Goal: Communication & Community: Answer question/provide support

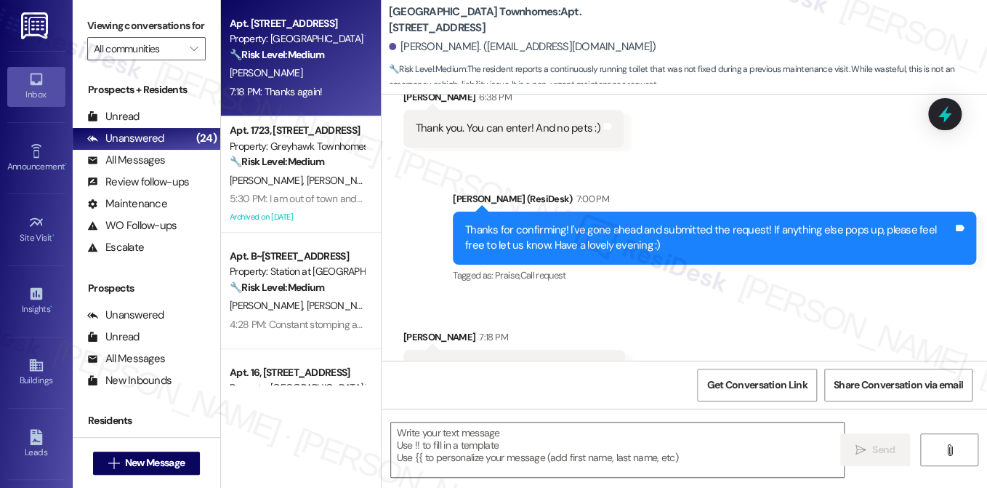
scroll to position [1018, 0]
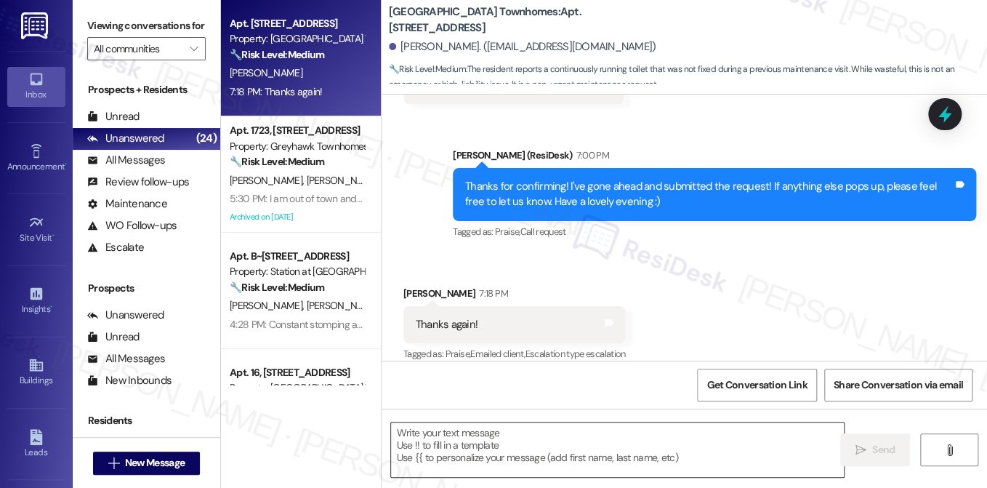
click at [487, 439] on textarea "To enrich screen reader interactions, please activate Accessibility in Grammarl…" at bounding box center [617, 449] width 453 height 55
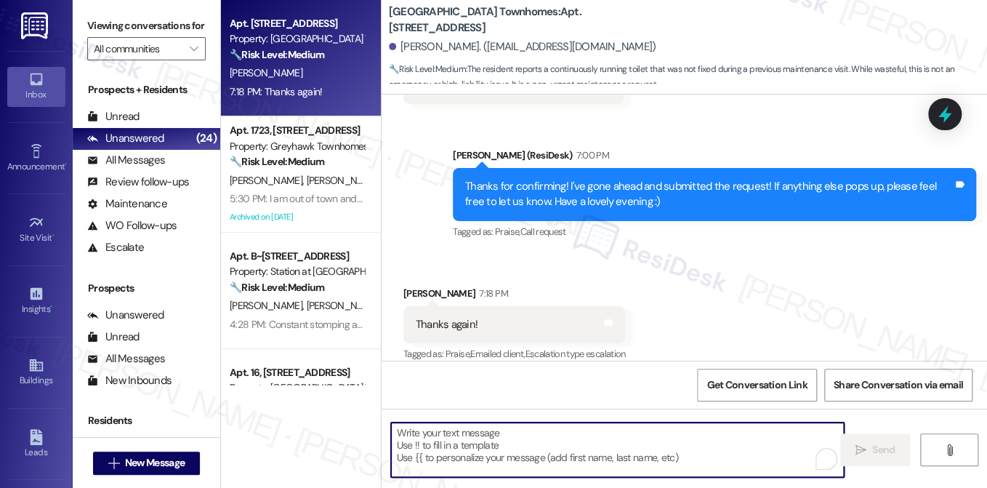
click at [487, 439] on textarea "To enrich screen reader interactions, please activate Accessibility in Grammarl…" at bounding box center [617, 449] width 453 height 55
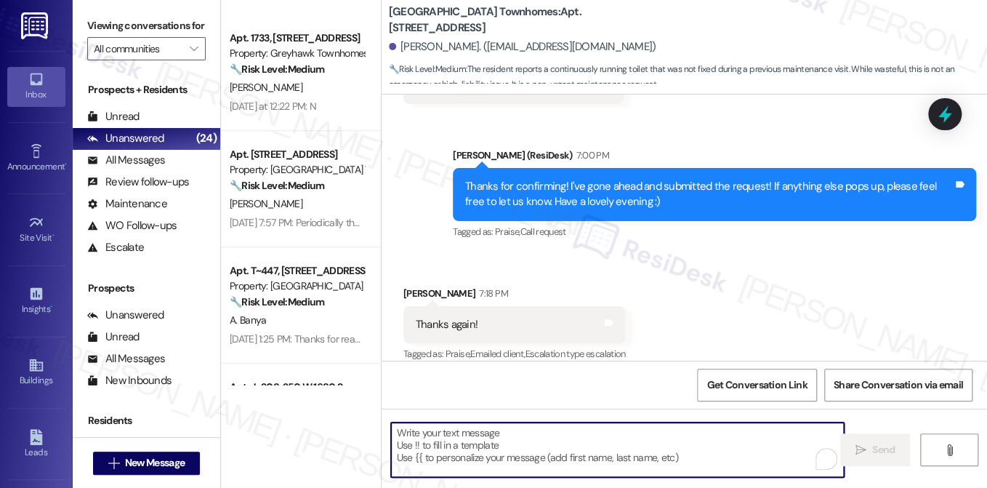
scroll to position [582, 0]
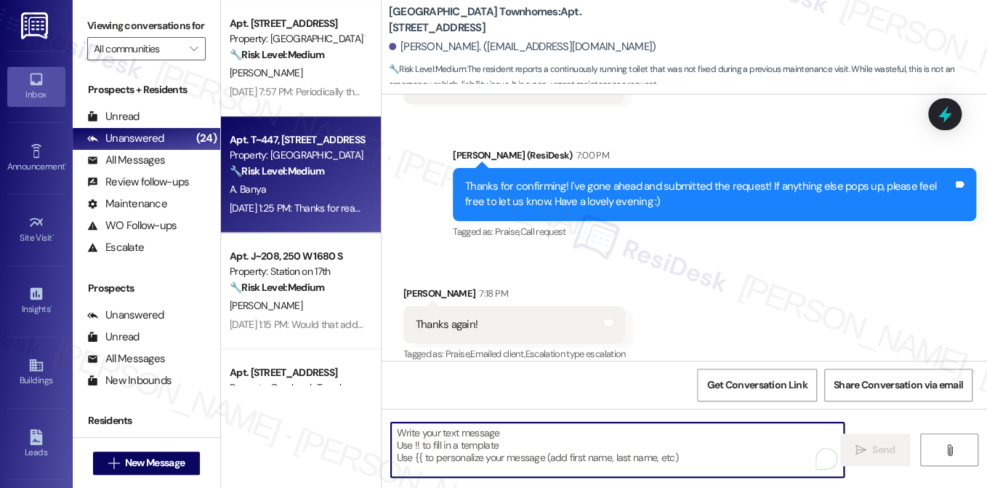
click at [331, 188] on div "A. Banya" at bounding box center [296, 189] width 137 height 18
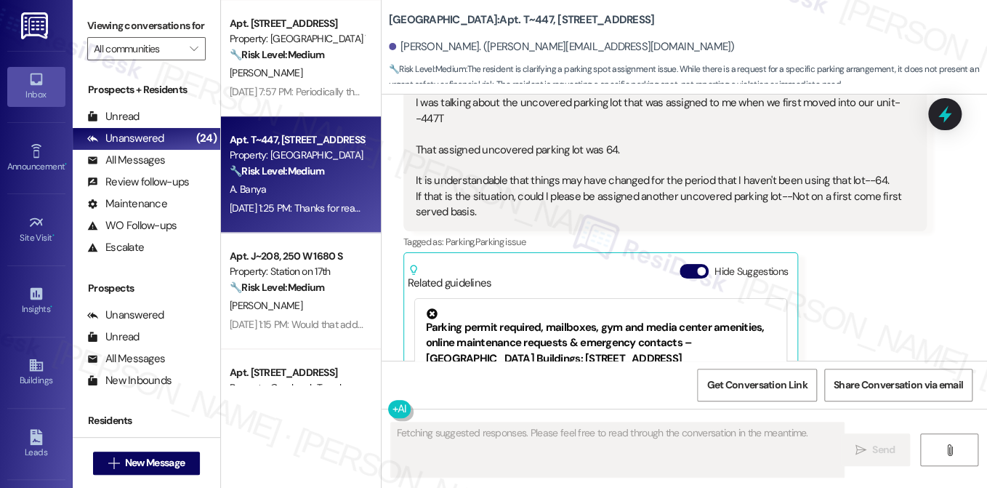
scroll to position [1149, 0]
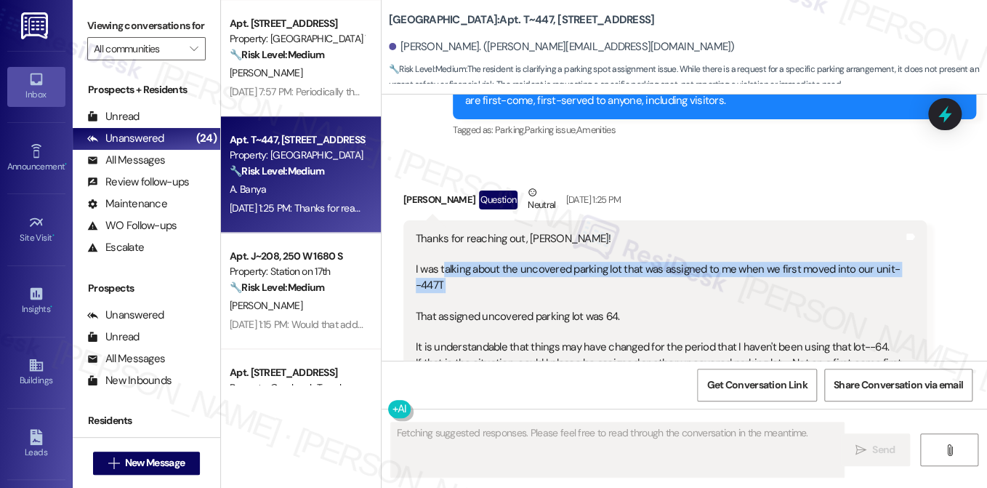
drag, startPoint x: 439, startPoint y: 249, endPoint x: 497, endPoint y: 278, distance: 65.0
click at [497, 278] on div "Thanks for reaching out, Sarah! I was talking about the uncovered parking lot t…" at bounding box center [660, 309] width 488 height 156
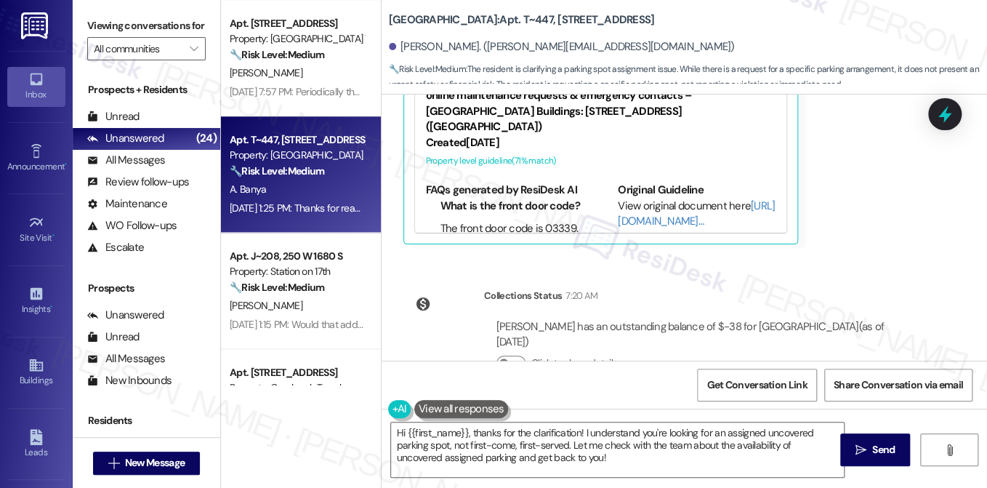
scroll to position [1590, 0]
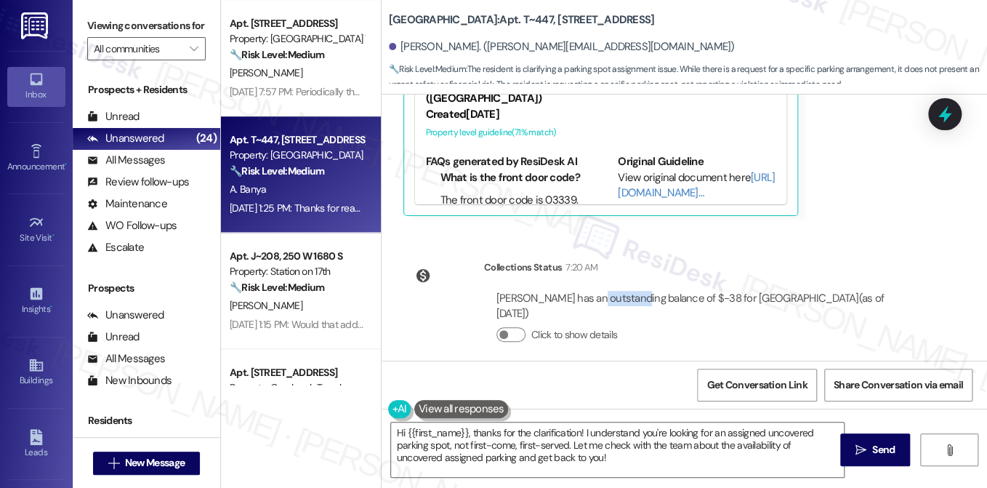
click at [649, 291] on div "Ahmed Banya has an outstanding balance of $-38 for Central Park Station (as of …" at bounding box center [706, 306] width 418 height 31
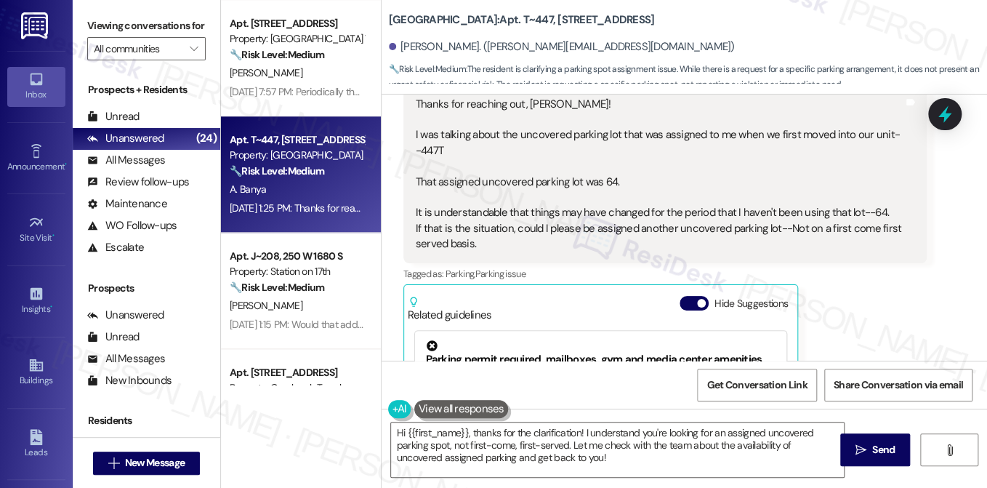
scroll to position [1226, 0]
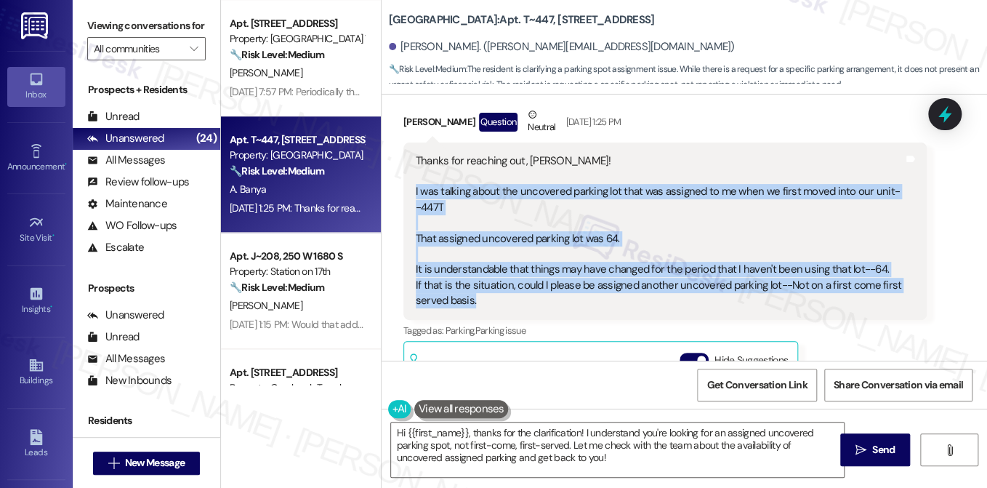
drag, startPoint x: 412, startPoint y: 174, endPoint x: 646, endPoint y: 287, distance: 259.5
click at [646, 287] on div "Thanks for reaching out, Sarah! I was talking about the uncovered parking lot t…" at bounding box center [660, 231] width 488 height 156
copy div "I was talking about the uncovered parking lot that was assigned to me when we f…"
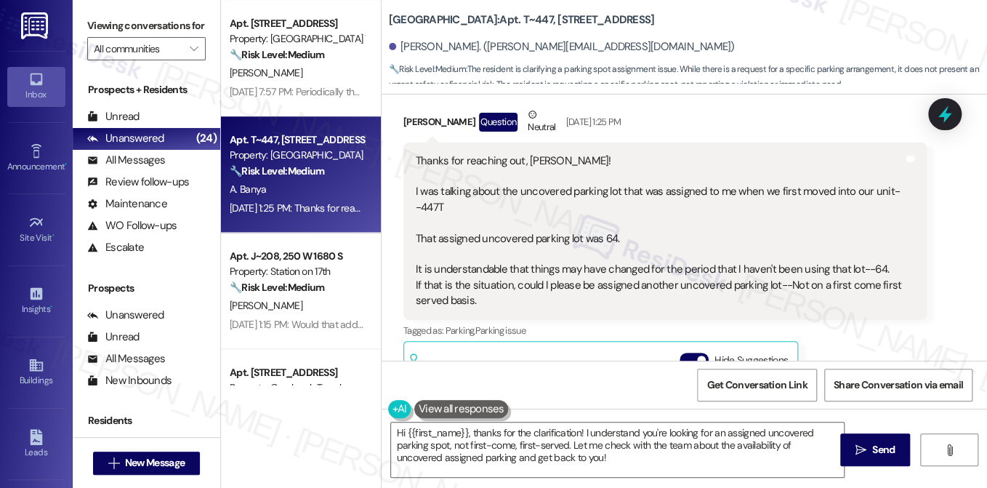
click at [129, 30] on label "Viewing conversations for" at bounding box center [146, 26] width 118 height 23
drag, startPoint x: 134, startPoint y: 31, endPoint x: 140, endPoint y: 36, distance: 8.2
click at [134, 31] on label "Viewing conversations for" at bounding box center [146, 26] width 118 height 23
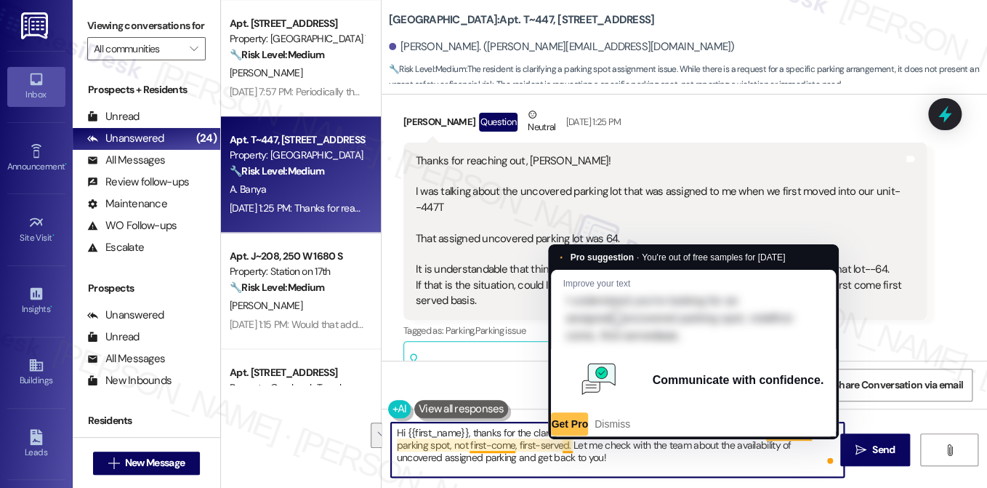
drag, startPoint x: 585, startPoint y: 457, endPoint x: 570, endPoint y: 446, distance: 18.3
click at [570, 446] on textarea "Hi {{first_name}}, thanks for the clarification! I understand you're looking fo…" at bounding box center [617, 449] width 453 height 55
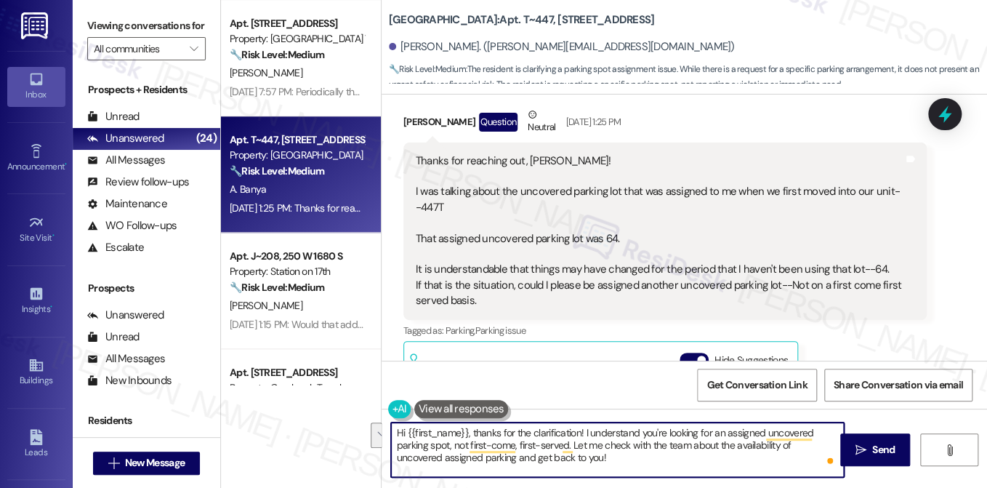
paste textarea "I’ll check in with the site team about your request and get back to you once I …"
click at [412, 107] on div "Ahmed Banya Question Neutral Aug 13, 2025 at 1:25 PM" at bounding box center [664, 125] width 523 height 36
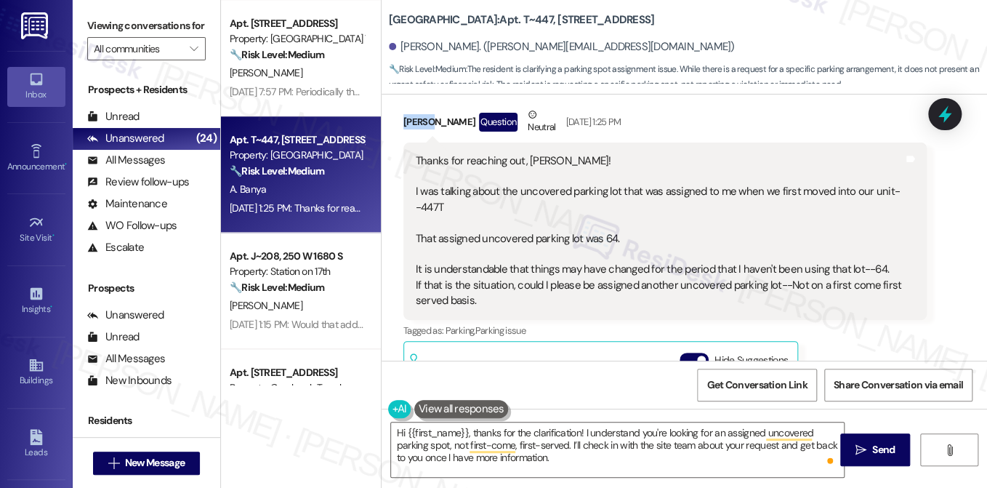
click at [412, 107] on div "Ahmed Banya Question Neutral Aug 13, 2025 at 1:25 PM" at bounding box center [664, 125] width 523 height 36
click at [717, 433] on textarea "Hi {{first_name}}, thanks for the clarification! I understand you're looking fo…" at bounding box center [617, 449] width 453 height 55
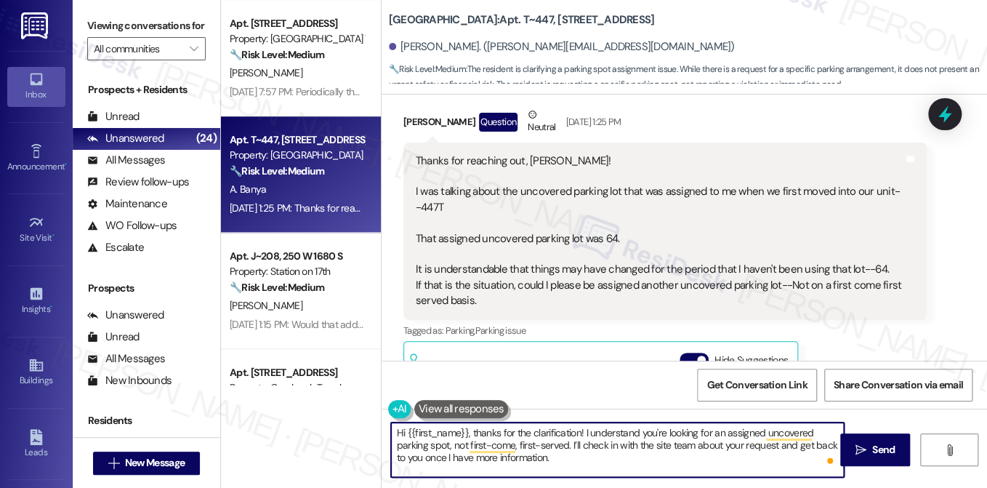
click at [717, 433] on textarea "Hi {{first_name}}, thanks for the clarification! I understand you're looking fo…" at bounding box center [617, 449] width 453 height 55
click at [529, 460] on textarea "Hi {{first_name}}, thanks for the clarification! I understand you're looking fo…" at bounding box center [617, 449] width 453 height 55
click at [603, 452] on textarea "Hi {{first_name}}, thanks for the clarification! I understand you're looking fo…" at bounding box center [617, 449] width 453 height 55
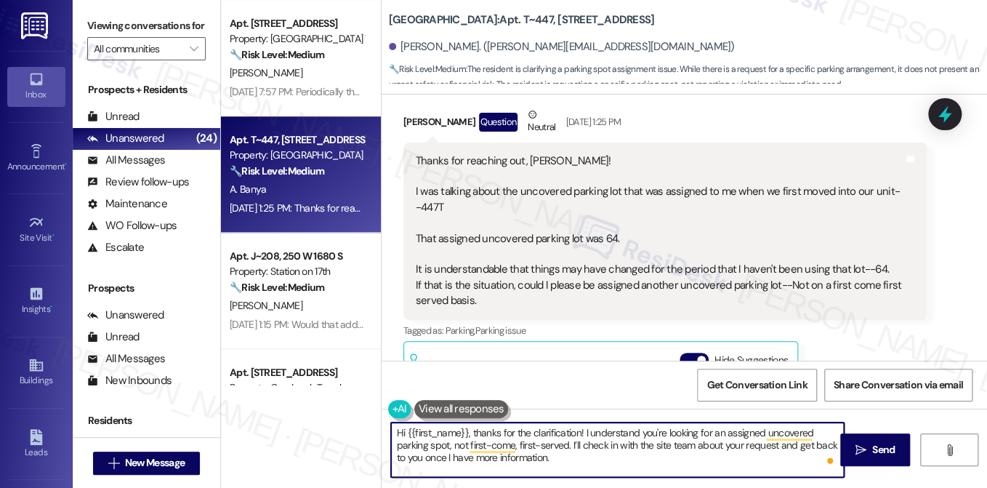
click at [603, 452] on textarea "Hi {{first_name}}, thanks for the clarification! I understand you're looking fo…" at bounding box center [617, 449] width 453 height 55
click at [590, 454] on textarea "Hi {{first_name}}, thanks for the clarification! I understand you're looking fo…" at bounding box center [617, 449] width 453 height 55
click at [744, 433] on textarea "Hi {{first_name}}, thanks for the clarification! I understand you're looking fo…" at bounding box center [617, 449] width 453 height 55
click at [503, 446] on textarea "Hi {{first_name}}, thanks for the clarification! I understand you're looking fo…" at bounding box center [617, 449] width 453 height 55
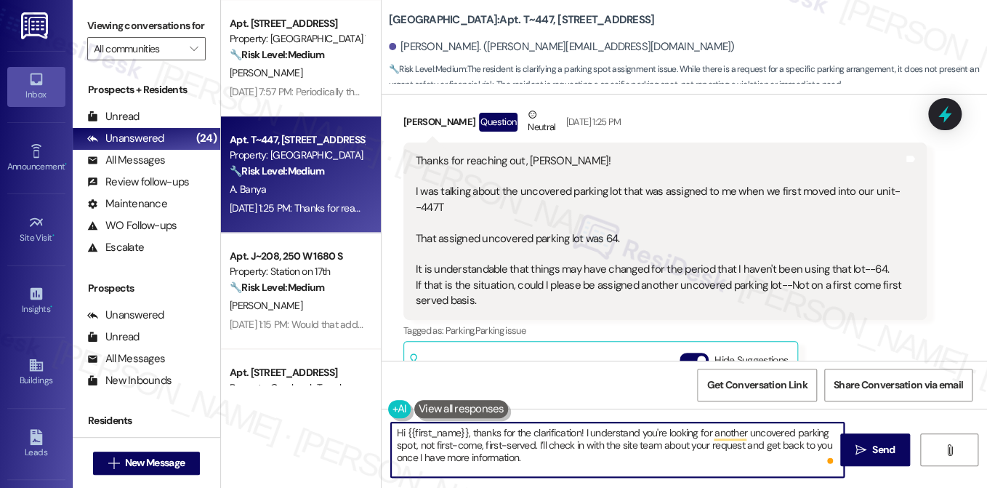
click at [503, 446] on textarea "Hi {{first_name}}, thanks for the clarification! I understand you're looking fo…" at bounding box center [617, 449] width 453 height 55
click at [630, 444] on textarea "Hi {{first_name}}, thanks for the clarification! I understand you're looking fo…" at bounding box center [617, 449] width 453 height 55
click at [485, 454] on textarea "Hi {{first_name}}, thanks for the clarification! I understand you're looking fo…" at bounding box center [617, 449] width 453 height 55
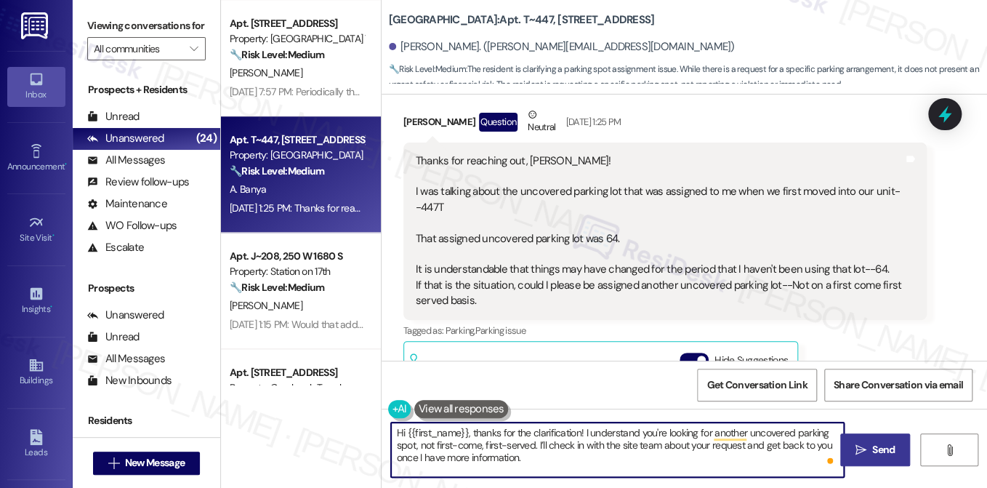
type textarea "Hi {{first_name}}, thanks for the clarification! I understand you're looking fo…"
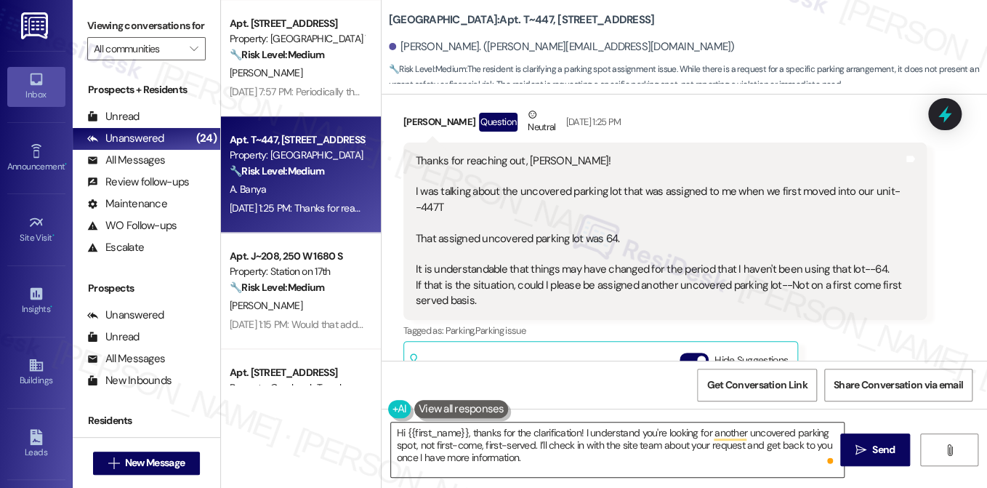
drag, startPoint x: 859, startPoint y: 447, endPoint x: 657, endPoint y: 447, distance: 201.4
click at [657, 447] on div "Hi {{first_name}}, thanks for the clarification! I understand you're looking fo…" at bounding box center [685, 463] width 606 height 109
click at [567, 449] on textarea "Hi {{first_name}}, thanks for the clarification! I understand you're looking fo…" at bounding box center [617, 449] width 453 height 55
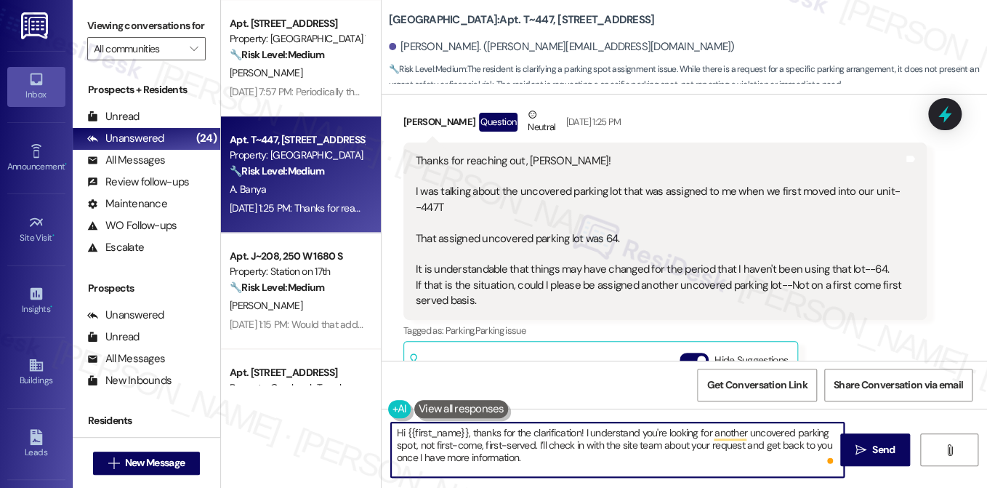
click at [567, 449] on textarea "Hi {{first_name}}, thanks for the clarification! I understand you're looking fo…" at bounding box center [617, 449] width 453 height 55
click at [592, 459] on textarea "Hi {{first_name}}, thanks for the clarification! I understand you're looking fo…" at bounding box center [617, 449] width 453 height 55
click at [858, 446] on icon "" at bounding box center [861, 450] width 11 height 12
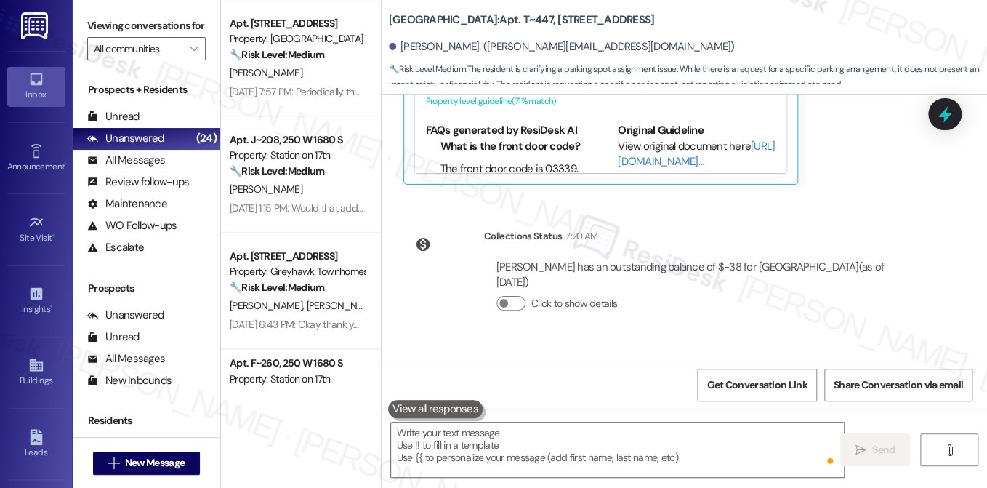
scroll to position [1721, 0]
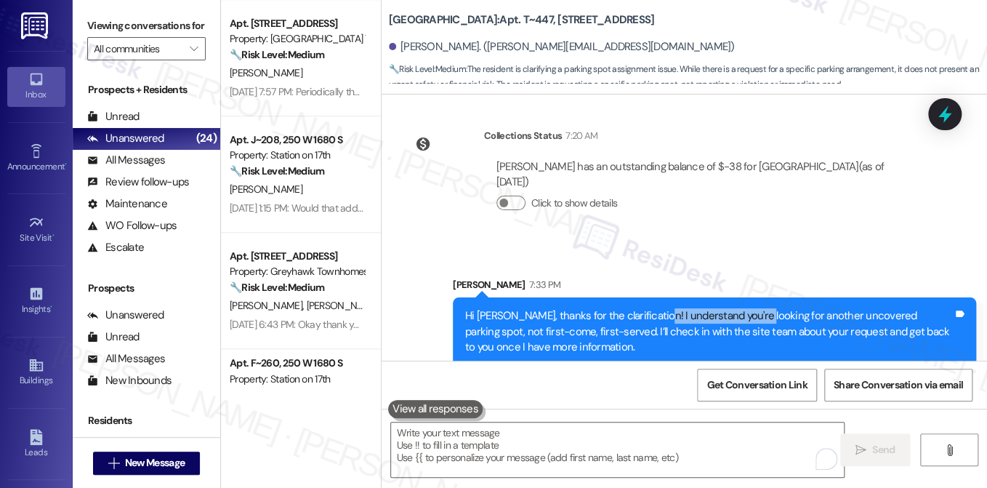
drag, startPoint x: 651, startPoint y: 290, endPoint x: 757, endPoint y: 302, distance: 106.1
click at [757, 302] on div "Hi Ahmed, thanks for the clarification! I understand you're looking for another…" at bounding box center [714, 331] width 523 height 68
click at [792, 308] on div "Hi Ahmed, thanks for the clarification! I understand you're looking for another…" at bounding box center [709, 331] width 488 height 47
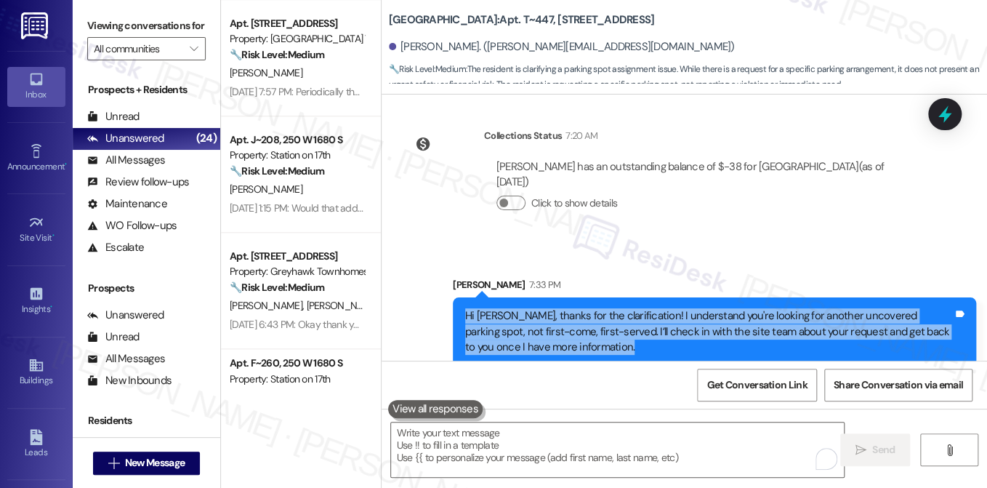
click at [792, 308] on div "Hi Ahmed, thanks for the clarification! I understand you're looking for another…" at bounding box center [709, 331] width 488 height 47
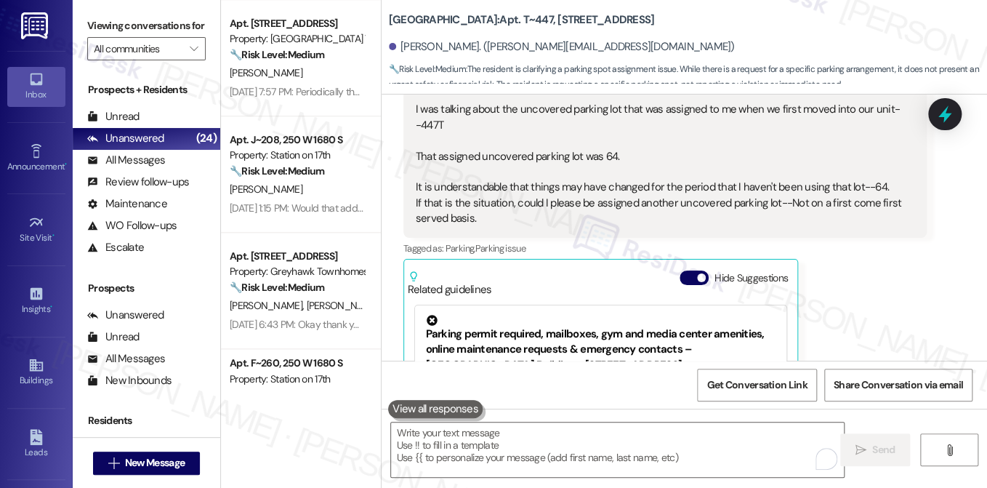
scroll to position [1285, 0]
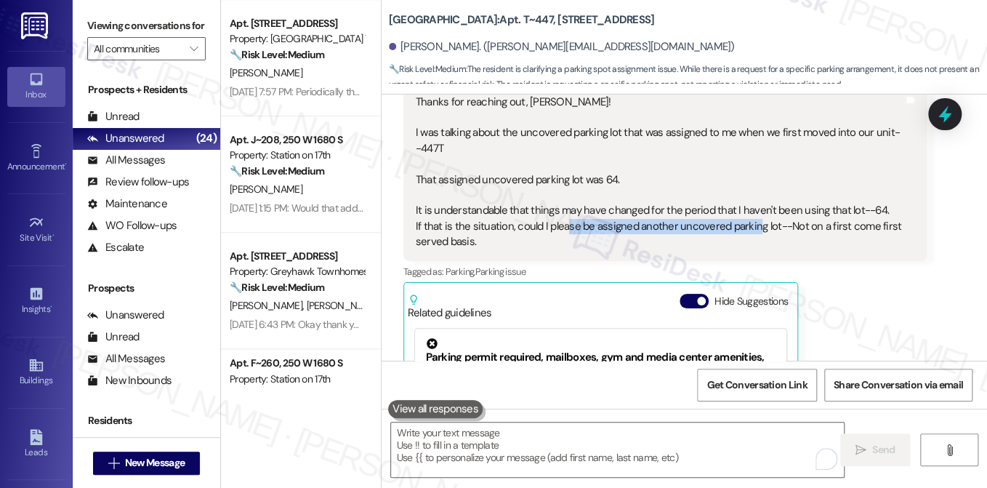
drag, startPoint x: 564, startPoint y: 209, endPoint x: 748, endPoint y: 209, distance: 183.9
click at [748, 209] on div "Thanks for reaching out, Sarah! I was talking about the uncovered parking lot t…" at bounding box center [660, 173] width 488 height 156
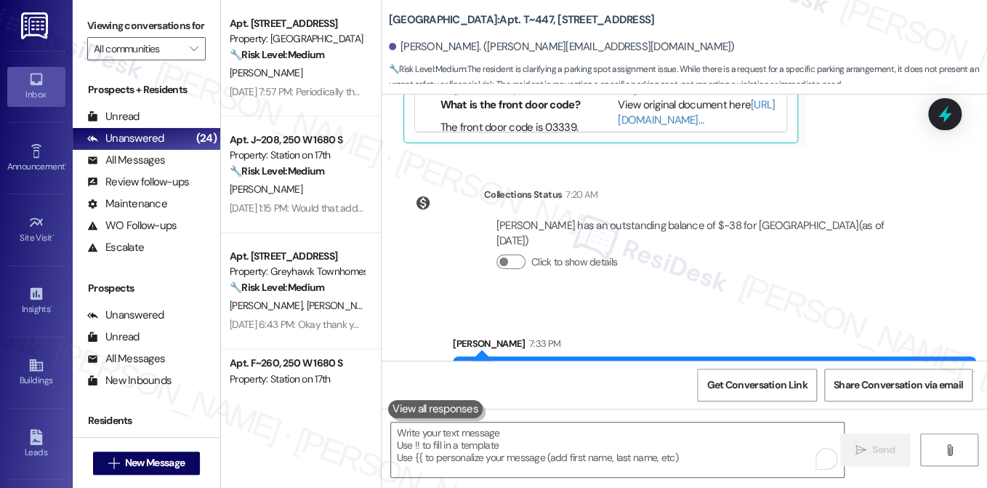
scroll to position [1504, 0]
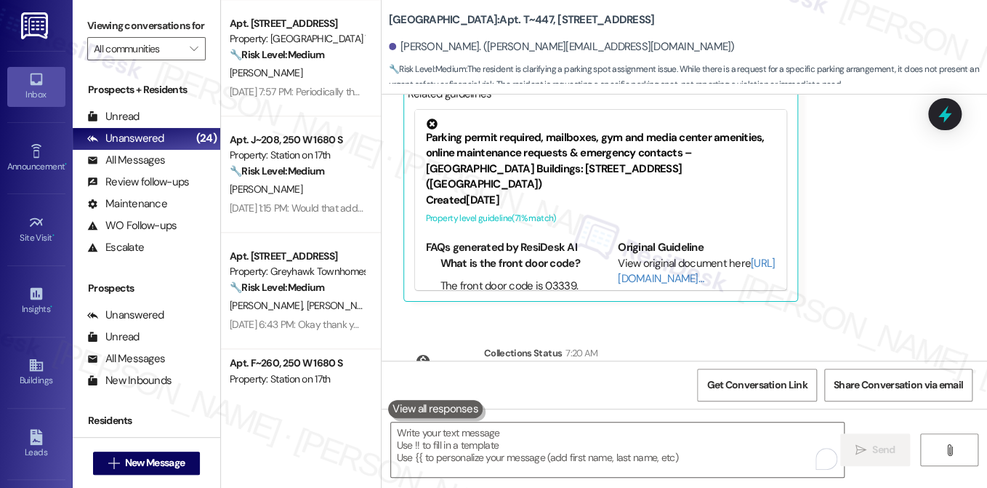
drag, startPoint x: 142, startPoint y: 28, endPoint x: 201, endPoint y: 49, distance: 61.9
click at [142, 28] on label "Viewing conversations for" at bounding box center [146, 26] width 118 height 23
click at [875, 229] on div "Ahmed Banya Question Neutral Aug 13, 2025 at 1:25 PM Thanks for reaching out, S…" at bounding box center [664, 65] width 523 height 473
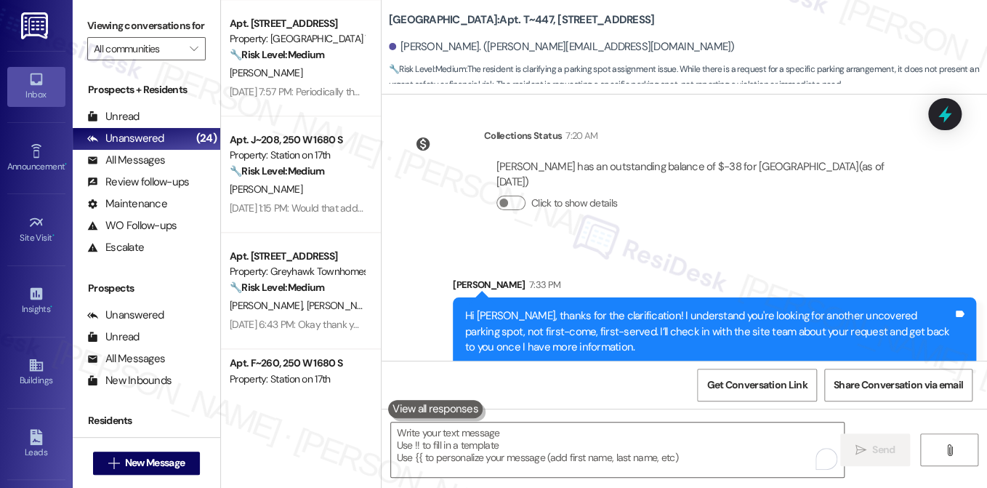
click at [603, 316] on div "Hi Ahmed, thanks for the clarification! I understand you're looking for another…" at bounding box center [709, 331] width 488 height 47
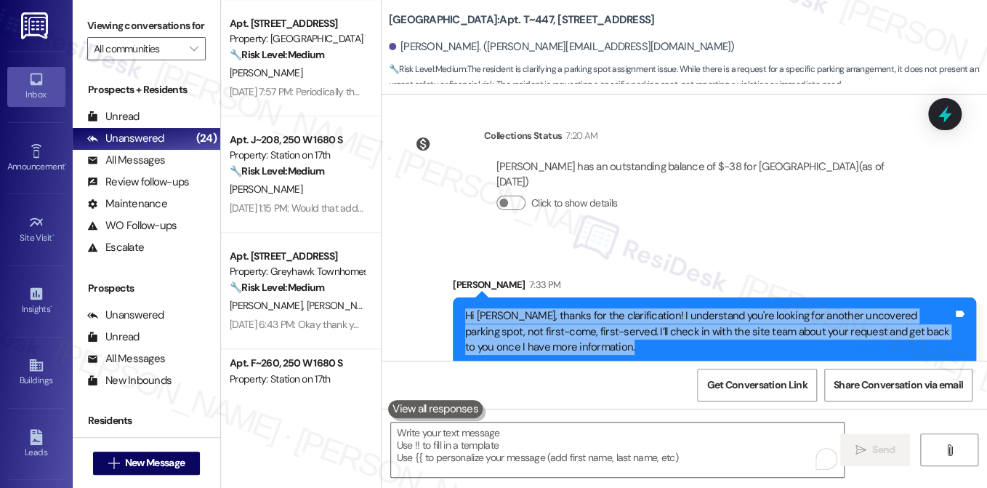
click at [603, 316] on div "Hi Ahmed, thanks for the clarification! I understand you're looking for another…" at bounding box center [709, 331] width 488 height 47
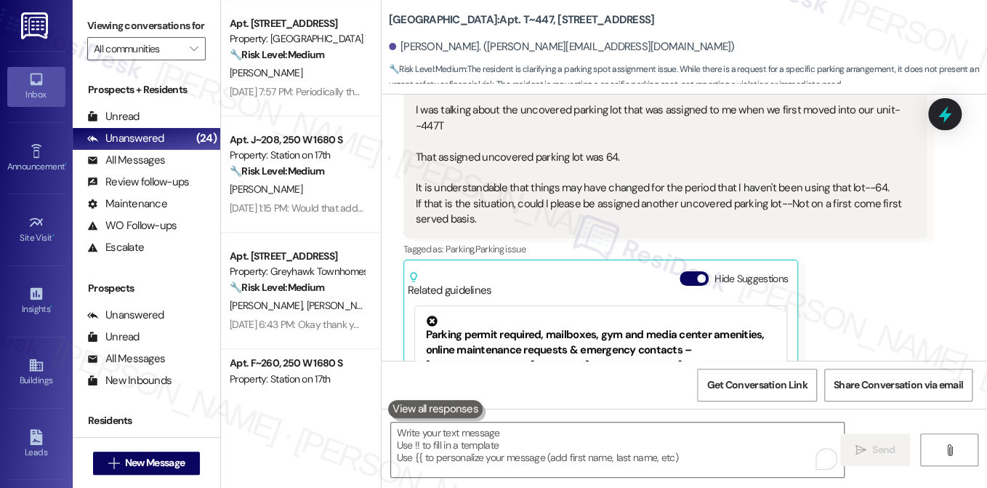
scroll to position [1285, 0]
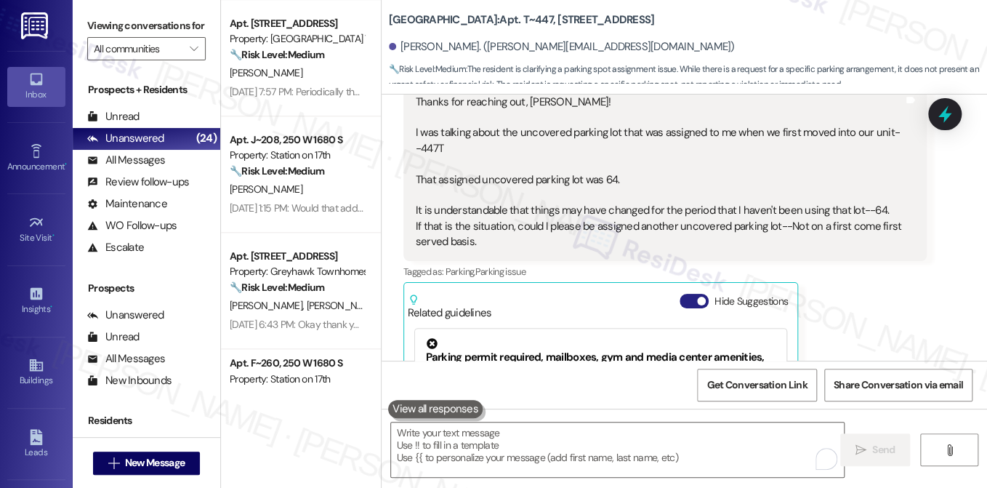
click at [696, 294] on button "Hide Suggestions" at bounding box center [694, 301] width 29 height 15
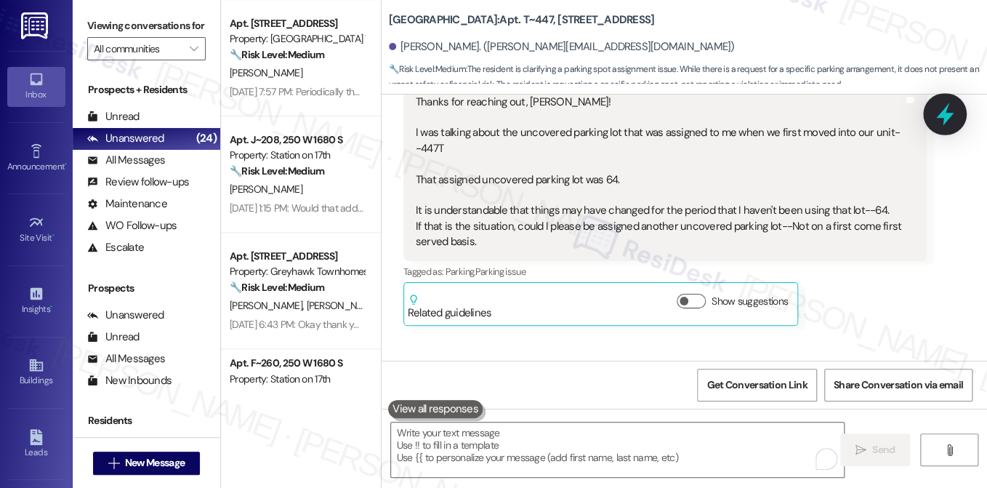
click at [951, 118] on icon at bounding box center [945, 114] width 25 height 25
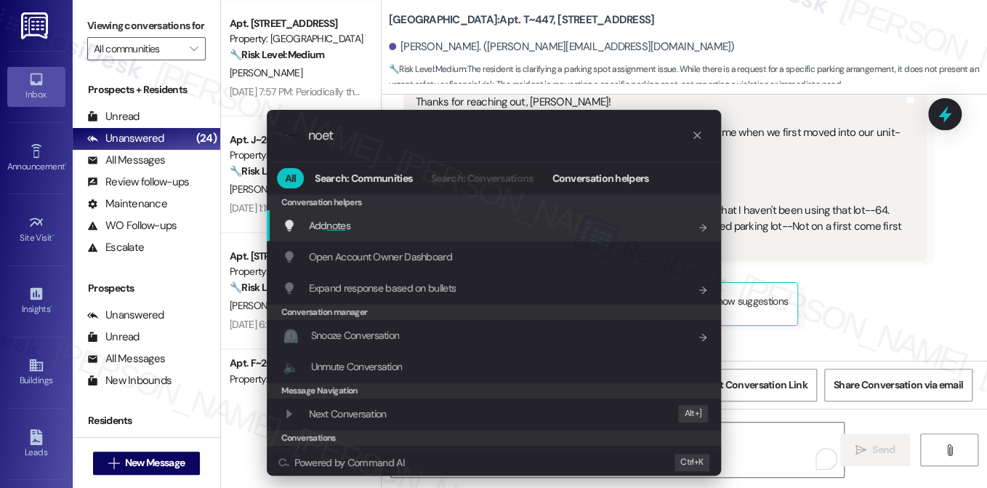
type input "noet"
click at [481, 217] on div "Add note s Add shortcut" at bounding box center [495, 225] width 425 height 16
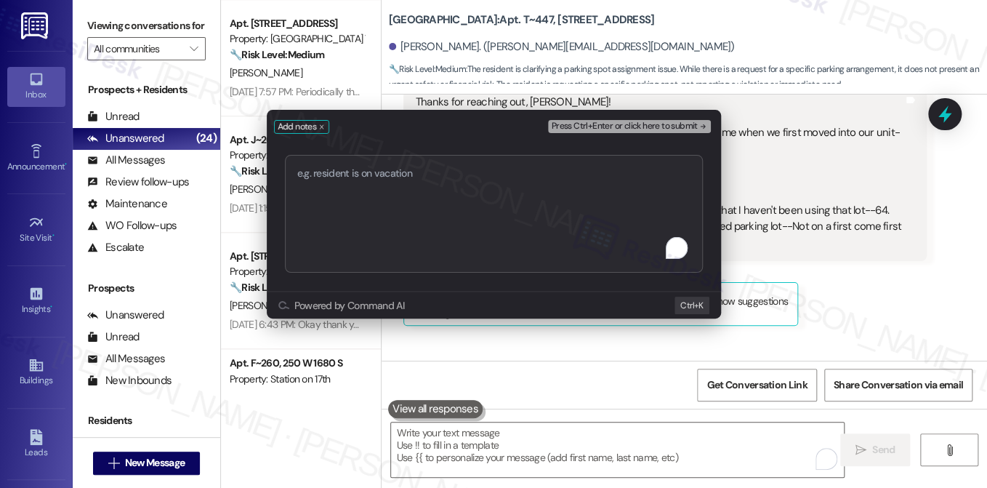
drag, startPoint x: 124, startPoint y: 16, endPoint x: 300, endPoint y: 60, distance: 180.7
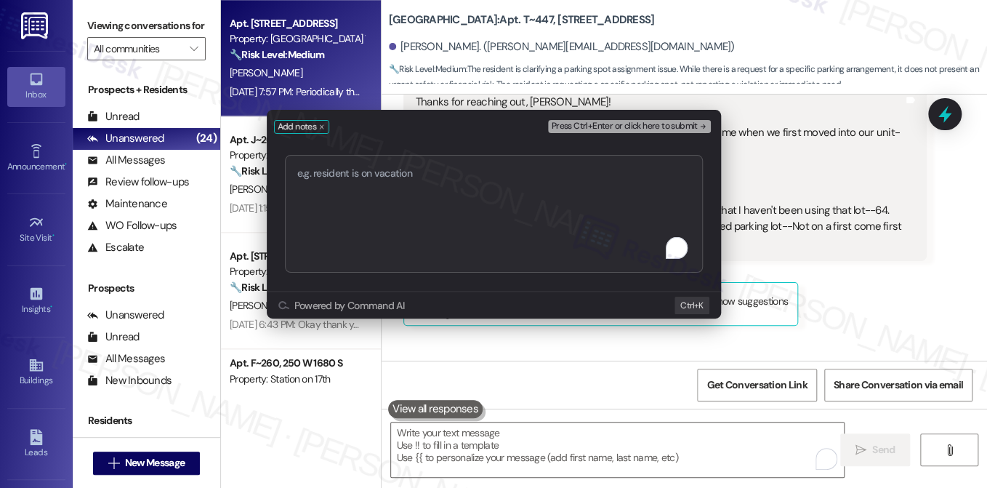
click at [124, 16] on div "Add notes Press Ctrl+Enter or click here to submit Submit Powered by Command AI…" at bounding box center [493, 244] width 987 height 488
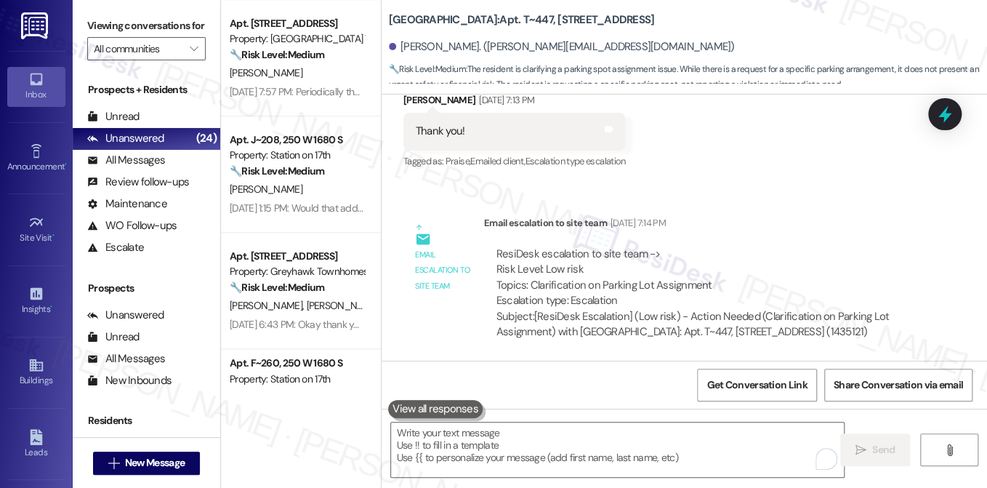
scroll to position [631, 0]
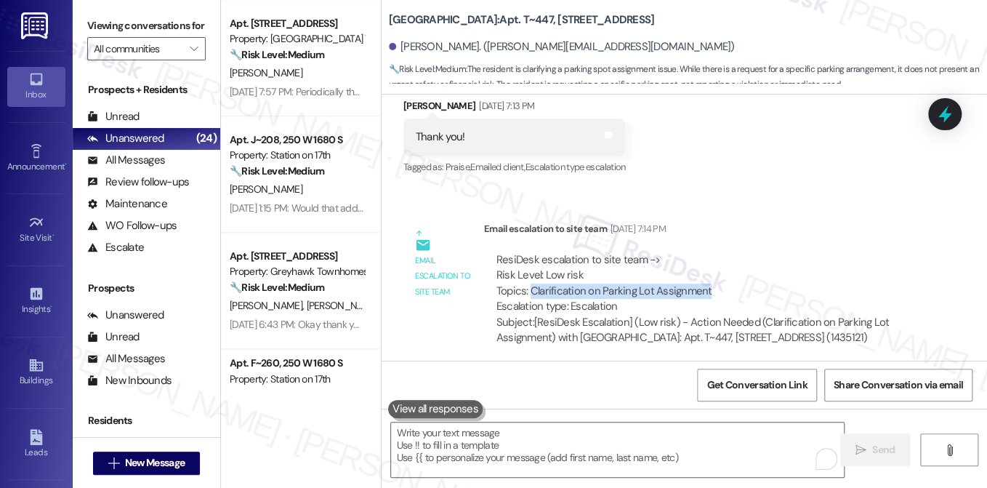
drag, startPoint x: 526, startPoint y: 276, endPoint x: 705, endPoint y: 273, distance: 178.9
click at [705, 273] on div "ResiDesk escalation to site team -> Risk Level: Low risk Topics: Clarification …" at bounding box center [706, 283] width 418 height 63
copy div "Clarification on Parking Lot Assignment"
click at [135, 17] on label "Viewing conversations for" at bounding box center [146, 26] width 118 height 23
click at [135, 19] on label "Viewing conversations for" at bounding box center [146, 26] width 118 height 23
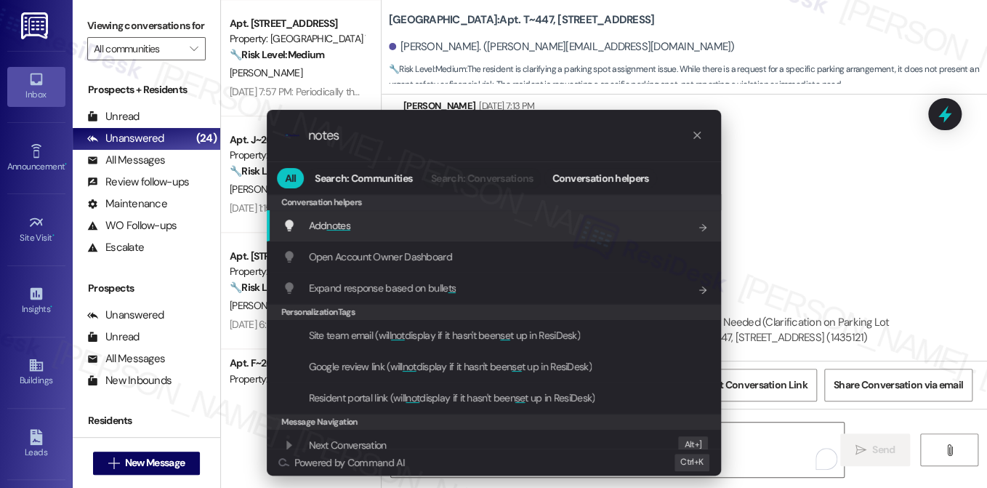
type input "notes"
click at [342, 220] on span "notes" at bounding box center [338, 225] width 24 height 13
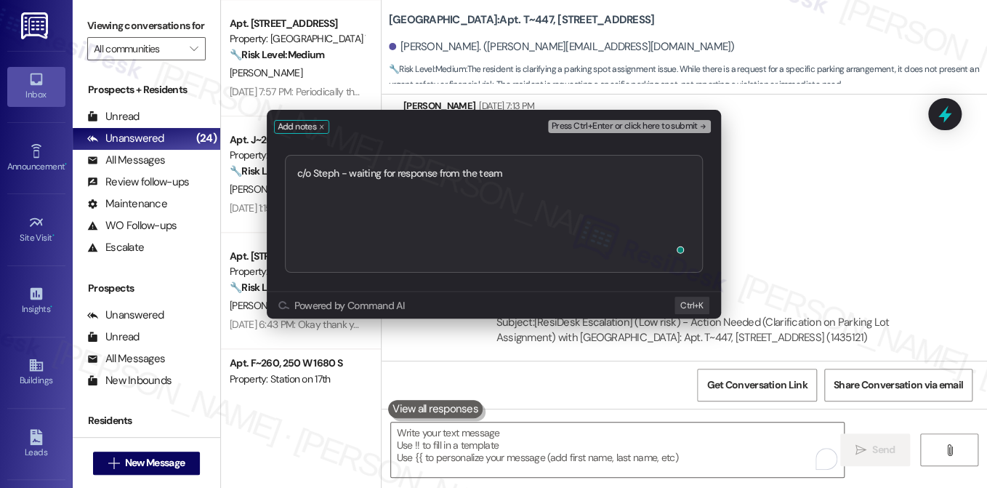
type textarea "c/o Steph - waiting for response from the team https://residesk.slack.com/archi…"
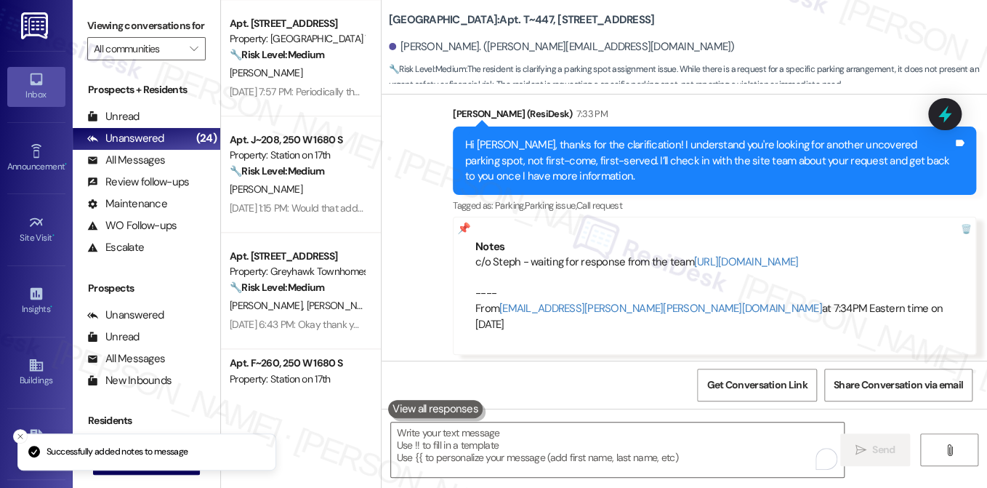
scroll to position [1897, 0]
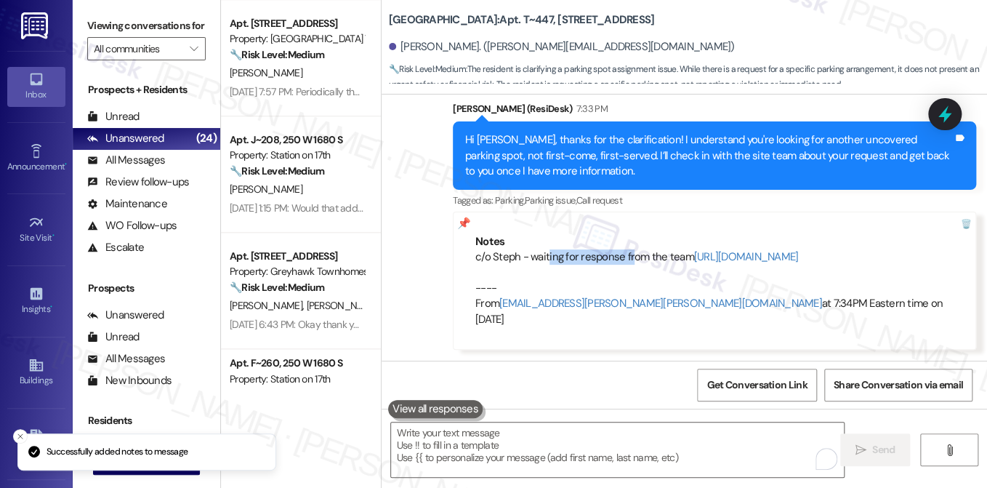
drag, startPoint x: 544, startPoint y: 244, endPoint x: 667, endPoint y: 241, distance: 123.6
click at [669, 249] on div "c/o Steph - waiting for response from the team https://residesk.slack.com/archi…" at bounding box center [714, 288] width 478 height 78
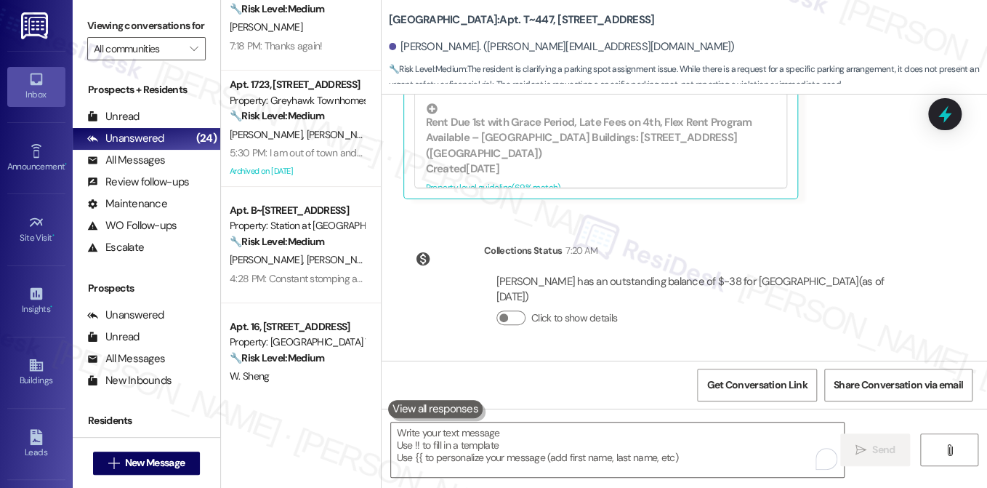
scroll to position [0, 0]
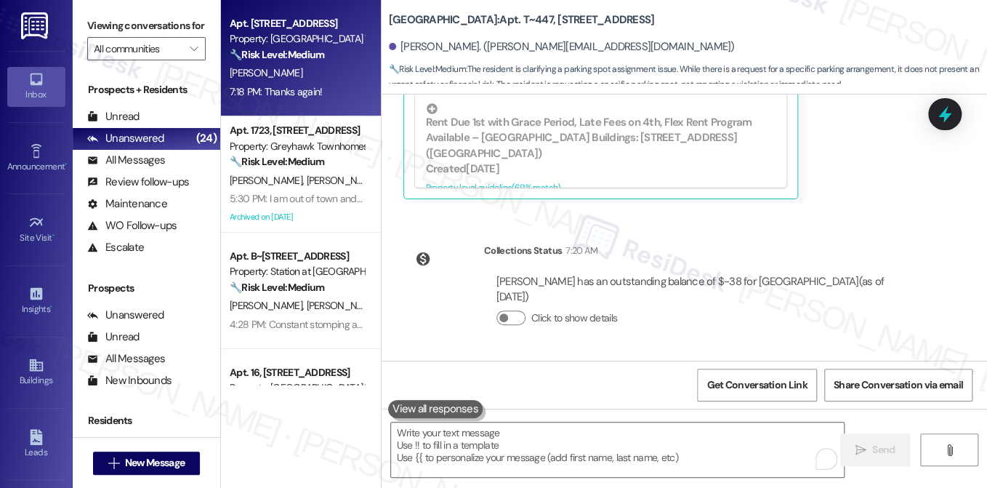
click at [298, 79] on div "B. Jacketta" at bounding box center [296, 73] width 137 height 18
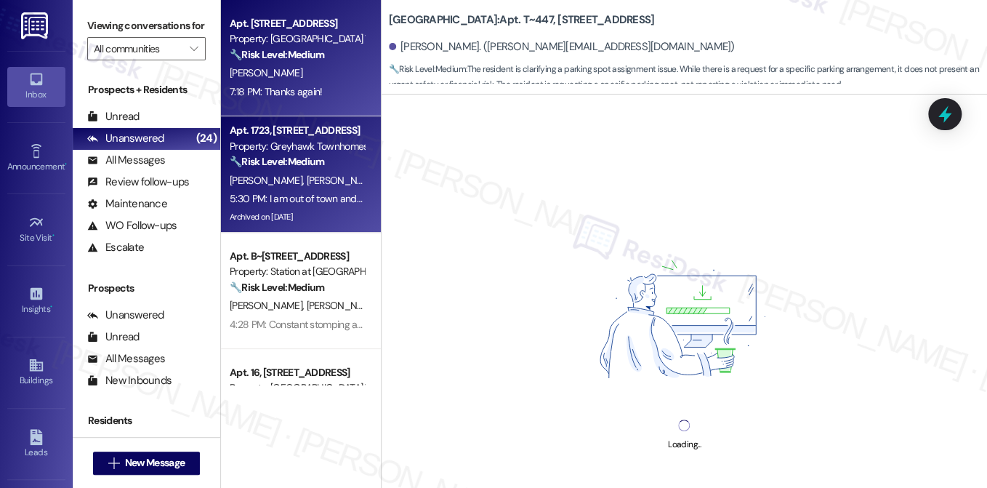
click at [317, 176] on div "K. Mikesell T. Mikesell" at bounding box center [296, 181] width 137 height 18
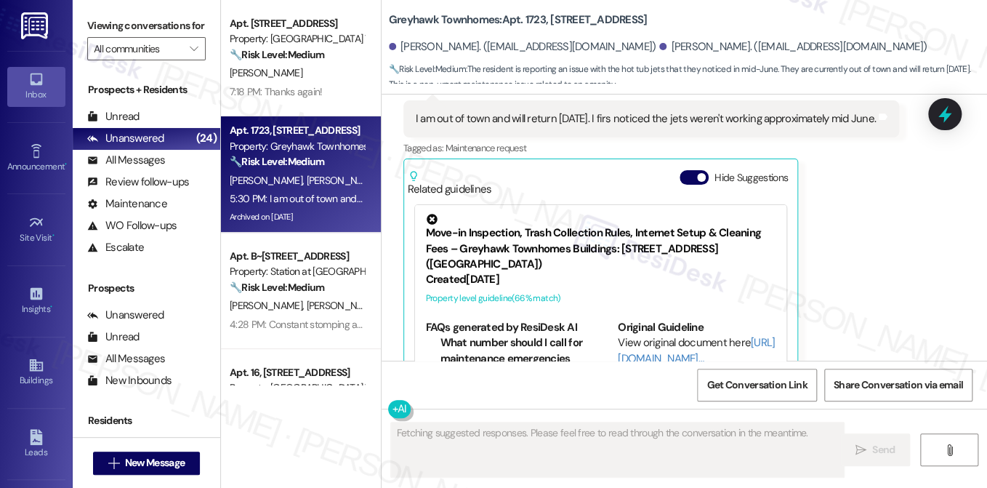
scroll to position [3787, 0]
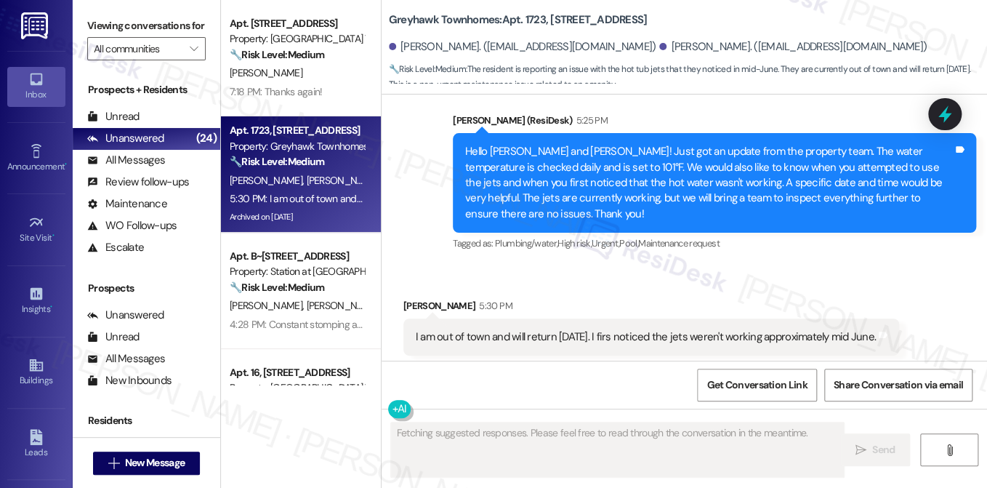
click at [547, 329] on div "I am out of town and will return on Sunday. I firs noticed the jets weren't wor…" at bounding box center [646, 336] width 460 height 15
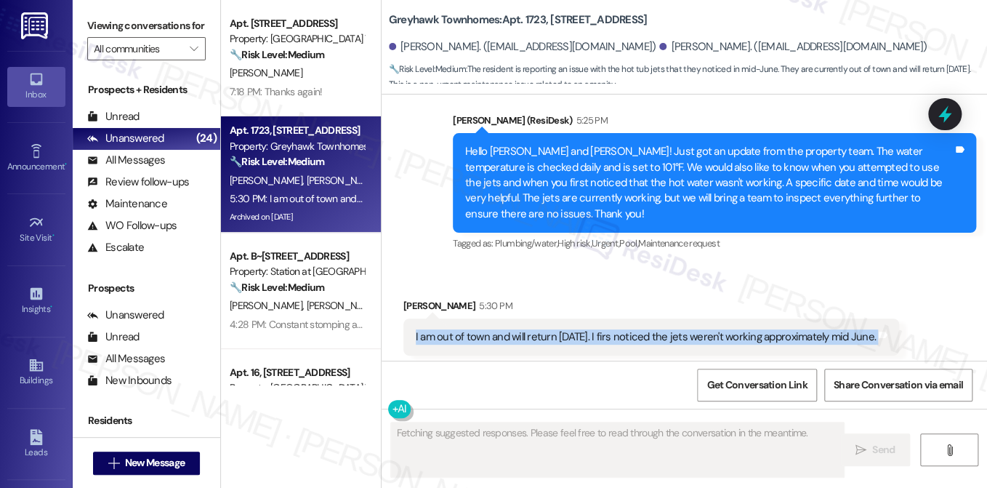
click at [547, 329] on div "I am out of town and will return on Sunday. I firs noticed the jets weren't wor…" at bounding box center [646, 336] width 460 height 15
click at [704, 329] on div "I am out of town and will return on Sunday. I firs noticed the jets weren't wor…" at bounding box center [646, 336] width 460 height 15
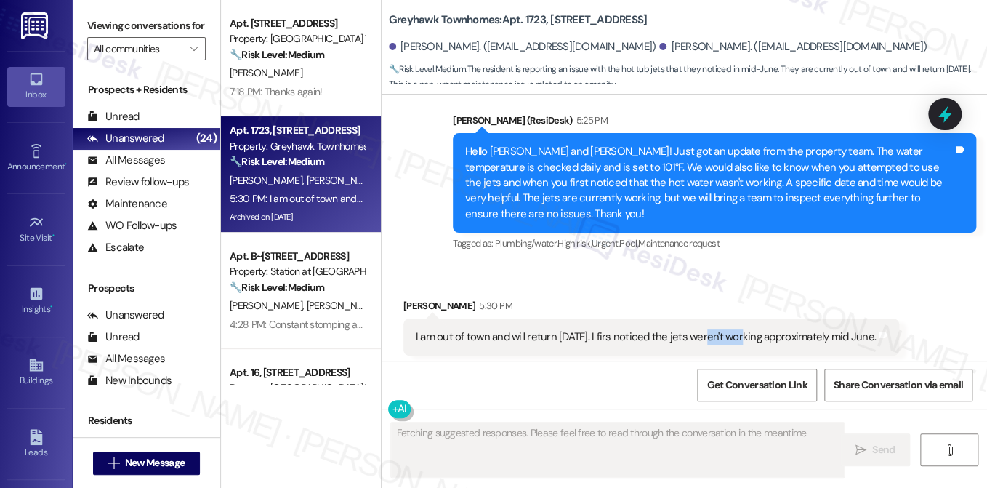
click at [704, 329] on div "I am out of town and will return on Sunday. I firs noticed the jets weren't wor…" at bounding box center [646, 336] width 460 height 15
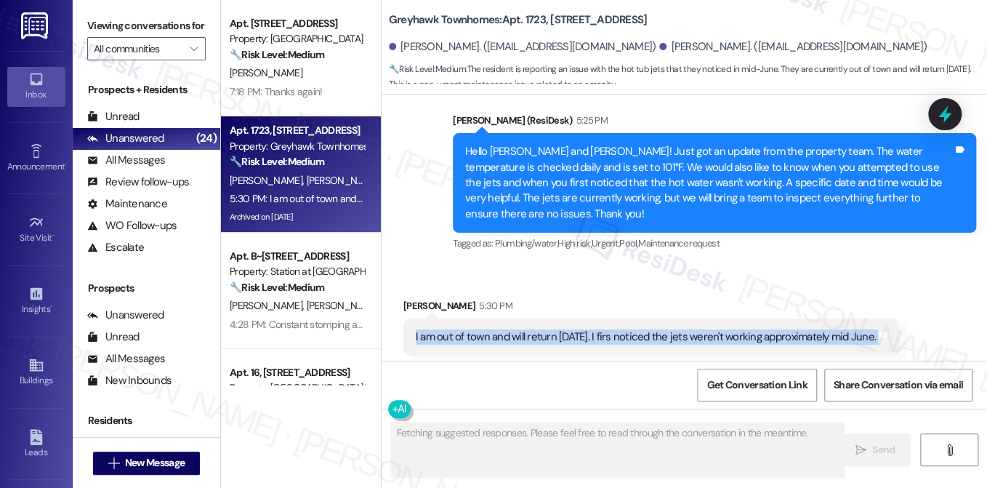
click at [704, 329] on div "I am out of town and will return on Sunday. I firs noticed the jets weren't wor…" at bounding box center [646, 336] width 460 height 15
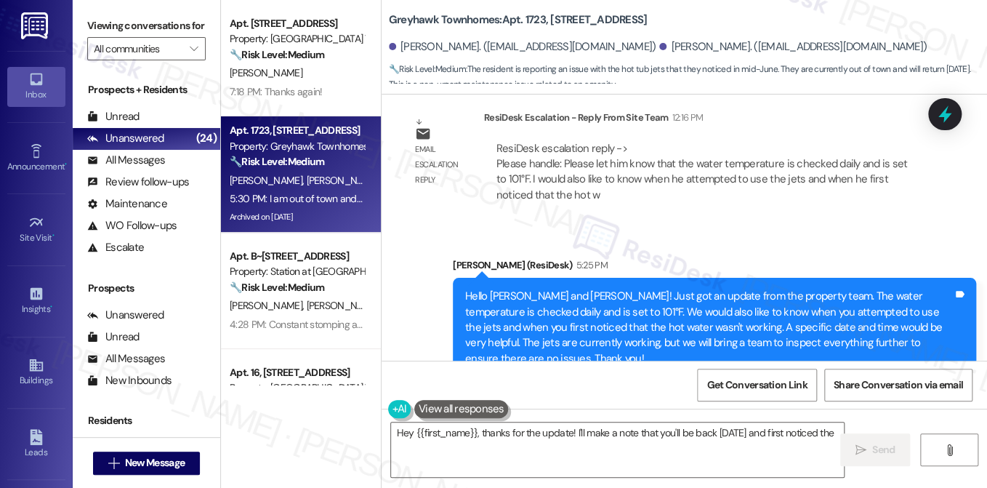
scroll to position [3641, 0]
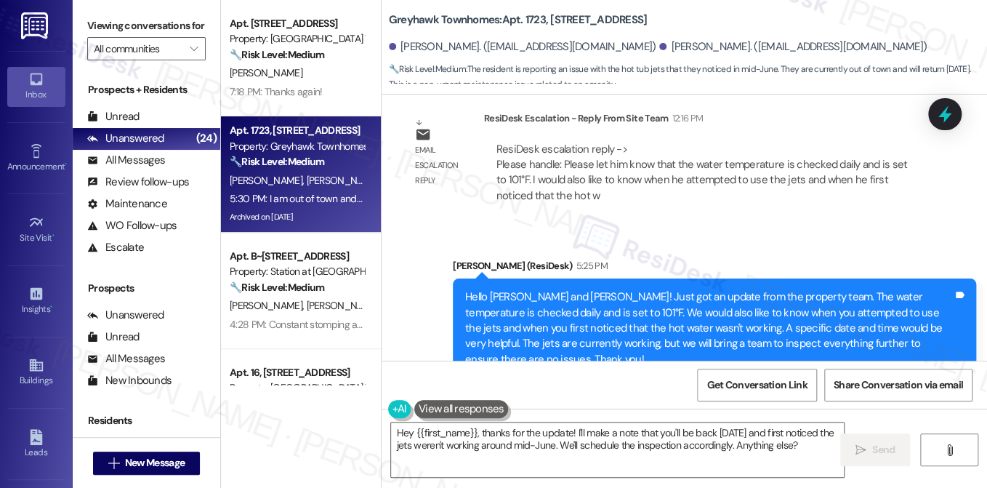
click at [633, 289] on div "Hello Tina and Kory! Just got an update from the property team. The water tempe…" at bounding box center [709, 328] width 488 height 78
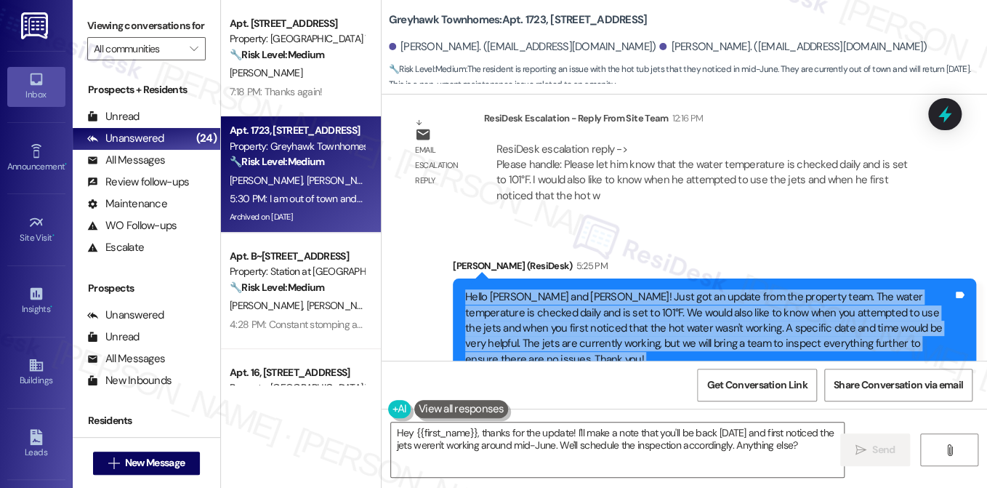
click at [633, 289] on div "Hello Tina and Kory! Just got an update from the property team. The water tempe…" at bounding box center [709, 328] width 488 height 78
click at [670, 289] on div "Hello Tina and Kory! Just got an update from the property team. The water tempe…" at bounding box center [709, 328] width 488 height 78
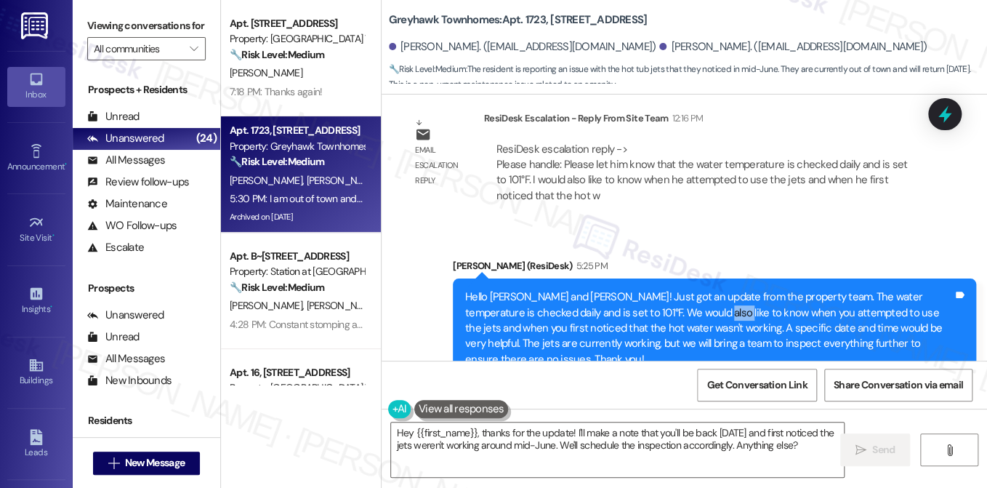
click at [670, 289] on div "Hello Tina and Kory! Just got an update from the property team. The water tempe…" at bounding box center [709, 328] width 488 height 78
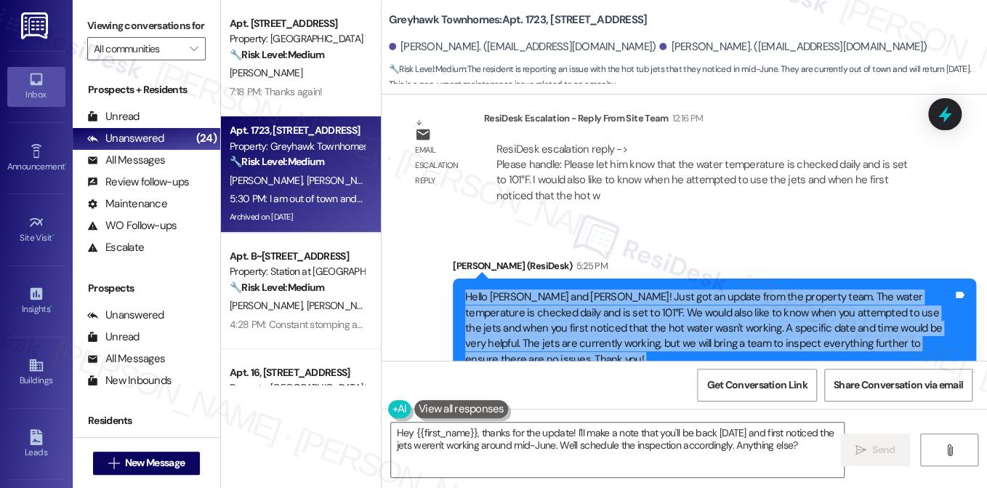
click at [670, 289] on div "Hello Tina and Kory! Just got an update from the property team. The water tempe…" at bounding box center [709, 328] width 488 height 78
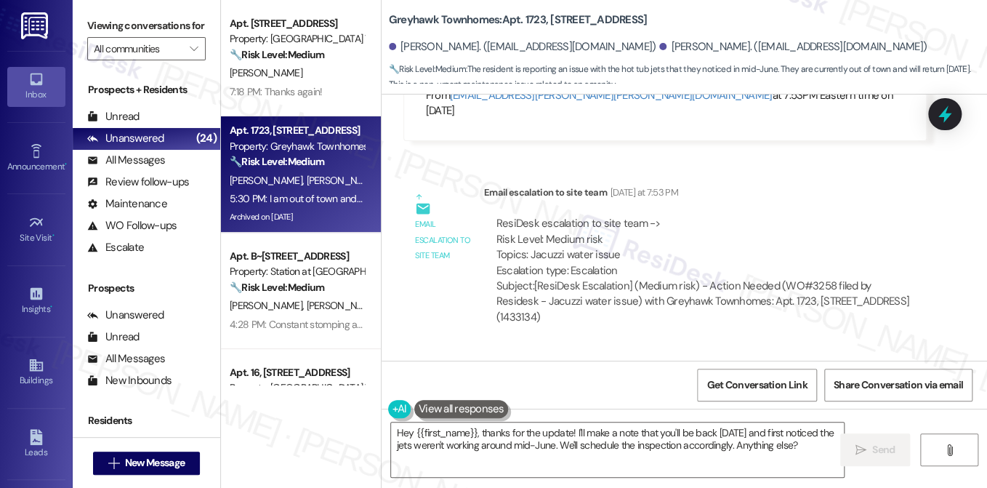
scroll to position [2914, 0]
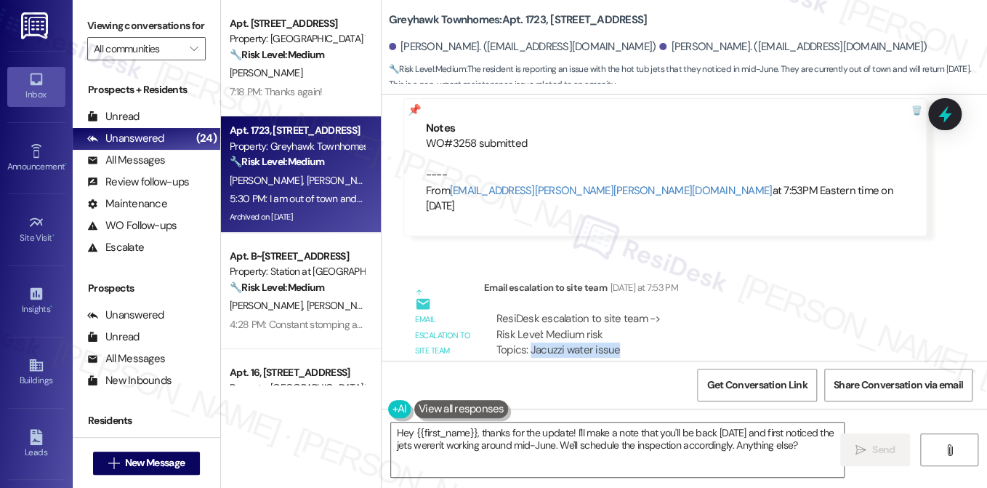
drag, startPoint x: 527, startPoint y: 318, endPoint x: 614, endPoint y: 318, distance: 86.5
click at [614, 318] on div "ResiDesk escalation to site team -> Risk Level: Medium risk Topics: Jacuzzi wat…" at bounding box center [706, 342] width 418 height 63
click at [116, 5] on div "Viewing conversations for All communities " at bounding box center [147, 37] width 148 height 75
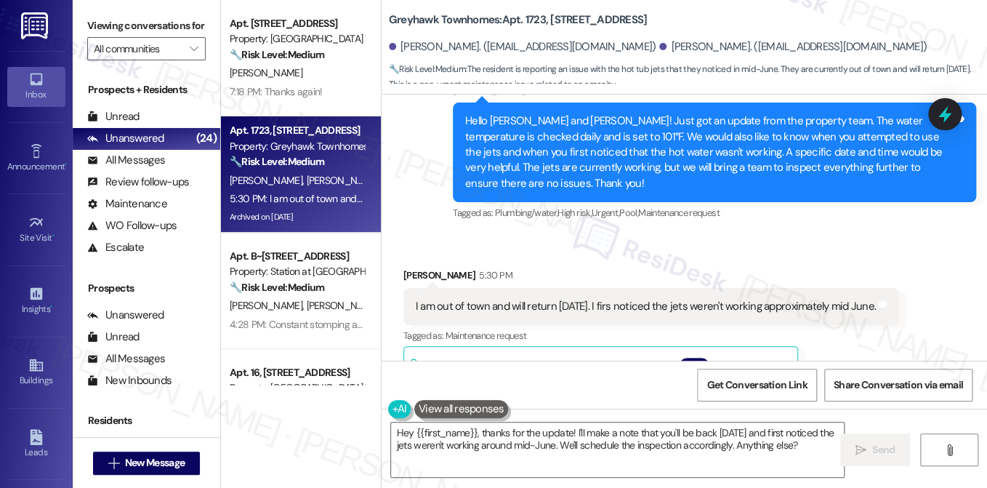
scroll to position [3932, 0]
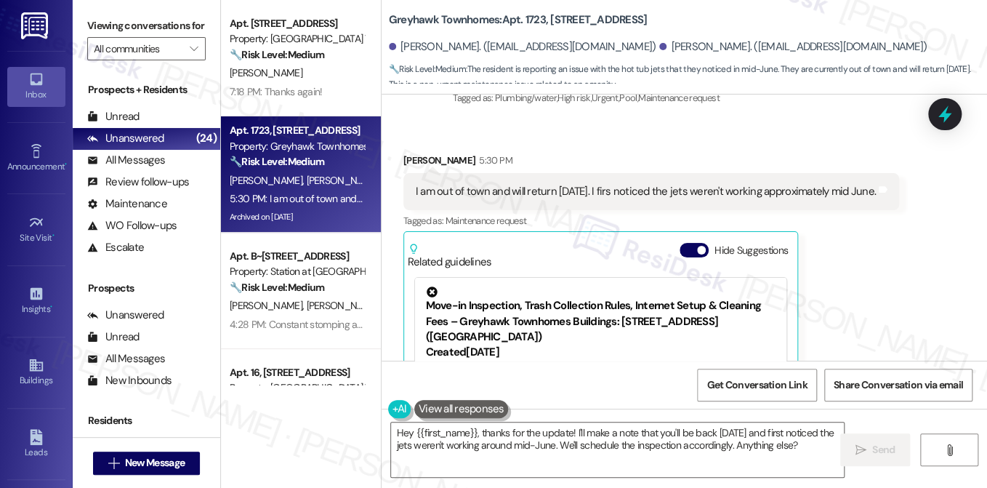
click at [483, 184] on div "I am out of town and will return on Sunday. I firs noticed the jets weren't wor…" at bounding box center [646, 191] width 460 height 15
drag, startPoint x: 624, startPoint y: 142, endPoint x: 877, endPoint y: 141, distance: 253.7
click at [876, 184] on div "I am out of town and will return on Sunday. I firs noticed the jets weren't wor…" at bounding box center [646, 191] width 460 height 15
copy div "noticed the jets weren't working approximately mid June"
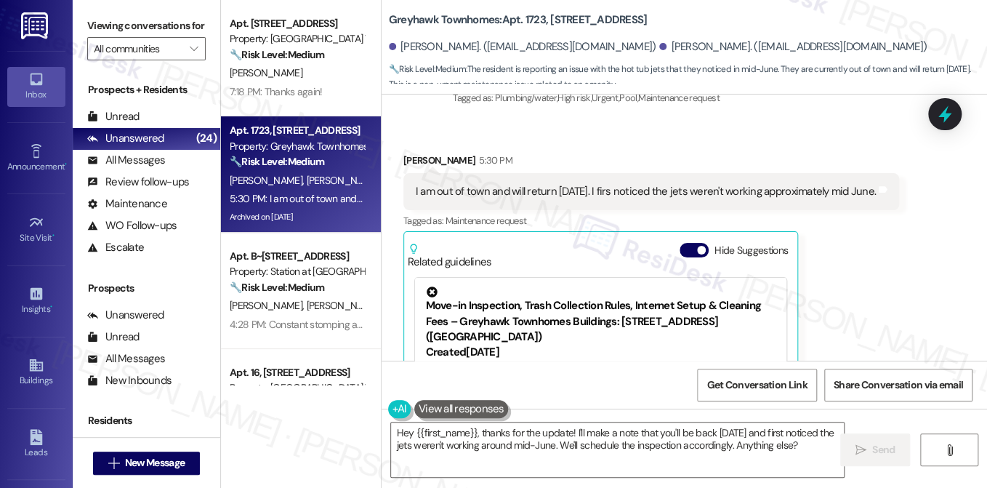
click at [158, 37] on label "Viewing conversations for" at bounding box center [146, 26] width 118 height 23
click at [545, 428] on textarea "Hey {{first_name}}, thanks for the update! I'll make a note that you'll be back…" at bounding box center [617, 449] width 453 height 55
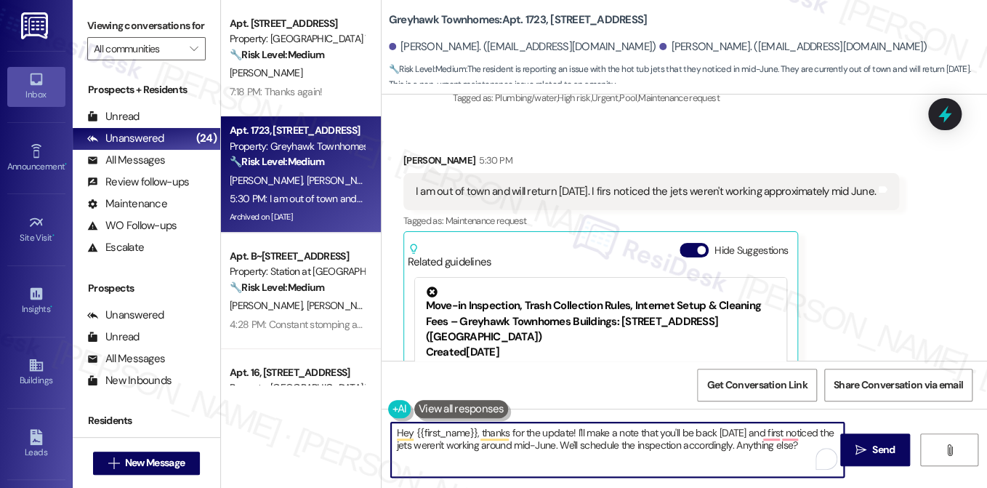
click at [435, 445] on textarea "Hey {{first_name}}, thanks for the update! I'll make a note that you'll be back…" at bounding box center [617, 449] width 453 height 55
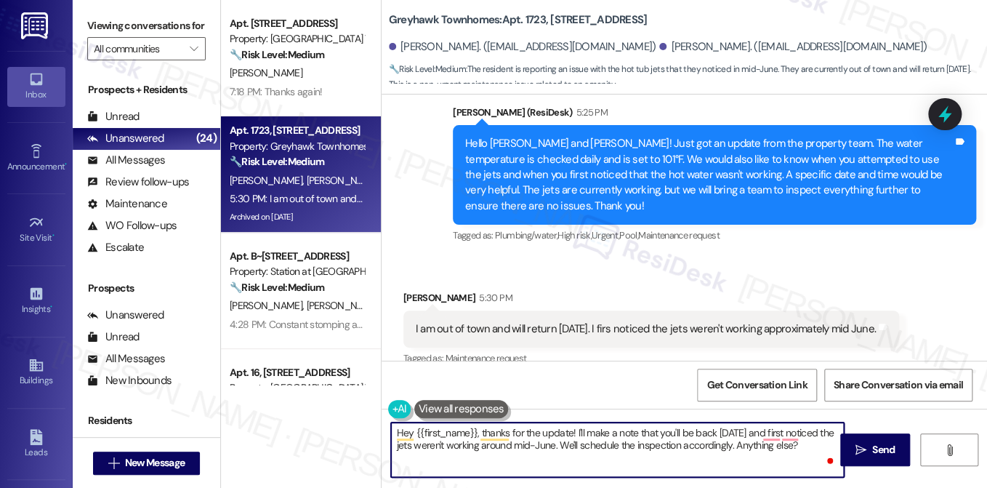
scroll to position [3787, 0]
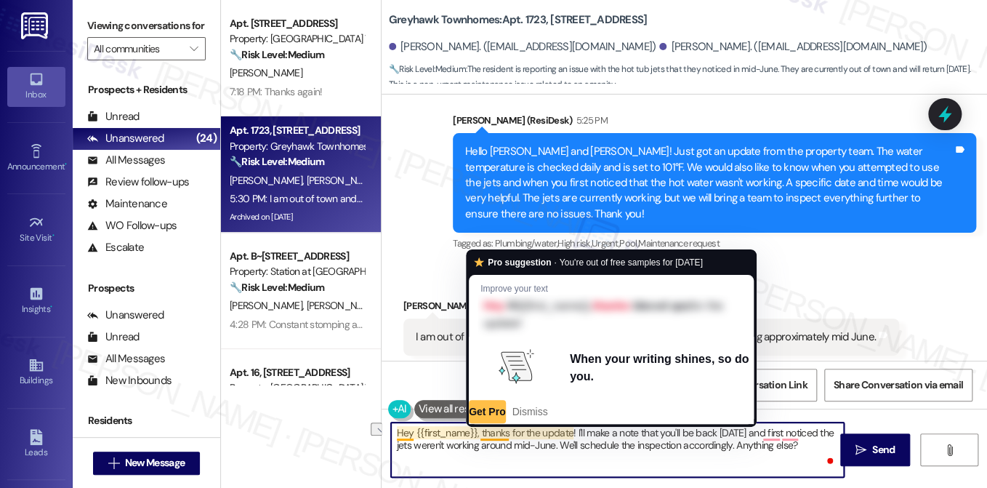
drag, startPoint x: 480, startPoint y: 432, endPoint x: 342, endPoint y: 430, distance: 137.4
click at [342, 430] on div "Apt. 55, 555 South 100 East Property: Smithfield Station Townhomes 🔧 Risk Level…" at bounding box center [604, 244] width 766 height 488
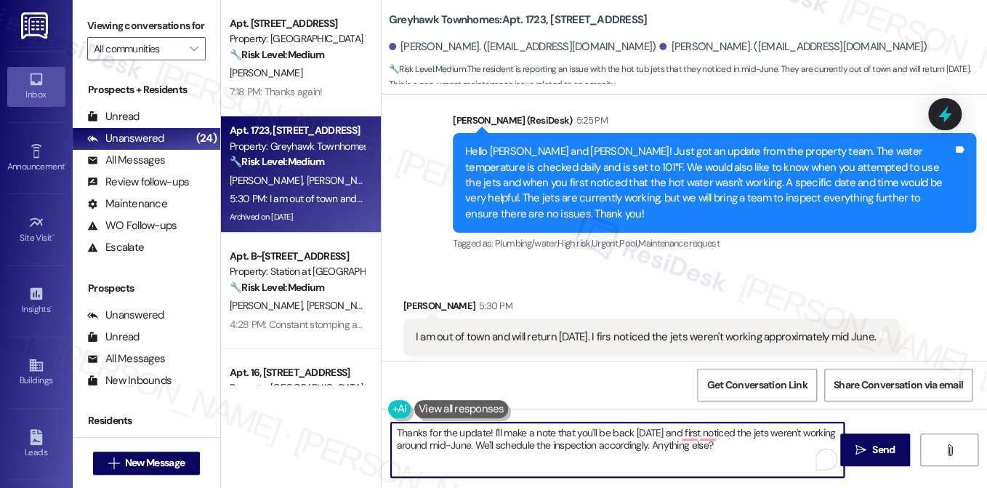
click at [417, 298] on div "Kory Mikesell 5:30 PM" at bounding box center [651, 308] width 496 height 20
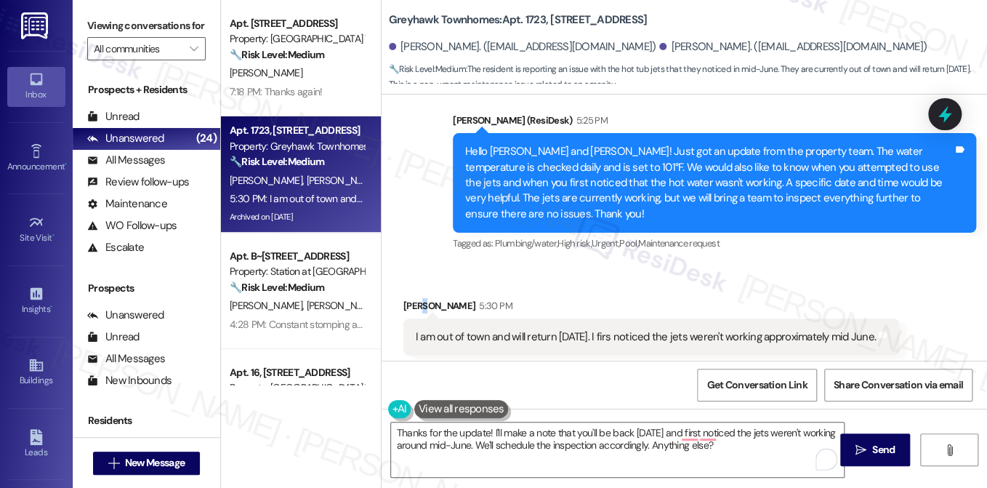
click at [417, 298] on div "Kory Mikesell 5:30 PM" at bounding box center [651, 308] width 496 height 20
click at [411, 298] on div "Kory Mikesell 5:30 PM" at bounding box center [651, 308] width 496 height 20
copy div "Kory"
click at [482, 430] on textarea "Thanks for the update! I'll make a note that you'll be back on Sunday and first…" at bounding box center [617, 449] width 453 height 55
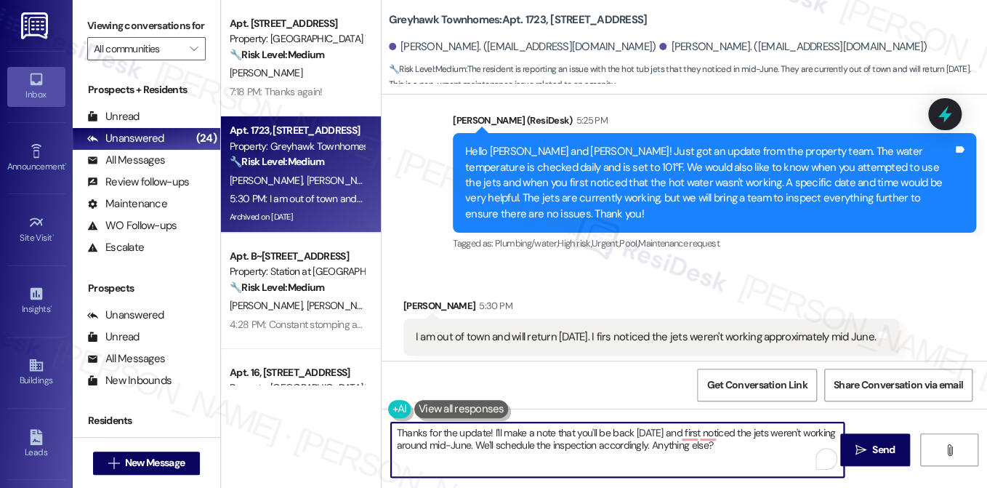
drag, startPoint x: 487, startPoint y: 432, endPoint x: 497, endPoint y: 430, distance: 10.4
click at [488, 432] on textarea "Thanks for the update! I'll make a note that you'll be back on Sunday and first…" at bounding box center [617, 449] width 453 height 55
paste textarea "Kory"
drag, startPoint x: 515, startPoint y: 433, endPoint x: 752, endPoint y: 444, distance: 237.3
click at [752, 444] on textarea "Thanks for the update, Kory! I'll make a note that you'll be back on Sunday and…" at bounding box center [617, 449] width 453 height 55
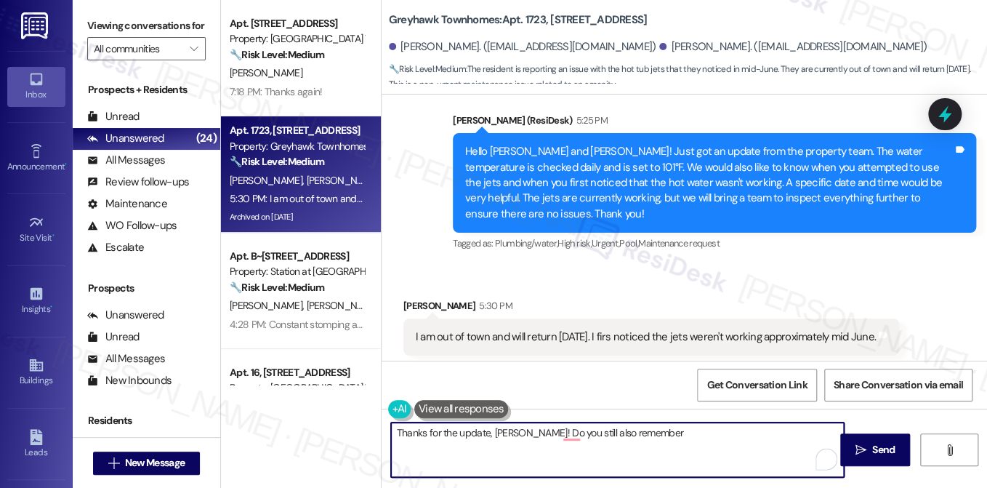
scroll to position [3641, 0]
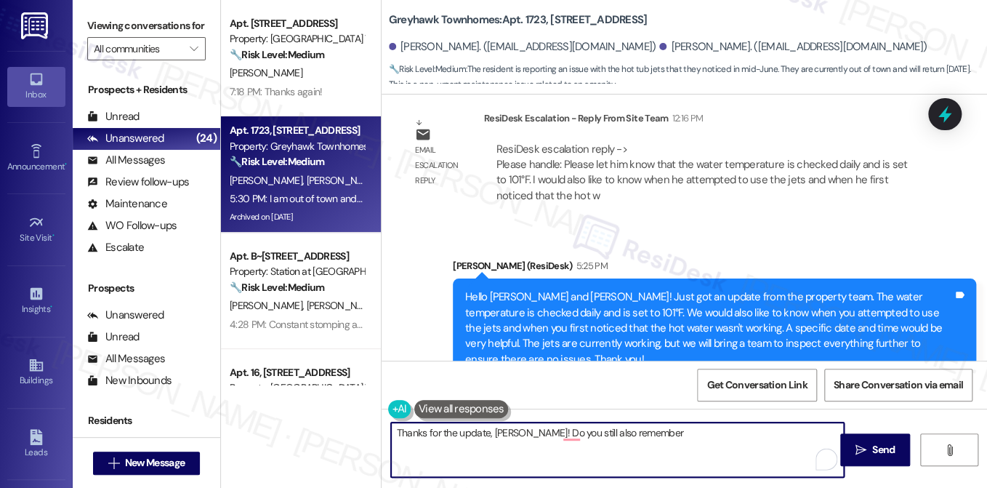
click at [790, 289] on div "Hello Tina and Kory! Just got an update from the property team. The water tempe…" at bounding box center [709, 328] width 488 height 78
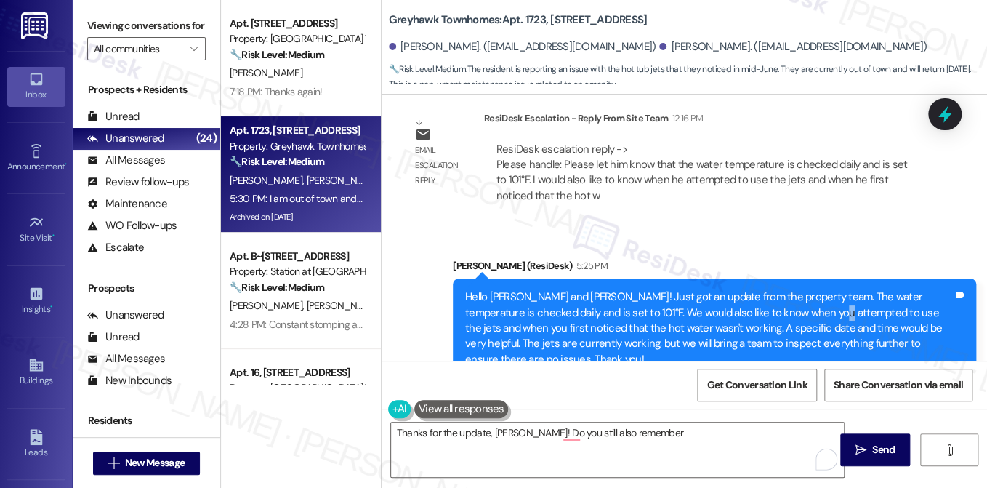
click at [790, 289] on div "Hello Tina and Kory! Just got an update from the property team. The water tempe…" at bounding box center [709, 328] width 488 height 78
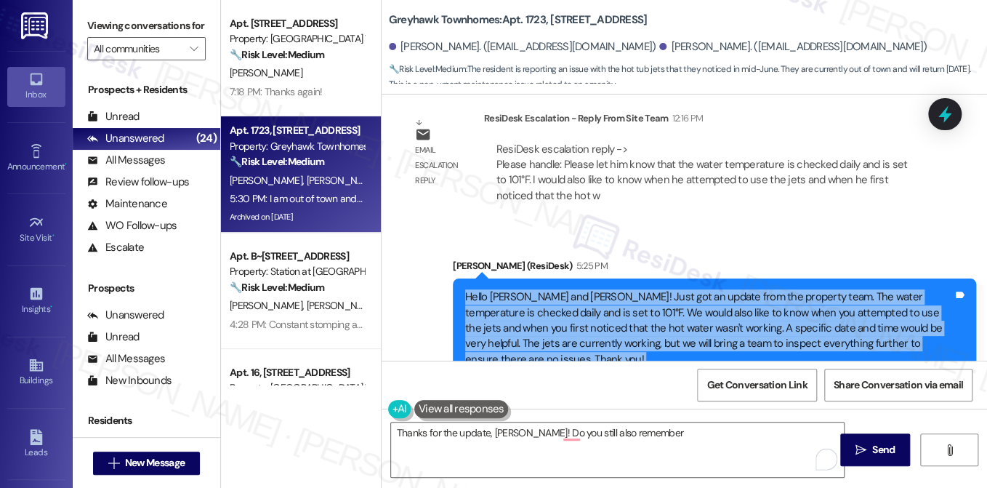
click at [790, 289] on div "Hello Tina and Kory! Just got an update from the property team. The water tempe…" at bounding box center [709, 328] width 488 height 78
click at [712, 289] on div "Hello Tina and Kory! Just got an update from the property team. The water tempe…" at bounding box center [709, 328] width 488 height 78
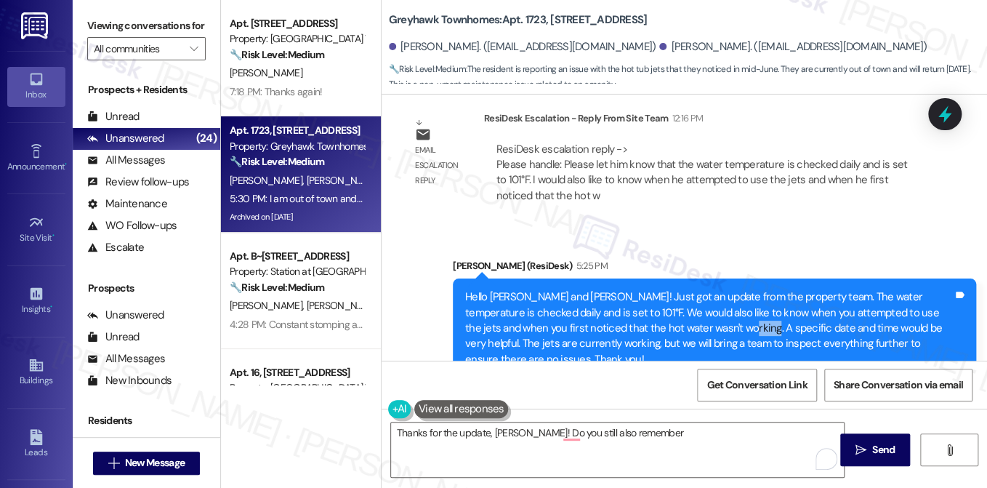
click at [712, 289] on div "Hello Tina and Kory! Just got an update from the property team. The water tempe…" at bounding box center [709, 328] width 488 height 78
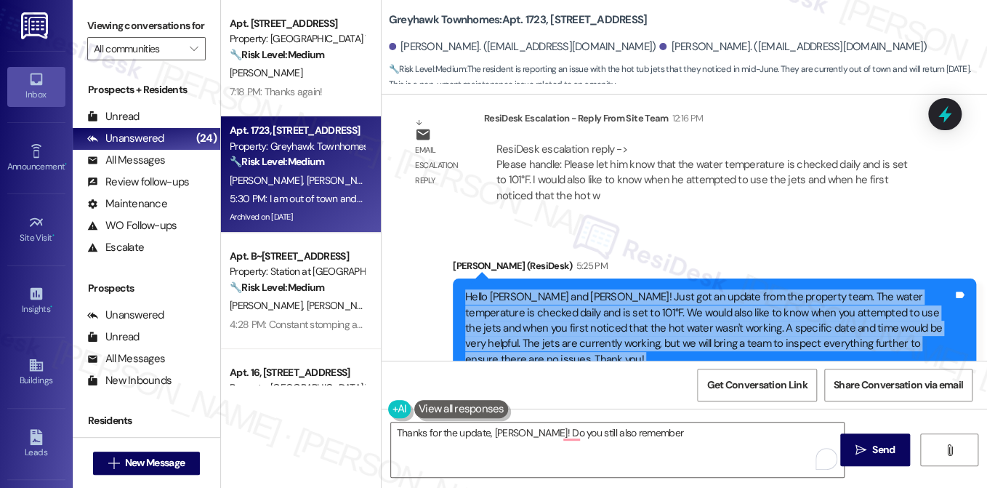
click at [712, 289] on div "Hello Tina and Kory! Just got an update from the property team. The water tempe…" at bounding box center [709, 328] width 488 height 78
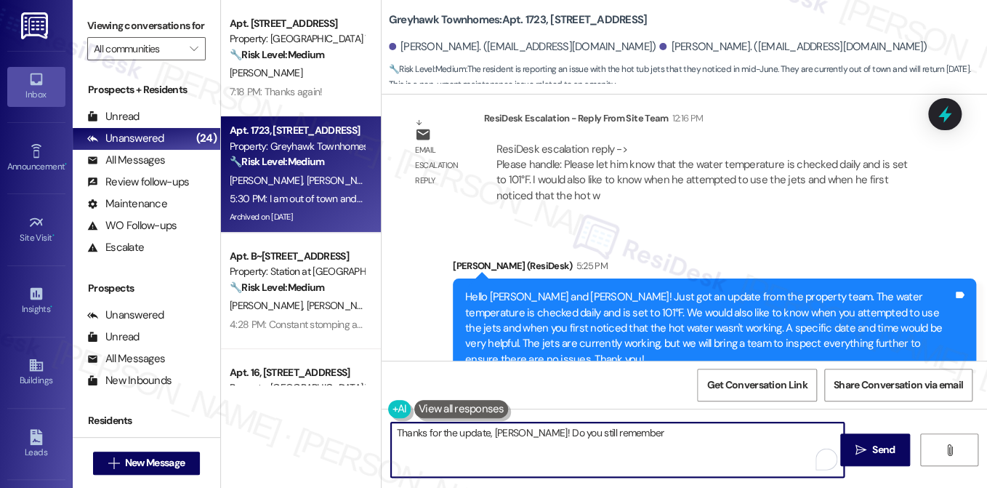
click at [617, 430] on textarea "Thanks for the update, Kory! Do you still remember" at bounding box center [617, 449] width 453 height 55
type textarea "Thanks for the update, Kory! Do you still remember around what time it did not"
click at [536, 422] on div "Thanks for the update, Kory! Do you still remember around what time it did not" at bounding box center [617, 450] width 454 height 56
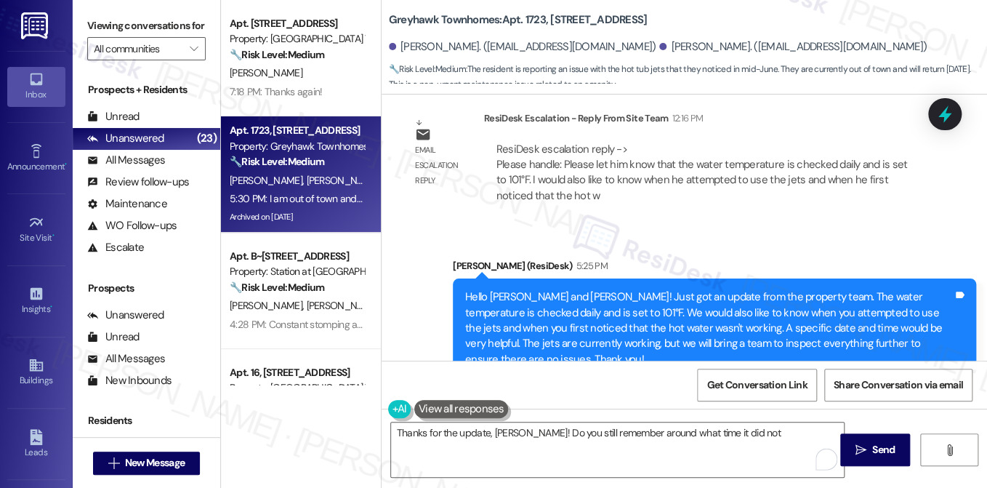
click at [536, 422] on div "Thanks for the update, Kory! Do you still remember around what time it did not" at bounding box center [617, 450] width 454 height 56
click at [550, 433] on textarea "Thanks for the update, Kory! Do you still remember around what time it did not" at bounding box center [617, 449] width 453 height 55
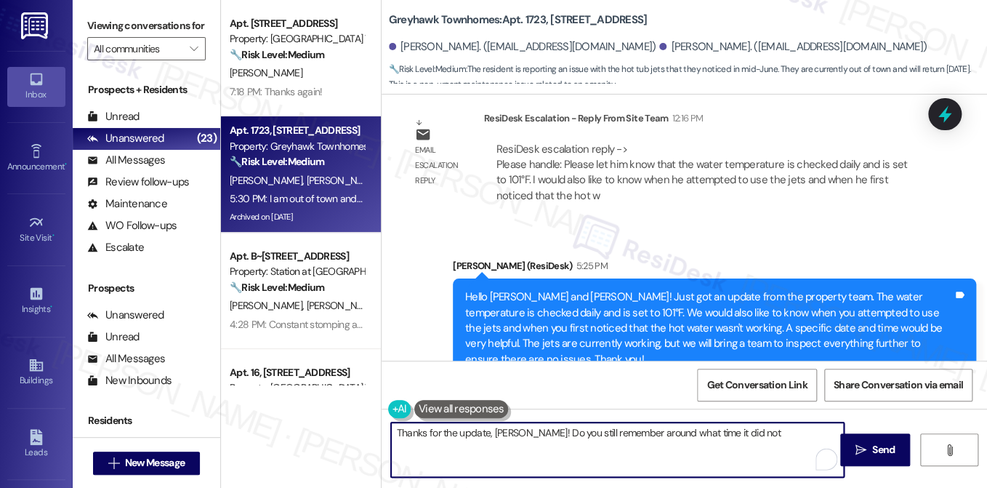
click at [550, 433] on textarea "Thanks for the update, Kory! Do you still remember around what time it did not" at bounding box center [617, 449] width 453 height 55
click at [596, 289] on div "Hello Tina and Kory! Just got an update from the property team. The water tempe…" at bounding box center [709, 328] width 488 height 78
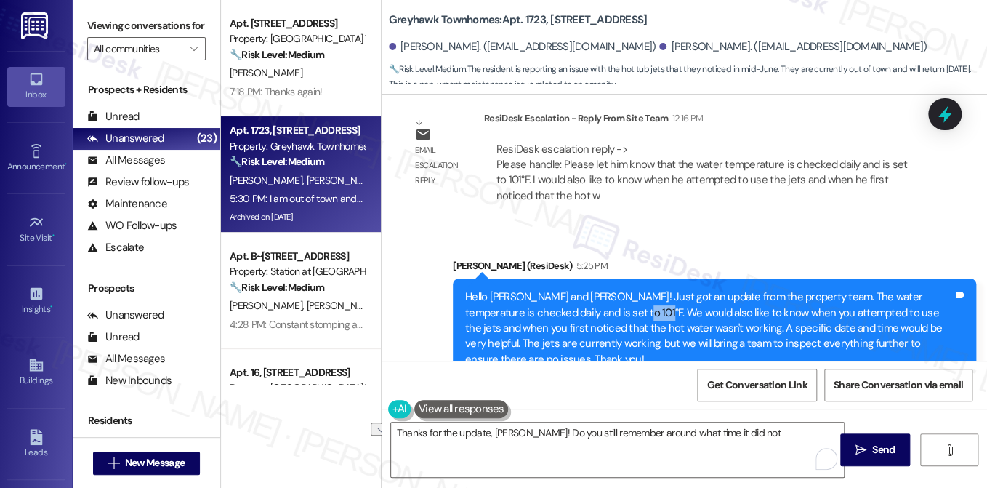
click at [596, 289] on div "Hello Tina and Kory! Just got an update from the property team. The water tempe…" at bounding box center [709, 328] width 488 height 78
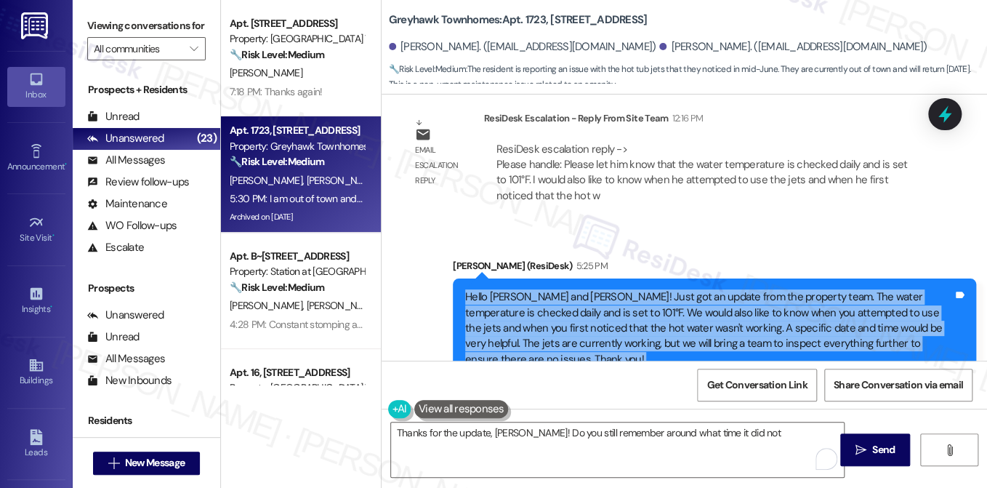
click at [596, 289] on div "Hello Tina and Kory! Just got an update from the property team. The water tempe…" at bounding box center [709, 328] width 488 height 78
copy div "Hello Tina and Kory! Just got an update from the property team. The water tempe…"
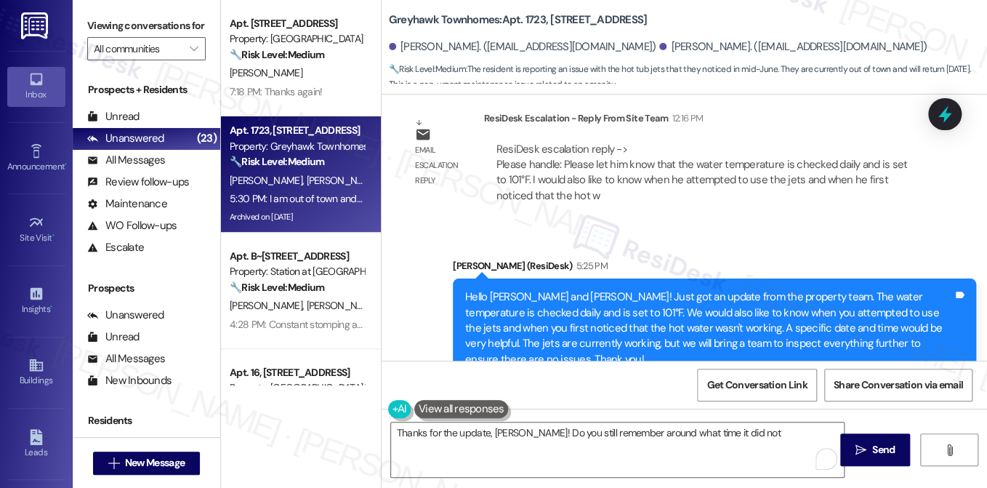
click at [117, 18] on label "Viewing conversations for" at bounding box center [146, 26] width 118 height 23
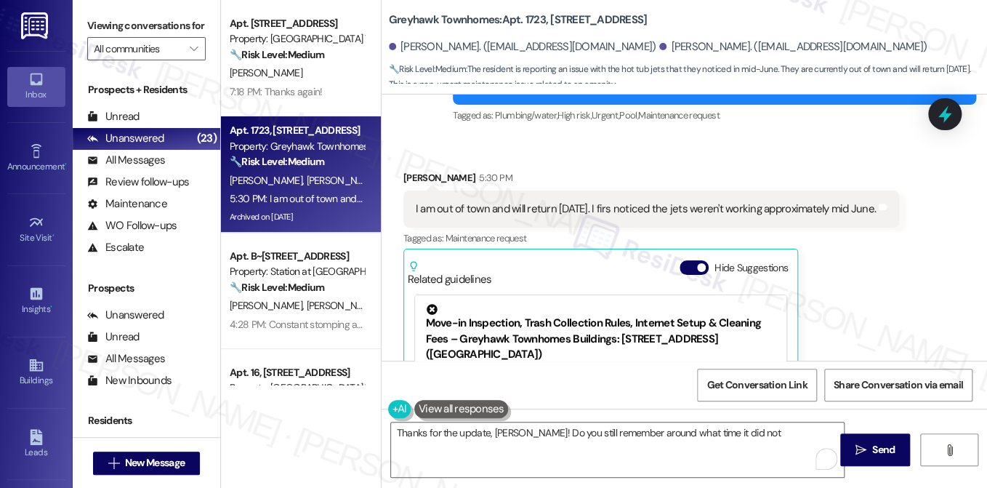
scroll to position [3860, 0]
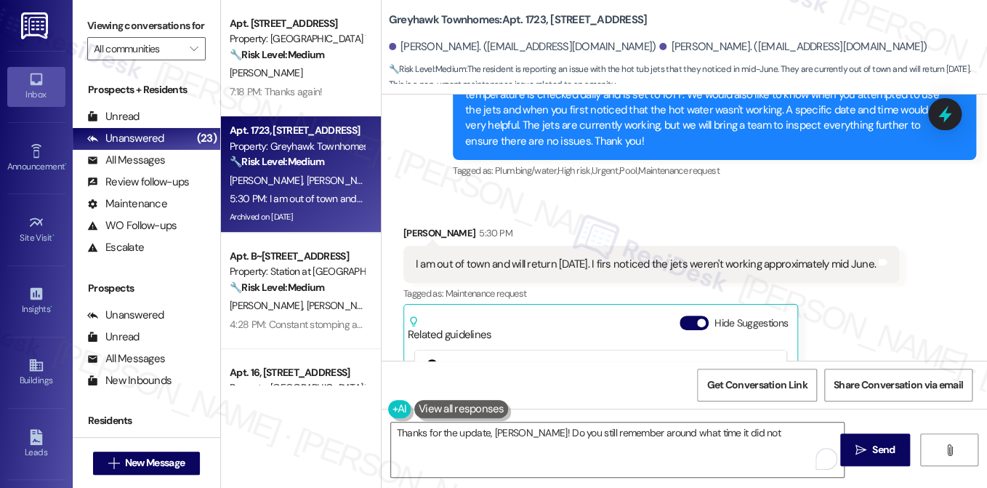
click at [513, 246] on div "I am out of town and will return on Sunday. I firs noticed the jets weren't wor…" at bounding box center [651, 264] width 496 height 37
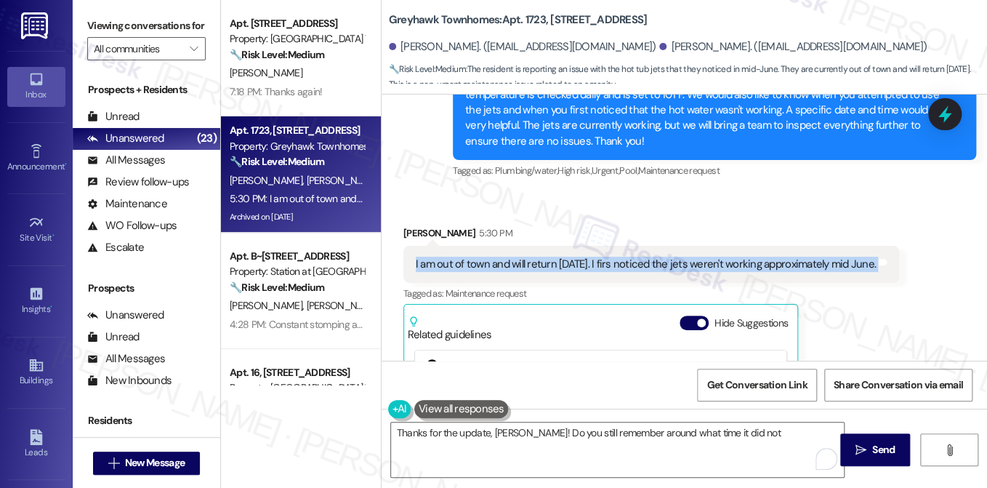
click at [513, 246] on div "I am out of town and will return on Sunday. I firs noticed the jets weren't wor…" at bounding box center [651, 264] width 496 height 37
copy div "I am out of town and will return on Sunday. I firs noticed the jets weren't wor…"
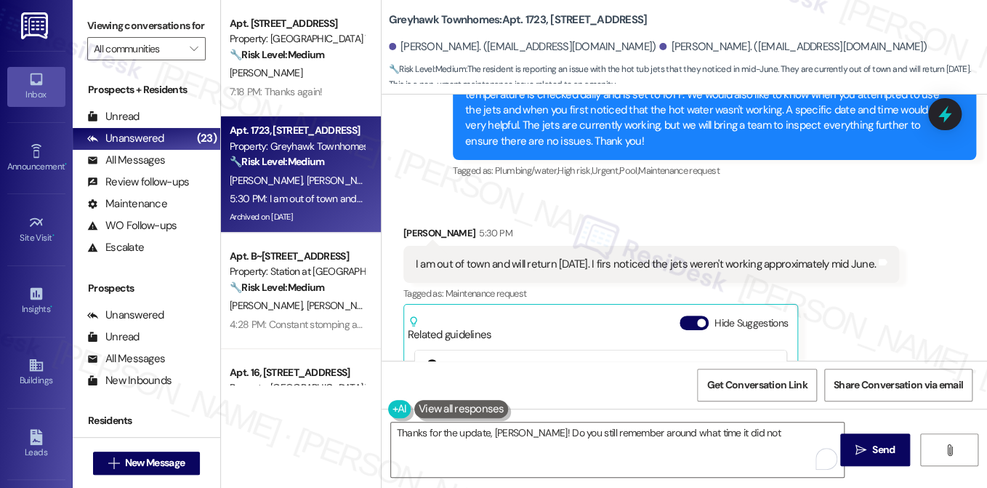
drag, startPoint x: 104, startPoint y: 23, endPoint x: 104, endPoint y: 14, distance: 8.7
click at [104, 23] on label "Viewing conversations for" at bounding box center [146, 26] width 118 height 23
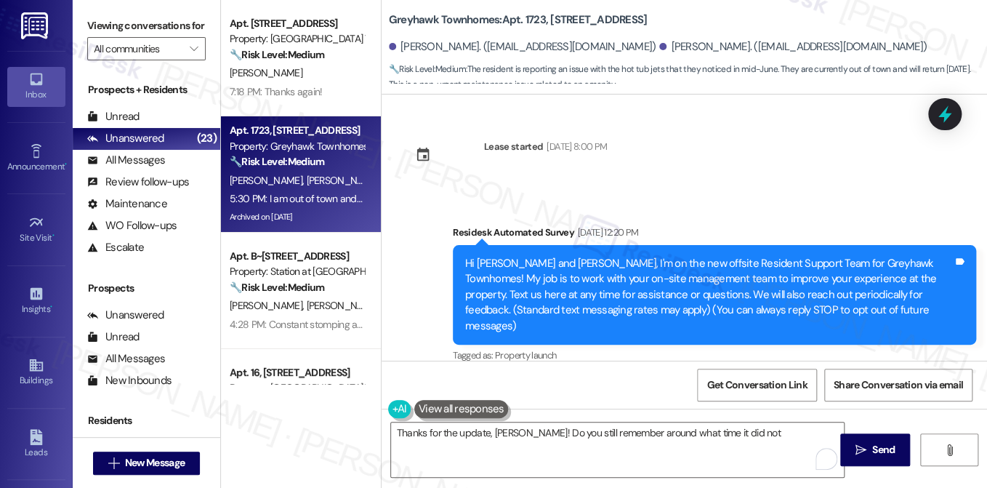
scroll to position [3860, 0]
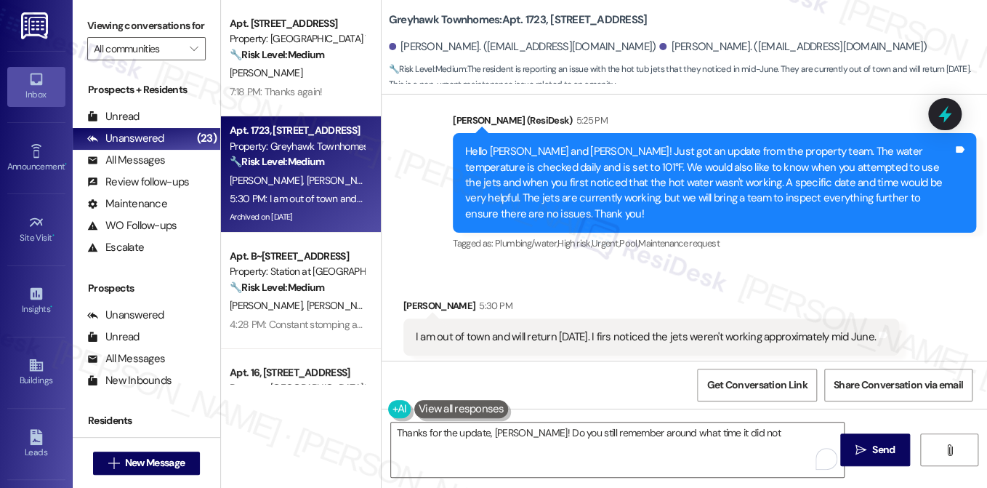
drag, startPoint x: 692, startPoint y: 212, endPoint x: 838, endPoint y: 220, distance: 146.4
click at [838, 265] on div "Received via SMS Kory Mikesell 5:30 PM I am out of town and will return on Sund…" at bounding box center [685, 445] width 606 height 361
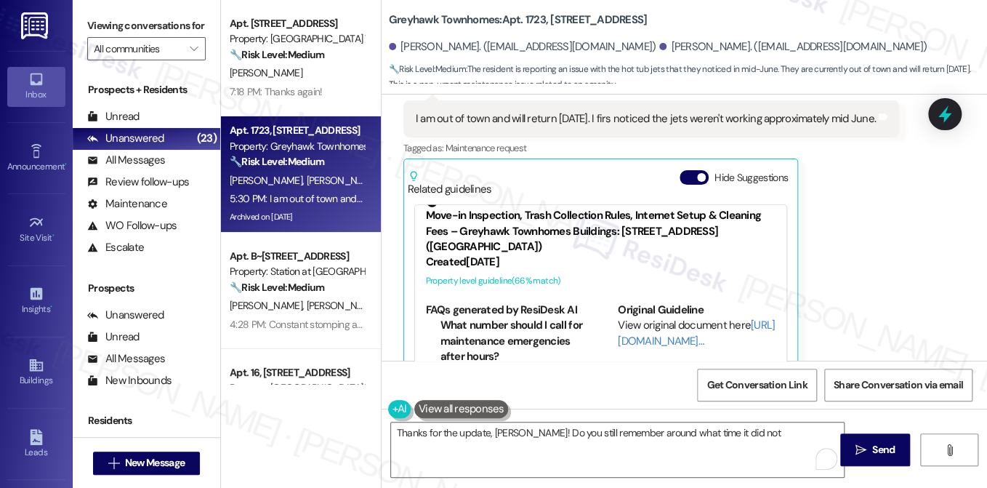
scroll to position [48, 0]
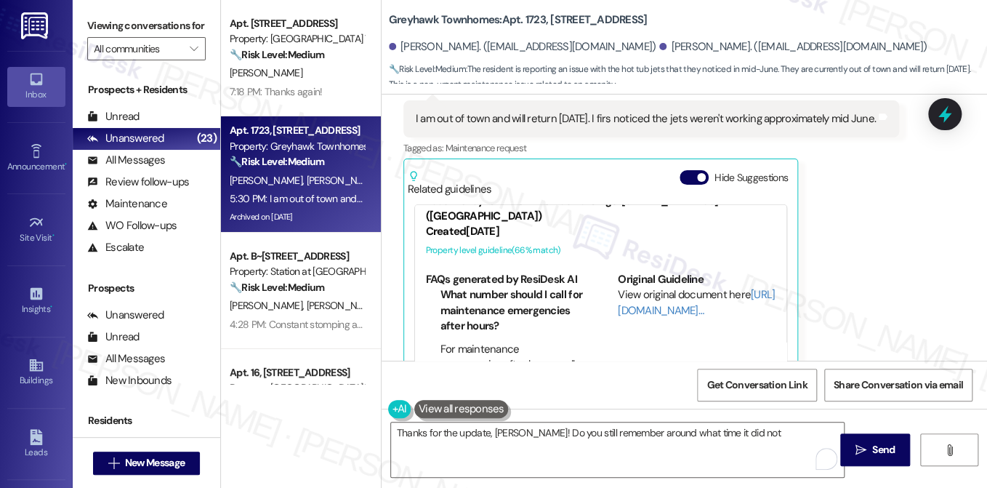
click at [148, 37] on label "Viewing conversations for" at bounding box center [146, 26] width 118 height 23
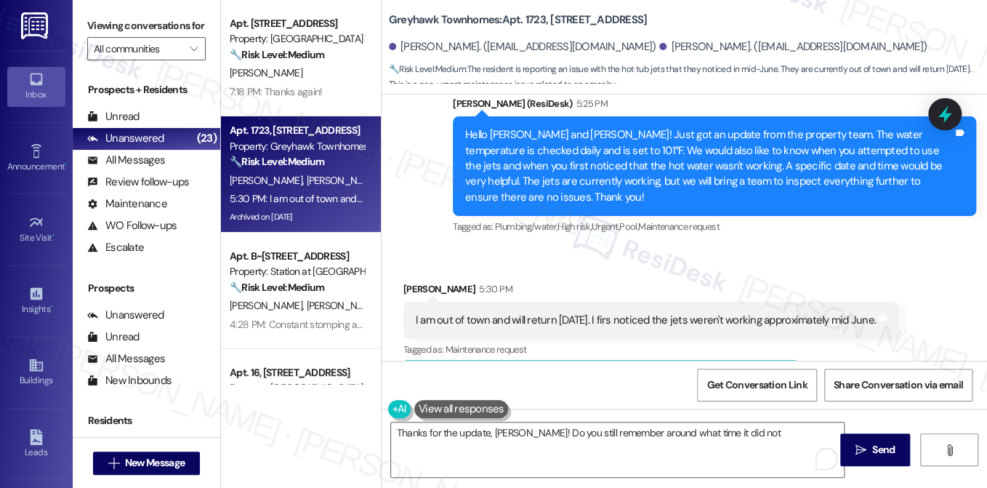
scroll to position [3787, 0]
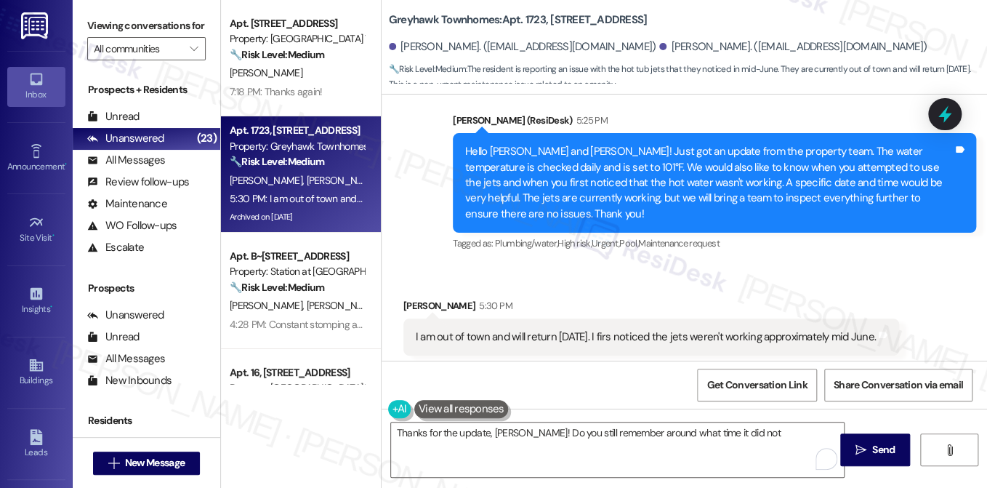
drag, startPoint x: 877, startPoint y: 292, endPoint x: 608, endPoint y: 287, distance: 269.0
click at [608, 329] on div "I am out of town and will return on Sunday. I firs noticed the jets weren't wor…" at bounding box center [646, 336] width 460 height 15
copy div "firs noticed the jets weren't working approximately mid June"
click at [150, 28] on label "Viewing conversations for" at bounding box center [146, 26] width 118 height 23
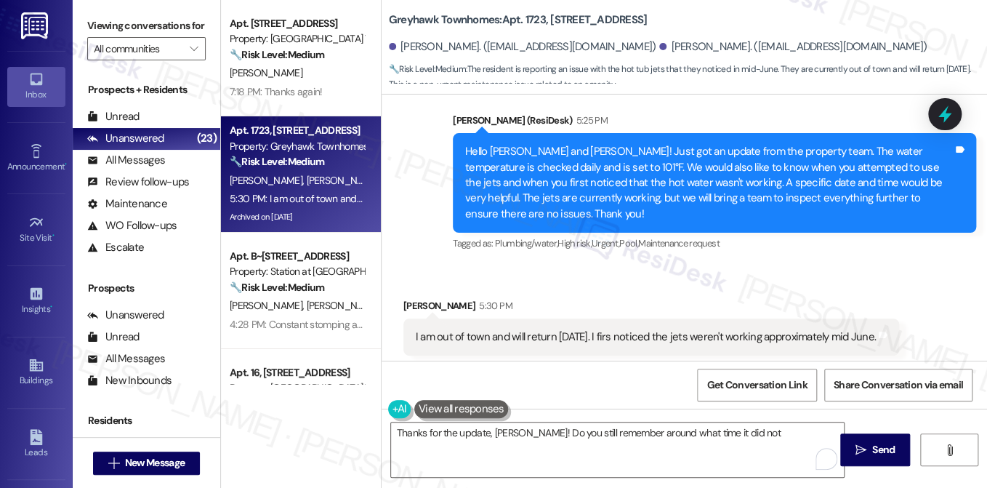
click at [487, 318] on div "I am out of town and will return on Sunday. I firs noticed the jets weren't wor…" at bounding box center [651, 336] width 496 height 37
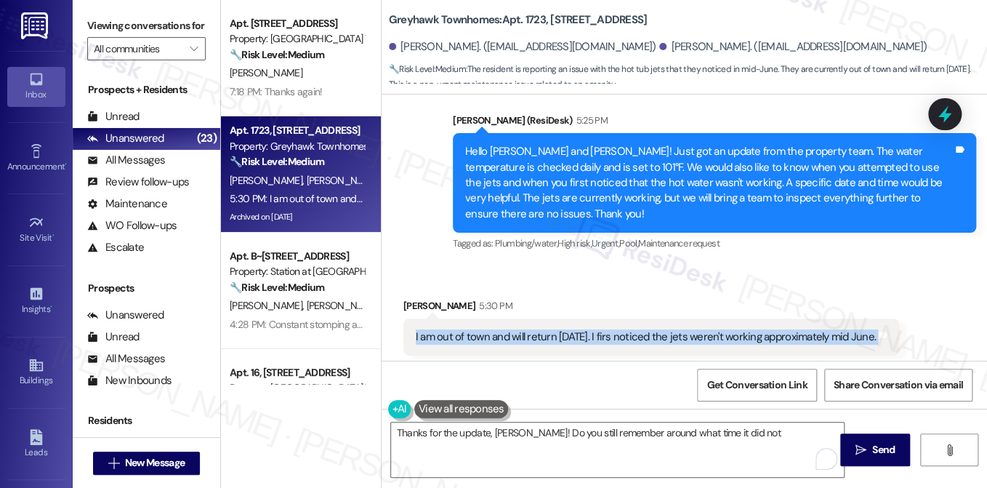
click at [489, 318] on div "I am out of town and will return on Sunday. I firs noticed the jets weren't wor…" at bounding box center [651, 336] width 496 height 37
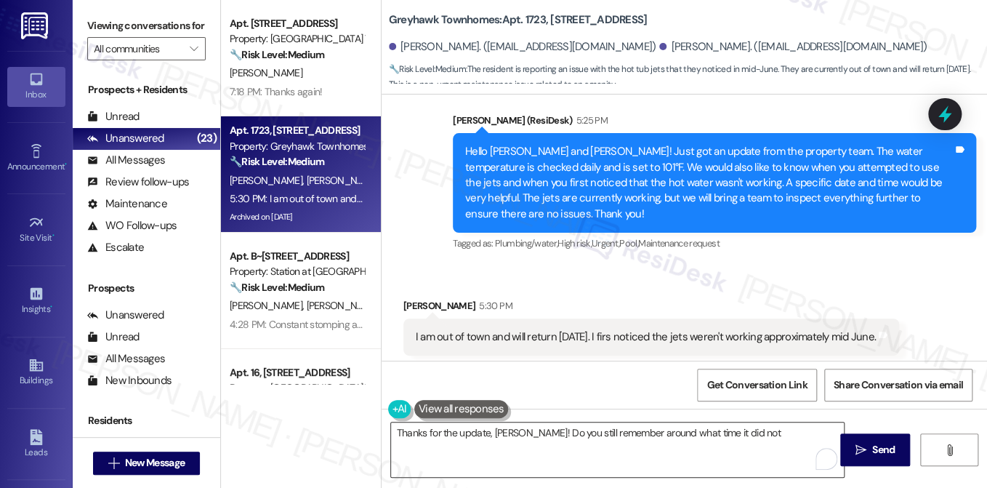
click at [520, 433] on textarea "Thanks for the update, Kory! Do you still remember around what time it did not" at bounding box center [617, 449] width 453 height 55
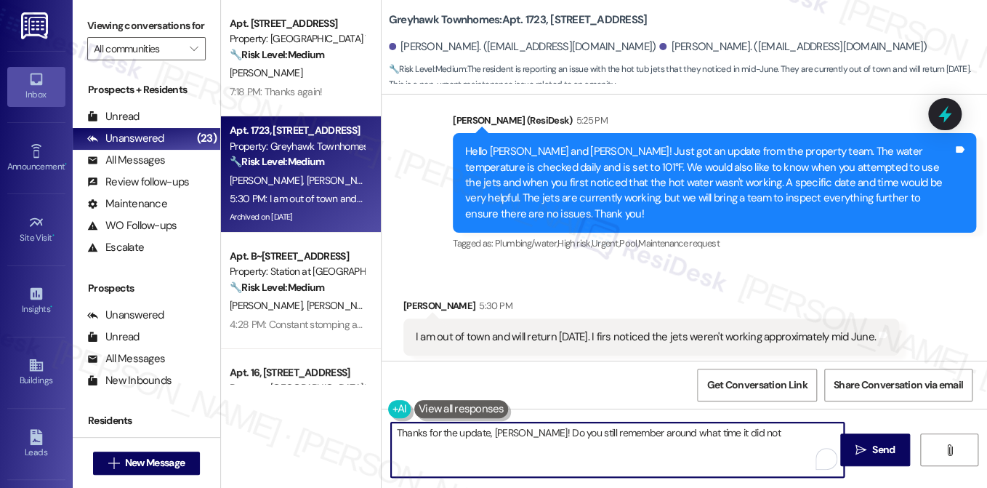
click at [520, 433] on textarea "Thanks for the update, Kory! Do you still remember around what time it did not" at bounding box center [617, 449] width 453 height 55
click at [683, 433] on textarea "Thanks for the update, Kory! Do you still remember around what time it did not" at bounding box center [617, 449] width 453 height 55
click at [473, 401] on button at bounding box center [461, 409] width 95 height 18
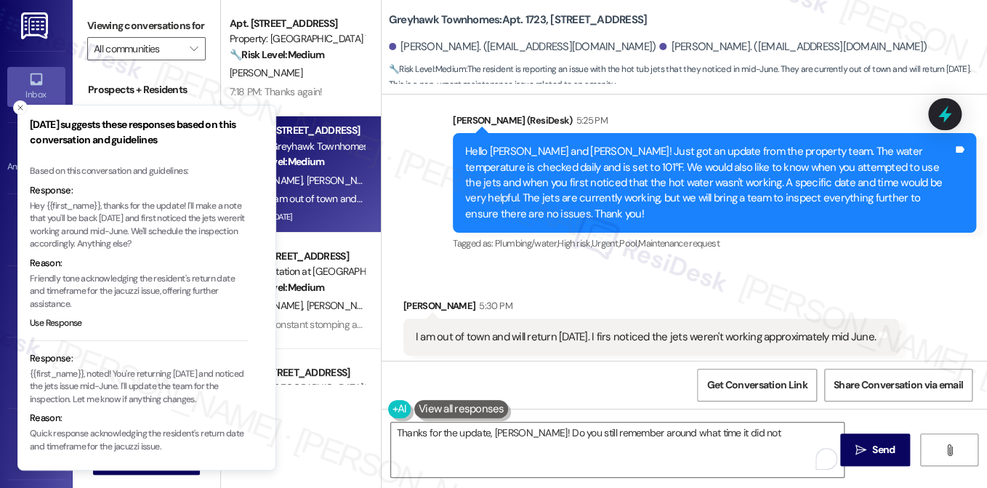
click at [143, 214] on p "Hey {{first_name}}, thanks for the update! I'll make a note that you'll be back…" at bounding box center [139, 225] width 218 height 51
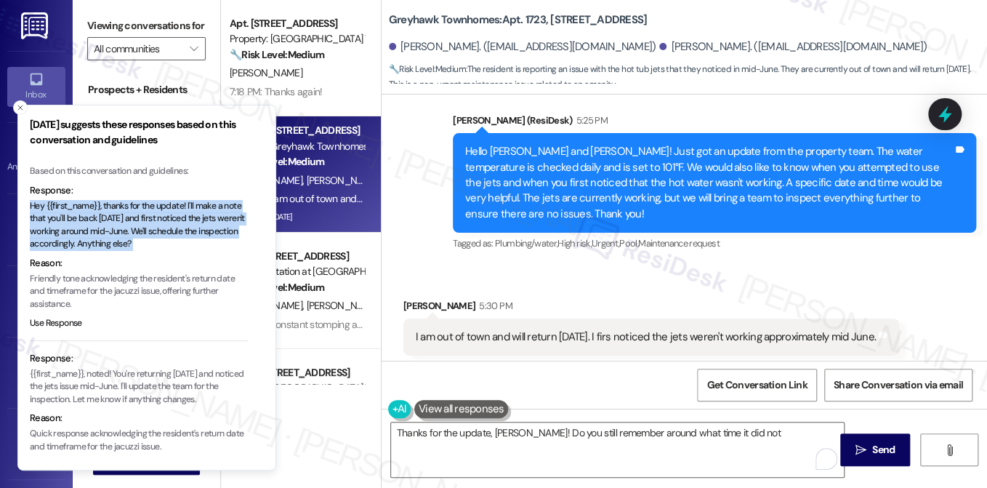
click at [143, 214] on p "Hey {{first_name}}, thanks for the update! I'll make a note that you'll be back…" at bounding box center [139, 225] width 218 height 51
click at [198, 227] on p "Hey {{first_name}}, thanks for the update! I'll make a note that you'll be back…" at bounding box center [139, 225] width 218 height 51
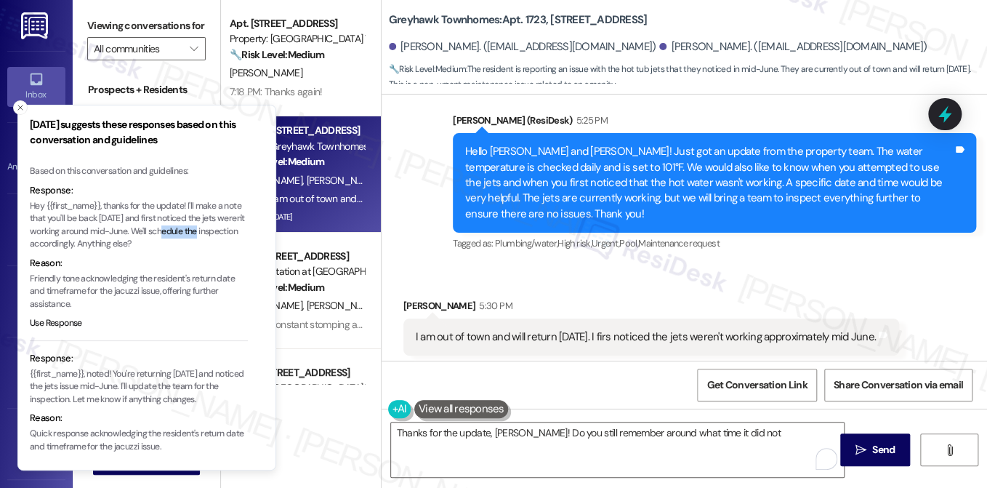
click at [198, 227] on p "Hey {{first_name}}, thanks for the update! I'll make a note that you'll be back…" at bounding box center [139, 225] width 218 height 51
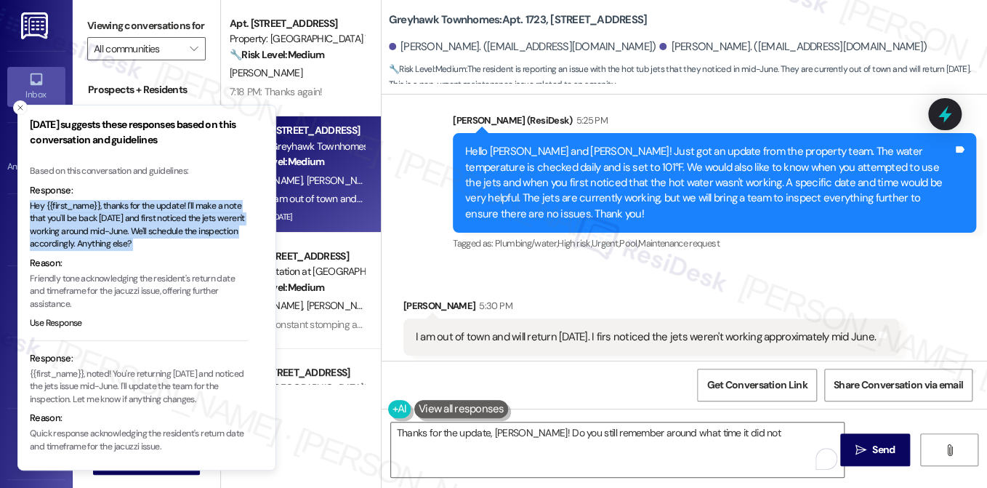
click at [198, 227] on p "Hey {{first_name}}, thanks for the update! I'll make a note that you'll be back…" at bounding box center [139, 225] width 218 height 51
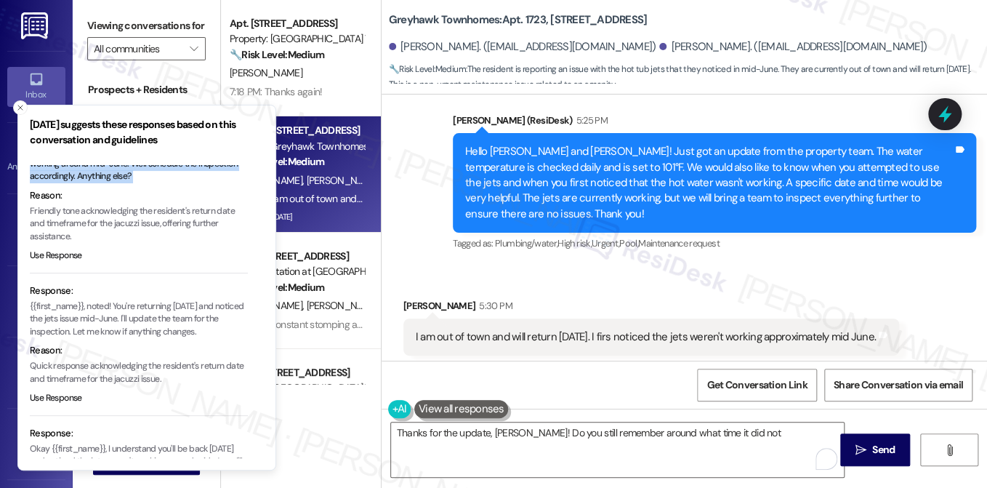
scroll to position [145, 0]
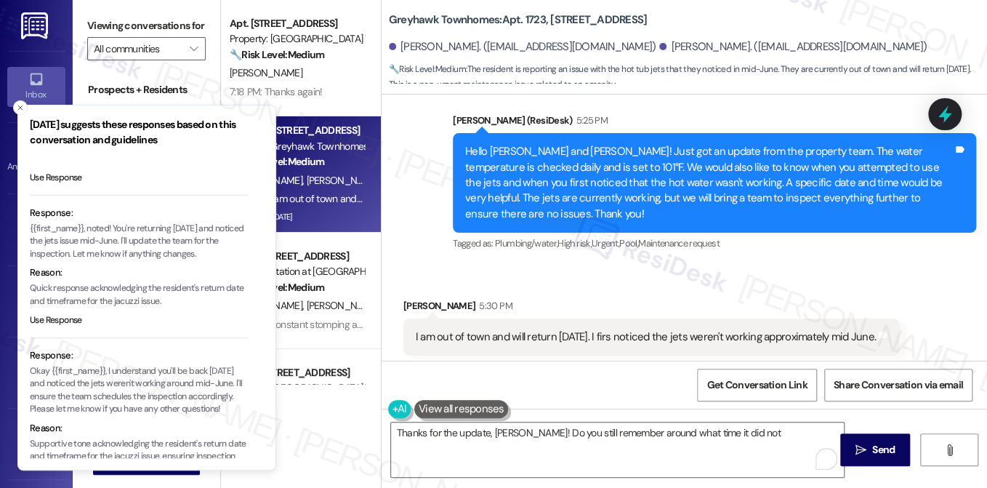
click at [513, 329] on div "I am out of town and will return on Sunday. I firs noticed the jets weren't wor…" at bounding box center [646, 336] width 460 height 15
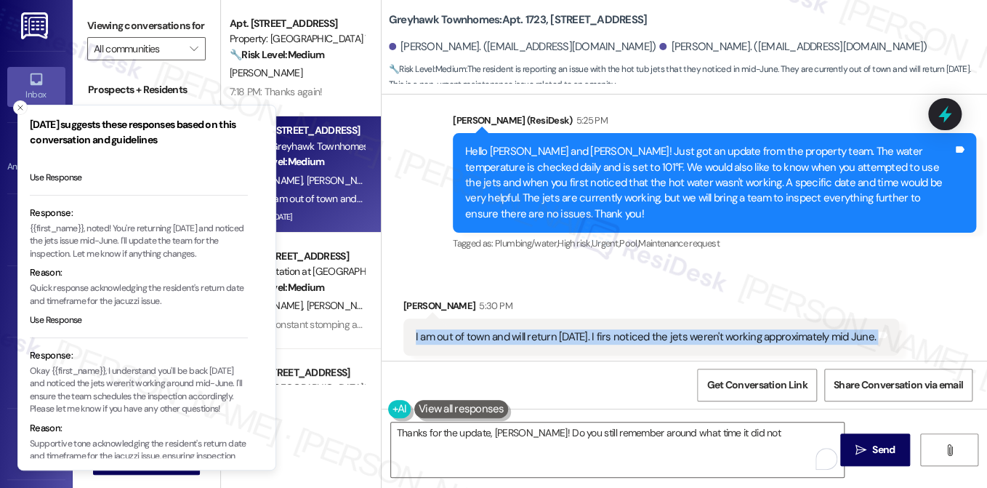
click at [513, 329] on div "I am out of town and will return on Sunday. I firs noticed the jets weren't wor…" at bounding box center [646, 336] width 460 height 15
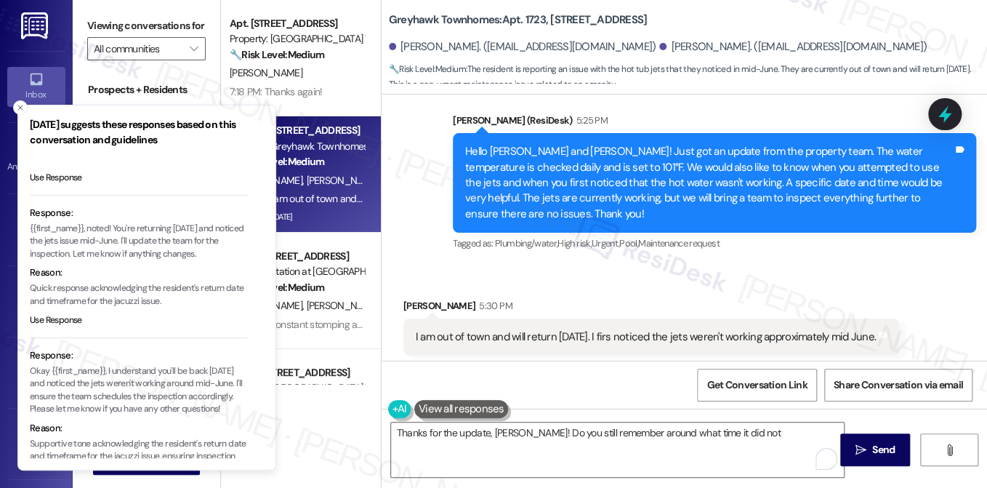
click at [137, 25] on label "Viewing conversations for" at bounding box center [146, 26] width 118 height 23
click at [459, 329] on div "I am out of town and will return on Sunday. I firs noticed the jets weren't wor…" at bounding box center [646, 336] width 460 height 15
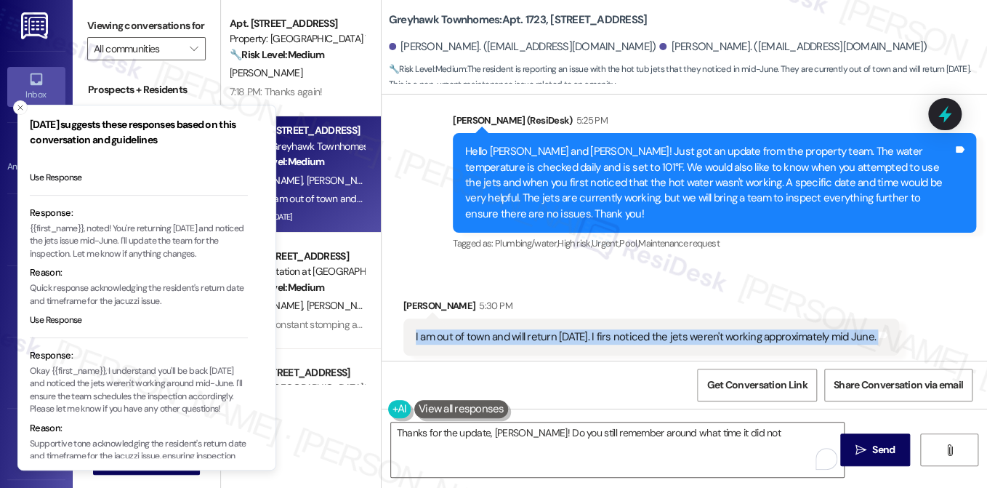
click at [459, 329] on div "I am out of town and will return on Sunday. I firs noticed the jets weren't wor…" at bounding box center [646, 336] width 460 height 15
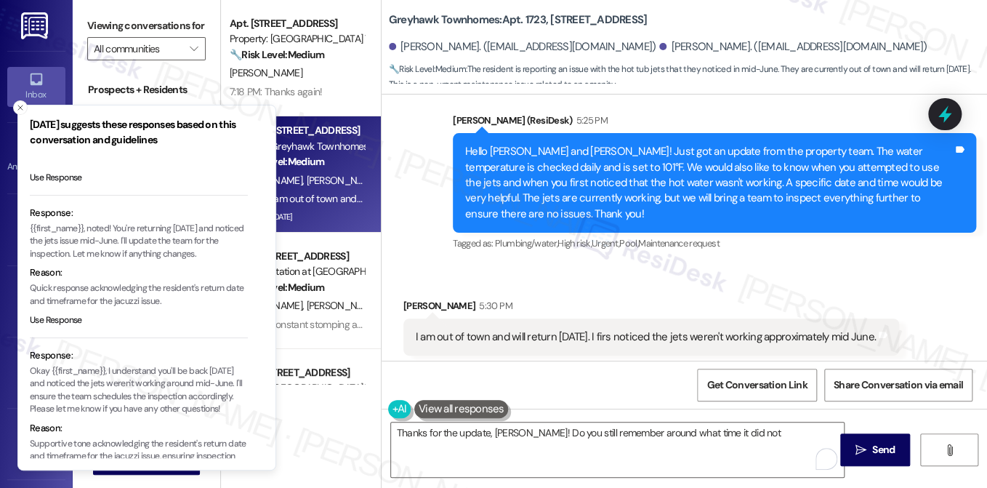
click at [128, 164] on div "Friday suggests these responses based on this conversation and guidelines Based…" at bounding box center [139, 287] width 218 height 341
drag, startPoint x: 491, startPoint y: 289, endPoint x: 602, endPoint y: 289, distance: 110.5
click at [602, 329] on div "I am out of town and will return on Sunday. I firs noticed the jets weren't wor…" at bounding box center [646, 336] width 460 height 15
copy div "nd will return on Sunday."
click at [84, 231] on p "{{first_name}}, noted! You're returning Sunday and noticed the jets issue mid-J…" at bounding box center [139, 241] width 218 height 39
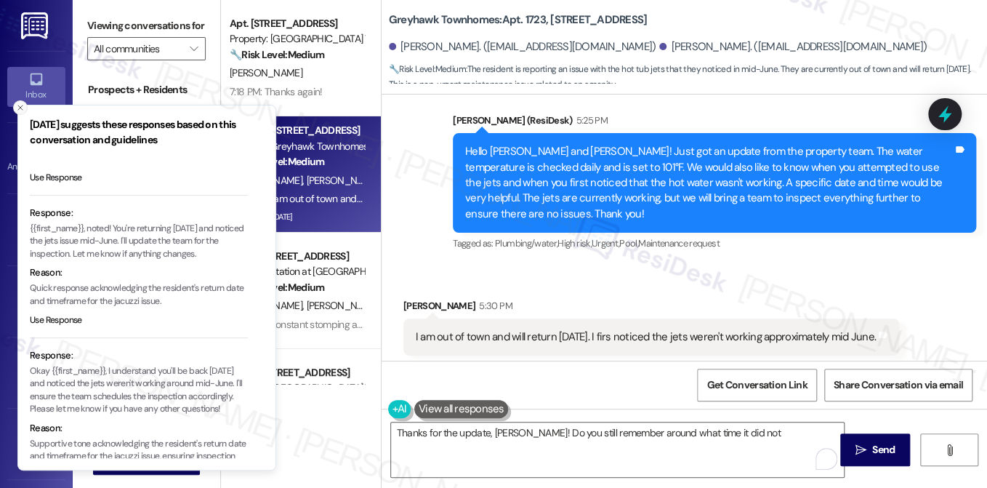
click at [17, 107] on icon "Close toast" at bounding box center [20, 107] width 9 height 9
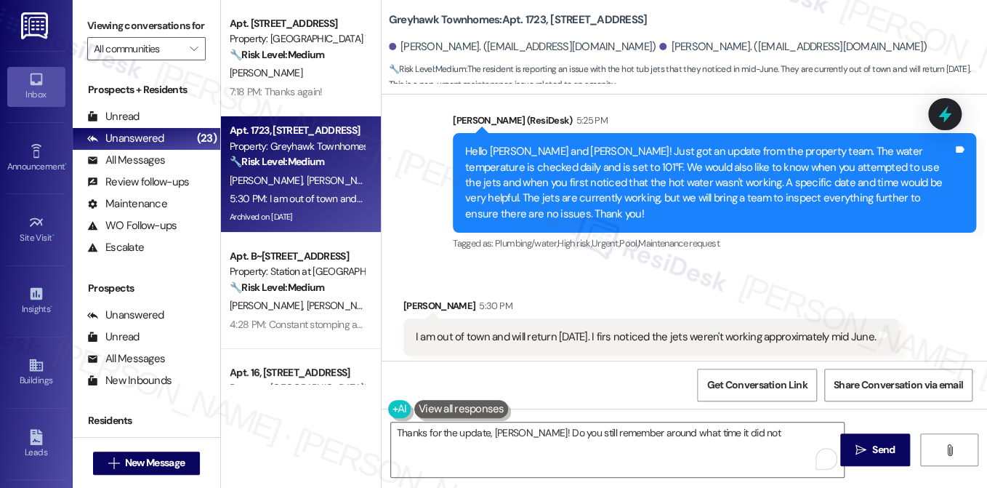
drag, startPoint x: 112, startPoint y: 24, endPoint x: 157, endPoint y: 45, distance: 49.8
click at [112, 24] on label "Viewing conversations for" at bounding box center [146, 26] width 118 height 23
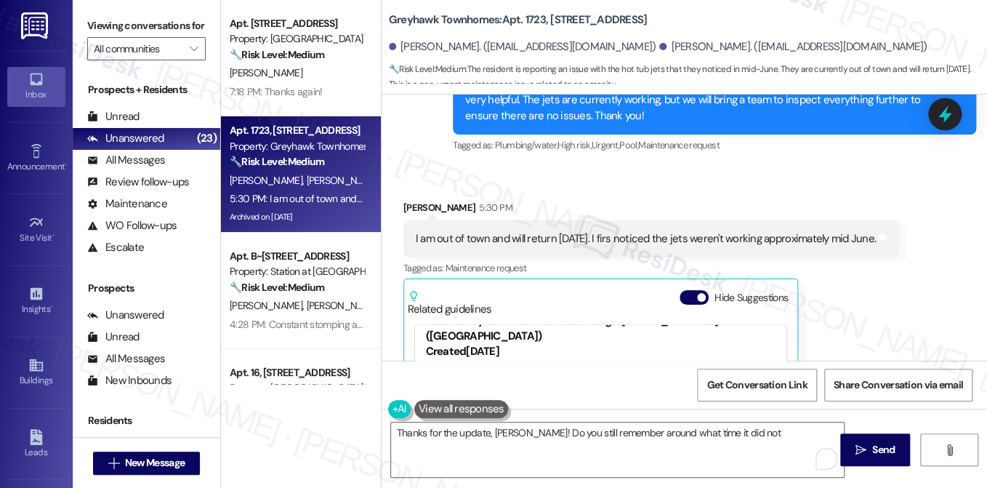
scroll to position [4005, 0]
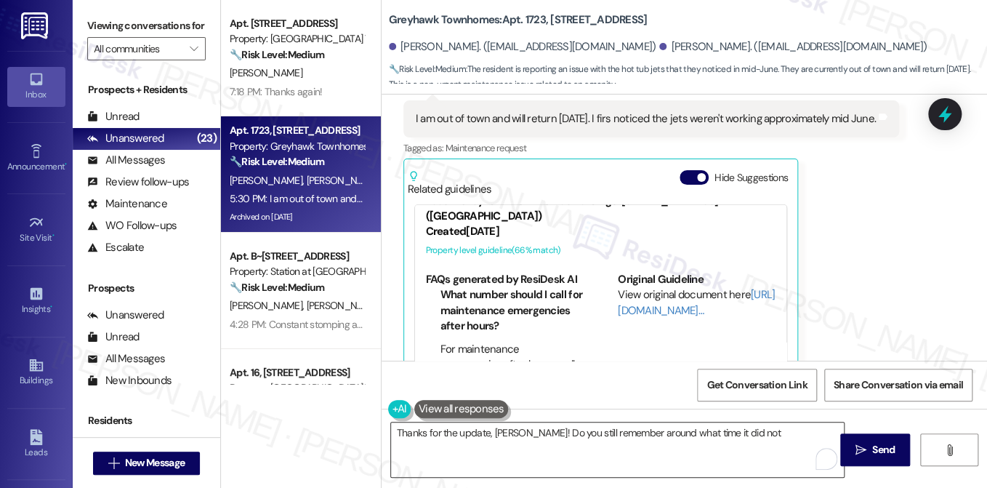
click at [515, 429] on textarea "Thanks for the update, Kory! Do you still remember around what time it did not" at bounding box center [617, 449] width 453 height 55
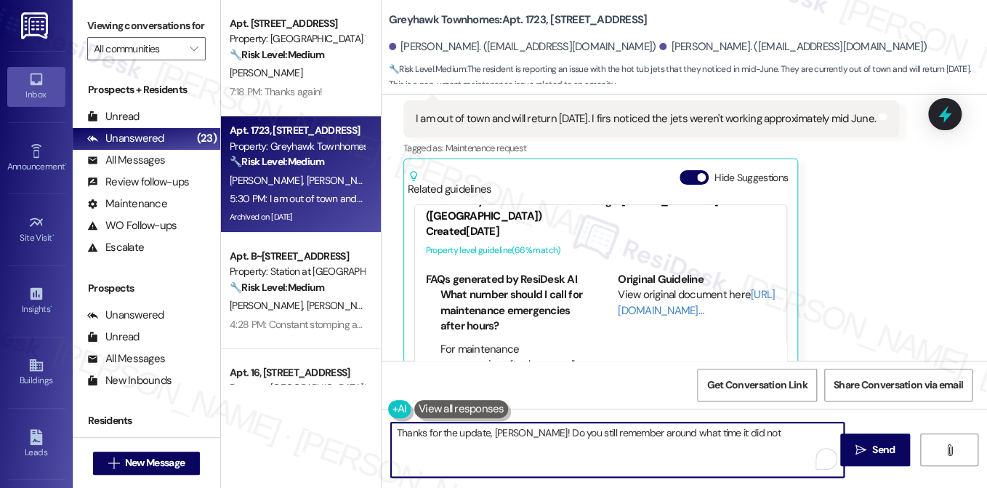
click at [515, 429] on textarea "Thanks for the update, Kory! Do you still remember around what time it did not" at bounding box center [617, 449] width 453 height 55
click at [687, 446] on textarea "Thanks for the update, Kory! Do you still remember around what time it did not" at bounding box center [617, 449] width 453 height 55
drag, startPoint x: 768, startPoint y: 432, endPoint x: 512, endPoint y: 433, distance: 255.9
click at [512, 433] on textarea "Thanks for the update, Kory! Do you still remember around what time it did not" at bounding box center [617, 449] width 453 height 55
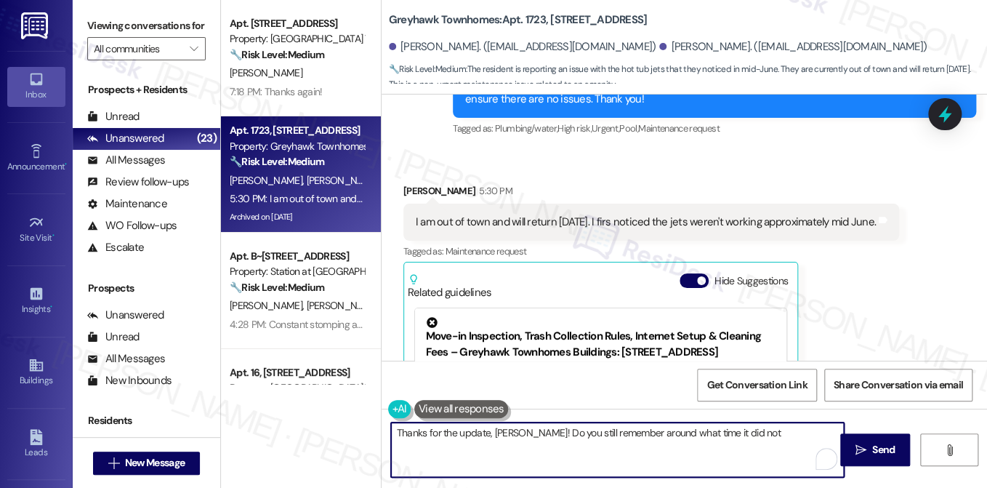
scroll to position [3787, 0]
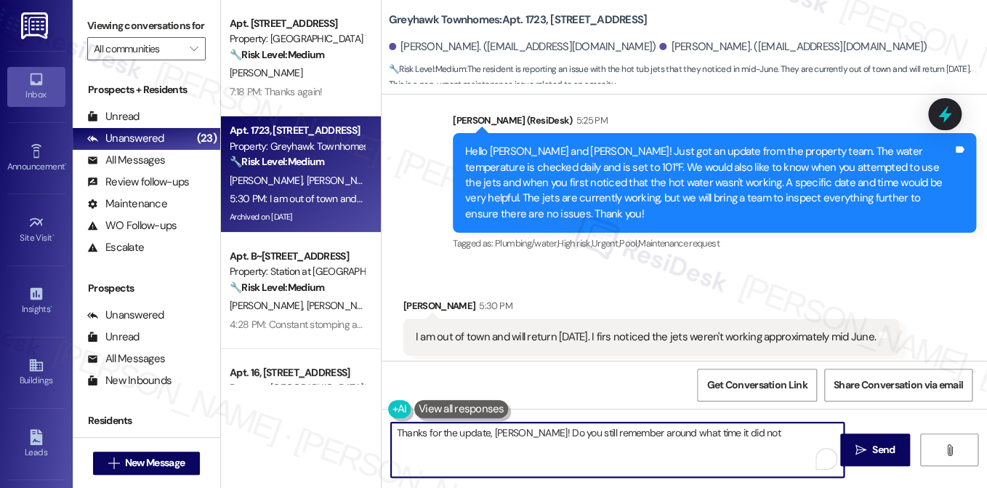
click at [599, 170] on div "Hello Tina and Kory! Just got an update from the property team. The water tempe…" at bounding box center [709, 183] width 488 height 78
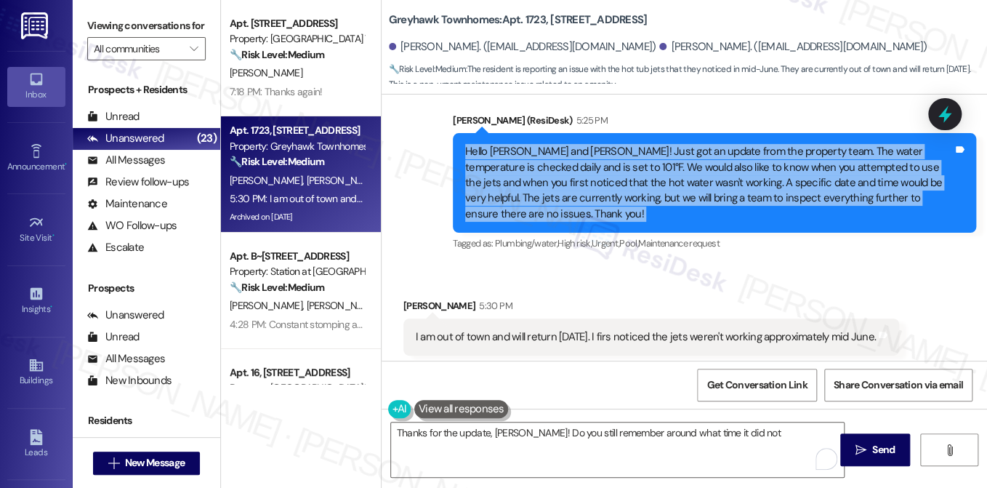
click at [599, 170] on div "Hello Tina and Kory! Just got an update from the property team. The water tempe…" at bounding box center [709, 183] width 488 height 78
copy div "Hello Tina and Kory! Just got an update from the property team. The water tempe…"
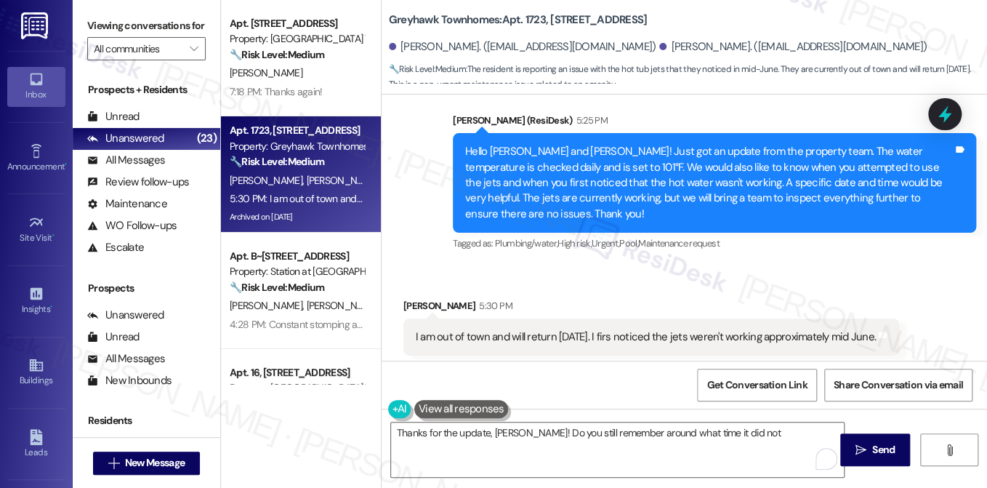
drag, startPoint x: 121, startPoint y: 25, endPoint x: 158, endPoint y: 36, distance: 37.7
click at [121, 25] on label "Viewing conversations for" at bounding box center [146, 26] width 118 height 23
click at [490, 318] on div "I am out of town and will return on Sunday. I firs noticed the jets weren't wor…" at bounding box center [651, 336] width 496 height 37
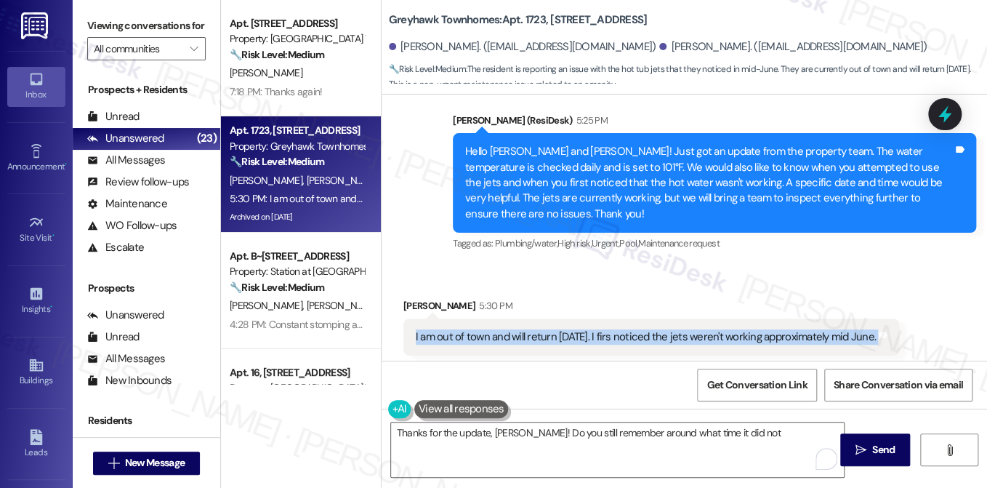
click at [490, 318] on div "I am out of town and will return on Sunday. I firs noticed the jets weren't wor…" at bounding box center [651, 336] width 496 height 37
copy div "I am out of town and will return on Sunday. I firs noticed the jets weren't wor…"
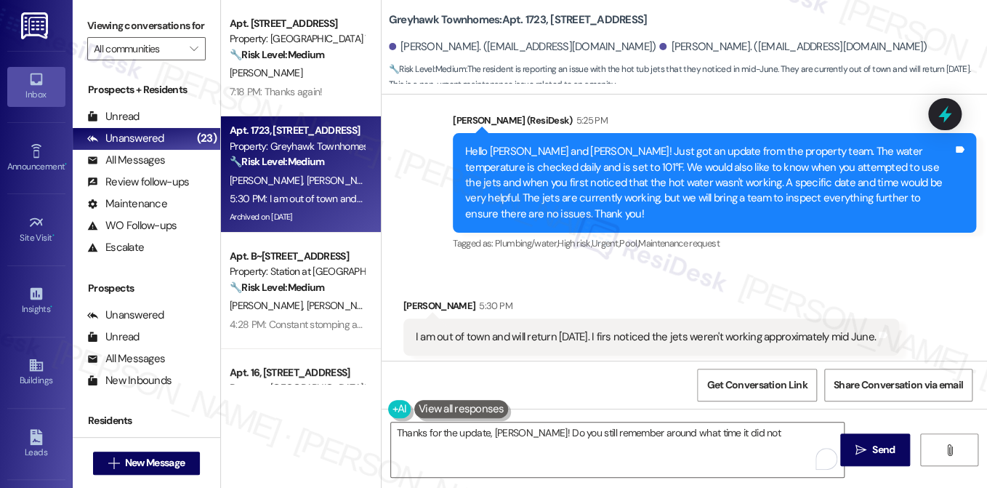
click at [157, 15] on label "Viewing conversations for" at bounding box center [146, 26] width 118 height 23
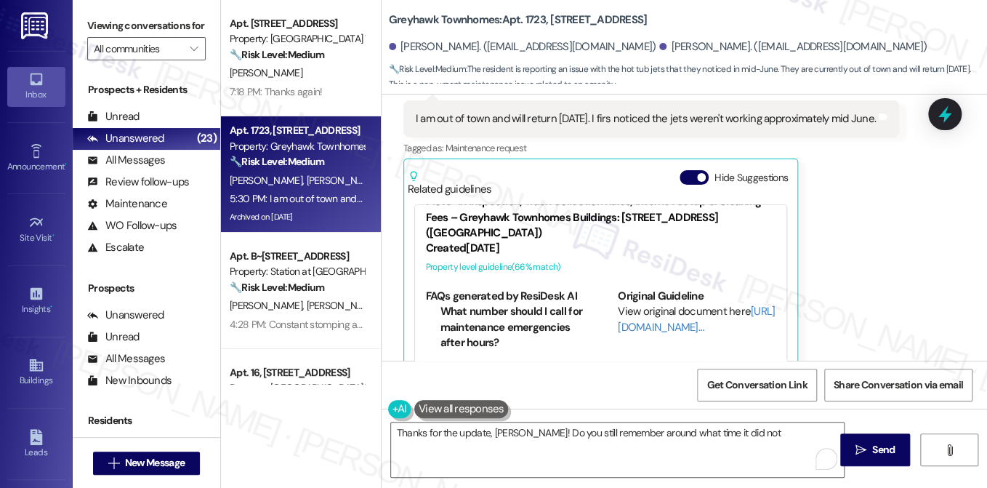
scroll to position [48, 0]
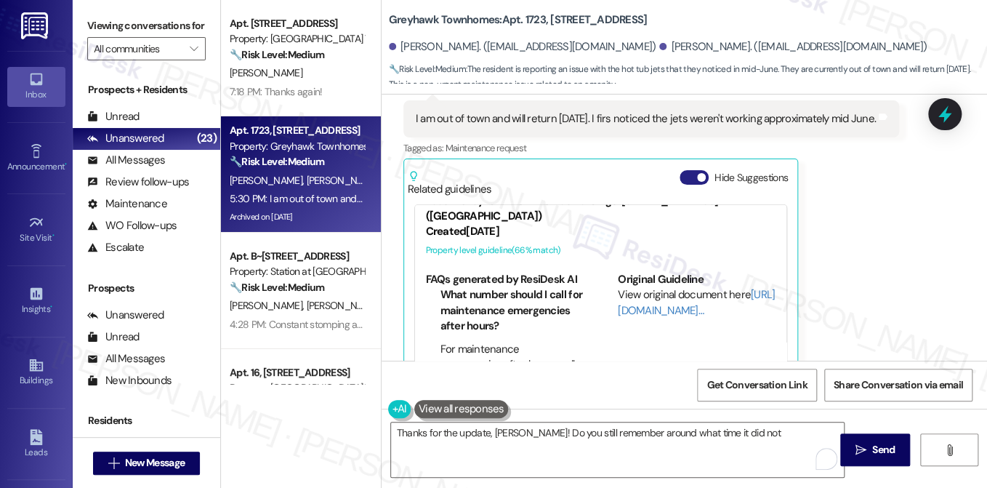
click at [698, 173] on span "button" at bounding box center [701, 177] width 9 height 9
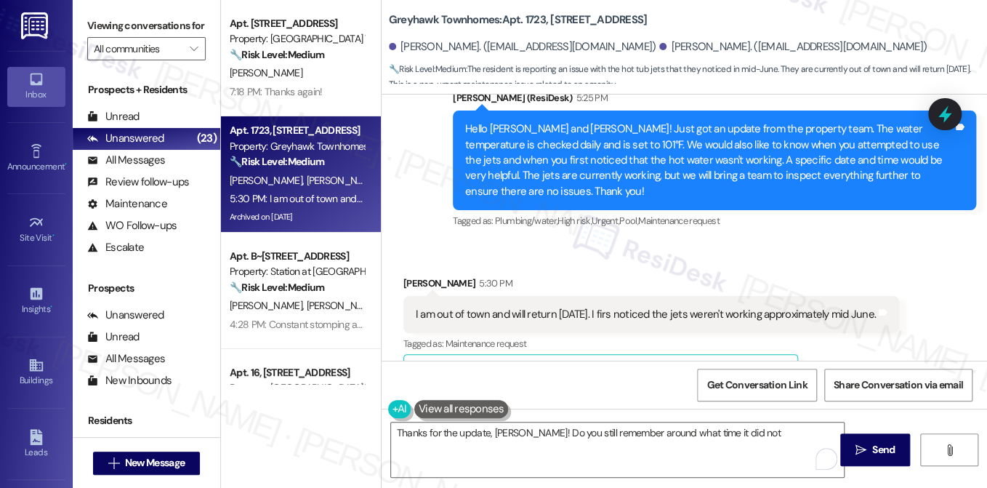
click at [483, 409] on button at bounding box center [461, 409] width 95 height 18
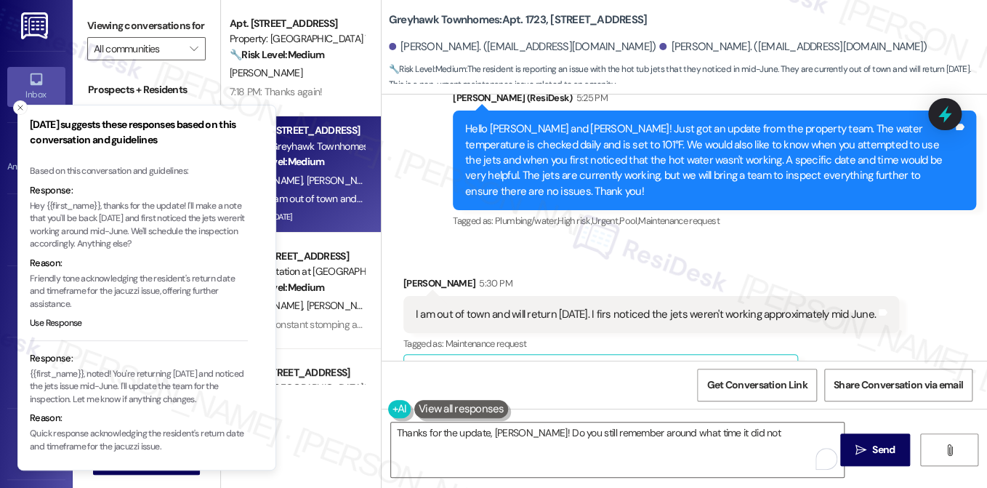
click at [125, 235] on p "Hey {{first_name}}, thanks for the update! I'll make a note that you'll be back…" at bounding box center [139, 225] width 218 height 51
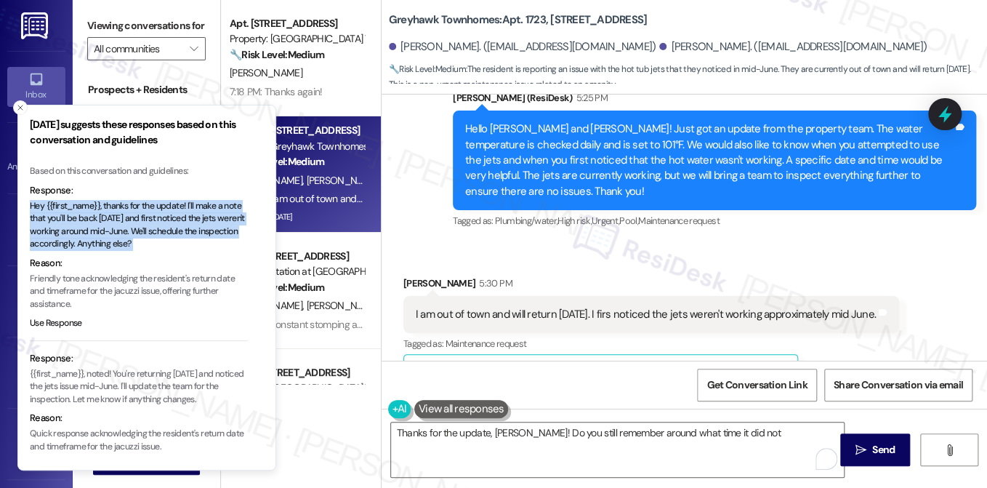
click at [125, 235] on p "Hey {{first_name}}, thanks for the update! I'll make a note that you'll be back…" at bounding box center [139, 225] width 218 height 51
copy p "Hey {{first_name}}, thanks for the update! I'll make a note that you'll be back…"
drag, startPoint x: 18, startPoint y: 112, endPoint x: 47, endPoint y: 117, distance: 29.5
click at [18, 112] on button "Close toast" at bounding box center [20, 107] width 15 height 15
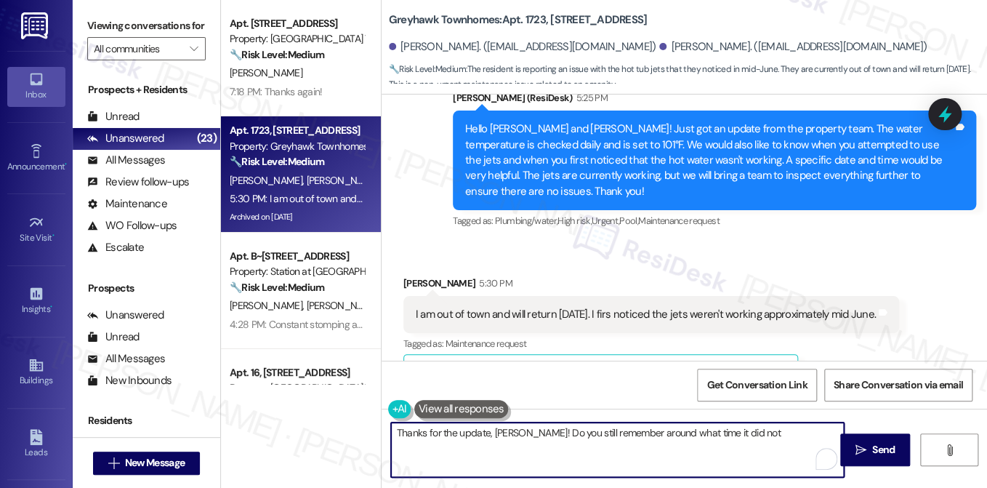
click at [577, 430] on textarea "Thanks for the update, Kory! Do you still remember around what time it did not" at bounding box center [617, 449] width 453 height 55
paste textarea "letting me know! When you return on Sunday, could you share what time of day yo…"
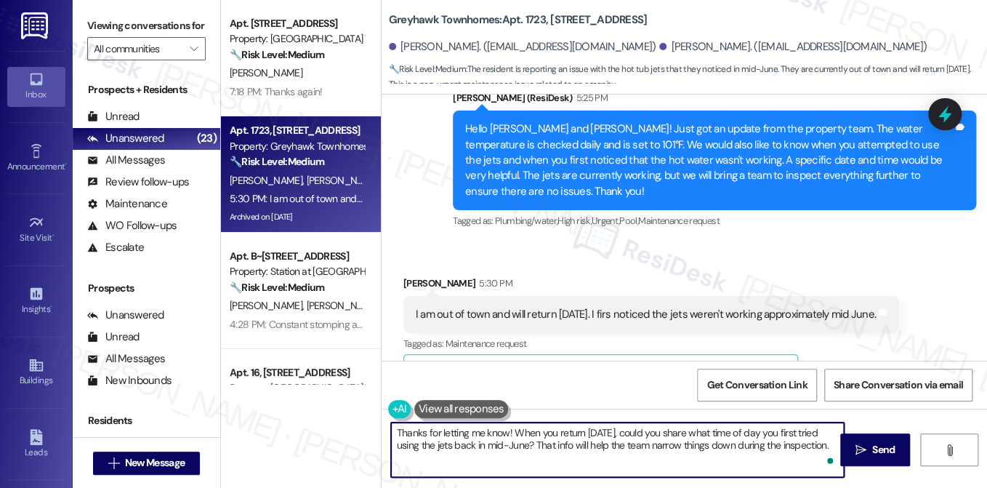
click at [667, 149] on div "Hello Tina and Kory! Just got an update from the property team. The water tempe…" at bounding box center [709, 160] width 488 height 78
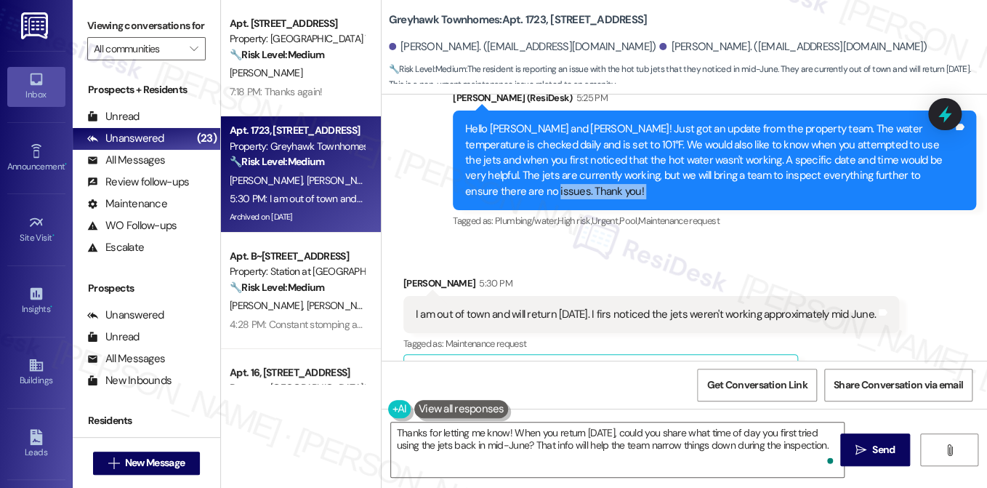
click at [667, 149] on div "Hello Tina and Kory! Just got an update from the property team. The water tempe…" at bounding box center [709, 160] width 488 height 78
click at [122, 26] on label "Viewing conversations for" at bounding box center [146, 26] width 118 height 23
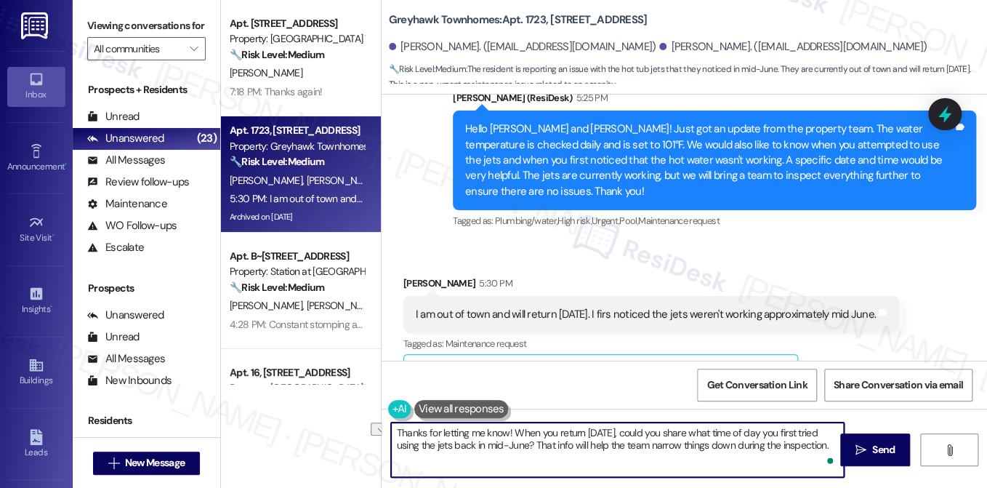
drag, startPoint x: 510, startPoint y: 430, endPoint x: 593, endPoint y: 426, distance: 83.7
click at [593, 426] on textarea "Thanks for letting me know! When you return on Sunday, could you share what tim…" at bounding box center [617, 449] width 453 height 55
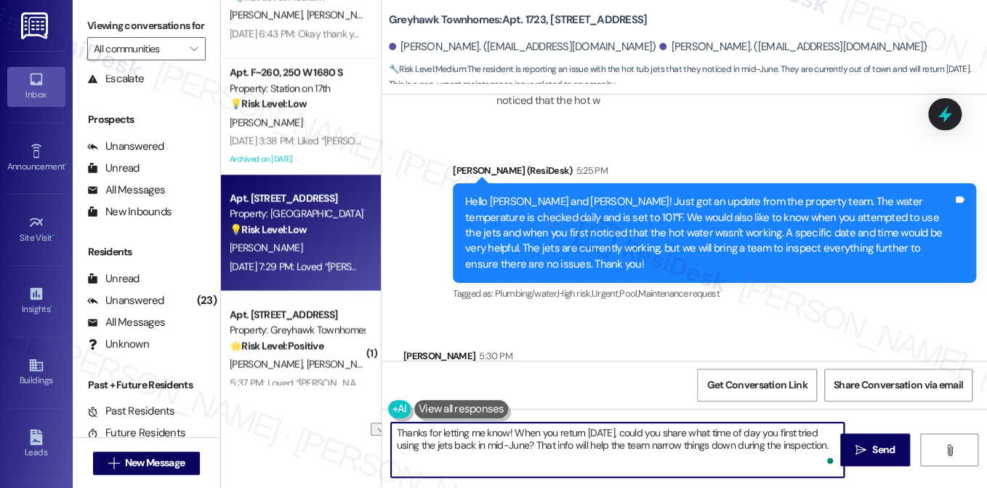
scroll to position [1163, 0]
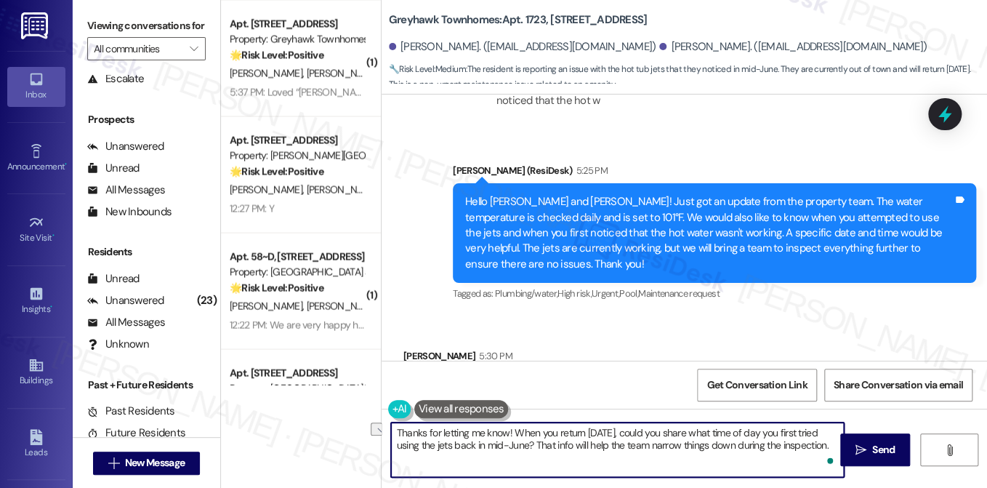
click at [593, 428] on textarea "Thanks for letting me know! When you return on Sunday, could you share what tim…" at bounding box center [617, 449] width 453 height 55
click at [710, 431] on textarea "Thanks for letting me know! When you return on Sunday, could you share what tim…" at bounding box center [617, 449] width 453 height 55
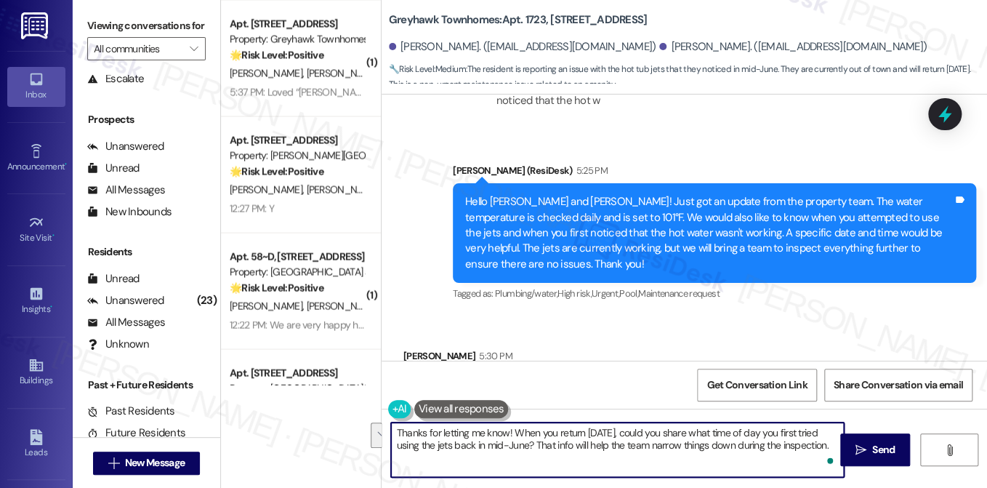
click at [710, 431] on textarea "Thanks for letting me know! When you return on Sunday, could you share what tim…" at bounding box center [617, 449] width 453 height 55
click at [743, 438] on textarea "Thanks for letting me know! When you return on Sunday, could you share what tim…" at bounding box center [617, 449] width 453 height 55
click at [744, 438] on textarea "Thanks for letting me know! When you return on Sunday, could you share what tim…" at bounding box center [617, 449] width 453 height 55
click at [546, 436] on textarea "Thanks for letting me know! When you return on Sunday, could you share what tim…" at bounding box center [617, 449] width 453 height 55
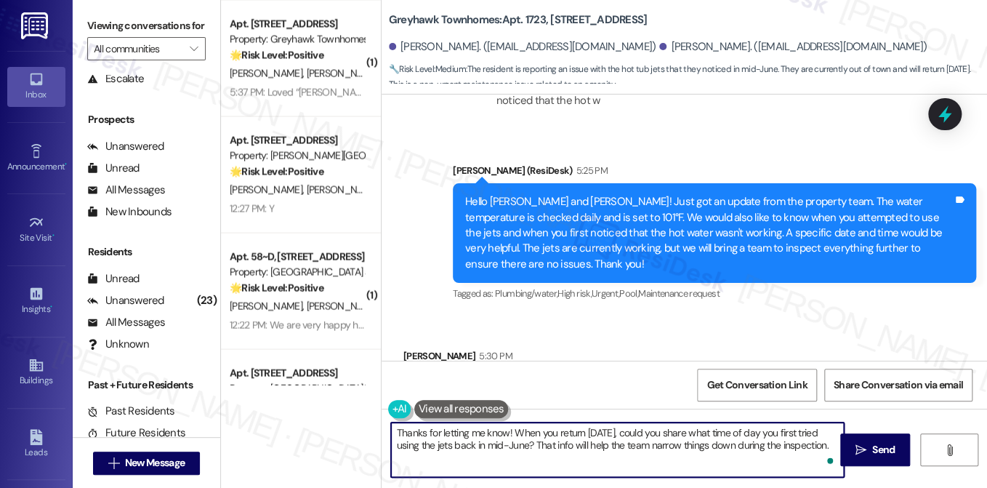
click at [531, 441] on textarea "Thanks for letting me know! When you return on Sunday, could you share what tim…" at bounding box center [617, 449] width 453 height 55
click at [616, 441] on textarea "Thanks for letting me know! When you return on Sunday, could you share what tim…" at bounding box center [617, 449] width 453 height 55
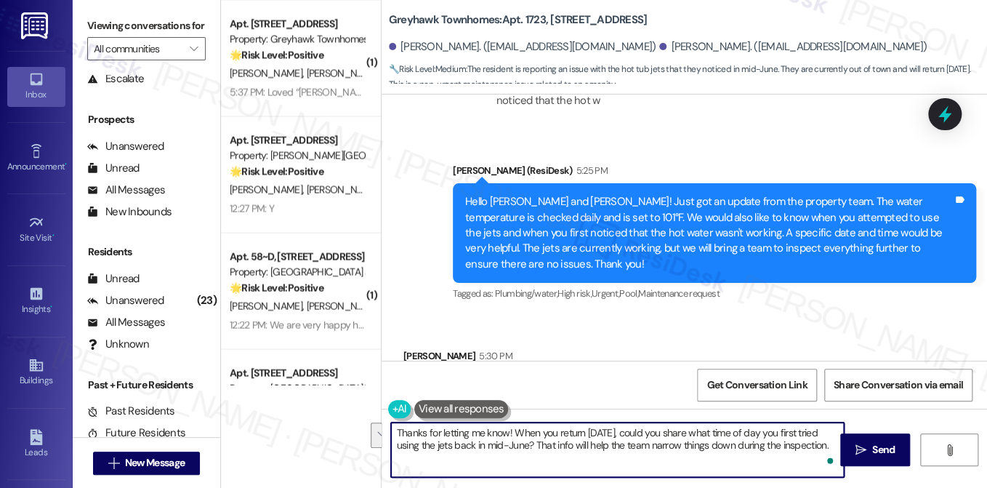
click at [825, 442] on textarea "Thanks for letting me know! When you return on Sunday, could you share what tim…" at bounding box center [617, 449] width 453 height 55
drag, startPoint x: 826, startPoint y: 446, endPoint x: 513, endPoint y: 433, distance: 313.6
click at [513, 433] on textarea "Thanks for letting me know! When you return on Sunday, could you share what tim…" at bounding box center [617, 449] width 453 height 55
drag, startPoint x: 532, startPoint y: 445, endPoint x: 513, endPoint y: 430, distance: 24.3
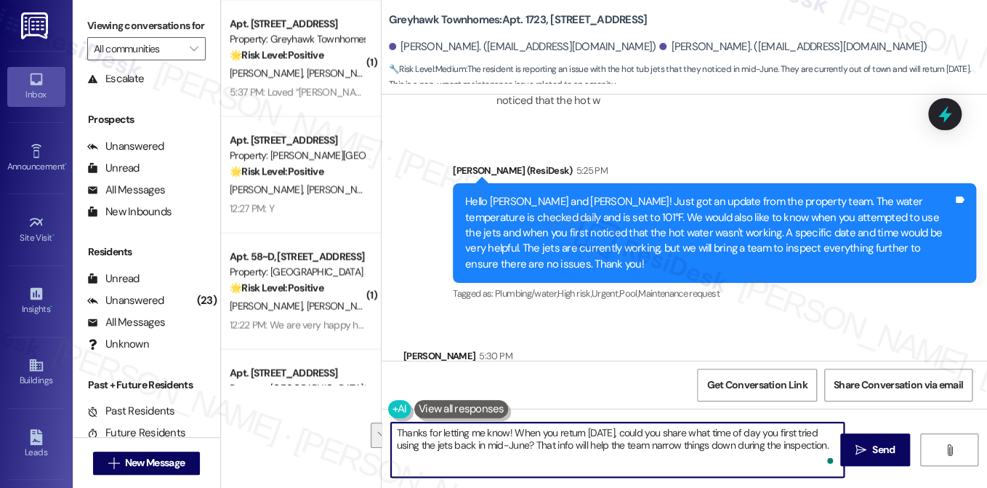
click at [513, 430] on textarea "Thanks for letting me know! When you return on Sunday, could you share what tim…" at bounding box center [617, 449] width 453 height 55
click at [514, 430] on textarea "Thanks for letting me know! When you return on Sunday, could you share what tim…" at bounding box center [617, 449] width 453 height 55
click at [567, 437] on textarea "Thanks for letting me know! When you return on Sunday, could you share what tim…" at bounding box center [617, 449] width 453 height 55
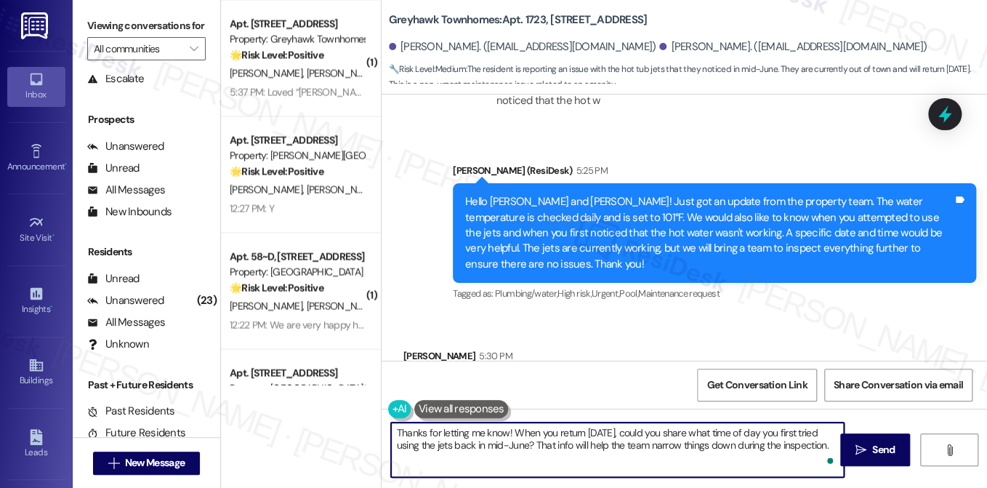
click at [567, 437] on textarea "Thanks for letting me know! When you return on Sunday, could you share what tim…" at bounding box center [617, 449] width 453 height 55
click at [643, 432] on textarea "Thanks for letting me know! When you return on Sunday, could you share what tim…" at bounding box center [617, 449] width 453 height 55
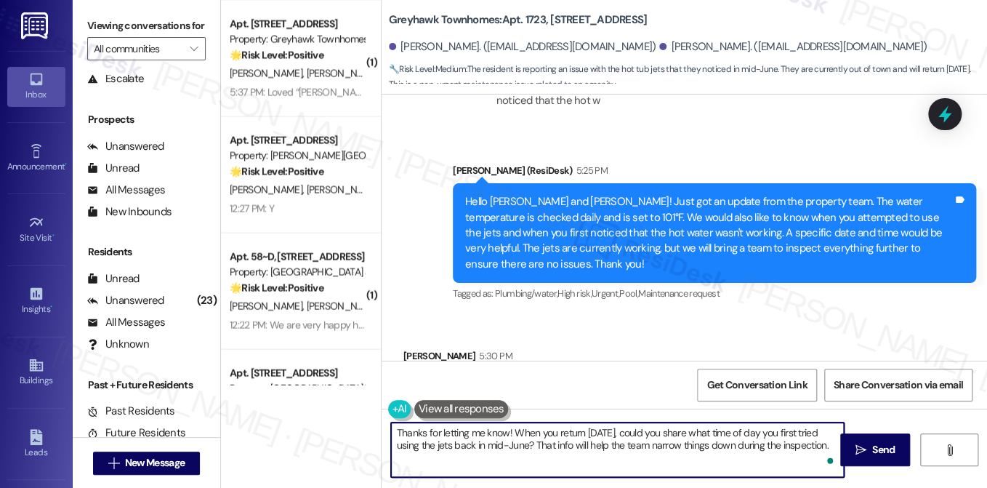
click at [643, 432] on textarea "Thanks for letting me know! When you return on Sunday, could you share what tim…" at bounding box center [617, 449] width 453 height 55
drag, startPoint x: 698, startPoint y: 430, endPoint x: 632, endPoint y: 431, distance: 65.4
click at [632, 431] on textarea "Thanks for letting me know! When you return on Sunday, could you share what tim…" at bounding box center [617, 449] width 453 height 55
click at [462, 446] on textarea "Thanks for letting me know! When you return on Sunday, can you please share wha…" at bounding box center [617, 449] width 453 height 55
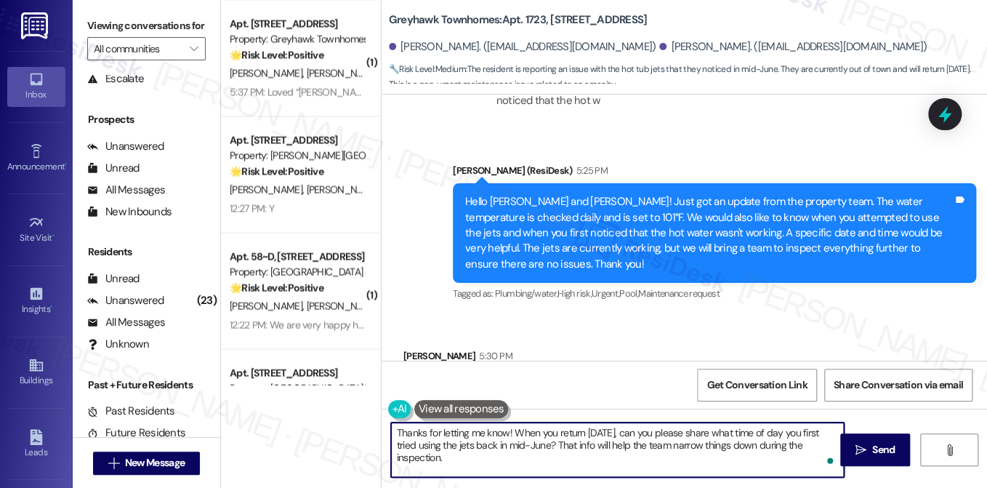
click at [462, 446] on textarea "Thanks for letting me know! When you return on Sunday, can you please share wha…" at bounding box center [617, 449] width 453 height 55
click at [603, 441] on textarea "Thanks for letting me know! When you return on Sunday, can you please share wha…" at bounding box center [617, 449] width 453 height 55
click at [552, 453] on textarea "Thanks for letting me know! When you return on Sunday, can you please share wha…" at bounding box center [617, 449] width 453 height 55
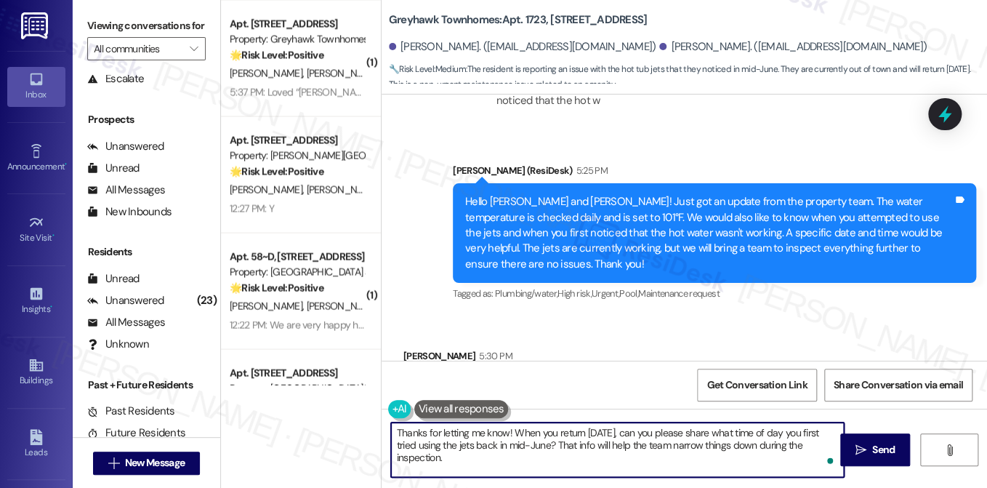
click at [734, 441] on textarea "Thanks for letting me know! When you return on Sunday, can you please share wha…" at bounding box center [617, 449] width 453 height 55
click at [584, 463] on textarea "Thanks for letting me know! When you return on Sunday, can you please share wha…" at bounding box center [617, 449] width 453 height 55
click at [760, 369] on div "I am out of town and will return on Sunday. I firs noticed the jets weren't wor…" at bounding box center [651, 387] width 496 height 37
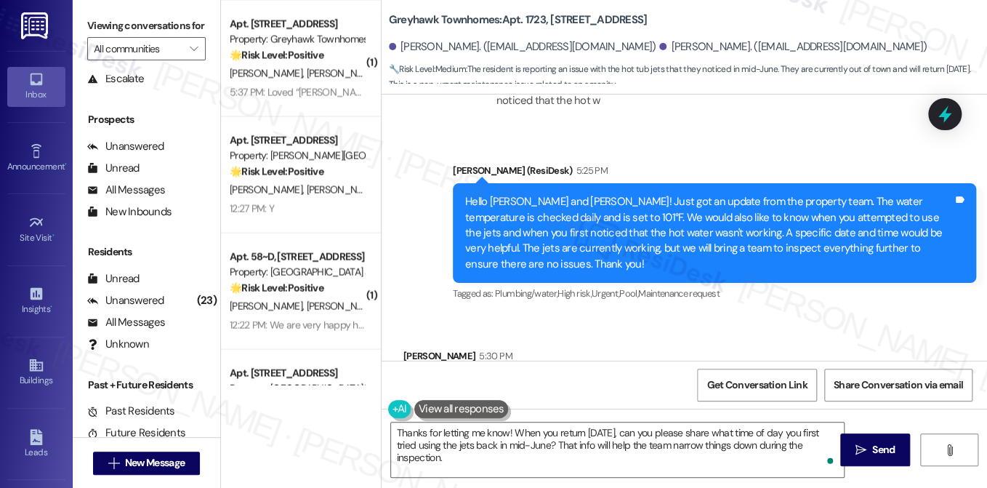
click at [760, 369] on div "I am out of town and will return on Sunday. I firs noticed the jets weren't wor…" at bounding box center [651, 387] width 496 height 37
click at [640, 379] on div "I am out of town and will return on Sunday. I firs noticed the jets weren't wor…" at bounding box center [646, 386] width 460 height 15
click at [654, 316] on div "Received via SMS Kory Mikesell 5:30 PM I am out of town and will return on Sund…" at bounding box center [685, 399] width 606 height 166
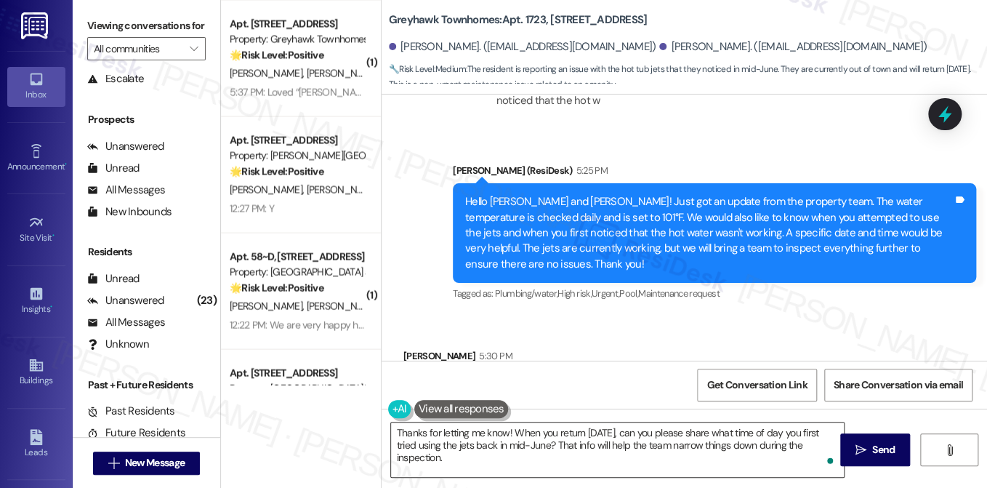
click at [481, 456] on textarea "Thanks for letting me know! When you return on Sunday, can you please share wha…" at bounding box center [617, 449] width 453 height 55
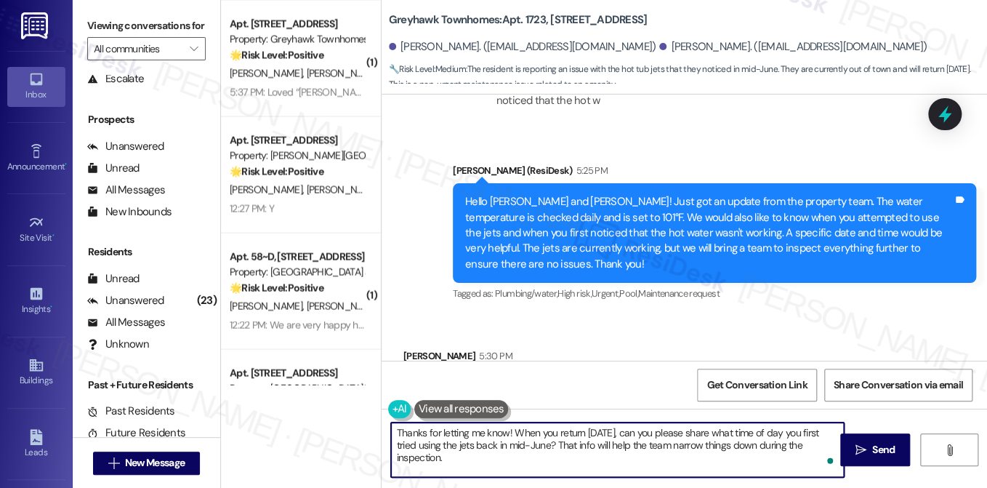
click at [481, 456] on textarea "Thanks for letting me know! When you return on Sunday, can you please share wha…" at bounding box center [617, 449] width 453 height 55
click at [707, 441] on textarea "Thanks for letting me know! When you return on Sunday, can you please share wha…" at bounding box center [617, 449] width 453 height 55
click at [465, 445] on textarea "Thanks for letting me know! When you return on Sunday, can you please share wha…" at bounding box center [617, 449] width 453 height 55
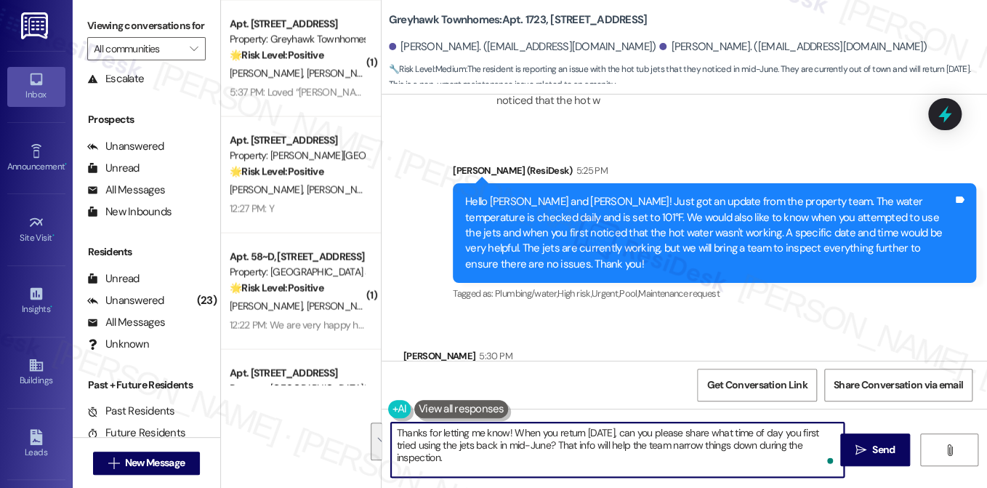
click at [465, 445] on textarea "Thanks for letting me know! When you return on Sunday, can you please share wha…" at bounding box center [617, 449] width 453 height 55
click at [465, 446] on textarea "Thanks for letting me know! When you return on Sunday, can you please share wha…" at bounding box center [617, 449] width 453 height 55
click at [803, 440] on textarea "Thanks for letting me know! When you return on Sunday, can you please share wha…" at bounding box center [617, 449] width 453 height 55
click at [817, 434] on textarea "Thanks for letting me know! When you return on Sunday, can you please share wha…" at bounding box center [617, 449] width 453 height 55
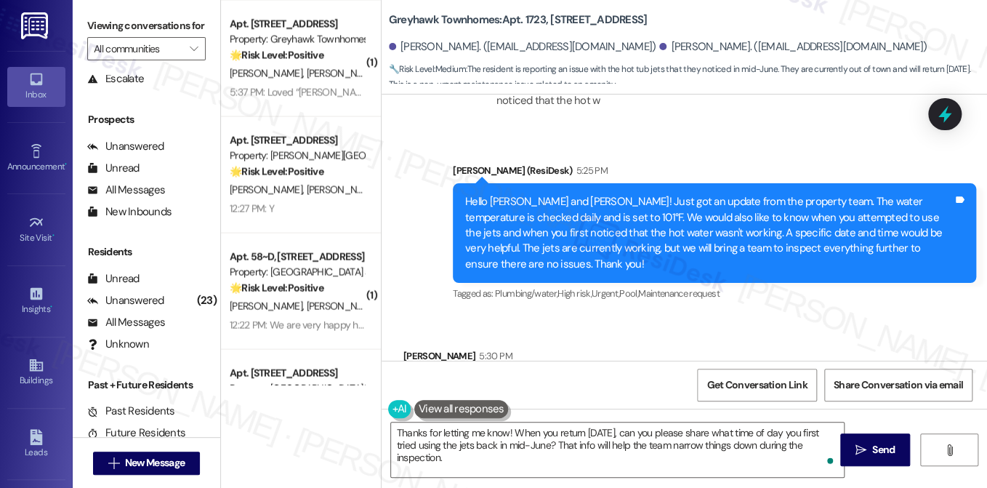
click at [154, 26] on label "Viewing conversations for" at bounding box center [146, 26] width 118 height 23
click at [148, 28] on label "Viewing conversations for" at bounding box center [146, 26] width 118 height 23
click at [570, 435] on textarea "Thanks for letting me know! When you return on Sunday, can you please share wha…" at bounding box center [617, 449] width 453 height 55
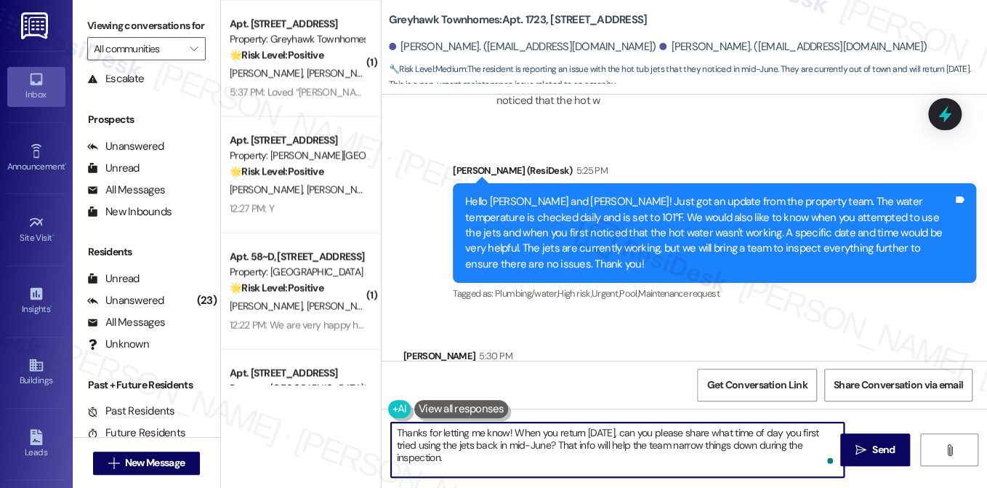
click at [570, 435] on textarea "Thanks for letting me know! When you return on Sunday, can you please share wha…" at bounding box center [617, 449] width 453 height 55
drag, startPoint x: 555, startPoint y: 443, endPoint x: 513, endPoint y: 427, distance: 45.1
click at [513, 427] on textarea "Thanks for letting me know! When you return on Sunday, can you please share wha…" at bounding box center [617, 449] width 453 height 55
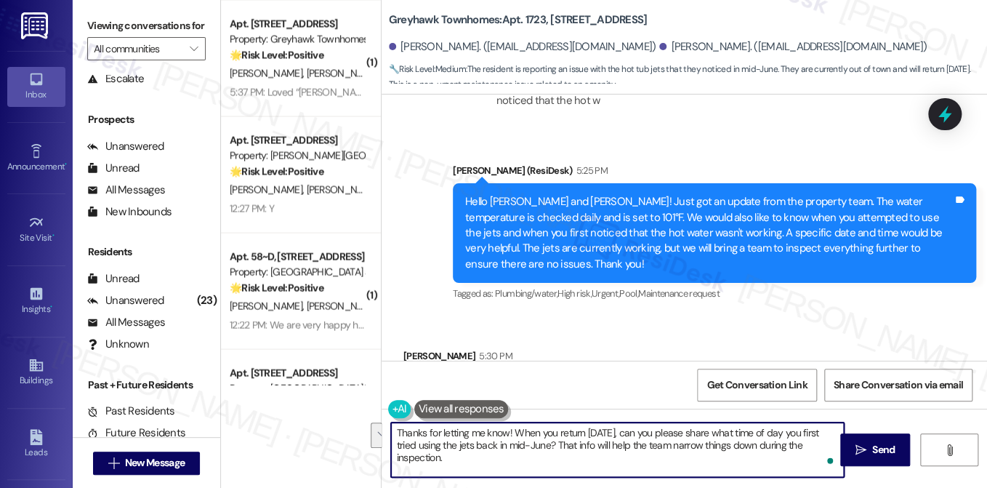
click at [523, 464] on textarea "Thanks for letting me know! When you return on Sunday, can you please share wha…" at bounding box center [617, 449] width 453 height 55
drag, startPoint x: 529, startPoint y: 460, endPoint x: 515, endPoint y: 430, distance: 33.8
click at [515, 430] on textarea "Thanks for letting me know! When you return on Sunday, can you please share wha…" at bounding box center [617, 449] width 453 height 55
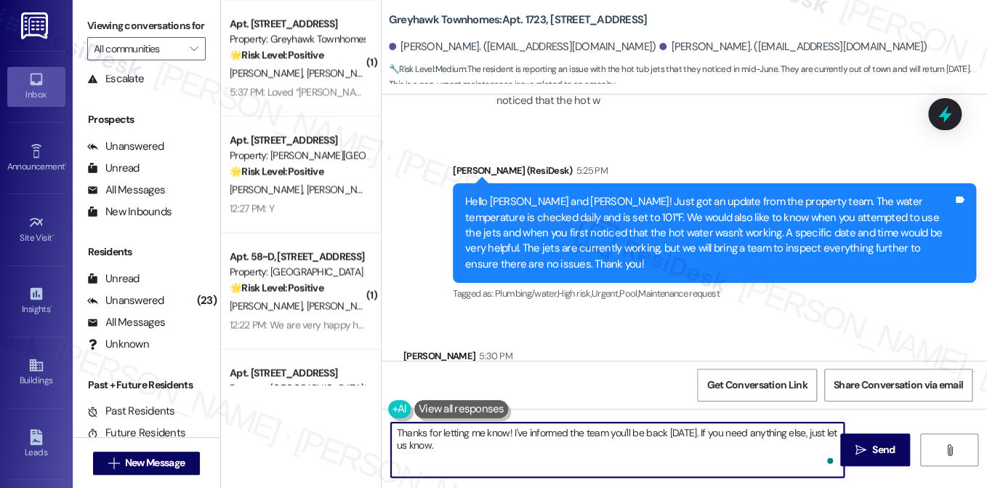
type textarea "Thanks for letting me know! I've informed the team you'll be back on Sunday. If…"
click at [505, 439] on textarea "Thanks for letting me know! I've informed the team you'll be back on Sunday. If…" at bounding box center [617, 449] width 453 height 55
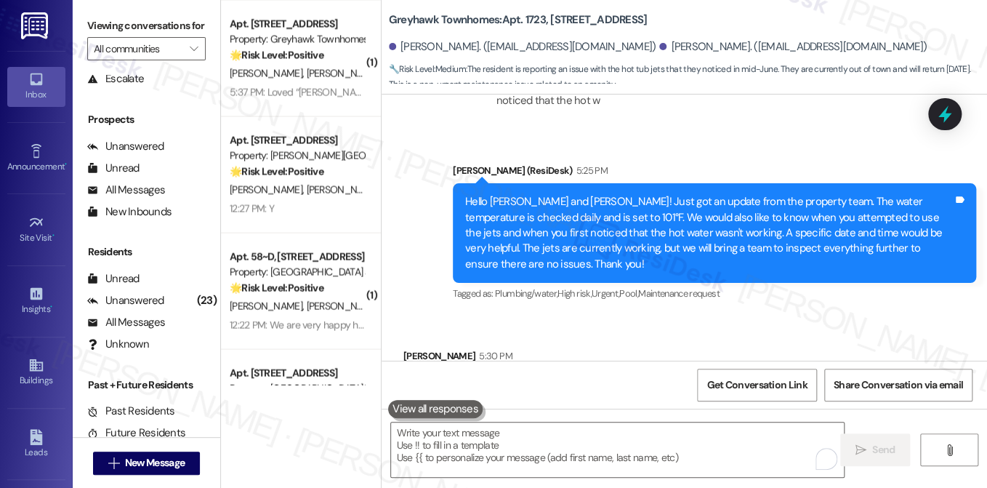
click at [115, 25] on label "Viewing conversations for" at bounding box center [146, 26] width 118 height 23
click at [140, 25] on label "Viewing conversations for" at bounding box center [146, 26] width 118 height 23
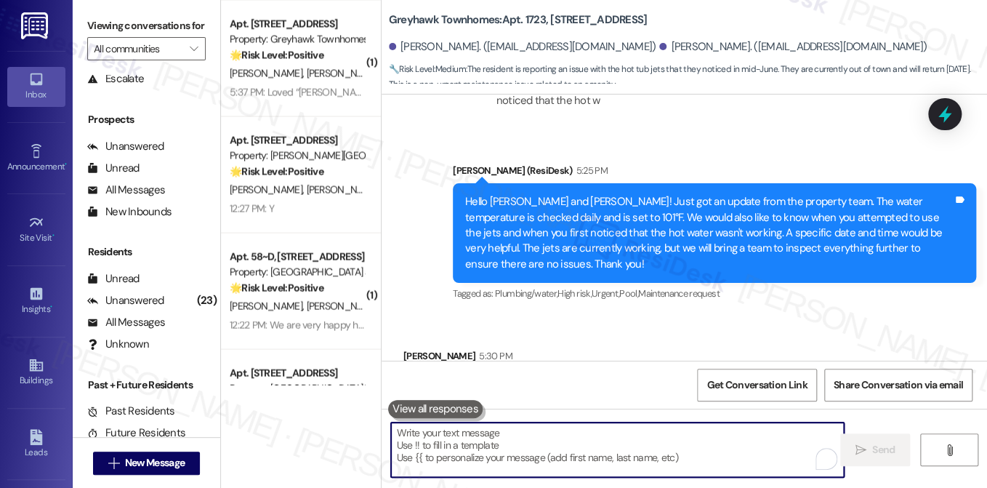
click at [512, 444] on textarea "To enrich screen reader interactions, please activate Accessibility in Grammarl…" at bounding box center [617, 449] width 453 height 55
paste textarea "Thanks for the update! I’ve let the team know you’ll be back on Sunday. If you …"
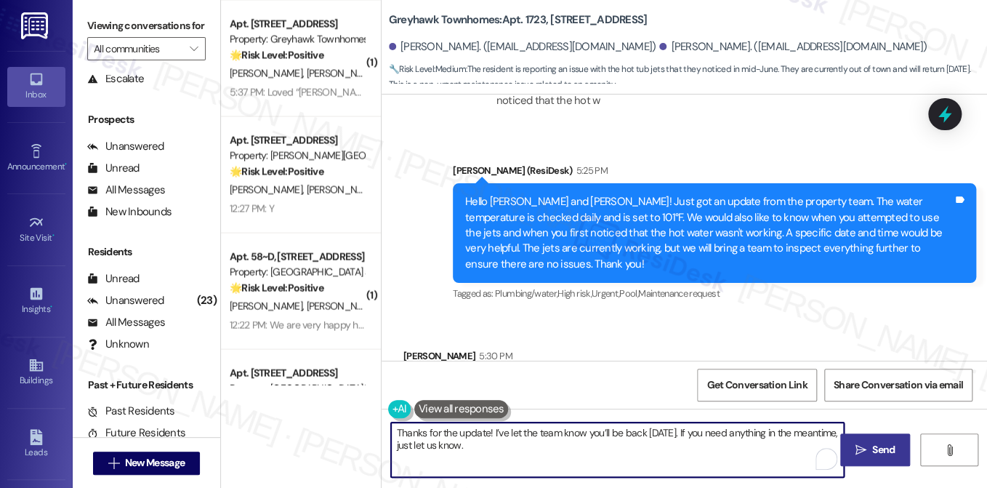
type textarea "Thanks for the update! I’ve let the team know you’ll be back on Sunday. If you …"
click at [861, 462] on button " Send" at bounding box center [875, 449] width 71 height 33
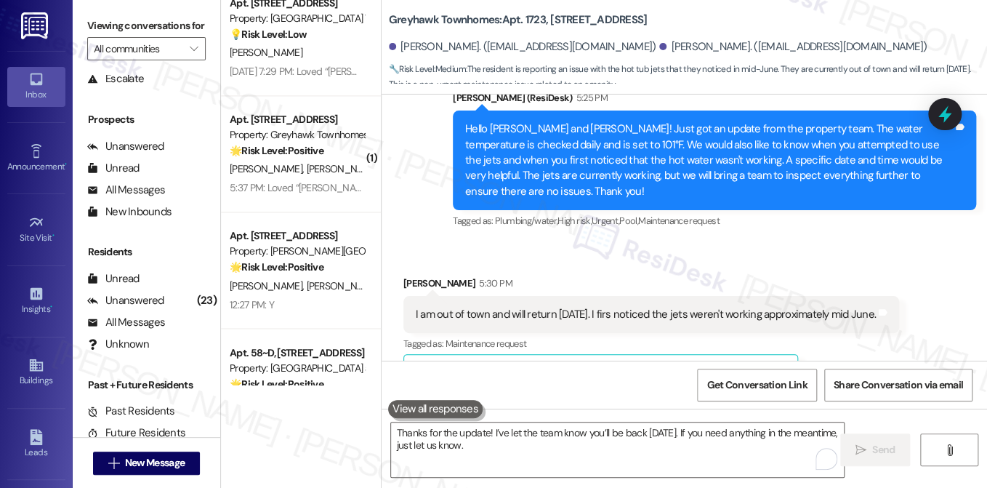
scroll to position [1090, 0]
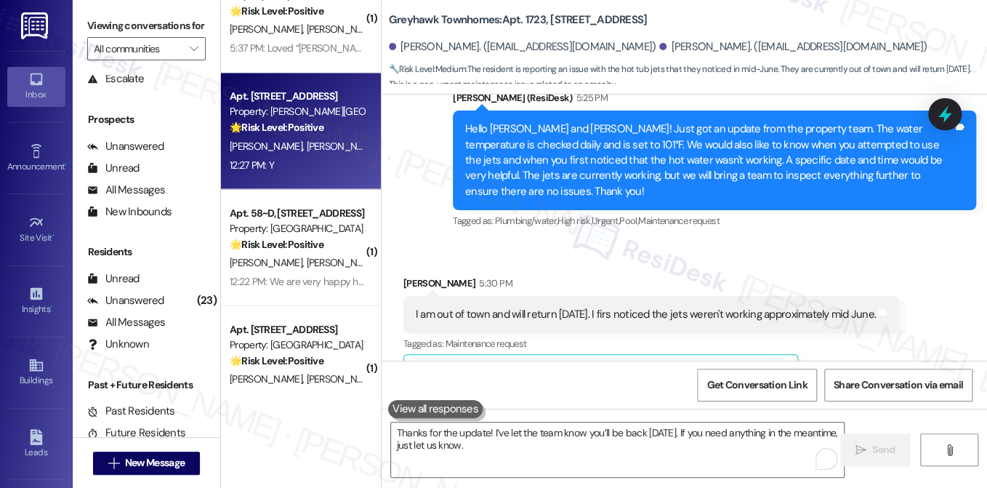
click at [309, 165] on div "12:27 PM: Y 12:27 PM: Y" at bounding box center [296, 165] width 137 height 18
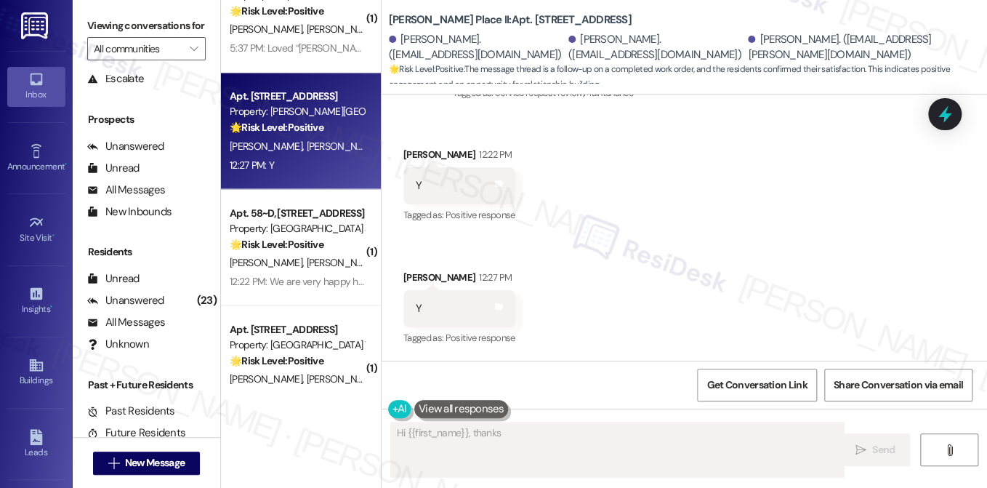
scroll to position [795, 0]
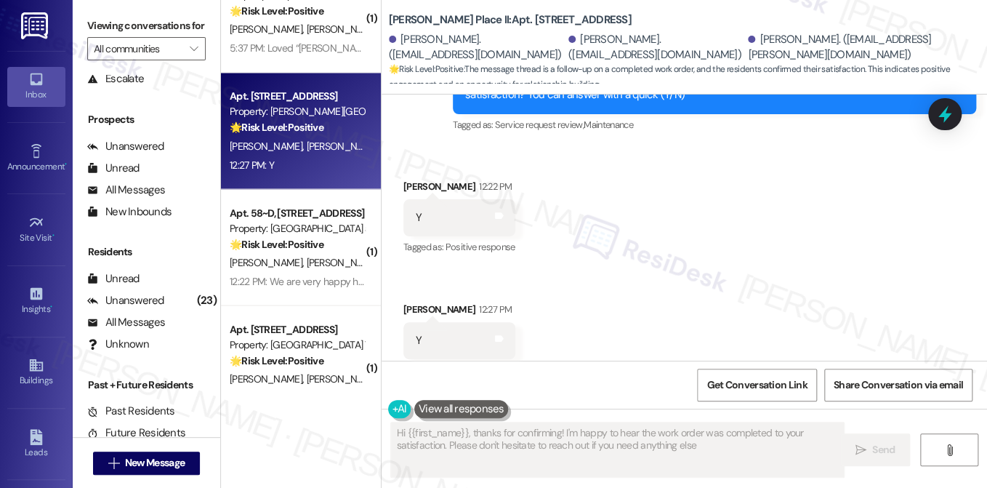
type textarea "Hi {{first_name}}, thanks for confirming! I'm happy to hear the work order was …"
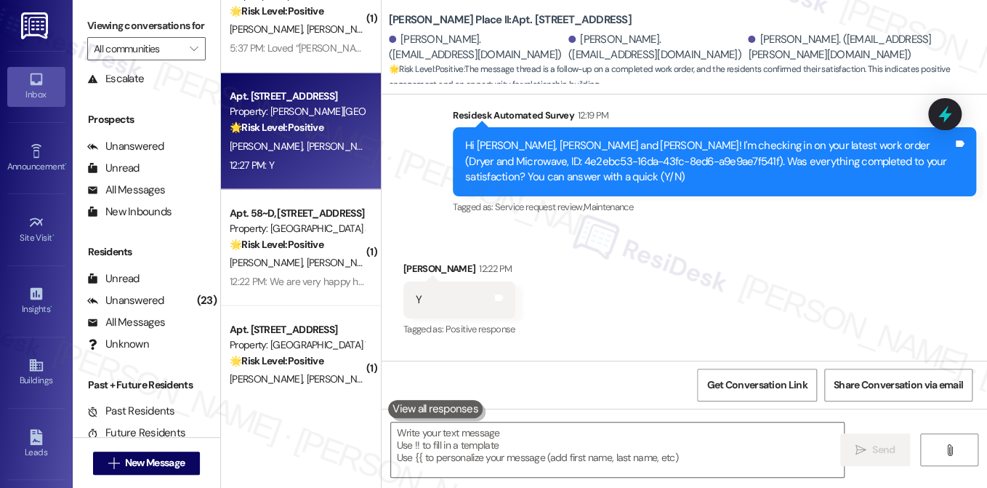
scroll to position [649, 0]
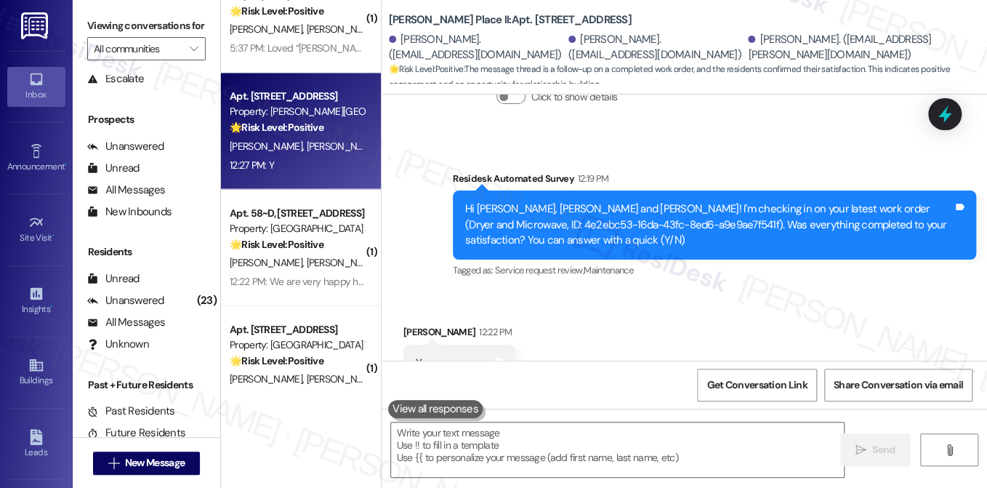
click at [631, 201] on div "Hi Emyla, Brett and Jaiymee! I'm checking in on your latest work order (Dryer a…" at bounding box center [709, 224] width 488 height 47
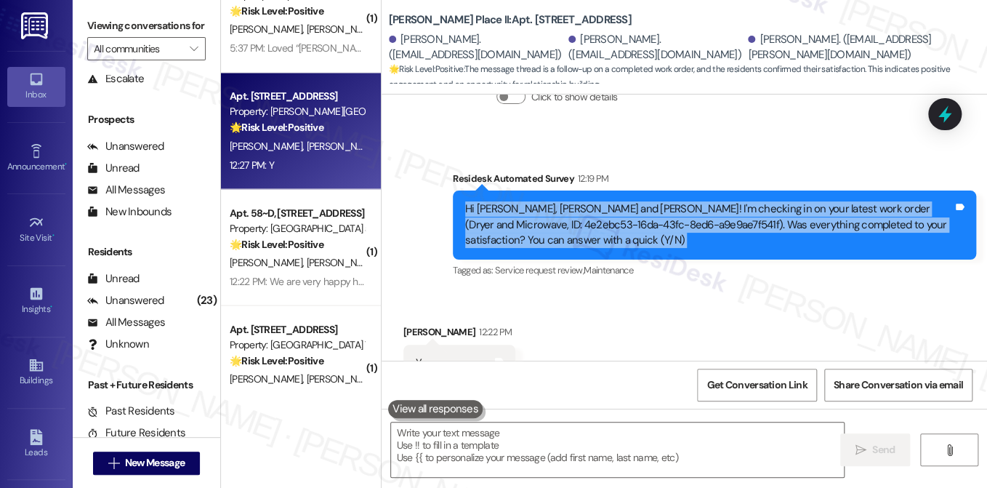
click at [631, 201] on div "Hi Emyla, Brett and Jaiymee! I'm checking in on your latest work order (Dryer a…" at bounding box center [709, 224] width 488 height 47
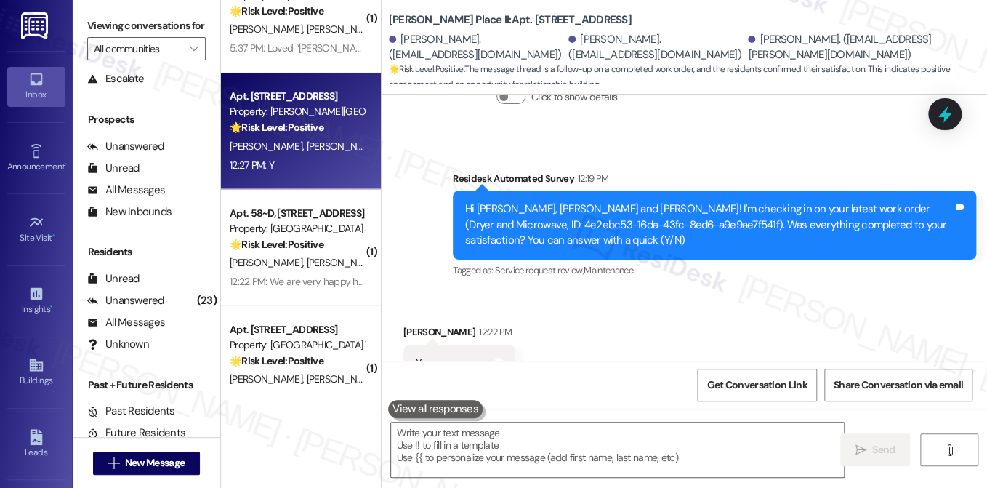
click at [126, 26] on label "Viewing conversations for" at bounding box center [146, 26] width 118 height 23
click at [457, 444] on textarea at bounding box center [617, 449] width 453 height 55
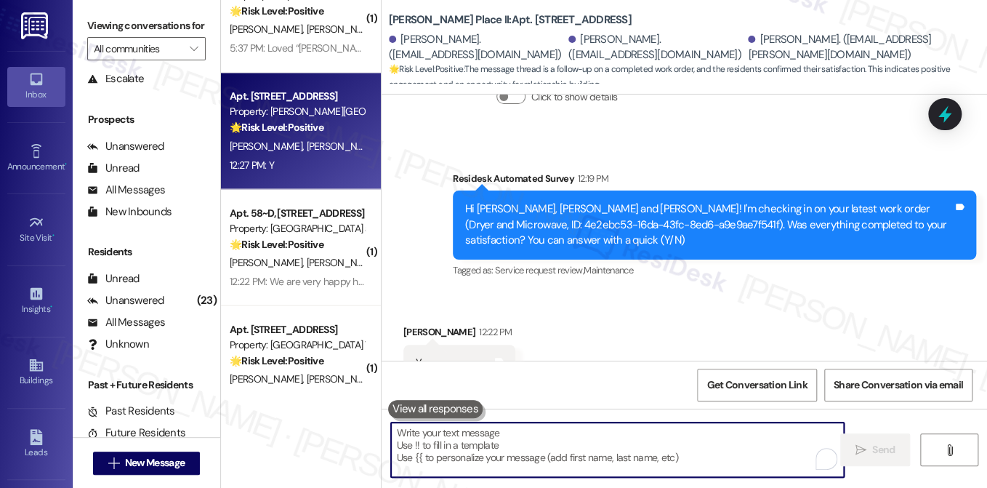
paste textarea "Hi {{first_name}}! I'm glad to hear that the latest work order was completed to…"
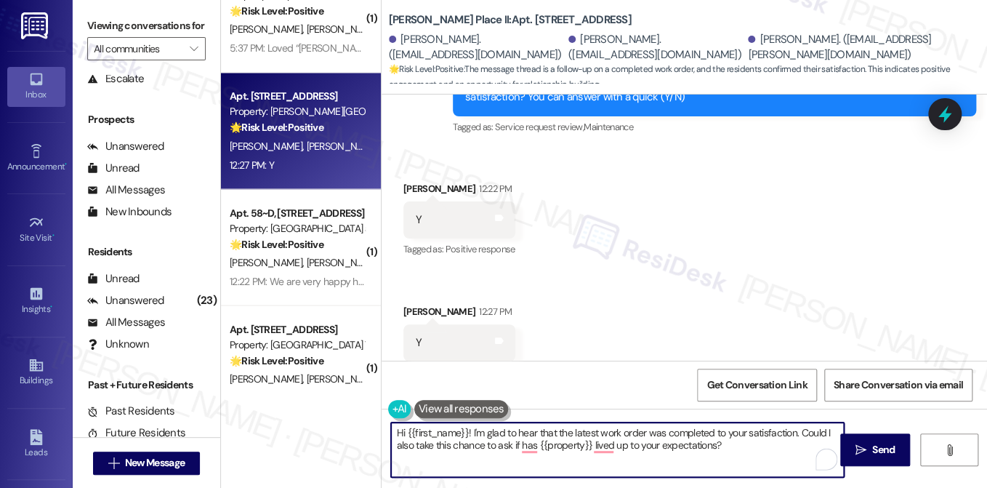
scroll to position [795, 0]
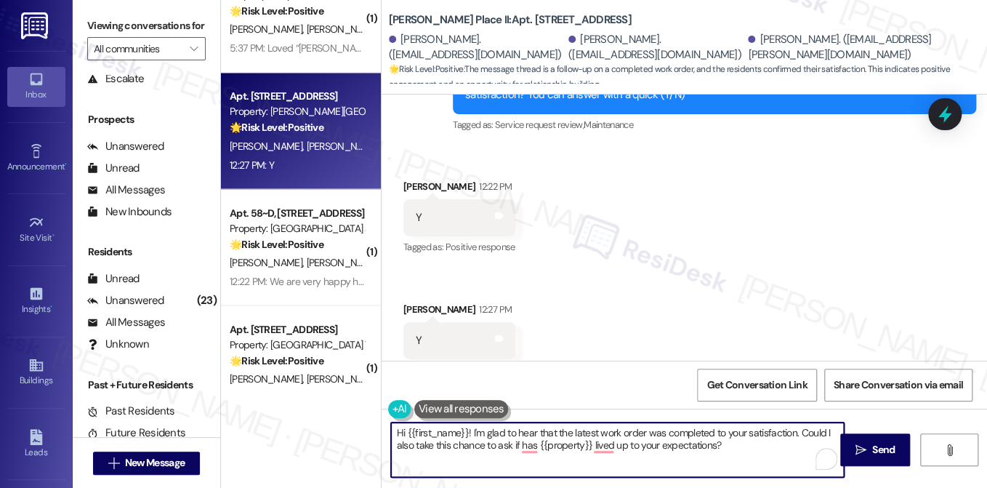
click at [417, 179] on div "Emyla Goff-Herron 12:22 PM" at bounding box center [459, 189] width 112 height 20
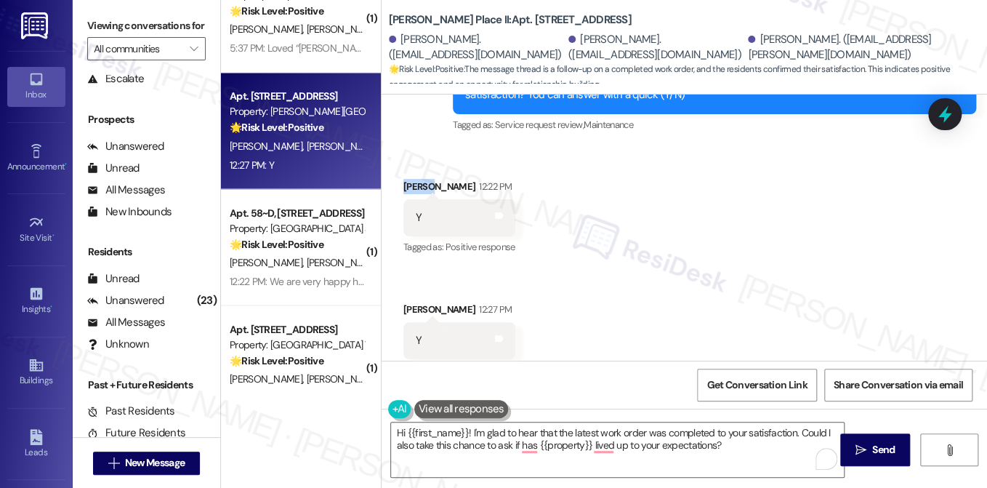
click at [416, 179] on div "Emyla Goff-Herron 12:22 PM" at bounding box center [459, 189] width 112 height 20
copy div "Emyla"
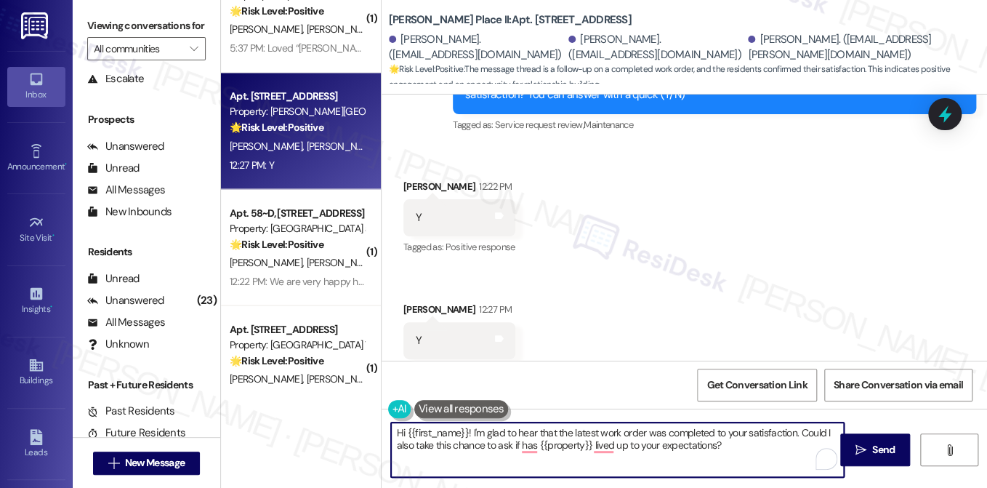
drag, startPoint x: 404, startPoint y: 433, endPoint x: 465, endPoint y: 427, distance: 61.4
click at [465, 427] on textarea "Hi {{first_name}}! I'm glad to hear that the latest work order was completed to…" at bounding box center [617, 449] width 453 height 55
paste textarea "Emyla"
click at [411, 302] on div "Jaiymee Conger 12:27 PM" at bounding box center [459, 312] width 112 height 20
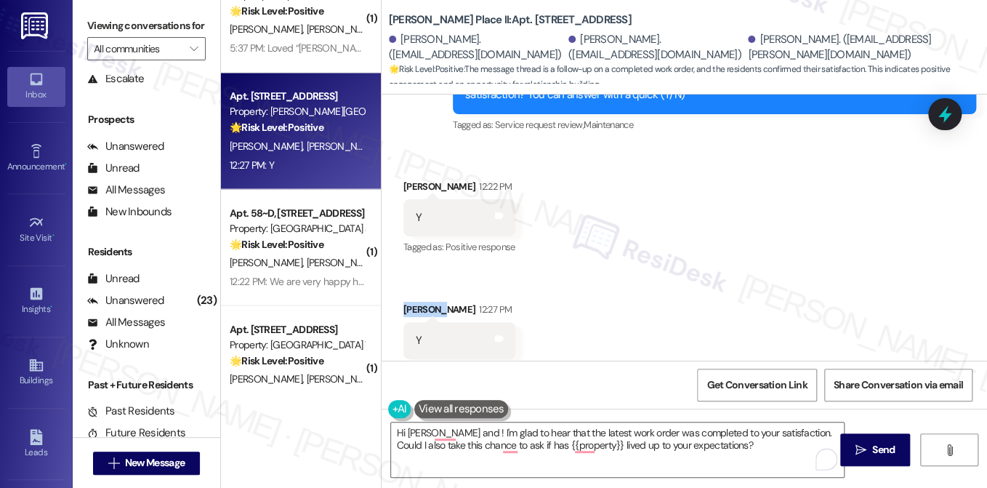
click at [411, 302] on div "Jaiymee Conger 12:27 PM" at bounding box center [459, 312] width 112 height 20
copy div "Jaiymee"
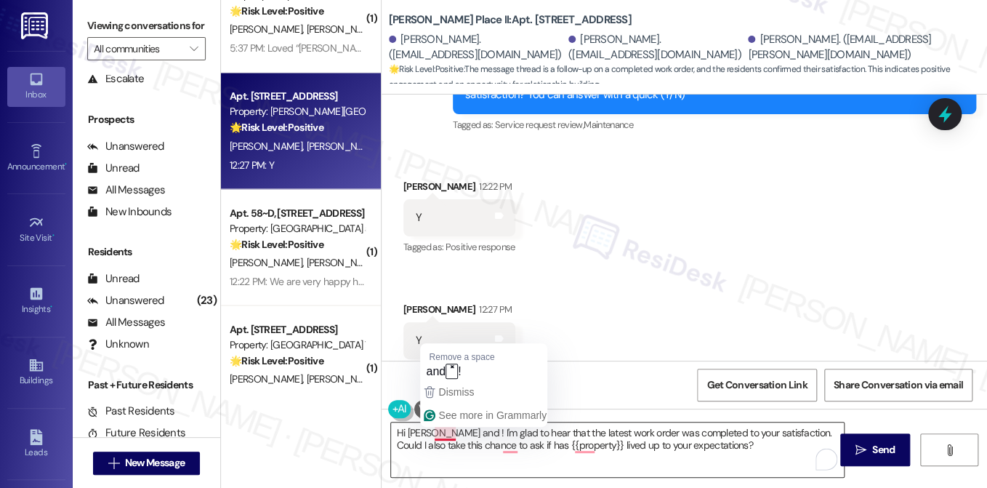
click at [448, 431] on textarea "Hi Emyla and ! I'm glad to hear that the latest work order was completed to you…" at bounding box center [617, 449] width 453 height 55
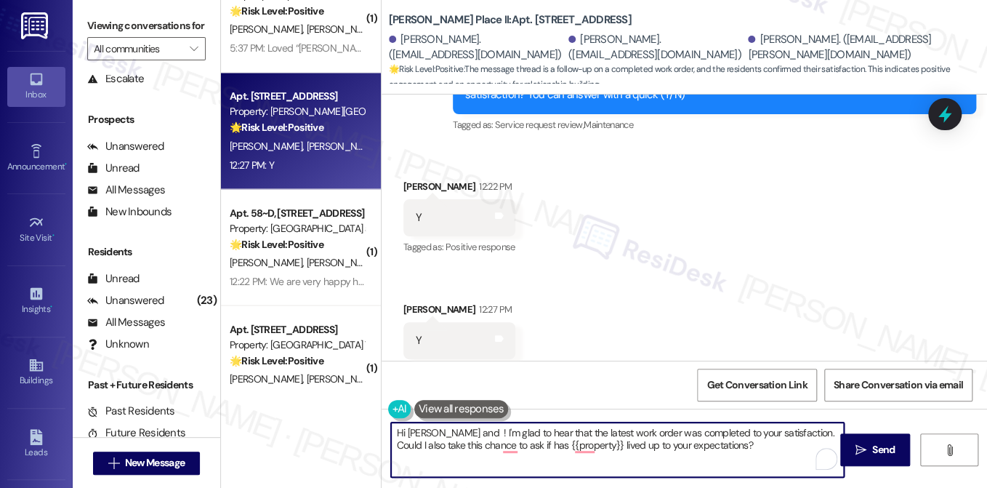
paste textarea "Jaiymee"
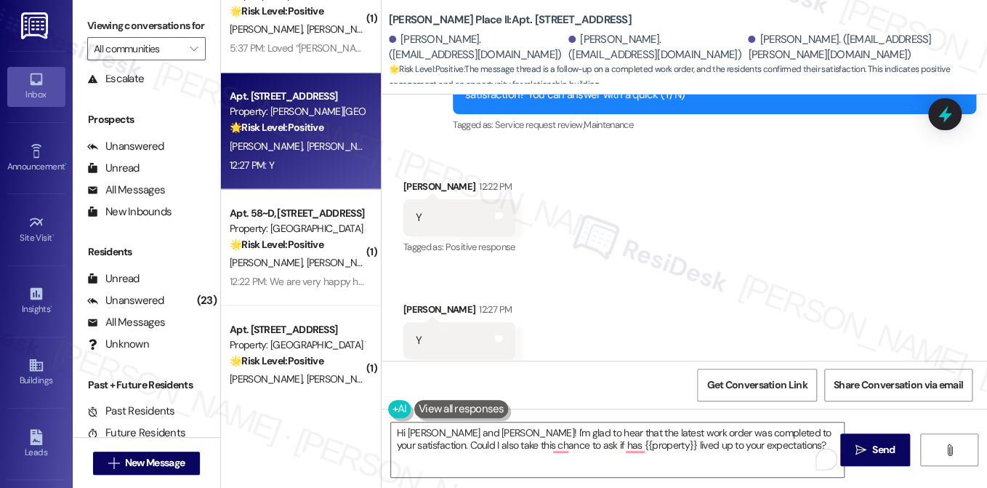
click at [632, 282] on div "Received via SMS Emyla Goff-Herron 12:22 PM Y Tags and notes Tagged as: Positiv…" at bounding box center [685, 269] width 606 height 246
click at [863, 449] on icon "" at bounding box center [861, 450] width 11 height 12
type textarea "Fetching suggested responses. Please feel free to read through the conversation…"
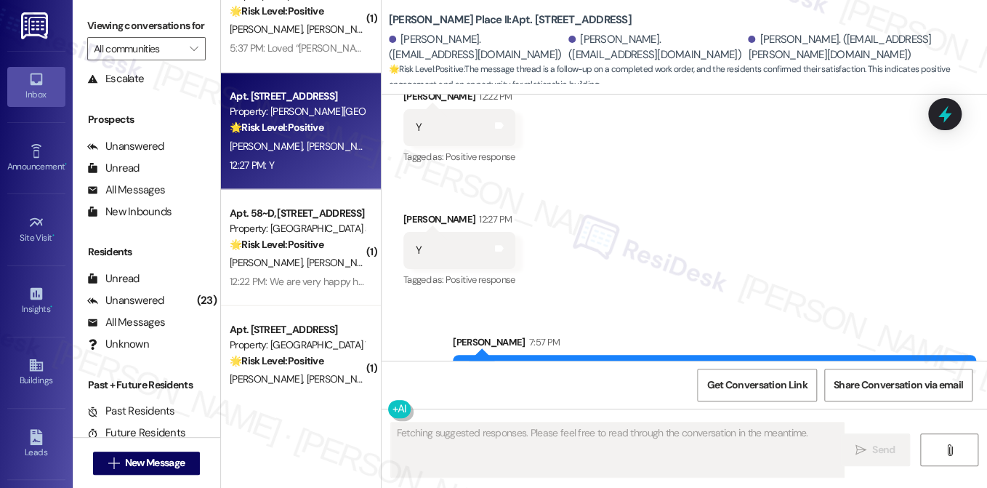
scroll to position [912, 0]
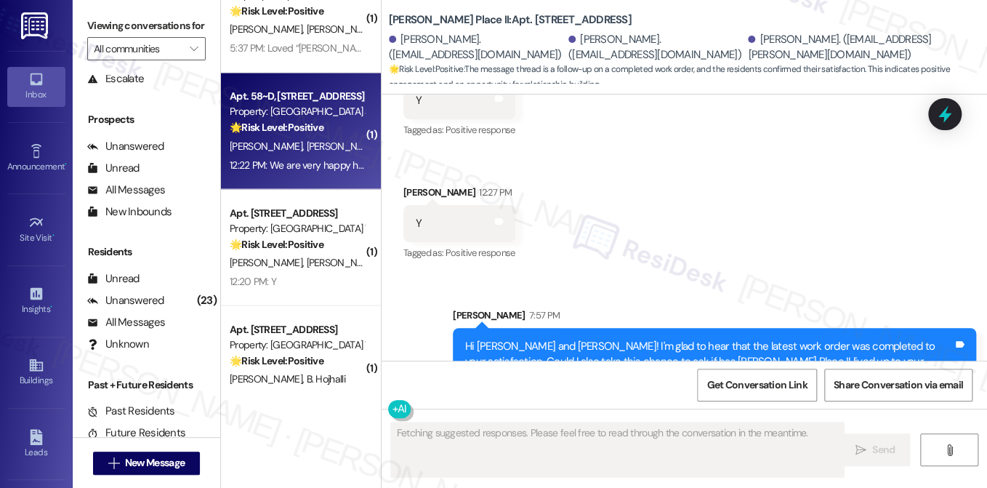
click at [288, 129] on strong "🌟 Risk Level: Positive" at bounding box center [277, 127] width 94 height 13
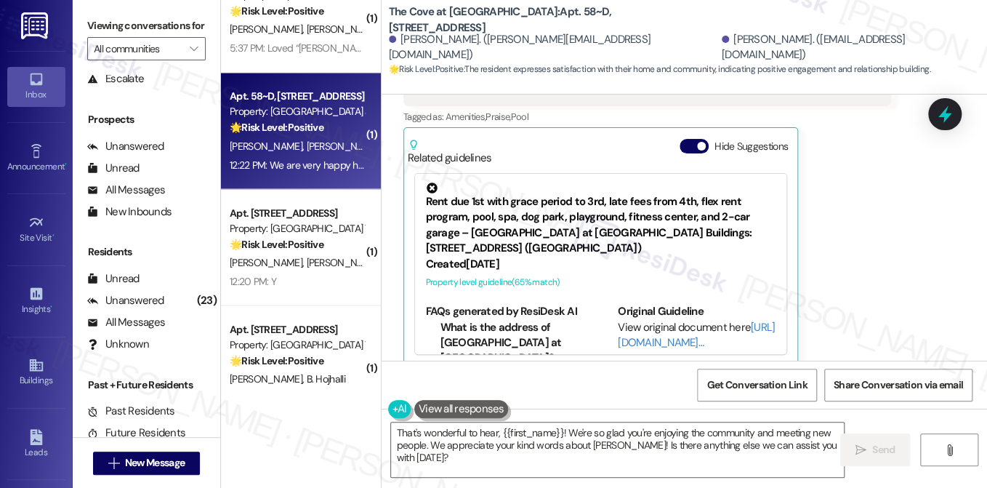
scroll to position [385, 0]
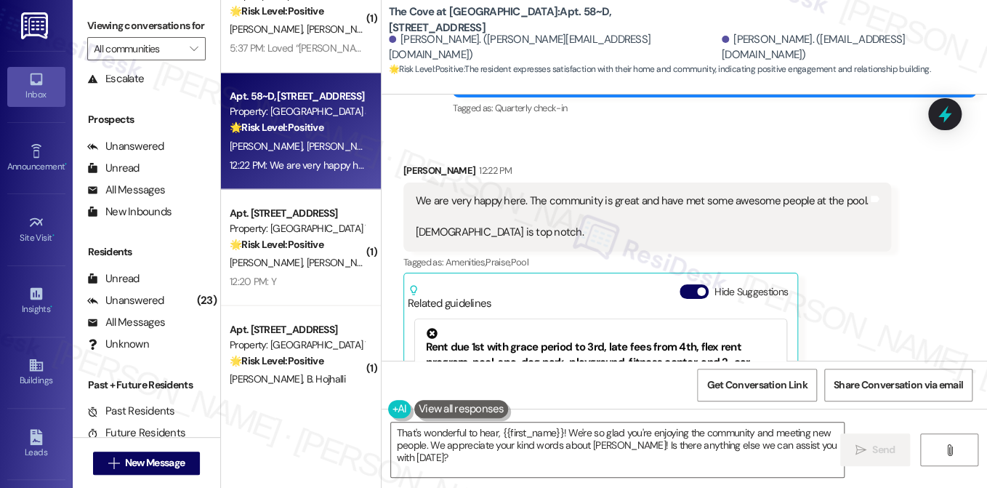
click at [611, 194] on div "We are very happy here. The community is great and have met some awesome people…" at bounding box center [642, 216] width 452 height 47
drag, startPoint x: 155, startPoint y: 29, endPoint x: 171, endPoint y: 40, distance: 19.4
click at [155, 29] on label "Viewing conversations for" at bounding box center [146, 26] width 118 height 23
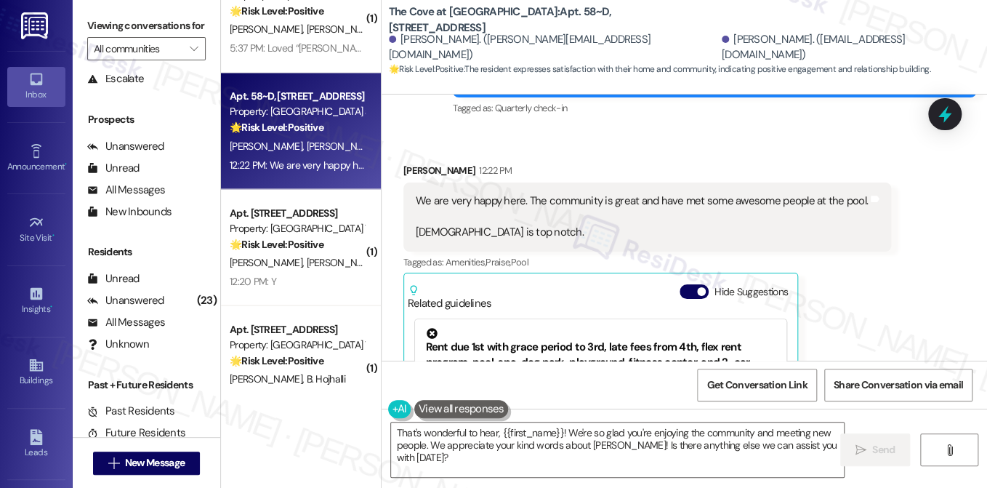
click at [403, 163] on div "Shad Sorensen 12:22 PM" at bounding box center [647, 173] width 488 height 20
copy div "Shad"
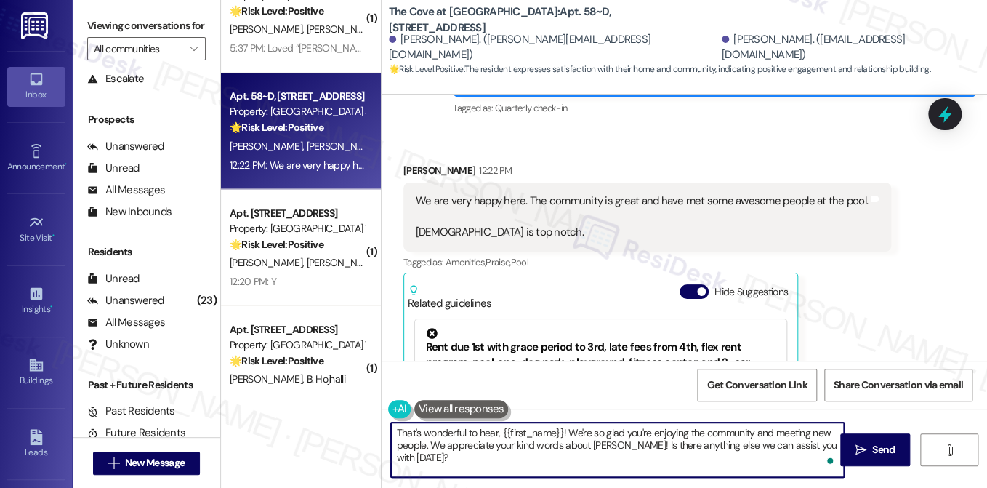
drag, startPoint x: 497, startPoint y: 430, endPoint x: 556, endPoint y: 425, distance: 59.9
click at [556, 425] on textarea "That's wonderful to hear, {{first_name}}! We're so glad you're enjoying the com…" at bounding box center [617, 449] width 453 height 55
paste textarea "Shad"
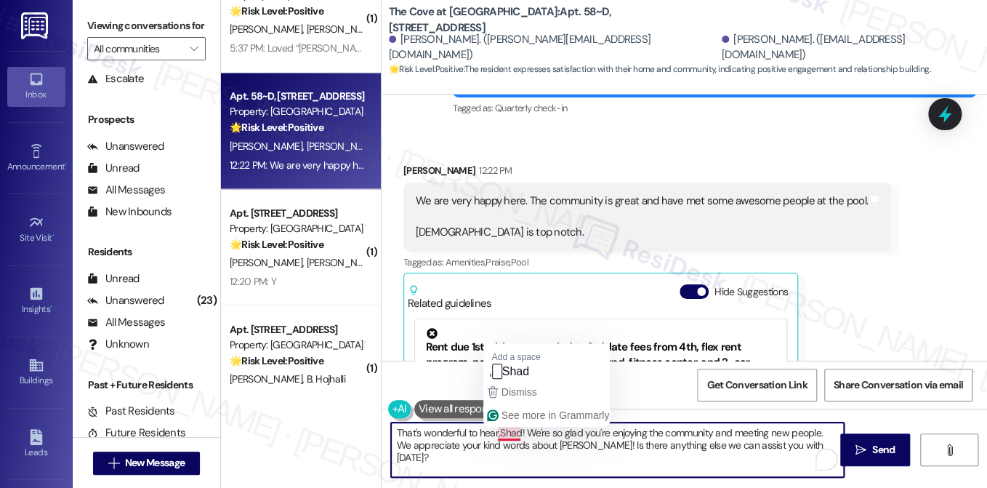
click at [494, 434] on textarea "That's wonderful to hear,Shad! We're so glad you're enjoying the community and …" at bounding box center [617, 449] width 453 height 55
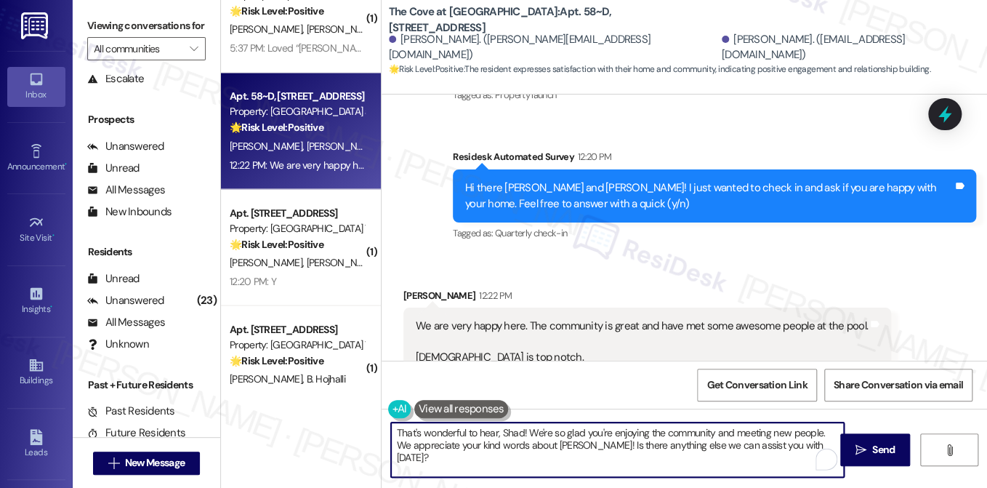
scroll to position [240, 0]
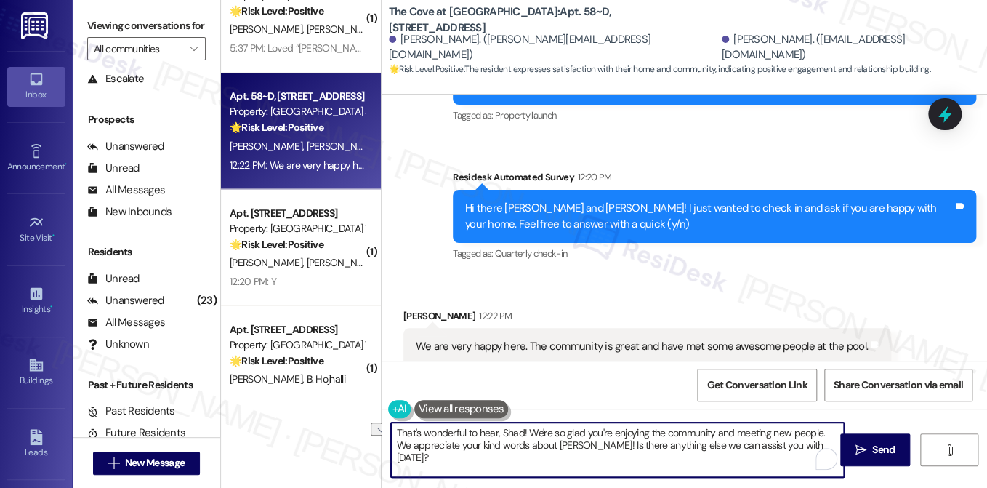
drag, startPoint x: 820, startPoint y: 433, endPoint x: 526, endPoint y: 432, distance: 293.7
click at [526, 432] on textarea "That's wonderful to hear, Shad! We're so glad you're enjoying the community and…" at bounding box center [617, 449] width 453 height 55
click at [584, 441] on textarea "That's wonderful to hear, Shad! We appreciate your kind words about Jesus! Is t…" at bounding box center [617, 449] width 453 height 55
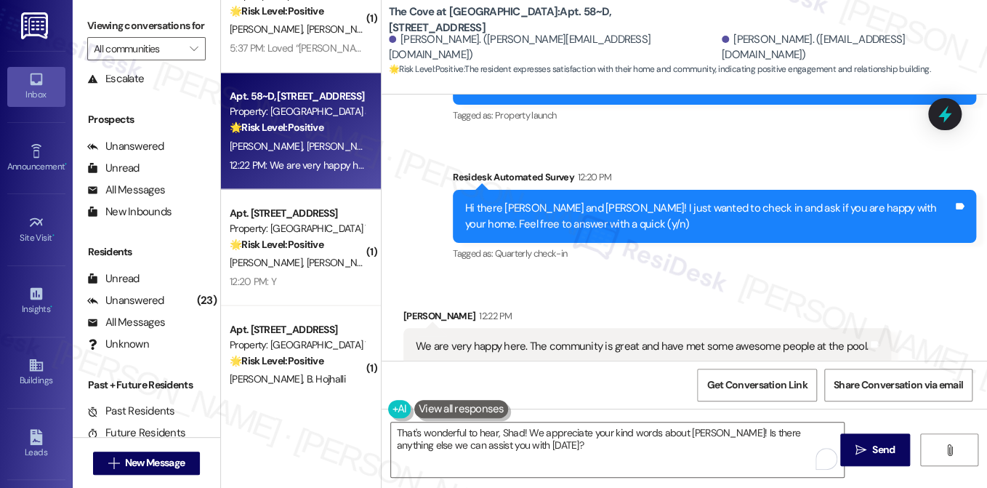
drag, startPoint x: 133, startPoint y: 23, endPoint x: 171, endPoint y: 47, distance: 44.8
click at [133, 23] on label "Viewing conversations for" at bounding box center [146, 26] width 118 height 23
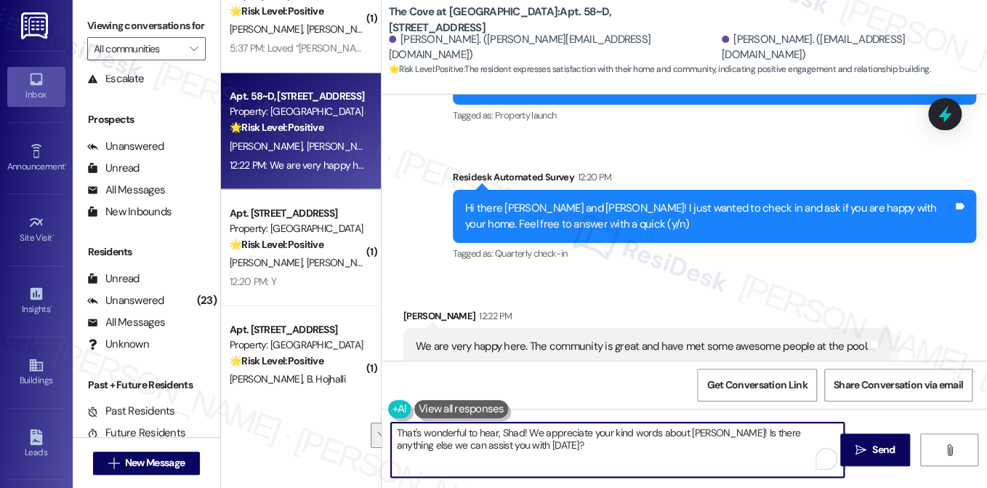
drag, startPoint x: 494, startPoint y: 447, endPoint x: 713, endPoint y: 436, distance: 219.1
click at [713, 436] on textarea "That's wonderful to hear, Shad! We appreciate your kind words about Jesus! Is t…" at bounding box center [617, 449] width 453 height 55
paste textarea "That’s awesome to hear, Joey! Thank you for your kind words! If you don’t mind,…"
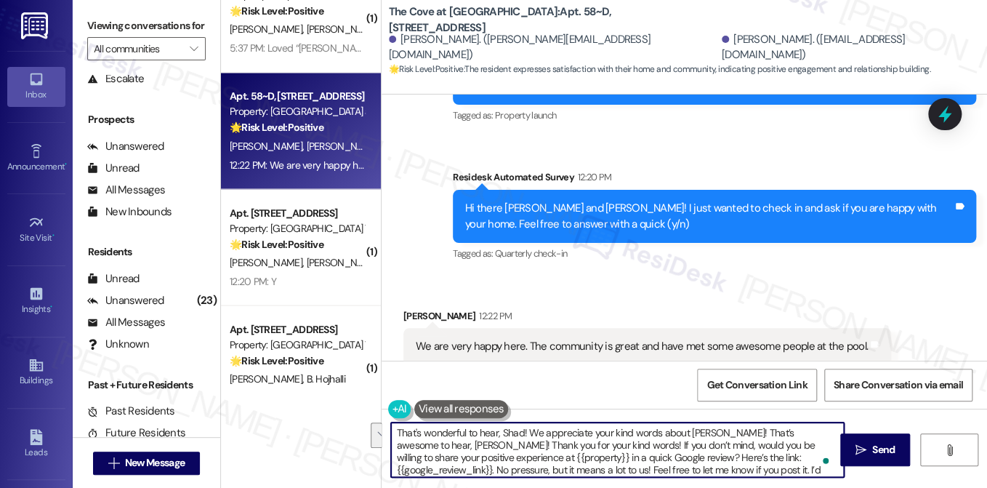
drag, startPoint x: 547, startPoint y: 444, endPoint x: 715, endPoint y: 433, distance: 168.3
click at [715, 433] on textarea "That's wonderful to hear, Shad! We appreciate your kind words about Jesus! That…" at bounding box center [617, 449] width 453 height 55
drag, startPoint x: 576, startPoint y: 443, endPoint x: 642, endPoint y: 444, distance: 65.4
click at [642, 444] on textarea "That's wonderful to hear, Shad! We appreciate your kind words about Jesus! If y…" at bounding box center [617, 449] width 453 height 55
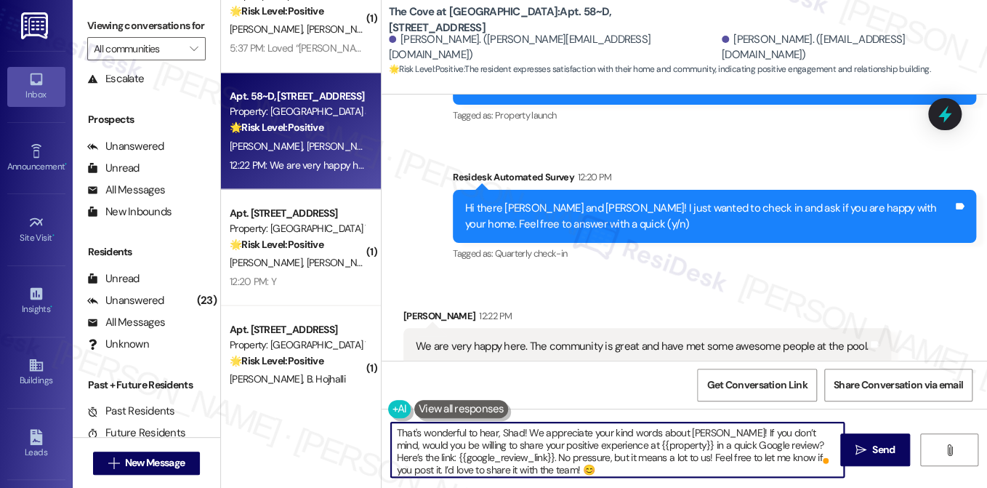
click at [642, 444] on textarea "That's wonderful to hear, Shad! We appreciate your kind words about Jesus! If y…" at bounding box center [617, 449] width 453 height 55
click at [564, 462] on textarea "That's wonderful to hear, Shad! We appreciate your kind words about Jesus! If y…" at bounding box center [617, 449] width 453 height 55
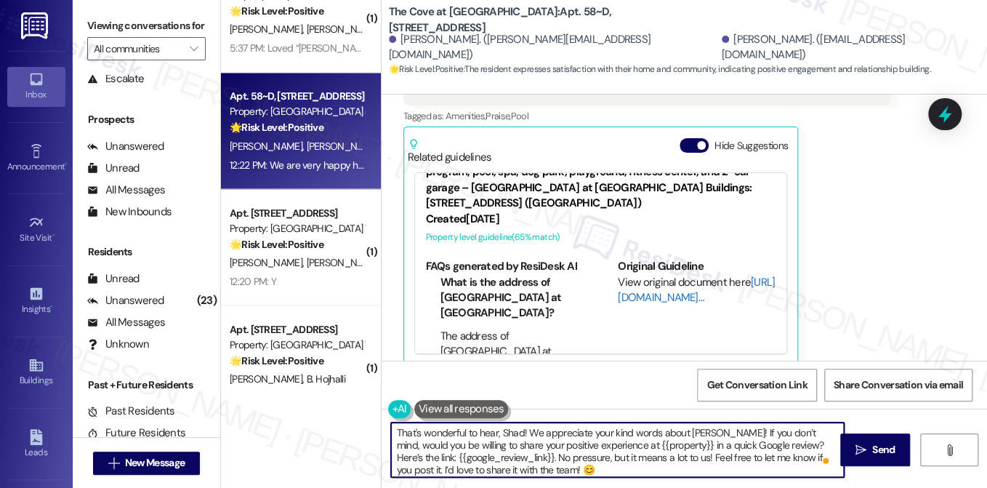
scroll to position [63, 0]
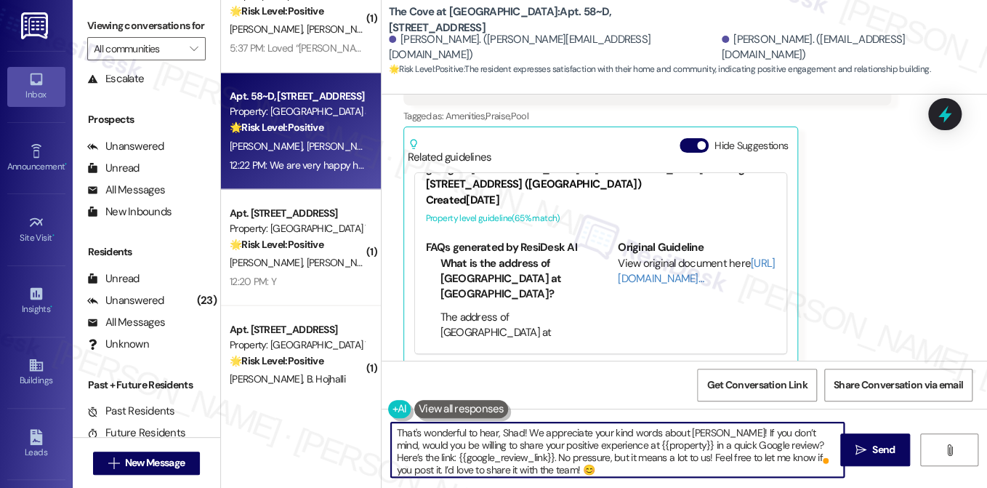
click at [562, 432] on textarea "That's wonderful to hear, Shad! We appreciate your kind words about Jesus! If y…" at bounding box center [617, 449] width 453 height 55
click at [699, 458] on textarea "That's wonderful to hear, Shad! We appreciate your kind words about Jesus! If y…" at bounding box center [617, 449] width 453 height 55
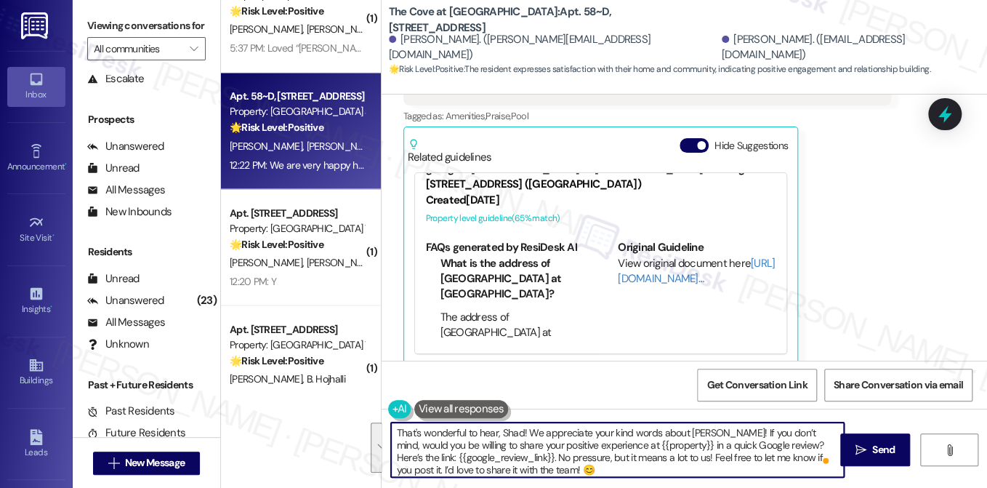
click at [621, 459] on textarea "That's wonderful to hear, Shad! We appreciate your kind words about Jesus! If y…" at bounding box center [617, 449] width 453 height 55
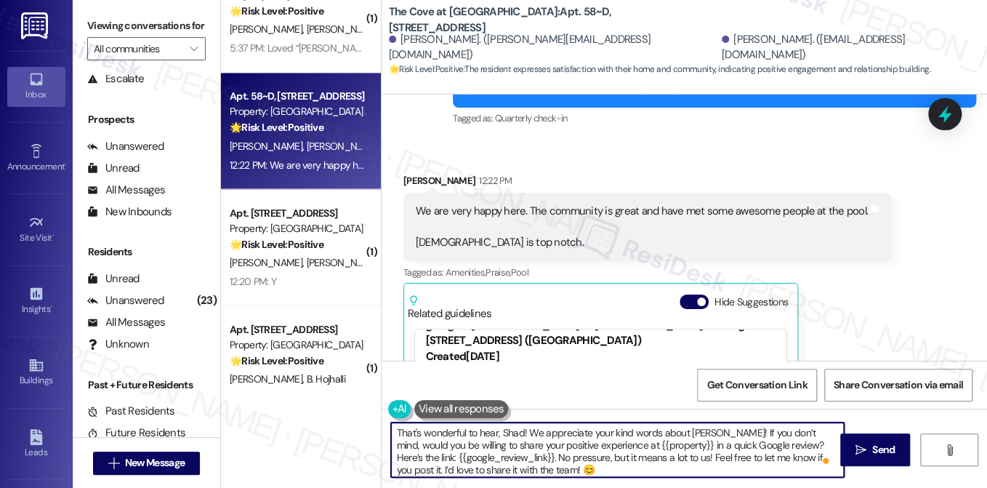
scroll to position [313, 0]
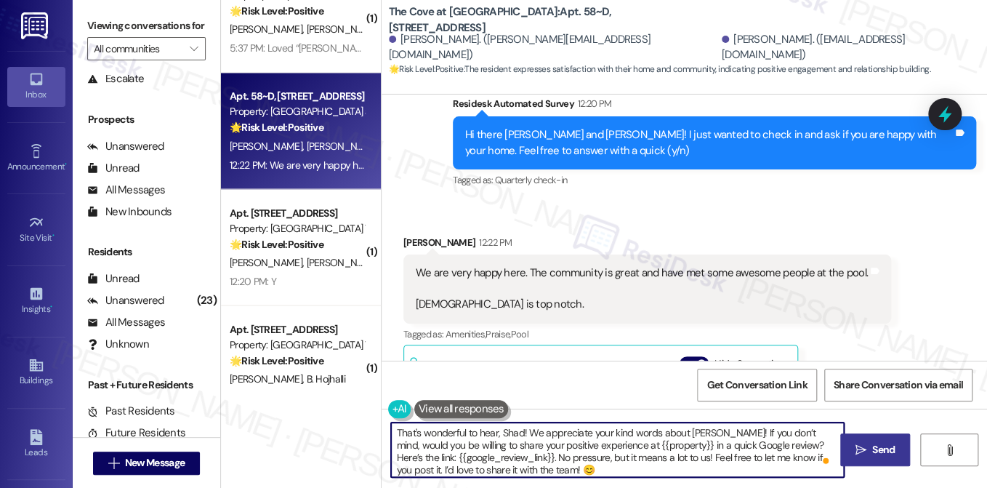
type textarea "That's wonderful to hear, Shad! We appreciate your kind words about Jesus! If y…"
click at [872, 446] on span "Send" at bounding box center [883, 449] width 23 height 15
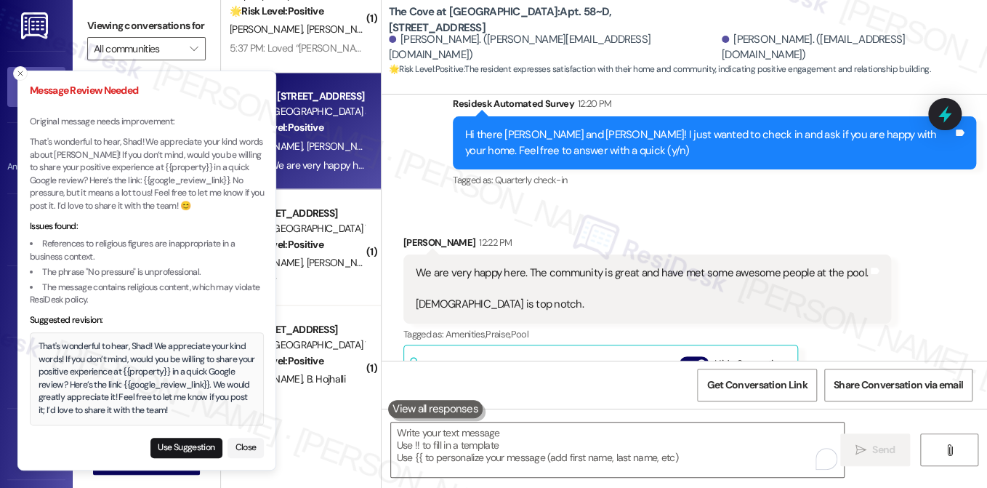
click at [173, 451] on button "Use Suggestion" at bounding box center [186, 448] width 72 height 20
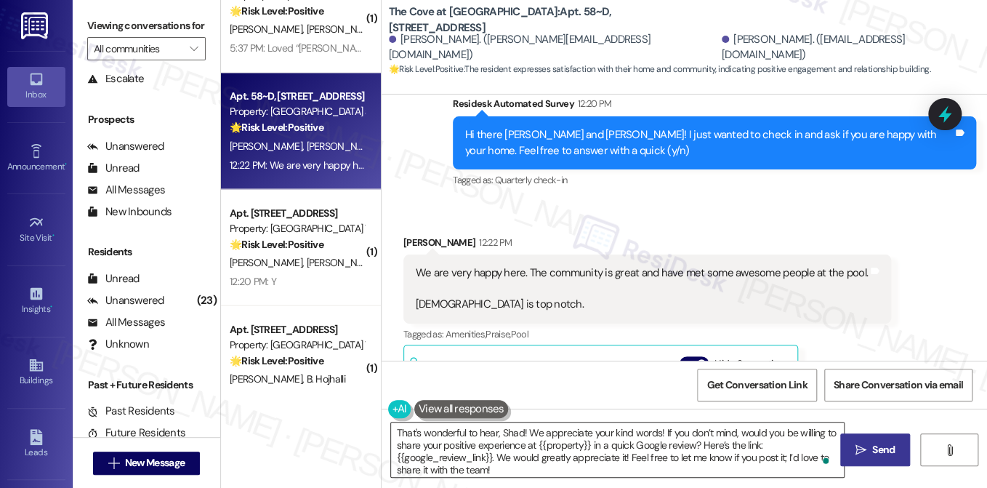
click at [731, 435] on textarea "That's wonderful to hear, Shad! We appreciate your kind words! If you don’t min…" at bounding box center [617, 449] width 453 height 55
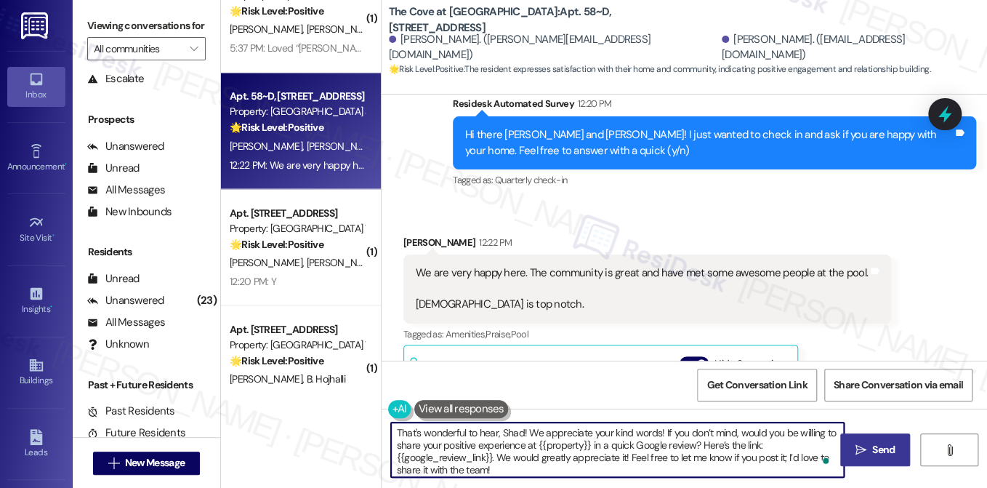
click at [731, 435] on textarea "That's wonderful to hear, Shad! We appreciate your kind words! If you don’t min…" at bounding box center [617, 449] width 453 height 55
click at [655, 435] on textarea "That's wonderful to hear, Shad! We appreciate your kind words! If you don’t min…" at bounding box center [617, 449] width 453 height 55
click at [782, 457] on textarea "That's wonderful to hear, Shad! We appreciate your kind words! If you don’t min…" at bounding box center [617, 449] width 453 height 55
click at [703, 468] on textarea "That's wonderful to hear, Shad! We appreciate your kind words! If you don’t min…" at bounding box center [617, 449] width 453 height 55
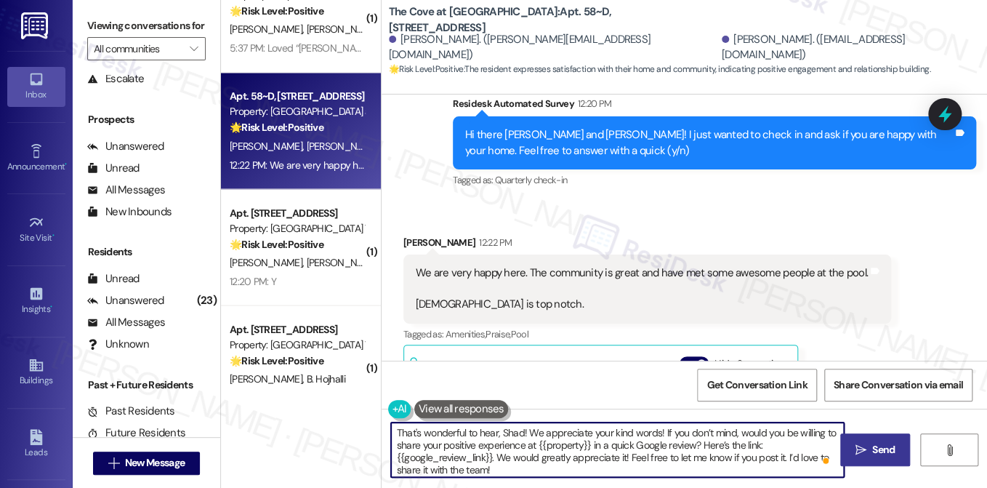
type textarea "That's wonderful to hear, Shad! We appreciate your kind words! If you don’t min…"
click at [889, 450] on span "Send" at bounding box center [883, 449] width 23 height 15
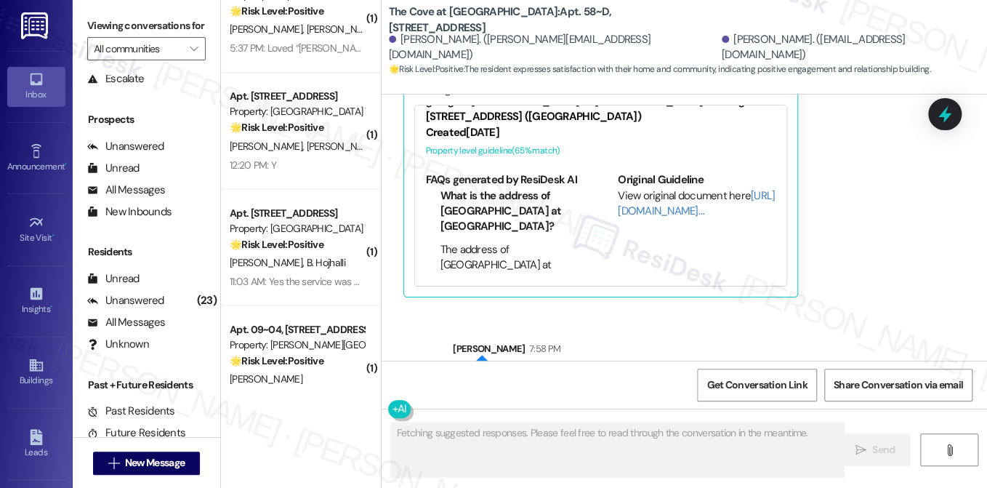
scroll to position [679, 0]
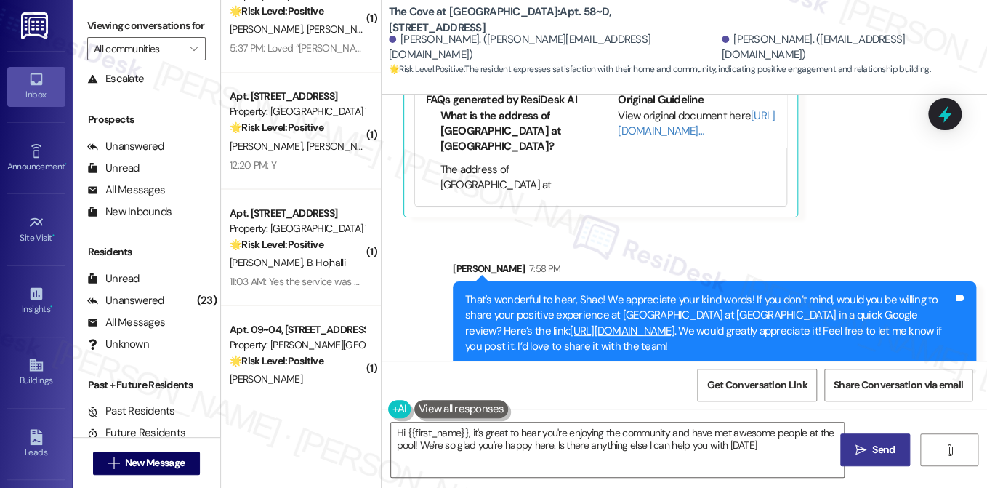
type textarea "Hi {{first_name}}, it's great to hear you're enjoying the community and have me…"
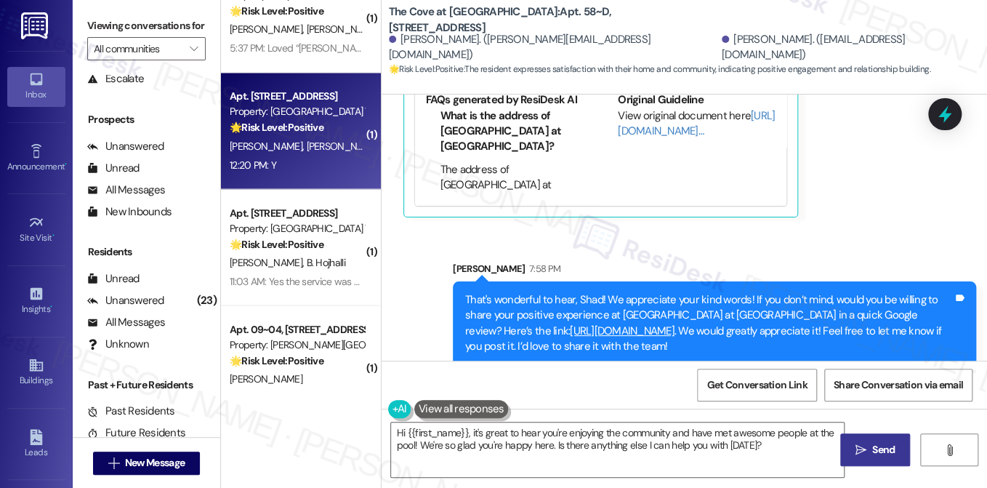
click at [334, 156] on div "12:20 PM: Y 12:20 PM: Y" at bounding box center [296, 165] width 137 height 18
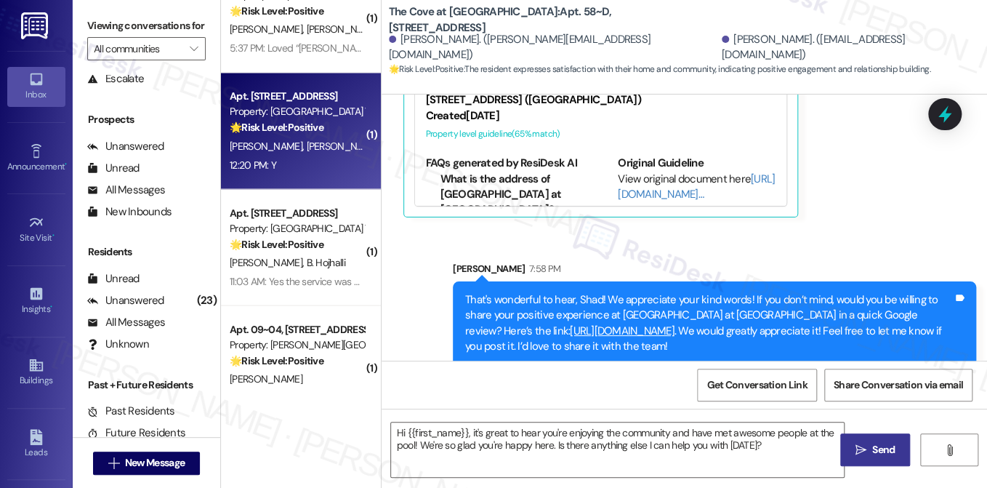
type textarea "Fetching suggested responses. Please feel free to read through the conversation…"
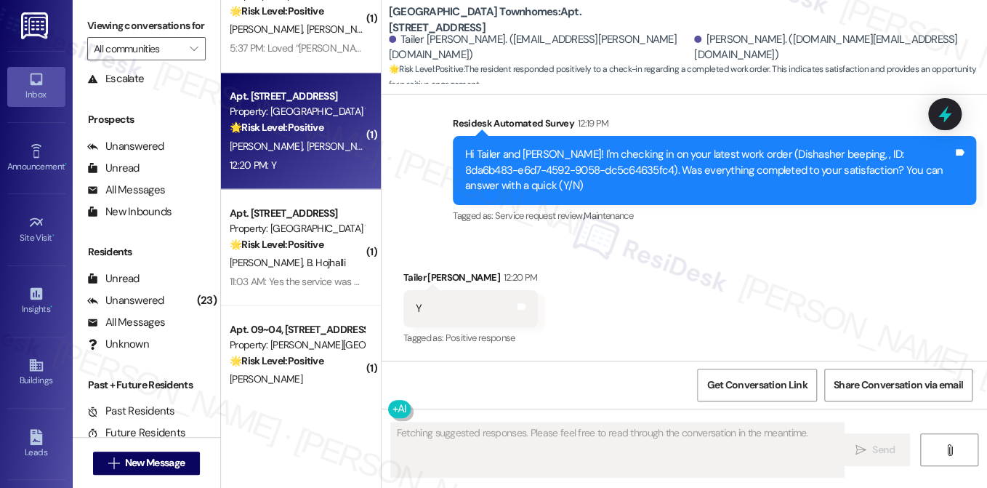
scroll to position [262, 0]
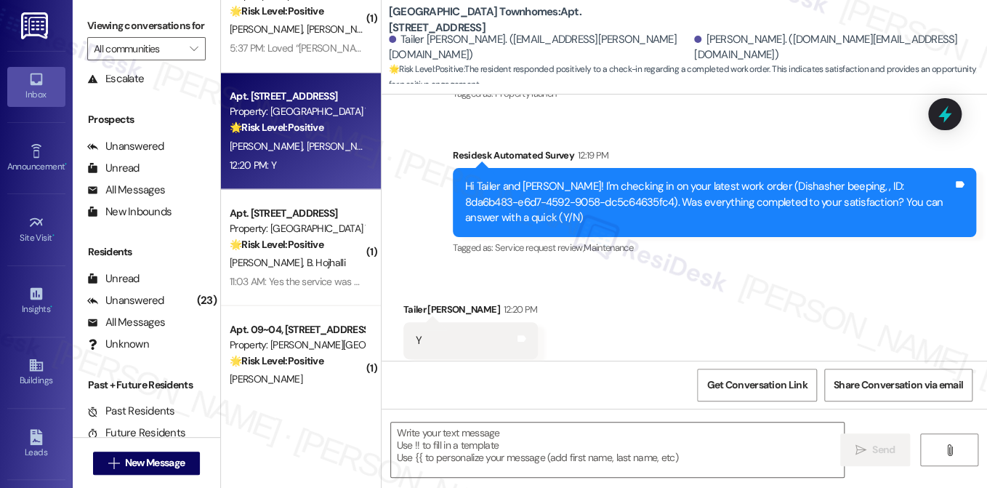
click at [698, 182] on div "Hi Tailer and Rigo! I'm checking in on your latest work order (Dishasher beepin…" at bounding box center [709, 202] width 488 height 47
click at [119, 36] on label "Viewing conversations for" at bounding box center [146, 26] width 118 height 23
click at [448, 450] on textarea at bounding box center [617, 449] width 453 height 55
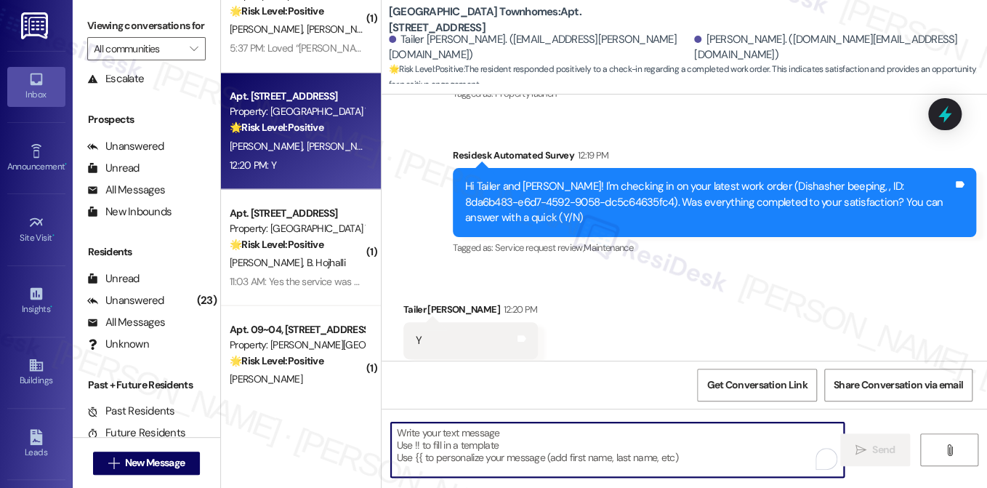
click at [670, 451] on textarea "To enrich screen reader interactions, please activate Accessibility in Grammarl…" at bounding box center [617, 449] width 453 height 55
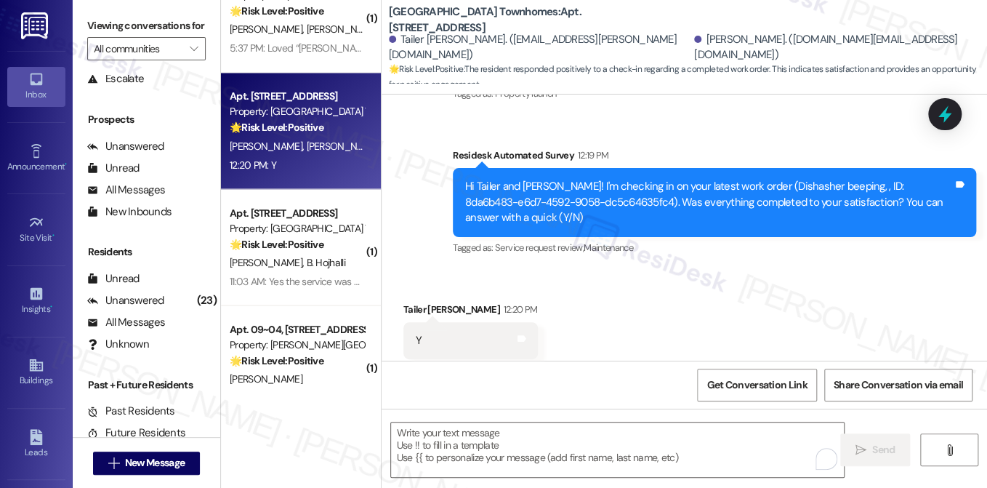
click at [598, 193] on div "Hi Tailer and Rigo! I'm checking in on your latest work order (Dishasher beepin…" at bounding box center [709, 202] width 488 height 47
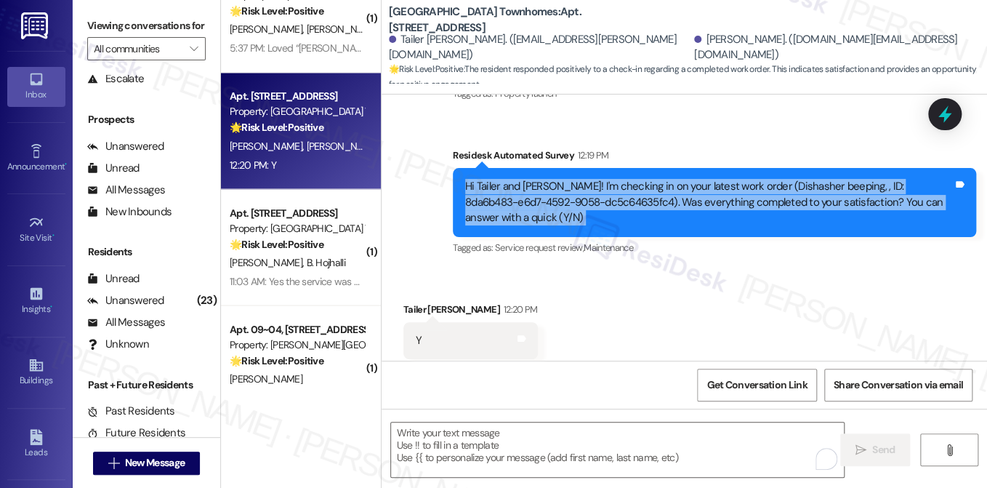
click at [596, 193] on div "Hi Tailer and Rigo! I'm checking in on your latest work order (Dishasher beepin…" at bounding box center [709, 202] width 488 height 47
click at [614, 168] on div "Hi Tailer and Rigo! I'm checking in on your latest work order (Dishasher beepin…" at bounding box center [714, 202] width 523 height 68
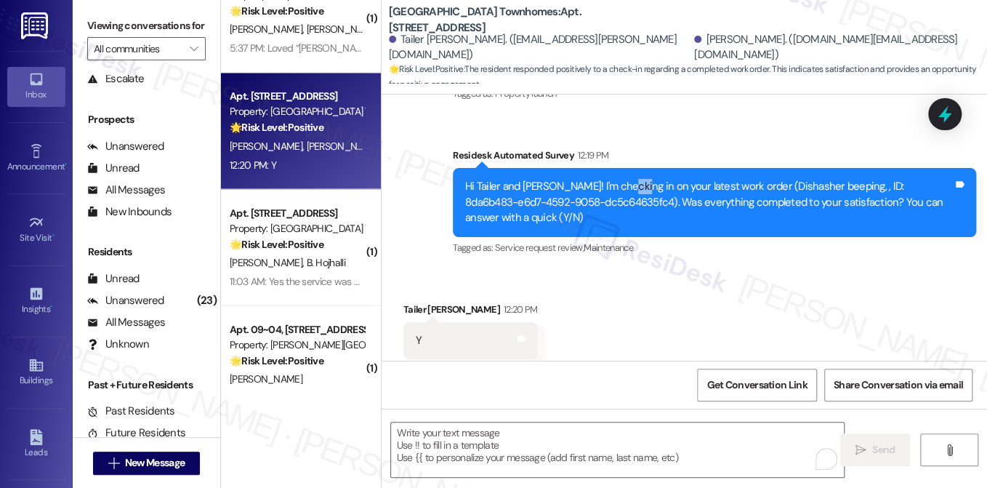
click at [614, 168] on div "Hi Tailer and Rigo! I'm checking in on your latest work order (Dishasher beepin…" at bounding box center [714, 202] width 523 height 68
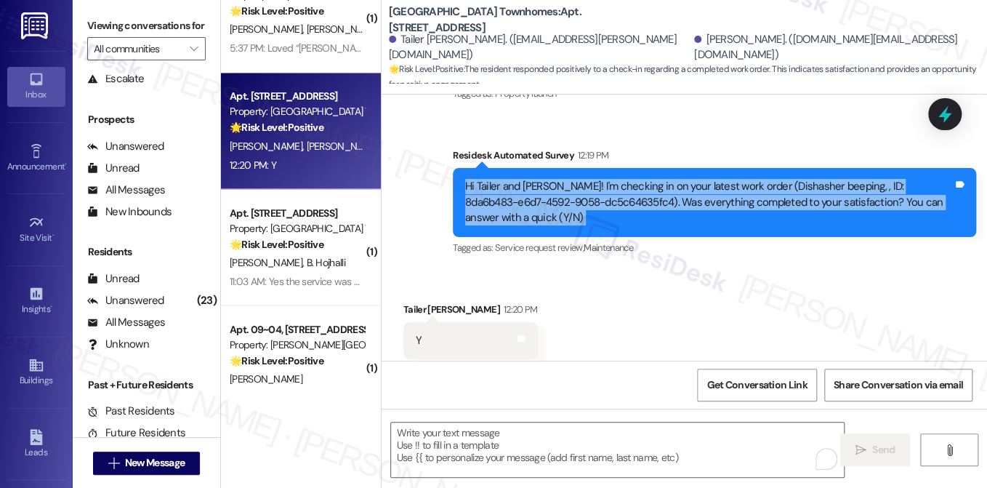
click at [614, 168] on div "Hi Tailer and Rigo! I'm checking in on your latest work order (Dishasher beepin…" at bounding box center [714, 202] width 523 height 68
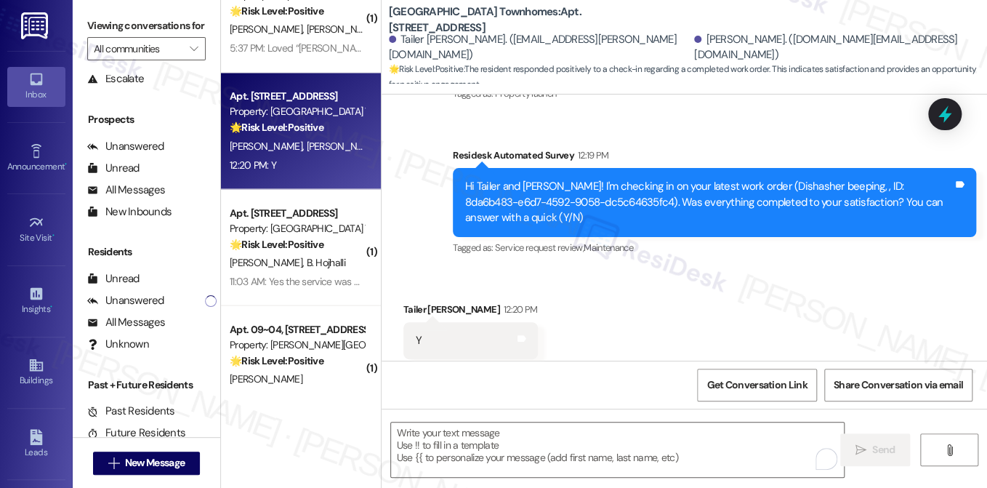
click at [409, 322] on div "Y Tags and notes" at bounding box center [470, 340] width 134 height 37
click at [671, 168] on div "Hi Tailer and Rigo! I'm checking in on your latest work order (Dishasher beepin…" at bounding box center [714, 202] width 523 height 68
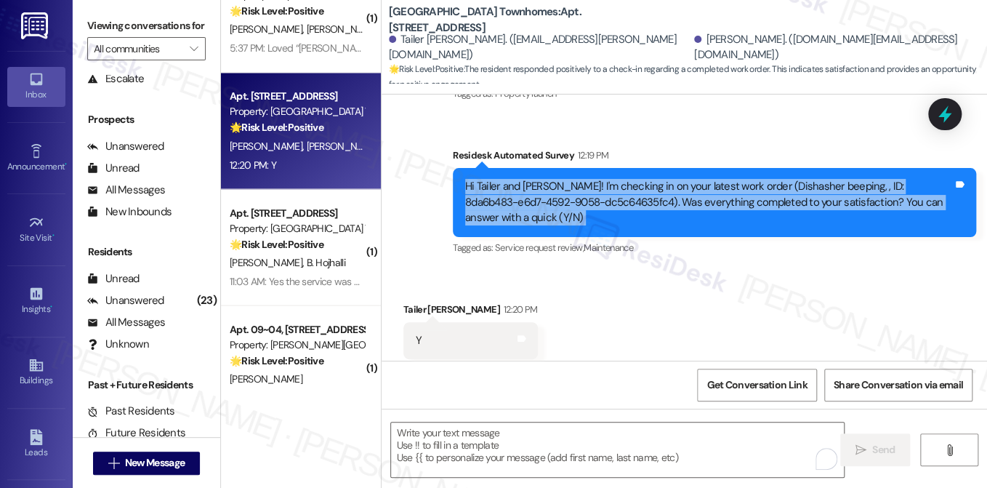
click at [671, 168] on div "Hi Tailer and Rigo! I'm checking in on your latest work order (Dishasher beepin…" at bounding box center [714, 202] width 523 height 68
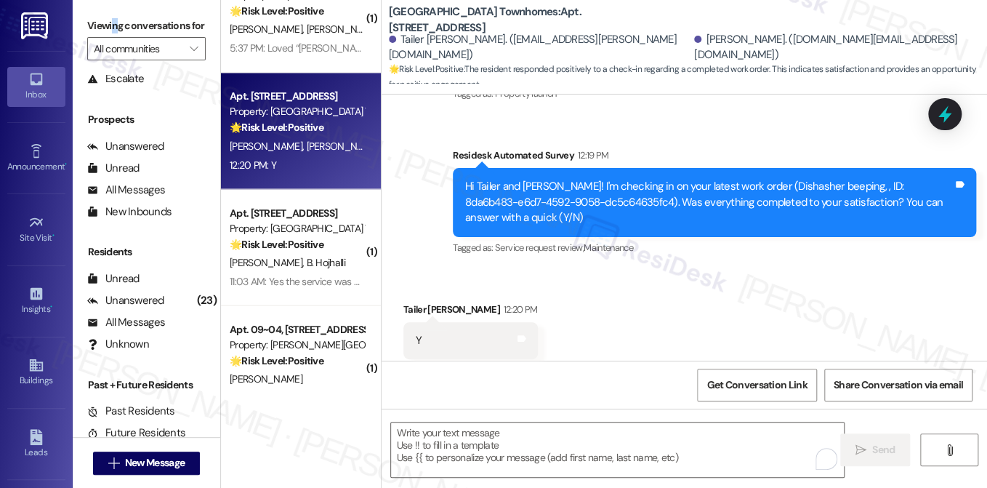
drag, startPoint x: 114, startPoint y: 20, endPoint x: 121, endPoint y: 24, distance: 8.5
click at [116, 20] on label "Viewing conversations for" at bounding box center [146, 26] width 118 height 23
click at [555, 435] on textarea "To enrich screen reader interactions, please activate Accessibility in Grammarl…" at bounding box center [617, 449] width 453 height 55
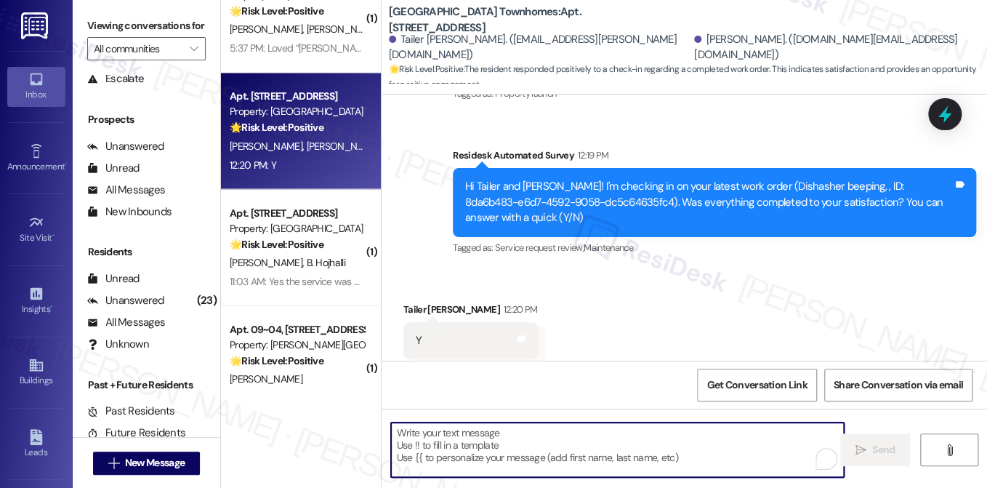
paste textarea "Hi {{first_name}}! I'm glad to hear that the latest work order was completed to…"
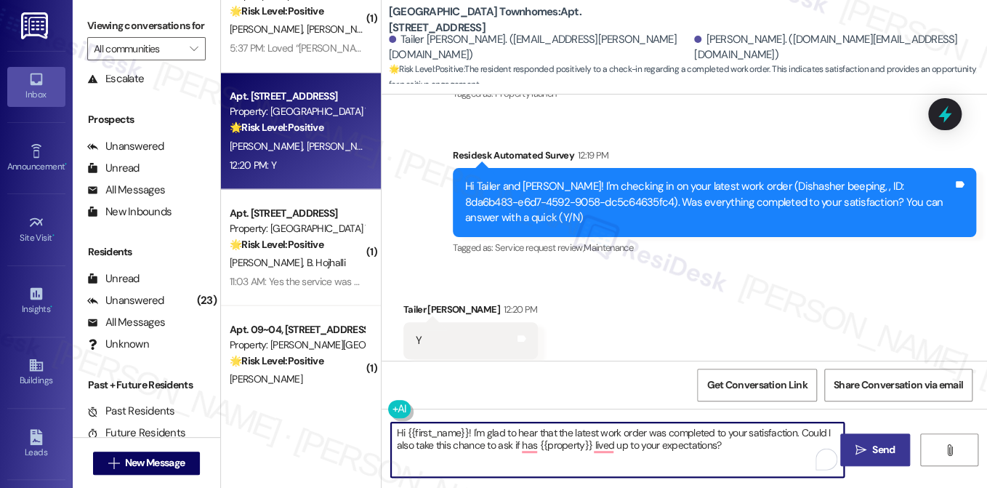
click at [417, 302] on div "Tailer Nava 12:20 PM" at bounding box center [470, 312] width 134 height 20
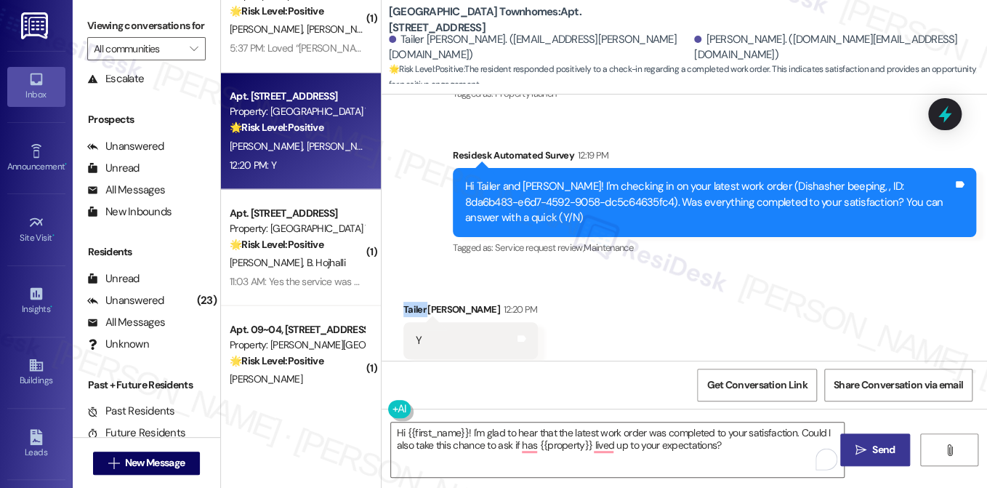
click at [417, 302] on div "Tailer Nava 12:20 PM" at bounding box center [470, 312] width 134 height 20
copy div "Tailer"
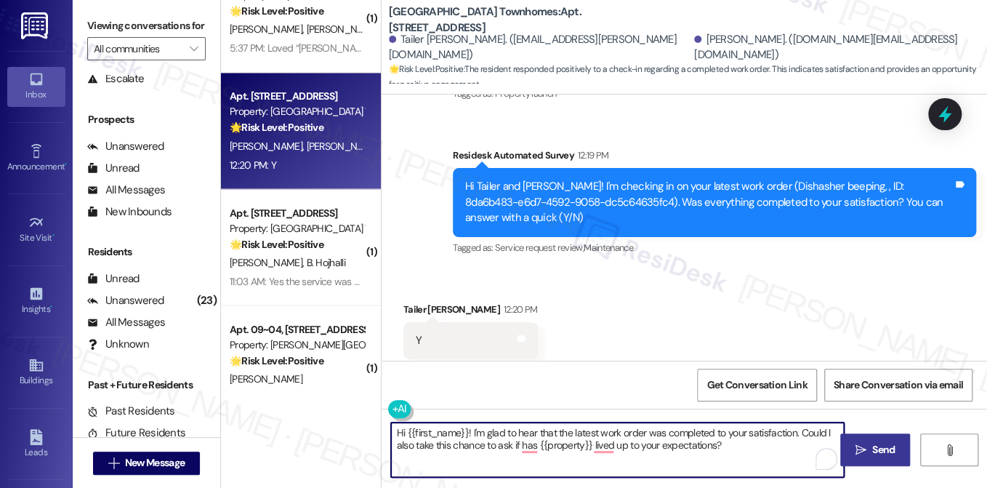
drag, startPoint x: 406, startPoint y: 430, endPoint x: 465, endPoint y: 422, distance: 60.1
click at [465, 422] on textarea "Hi {{first_name}}! I'm glad to hear that the latest work order was completed to…" at bounding box center [617, 449] width 453 height 55
paste textarea "Tailer"
drag, startPoint x: 707, startPoint y: 449, endPoint x: 721, endPoint y: 449, distance: 14.5
click at [707, 449] on textarea "Hi Tailer! I'm glad to hear that the latest work order was completed to your sa…" at bounding box center [617, 449] width 453 height 55
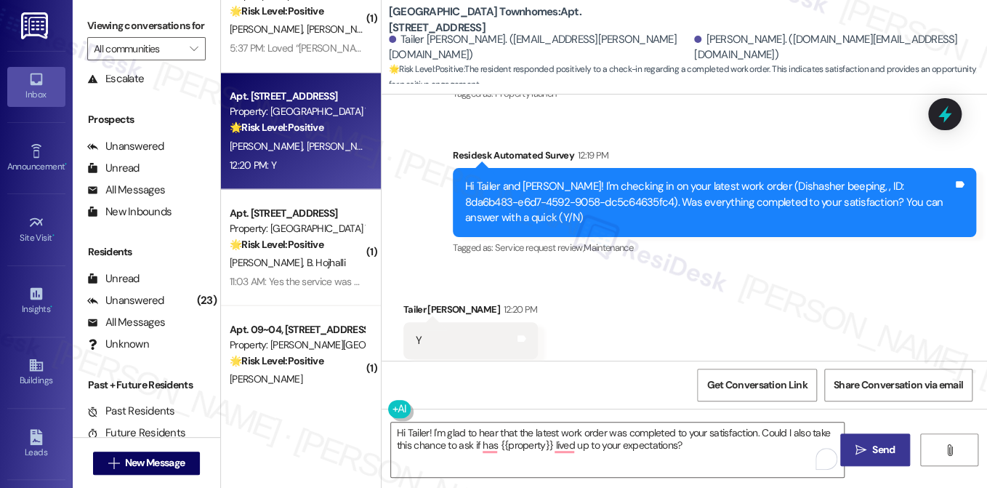
drag, startPoint x: 125, startPoint y: 11, endPoint x: 132, endPoint y: 17, distance: 9.3
click at [125, 11] on div "Viewing conversations for All communities " at bounding box center [147, 37] width 148 height 75
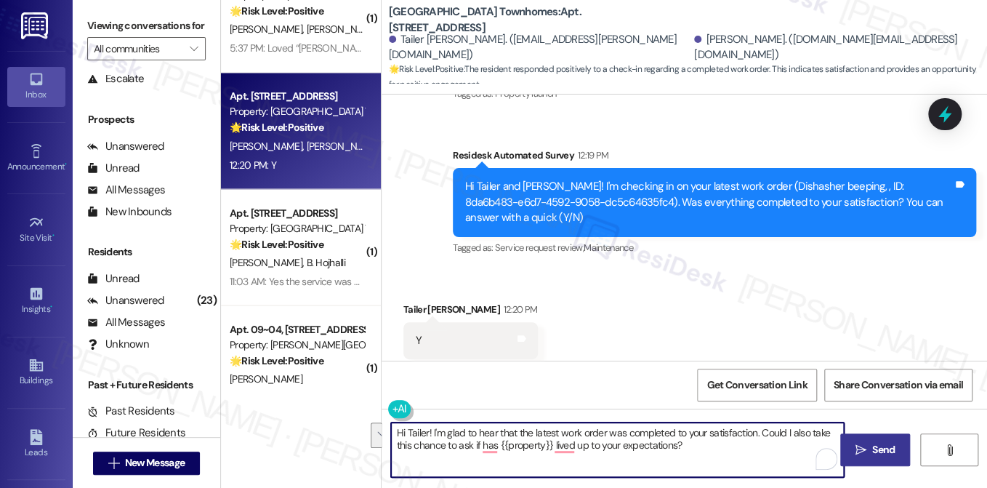
drag, startPoint x: 704, startPoint y: 455, endPoint x: 758, endPoint y: 429, distance: 59.8
click at [758, 429] on textarea "Hi Tailer! I'm glad to hear that the latest work order was completed to your sa…" at bounding box center [617, 449] width 453 height 55
paste textarea "If I may also ask....has {{property}} been living up to your expectations so fa…"
type textarea "Hi Tailer! I'm glad to hear that the latest work order was completed to your sa…"
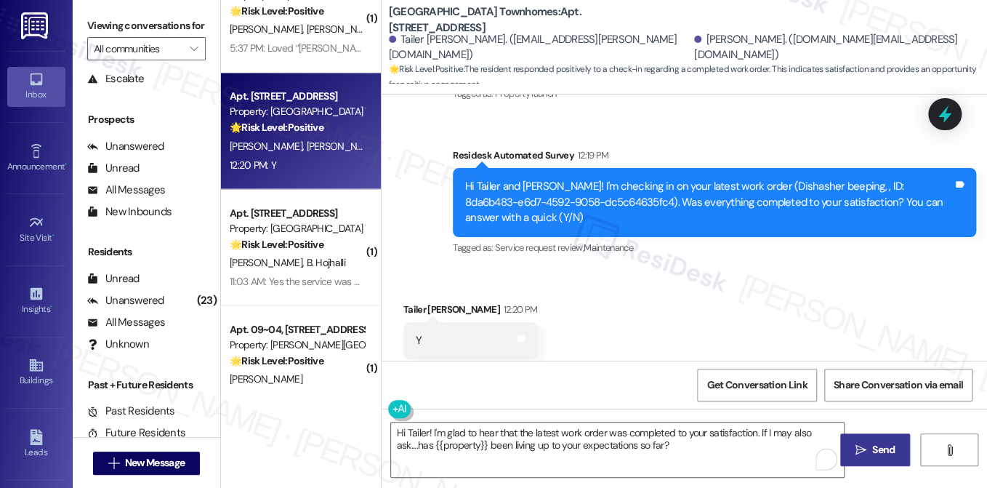
click at [856, 444] on icon "" at bounding box center [861, 450] width 11 height 12
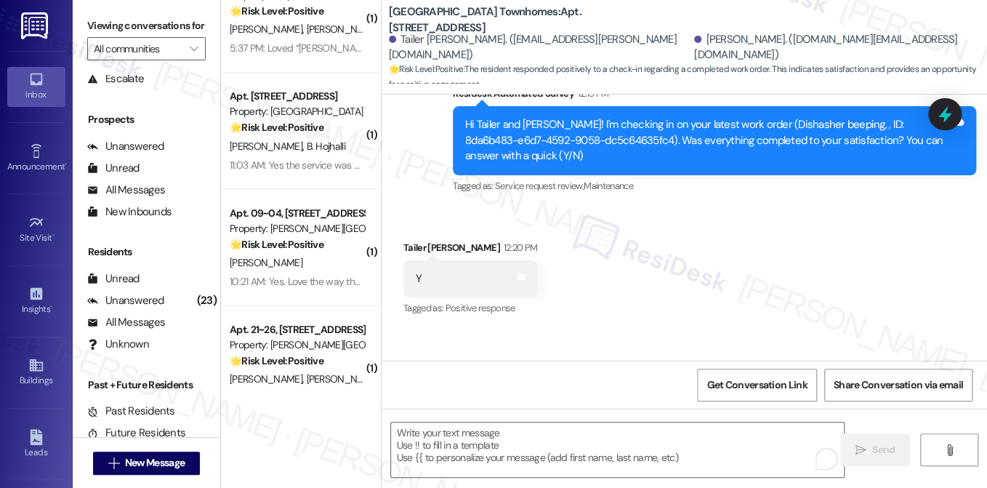
scroll to position [379, 0]
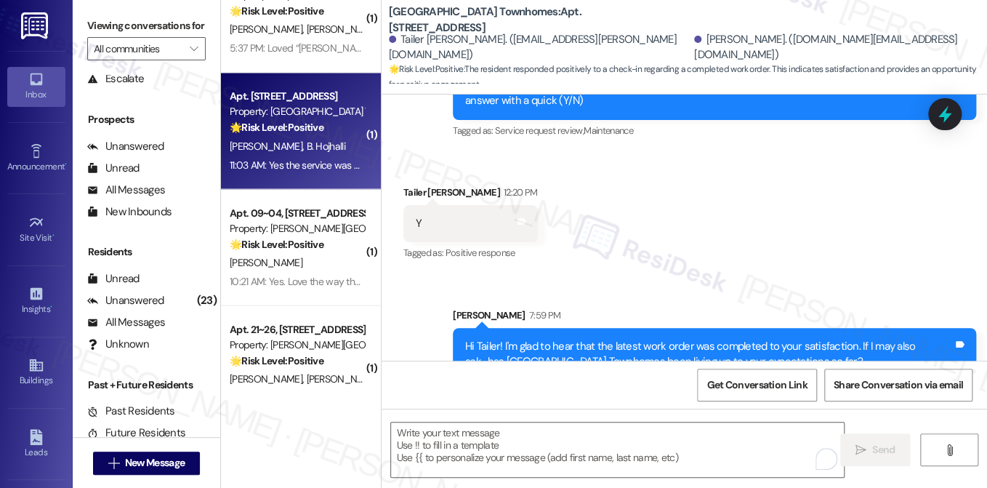
click at [322, 141] on span "B. Hojhalli" at bounding box center [325, 145] width 39 height 13
type textarea "Fetching suggested responses. Please feel free to read through the conversation…"
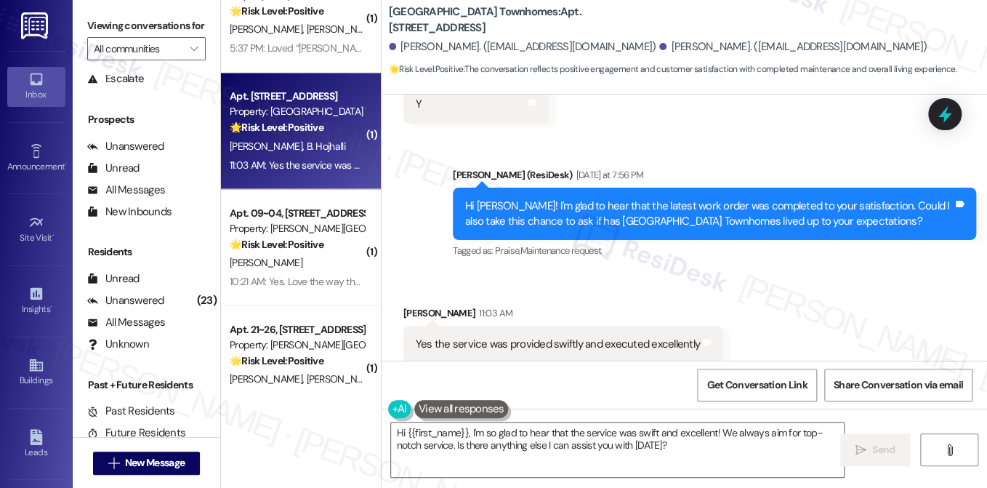
scroll to position [796, 0]
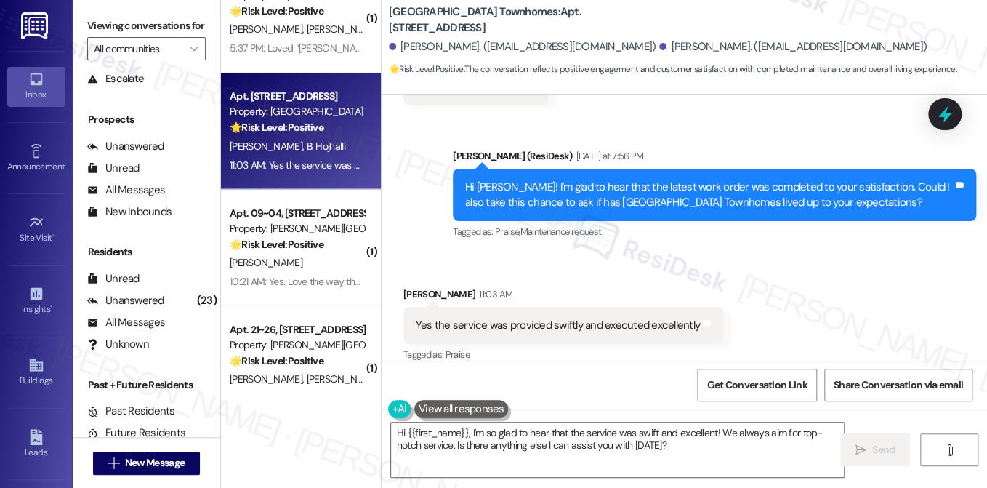
click at [555, 307] on div "Yes the service was provided swiftly and executed excellently Tags and notes" at bounding box center [563, 325] width 320 height 37
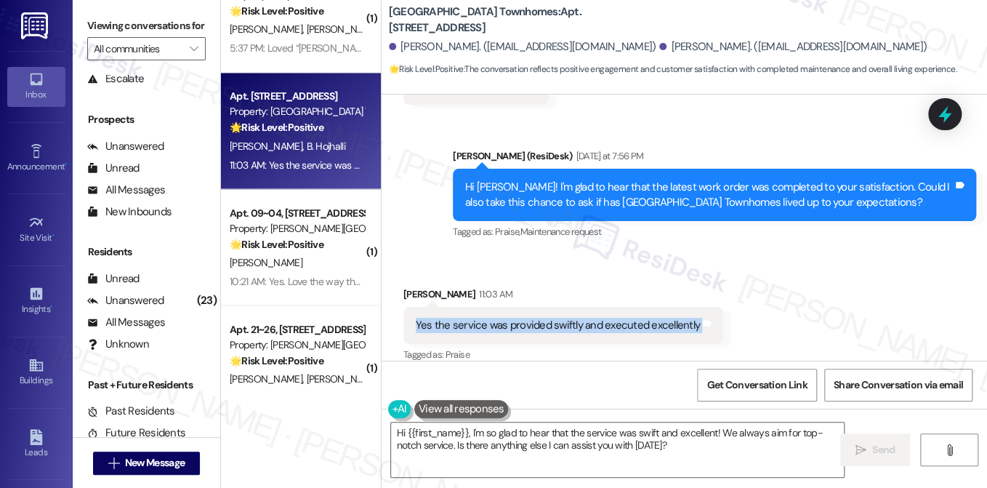
click at [555, 307] on div "Yes the service was provided swiftly and executed excellently Tags and notes" at bounding box center [563, 325] width 320 height 37
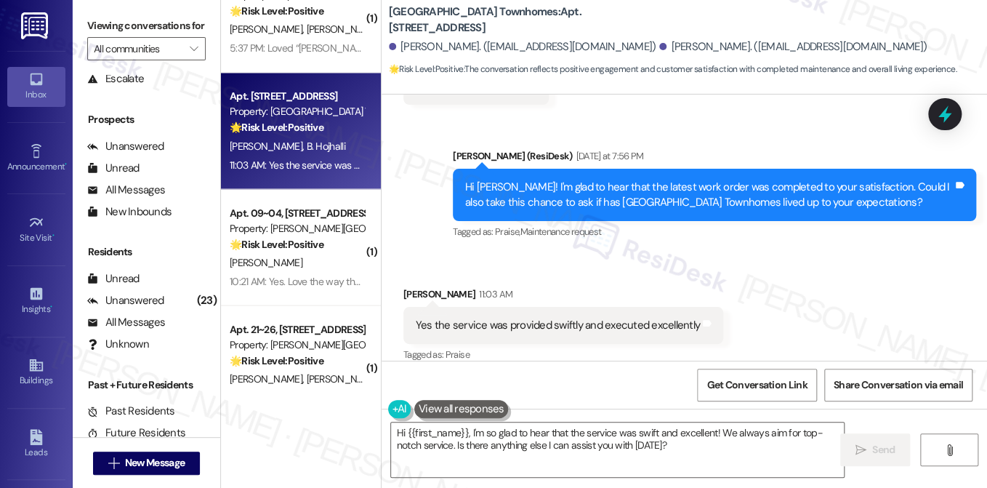
click at [708, 185] on div "Hi Besim! I'm glad to hear that the latest work order was completed to your sat…" at bounding box center [709, 195] width 488 height 31
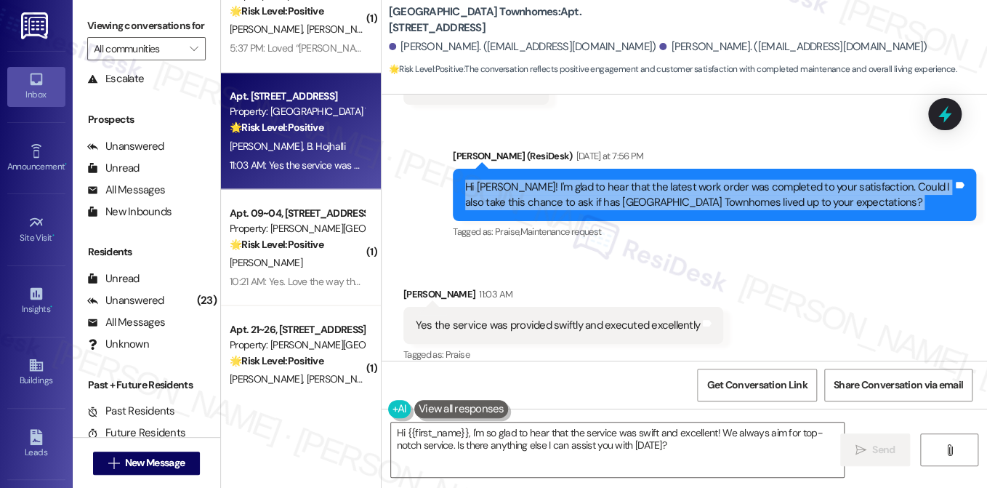
click at [708, 185] on div "Hi Besim! I'm glad to hear that the latest work order was completed to your sat…" at bounding box center [709, 195] width 488 height 31
click at [571, 430] on textarea "Hi {{first_name}}, I'm so glad to hear that the service was swift and excellent…" at bounding box center [617, 449] width 453 height 55
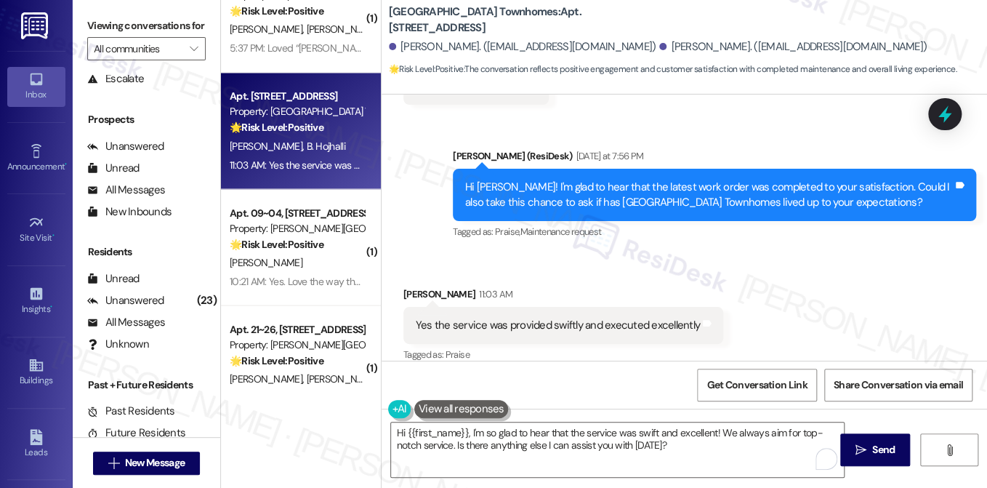
click at [150, 20] on label "Viewing conversations for" at bounding box center [146, 26] width 118 height 23
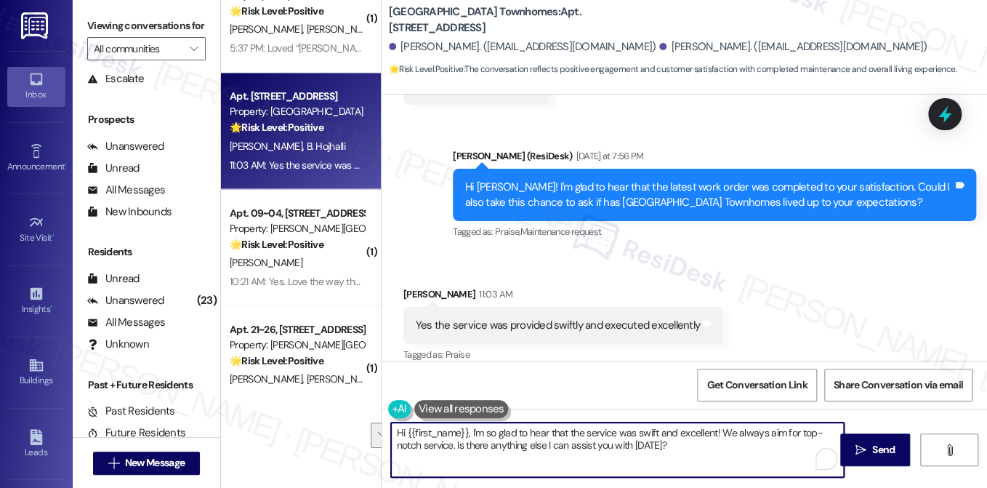
drag, startPoint x: 701, startPoint y: 448, endPoint x: 718, endPoint y: 427, distance: 27.4
click at [718, 427] on textarea "Hi {{first_name}}, I'm so glad to hear that the service was swift and excellent…" at bounding box center [617, 449] width 453 height 55
paste textarea "That’s awesome to hear, [PERSON_NAME]! Thank you! If you don’t mind, would you …"
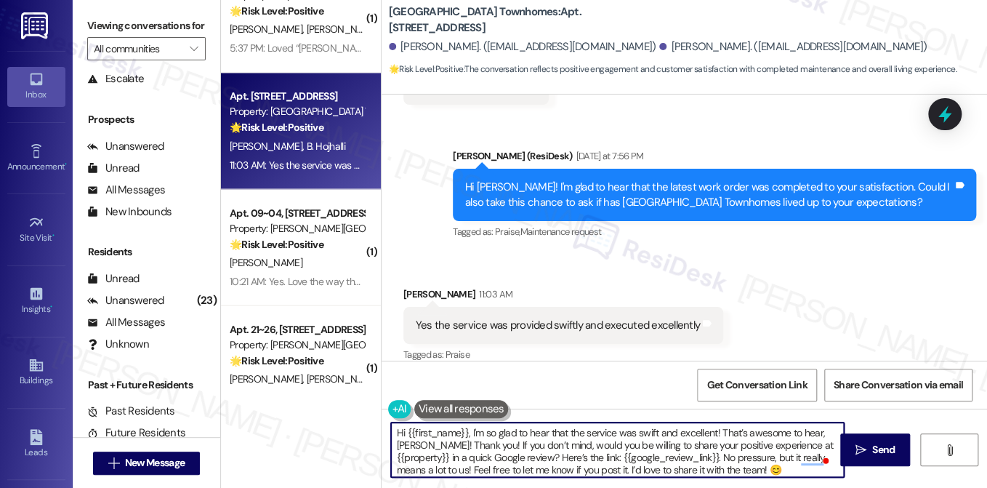
click at [425, 444] on textarea "Hi {{first_name}}, I'm so glad to hear that the service was swift and excellent…" at bounding box center [617, 449] width 453 height 55
drag, startPoint x: 720, startPoint y: 430, endPoint x: 364, endPoint y: 436, distance: 355.6
click at [364, 436] on div "Apt. F~260, 250 W 1680 S Property: Station on 17th 💡 Risk Level: Low The reside…" at bounding box center [604, 244] width 766 height 488
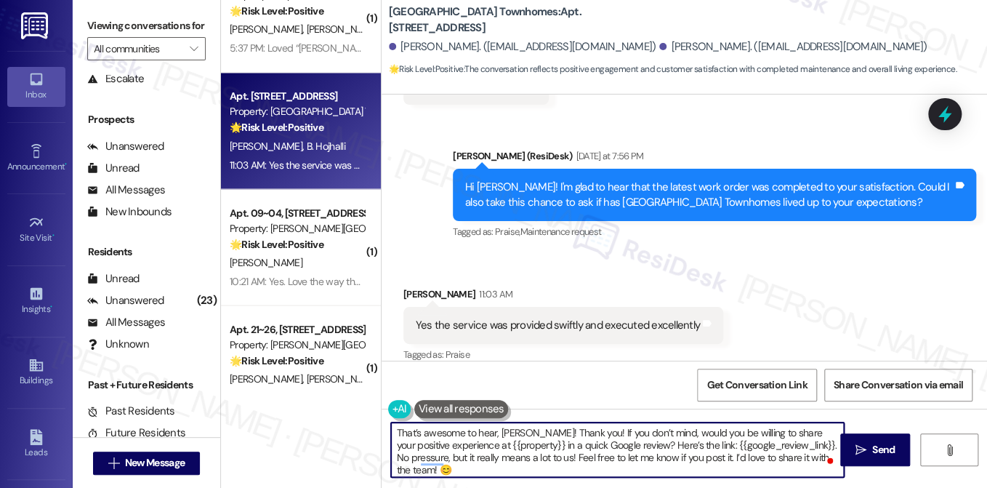
click at [411, 286] on div "Besim Hojhalli 11:03 AM" at bounding box center [563, 296] width 320 height 20
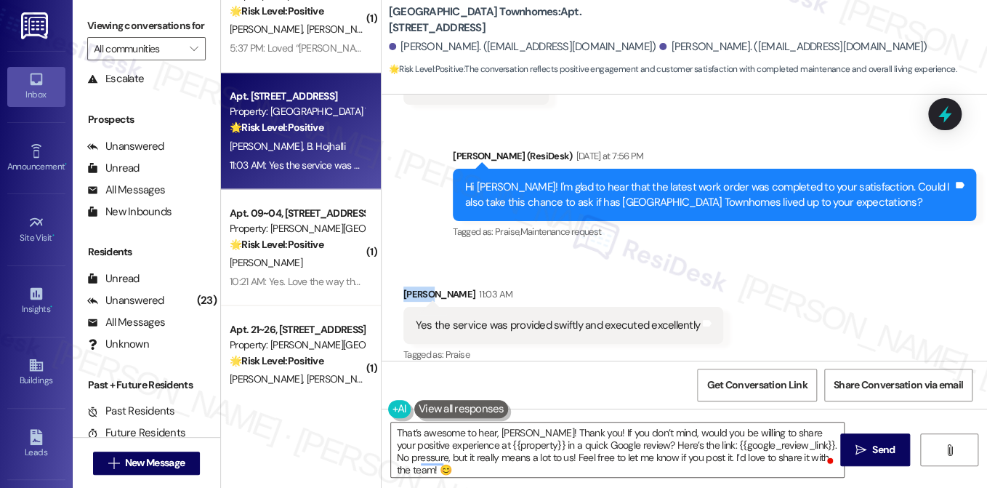
click at [411, 286] on div "Besim Hojhalli 11:03 AM" at bounding box center [563, 296] width 320 height 20
click at [512, 427] on textarea "That’s awesome to hear, [PERSON_NAME]! Thank you! If you don’t mind, would you …" at bounding box center [617, 449] width 453 height 55
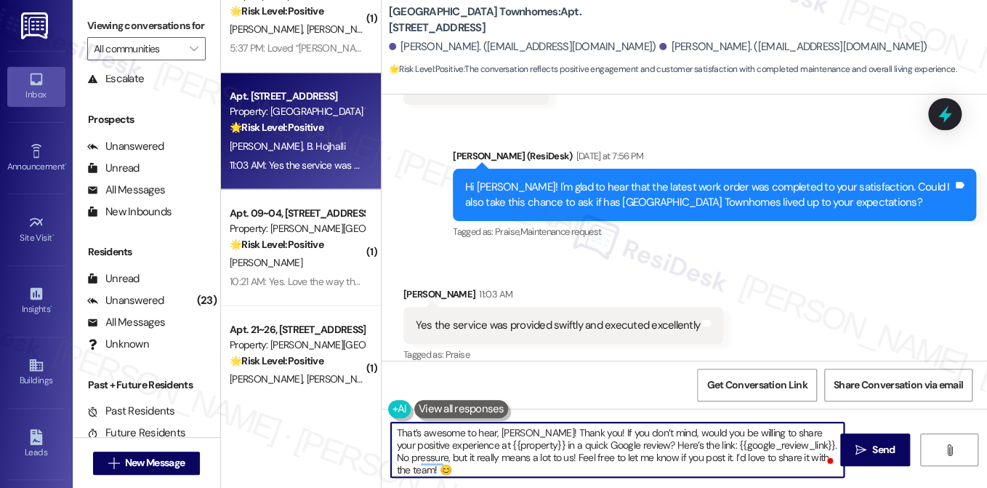
click at [512, 427] on textarea "That’s awesome to hear, [PERSON_NAME]! Thank you! If you don’t mind, would you …" at bounding box center [617, 449] width 453 height 55
paste textarea "Besim"
drag, startPoint x: 443, startPoint y: 445, endPoint x: 507, endPoint y: 444, distance: 63.3
click at [507, 444] on textarea "That’s awesome to hear, Besim! Thank you! If you don’t mind, would you be willi…" at bounding box center [617, 449] width 453 height 55
click at [624, 322] on div "Yes the service was provided swiftly and executed excellently Tags and notes" at bounding box center [563, 325] width 320 height 37
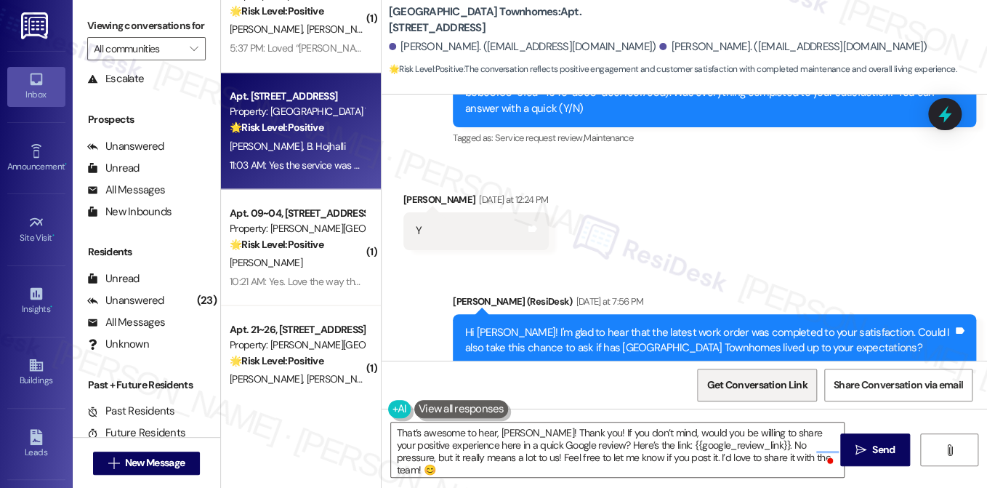
scroll to position [797, 0]
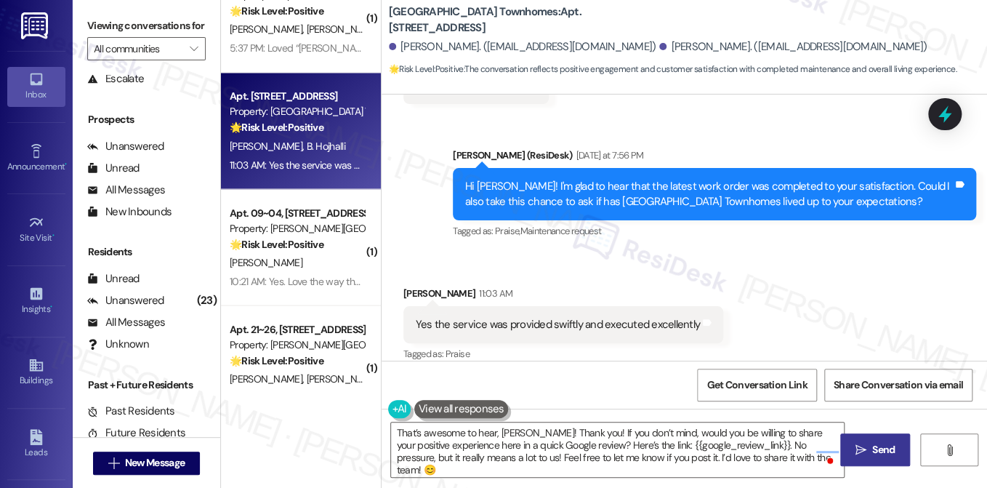
click at [885, 450] on span "Send" at bounding box center [883, 449] width 23 height 15
type textarea "Fetching suggested responses. Please feel free to read through the conversation…"
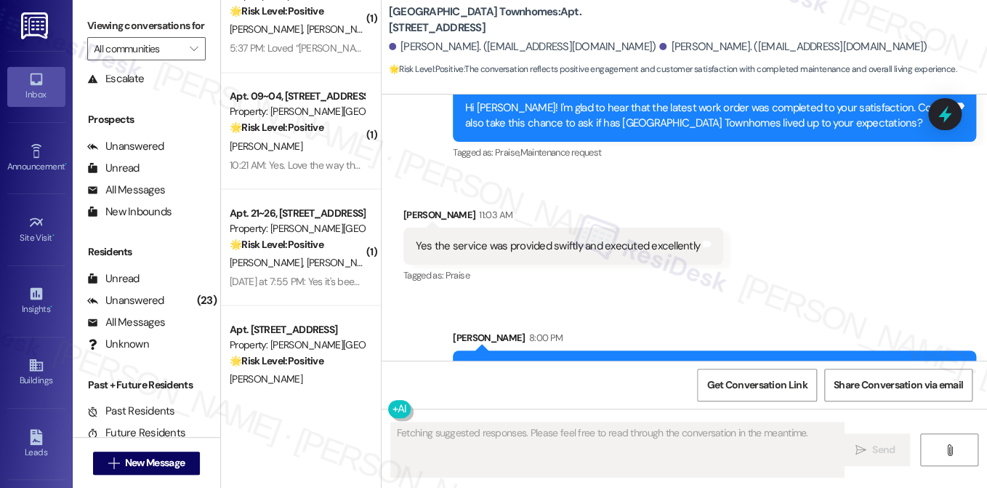
scroll to position [944, 0]
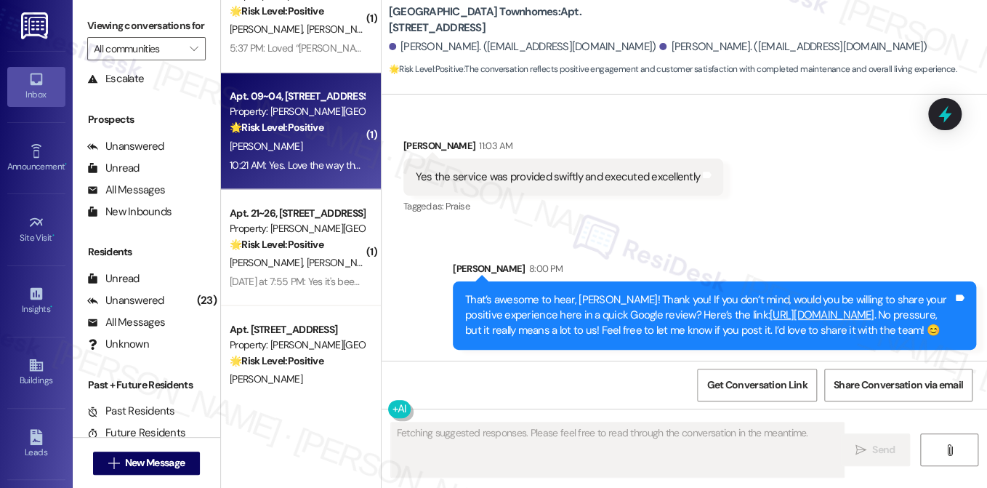
click at [301, 148] on div "J. Bedebone" at bounding box center [296, 146] width 137 height 18
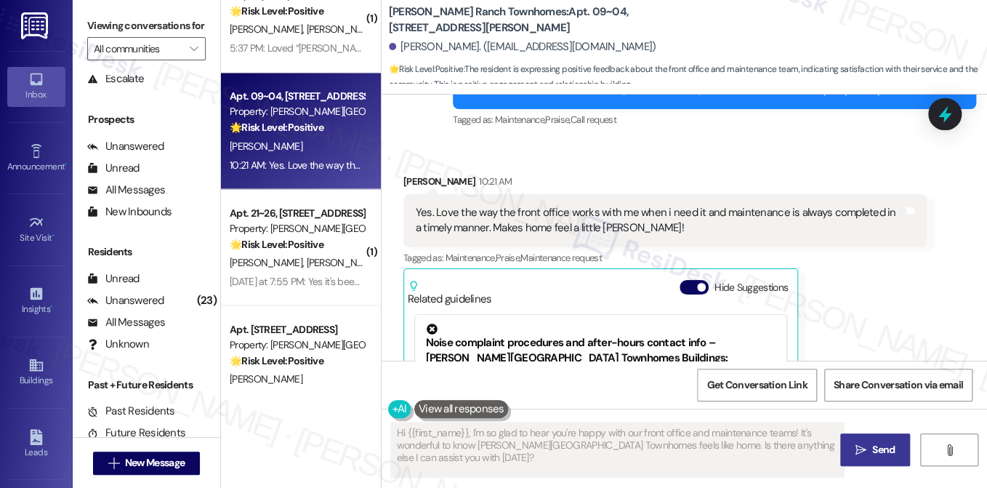
scroll to position [558, 0]
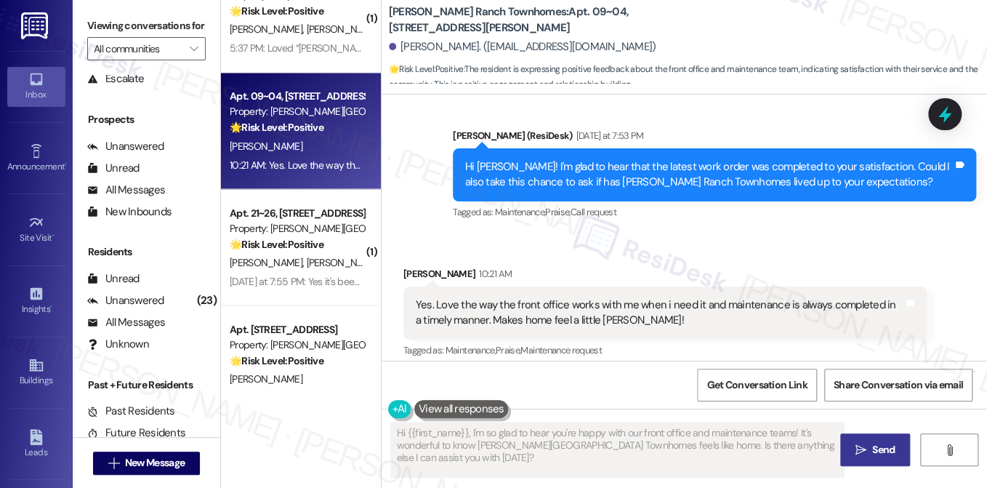
click at [529, 286] on div "Yes. Love the way the front office works with me when i need it and maintenance…" at bounding box center [664, 312] width 523 height 53
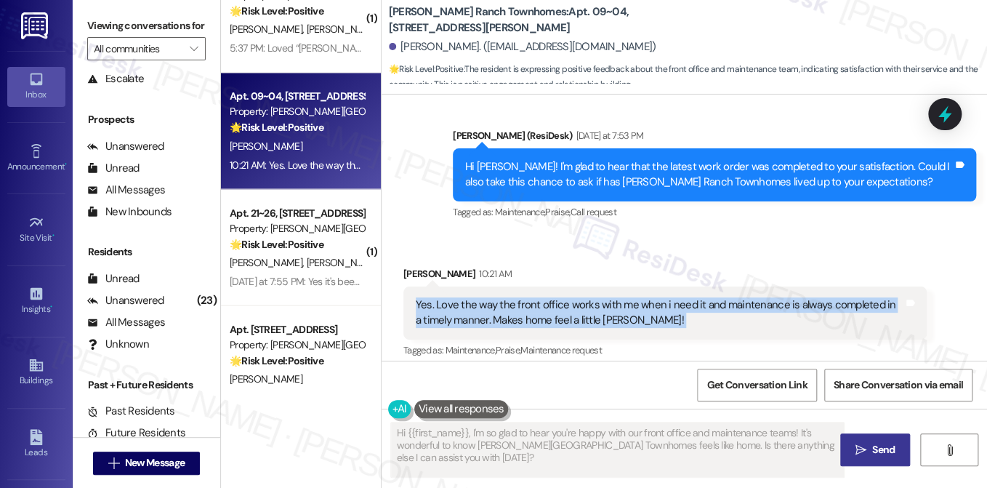
click at [529, 286] on div "Yes. Love the way the front office works with me when i need it and maintenance…" at bounding box center [664, 312] width 523 height 53
click at [663, 297] on div "Yes. Love the way the front office works with me when i need it and maintenance…" at bounding box center [660, 312] width 488 height 31
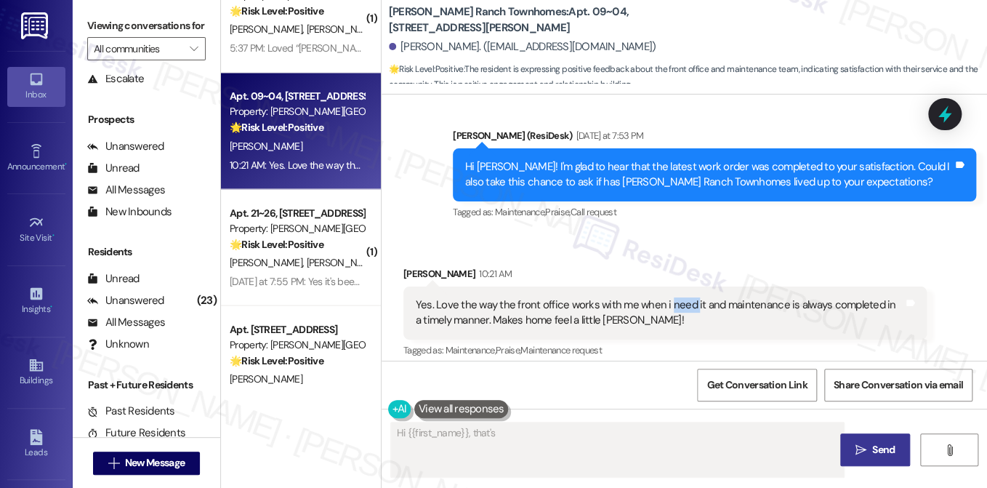
click at [663, 297] on div "Yes. Love the way the front office works with me when i need it and maintenance…" at bounding box center [660, 312] width 488 height 31
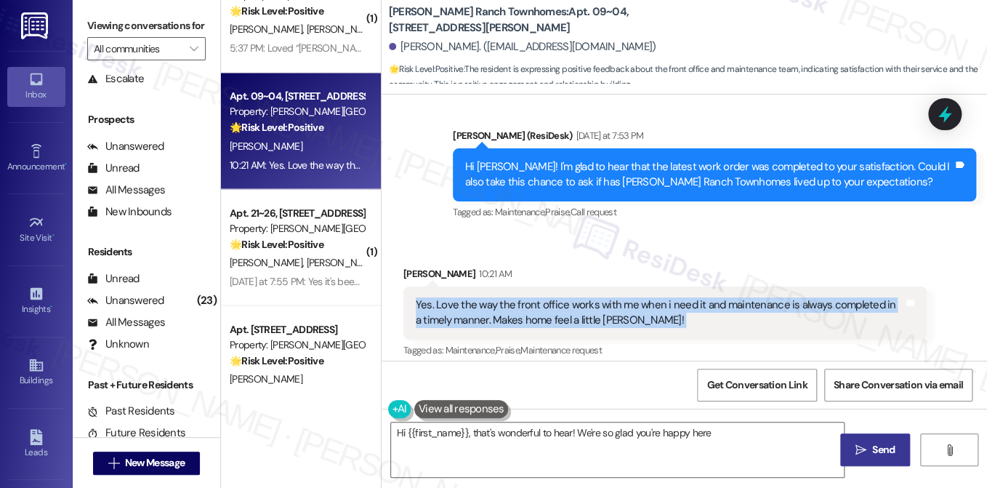
click at [663, 297] on div "Yes. Love the way the front office works with me when i need it and maintenance…" at bounding box center [660, 312] width 488 height 31
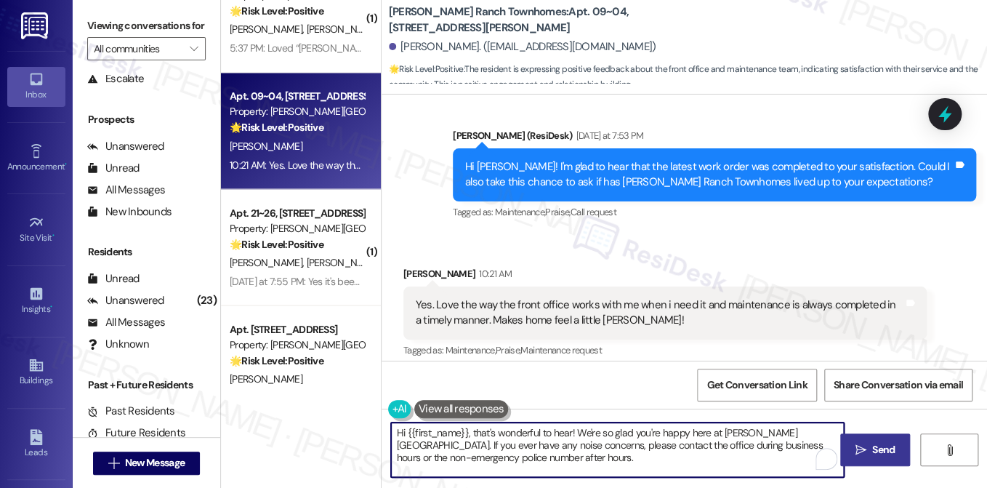
drag, startPoint x: 473, startPoint y: 432, endPoint x: 337, endPoint y: 406, distance: 138.3
click at [337, 406] on div "Apt. F~260, 250 W 1680 S Property: Station on 17th 💡 Risk Level: Low The reside…" at bounding box center [604, 244] width 766 height 488
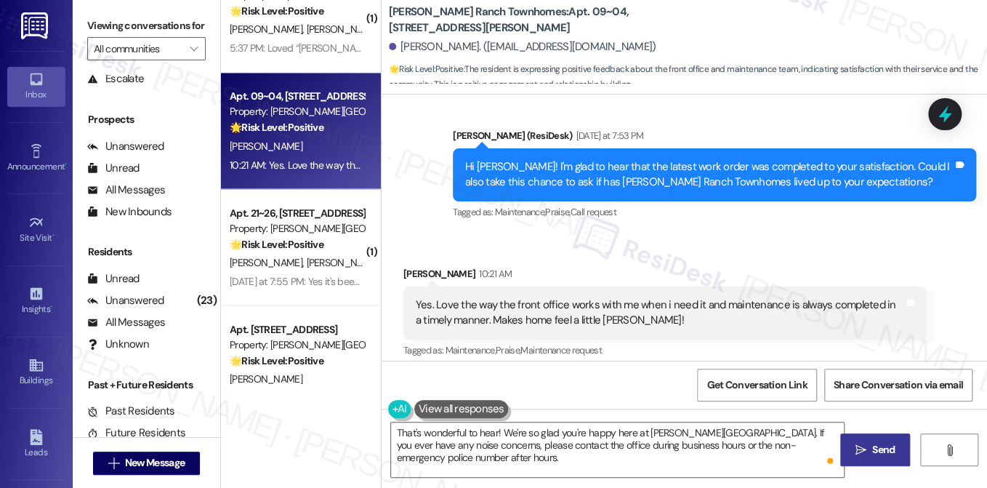
click at [169, 36] on label "Viewing conversations for" at bounding box center [146, 26] width 118 height 23
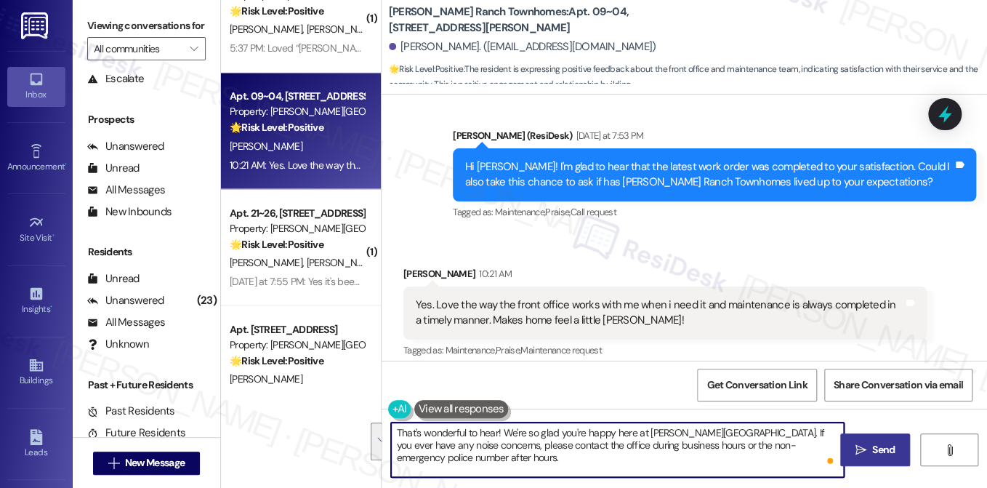
drag, startPoint x: 648, startPoint y: 449, endPoint x: 756, endPoint y: 425, distance: 110.2
click at [756, 425] on textarea "That's wonderful to hear! We're so glad you're happy here at Porter Ranch Townh…" at bounding box center [617, 449] width 453 height 55
paste textarea "That’s awesome to hear, [PERSON_NAME]! Thank you! If you don’t mind, would you …"
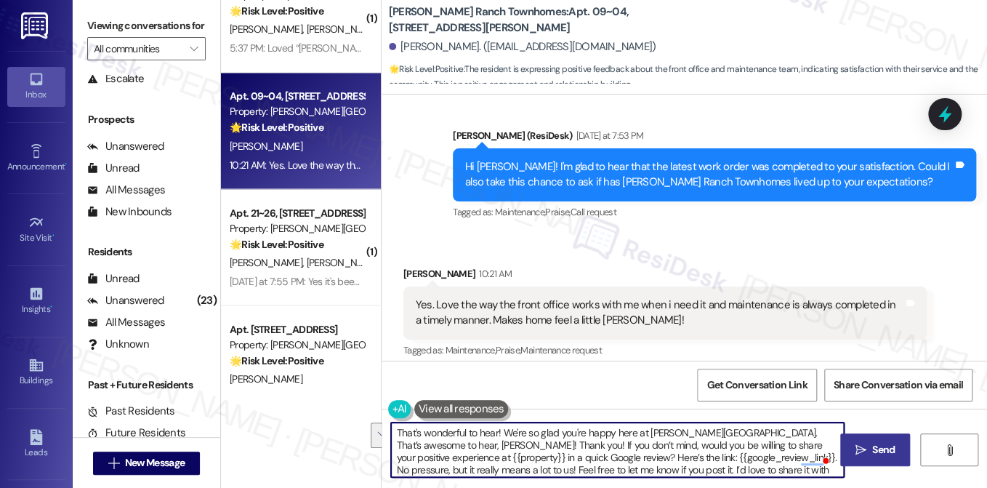
drag, startPoint x: 506, startPoint y: 444, endPoint x: 756, endPoint y: 414, distance: 251.9
click at [756, 414] on div "That's wonderful to hear! We're so glad you're happy here at Porter Ranch Townh…" at bounding box center [685, 463] width 606 height 109
drag, startPoint x: 635, startPoint y: 444, endPoint x: 684, endPoint y: 442, distance: 48.8
click at [684, 442] on textarea "That's wonderful to hear! We're so glad you're happy here at Porter Ranch Townh…" at bounding box center [617, 449] width 453 height 55
type textarea "That's wonderful to hear! We're so glad you're happy here at Porter Ranch Townh…"
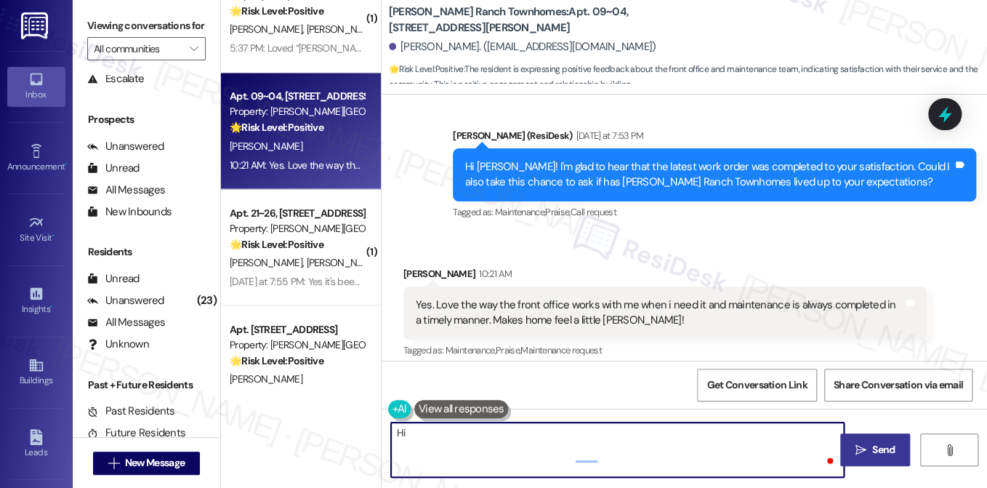
scroll to position [0, 0]
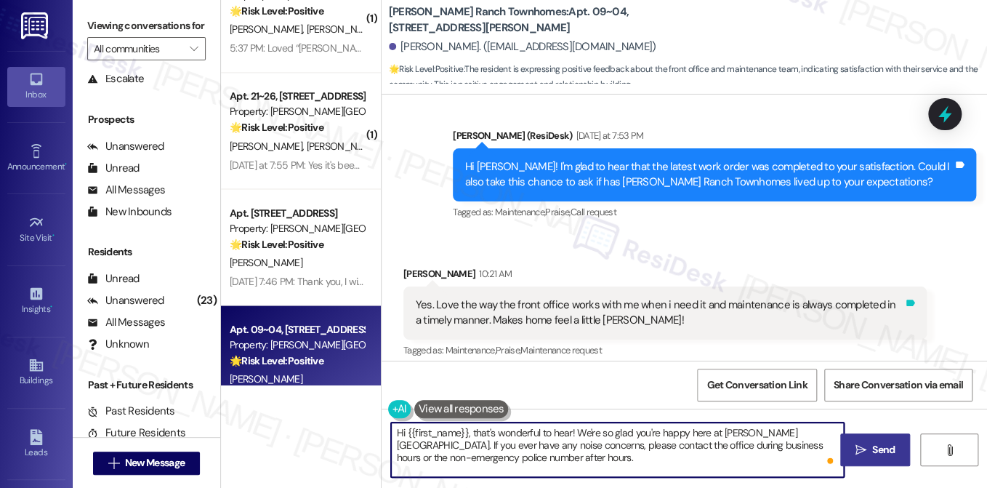
type textarea "Hi {{first_name}}, that's wonderful to hear! We're so glad you're happy here at…"
click at [907, 300] on icon at bounding box center [911, 303] width 9 height 7
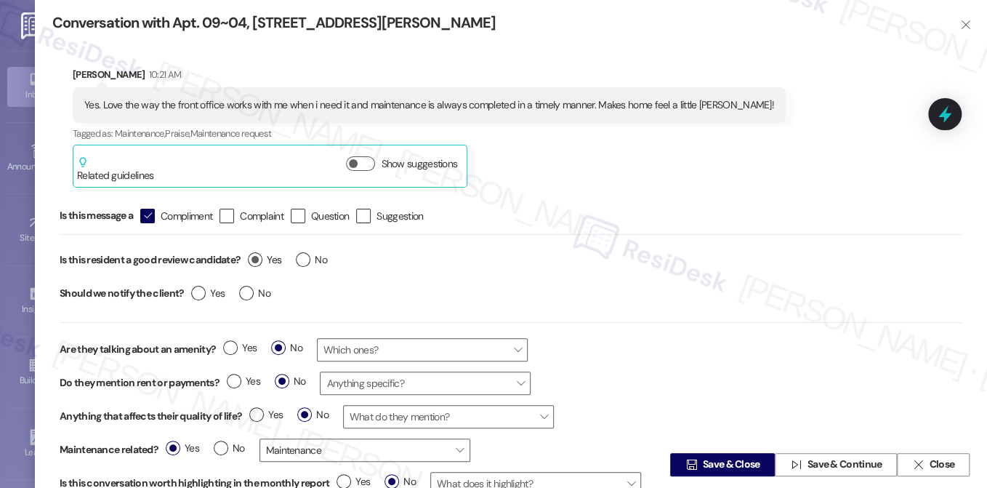
click at [254, 254] on label "Yes" at bounding box center [264, 259] width 33 height 15
click at [254, 254] on input "Yes" at bounding box center [264, 261] width 33 height 19
radio input "true"
click at [243, 291] on label "No" at bounding box center [254, 293] width 31 height 15
click at [243, 291] on input "No" at bounding box center [254, 295] width 31 height 19
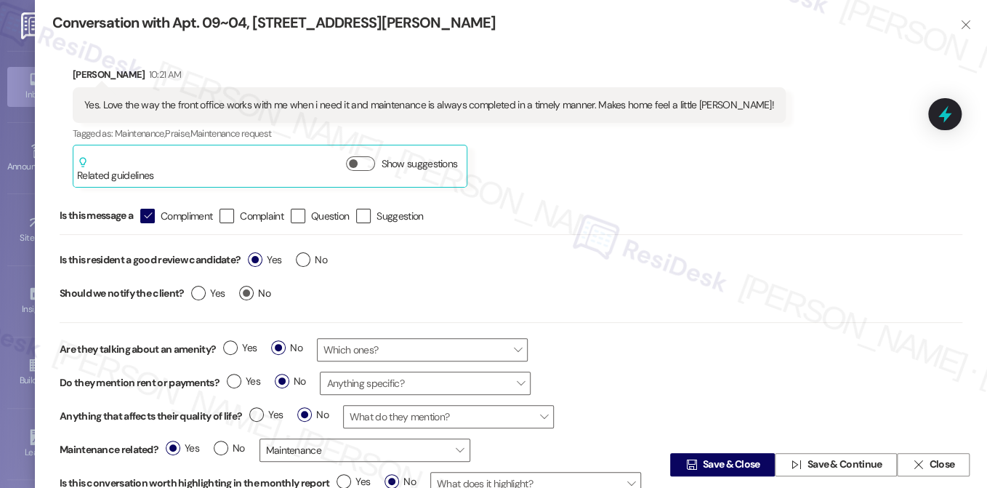
radio input "true"
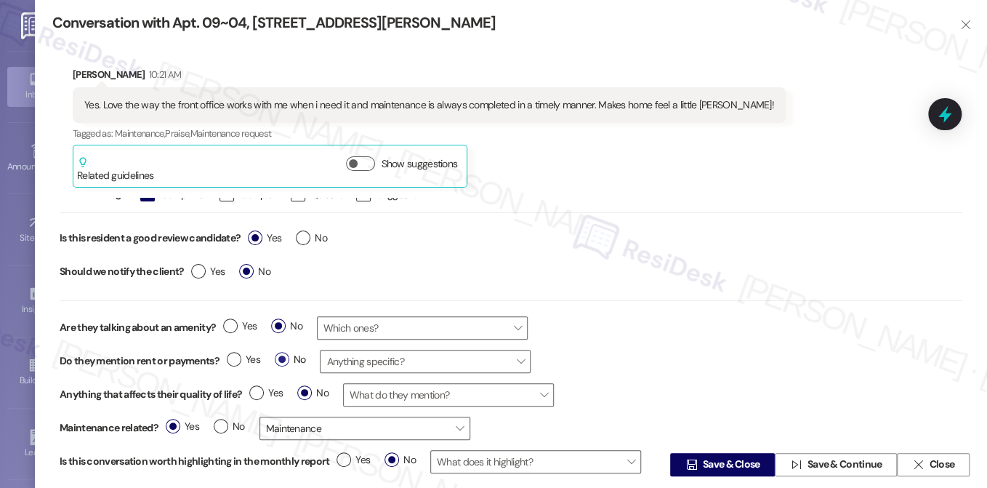
scroll to position [33, 0]
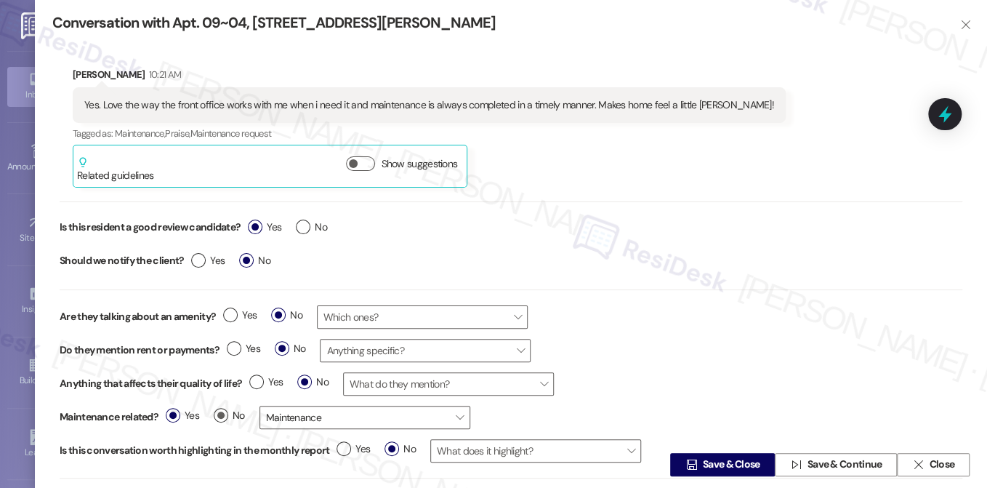
click at [221, 411] on label "No" at bounding box center [229, 415] width 31 height 15
click at [221, 411] on input "No" at bounding box center [229, 417] width 31 height 19
radio input "true"
click at [721, 465] on span "Save & Close" at bounding box center [731, 464] width 57 height 15
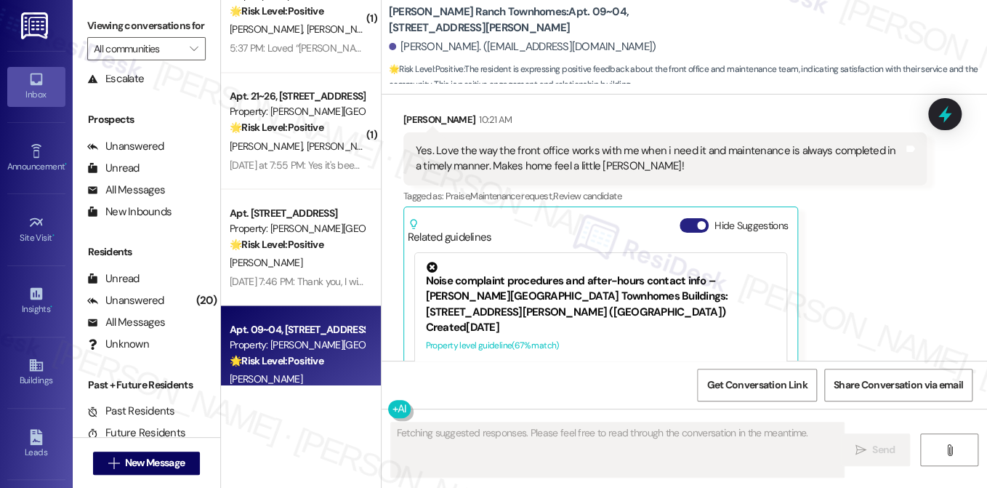
scroll to position [686, 0]
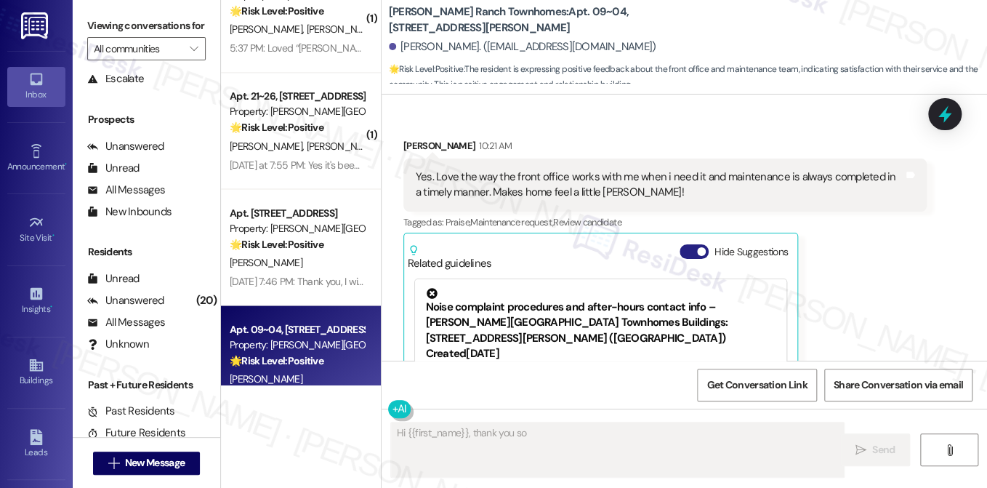
click at [697, 247] on span "button" at bounding box center [701, 251] width 9 height 9
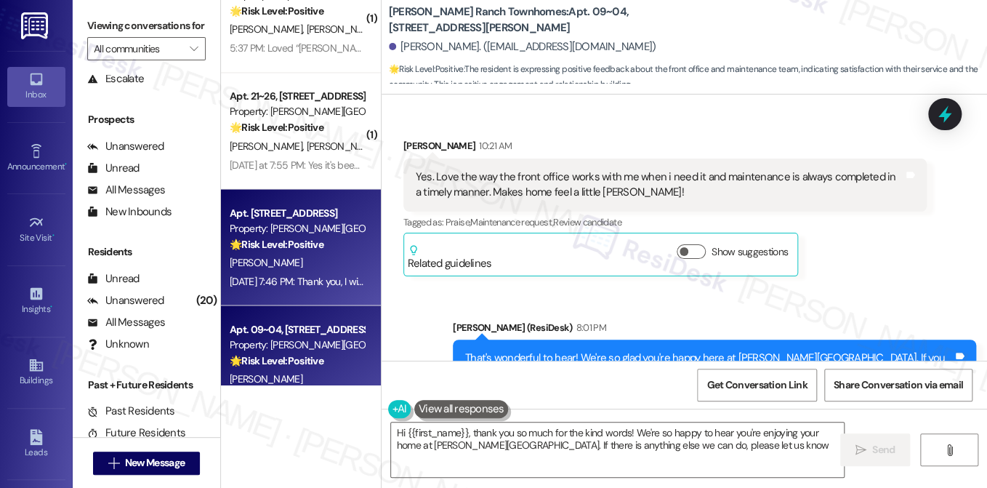
type textarea "Hi {{first_name}}, thank you so much for the kind words! We're so happy to hear…"
click at [298, 289] on div "Aug 12, 2025 at 7:46 PM: Thank you, I will. Enjoy your evening as well Sarah :)…" at bounding box center [296, 281] width 137 height 18
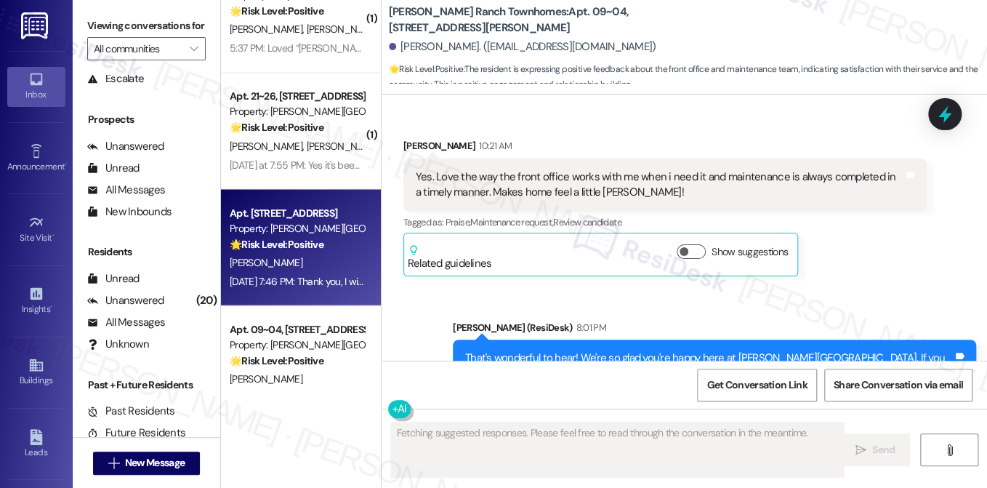
scroll to position [1948, 0]
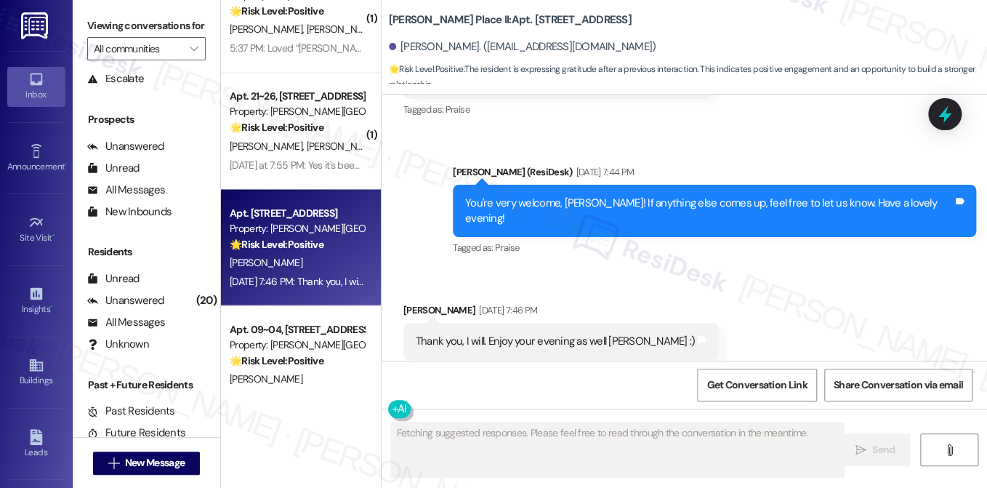
click at [515, 334] on div "Thank you, I will. Enjoy your evening as well Sarah :)" at bounding box center [556, 341] width 280 height 15
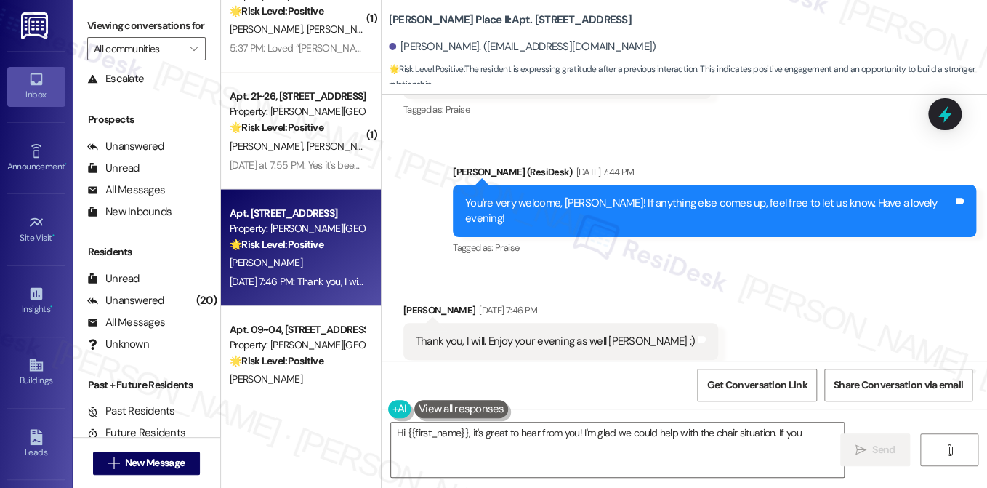
click at [571, 185] on div "You're very welcome, Katie! If anything else comes up, feel free to let us know…" at bounding box center [714, 211] width 523 height 53
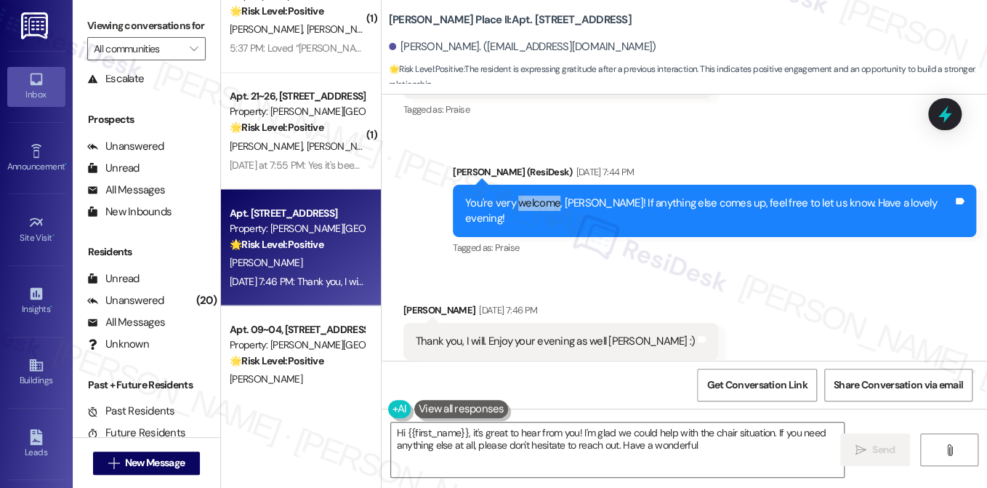
click at [572, 185] on div "You're very welcome, Katie! If anything else comes up, feel free to let us know…" at bounding box center [714, 211] width 523 height 53
type textarea "Hi {{first_name}}, it's great to hear from you! I'm glad we could help with the…"
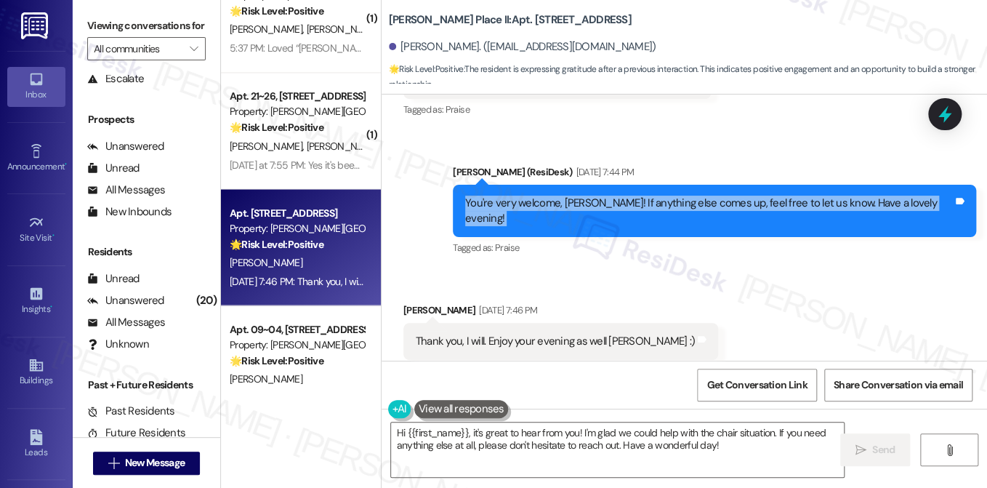
click at [572, 185] on div "You're very welcome, Katie! If anything else comes up, feel free to let us know…" at bounding box center [714, 211] width 523 height 53
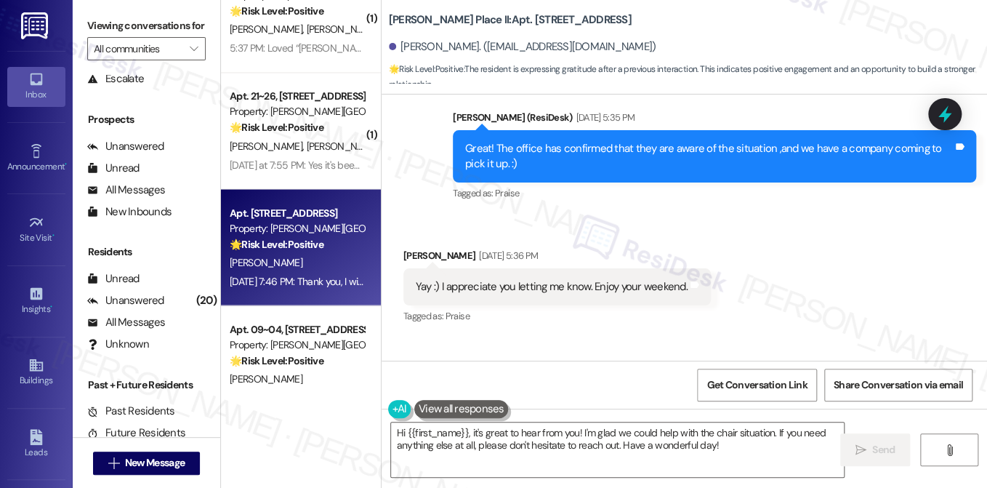
scroll to position [1803, 0]
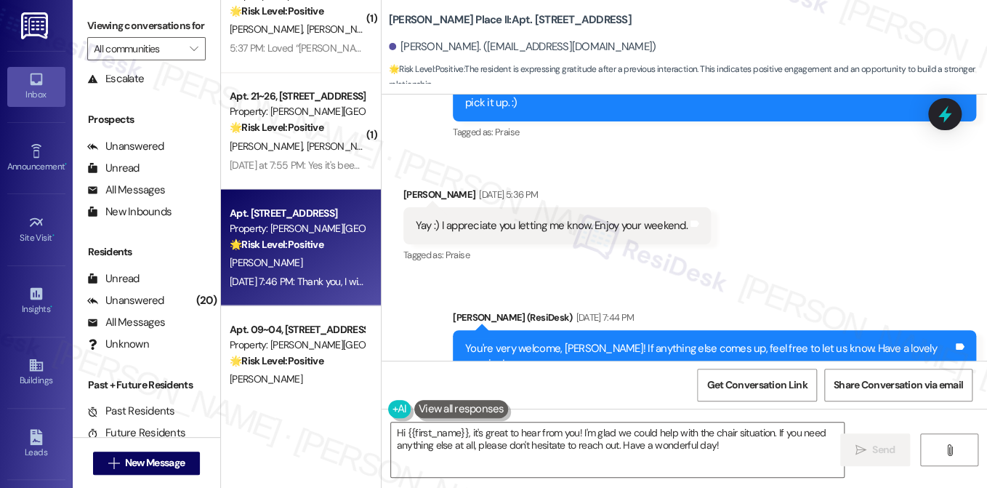
click at [608, 218] on div "Yay :) I appreciate you letting me know. Enjoy your weekend." at bounding box center [552, 225] width 272 height 15
click at [535, 435] on textarea "Hi {{first_name}}, it's great to hear from you! I'm glad we could help with the…" at bounding box center [617, 449] width 453 height 55
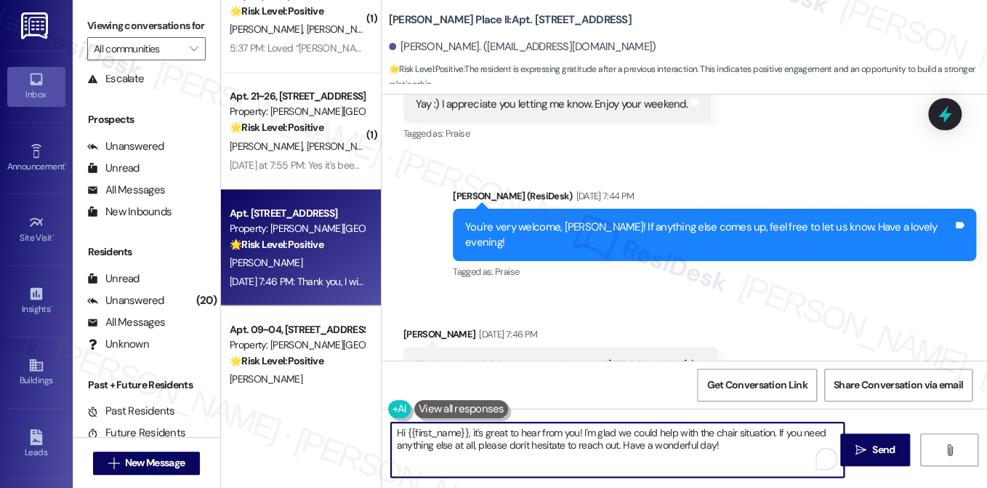
scroll to position [1948, 0]
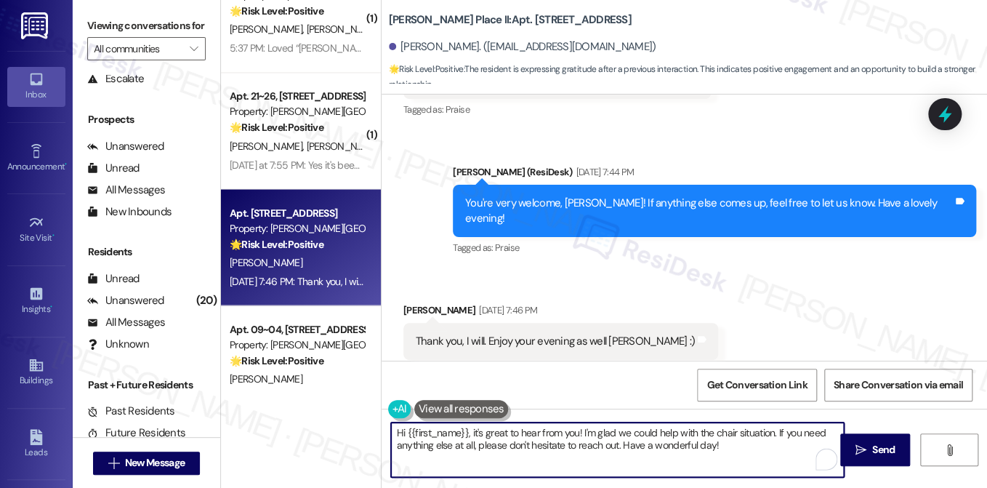
click at [488, 334] on div "Thank you, I will. Enjoy your evening as well Sarah :)" at bounding box center [556, 341] width 280 height 15
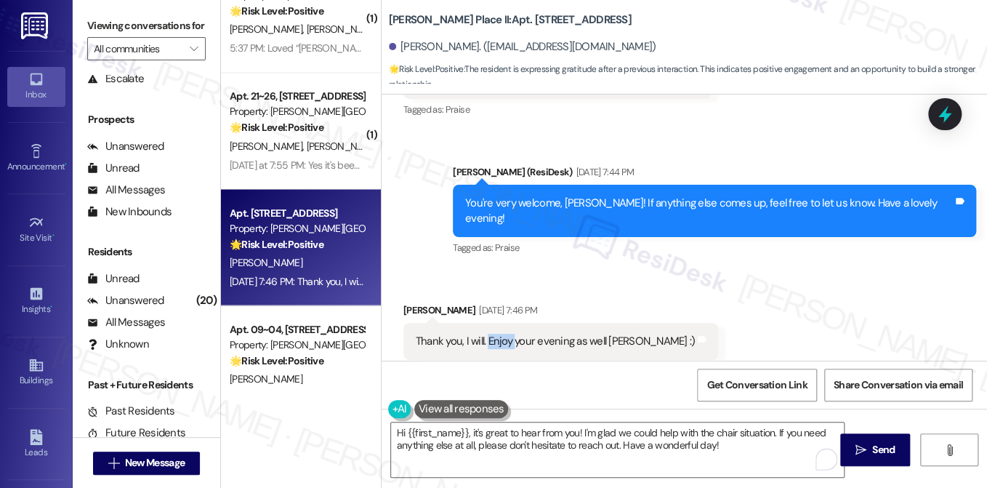
click at [488, 334] on div "Thank you, I will. Enjoy your evening as well Sarah :)" at bounding box center [556, 341] width 280 height 15
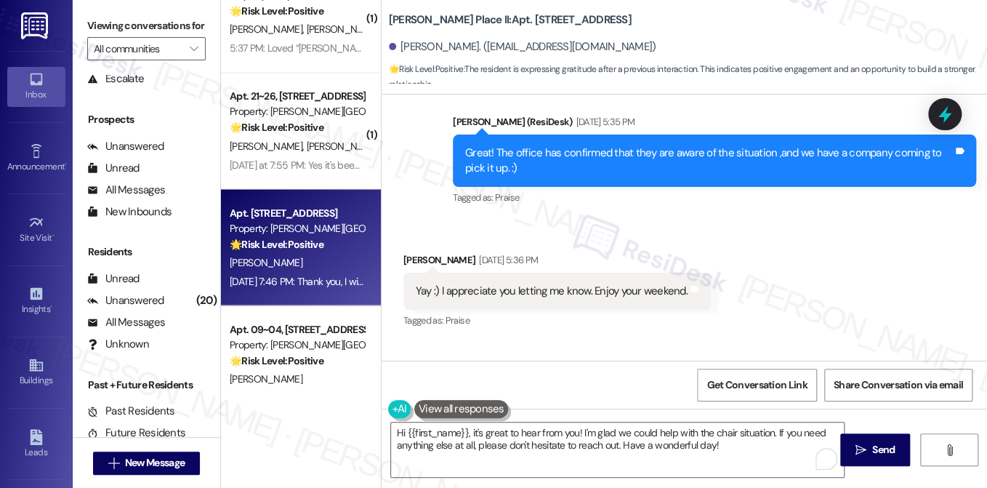
scroll to position [1585, 0]
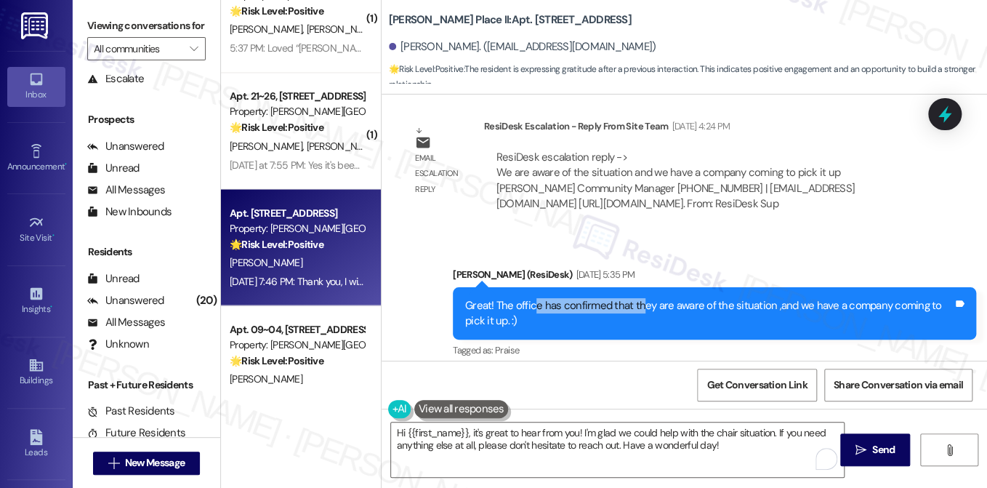
drag, startPoint x: 532, startPoint y: 282, endPoint x: 654, endPoint y: 284, distance: 121.4
click at [654, 298] on div "Great! The office has confirmed that they are aware of the situation ,and we ha…" at bounding box center [709, 313] width 488 height 31
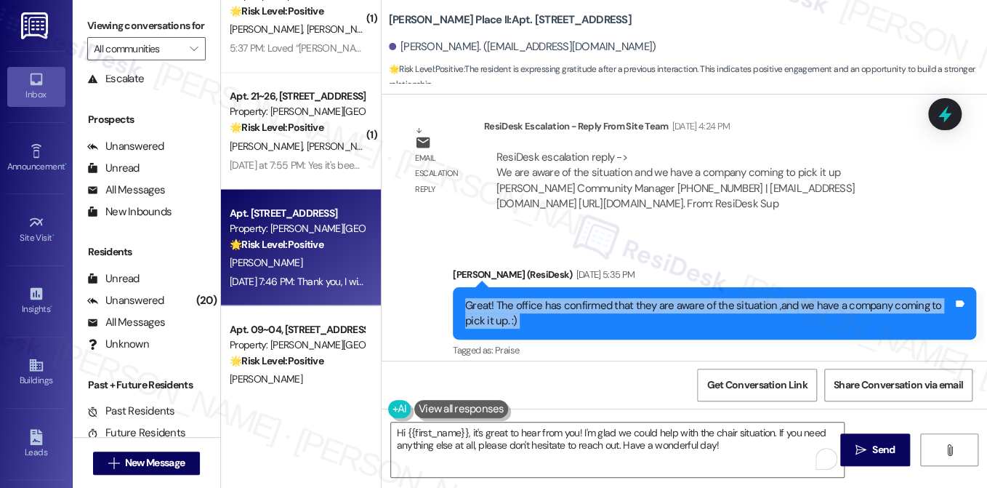
click at [654, 298] on div "Great! The office has confirmed that they are aware of the situation ,and we ha…" at bounding box center [709, 313] width 488 height 31
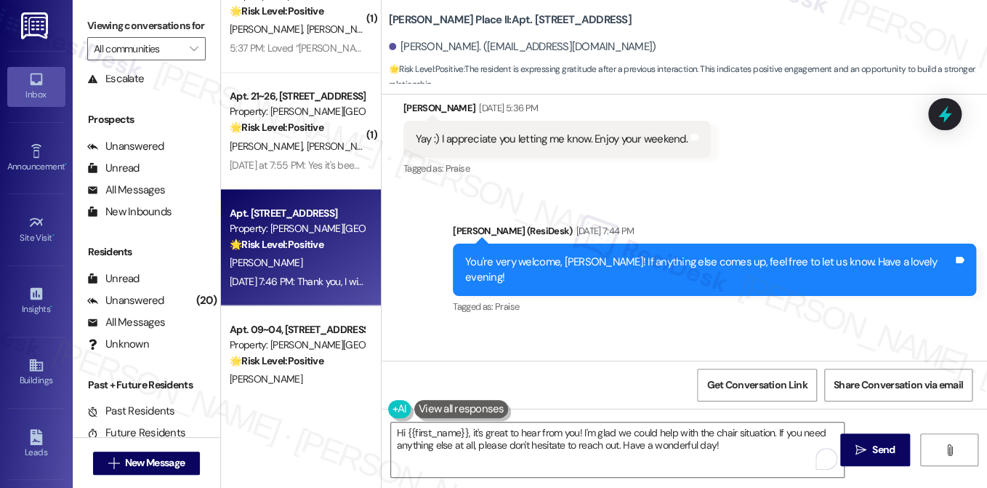
scroll to position [1803, 0]
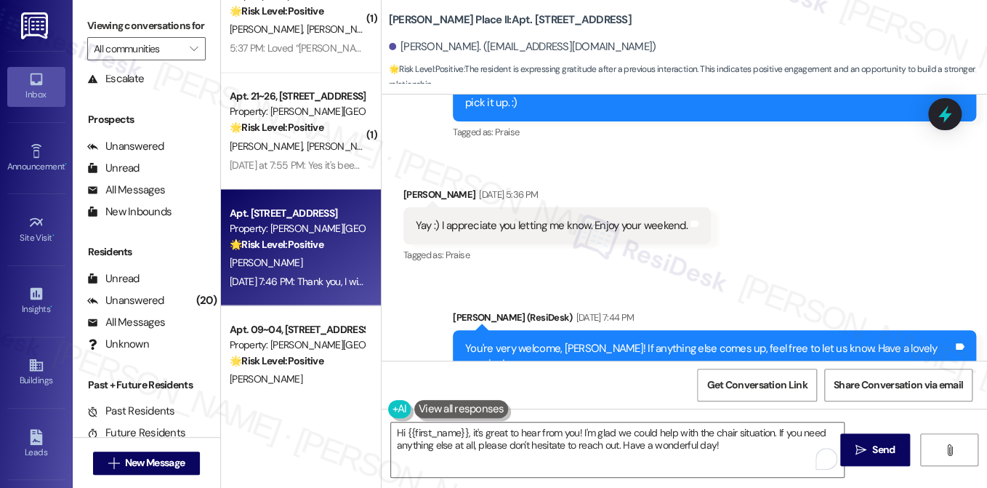
click at [577, 244] on div "Tagged as: Praise Click to highlight conversations about Praise" at bounding box center [557, 254] width 308 height 21
click at [584, 247] on div "Tagged as: Praise Click to highlight conversations about Praise" at bounding box center [557, 254] width 308 height 21
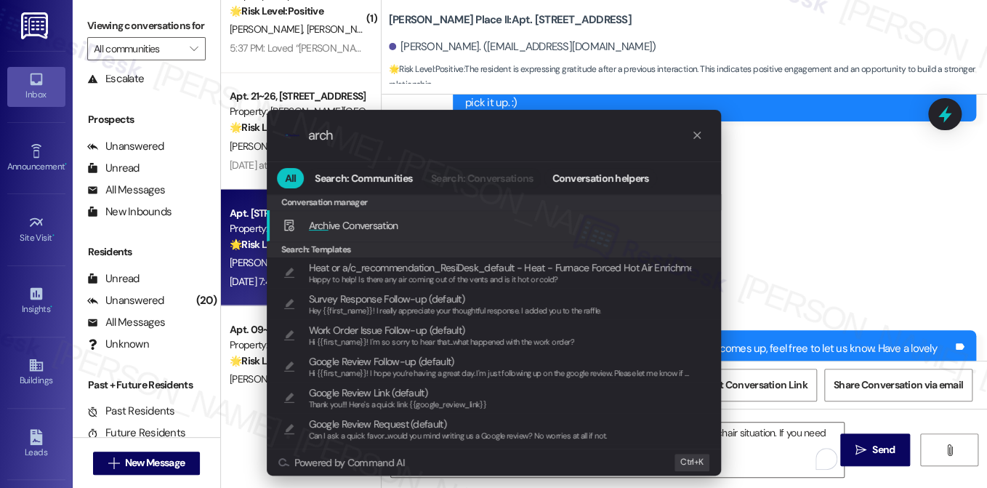
type input "arch"
click at [378, 220] on span "Arch ive Conversation" at bounding box center [353, 225] width 89 height 13
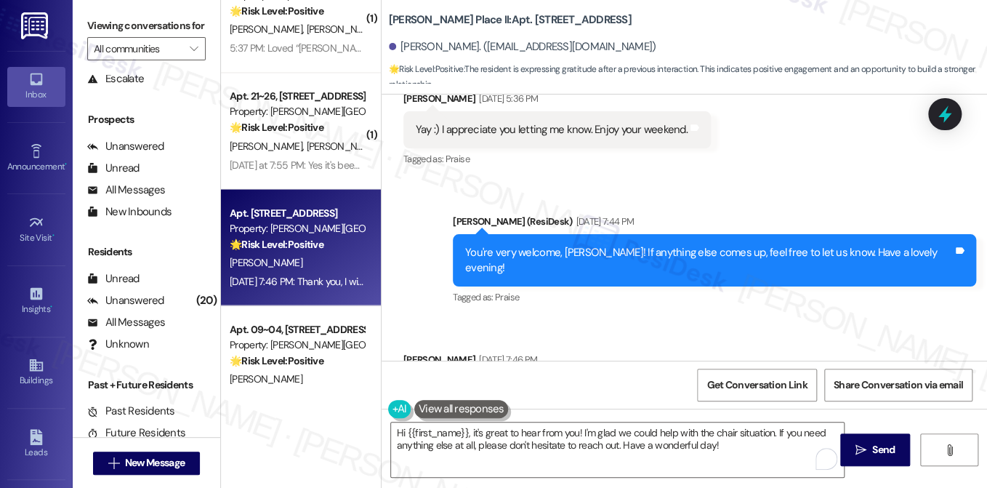
scroll to position [1948, 0]
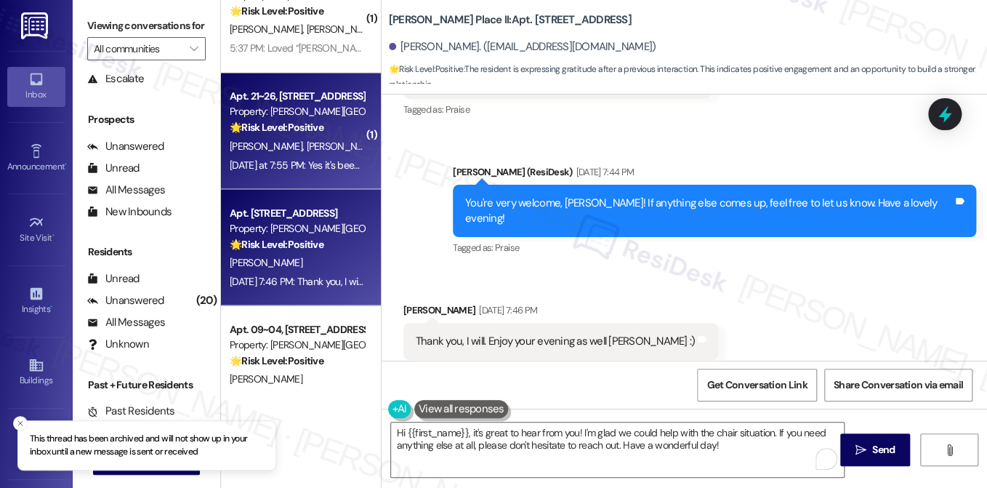
click at [318, 150] on div "L. Garcia M. Garcia" at bounding box center [296, 146] width 137 height 18
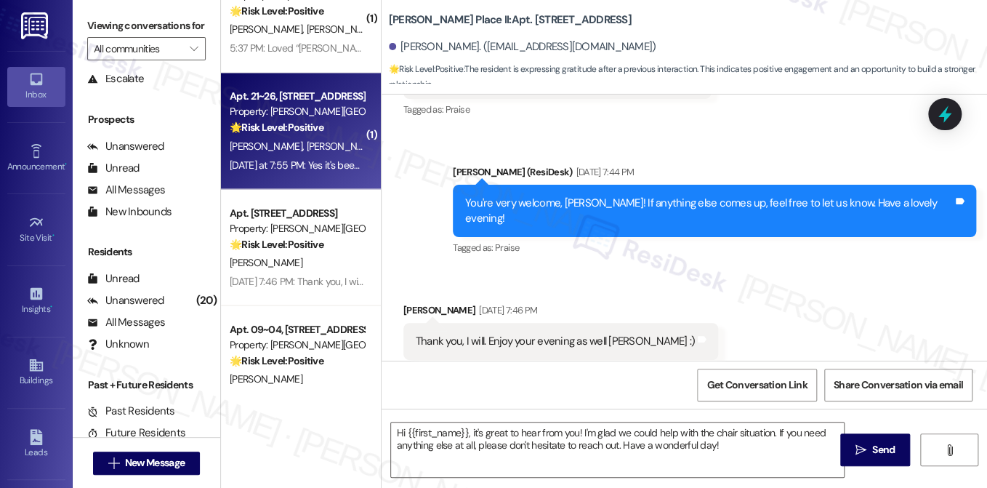
type textarea "Fetching suggested responses. Please feel free to read through the conversation…"
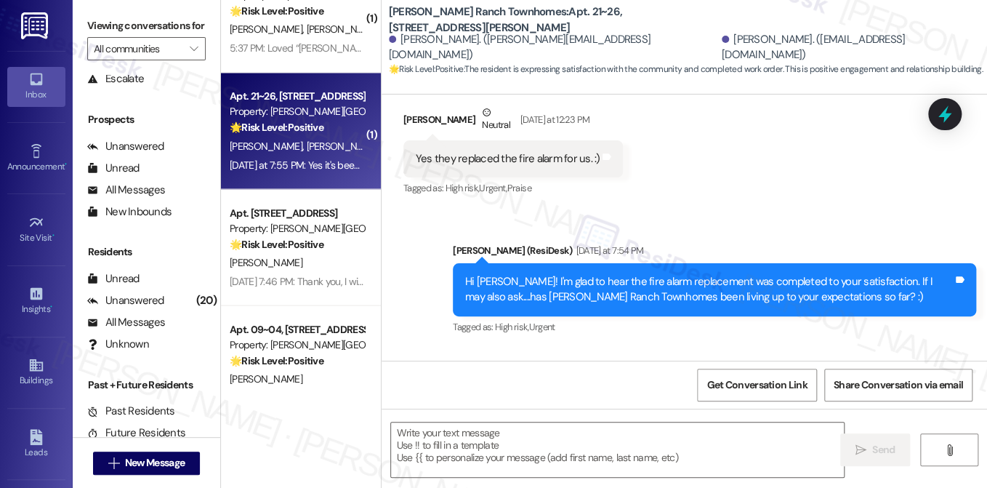
type textarea "Fetching suggested responses. Please feel free to read through the conversation…"
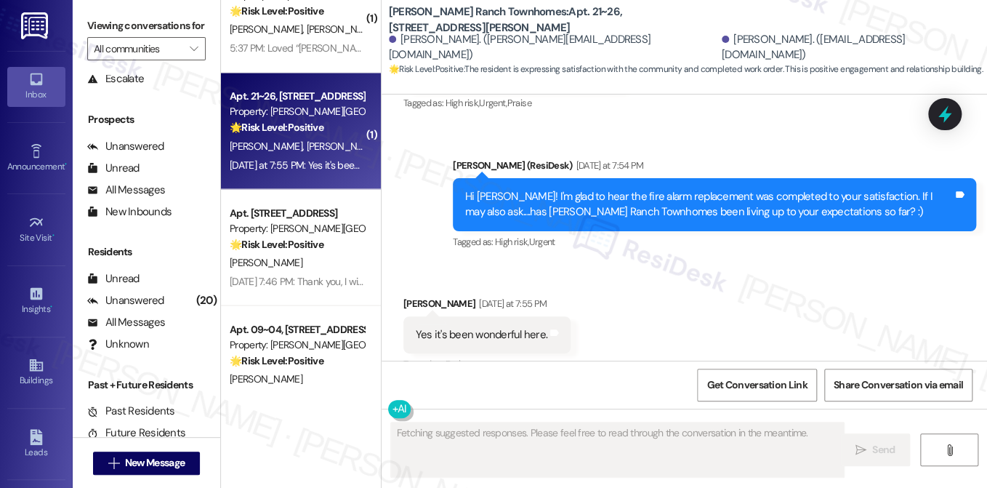
scroll to position [553, 0]
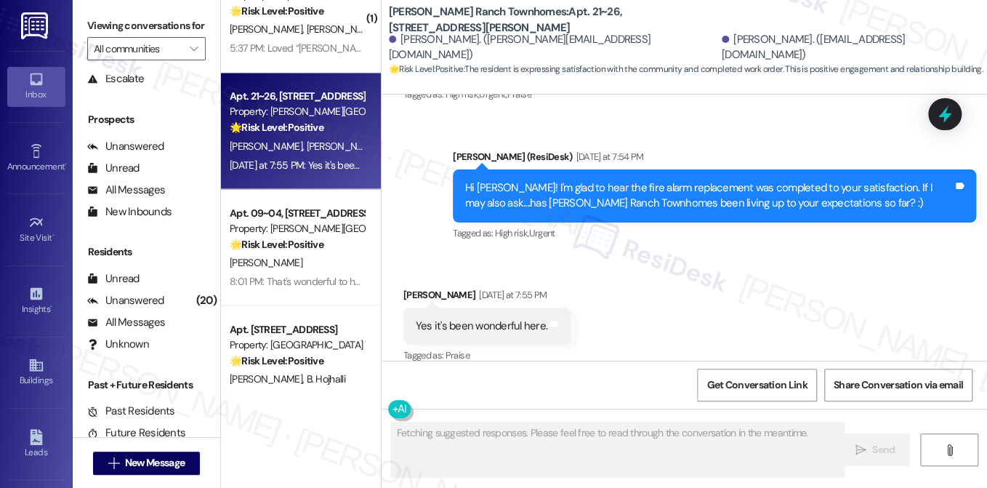
click at [512, 318] on div "Yes it's been wonderful here." at bounding box center [482, 325] width 132 height 15
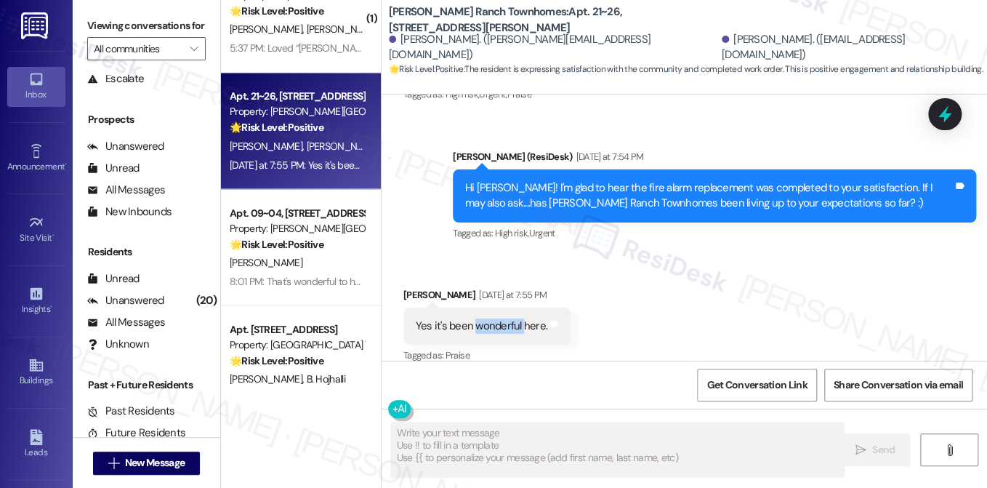
click at [512, 318] on div "Yes it's been wonderful here." at bounding box center [482, 325] width 132 height 15
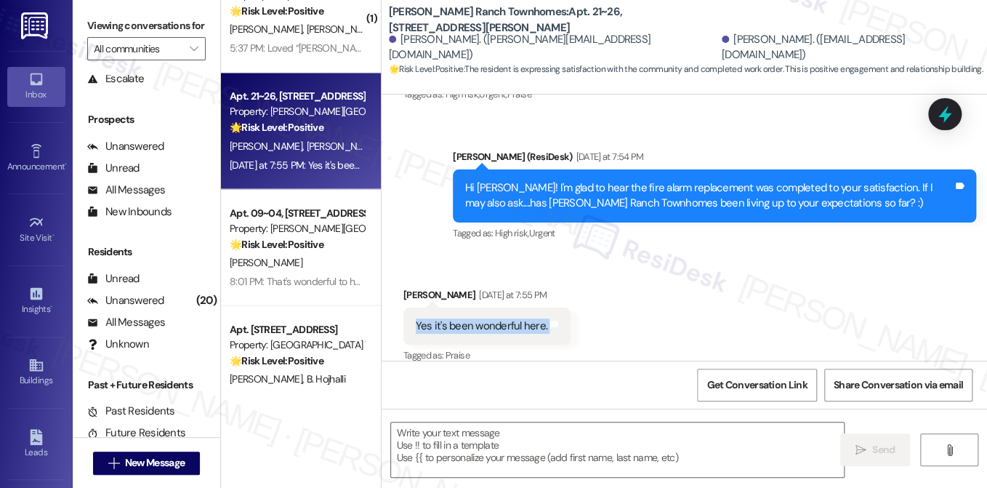
click at [512, 318] on div "Yes it's been wonderful here." at bounding box center [482, 325] width 132 height 15
click at [132, 20] on label "Viewing conversations for" at bounding box center [146, 26] width 118 height 23
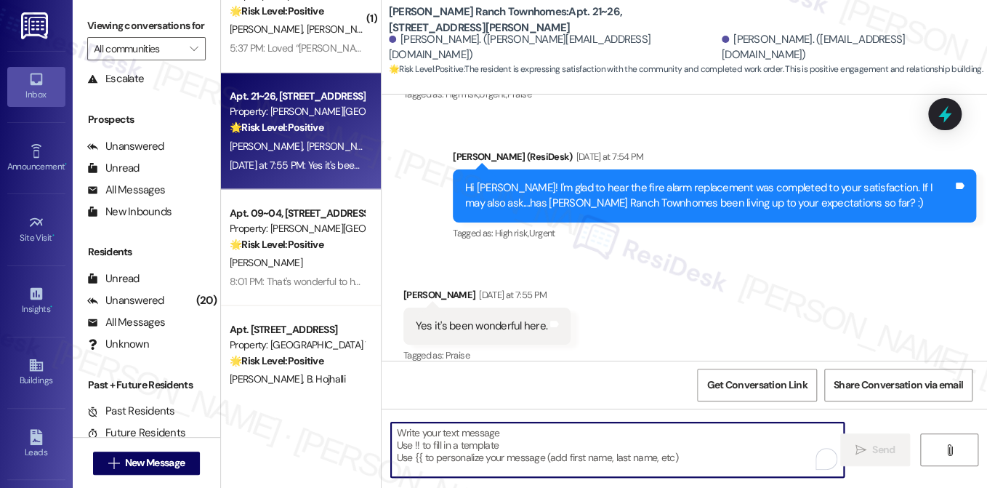
click at [494, 441] on textarea "To enrich screen reader interactions, please activate Accessibility in Grammarl…" at bounding box center [617, 449] width 453 height 55
paste textarea "That’s awesome to hear, [PERSON_NAME]! Thank you! If you don’t mind, would you …"
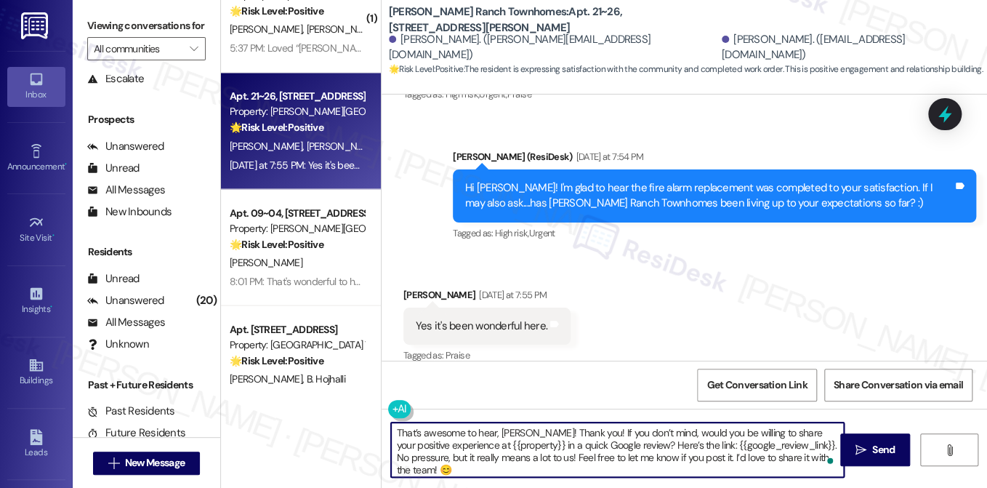
click at [407, 287] on div "Melissa Garcia Yesterday at 7:55 PM" at bounding box center [486, 297] width 167 height 20
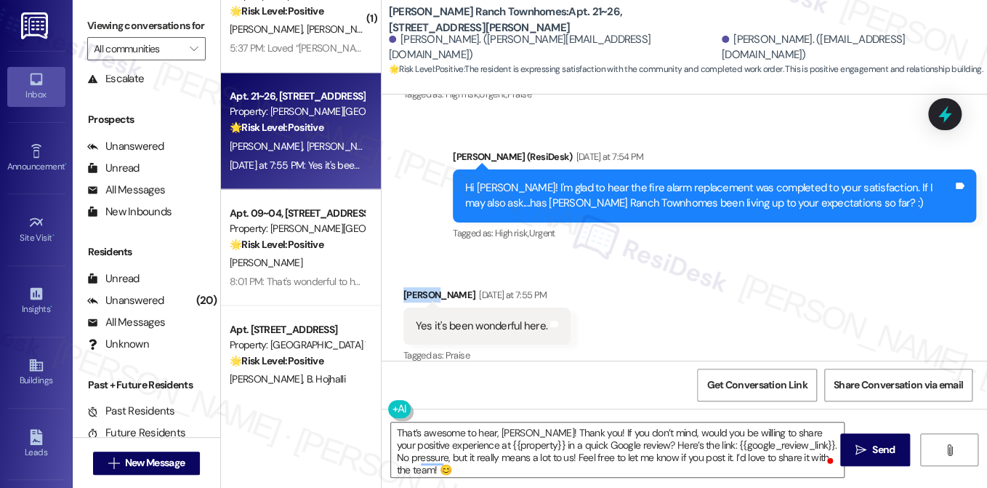
click at [407, 287] on div "Melissa Garcia Yesterday at 7:55 PM" at bounding box center [486, 297] width 167 height 20
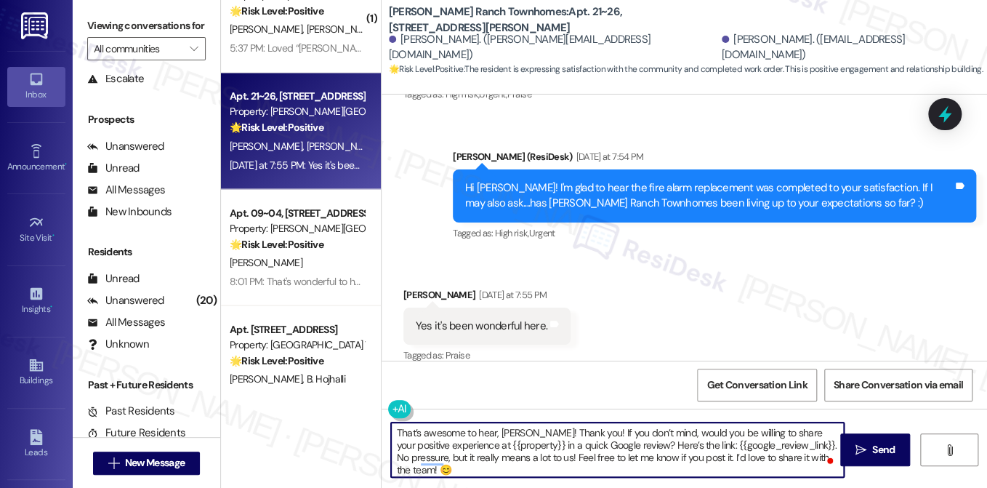
click at [505, 429] on textarea "That’s awesome to hear, [PERSON_NAME]! Thank you! If you don’t mind, would you …" at bounding box center [617, 449] width 453 height 55
paste textarea "Meliss"
drag, startPoint x: 444, startPoint y: 444, endPoint x: 505, endPoint y: 440, distance: 61.2
click at [505, 440] on textarea "That’s awesome to hear, Melissa! Thank you! If you don’t mind, would you be wil…" at bounding box center [617, 449] width 453 height 55
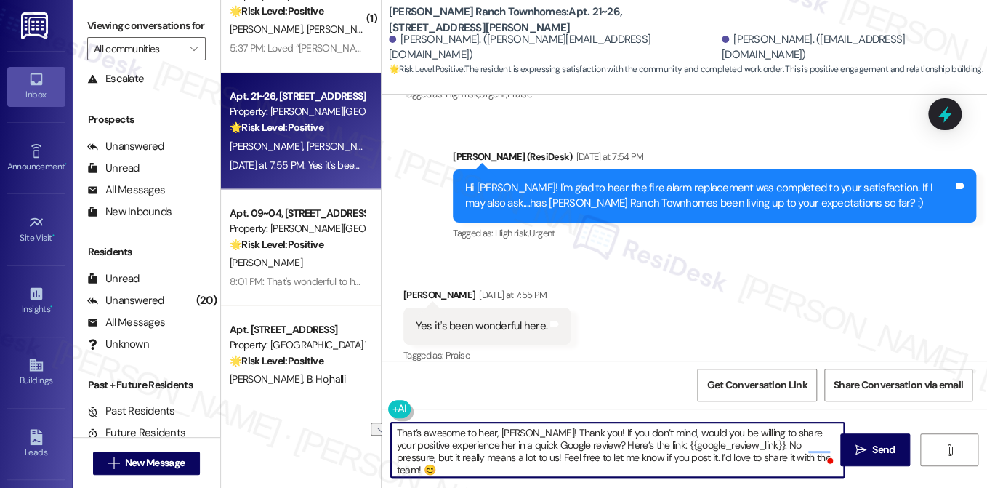
type textarea "That’s awesome to hear, Melissa! Thank you! If you don’t mind, would you be wil…"
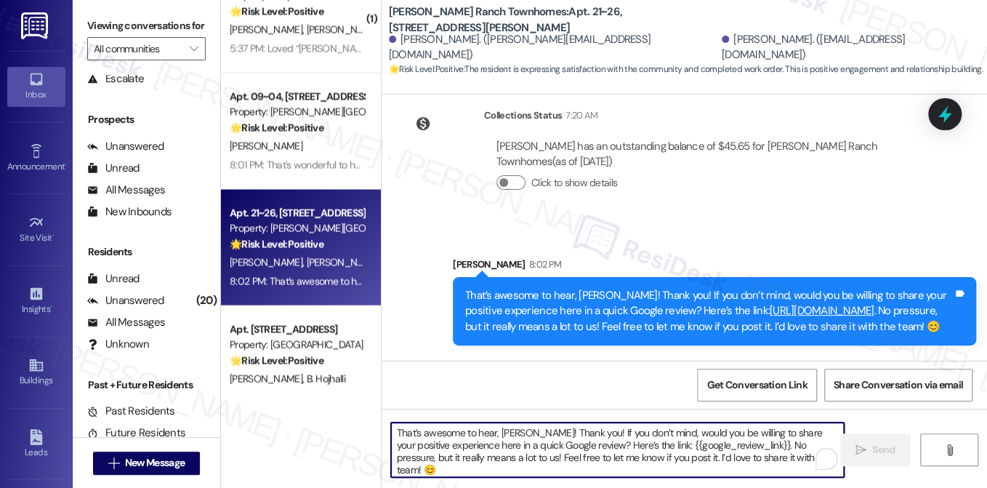
scroll to position [989, 0]
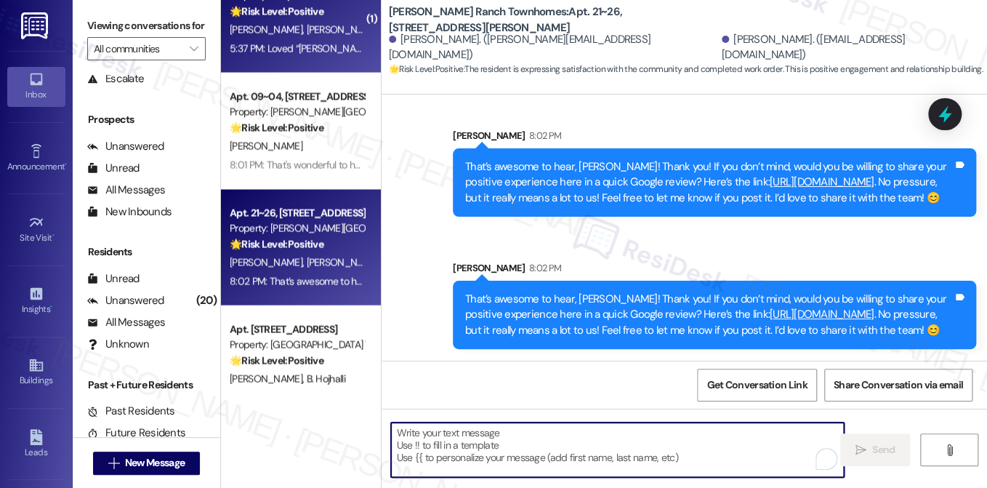
click at [325, 59] on div "Apt. 3327, 3310 North 1750 East Property: Greyhawk Townhomes 🌟 Risk Level: Posi…" at bounding box center [301, 14] width 160 height 116
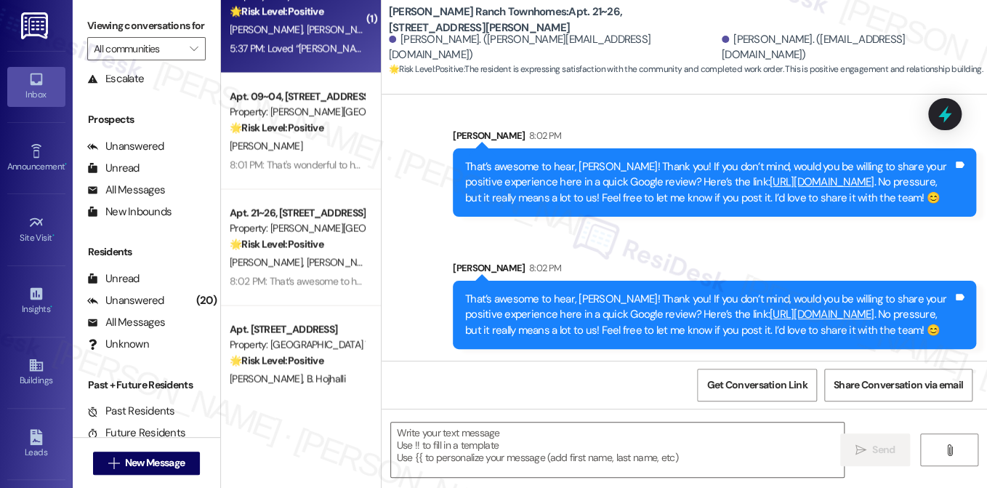
type textarea "Fetching suggested responses. Please feel free to read through the conversation…"
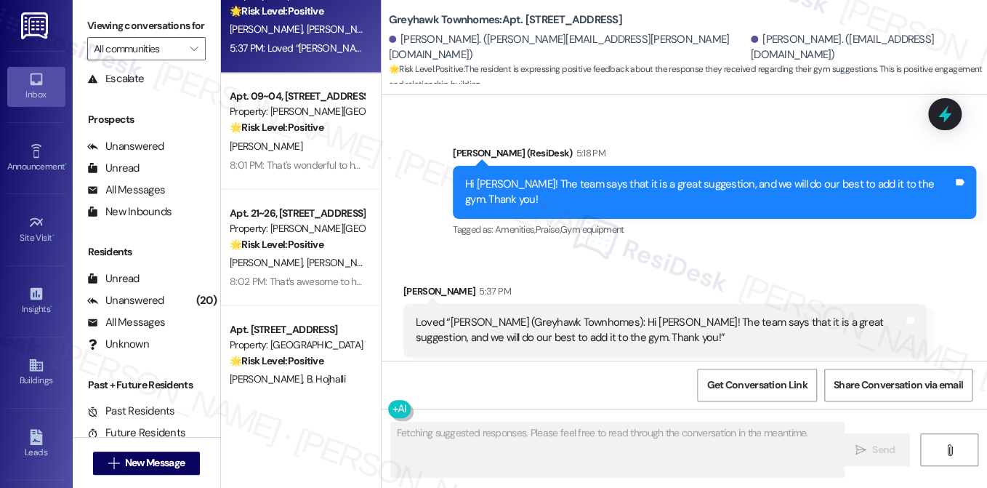
scroll to position [1484, 0]
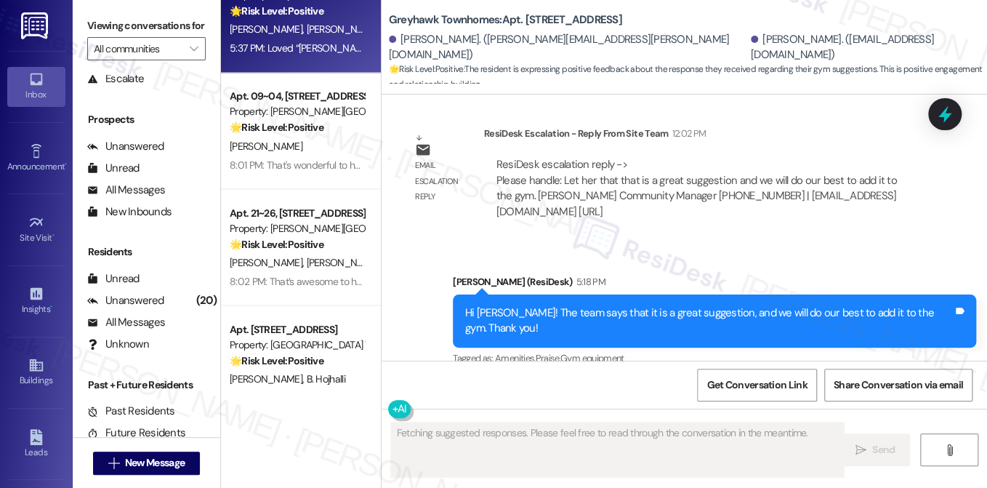
click at [583, 305] on div "Hi Priscilla! The team says that it is a great suggestion, and we will do our b…" at bounding box center [709, 320] width 488 height 31
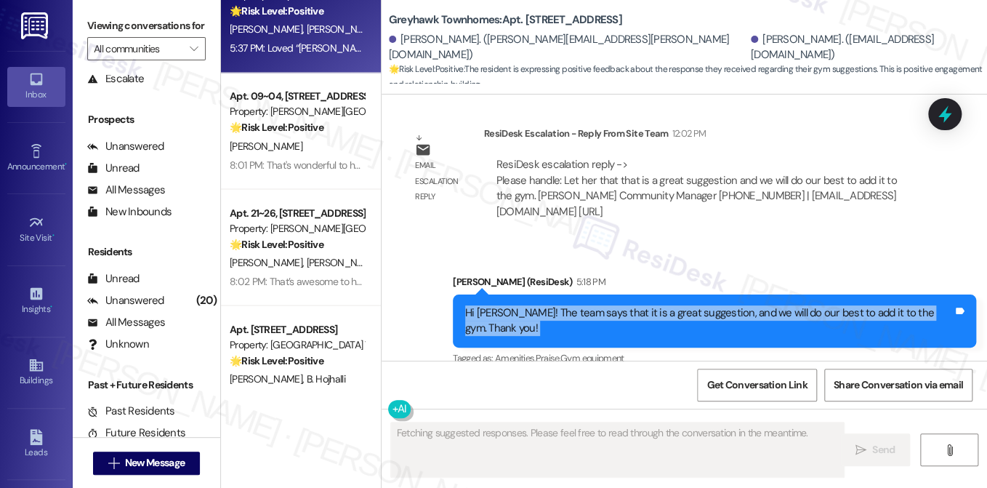
click at [582, 305] on div "Hi Priscilla! The team says that it is a great suggestion, and we will do our b…" at bounding box center [709, 320] width 488 height 31
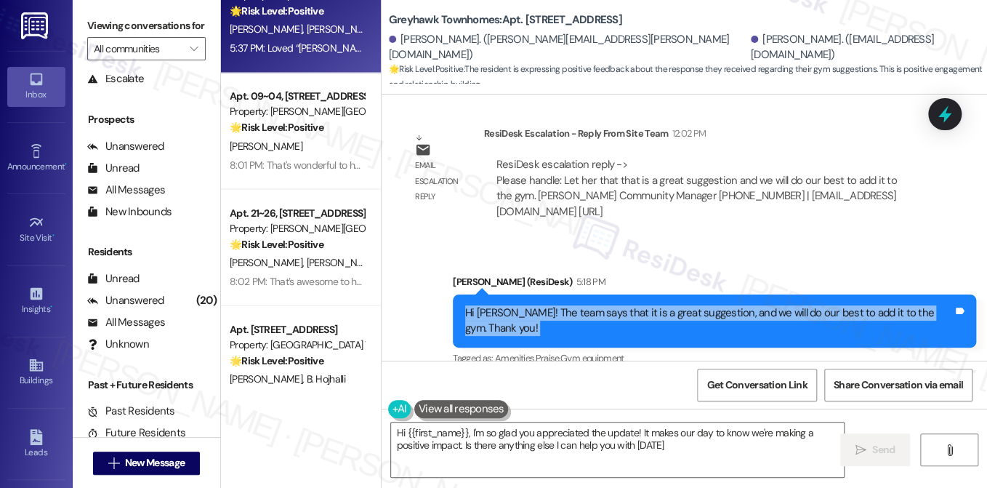
type textarea "Hi {{first_name}}, I'm so glad you appreciated the update! It makes our day to …"
click at [689, 305] on div "Hi Priscilla! The team says that it is a great suggestion, and we will do our b…" at bounding box center [709, 320] width 488 height 31
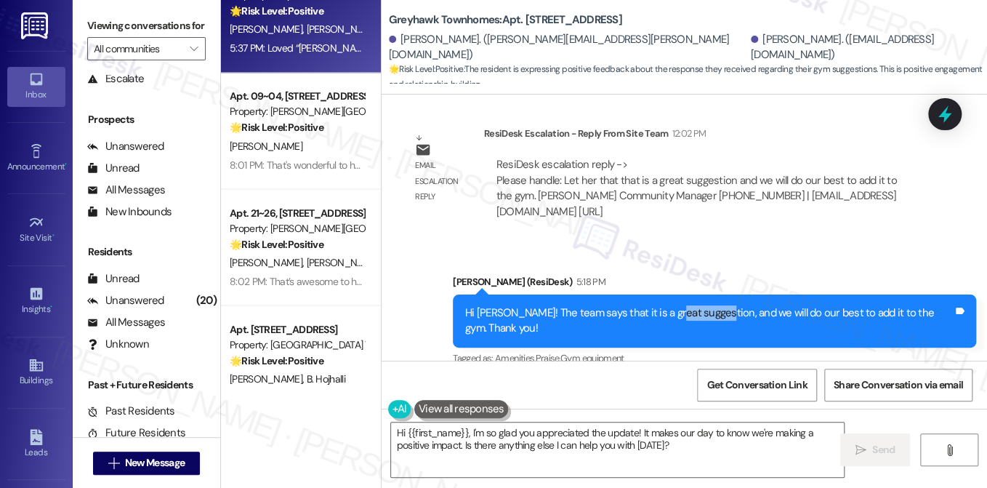
click at [689, 305] on div "Hi Priscilla! The team says that it is a great suggestion, and we will do our b…" at bounding box center [709, 320] width 488 height 31
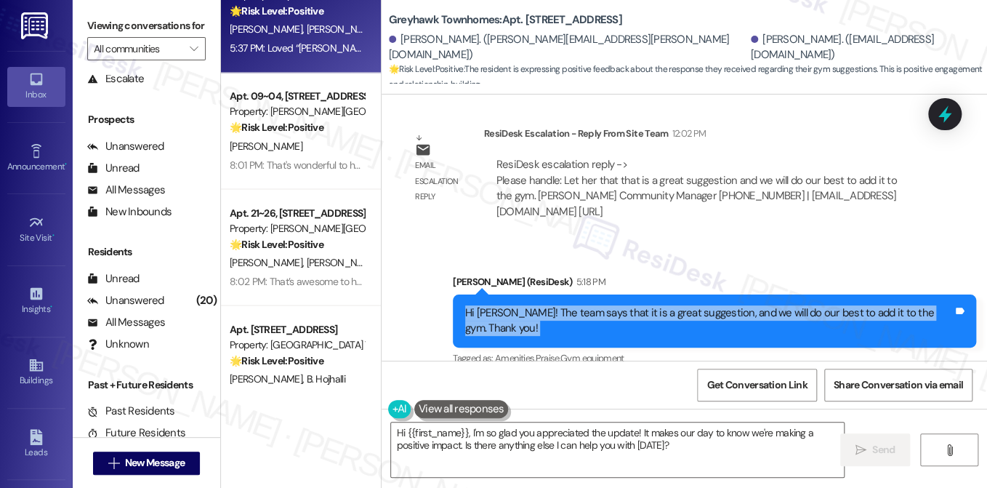
click at [690, 305] on div "Hi Priscilla! The team says that it is a great suggestion, and we will do our b…" at bounding box center [709, 320] width 488 height 31
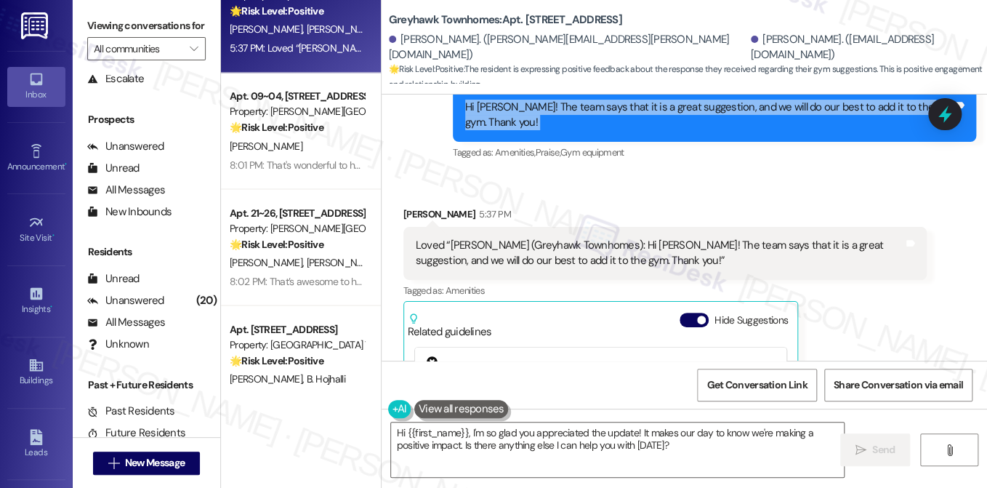
scroll to position [1556, 0]
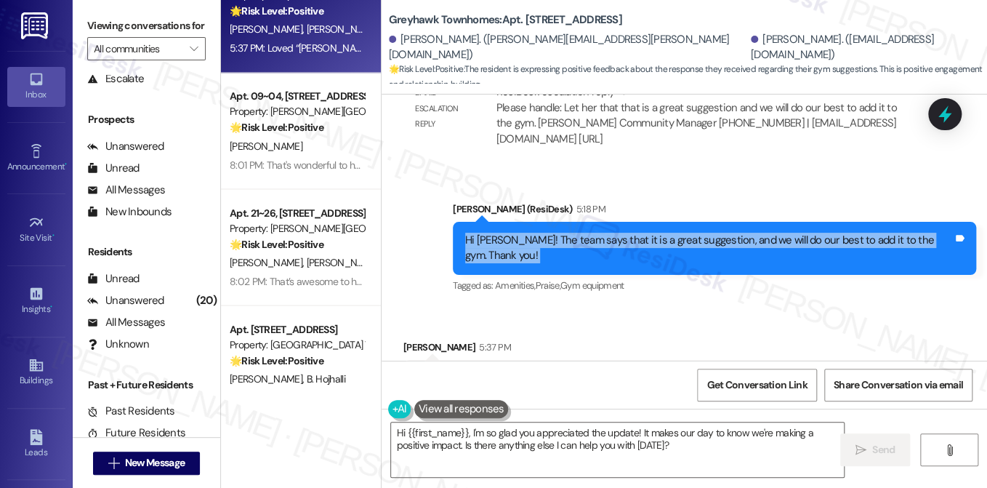
click at [543, 233] on div "Hi Priscilla! The team says that it is a great suggestion, and we will do our b…" at bounding box center [709, 248] width 488 height 31
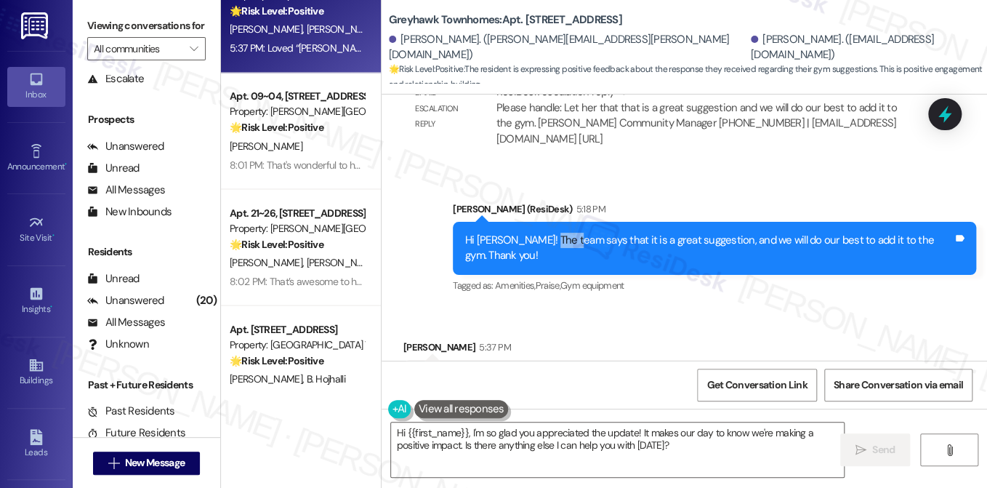
click at [543, 233] on div "Hi Priscilla! The team says that it is a great suggestion, and we will do our b…" at bounding box center [709, 248] width 488 height 31
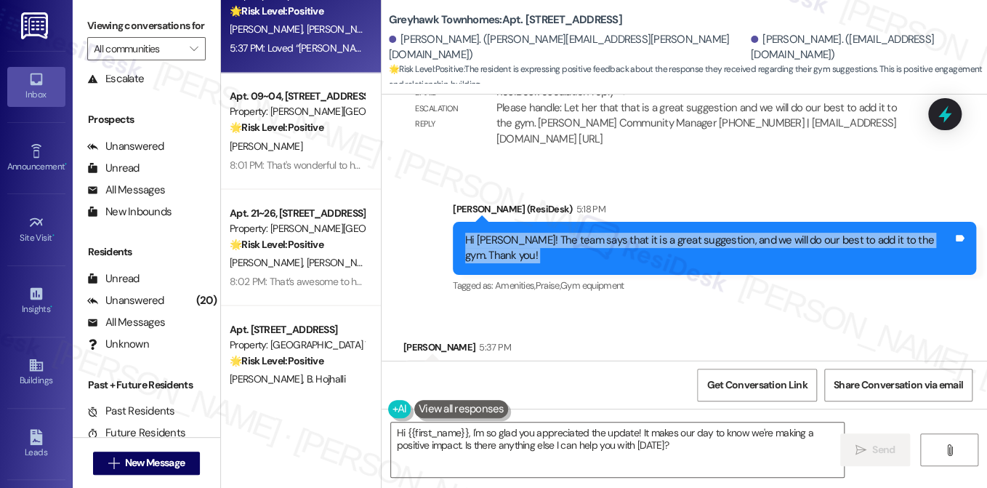
click at [543, 233] on div "Hi Priscilla! The team says that it is a great suggestion, and we will do our b…" at bounding box center [709, 248] width 488 height 31
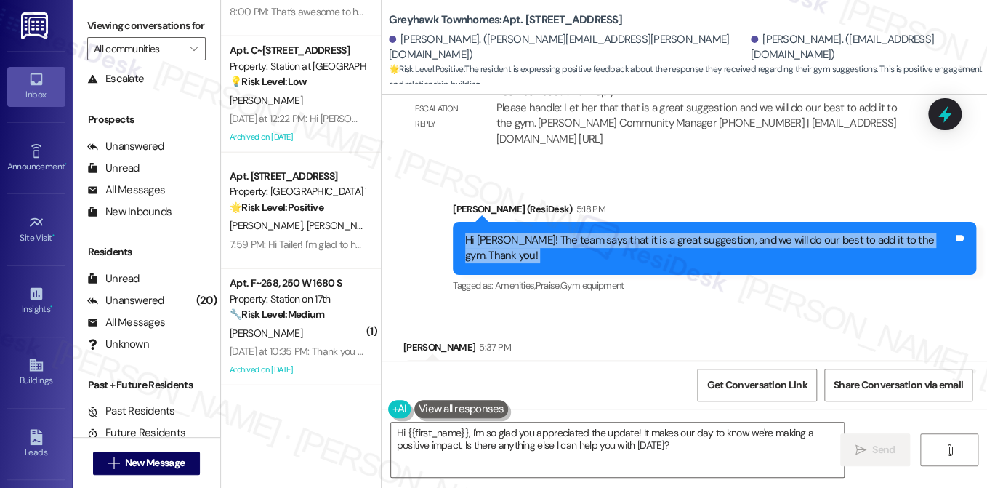
scroll to position [1599, 0]
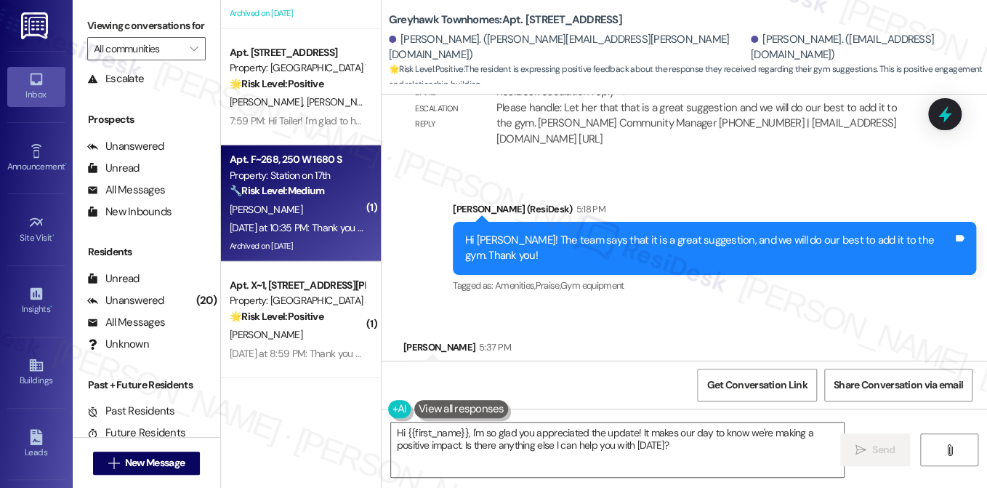
click at [305, 220] on div "Yesterday at 10:35 PM: Thank you for your message. Our offices are currently cl…" at bounding box center [296, 228] width 137 height 18
type textarea "Fetching suggested responses. Please feel free to read through the conversation…"
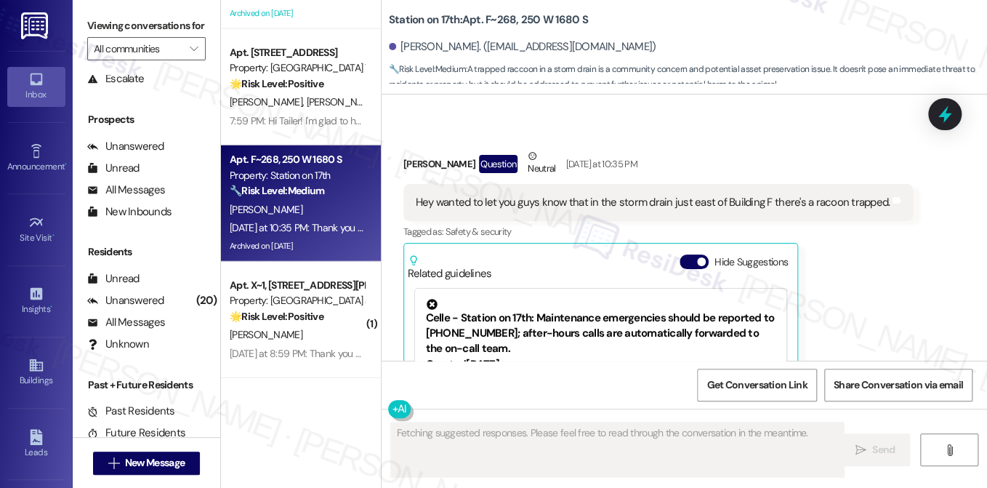
scroll to position [3475, 0]
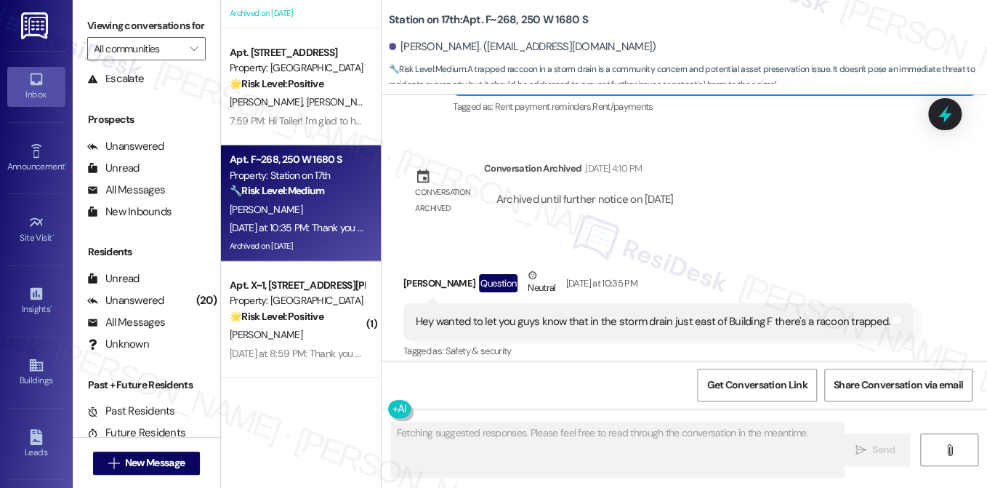
click at [437, 303] on div "Hey wanted to let you guys know that in the storm drain just east of Building F…" at bounding box center [658, 321] width 510 height 37
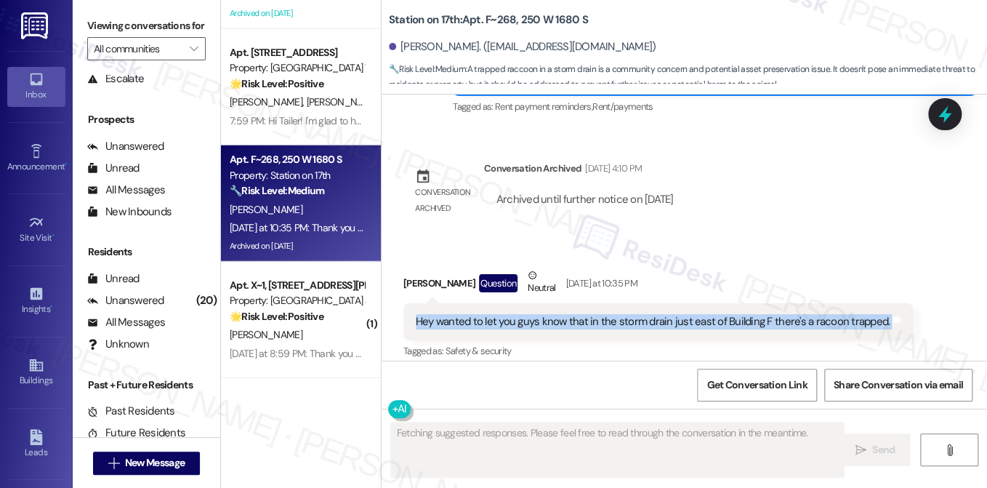
click at [437, 303] on div "Hey wanted to let you guys know that in the storm drain just east of Building F…" at bounding box center [658, 321] width 510 height 37
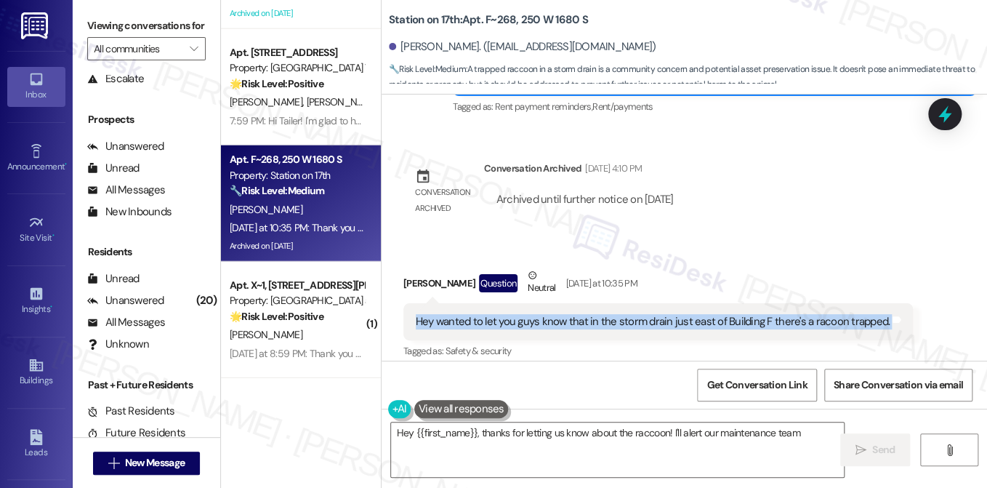
click at [599, 314] on div "Hey wanted to let you guys know that in the storm drain just east of Building F…" at bounding box center [653, 321] width 474 height 15
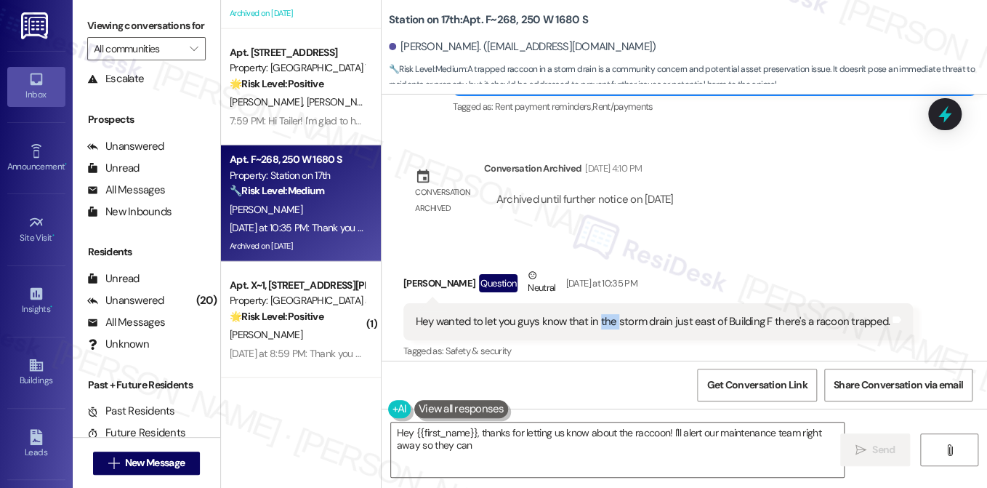
click at [599, 314] on div "Hey wanted to let you guys know that in the storm drain just east of Building F…" at bounding box center [653, 321] width 474 height 15
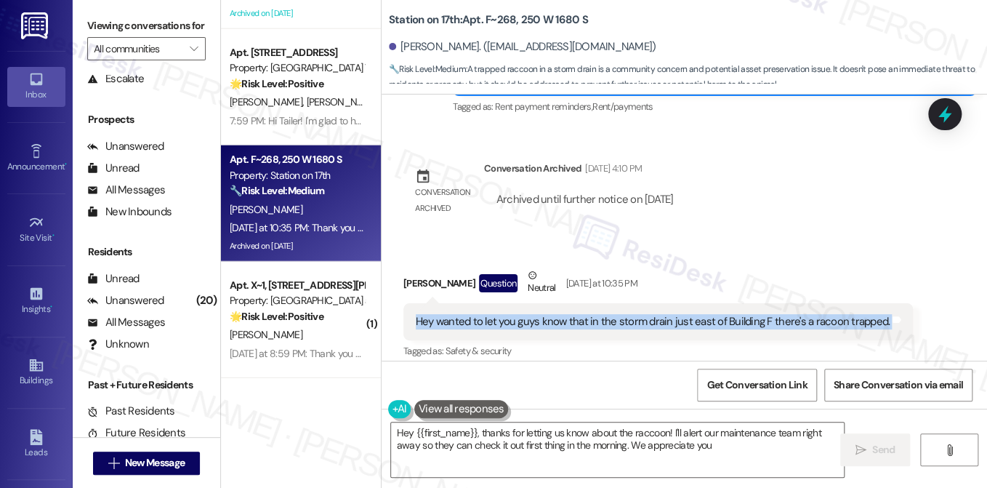
click at [599, 314] on div "Hey wanted to let you guys know that in the storm drain just east of Building F…" at bounding box center [653, 321] width 474 height 15
click at [484, 314] on div "Hey wanted to let you guys know that in the storm drain just east of Building F…" at bounding box center [653, 321] width 474 height 15
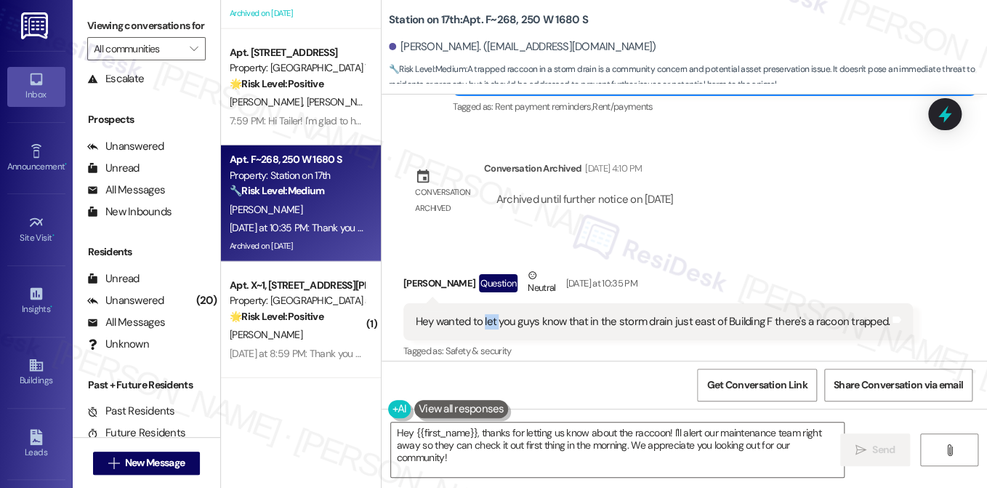
click at [484, 314] on div "Hey wanted to let you guys know that in the storm drain just east of Building F…" at bounding box center [653, 321] width 474 height 15
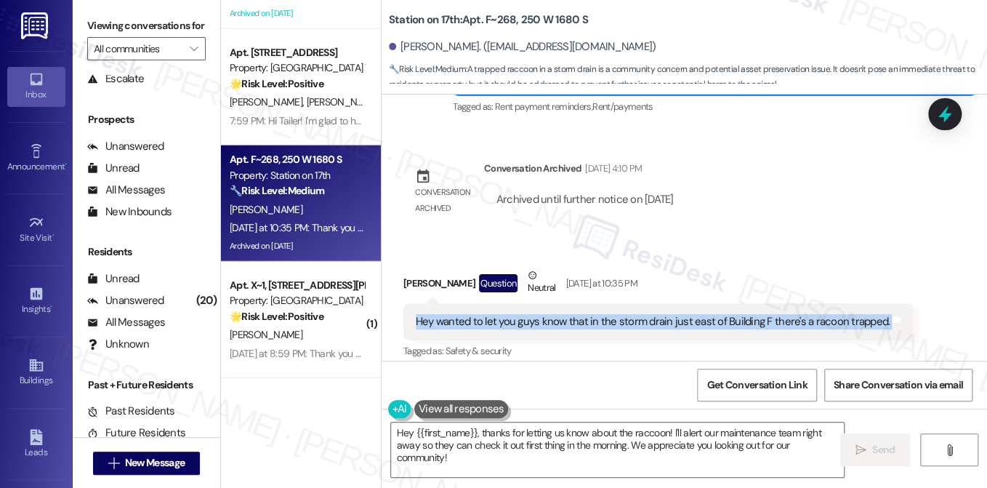
click at [485, 314] on div "Hey wanted to let you guys know that in the storm drain just east of Building F…" at bounding box center [653, 321] width 474 height 15
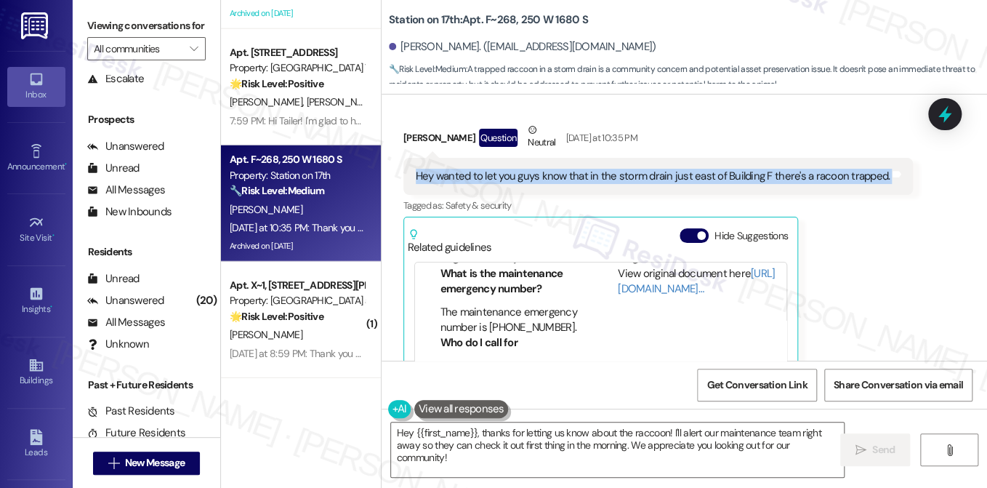
scroll to position [291, 0]
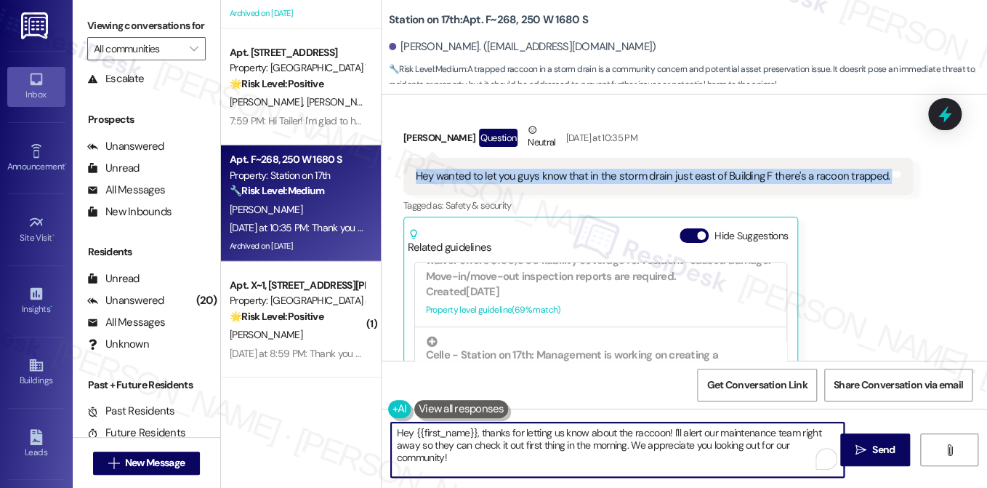
drag, startPoint x: 396, startPoint y: 432, endPoint x: 345, endPoint y: 430, distance: 50.9
click at [346, 432] on div "Apt. 21~26, 3931 East Cardon Lane Property: Porter Ranch Townhomes 🌟 Risk Level…" at bounding box center [604, 244] width 766 height 488
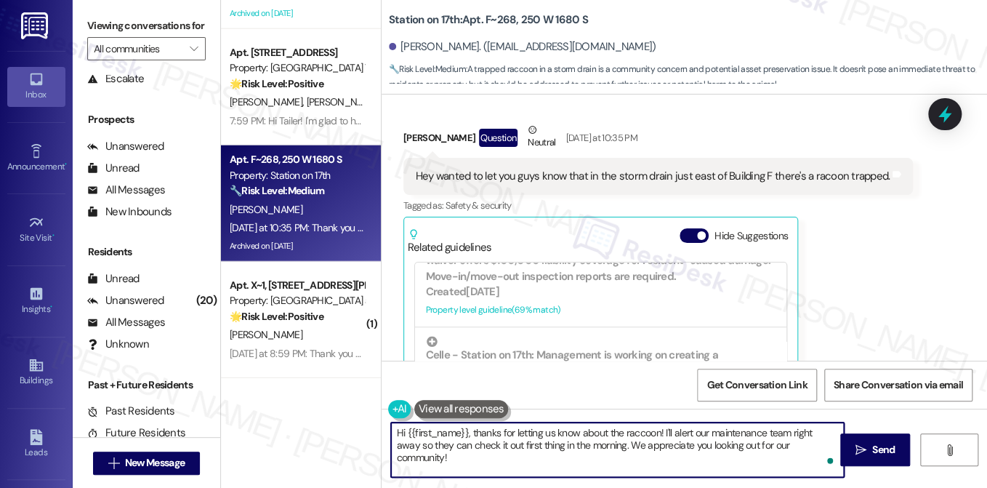
click at [672, 169] on div "Hey wanted to let you guys know that in the storm drain just east of Building F…" at bounding box center [653, 176] width 474 height 15
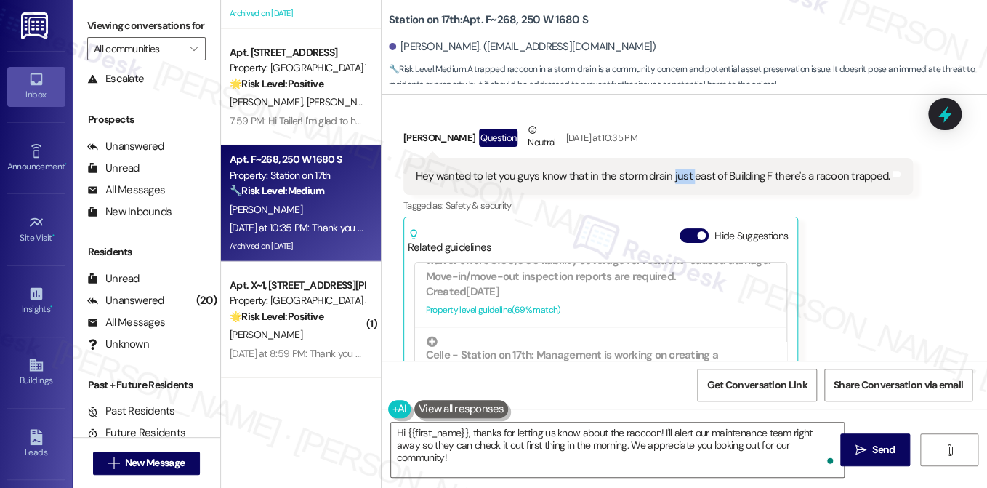
click at [672, 169] on div "Hey wanted to let you guys know that in the storm drain just east of Building F…" at bounding box center [653, 176] width 474 height 15
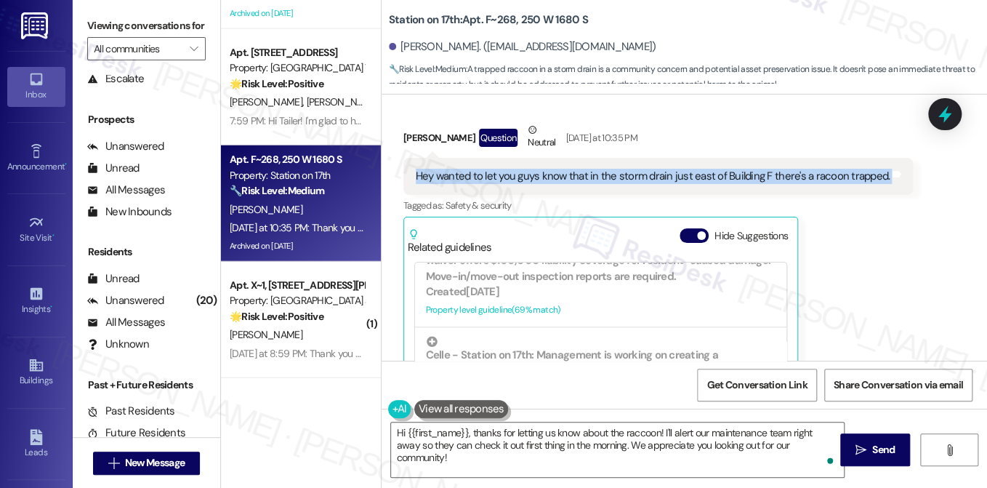
click at [672, 169] on div "Hey wanted to let you guys know that in the storm drain just east of Building F…" at bounding box center [653, 176] width 474 height 15
copy div "Hey wanted to let you guys know that in the storm drain just east of Building F…"
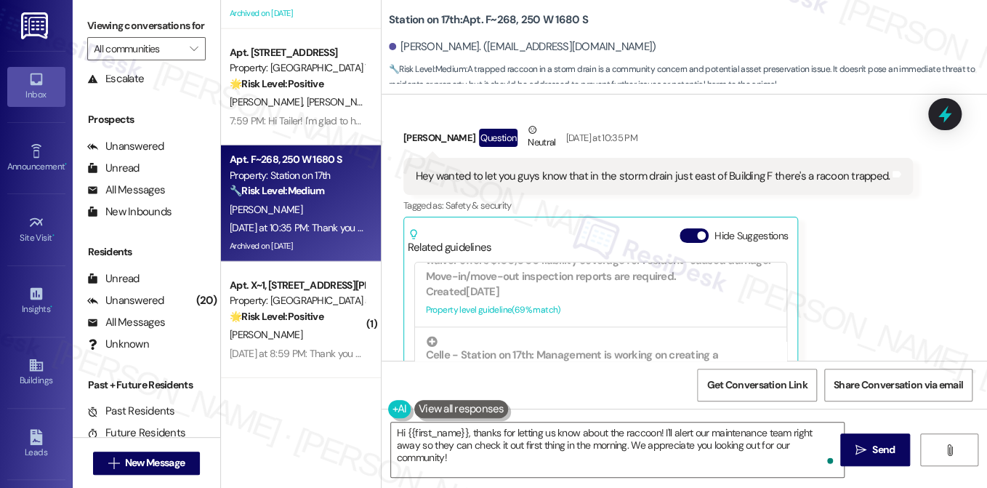
click at [129, 20] on label "Viewing conversations for" at bounding box center [146, 26] width 118 height 23
click at [492, 424] on textarea "Hi {{first_name}}, thanks for letting us know about the raccoon! I'll alert our…" at bounding box center [617, 449] width 453 height 55
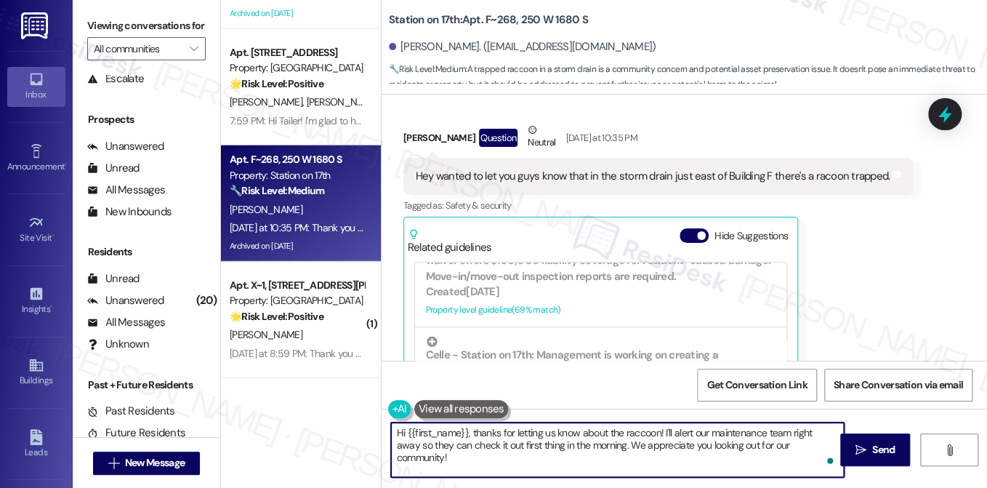
click at [492, 424] on textarea "Hi {{first_name}}, thanks for letting us know about the raccoon! I'll alert our…" at bounding box center [617, 449] width 453 height 55
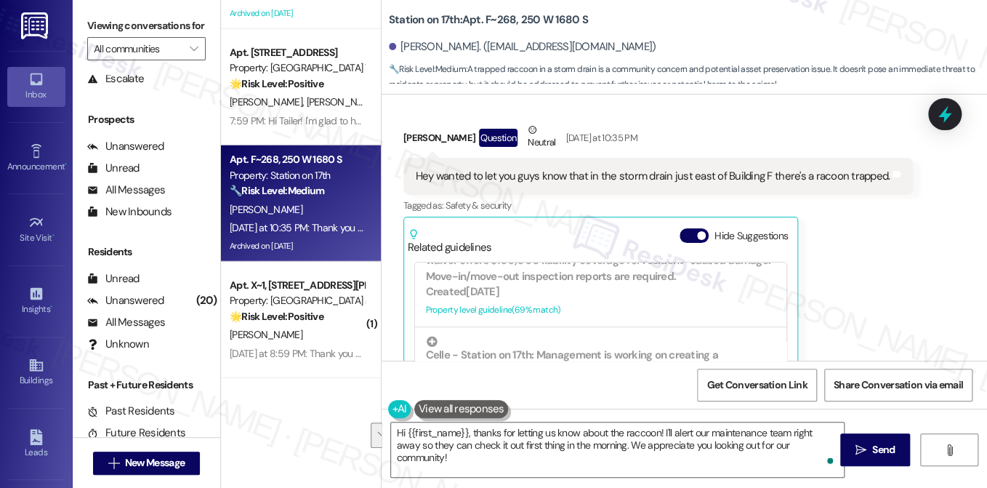
click at [582, 158] on div "Hey wanted to let you guys know that in the storm drain just east of Building F…" at bounding box center [658, 176] width 510 height 37
click at [600, 169] on div "Hey wanted to let you guys know that in the storm drain just east of Building F…" at bounding box center [653, 176] width 474 height 15
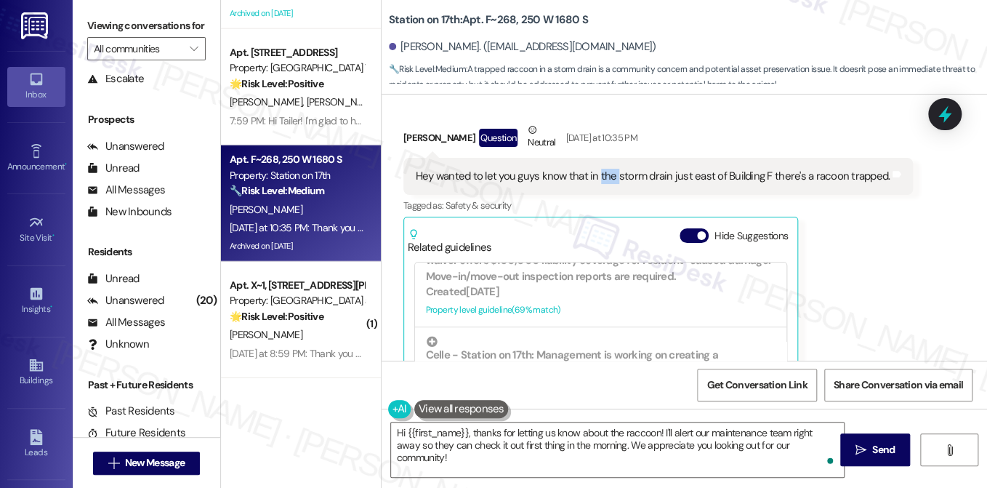
click at [600, 169] on div "Hey wanted to let you guys know that in the storm drain just east of Building F…" at bounding box center [653, 176] width 474 height 15
copy div "the"
click at [647, 169] on div "Hey wanted to let you guys know that in the storm drain just east of Building F…" at bounding box center [653, 176] width 474 height 15
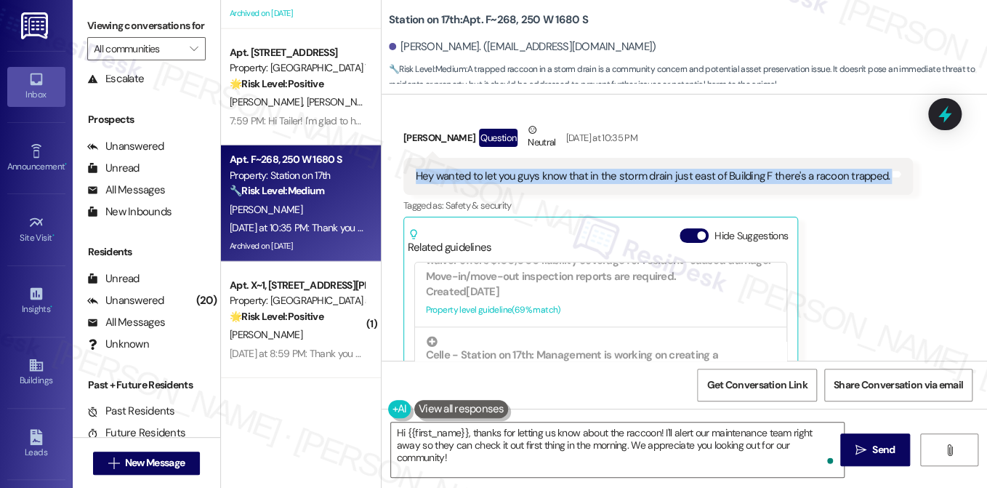
click at [647, 169] on div "Hey wanted to let you guys know that in the storm drain just east of Building F…" at bounding box center [653, 176] width 474 height 15
copy div "Hey wanted to let you guys know that in the storm drain just east of Building F…"
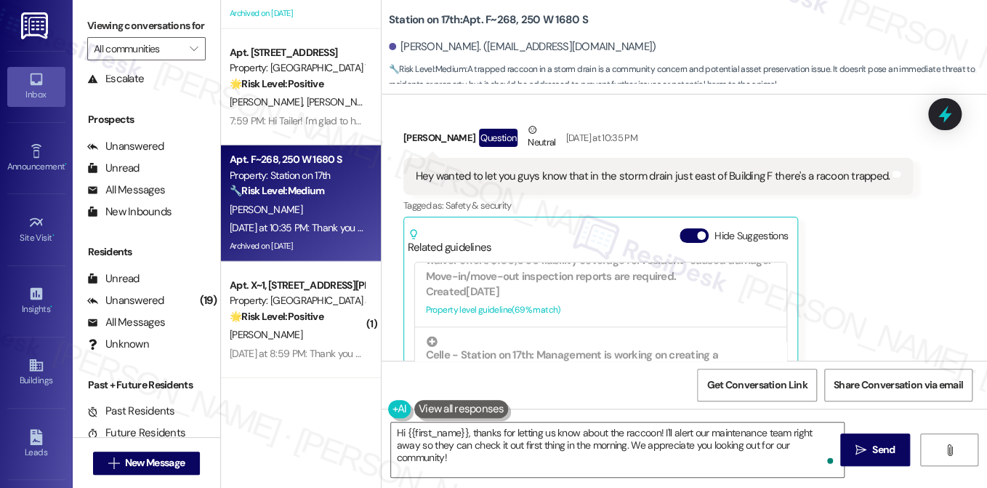
drag, startPoint x: 97, startPoint y: 23, endPoint x: 121, endPoint y: 33, distance: 25.4
click at [97, 23] on label "Viewing conversations for" at bounding box center [146, 26] width 118 height 23
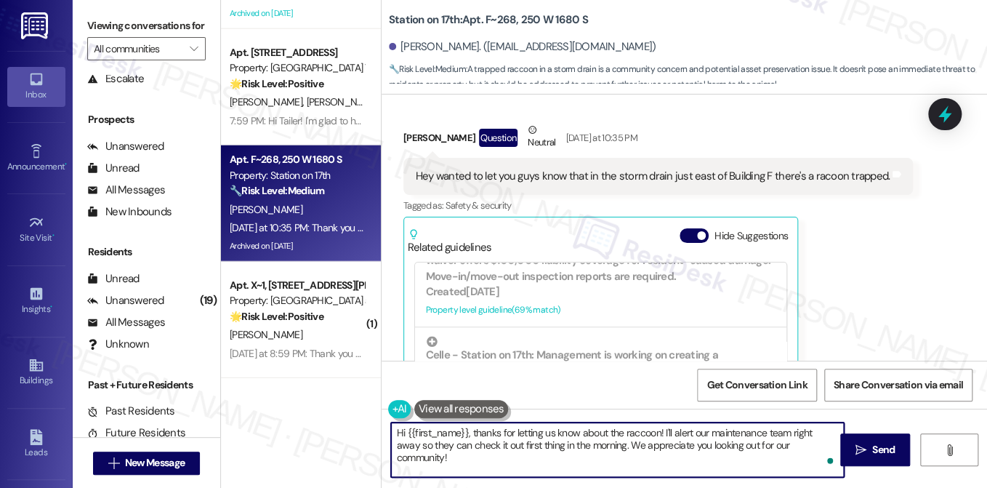
click at [537, 433] on textarea "Hi {{first_name}}, thanks for letting us know about the raccoon! I'll alert our…" at bounding box center [617, 449] width 453 height 55
paste textarea "! Just checking in—do you know if the raccoon is still in the storm drain near …"
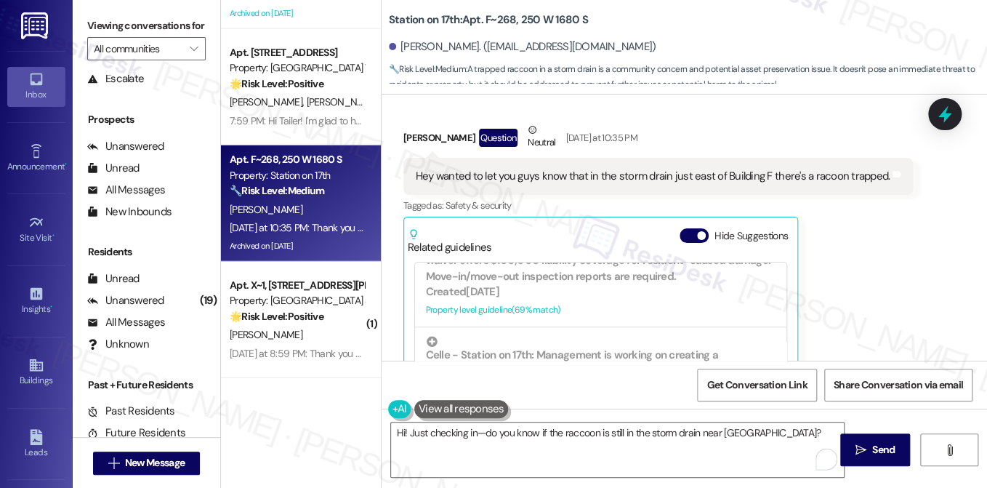
click at [410, 122] on div "Brian Dickerson Question Neutral Yesterday at 10:35 PM" at bounding box center [658, 140] width 510 height 36
copy div "Brian"
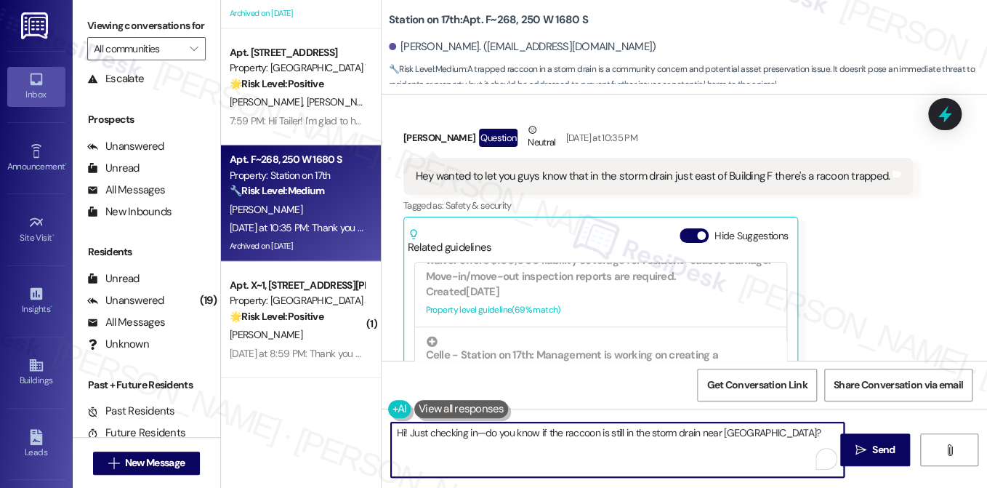
click at [401, 433] on textarea "Hi! Just checking in—do you know if the raccoon is still in the storm drain nea…" at bounding box center [617, 449] width 453 height 55
paste textarea "Brian"
drag, startPoint x: 505, startPoint y: 433, endPoint x: 494, endPoint y: 429, distance: 11.1
click at [494, 429] on textarea "Hi Brian! Just checking in—do you know if the raccoon is still in the storm dra…" at bounding box center [617, 449] width 453 height 55
click at [790, 449] on textarea "Hi [PERSON_NAME]! Just checking in, do you know if the raccoon is still in the …" at bounding box center [617, 449] width 453 height 55
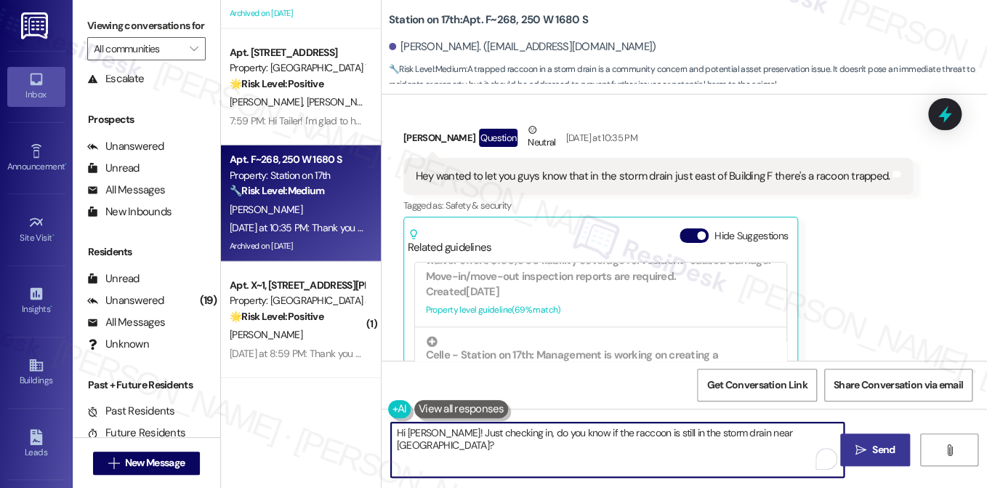
type textarea "Hi [PERSON_NAME]! Just checking in, do you know if the raccoon is still in the …"
click at [878, 446] on span "Send" at bounding box center [883, 449] width 23 height 15
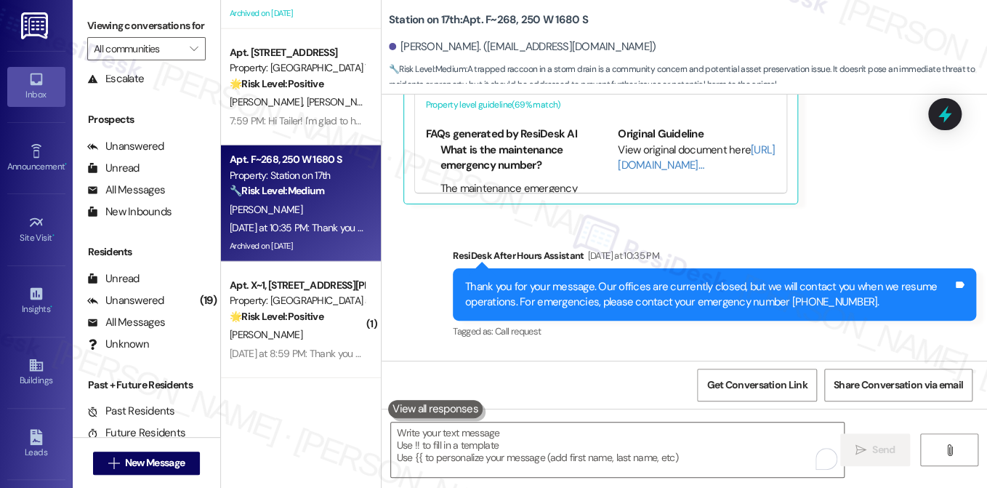
scroll to position [3933, 0]
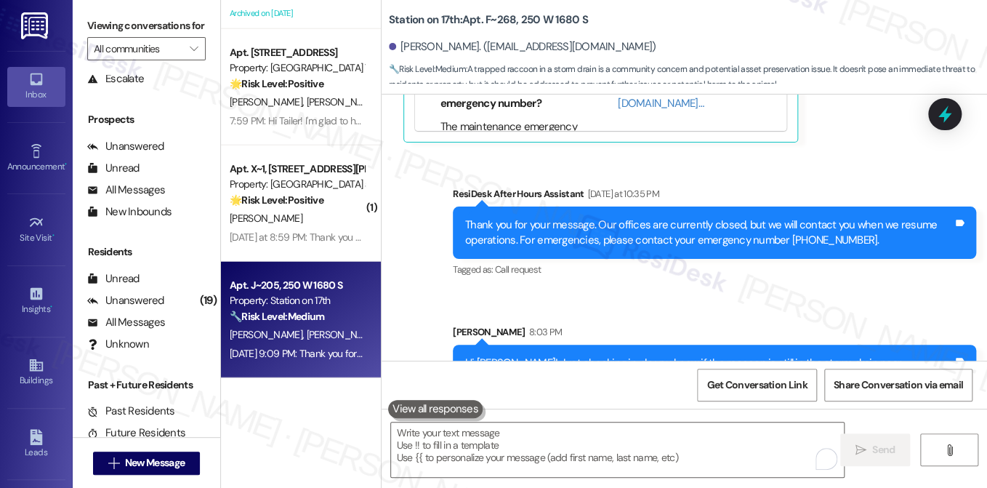
click at [294, 305] on div "Property: Station on 17th" at bounding box center [297, 300] width 134 height 15
type textarea "Fetching suggested responses. Please feel free to read through the conversation…"
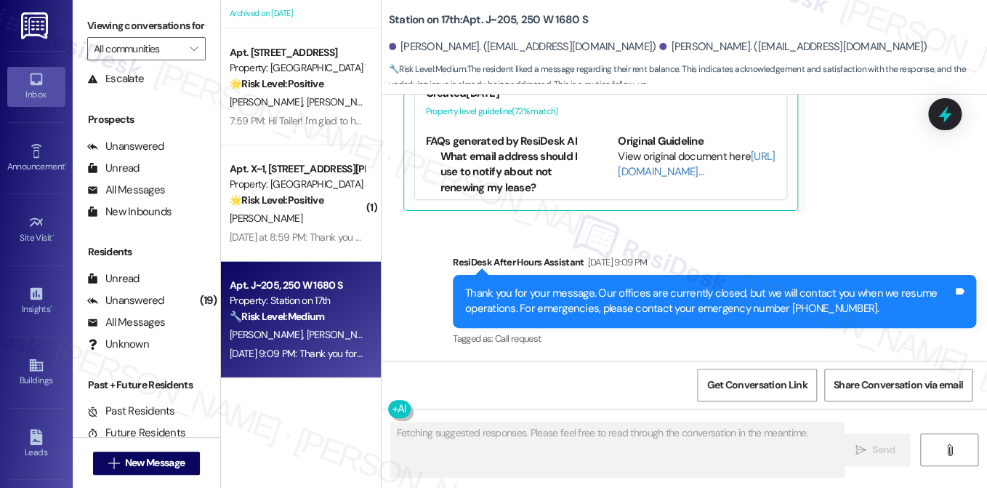
scroll to position [3269, 0]
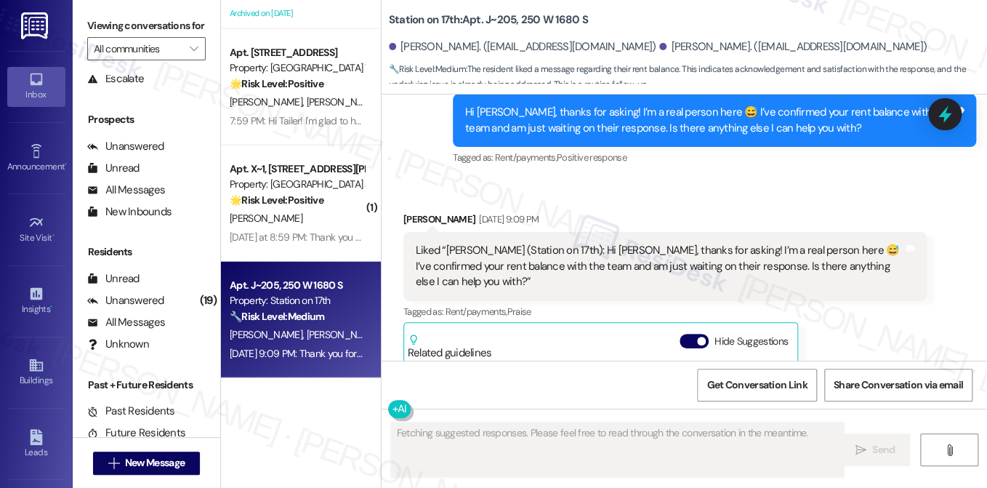
click at [630, 250] on div "Liked “Sarah (Station on 17th): Hi Emanuel, thanks for asking! I’m a real perso…" at bounding box center [664, 266] width 523 height 68
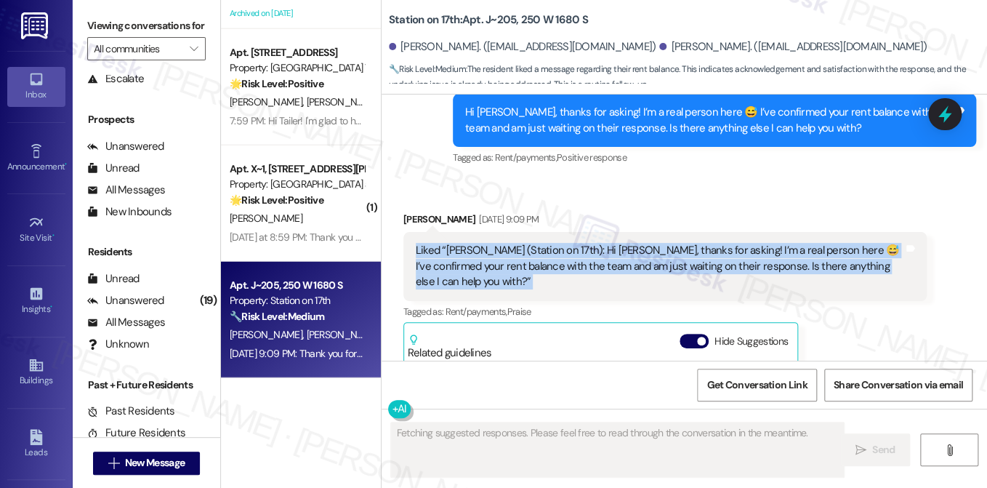
click at [630, 250] on div "Liked “Sarah (Station on 17th): Hi Emanuel, thanks for asking! I’m a real perso…" at bounding box center [664, 266] width 523 height 68
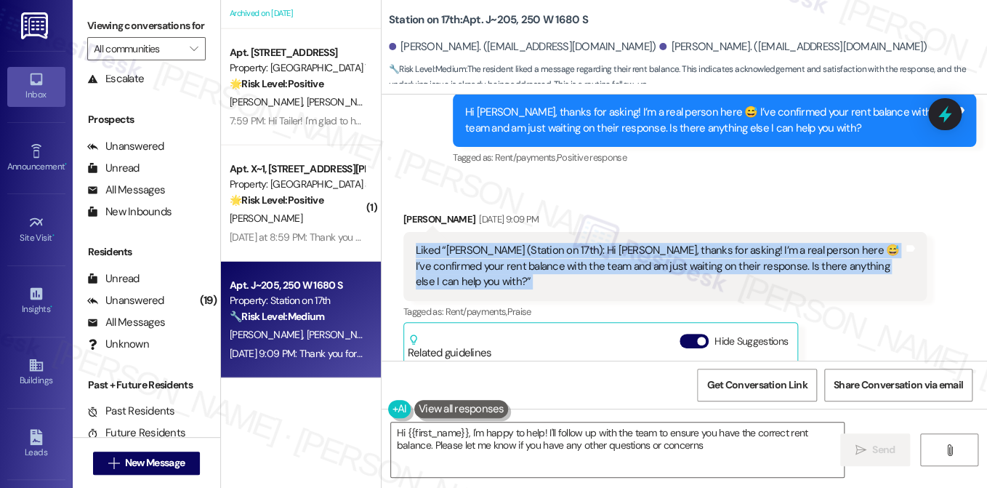
type textarea "Hi {{first_name}}, I'm happy to help! I'll follow up with the team to ensure yo…"
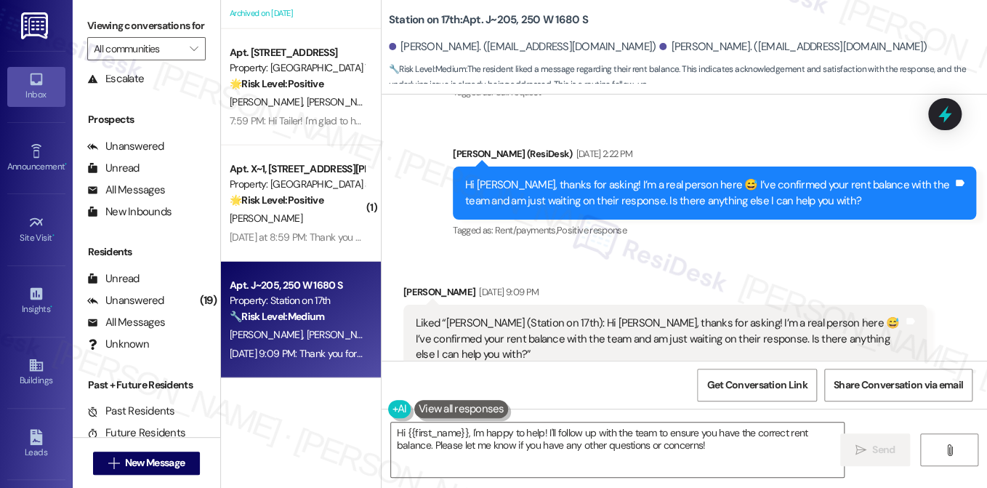
click at [667, 209] on div "Hi [PERSON_NAME], thanks for asking! I’m a real person here 😅 I’ve confirmed yo…" at bounding box center [709, 192] width 488 height 31
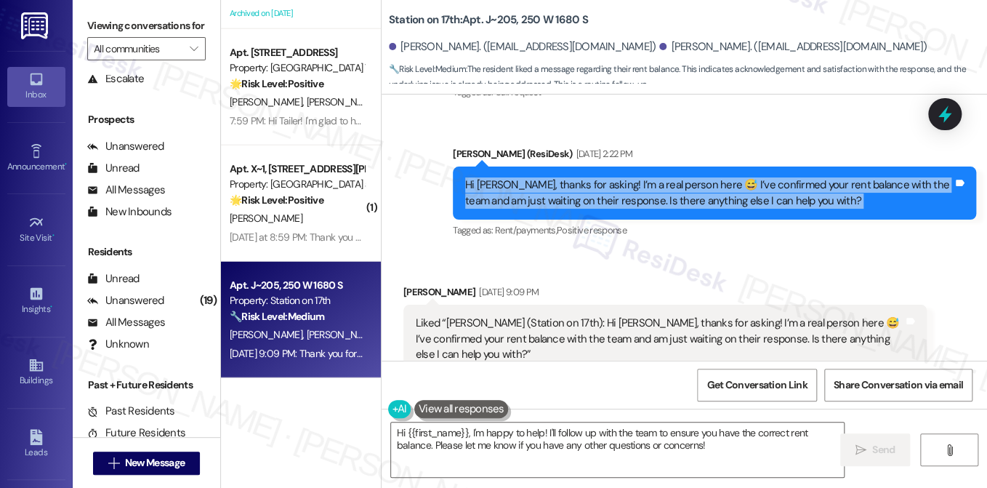
click at [669, 209] on div "Hi [PERSON_NAME], thanks for asking! I’m a real person here 😅 I’ve confirmed yo…" at bounding box center [709, 192] width 488 height 31
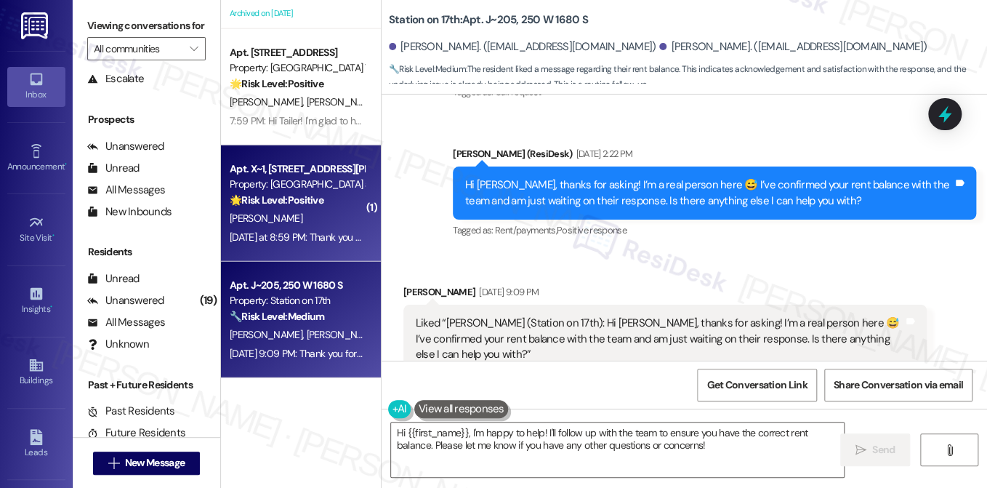
click at [284, 224] on div "D. Renna" at bounding box center [296, 218] width 137 height 18
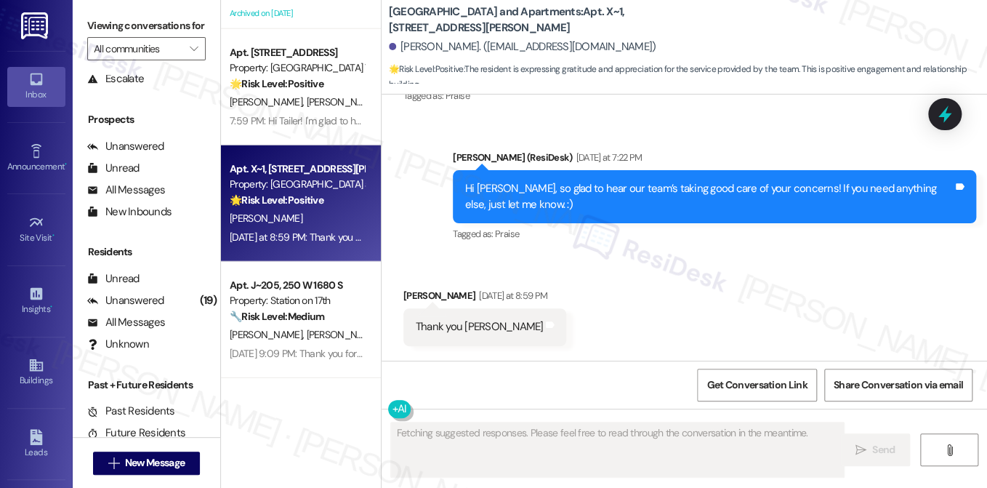
scroll to position [5809, 0]
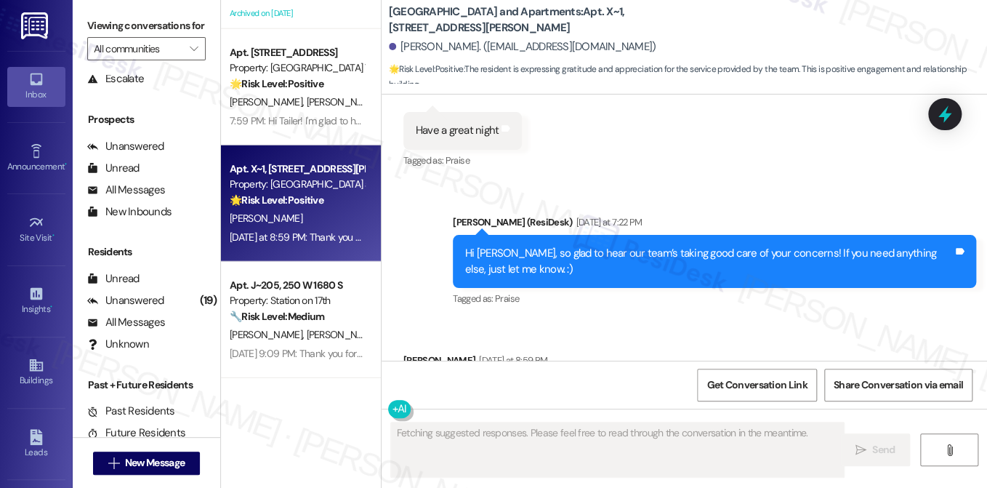
click at [486, 235] on div "Hi Darcy, so glad to hear our team’s taking good care of your concerns! If you …" at bounding box center [714, 261] width 523 height 53
click at [580, 246] on div "Hi Darcy, so glad to hear our team’s taking good care of your concerns! If you …" at bounding box center [709, 261] width 488 height 31
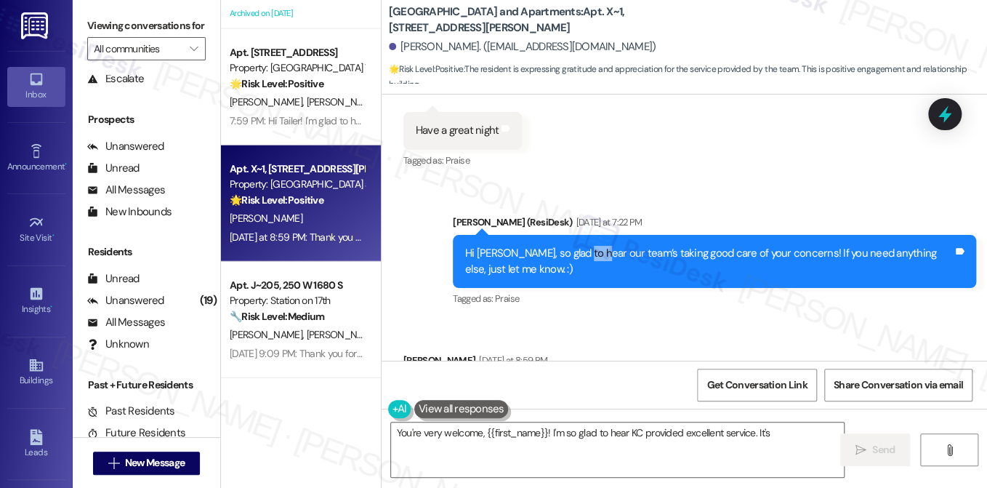
click at [580, 246] on div "Hi Darcy, so glad to hear our team’s taking good care of your concerns! If you …" at bounding box center [709, 261] width 488 height 31
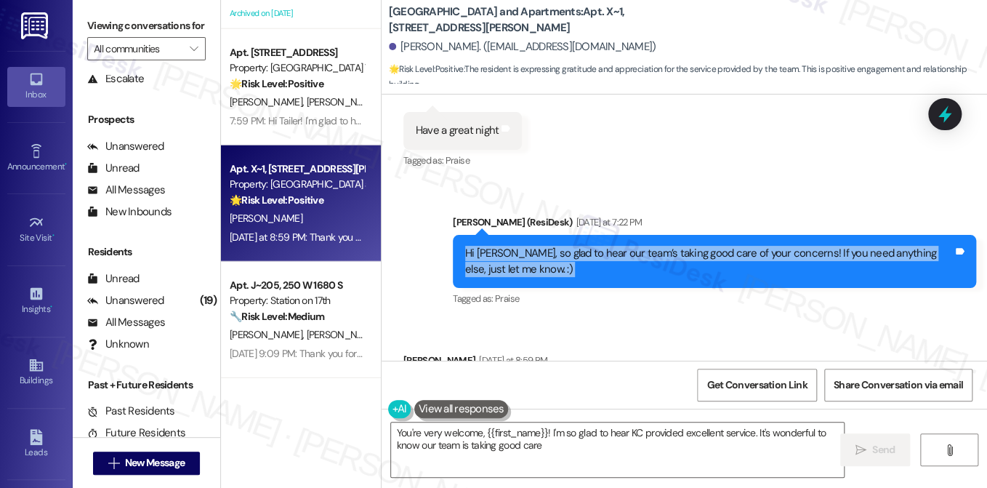
click at [580, 246] on div "Hi Darcy, so glad to hear our team’s taking good care of your concerns! If you …" at bounding box center [709, 261] width 488 height 31
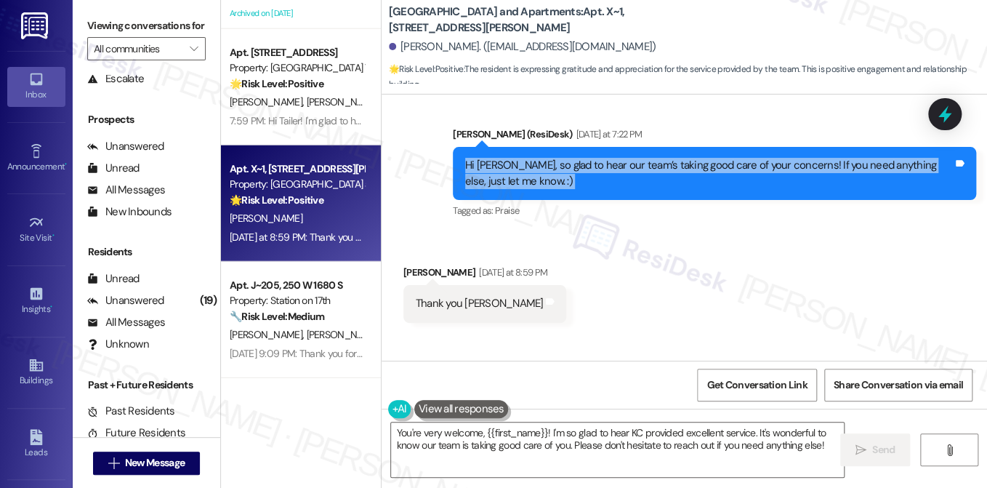
scroll to position [5955, 0]
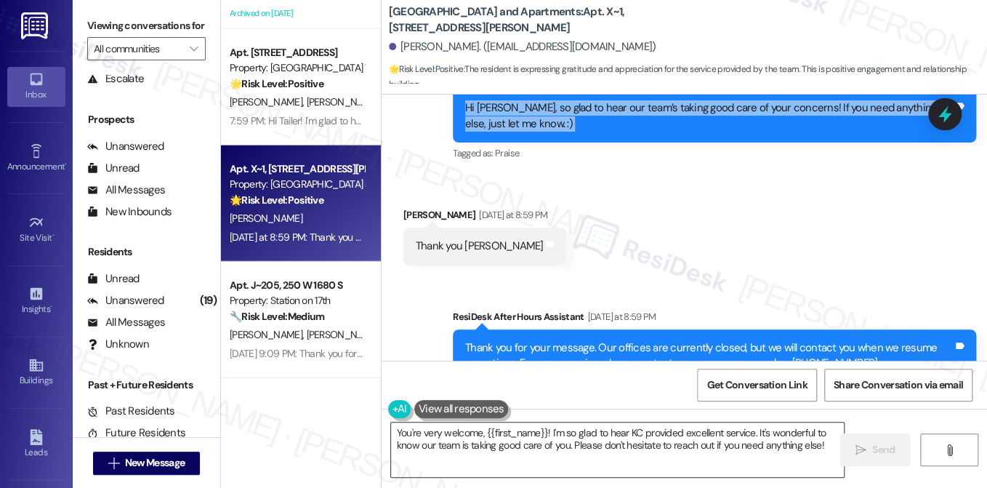
click at [500, 422] on textarea "You're very welcome, {{first_name}}! I'm so glad to hear KC provided excellent …" at bounding box center [617, 449] width 453 height 55
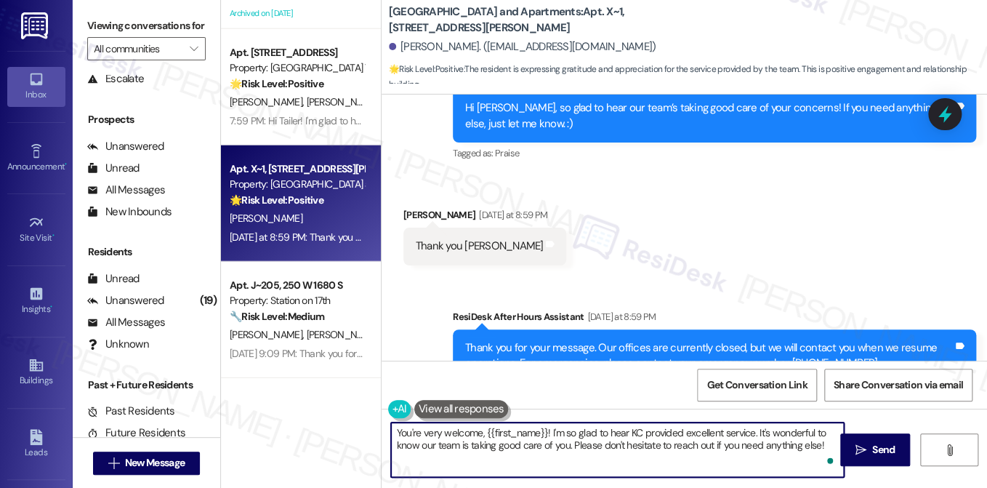
click at [414, 207] on div "Darcy Renna Yesterday at 8:59 PM" at bounding box center [485, 217] width 164 height 20
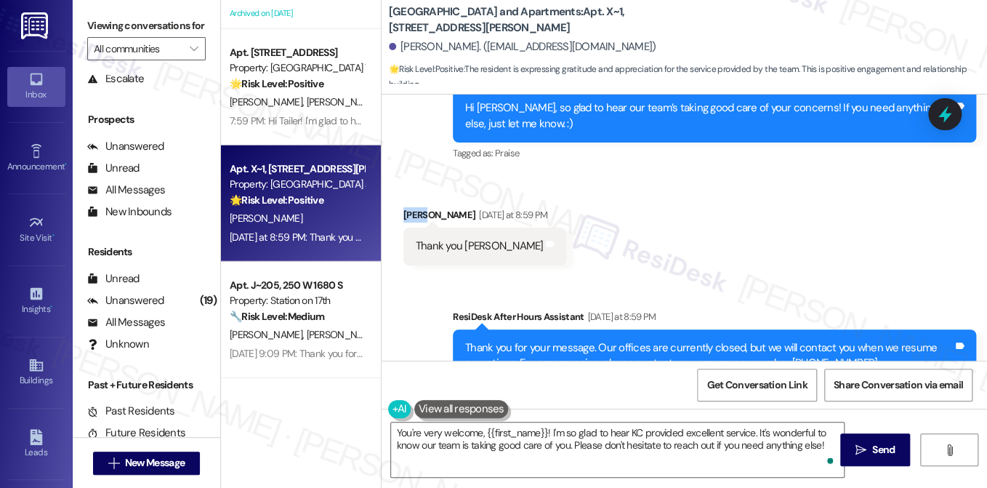
click at [414, 207] on div "Darcy Renna Yesterday at 8:59 PM" at bounding box center [485, 217] width 164 height 20
copy div "Darcy"
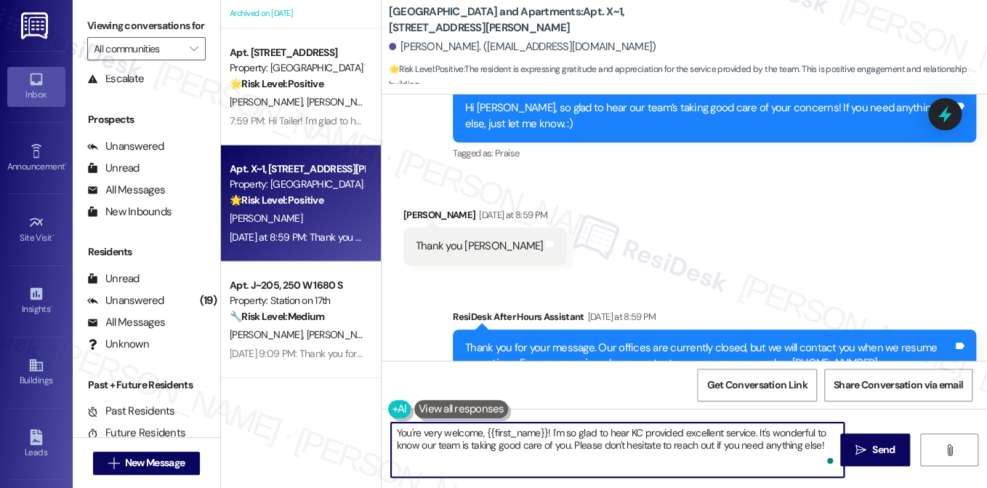
drag, startPoint x: 485, startPoint y: 434, endPoint x: 545, endPoint y: 426, distance: 60.1
click at [545, 426] on textarea "You're very welcome, {{first_name}}! I'm so glad to hear KC provided excellent …" at bounding box center [617, 449] width 453 height 55
paste textarea "Darcy"
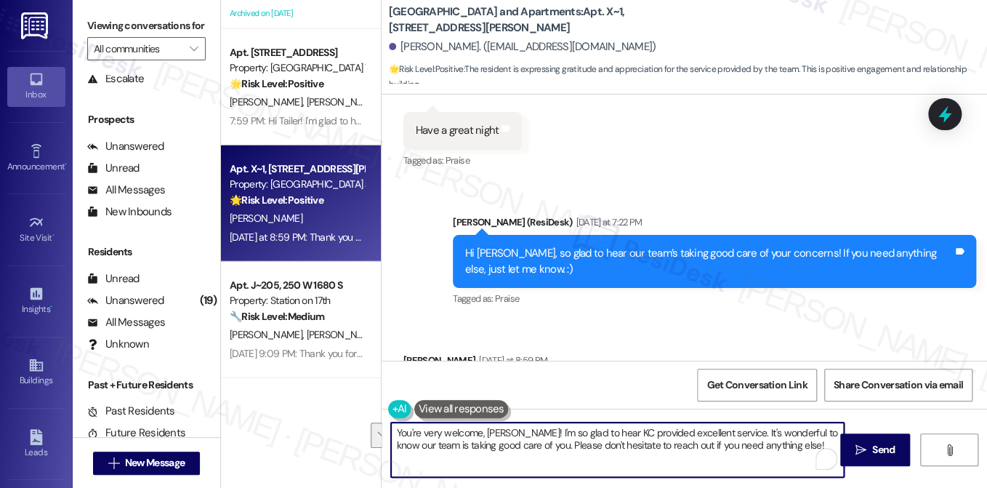
drag, startPoint x: 789, startPoint y: 443, endPoint x: 512, endPoint y: 435, distance: 277.1
click at [512, 435] on textarea "You're very welcome, Darcy! I'm so glad to hear KC provided excellent service. …" at bounding box center [617, 449] width 453 height 55
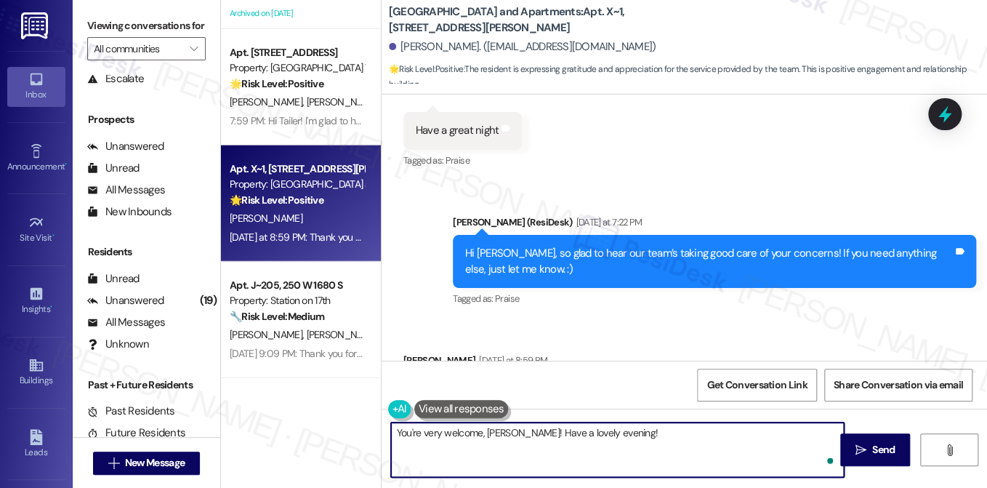
type textarea "You're very welcome, Darcy! Have a lovely evening!"
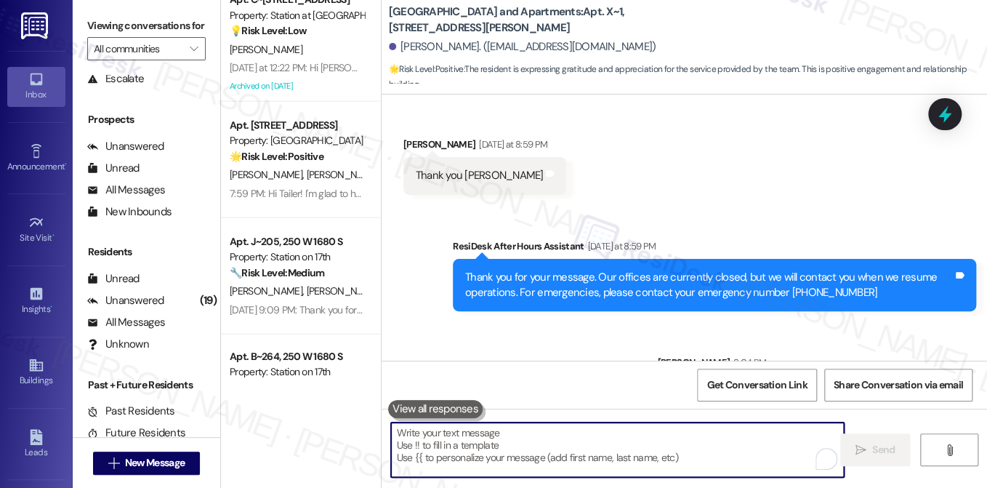
scroll to position [6056, 0]
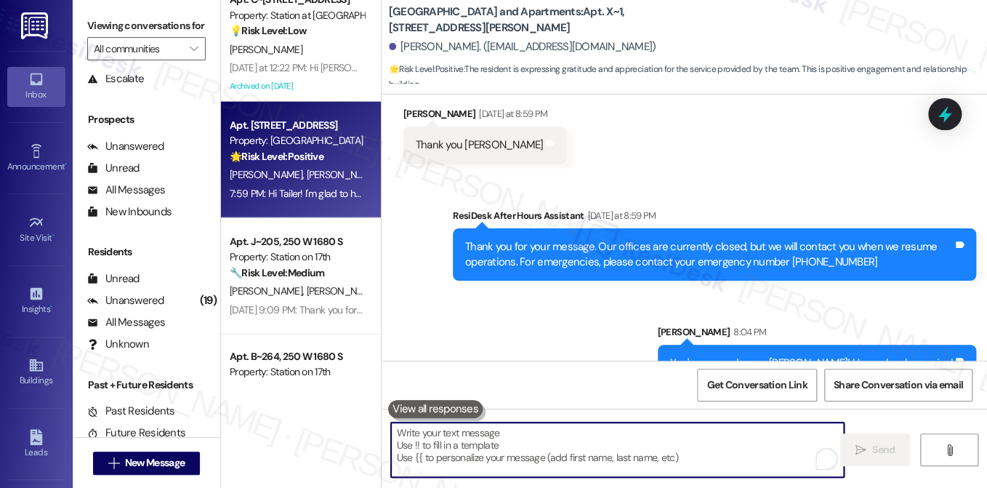
click at [306, 167] on div "T. Nava R. Ordonez" at bounding box center [296, 175] width 137 height 18
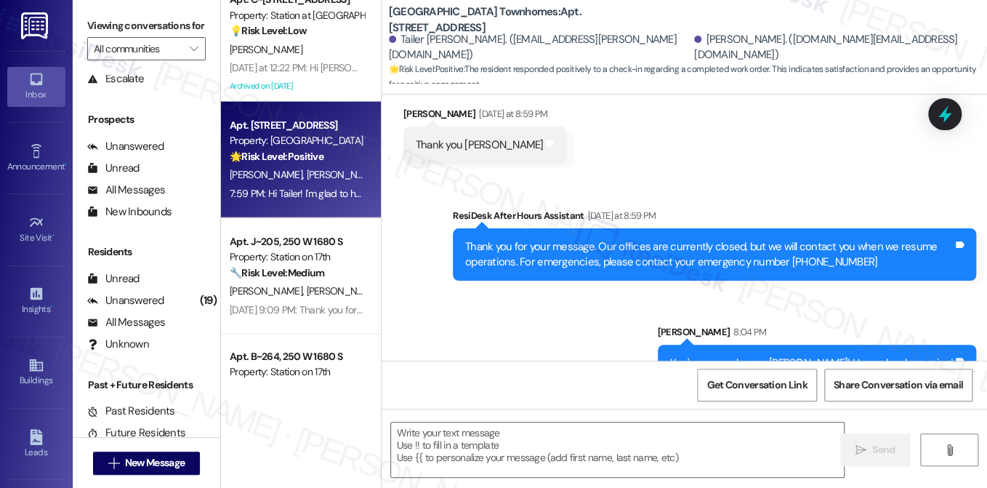
type textarea "Fetching suggested responses. Please feel free to read through the conversation…"
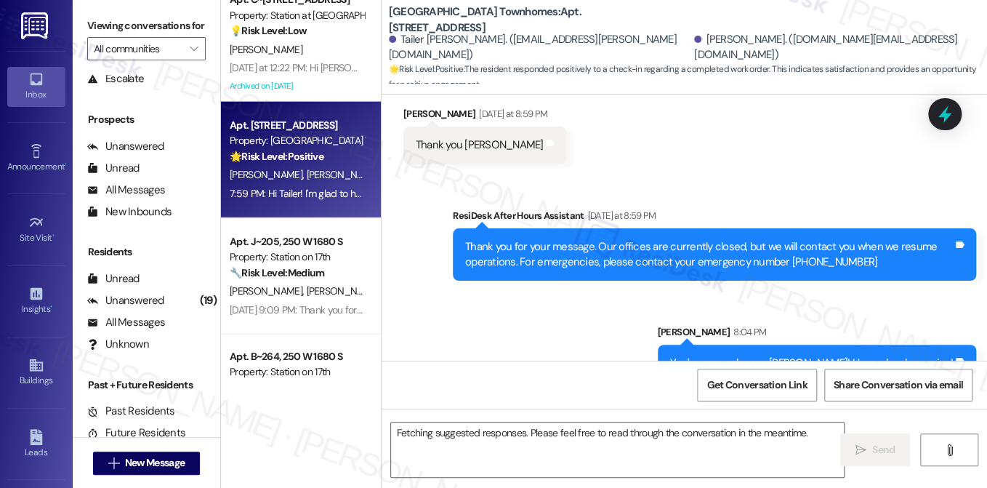
scroll to position [400, 0]
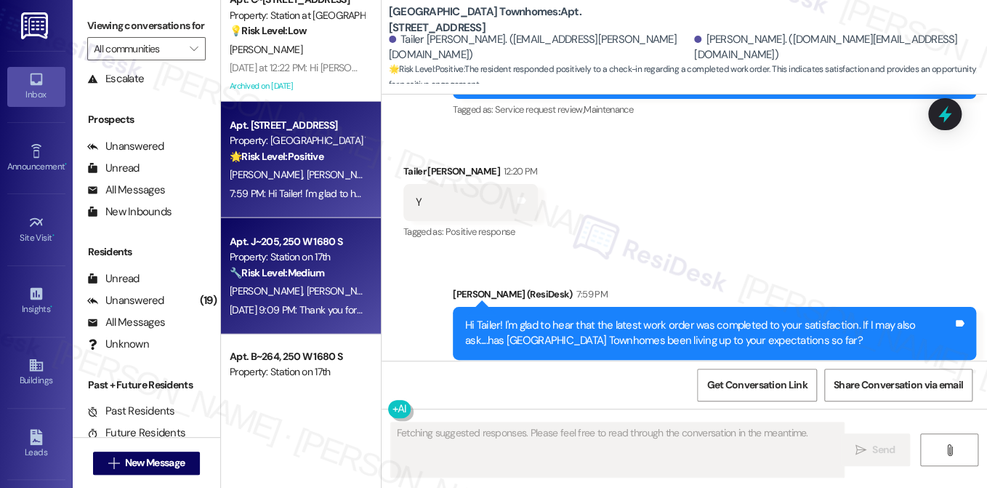
click at [335, 276] on div "🔧 Risk Level: Medium The resident liked a message regarding their rent balance.…" at bounding box center [297, 272] width 134 height 15
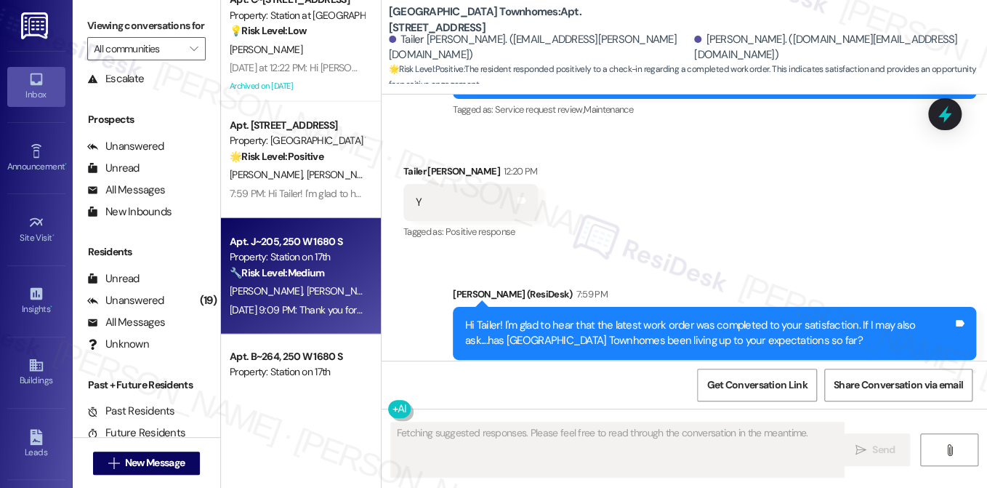
scroll to position [3622, 0]
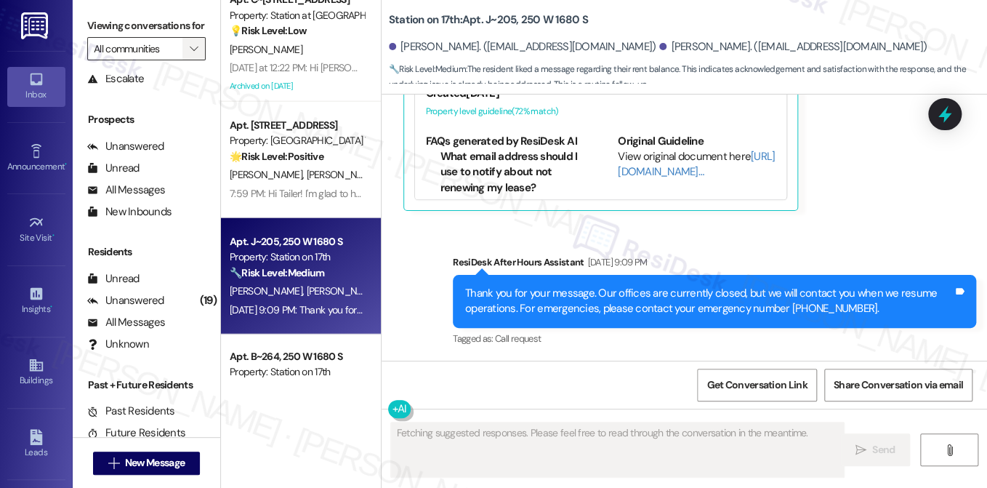
click at [182, 60] on button "" at bounding box center [193, 48] width 23 height 23
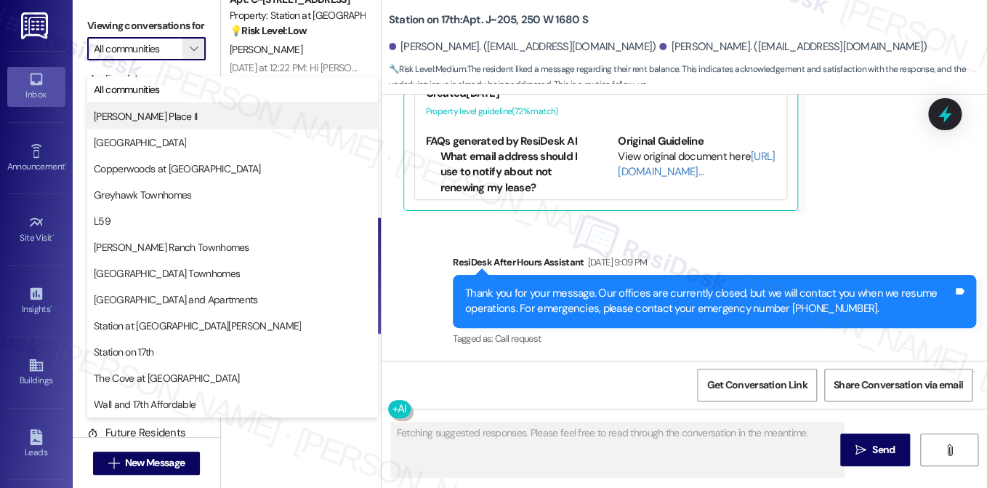
click at [164, 114] on span "[PERSON_NAME] Place II" at bounding box center [233, 116] width 278 height 15
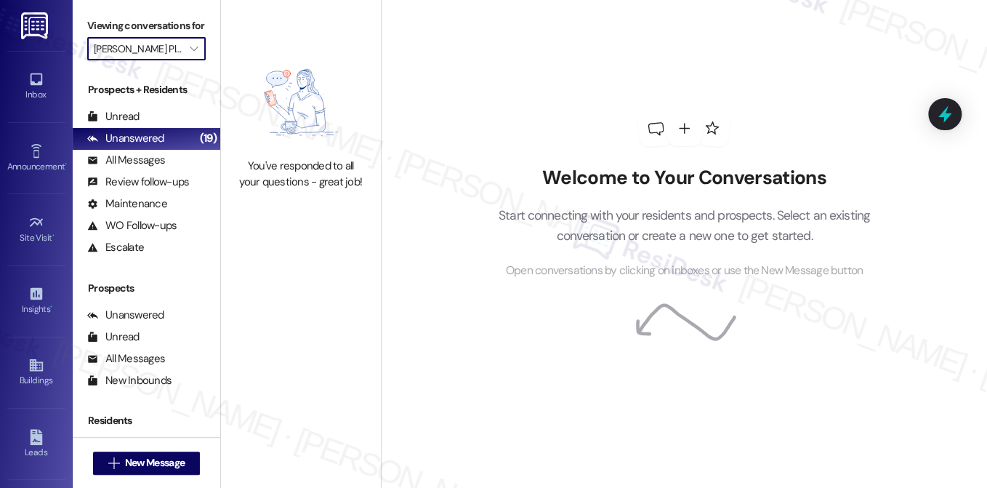
click at [134, 60] on input "[PERSON_NAME] Place II" at bounding box center [138, 48] width 89 height 23
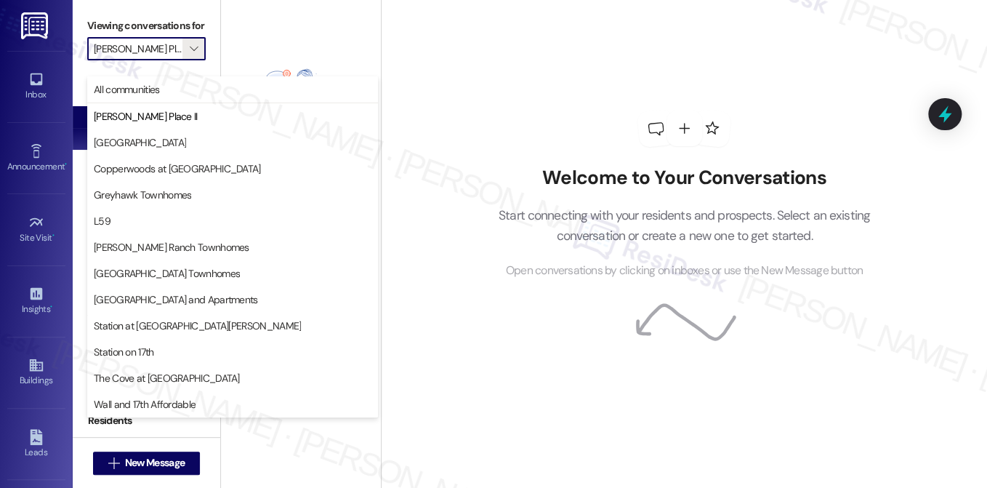
click at [168, 133] on button "[GEOGRAPHIC_DATA]" at bounding box center [232, 142] width 291 height 26
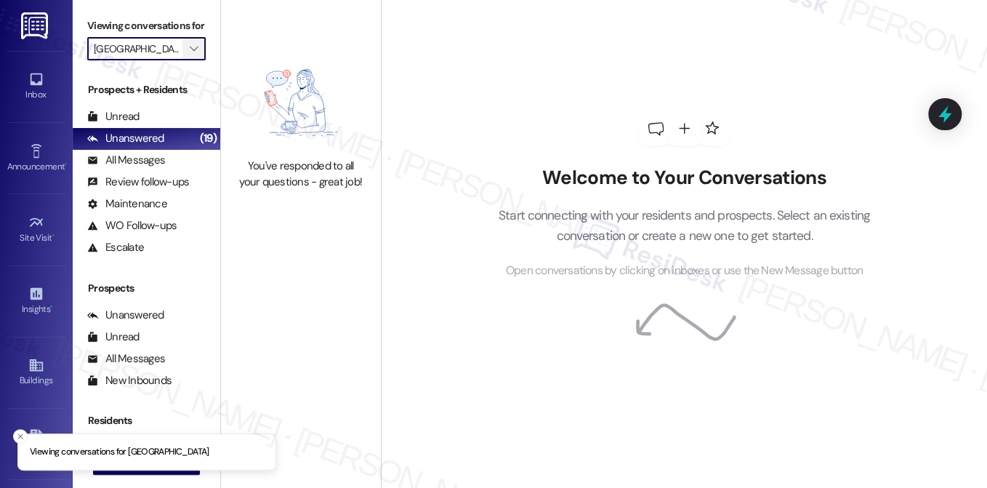
click at [196, 60] on span "" at bounding box center [194, 48] width 14 height 23
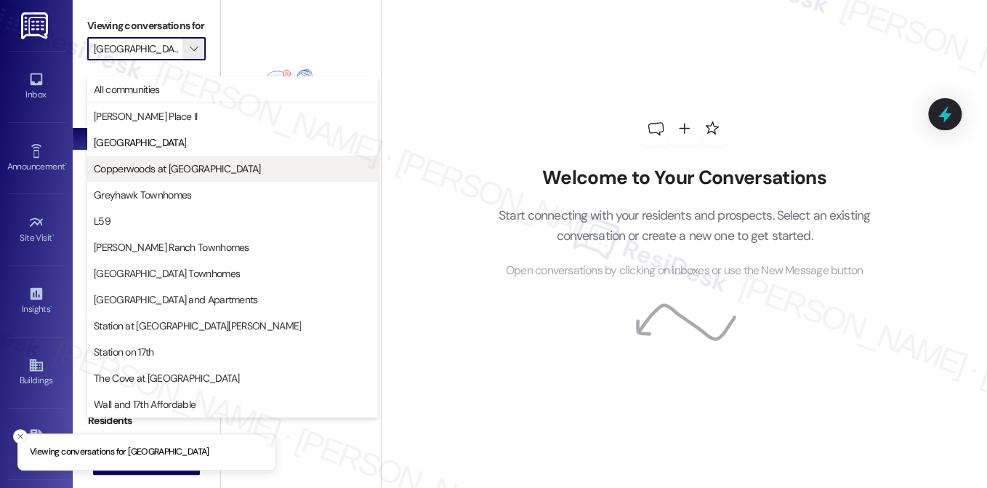
click at [182, 168] on span "Copperwoods at [GEOGRAPHIC_DATA]" at bounding box center [177, 168] width 167 height 15
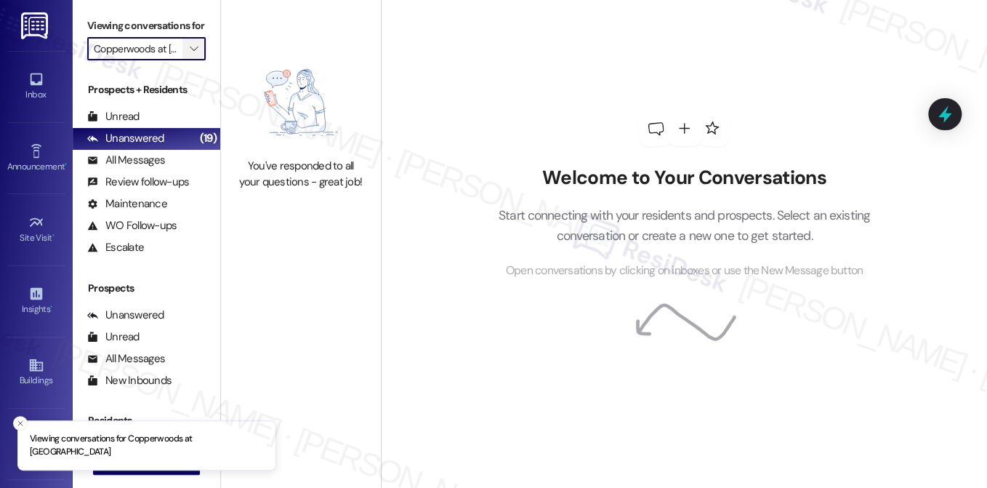
click at [182, 60] on button "" at bounding box center [193, 48] width 23 height 23
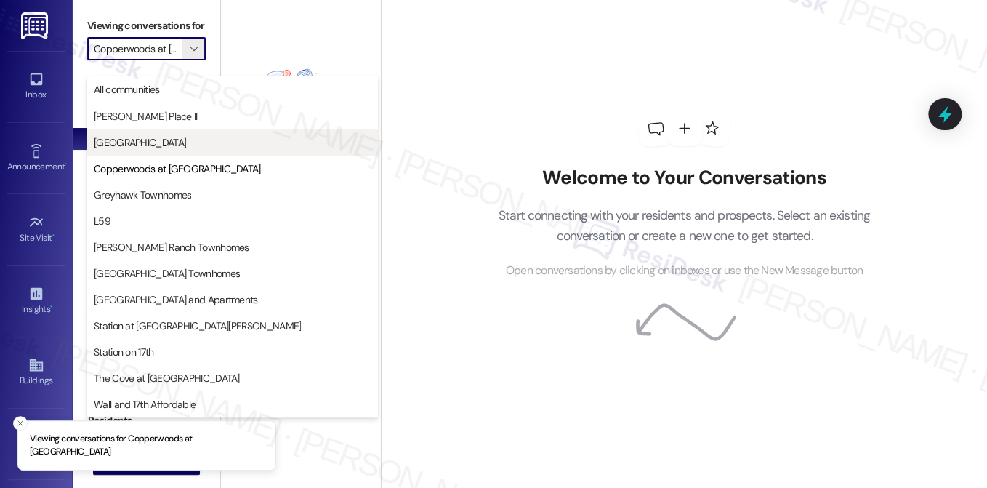
scroll to position [0, 28]
click at [189, 165] on span "Copperwoods at [GEOGRAPHIC_DATA]" at bounding box center [177, 168] width 167 height 15
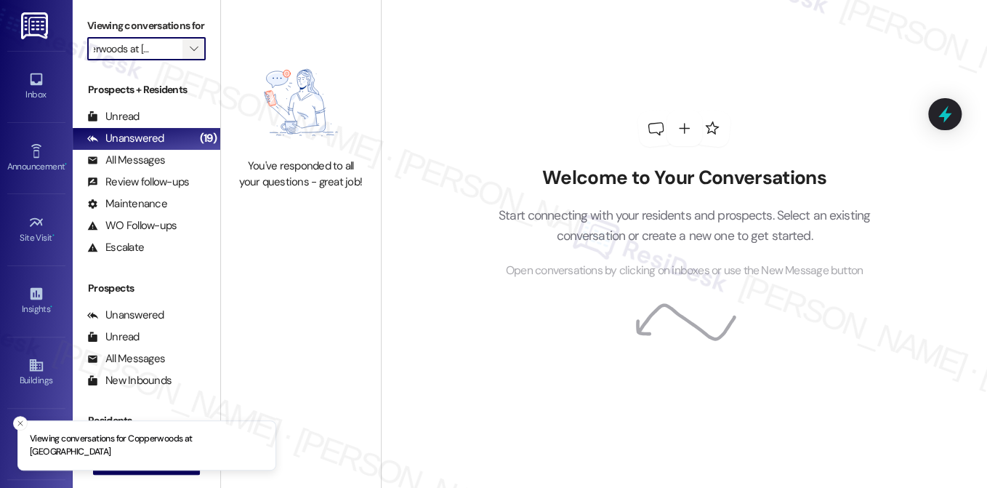
click at [190, 60] on span "" at bounding box center [194, 48] width 14 height 23
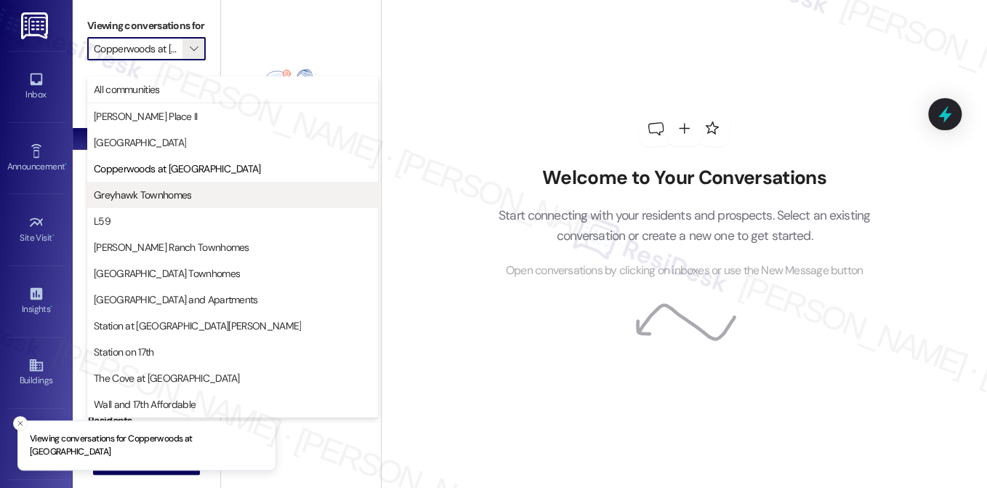
click at [190, 194] on span "Greyhawk Townhomes" at bounding box center [233, 195] width 278 height 15
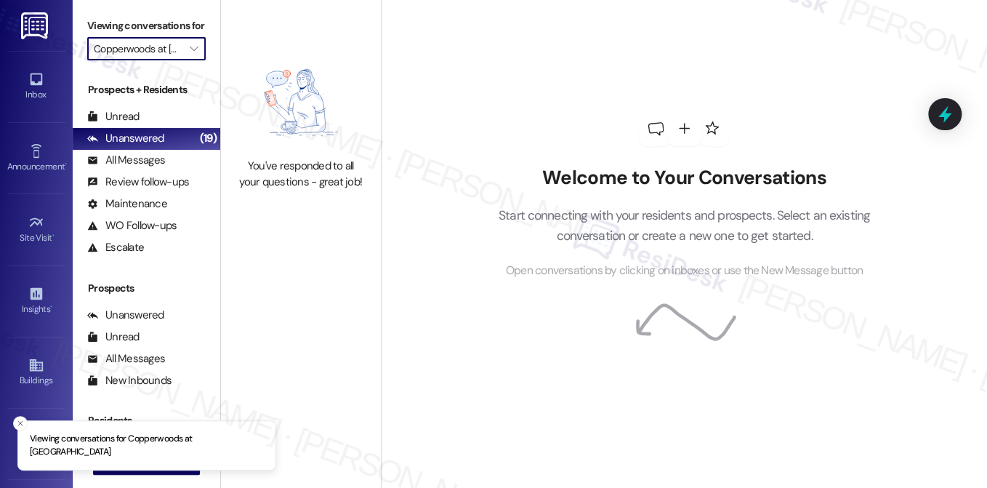
type input "Greyhawk Townhomes"
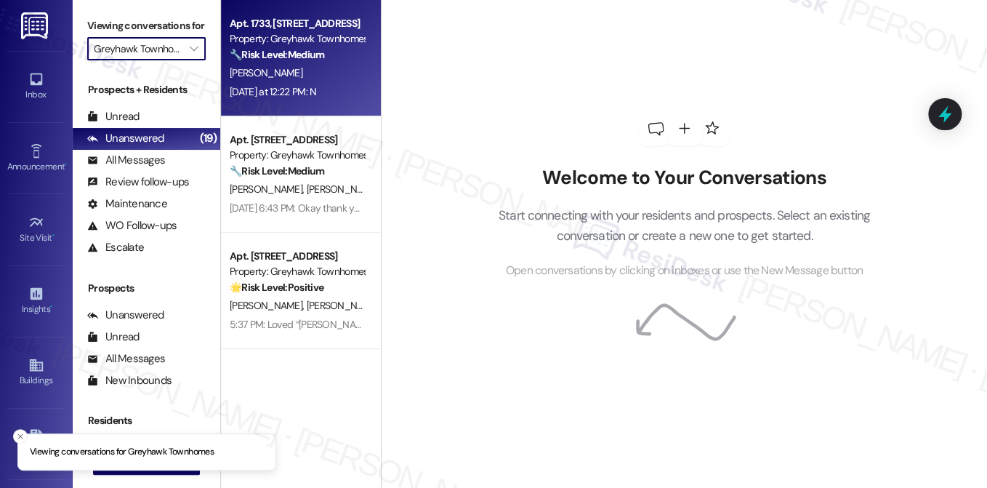
click at [297, 72] on div "[PERSON_NAME]" at bounding box center [296, 73] width 137 height 18
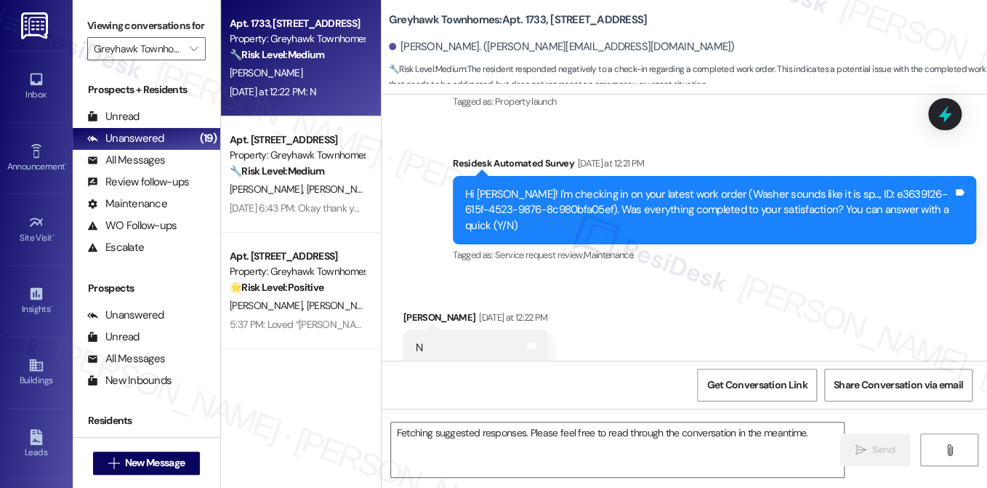
scroll to position [262, 0]
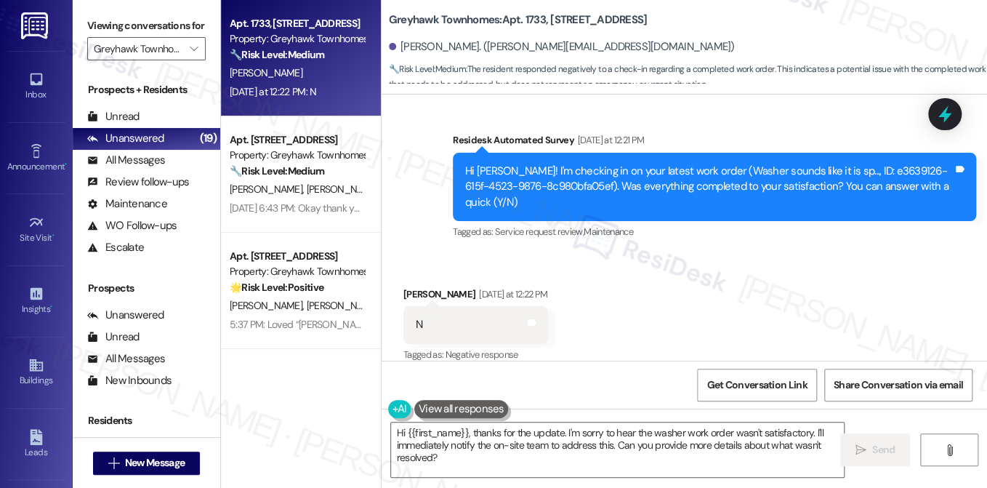
click at [410, 286] on div "Jed Conley Yesterday at 12:22 PM" at bounding box center [475, 296] width 145 height 20
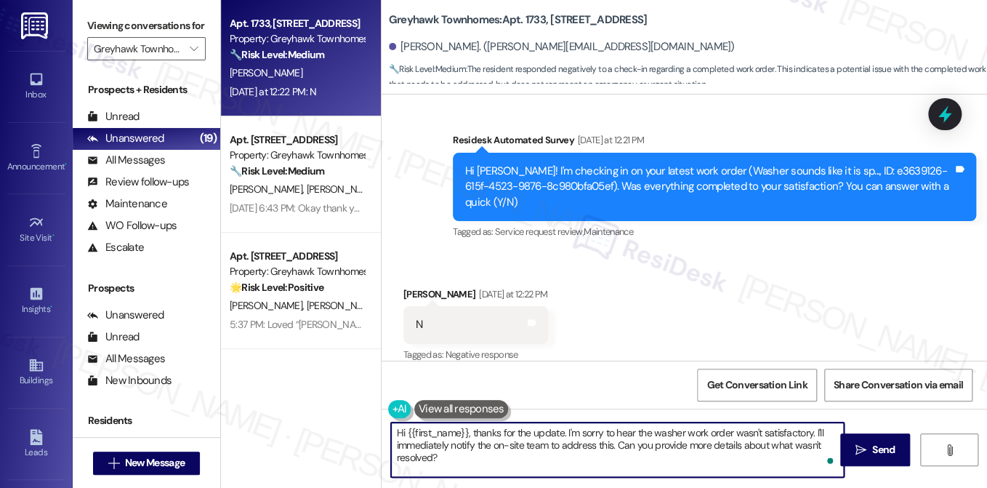
drag, startPoint x: 582, startPoint y: 458, endPoint x: 744, endPoint y: 430, distance: 165.3
click at [744, 430] on textarea "Hi {{first_name}}, thanks for the update. I'm sorry to hear the washer work ord…" at bounding box center [617, 449] width 453 height 55
click at [651, 447] on textarea "Hi {{first_name}}, thanks for the update. I'm sorry to hear the washer work ord…" at bounding box center [617, 449] width 453 height 55
drag, startPoint x: 613, startPoint y: 446, endPoint x: 812, endPoint y: 427, distance: 200.0
click at [812, 427] on textarea "Hi {{first_name}}, thanks for the update. I'm sorry to hear the washer work ord…" at bounding box center [617, 449] width 453 height 55
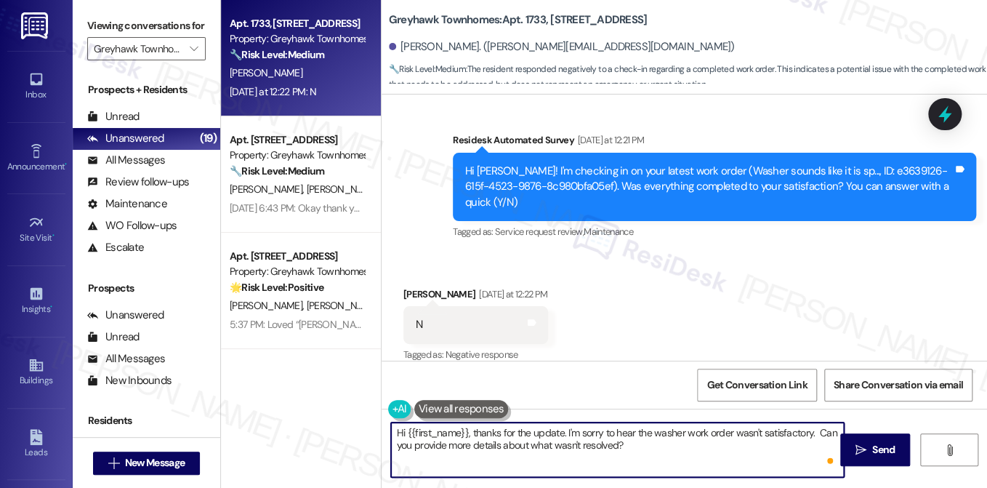
type textarea "Hi {{first_name}}, thanks for the update. I'm sorry to hear the washer work ord…"
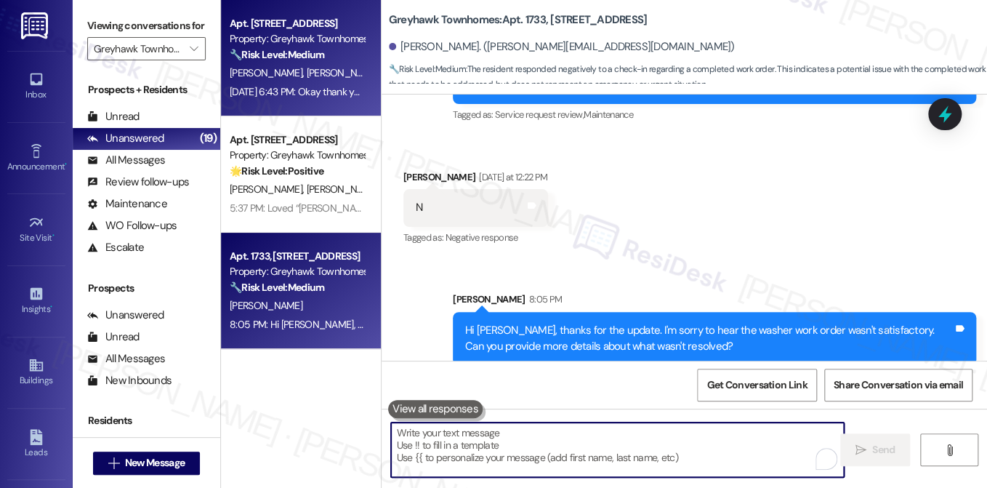
click at [315, 89] on div "Aug 07, 2025 at 6:43 PM: Okay thank you! It is the outdoor trash bin. The ACE o…" at bounding box center [381, 91] width 302 height 13
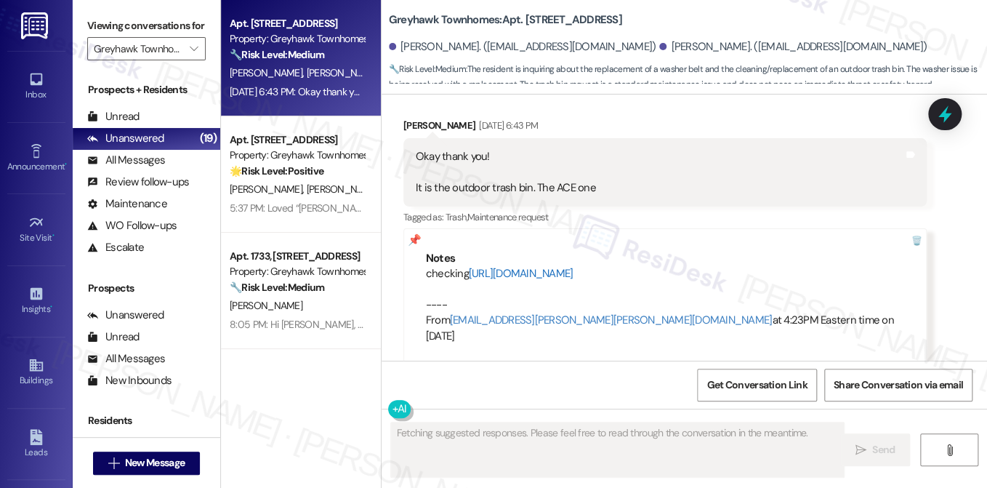
scroll to position [1937, 0]
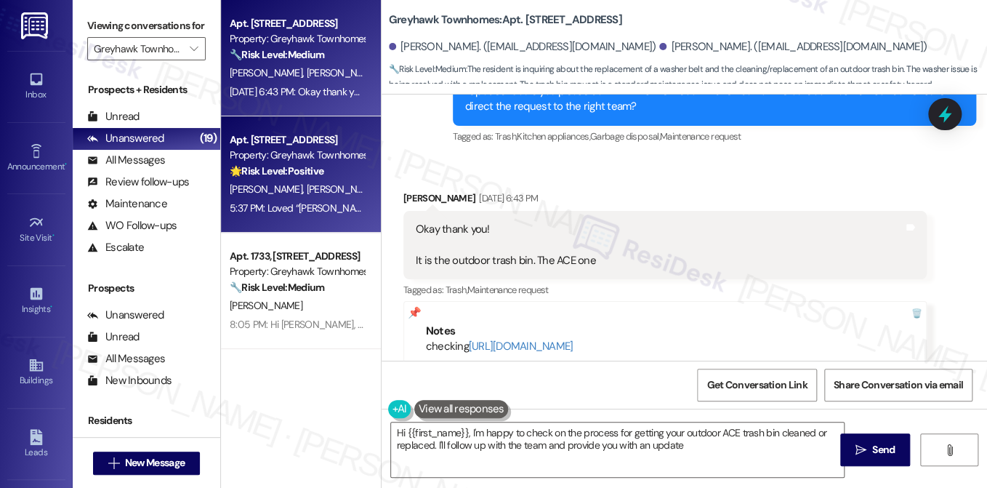
type textarea "Hi {{first_name}}, I'm happy to check on the process for getting your outdoor A…"
click at [345, 161] on div "Property: Greyhawk Townhomes" at bounding box center [297, 155] width 134 height 15
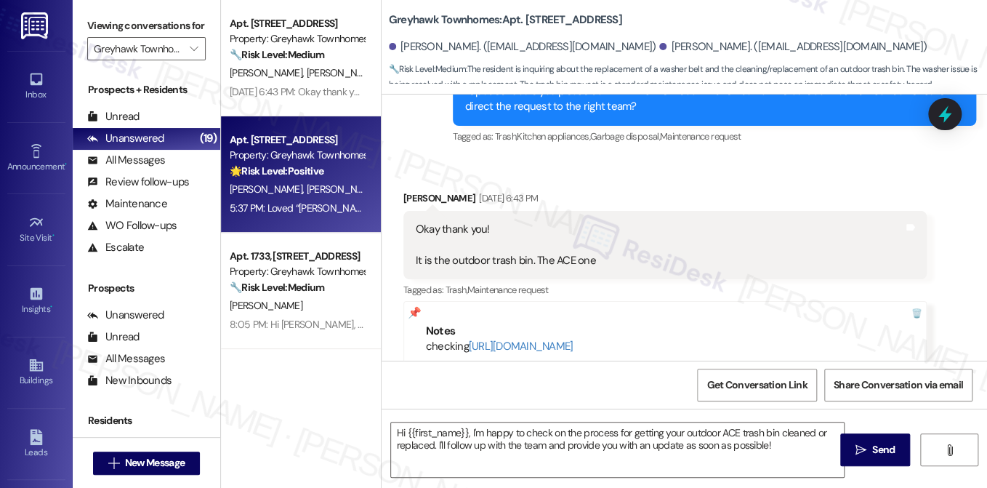
type textarea "Fetching suggested responses. Please feel free to read through the conversation…"
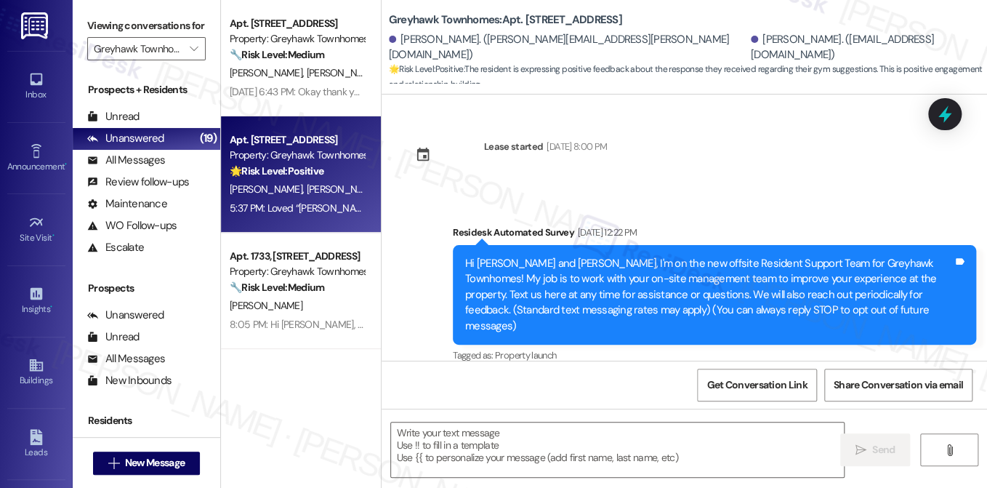
scroll to position [1847, 0]
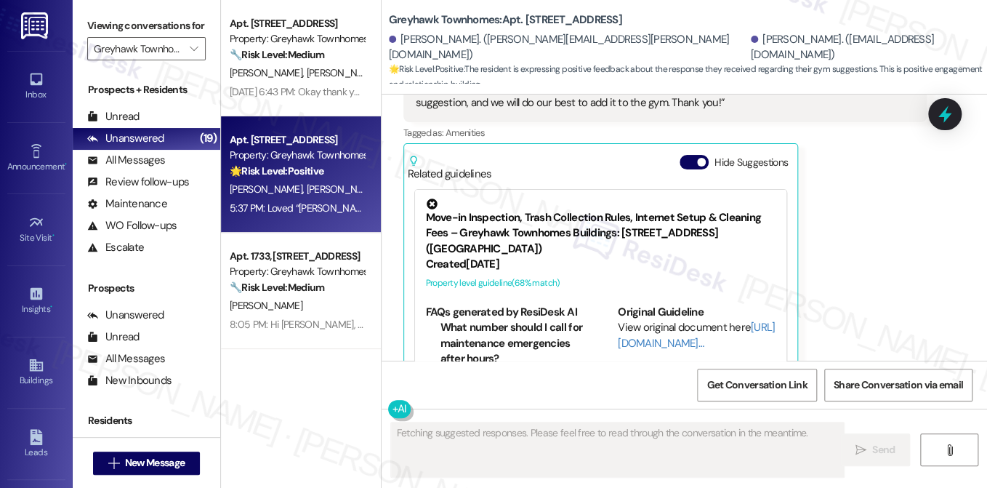
click at [151, 75] on div "Viewing conversations for Greyhawk Townhomes " at bounding box center [147, 37] width 148 height 75
click at [156, 60] on input "Greyhawk Townhomes" at bounding box center [138, 48] width 89 height 23
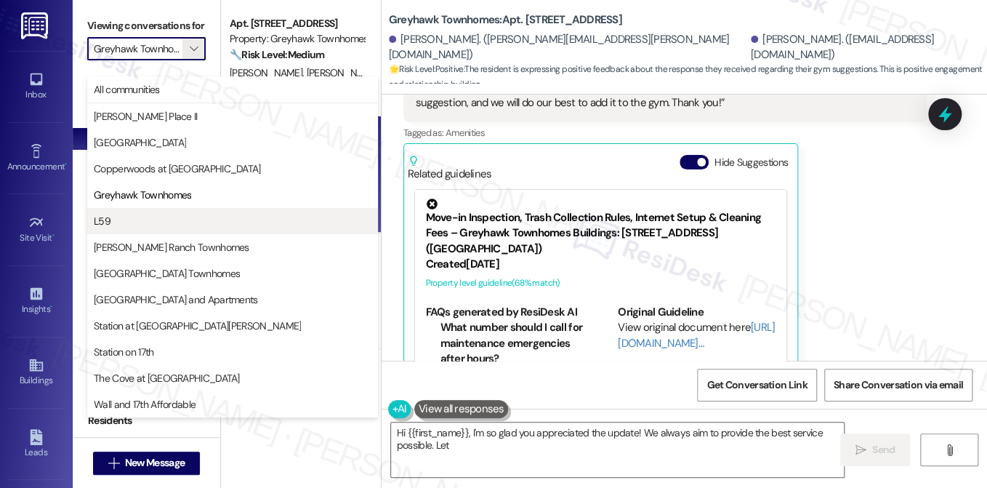
click at [161, 217] on span "L59" at bounding box center [233, 221] width 278 height 15
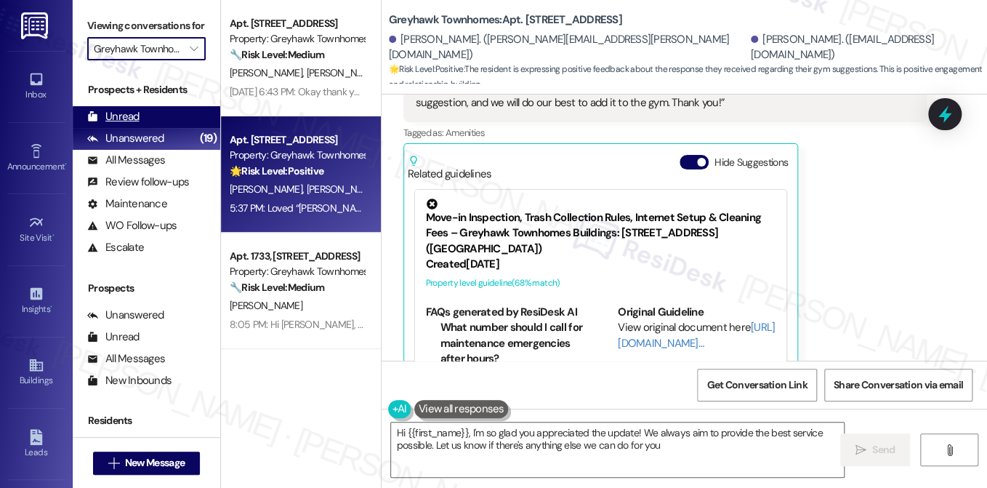
type textarea "Hi {{first_name}}, I'm so glad you appreciated the update! We always aim to pro…"
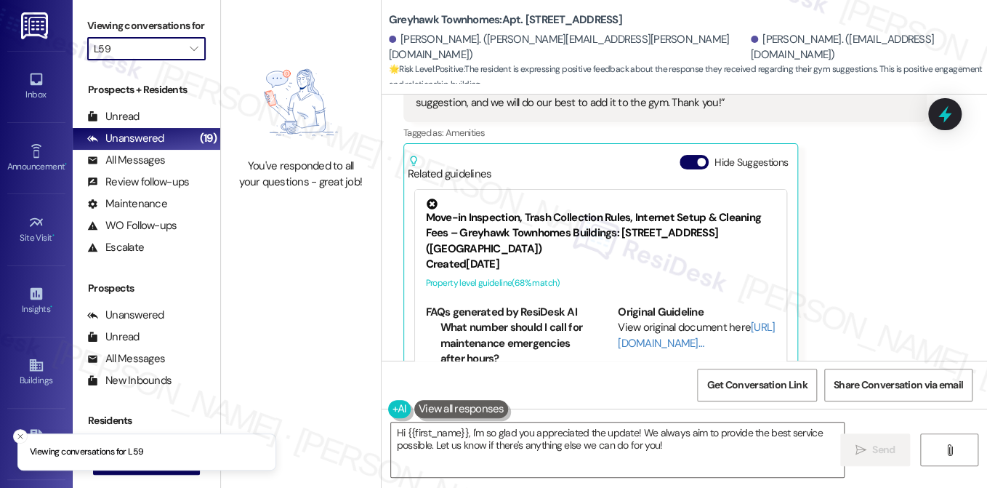
click at [169, 52] on input "L59" at bounding box center [138, 48] width 89 height 23
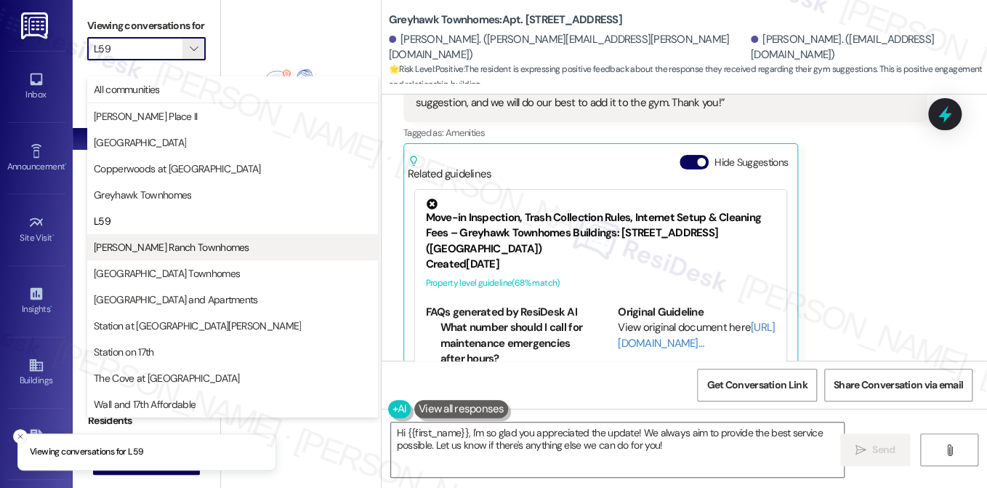
click at [161, 238] on button "[PERSON_NAME] Ranch Townhomes" at bounding box center [232, 247] width 291 height 26
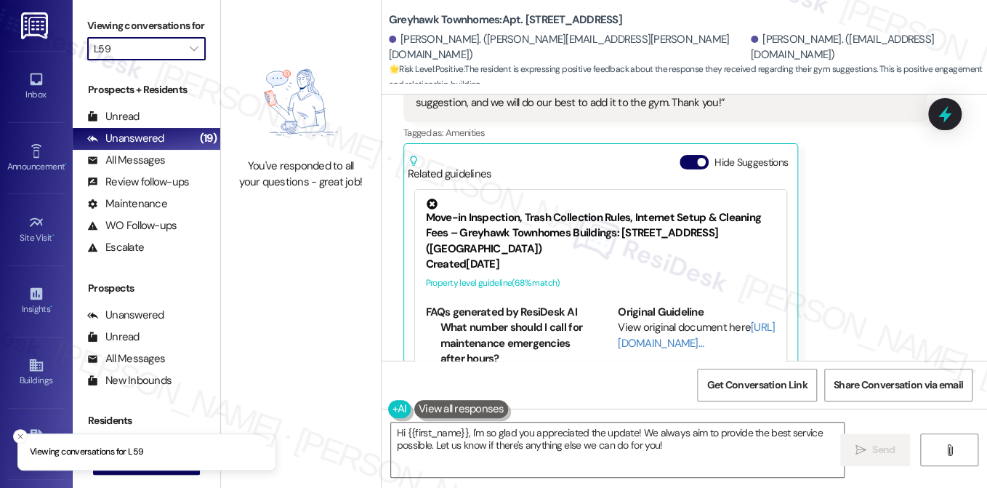
type input "[PERSON_NAME] Ranch Townhomes"
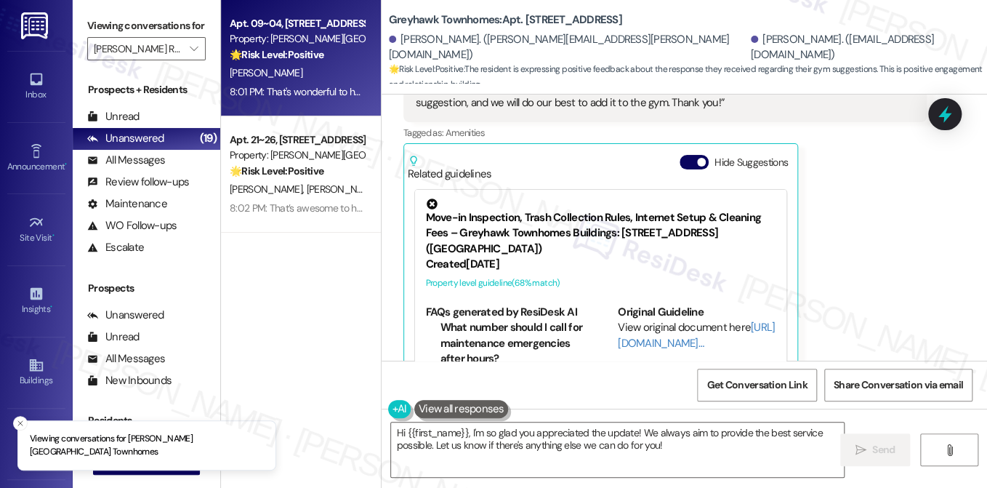
click at [288, 65] on div "J. Bedebone" at bounding box center [296, 73] width 137 height 18
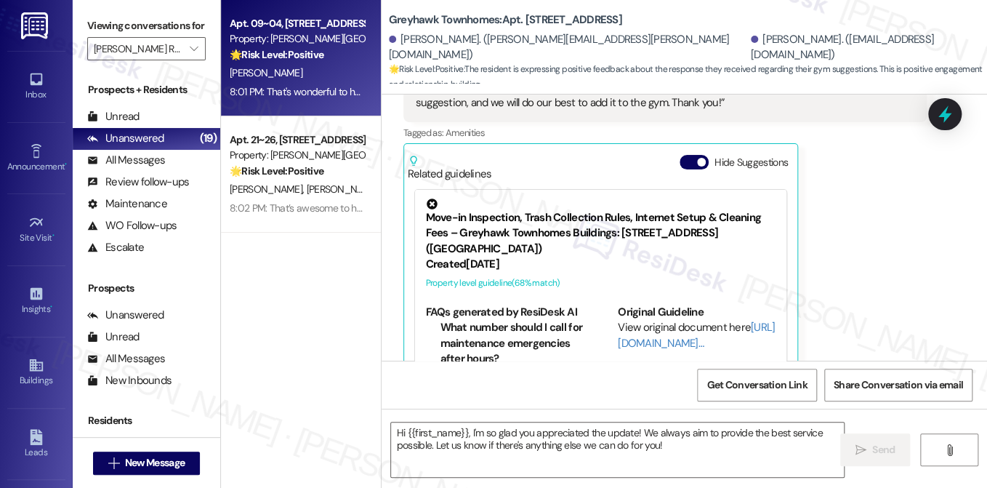
type textarea "Fetching suggested responses. Please feel free to read through the conversation…"
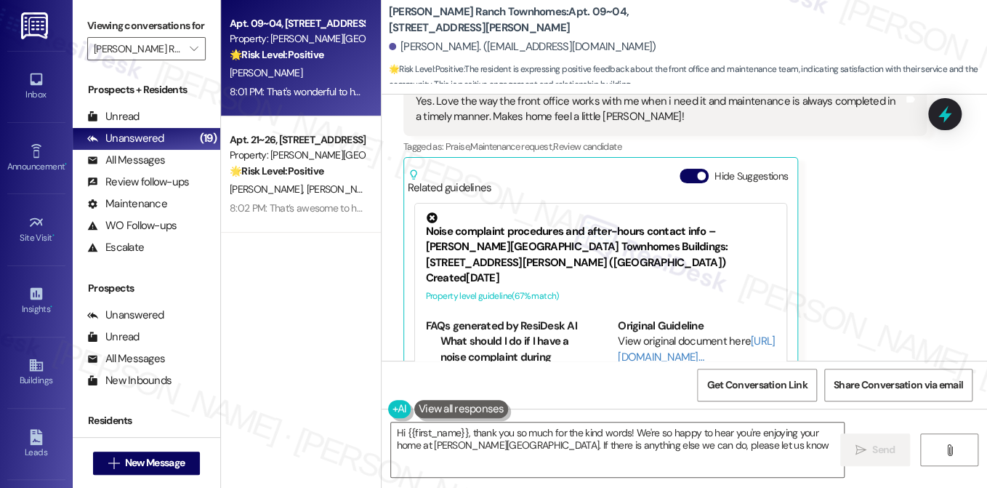
type textarea "Hi {{first_name}}, thank you so much for the kind words! We're so happy to hear…"
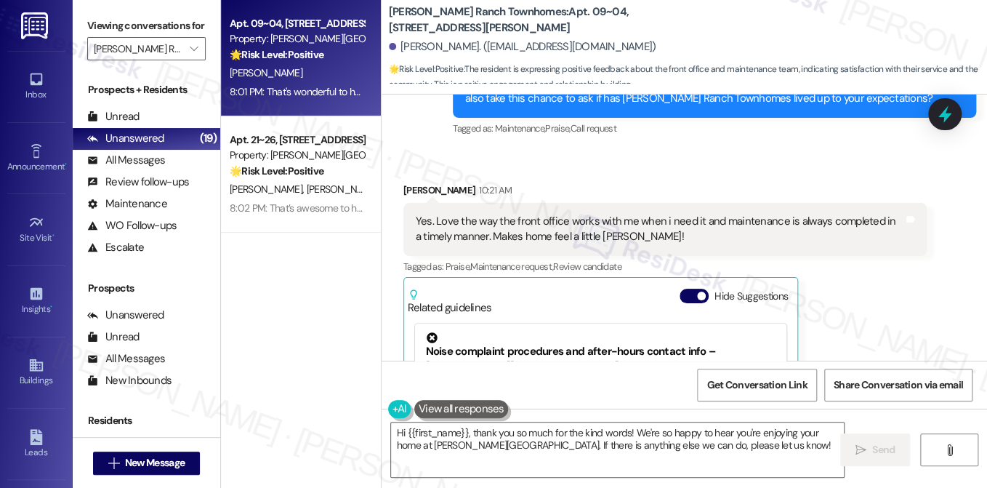
scroll to position [558, 0]
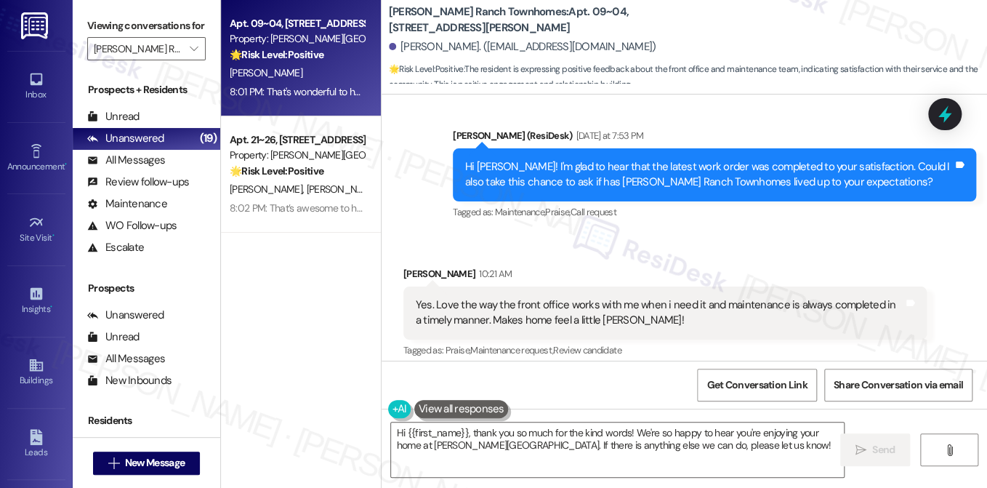
click at [490, 286] on div "Yes. Love the way the front office works with me when i need it and maintenance…" at bounding box center [664, 312] width 523 height 53
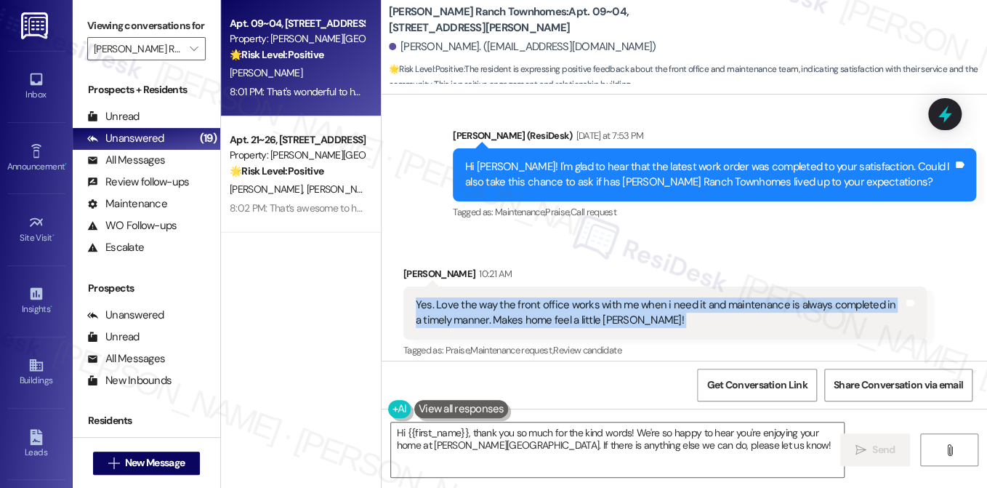
click at [490, 286] on div "Yes. Love the way the front office works with me when i need it and maintenance…" at bounding box center [664, 312] width 523 height 53
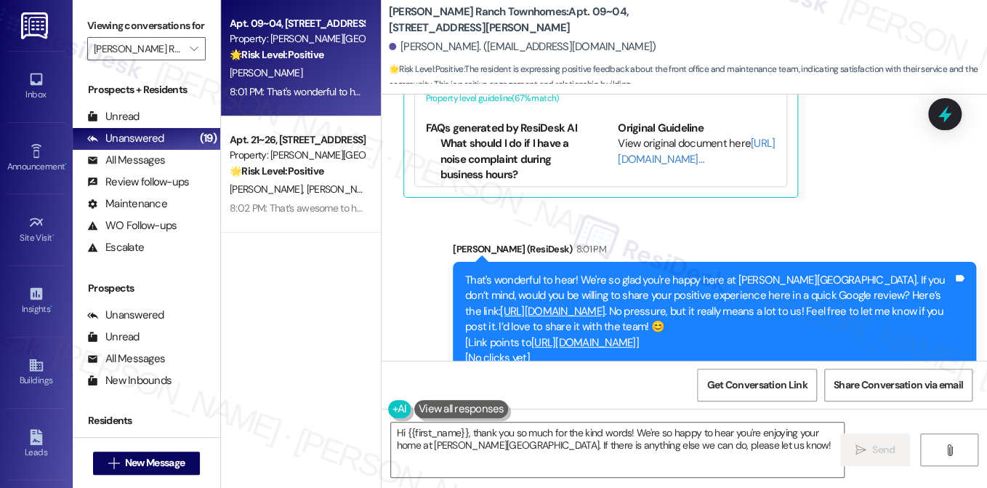
scroll to position [977, 0]
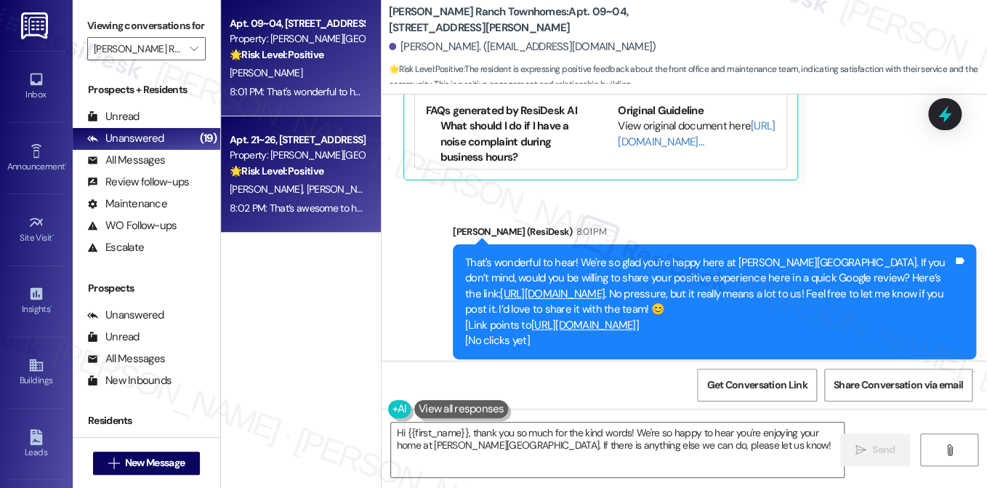
click at [302, 162] on div "Property: Porter Ranch Townhomes" at bounding box center [297, 155] width 134 height 15
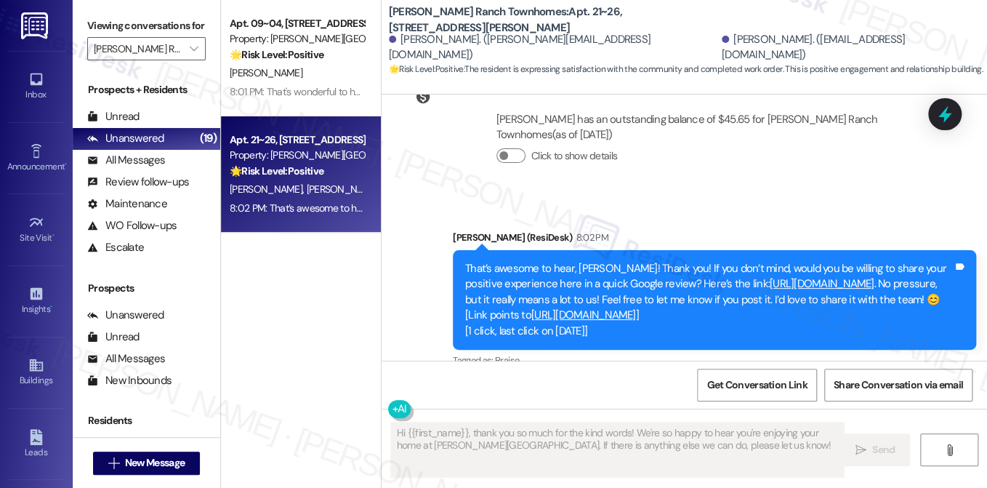
scroll to position [1053, 0]
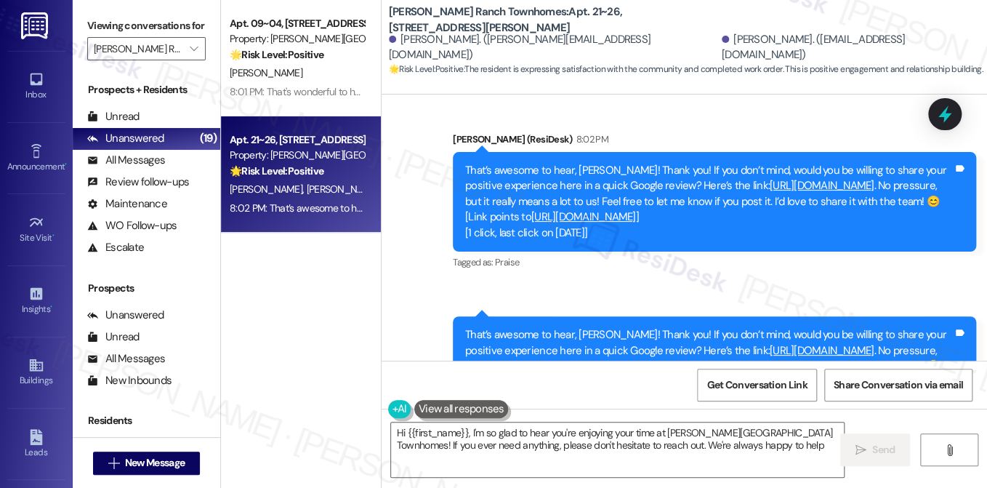
type textarea "Hi {{first_name}}, I'm so glad to hear you're enjoying your time at Porter Ranc…"
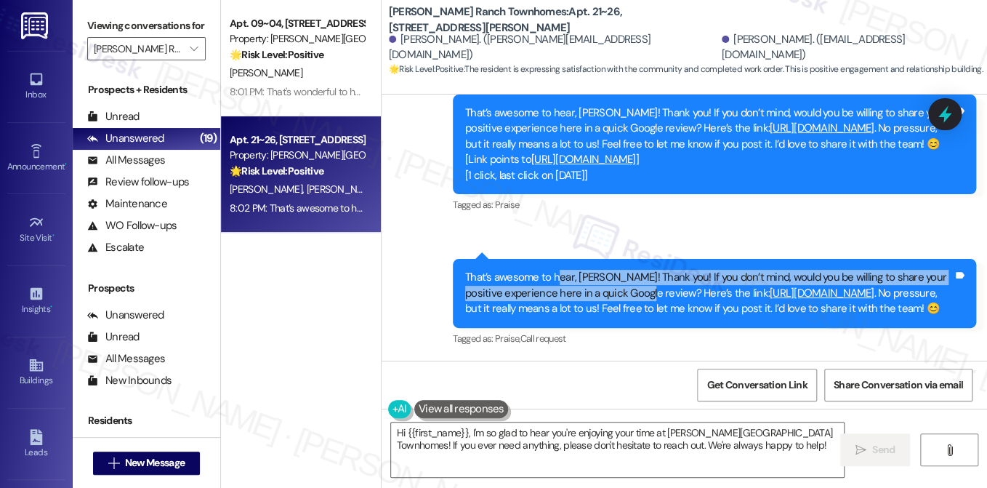
drag, startPoint x: 553, startPoint y: 252, endPoint x: 636, endPoint y: 280, distance: 88.0
click at [635, 279] on div "That’s awesome to hear, Melissa! Thank you! If you don’t mind, would you be wil…" at bounding box center [714, 293] width 523 height 68
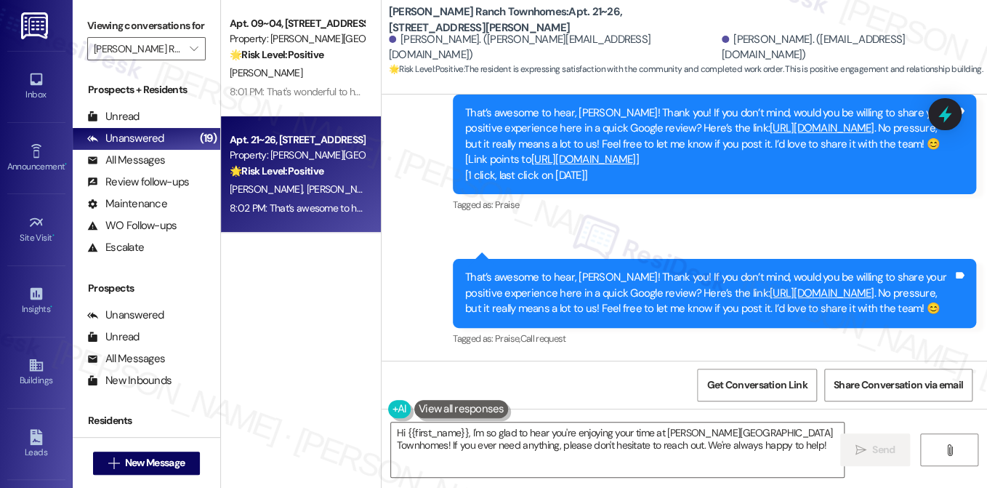
click at [654, 318] on div "That’s awesome to hear, Melissa! Thank you! If you don’t mind, would you be wil…" at bounding box center [714, 293] width 523 height 68
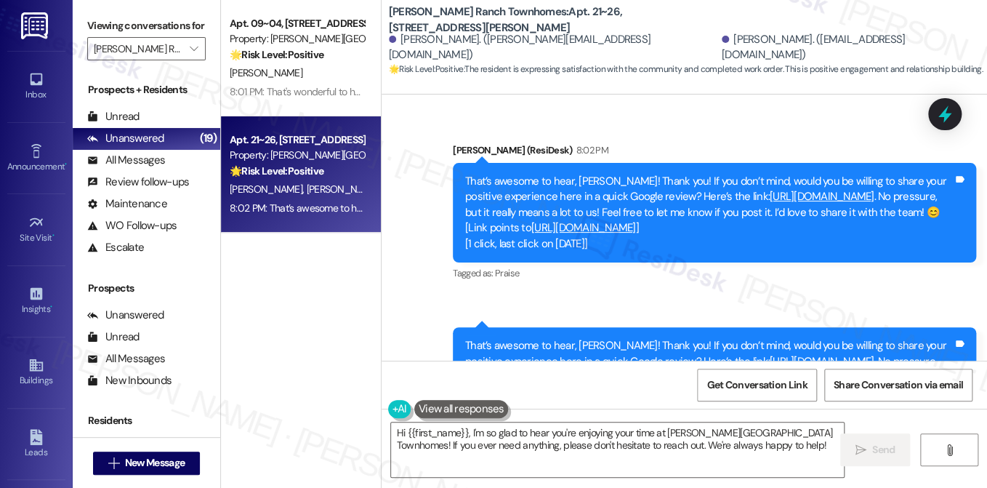
scroll to position [907, 0]
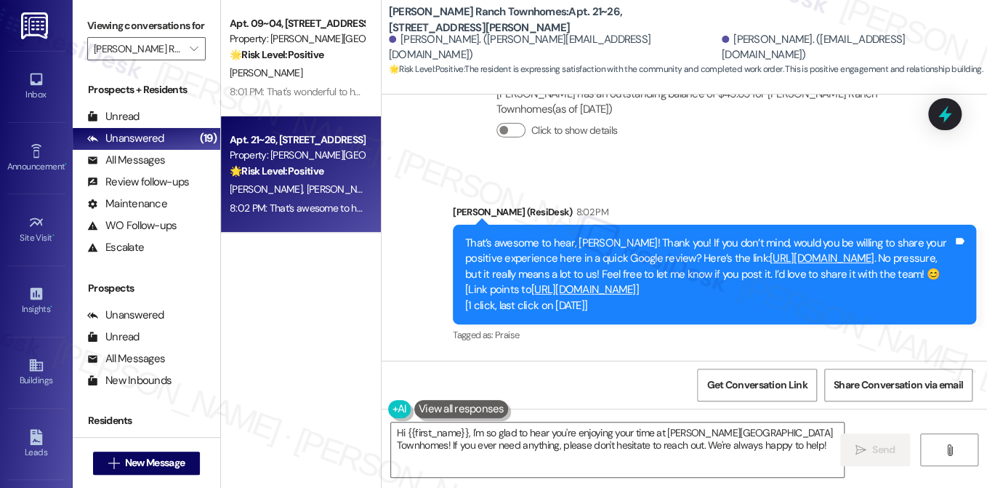
click at [680, 236] on div "That’s awesome to hear, Melissa! Thank you! If you don’t mind, would you be wil…" at bounding box center [709, 275] width 488 height 78
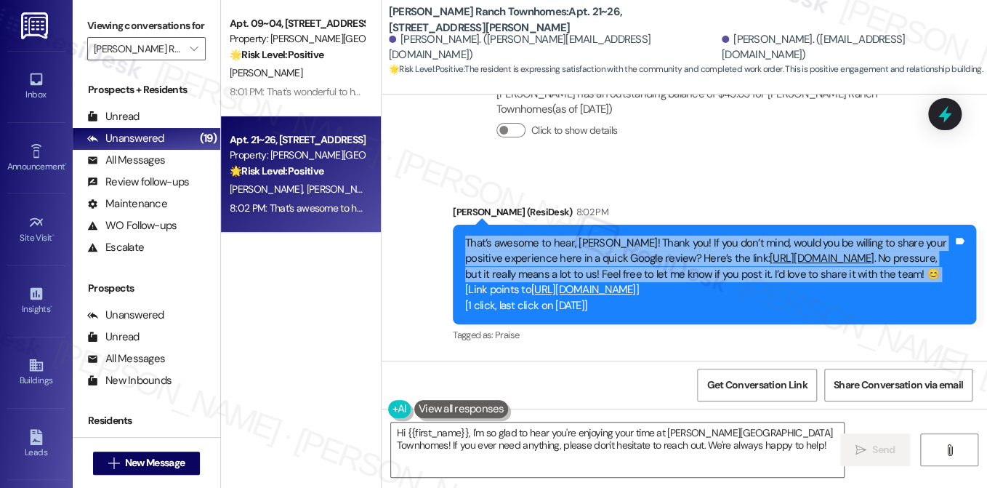
click at [680, 236] on div "That’s awesome to hear, Melissa! Thank you! If you don’t mind, would you be wil…" at bounding box center [709, 275] width 488 height 78
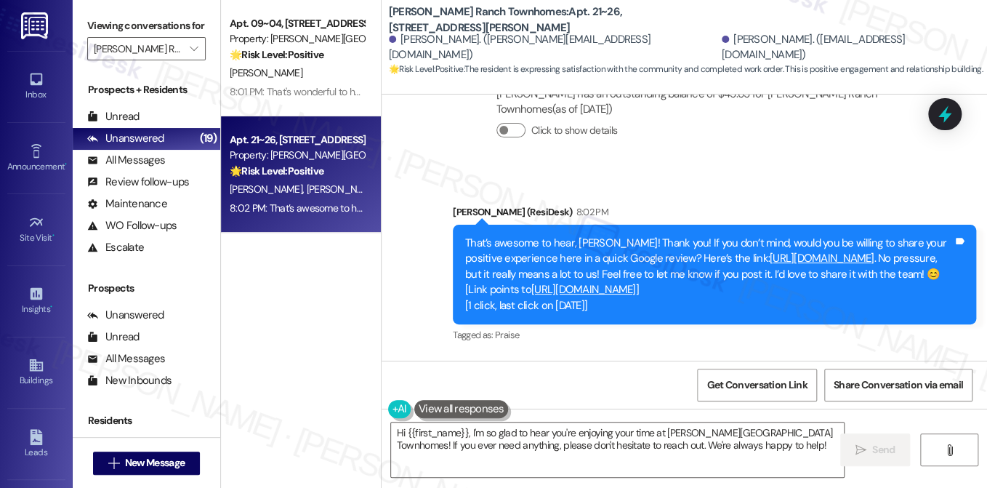
click at [666, 172] on div "Sent via SMS Sarah (ResiDesk) 8:02 PM That’s awesome to hear, Melissa! Thank yo…" at bounding box center [685, 331] width 606 height 318
click at [627, 236] on div "That’s awesome to hear, Melissa! Thank you! If you don’t mind, would you be wil…" at bounding box center [709, 275] width 488 height 78
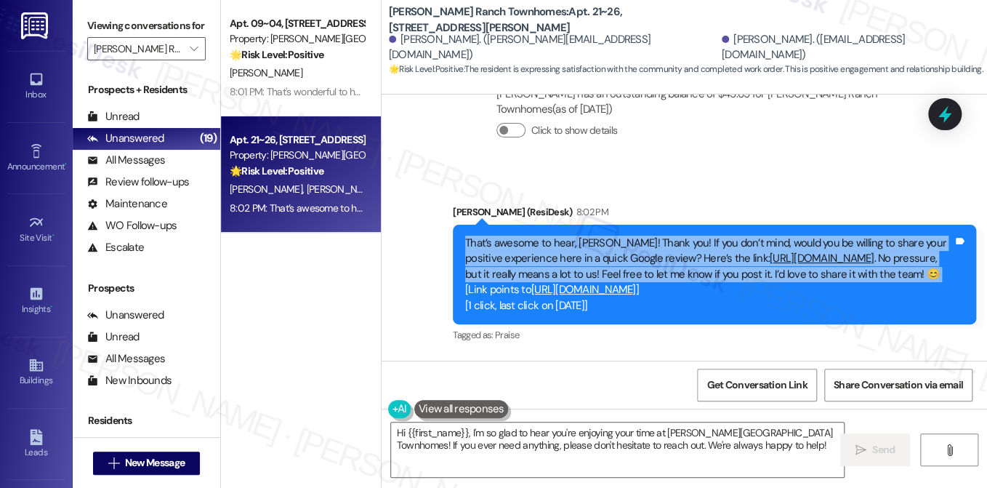
click at [627, 236] on div "That’s awesome to hear, Melissa! Thank you! If you don’t mind, would you be wil…" at bounding box center [709, 275] width 488 height 78
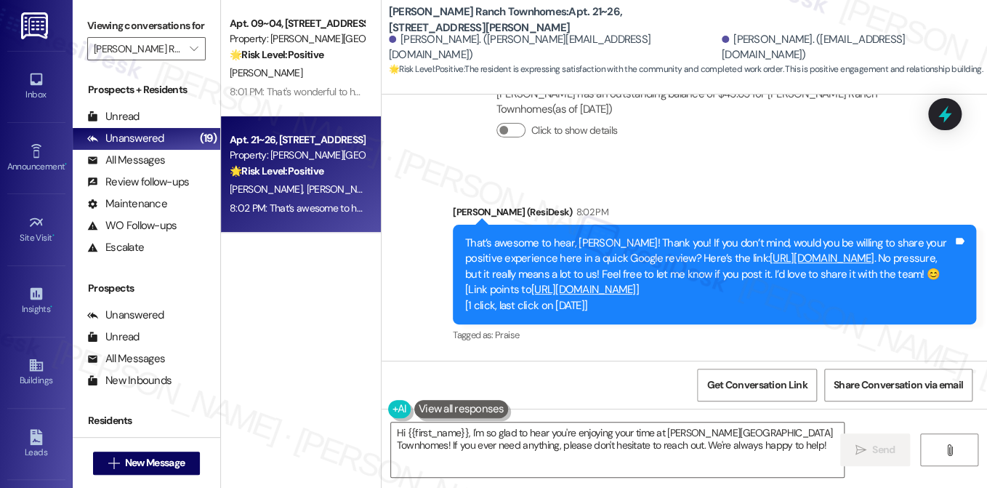
click at [636, 174] on div "Sent via SMS Sarah (ResiDesk) 8:02 PM That’s awesome to hear, Melissa! Thank yo…" at bounding box center [685, 331] width 606 height 318
click at [145, 60] on input "[PERSON_NAME] Ranch Townhomes" at bounding box center [138, 48] width 89 height 23
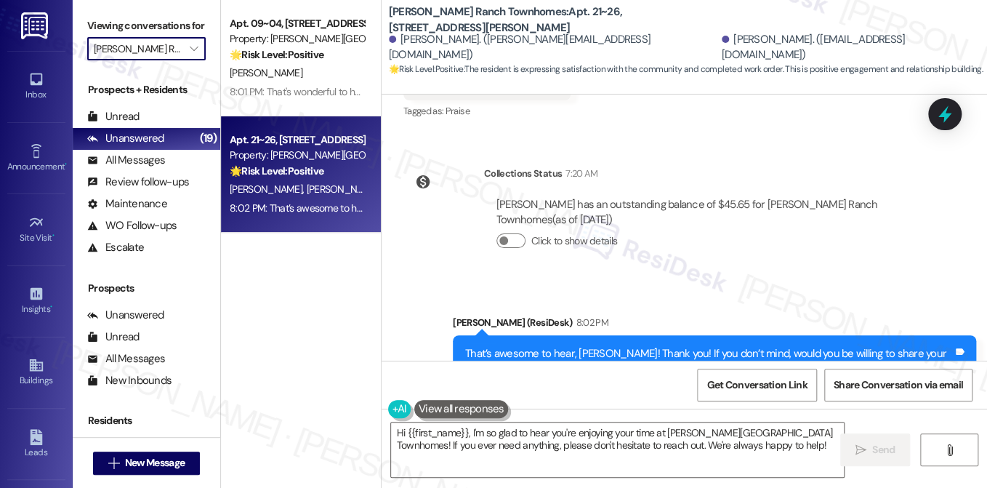
scroll to position [762, 0]
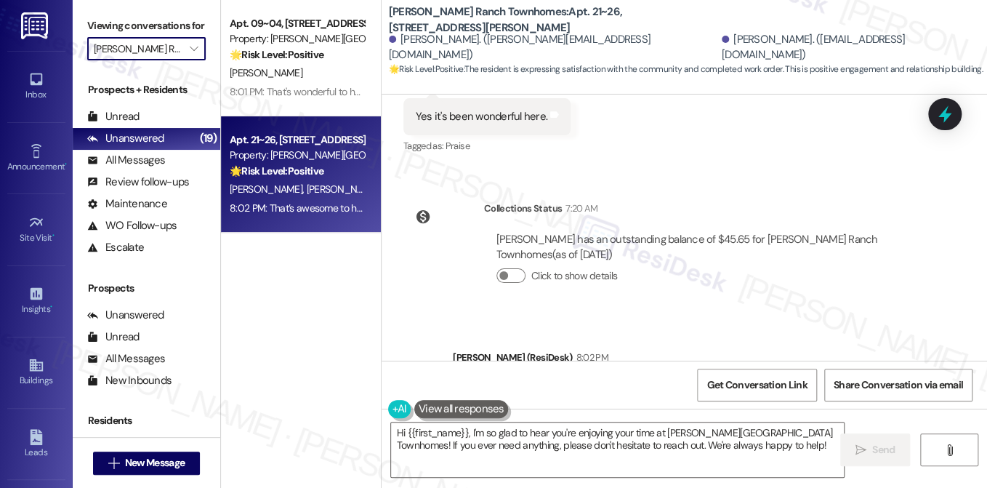
click at [675, 190] on div "Collections Status 7:20 AM Melissa Garcia has an outstanding balance of $45.65 …" at bounding box center [665, 253] width 545 height 127
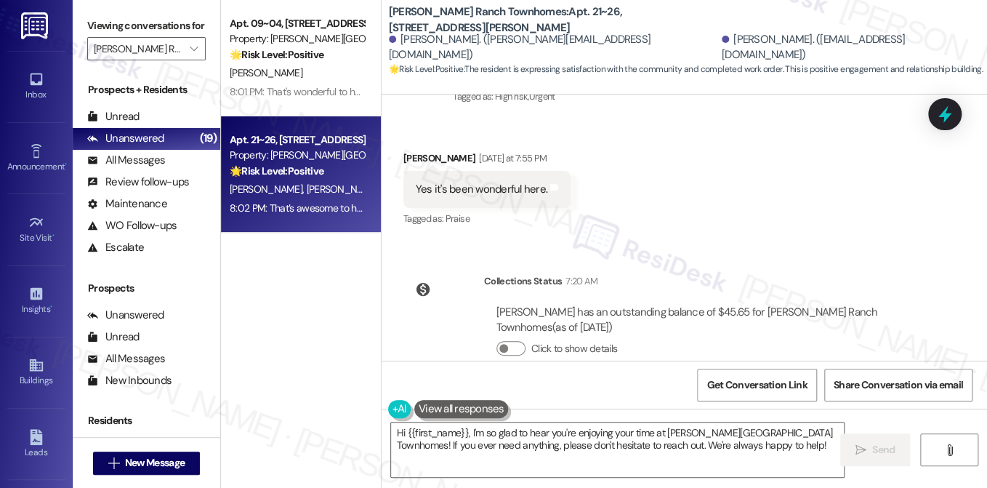
scroll to position [616, 0]
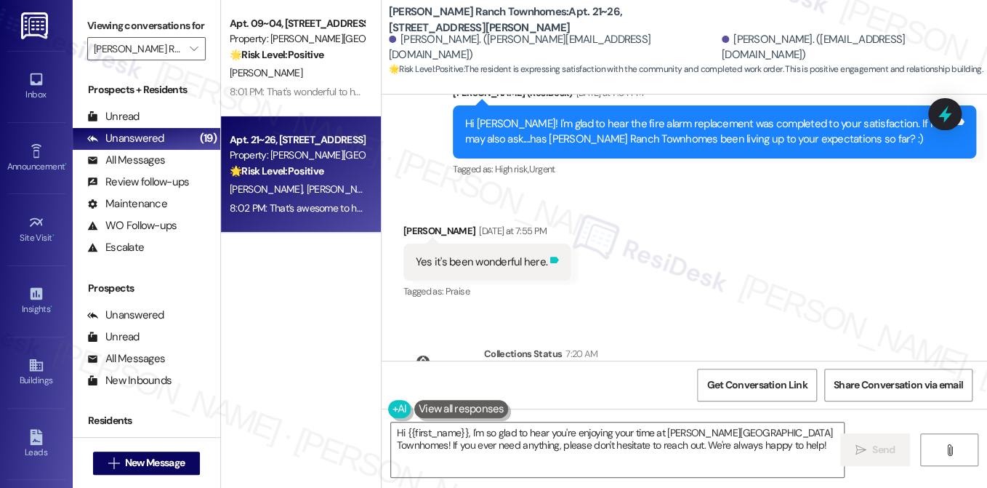
click at [550, 257] on icon at bounding box center [554, 260] width 9 height 7
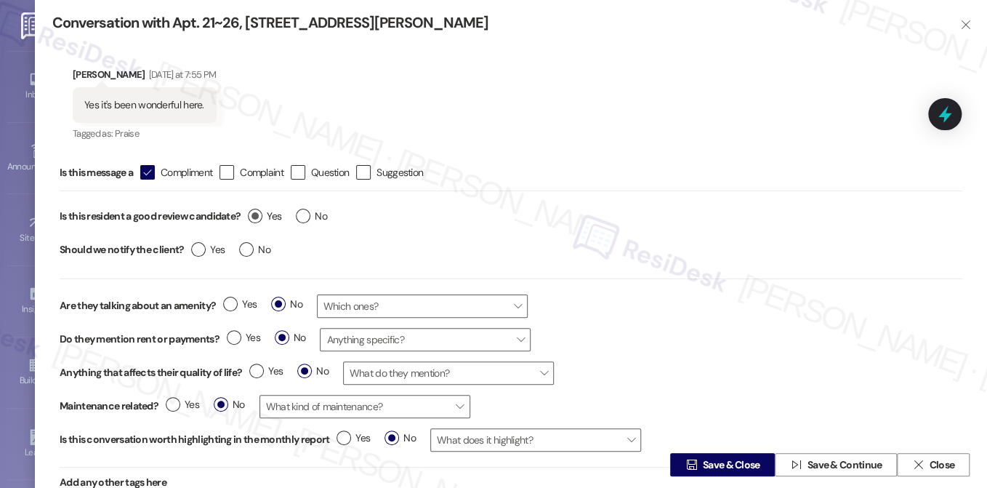
click at [262, 212] on label "Yes" at bounding box center [264, 216] width 33 height 15
click at [262, 212] on input "Yes" at bounding box center [264, 218] width 33 height 19
radio input "true"
click at [243, 253] on label "No" at bounding box center [254, 249] width 31 height 15
click at [243, 253] on input "No" at bounding box center [254, 251] width 31 height 19
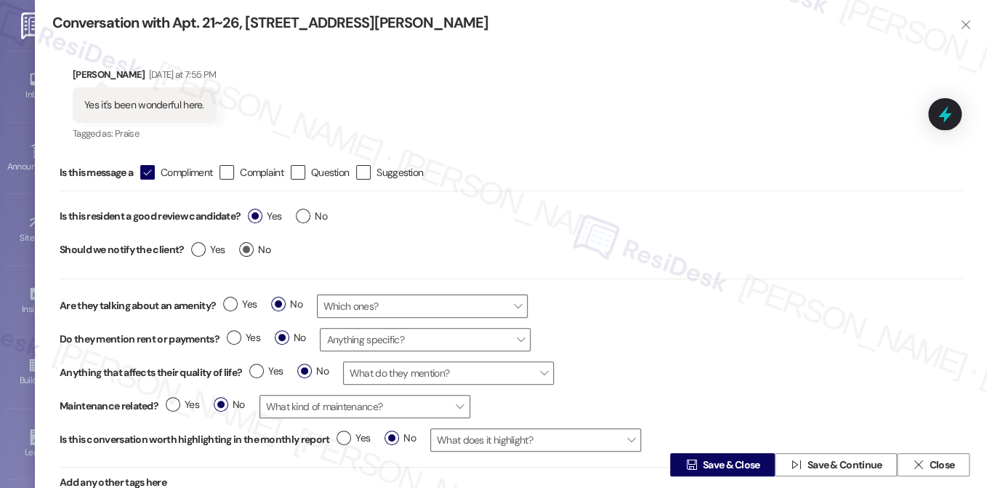
radio input "true"
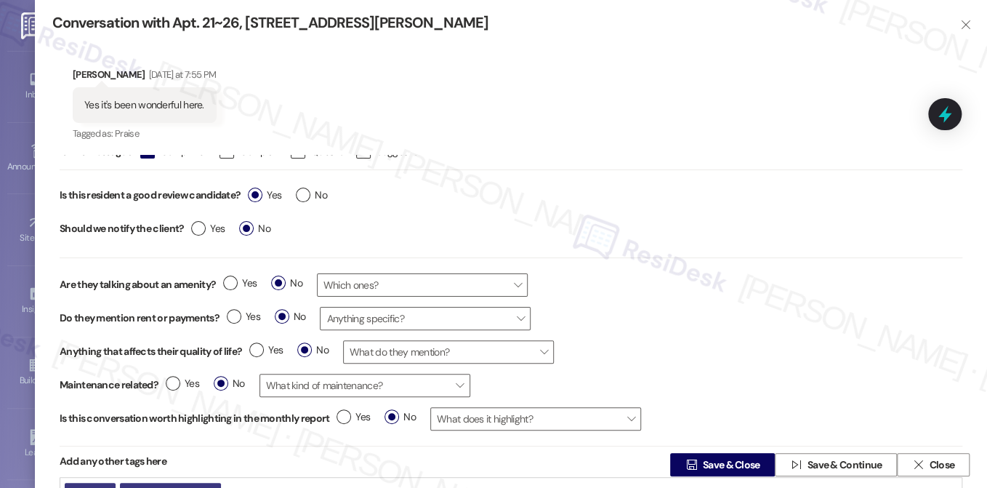
scroll to position [33, 0]
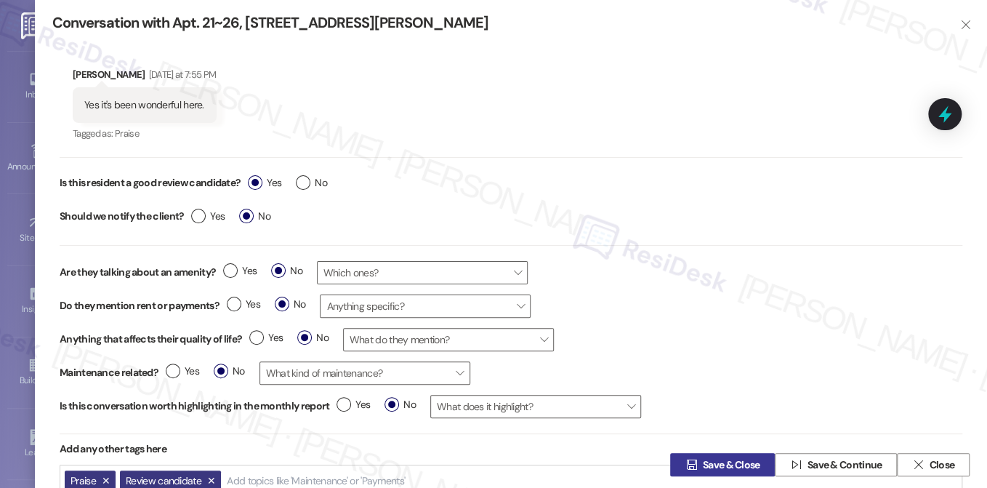
click at [704, 462] on span "Save & Close" at bounding box center [731, 464] width 57 height 15
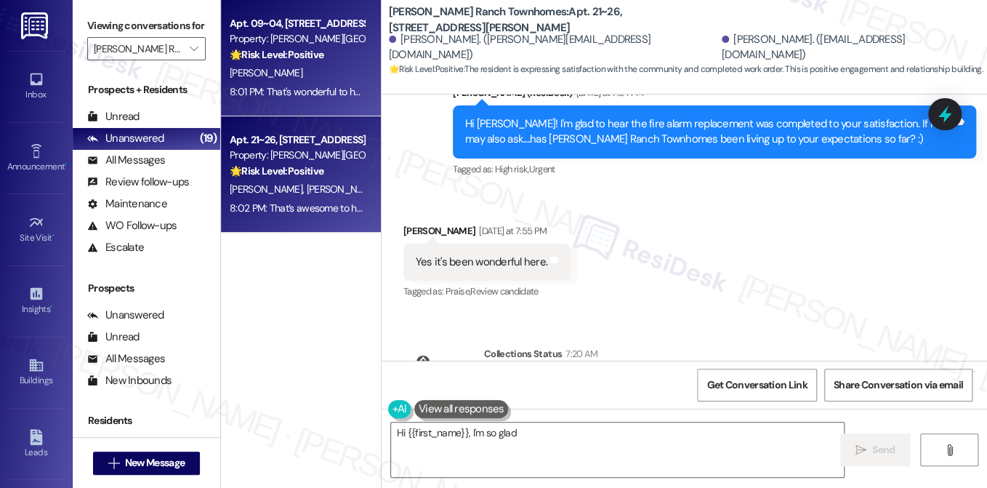
scroll to position [553, 0]
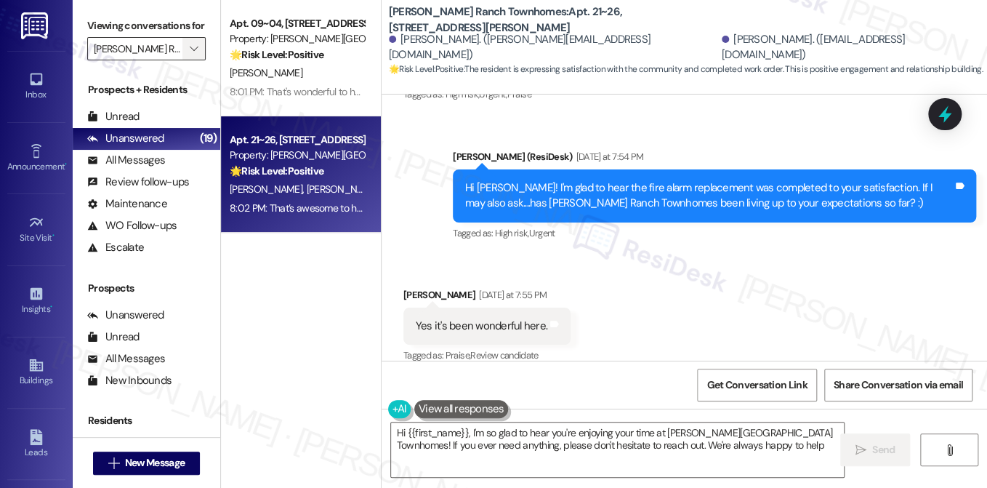
type textarea "Hi {{first_name}}, I'm so glad to hear you're enjoying your time at Porter Ranc…"
click at [182, 60] on button "" at bounding box center [193, 48] width 23 height 23
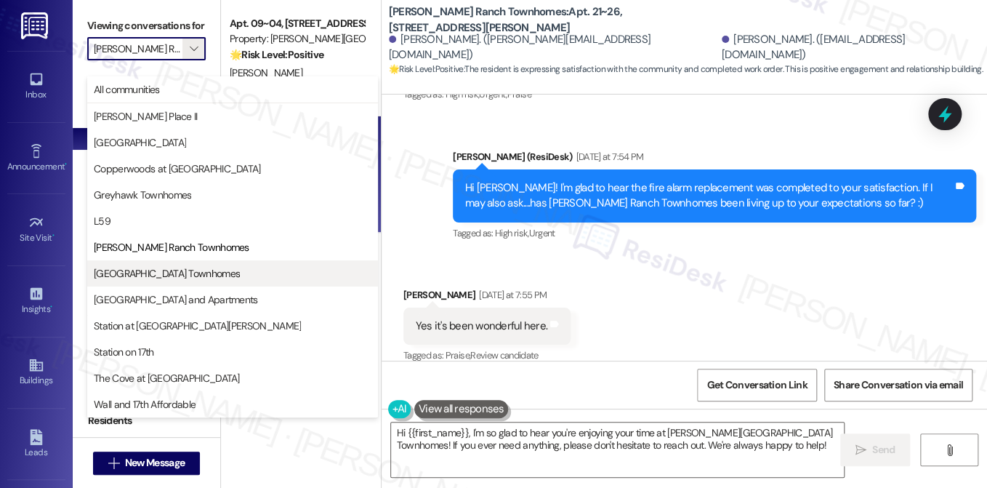
click at [165, 267] on span "[GEOGRAPHIC_DATA] Townhomes" at bounding box center [167, 273] width 146 height 15
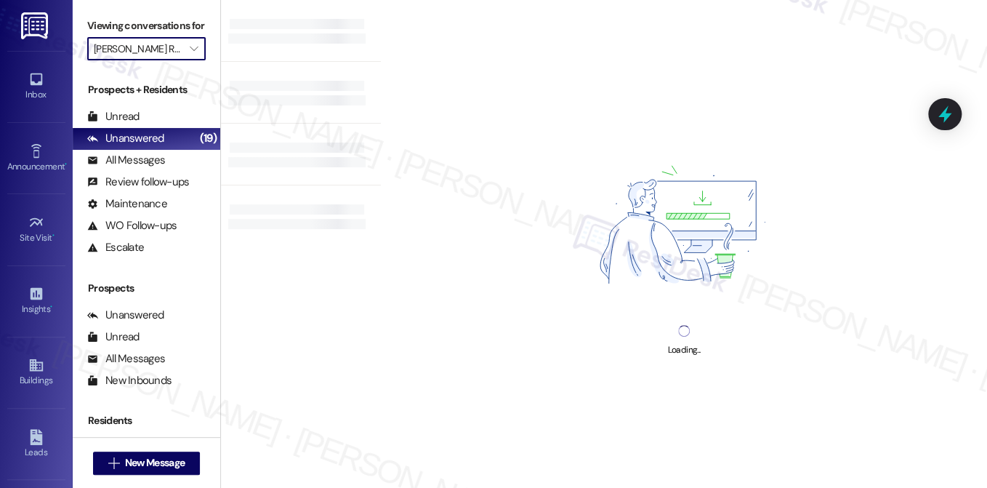
type input "[GEOGRAPHIC_DATA] Townhomes"
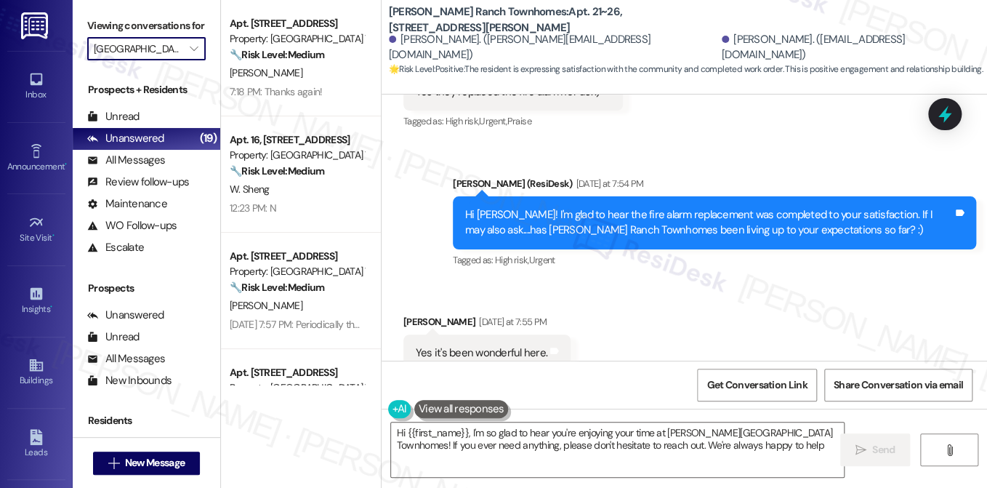
type textarea "Hi {{first_name}}, I'm so glad to hear you're enjoying your time at Porter Ranc…"
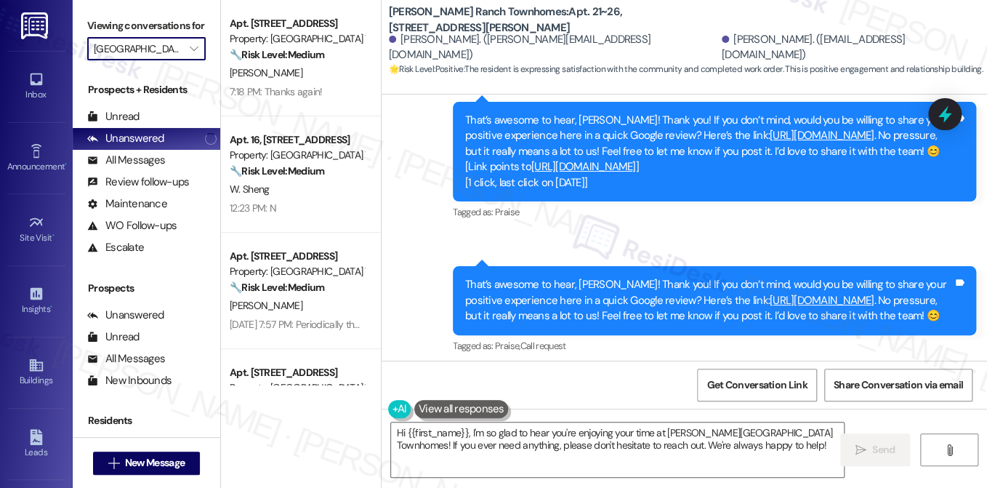
scroll to position [1053, 0]
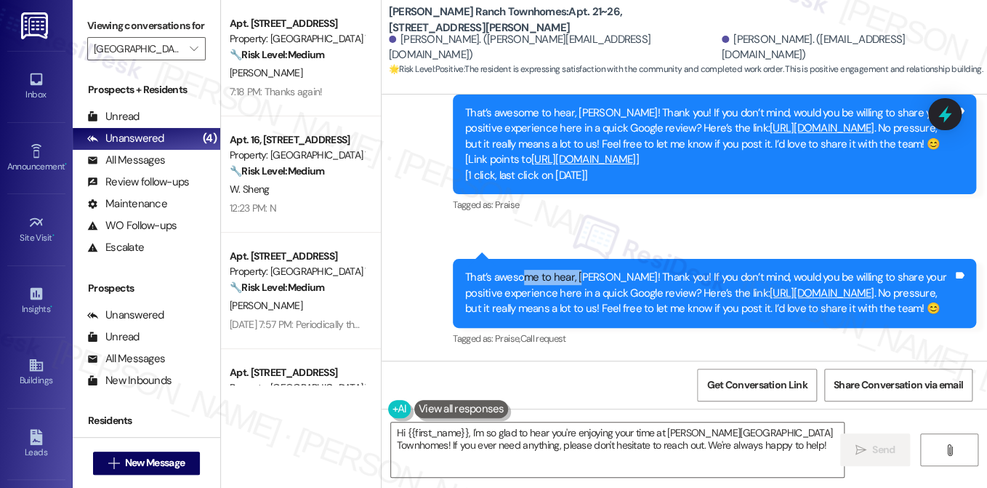
drag, startPoint x: 523, startPoint y: 246, endPoint x: 579, endPoint y: 252, distance: 56.4
click at [579, 259] on div "That’s awesome to hear, Melissa! Thank you! If you don’t mind, would you be wil…" at bounding box center [714, 293] width 523 height 68
click at [688, 316] on div "That’s awesome to hear, Melissa! Thank you! If you don’t mind, would you be wil…" at bounding box center [709, 293] width 488 height 47
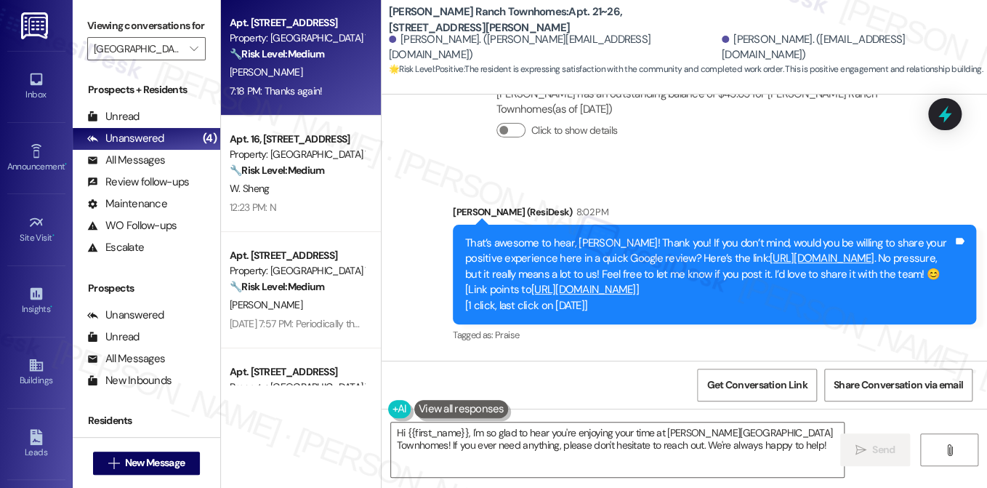
scroll to position [0, 0]
click at [305, 83] on div "7:18 PM: Thanks again! 7:18 PM: Thanks again!" at bounding box center [296, 92] width 137 height 18
type textarea "Hi {{first_name}}, I'm so glad to hear you're enjoying your time at Porter Ranc…"
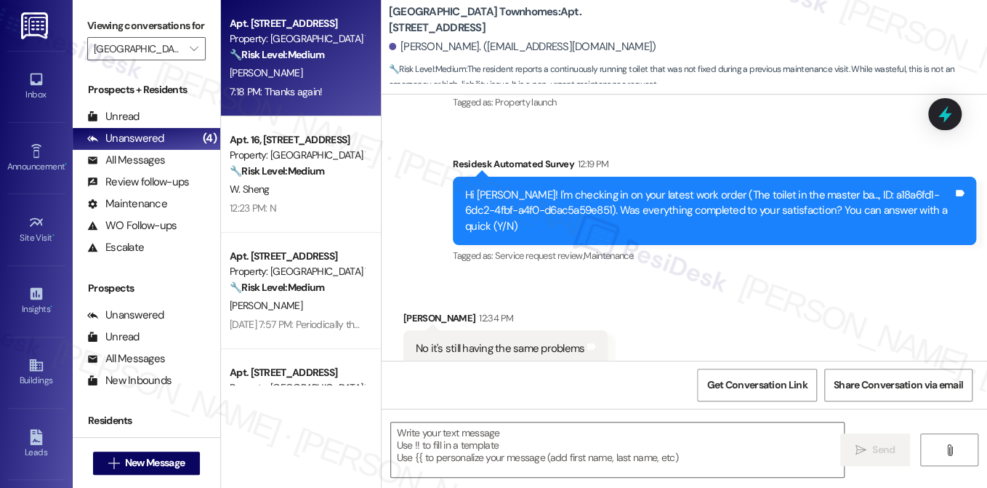
type textarea "Fetching suggested responses. Please feel free to read through the conversation…"
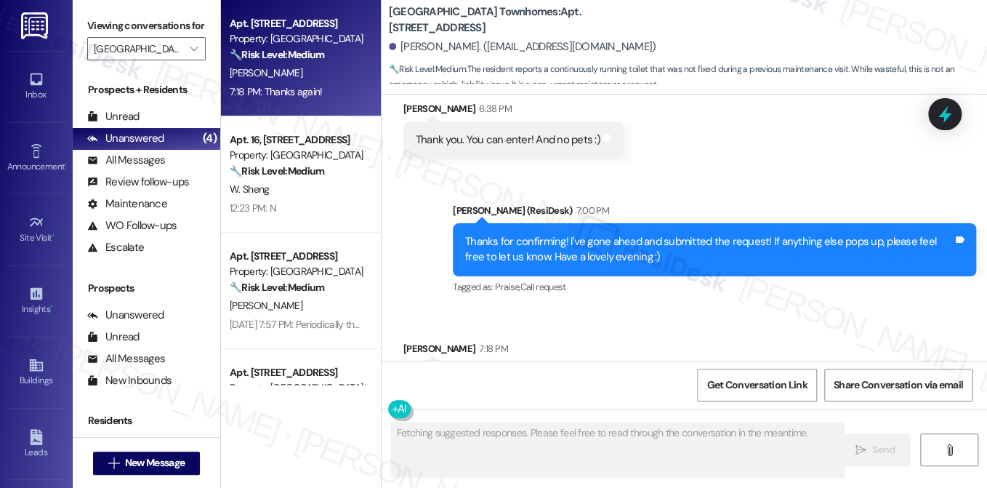
scroll to position [1017, 0]
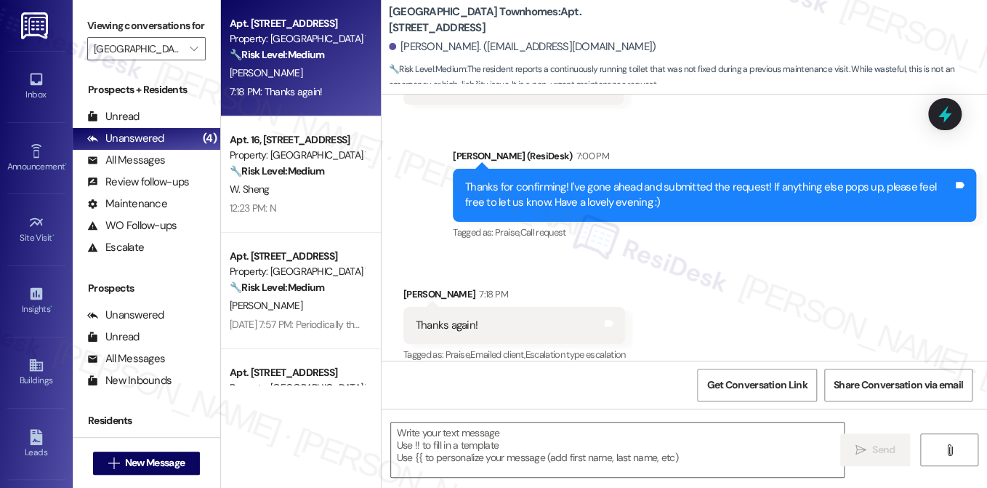
click at [558, 169] on div "Thanks for confirming! I've gone ahead and submitted the request! If anything e…" at bounding box center [714, 195] width 523 height 53
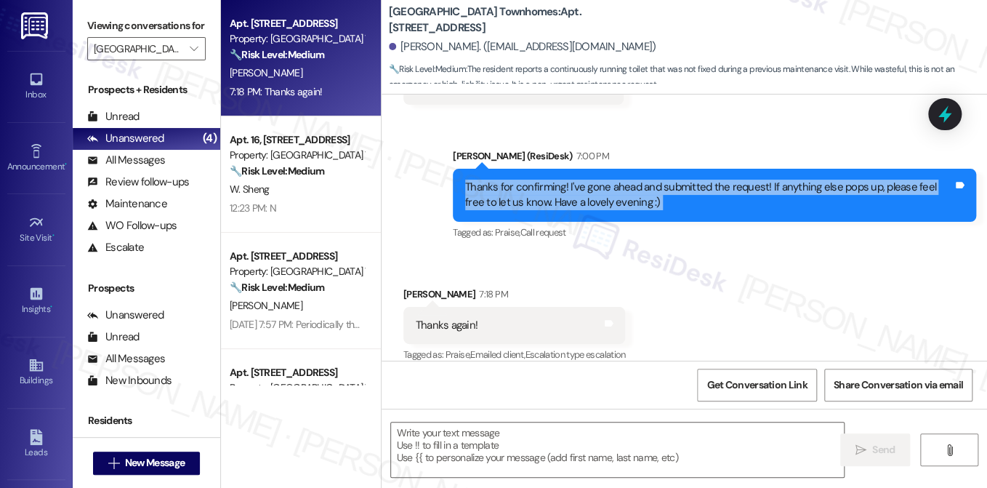
click at [558, 169] on div "Thanks for confirming! I've gone ahead and submitted the request! If anything e…" at bounding box center [714, 195] width 523 height 53
click at [752, 180] on div "Thanks for confirming! I've gone ahead and submitted the request! If anything e…" at bounding box center [709, 195] width 488 height 31
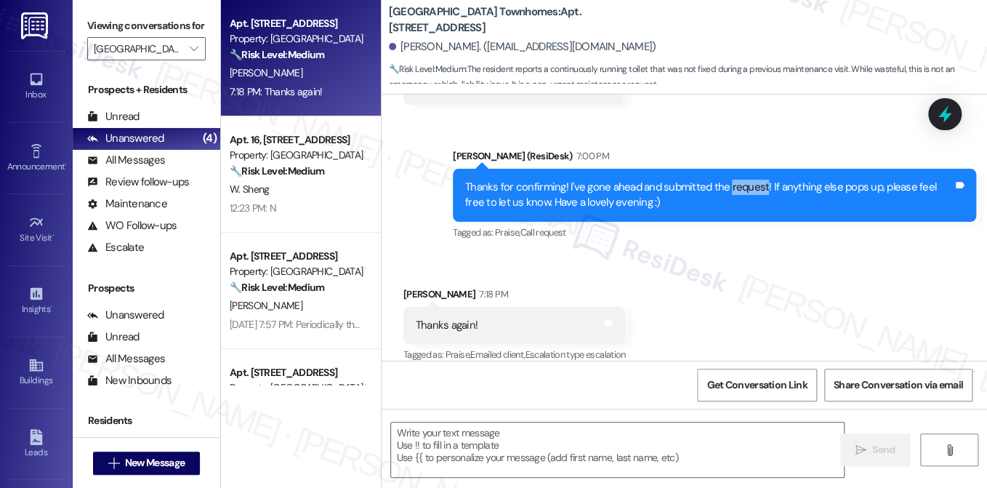
click at [752, 180] on div "Thanks for confirming! I've gone ahead and submitted the request! If anything e…" at bounding box center [709, 195] width 488 height 31
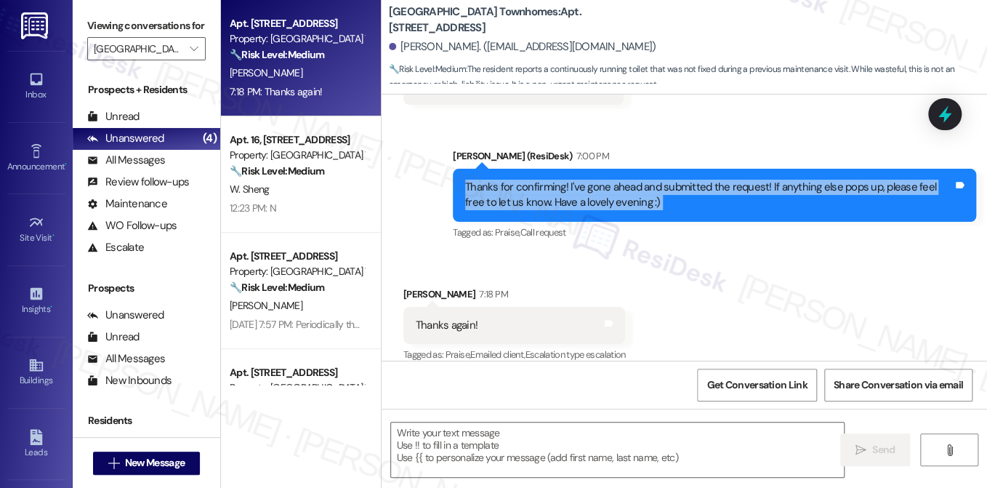
click at [752, 180] on div "Thanks for confirming! I've gone ahead and submitted the request! If anything e…" at bounding box center [709, 195] width 488 height 31
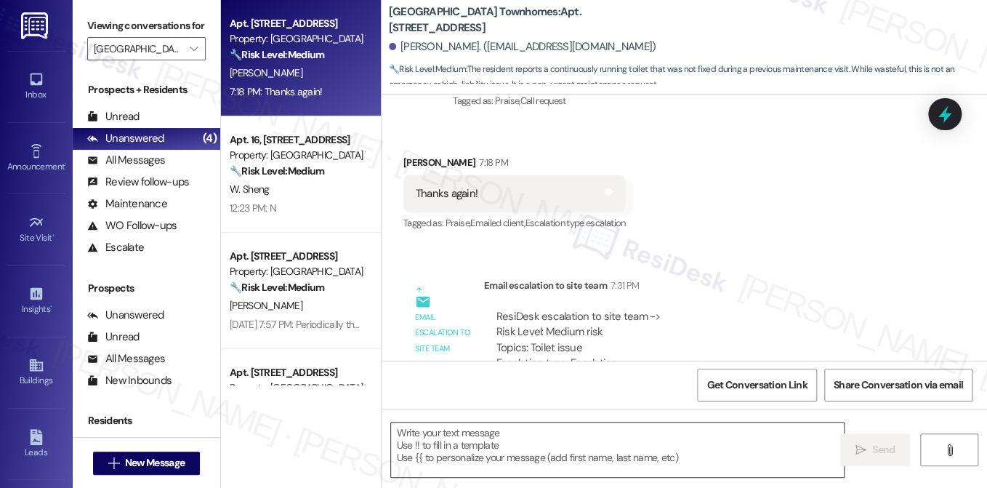
scroll to position [1197, 0]
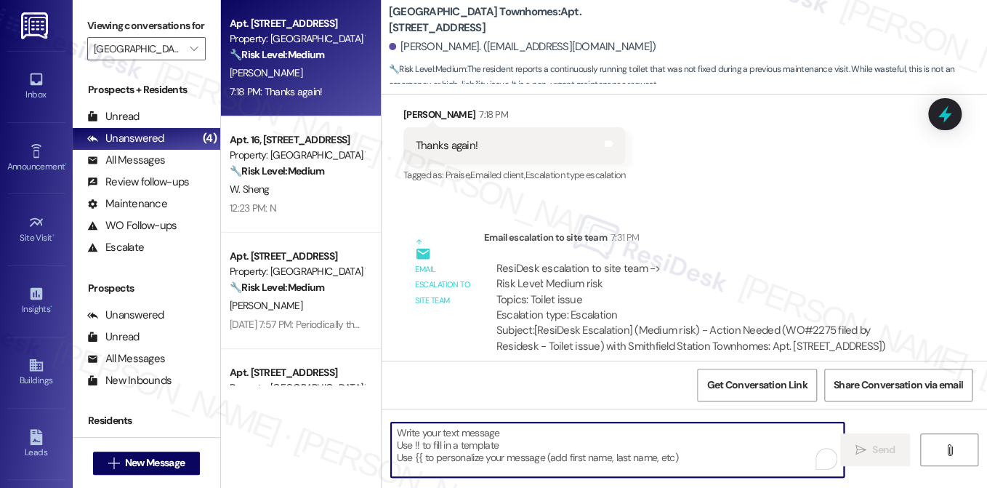
click at [527, 453] on textarea "To enrich screen reader interactions, please activate Accessibility in Grammarl…" at bounding box center [617, 449] width 453 height 55
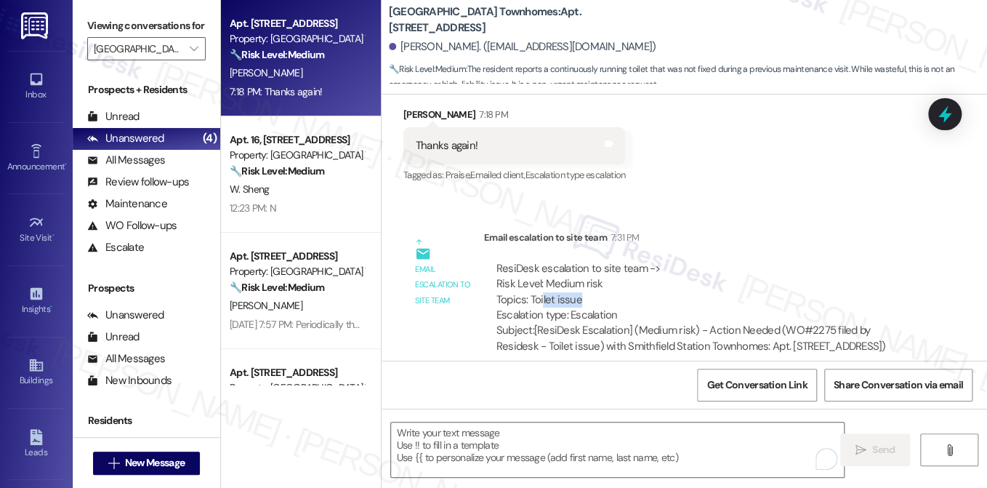
drag, startPoint x: 574, startPoint y: 282, endPoint x: 540, endPoint y: 276, distance: 33.9
click at [540, 276] on div "ResiDesk escalation to site team -> Risk Level: Medium risk Topics: Toilet issu…" at bounding box center [706, 292] width 418 height 63
drag, startPoint x: 776, startPoint y: 316, endPoint x: 573, endPoint y: 328, distance: 203.9
click at [573, 328] on div "Subject: [ResiDesk Escalation] (Medium risk) - Action Needed (WO#2275 filed by …" at bounding box center [706, 338] width 418 height 31
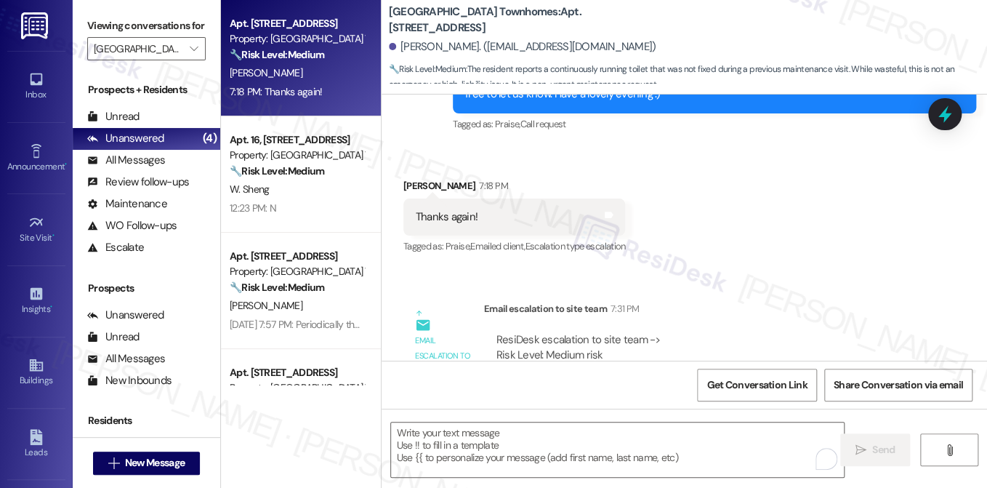
scroll to position [1051, 0]
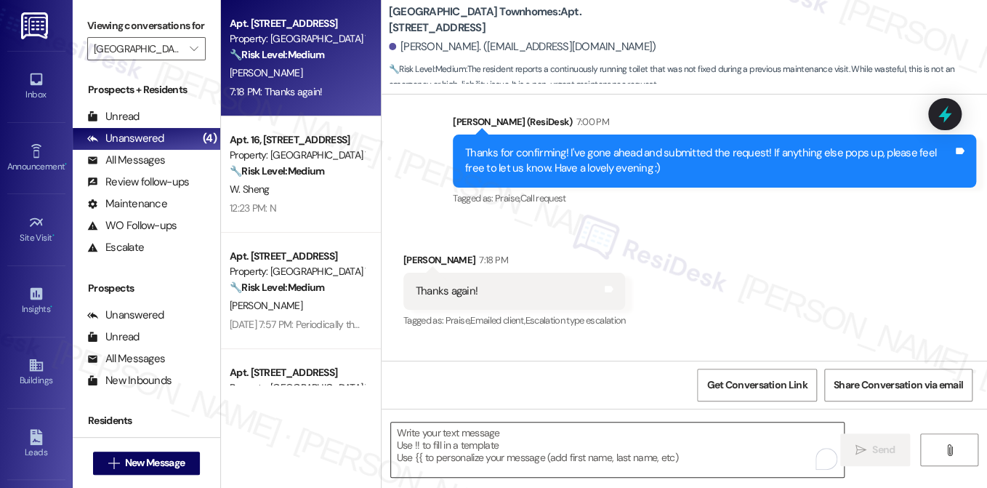
click at [488, 425] on textarea "To enrich screen reader interactions, please activate Accessibility in Grammarl…" at bounding box center [617, 449] width 453 height 55
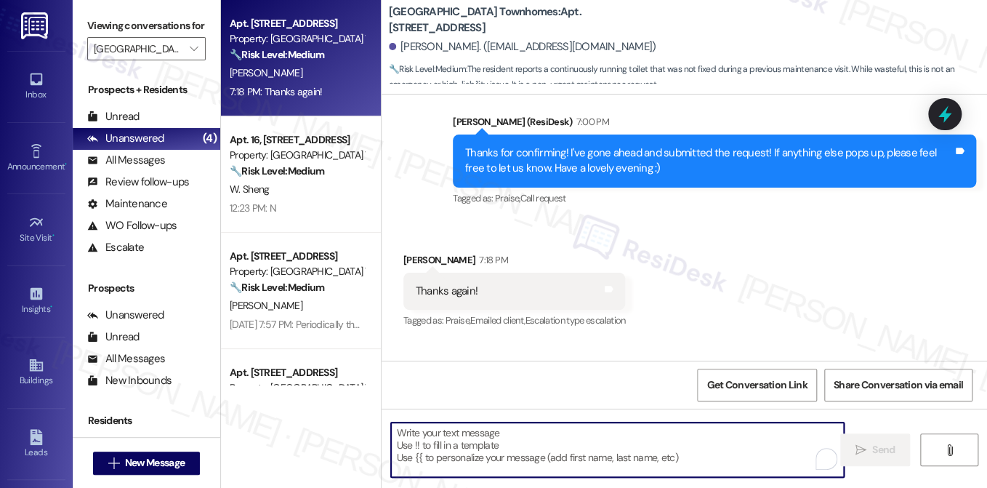
drag, startPoint x: 510, startPoint y: 447, endPoint x: 512, endPoint y: 457, distance: 9.6
click at [510, 449] on textarea "To enrich screen reader interactions, please activate Accessibility in Grammarl…" at bounding box center [617, 449] width 453 height 55
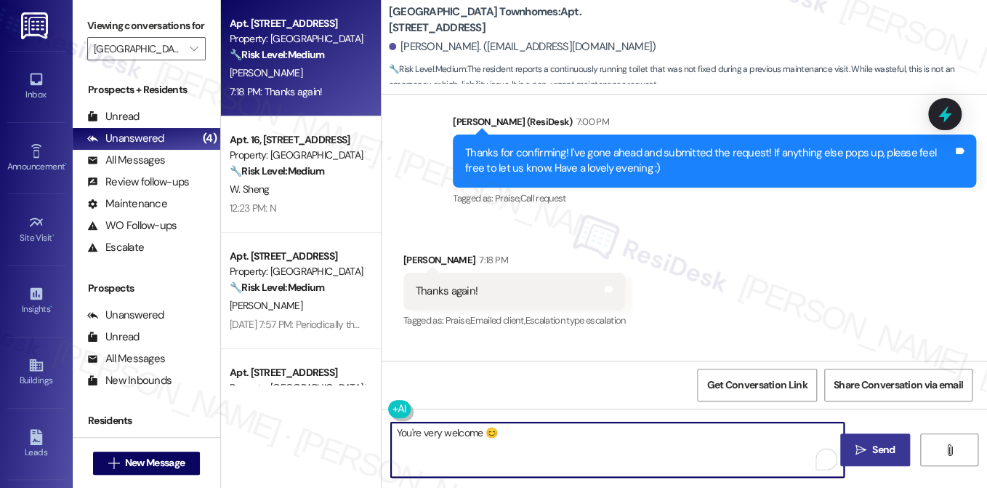
type textarea "You're very welcome 😊"
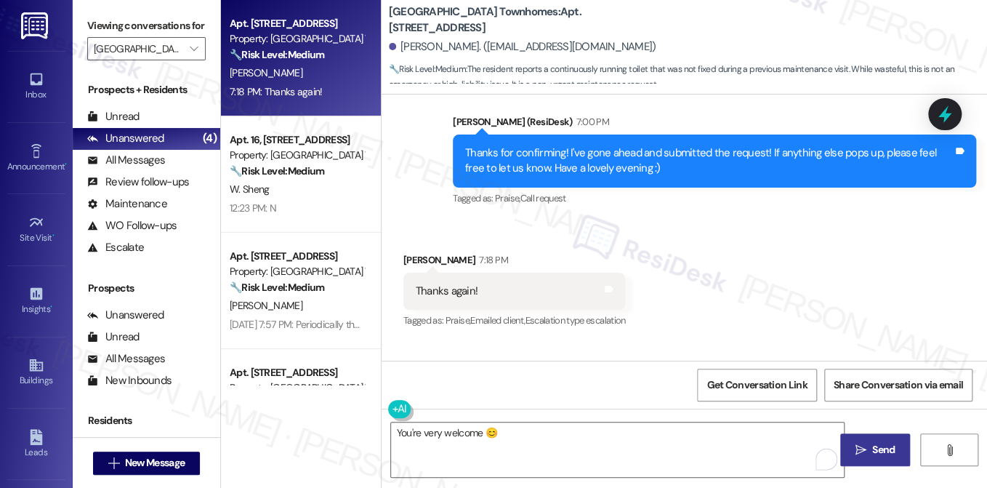
click at [856, 452] on icon "" at bounding box center [861, 450] width 11 height 12
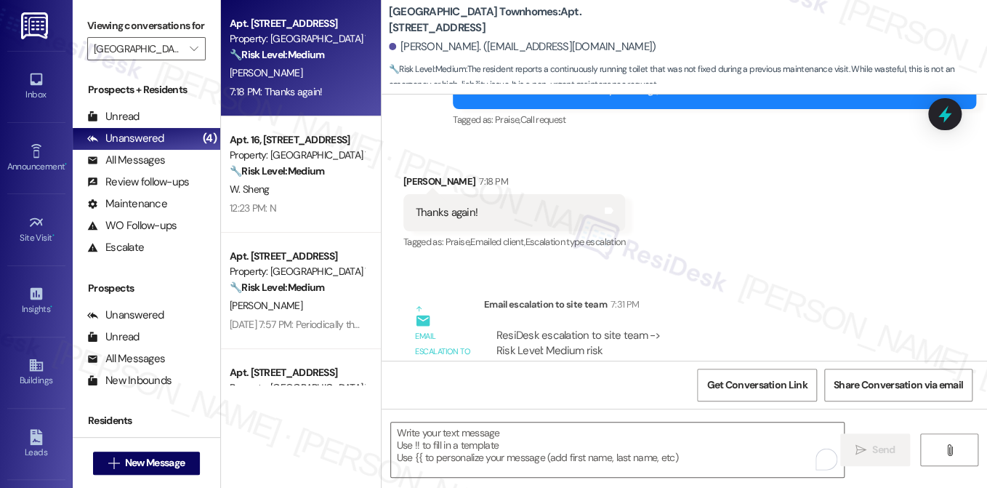
scroll to position [1298, 0]
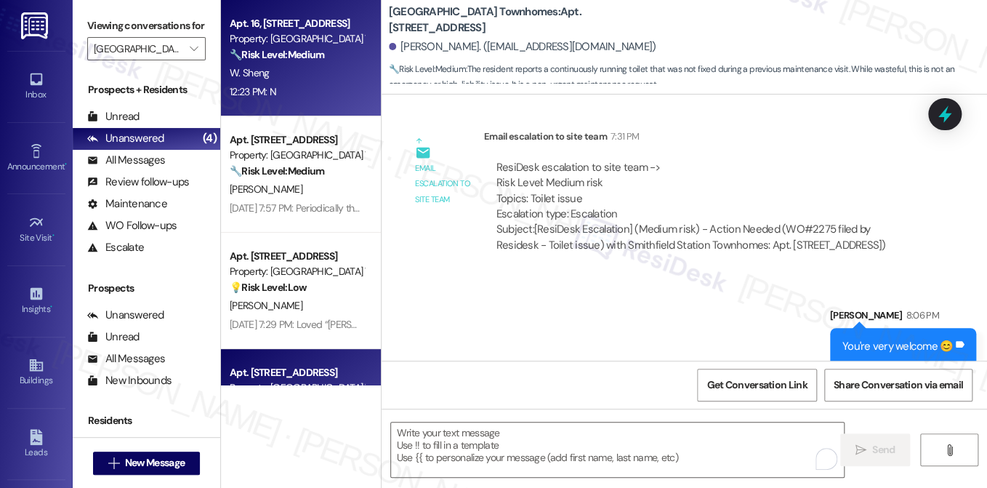
click at [332, 86] on div "12:23 PM: N 12:23 PM: N" at bounding box center [296, 92] width 137 height 18
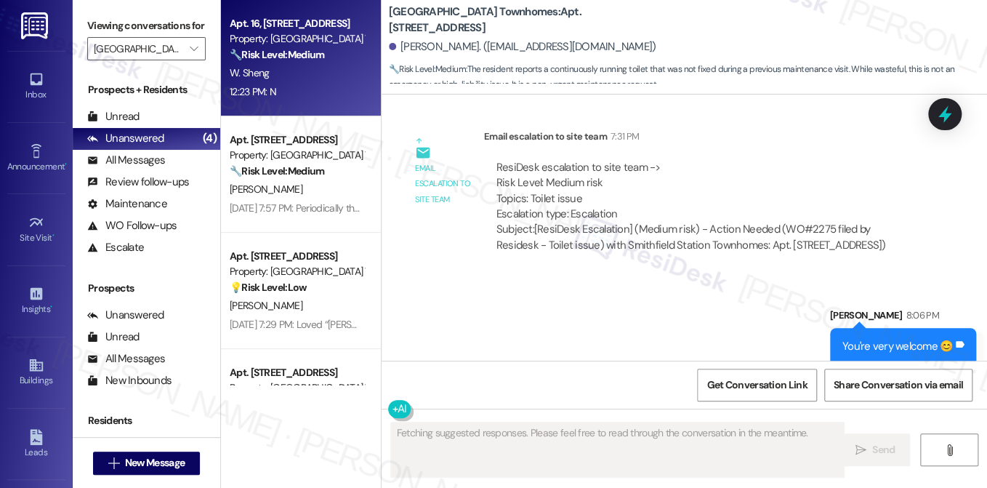
type textarea "Fetching suggested responses. Please feel free to read through the conversation…"
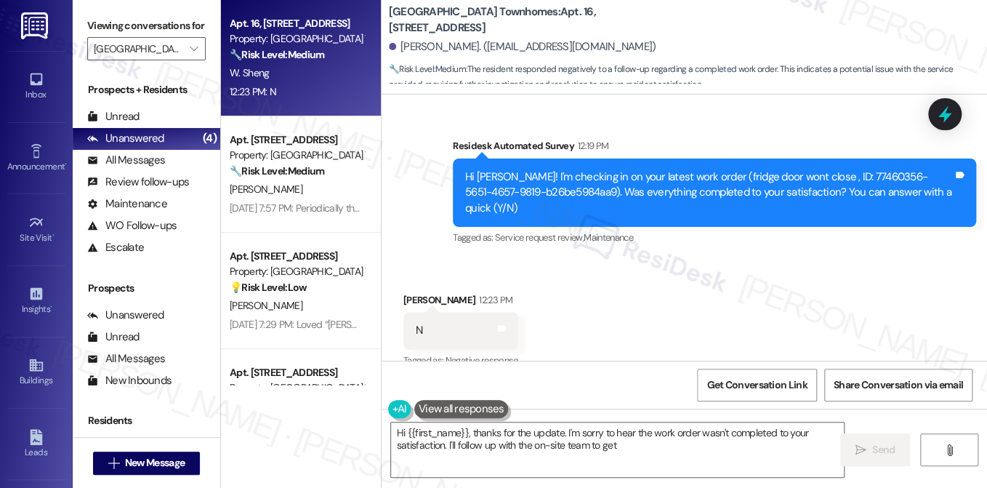
scroll to position [262, 0]
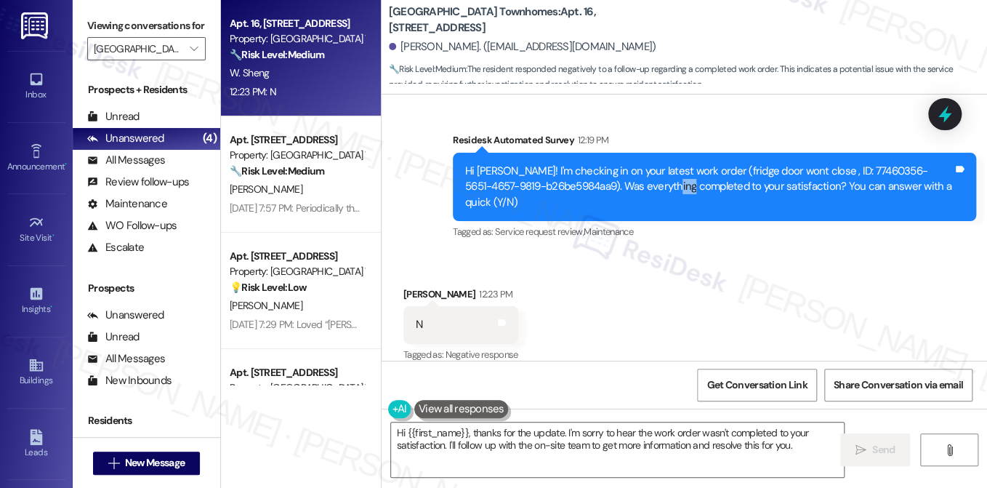
drag, startPoint x: 666, startPoint y: 184, endPoint x: 683, endPoint y: 194, distance: 20.2
click at [682, 194] on div "Hi Wenyi! I'm checking in on your latest work order (fridge door wont close , I…" at bounding box center [714, 187] width 523 height 68
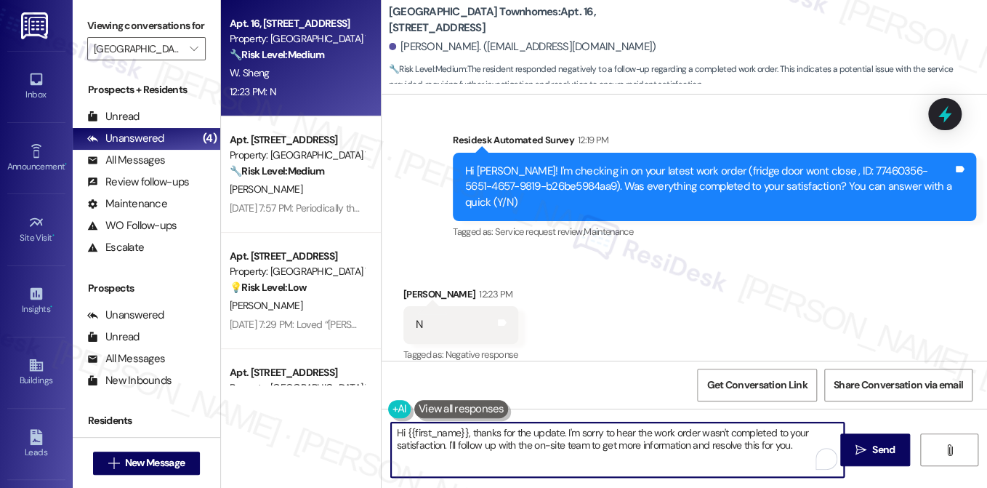
drag, startPoint x: 808, startPoint y: 446, endPoint x: 446, endPoint y: 451, distance: 362.1
click at [446, 451] on textarea "Hi {{first_name}}, thanks for the update. I'm sorry to hear the work order wasn…" at bounding box center [617, 449] width 453 height 55
type textarea "Hi {{first_name}}, thanks for the update. I'm sorry to hear the work order wasn…"
click at [526, 446] on textarea "Hi {{first_name}}, thanks for the update. I'm sorry to hear the work order wasn…" at bounding box center [617, 449] width 453 height 55
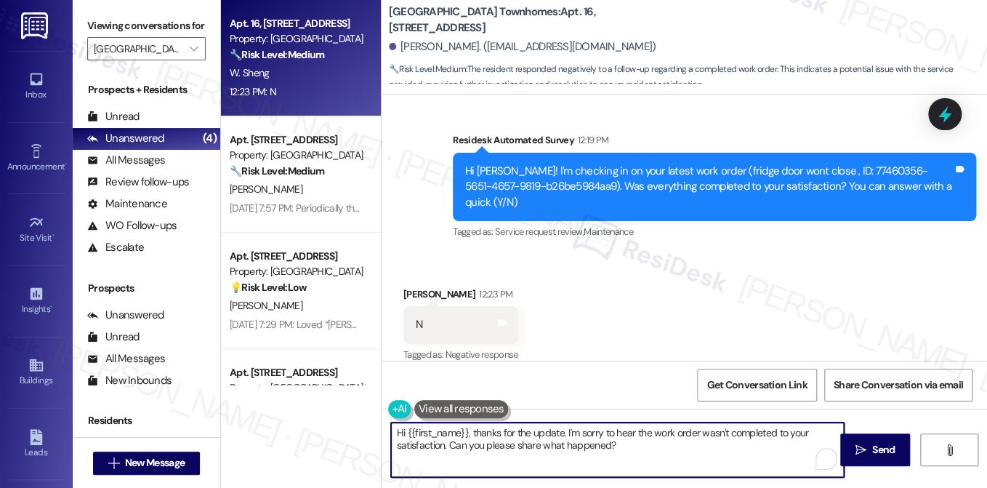
click at [526, 446] on textarea "Hi {{first_name}}, thanks for the update. I'm sorry to hear the work order wasn…" at bounding box center [617, 449] width 453 height 55
click at [615, 455] on textarea "Hi {{first_name}}, thanks for the update. I'm sorry to hear the work order wasn…" at bounding box center [617, 449] width 453 height 55
click at [640, 448] on textarea "Hi {{first_name}}, thanks for the update. I'm sorry to hear the work order wasn…" at bounding box center [617, 449] width 453 height 55
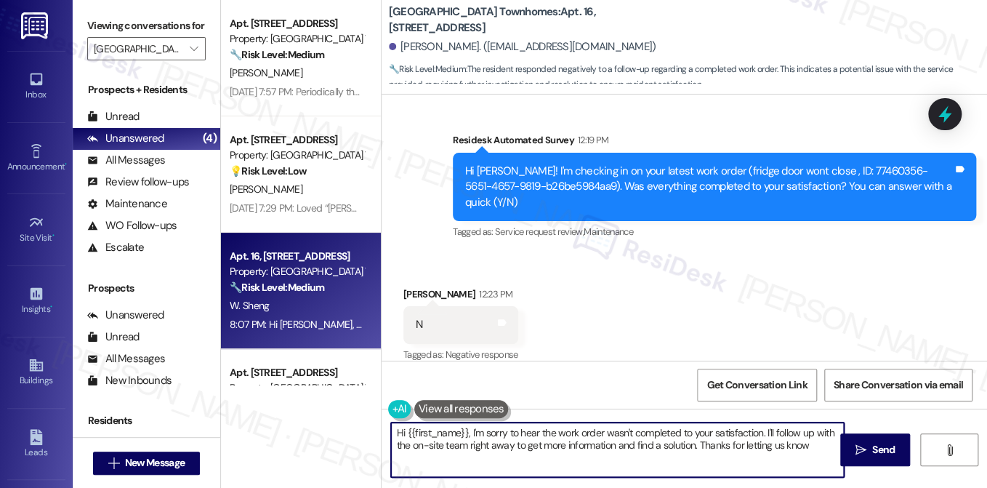
type textarea "Hi {{first_name}}, I'm sorry to hear the work order wasn't completed to your sa…"
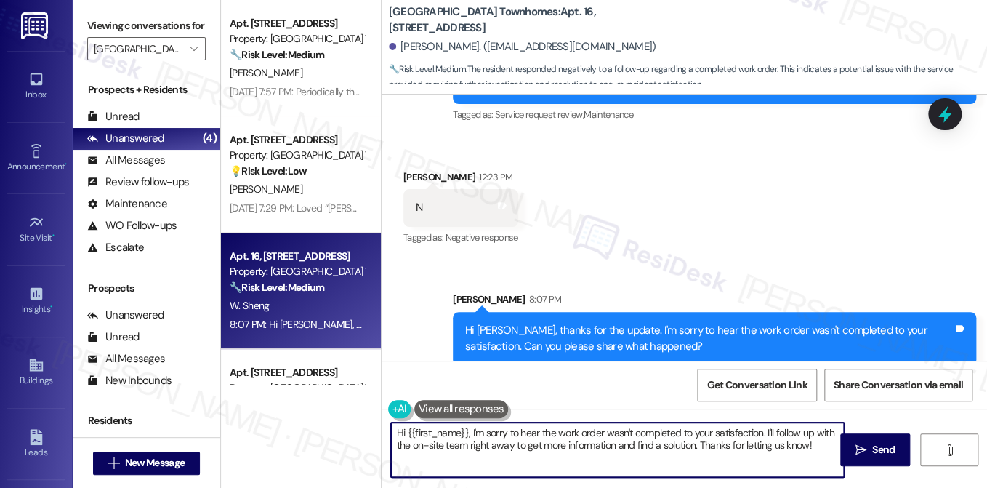
scroll to position [81, 0]
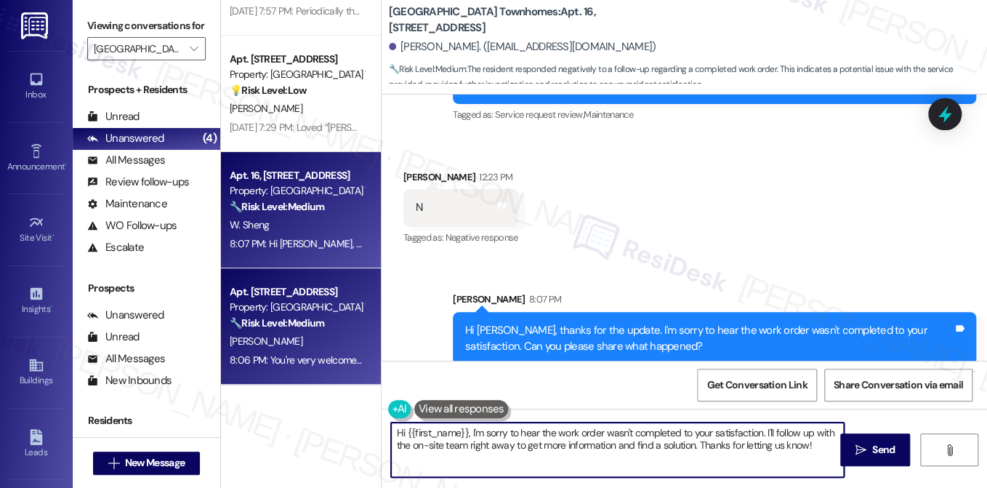
click at [325, 306] on div "Property: [GEOGRAPHIC_DATA] Townhomes" at bounding box center [297, 307] width 134 height 15
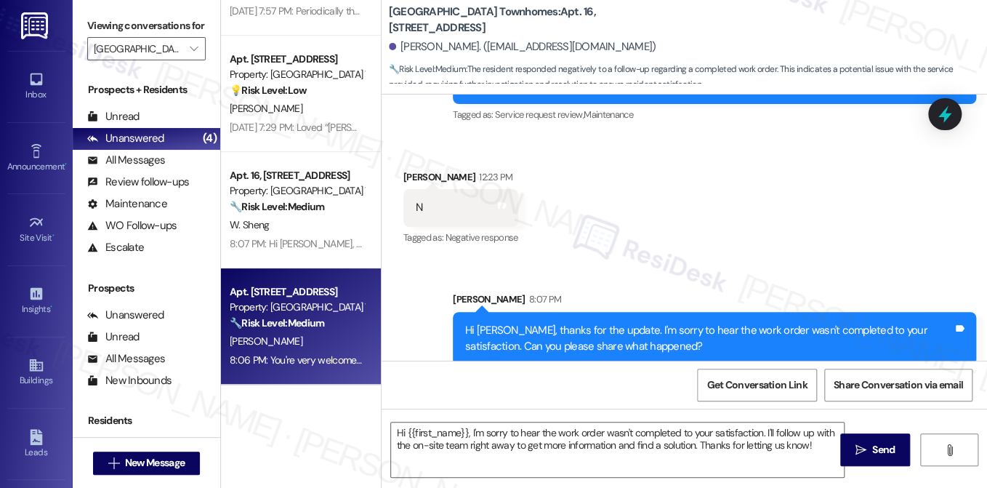
type textarea "Fetching suggested responses. Please feel free to read through the conversation…"
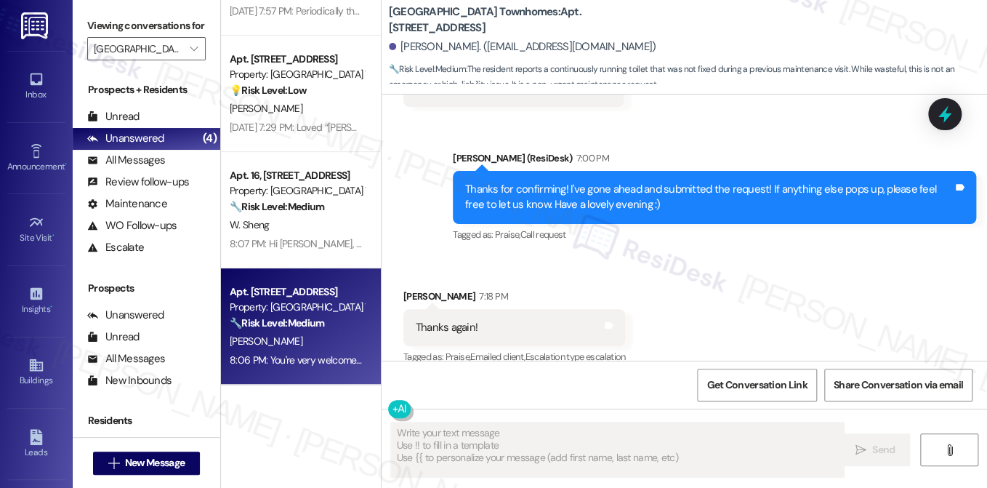
scroll to position [1017, 0]
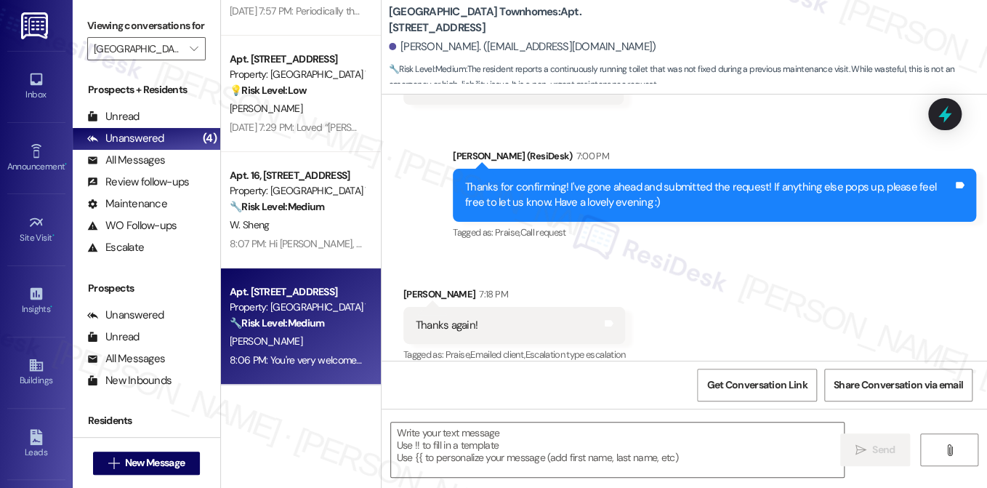
click at [615, 180] on div "Thanks for confirming! I've gone ahead and submitted the request! If anything e…" at bounding box center [709, 195] width 488 height 31
click at [616, 180] on div "Thanks for confirming! I've gone ahead and submitted the request! If anything e…" at bounding box center [709, 195] width 488 height 31
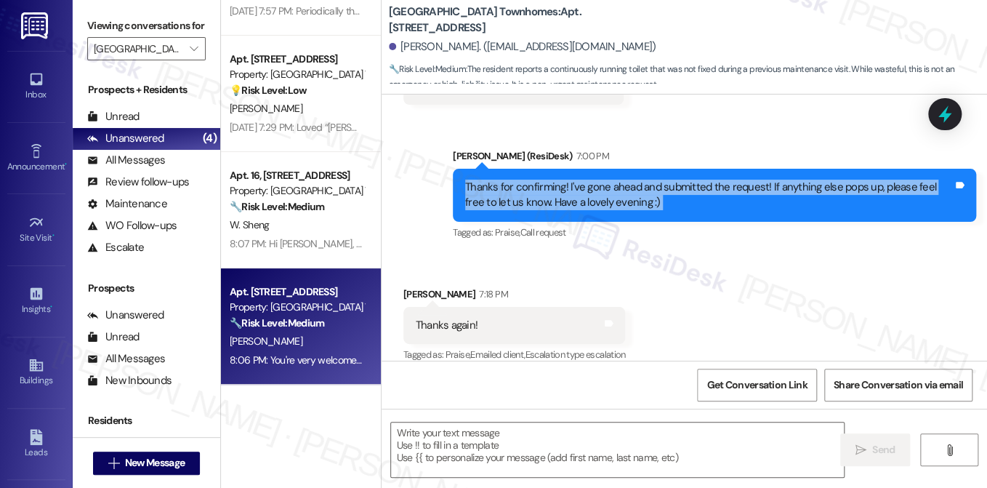
click at [616, 180] on div "Thanks for confirming! I've gone ahead and submitted the request! If anything e…" at bounding box center [709, 195] width 488 height 31
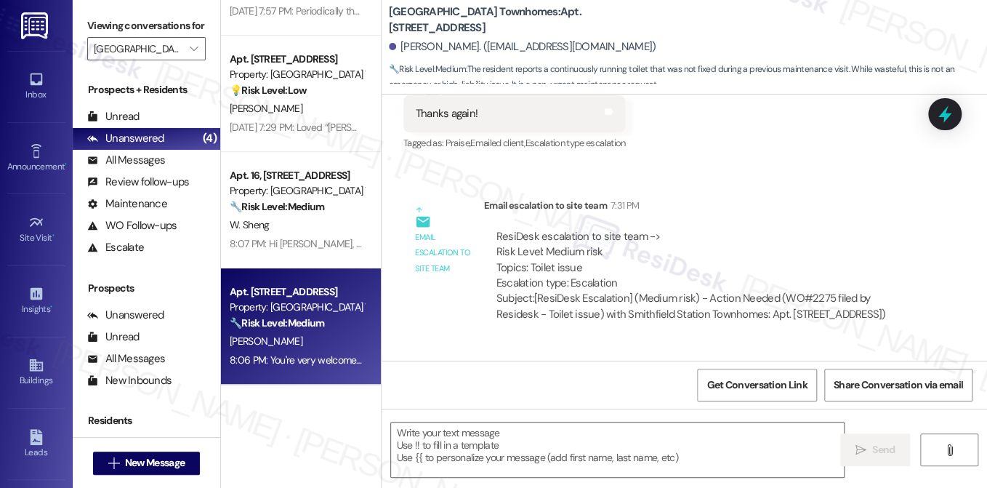
scroll to position [1319, 0]
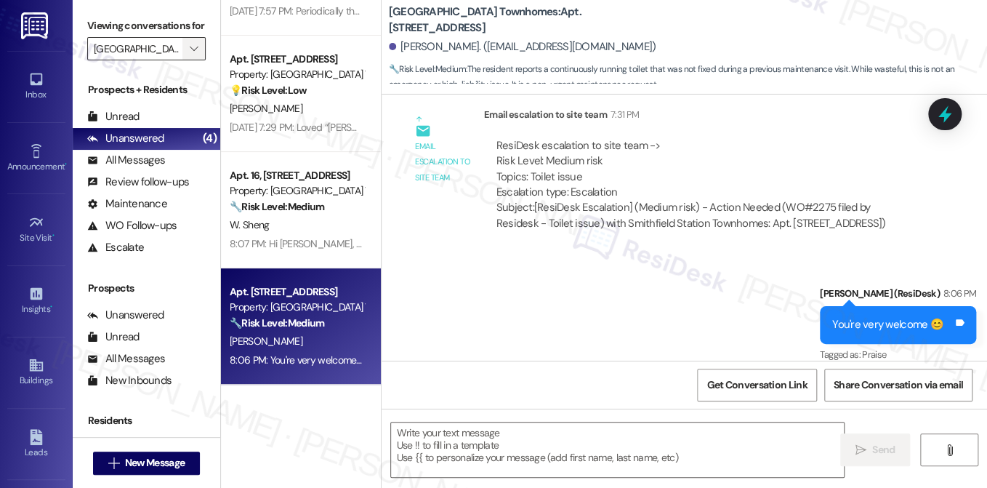
click at [182, 60] on button "" at bounding box center [193, 48] width 23 height 23
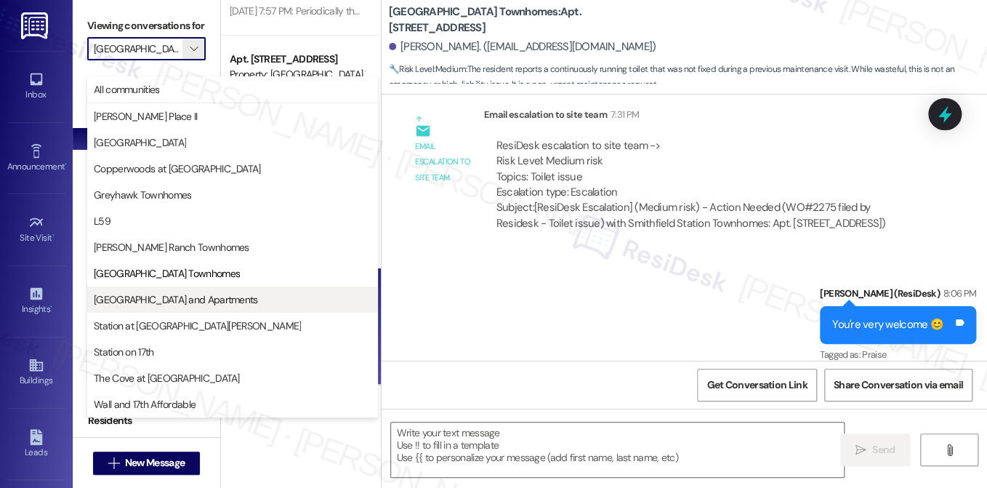
click at [197, 300] on span "[GEOGRAPHIC_DATA] and Apartments" at bounding box center [176, 299] width 164 height 15
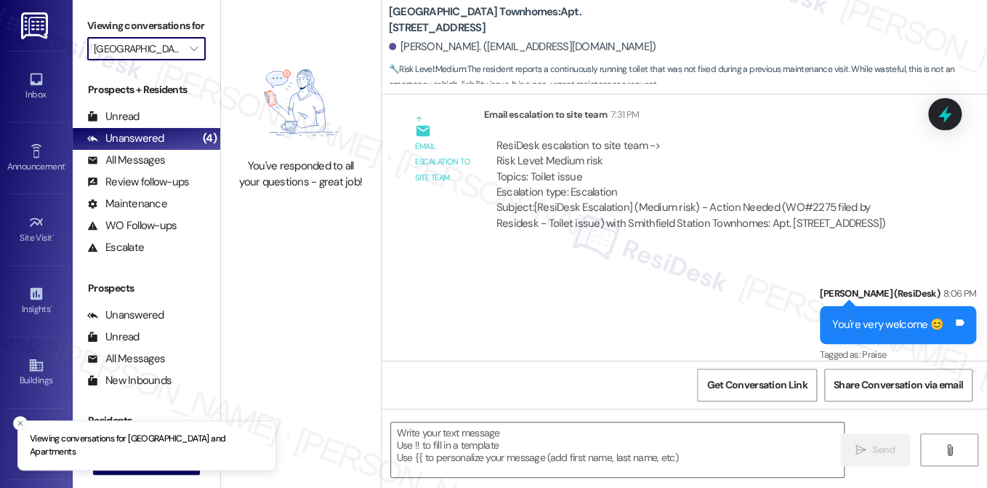
click at [172, 60] on input "[GEOGRAPHIC_DATA] and Apartments" at bounding box center [138, 48] width 89 height 23
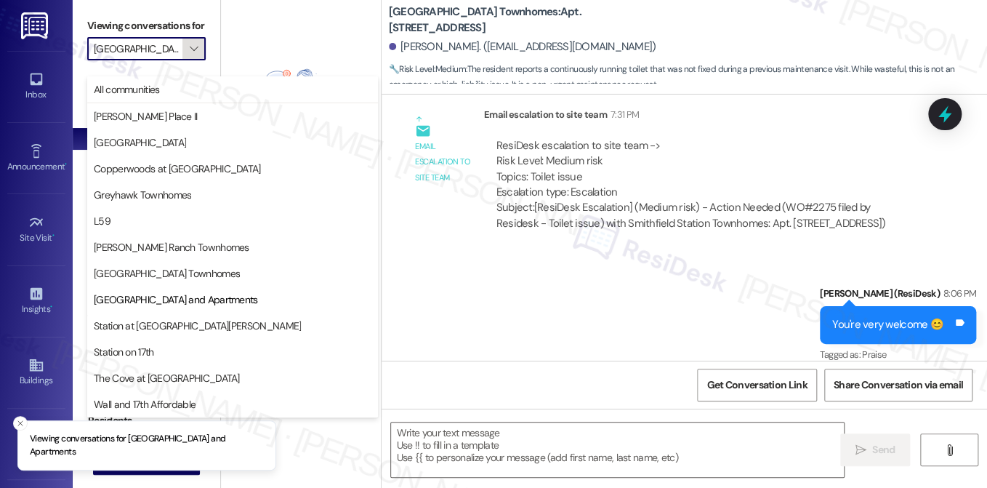
click at [191, 55] on icon "" at bounding box center [194, 49] width 8 height 12
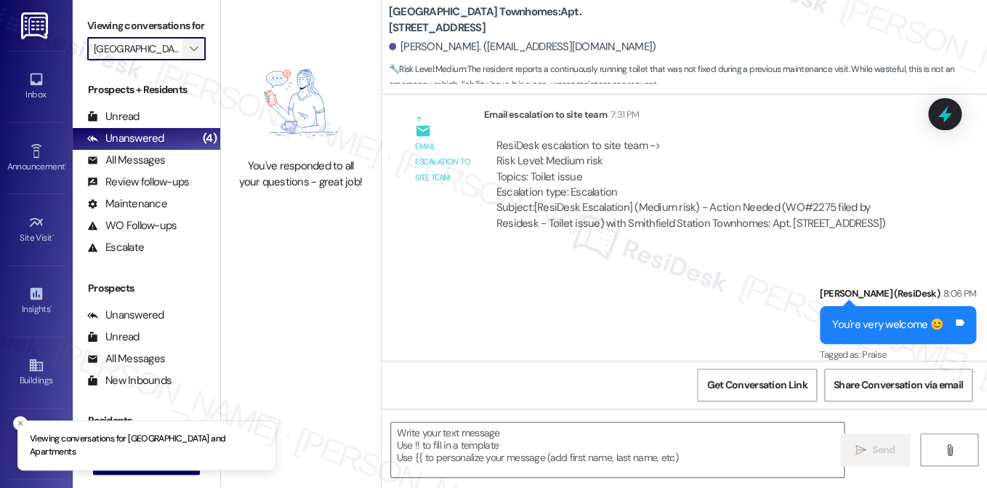
click at [191, 55] on icon "" at bounding box center [194, 49] width 8 height 12
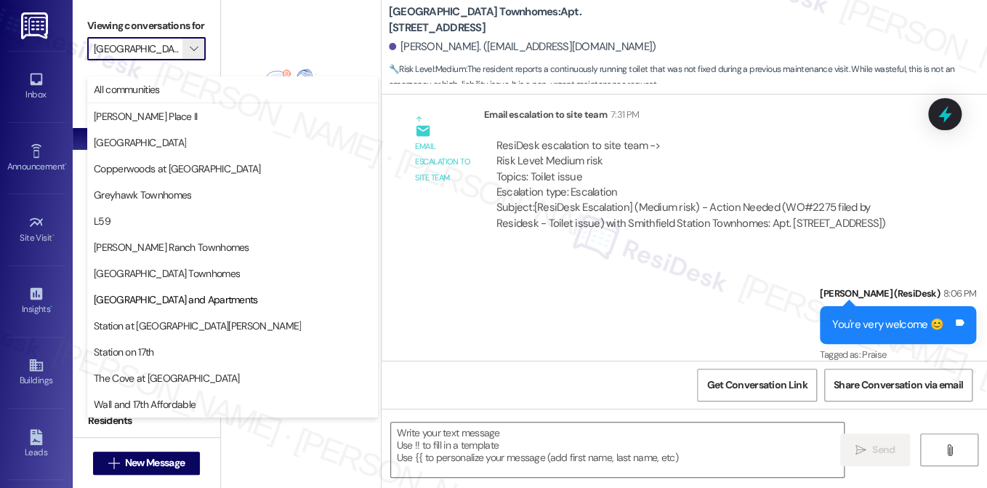
click at [155, 313] on button "Station at [GEOGRAPHIC_DATA][PERSON_NAME]" at bounding box center [232, 326] width 291 height 26
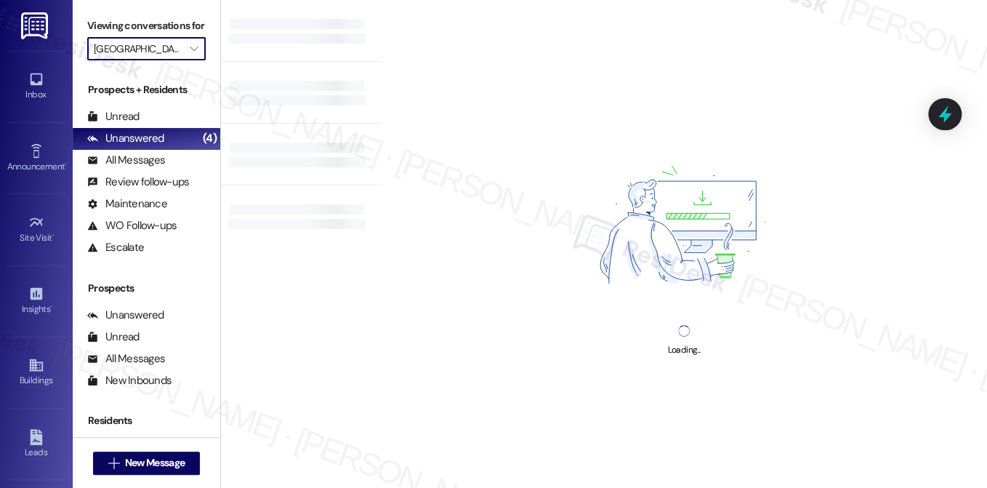
type input "Station at [GEOGRAPHIC_DATA][PERSON_NAME]"
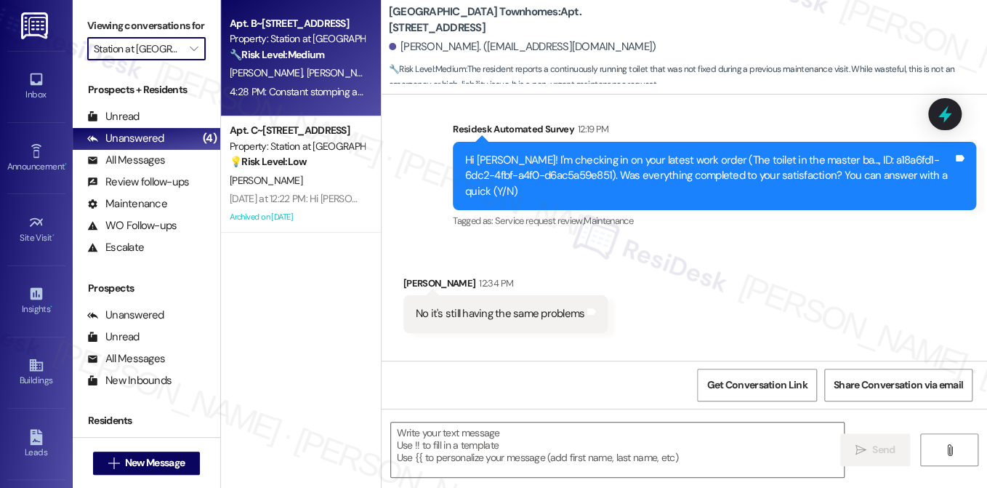
type textarea "Fetching suggested responses. Please feel free to read through the conversation…"
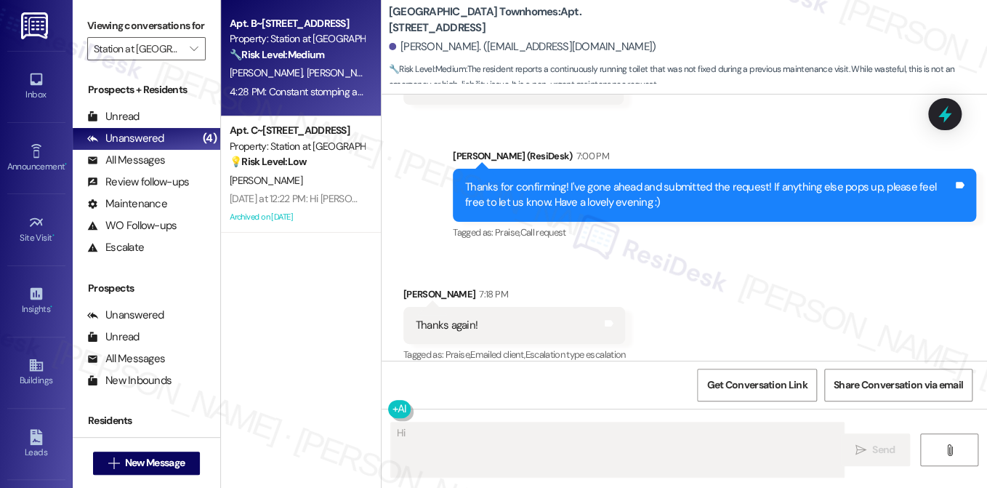
type textarea "Hi {{first_name}}"
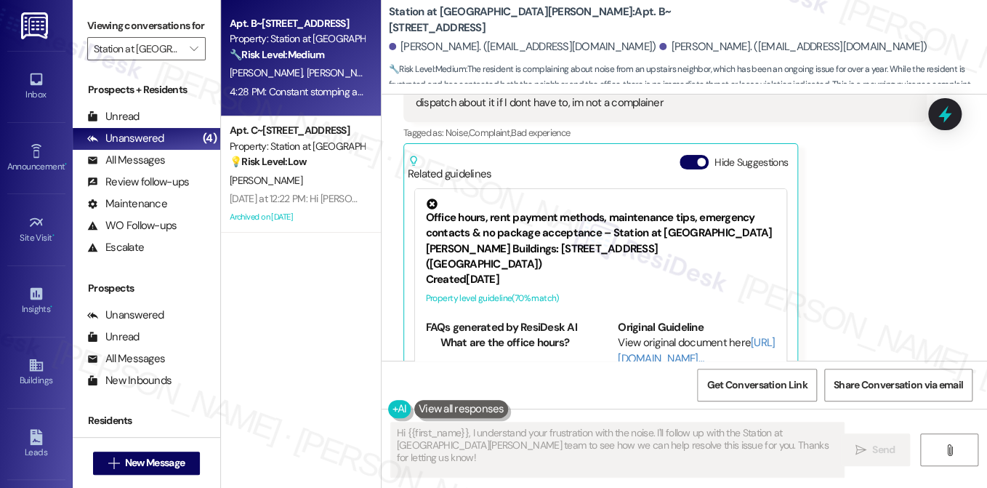
scroll to position [1788, 0]
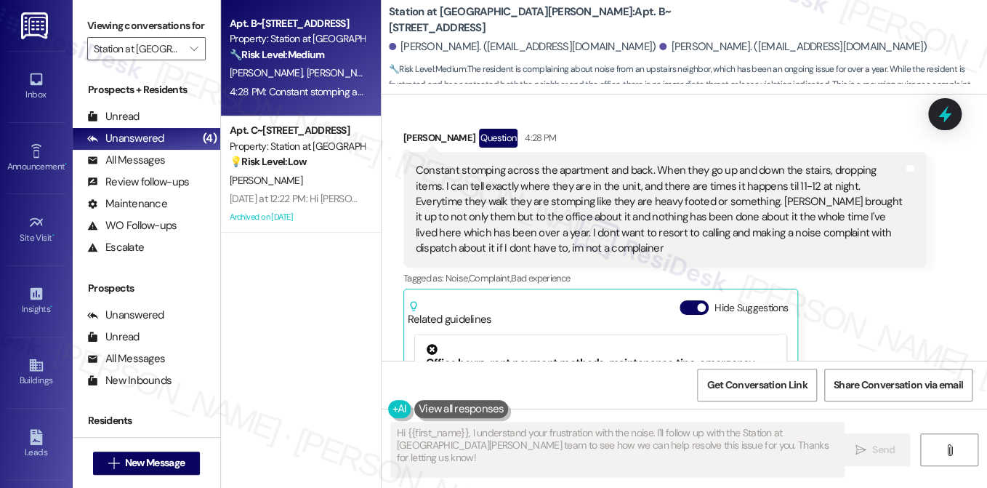
click at [590, 190] on div "Constant stomping across the apartment and back. When they go up and down the s…" at bounding box center [660, 210] width 488 height 94
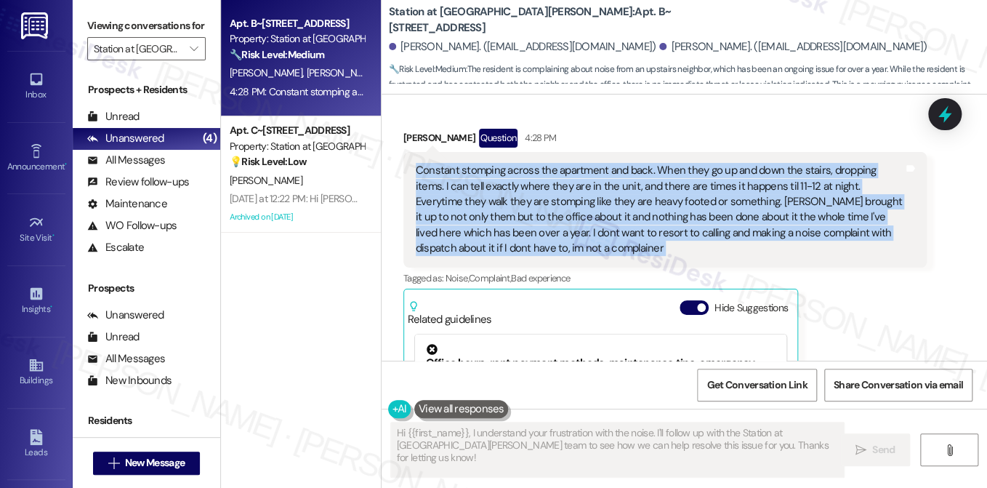
click at [590, 190] on div "Constant stomping across the apartment and back. When they go up and down the s…" at bounding box center [660, 210] width 488 height 94
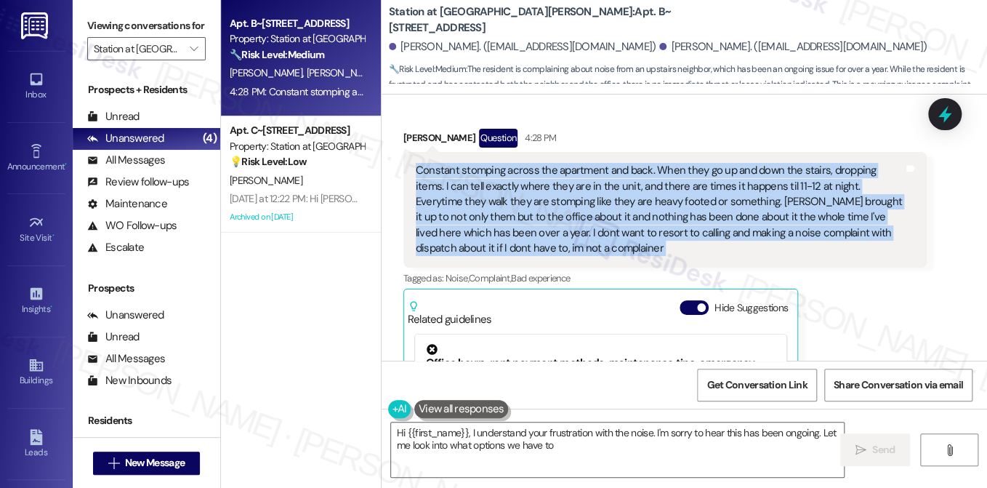
copy div "Constant stomping across the apartment and back. When they go up and down the s…"
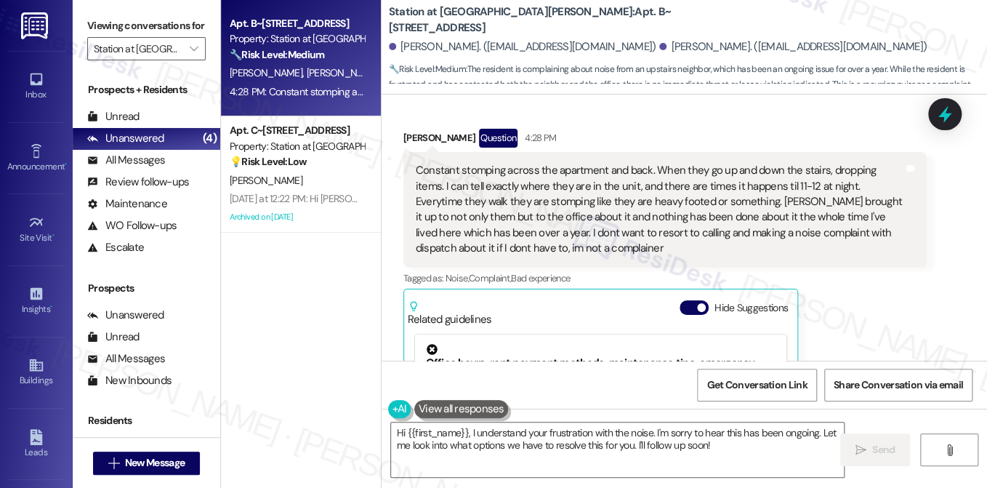
click at [132, 37] on label "Viewing conversations for" at bounding box center [146, 26] width 118 height 23
click at [111, 20] on label "Viewing conversations for" at bounding box center [146, 26] width 118 height 23
drag, startPoint x: 385, startPoint y: 23, endPoint x: 504, endPoint y: 20, distance: 118.5
click at [508, 20] on b "Station at Park Meadows: Apt. B~201, 2229 North 100 West" at bounding box center [534, 19] width 291 height 31
copy b "Station at [GEOGRAPHIC_DATA][PERSON_NAME]:"
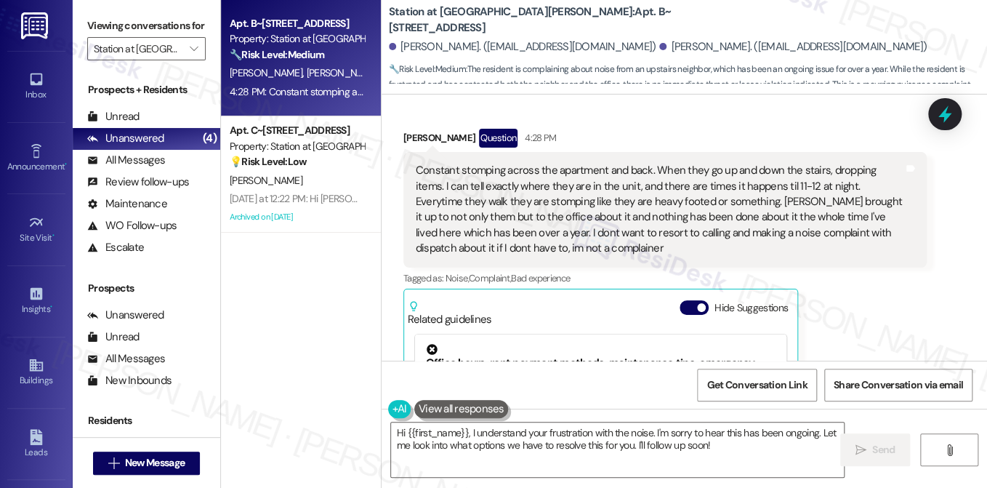
drag, startPoint x: 139, startPoint y: 22, endPoint x: 183, endPoint y: 20, distance: 44.4
click at [139, 22] on label "Viewing conversations for" at bounding box center [146, 26] width 118 height 23
click at [152, 24] on label "Viewing conversations for" at bounding box center [146, 26] width 118 height 23
click at [648, 166] on div "Constant stomping across the apartment and back. When they go up and down the s…" at bounding box center [660, 210] width 488 height 94
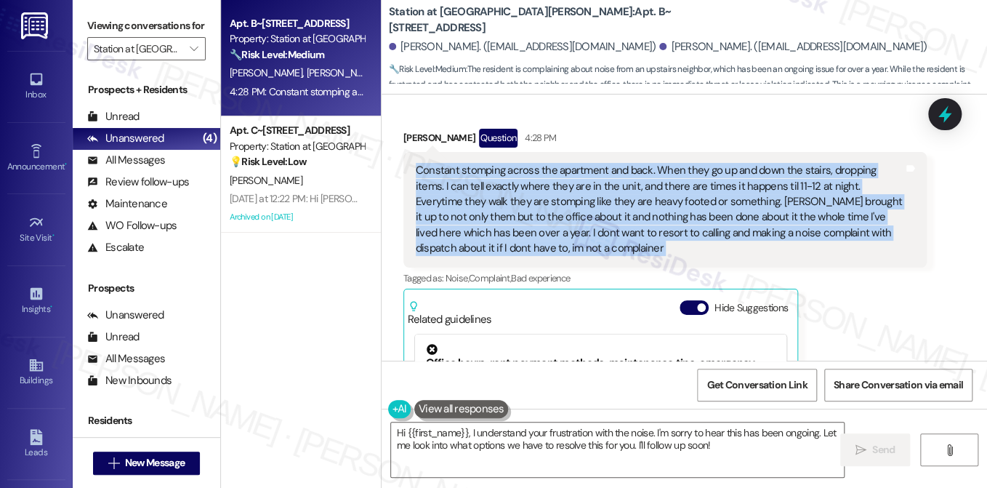
click at [648, 165] on div "Constant stomping across the apartment and back. When they go up and down the s…" at bounding box center [660, 210] width 488 height 94
copy div "Constant stomping across the apartment and back. When they go up and down the s…"
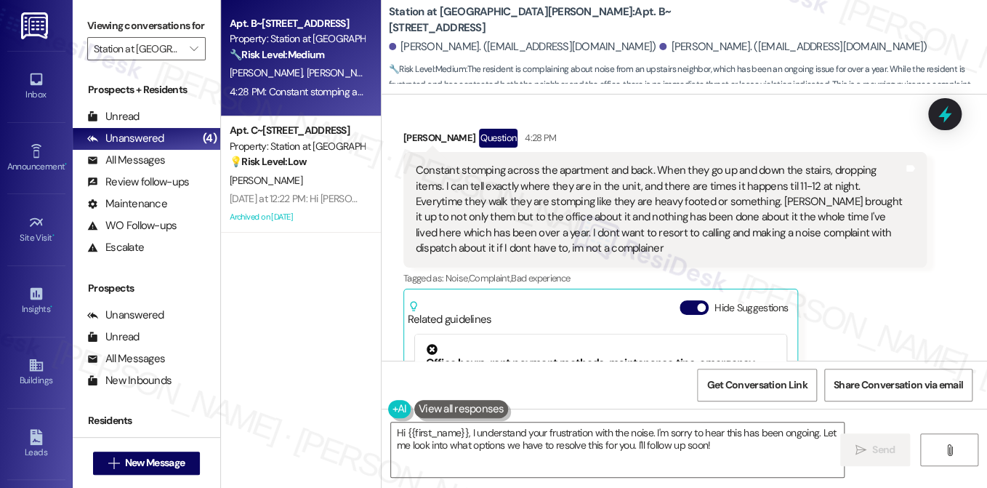
click at [139, 10] on div "Viewing conversations for Station at Park Meadows " at bounding box center [147, 37] width 148 height 75
click at [491, 163] on div "Constant stomping across the apartment and back. When they go up and down the s…" at bounding box center [660, 210] width 488 height 94
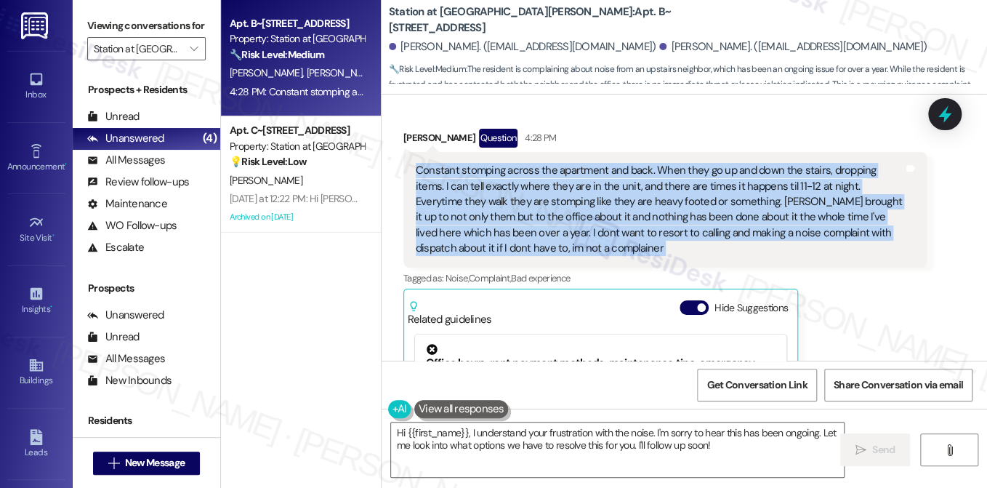
click at [491, 163] on div "Constant stomping across the apartment and back. When they go up and down the s…" at bounding box center [660, 210] width 488 height 94
click at [708, 163] on div "Constant stomping across the apartment and back. When they go up and down the s…" at bounding box center [660, 210] width 488 height 94
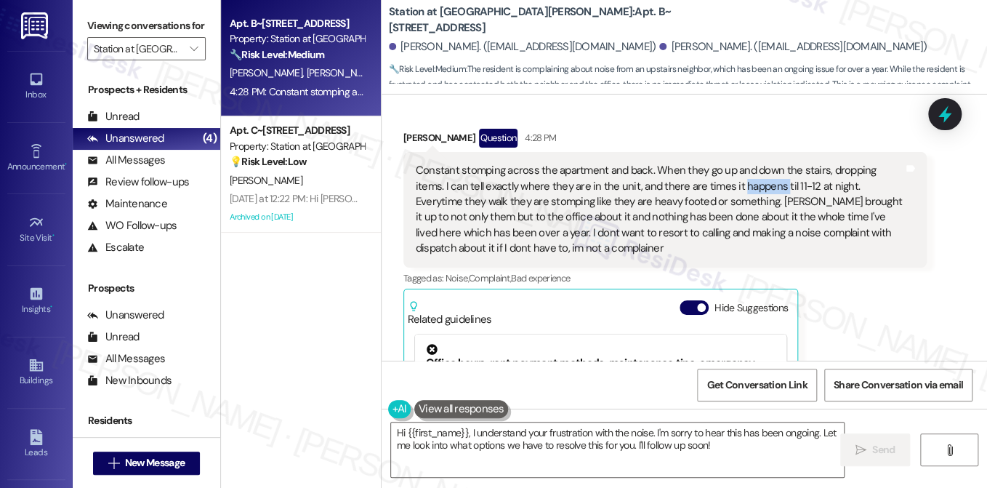
click at [708, 163] on div "Constant stomping across the apartment and back. When they go up and down the s…" at bounding box center [660, 210] width 488 height 94
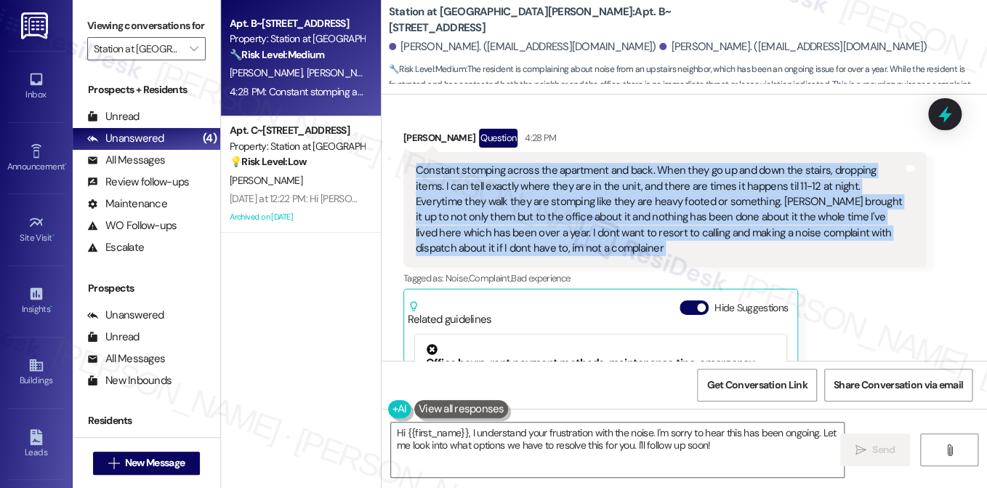
click at [708, 163] on div "Constant stomping across the apartment and back. When they go up and down the s…" at bounding box center [660, 210] width 488 height 94
click at [837, 166] on div "Constant stomping across the apartment and back. When they go up and down the s…" at bounding box center [660, 210] width 488 height 94
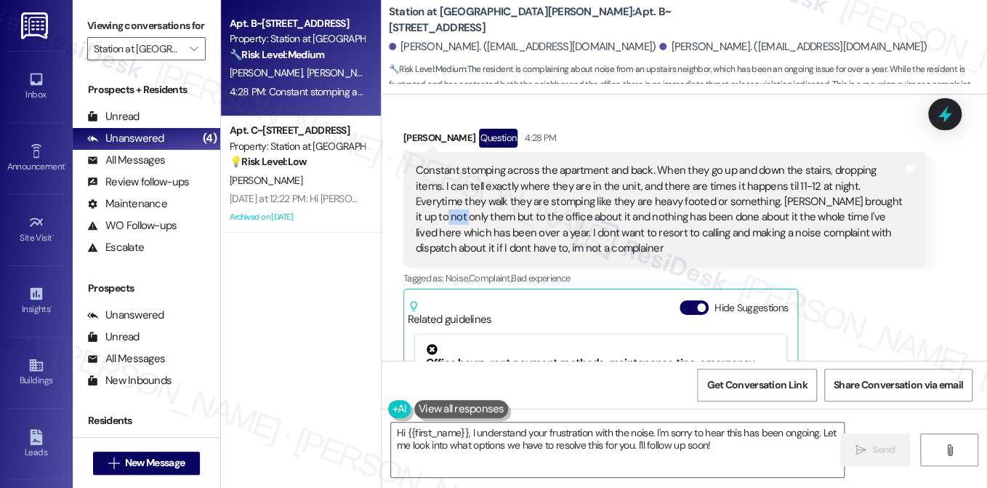
click at [837, 166] on div "Constant stomping across the apartment and back. When they go up and down the s…" at bounding box center [660, 210] width 488 height 94
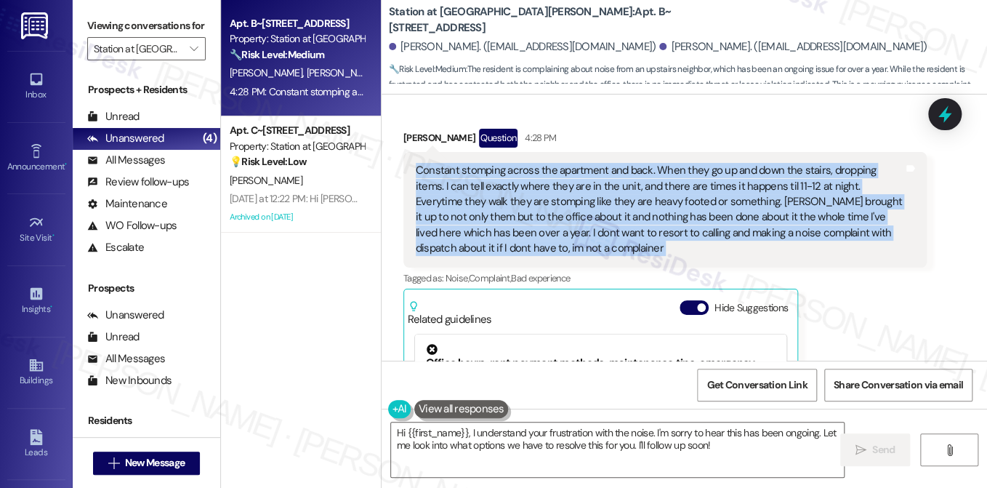
click at [837, 166] on div "Constant stomping across the apartment and back. When they go up and down the s…" at bounding box center [660, 210] width 488 height 94
click at [512, 164] on div "Constant stomping across the apartment and back. When they go up and down the s…" at bounding box center [660, 210] width 488 height 94
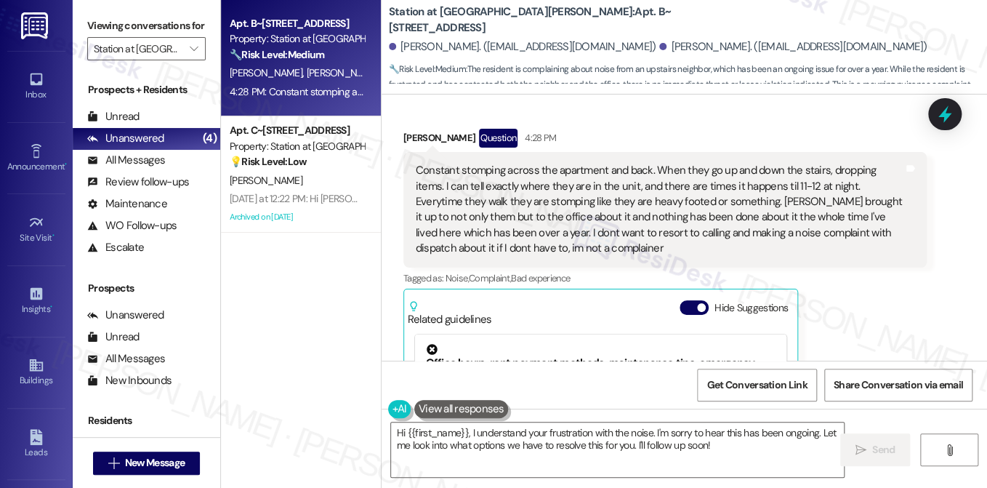
click at [512, 164] on div "Constant stomping across the apartment and back. When they go up and down the s…" at bounding box center [660, 210] width 488 height 94
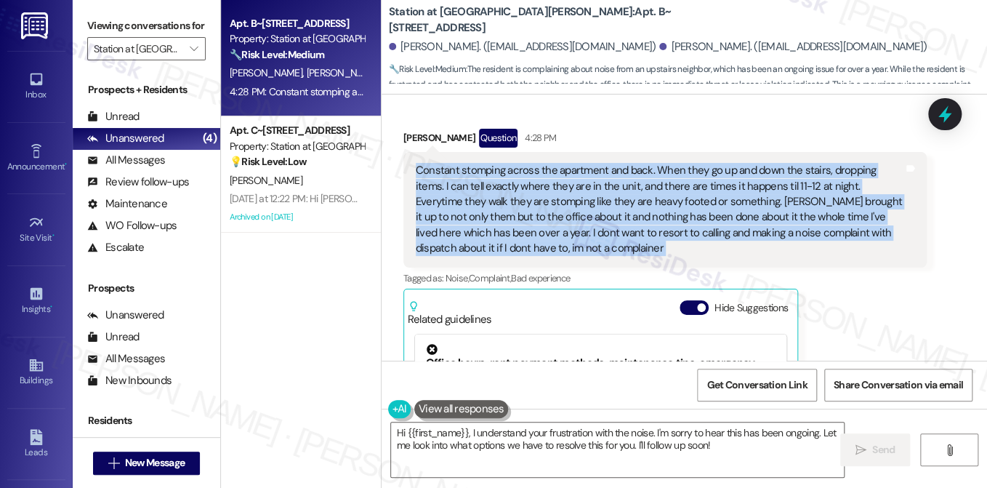
click at [512, 164] on div "Constant stomping across the apartment and back. When they go up and down the s…" at bounding box center [660, 210] width 488 height 94
click at [713, 163] on div "Constant stomping across the apartment and back. When they go up and down the s…" at bounding box center [660, 210] width 488 height 94
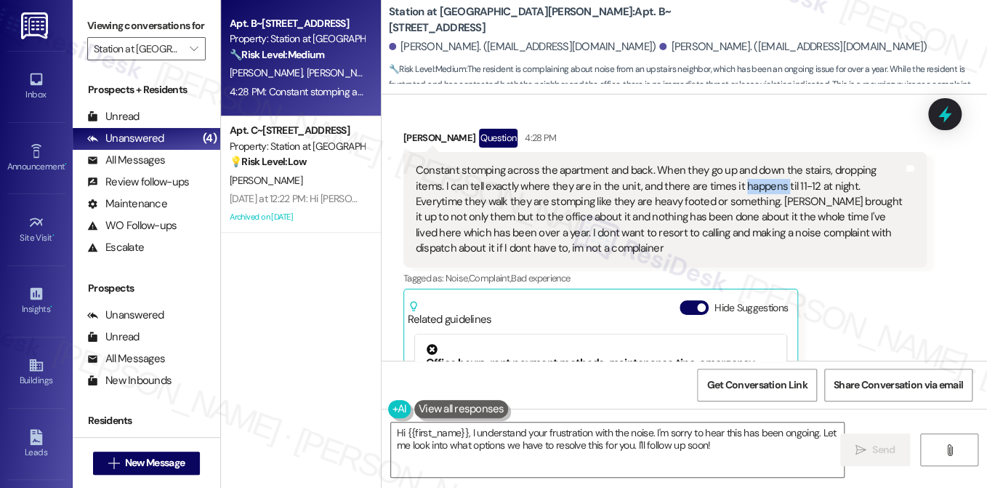
click at [713, 163] on div "Constant stomping across the apartment and back. When they go up and down the s…" at bounding box center [660, 210] width 488 height 94
click at [697, 163] on div "Constant stomping across the apartment and back. When they go up and down the s…" at bounding box center [660, 210] width 488 height 94
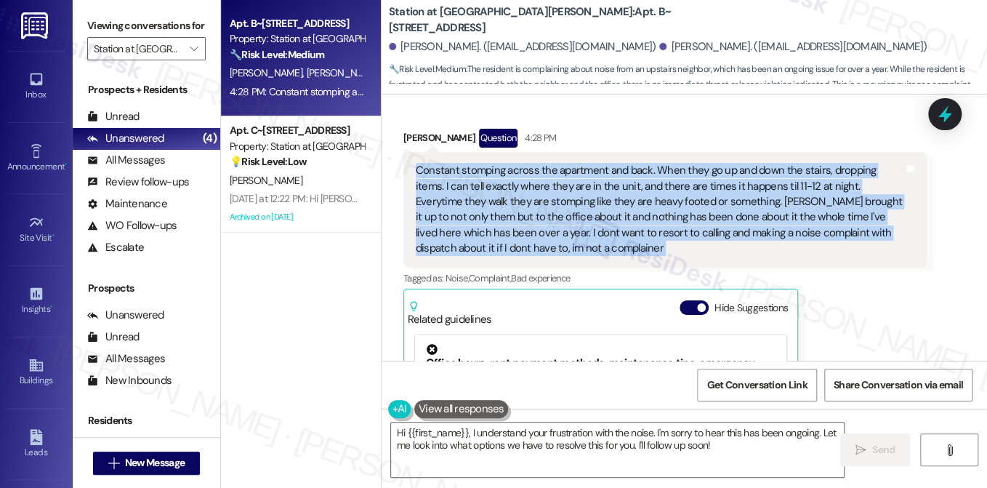
click at [697, 163] on div "Constant stomping across the apartment and back. When they go up and down the s…" at bounding box center [660, 210] width 488 height 94
click at [824, 174] on div "Constant stomping across the apartment and back. When they go up and down the s…" at bounding box center [660, 210] width 488 height 94
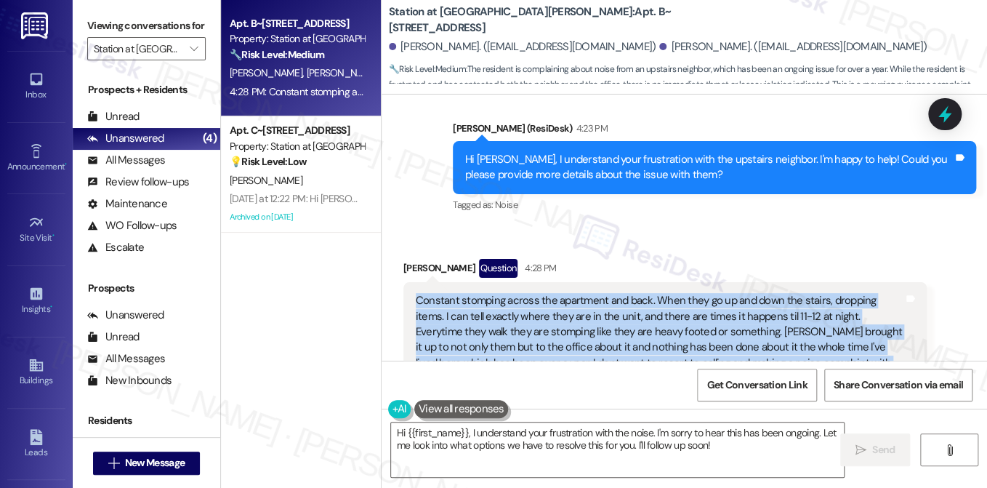
scroll to position [1497, 0]
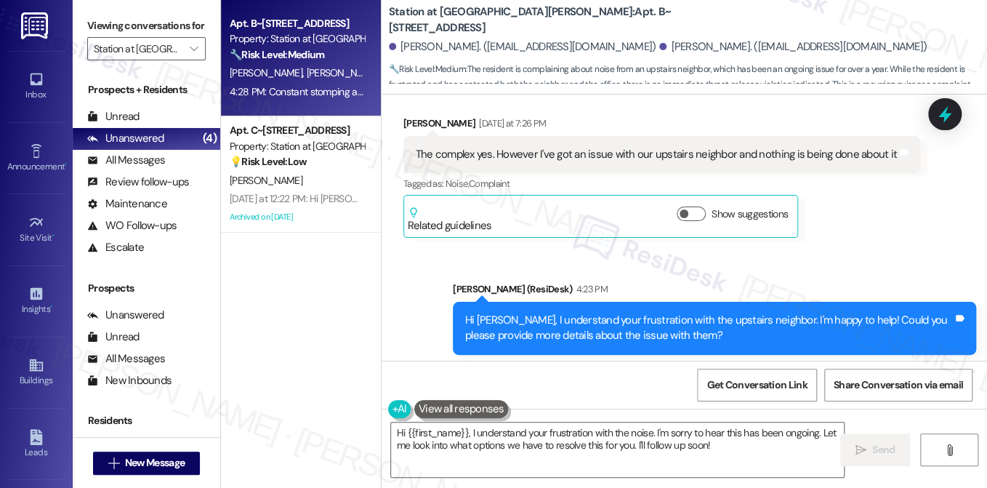
click at [98, 20] on label "Viewing conversations for" at bounding box center [146, 26] width 118 height 23
click at [566, 433] on textarea "Hi {{first_name}}, I understand your frustration with the noise. I'm sorry to h…" at bounding box center [617, 449] width 453 height 55
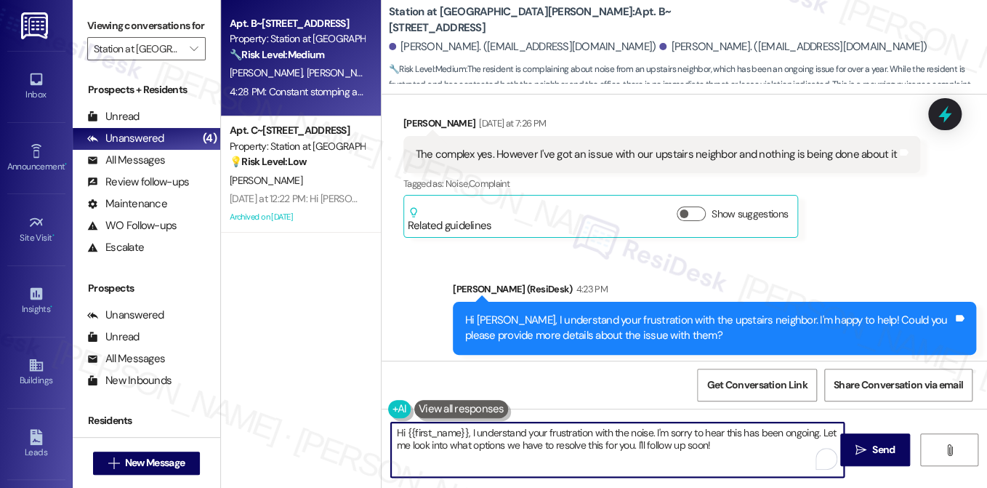
click at [566, 433] on textarea "Hi {{first_name}}, I understand your frustration with the noise. I'm sorry to h…" at bounding box center [617, 449] width 453 height 55
paste textarea "Thank you for sharing this with me—I understand how frustrating and disruptive …"
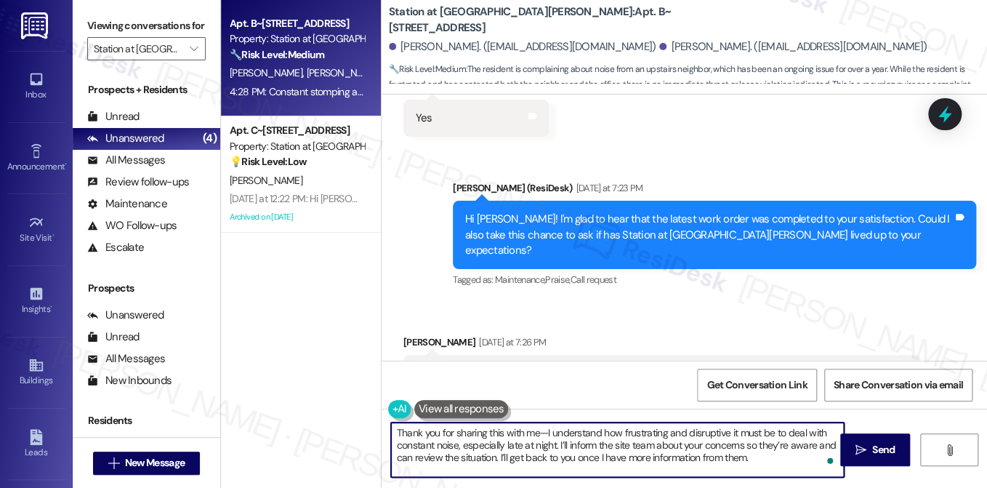
scroll to position [1351, 0]
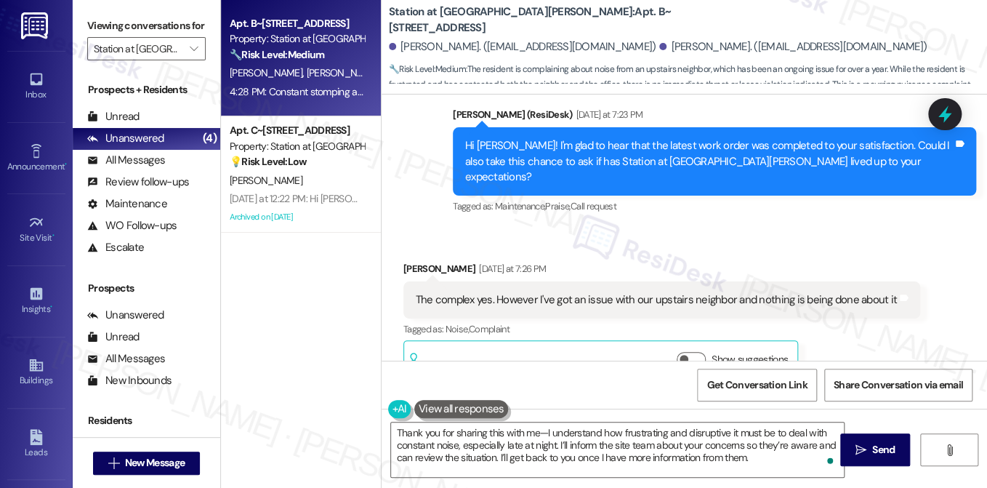
click at [471, 292] on div "The complex yes. However I've got an issue with our upstairs neighbor and nothi…" at bounding box center [656, 299] width 481 height 15
click at [405, 261] on div "Justina Young Yesterday at 7:26 PM" at bounding box center [661, 271] width 517 height 20
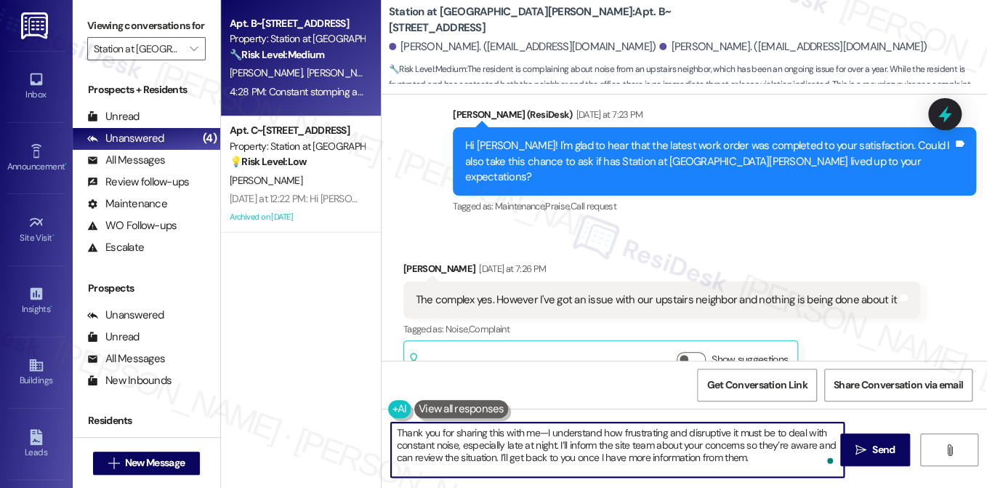
click at [538, 432] on textarea "Thank you for sharing this with me—I understand how frustrating and disruptive …" at bounding box center [617, 449] width 453 height 55
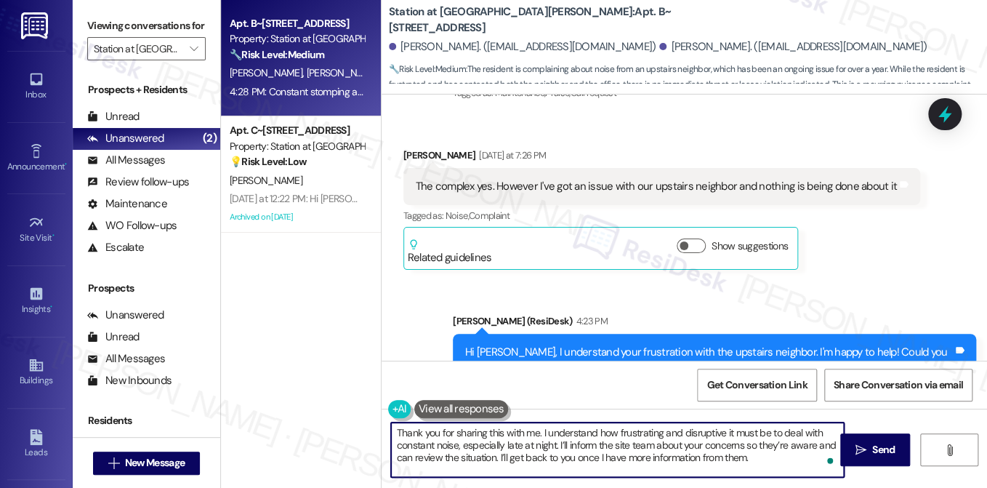
scroll to position [1570, 0]
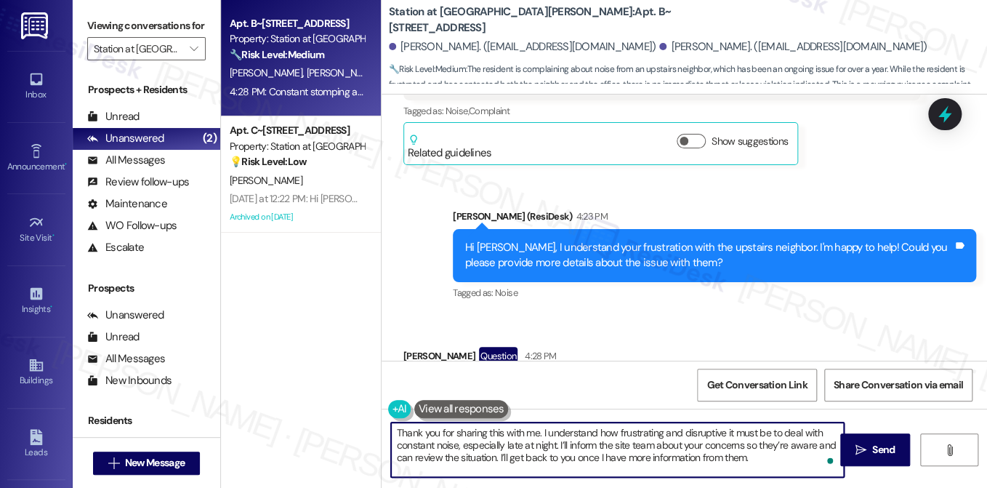
click at [678, 240] on div "Hi [PERSON_NAME], I understand your frustration with the upstairs neighbor. I'm…" at bounding box center [709, 255] width 488 height 31
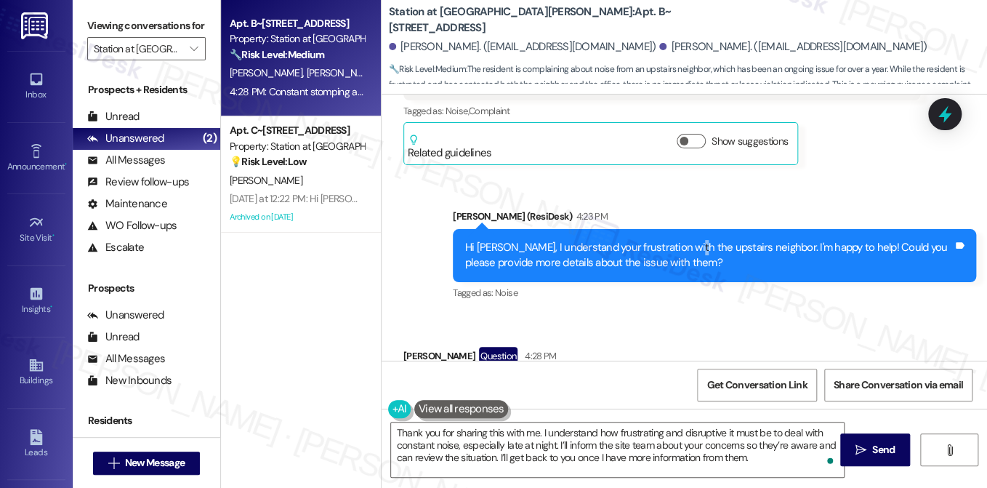
click at [678, 240] on div "Hi [PERSON_NAME], I understand your frustration with the upstairs neighbor. I'm…" at bounding box center [709, 255] width 488 height 31
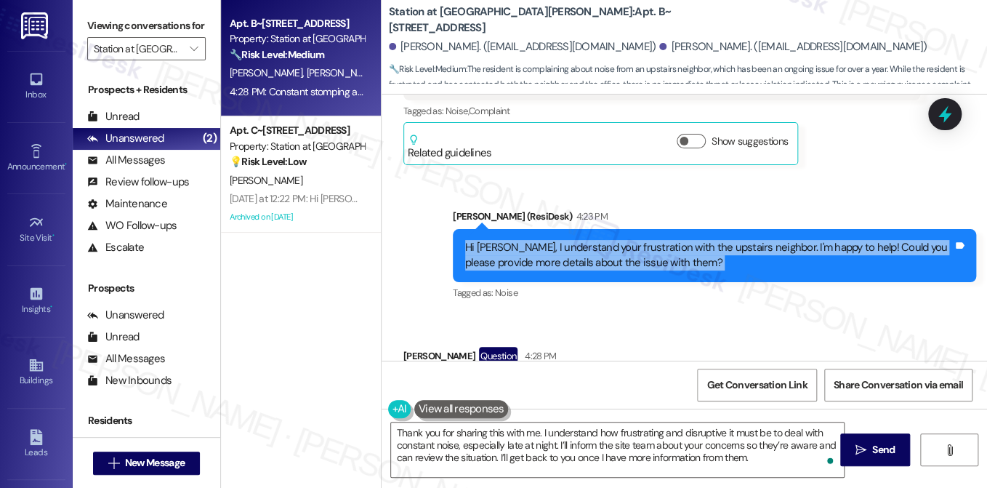
click at [678, 240] on div "Hi [PERSON_NAME], I understand your frustration with the upstairs neighbor. I'm…" at bounding box center [709, 255] width 488 height 31
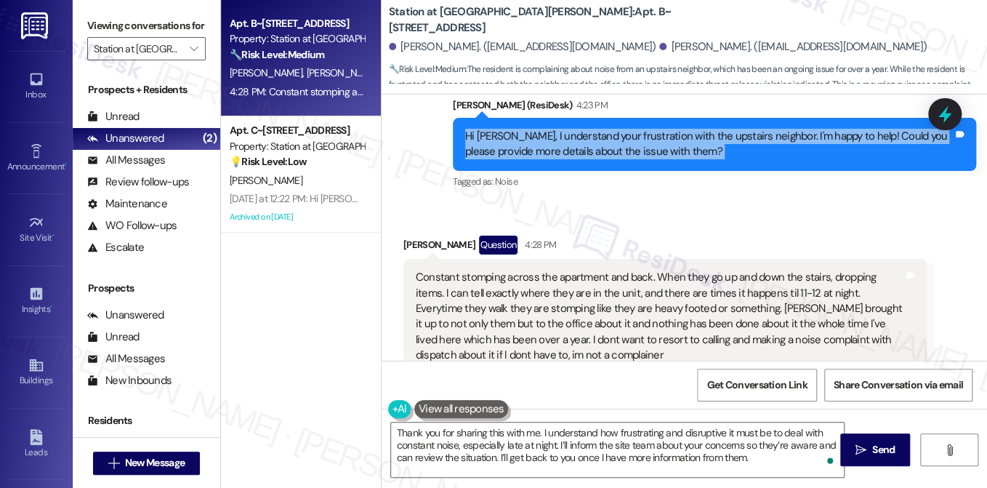
scroll to position [1715, 0]
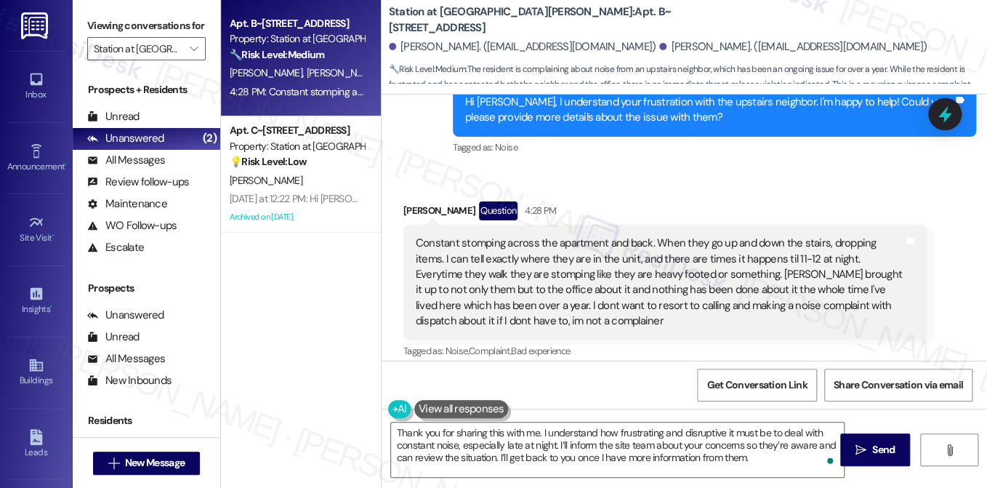
click at [126, 28] on label "Viewing conversations for" at bounding box center [146, 26] width 118 height 23
click at [724, 237] on div "Constant stomping across the apartment and back. When they go up and down the s…" at bounding box center [660, 283] width 488 height 94
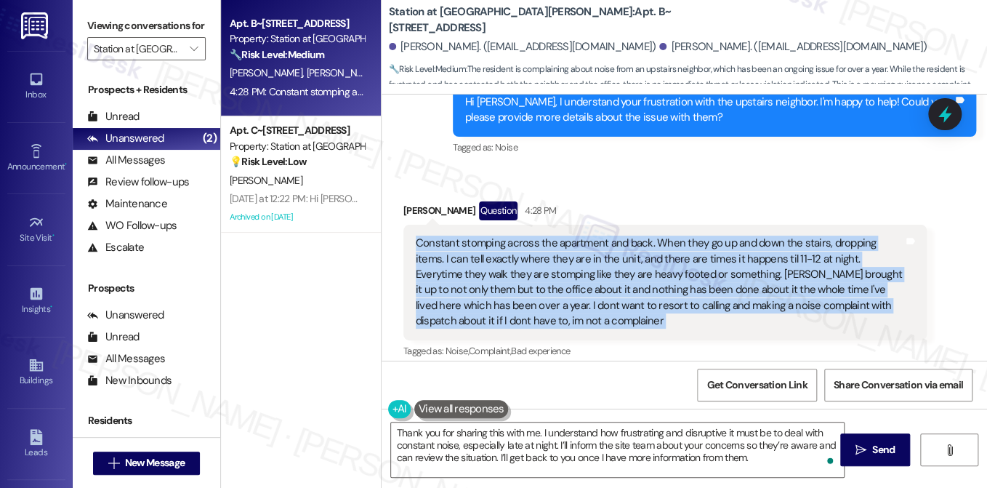
click at [724, 237] on div "Constant stomping across the apartment and back. When they go up and down the s…" at bounding box center [660, 283] width 488 height 94
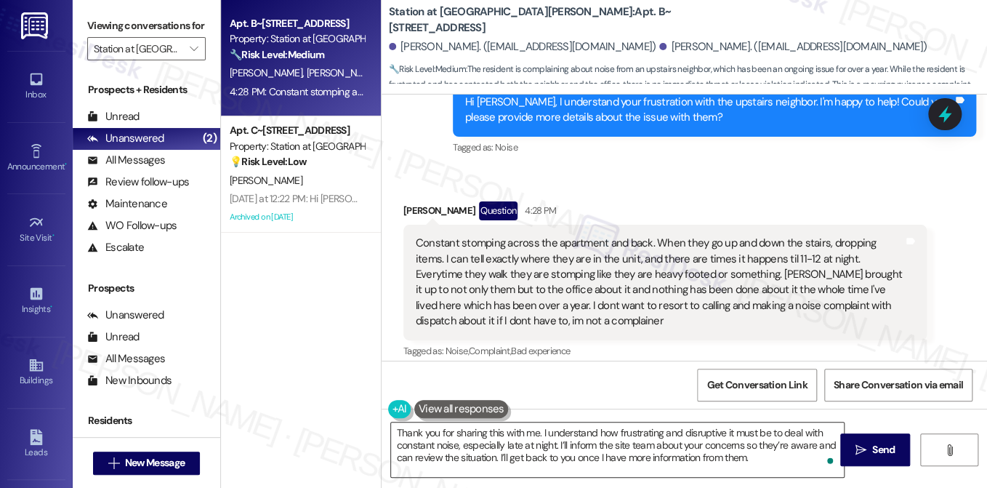
click at [566, 429] on textarea "Thank you for sharing this with me. I understand how frustrating and disruptive…" at bounding box center [617, 449] width 453 height 55
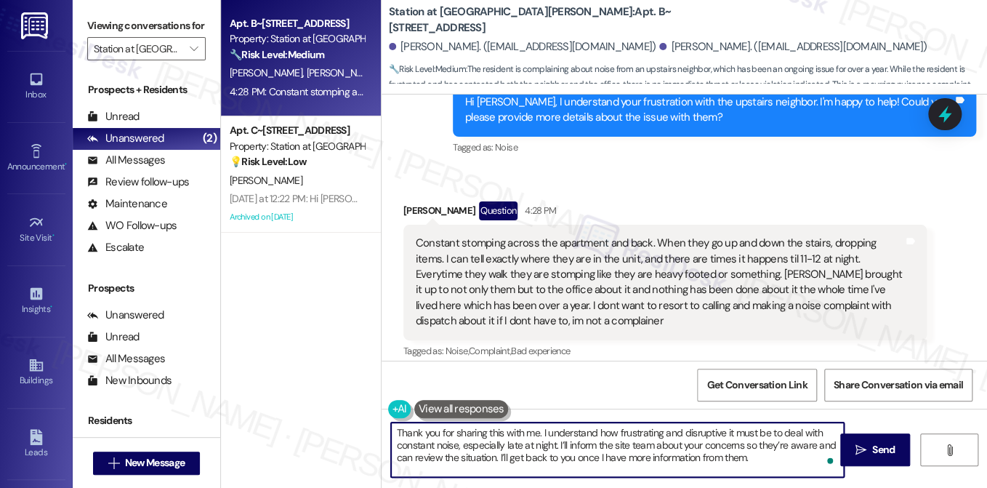
click at [566, 429] on textarea "Thank you for sharing this with me. I understand how frustrating and disruptive…" at bounding box center [617, 449] width 453 height 55
click at [619, 425] on textarea "Thank you for sharing this with me. I understand how frustrating and disruptive…" at bounding box center [617, 449] width 453 height 55
click at [668, 431] on textarea "Thank you for sharing this with me. I understand how frustrating and disruptive…" at bounding box center [617, 449] width 453 height 55
click at [668, 430] on textarea "Thank you for sharing this with me. I understand how frustrating and disruptive…" at bounding box center [617, 449] width 453 height 55
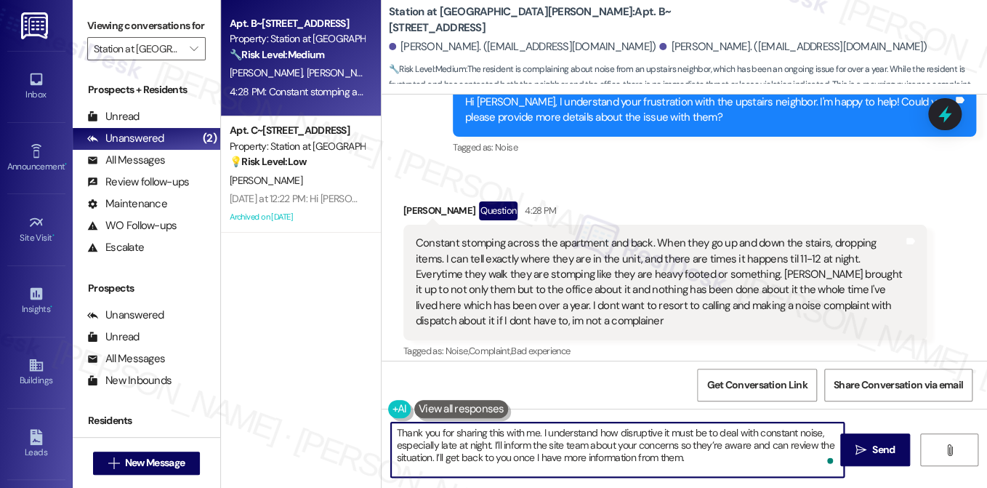
click at [662, 441] on textarea "Thank you for sharing this with me. I understand how disruptive it must be to d…" at bounding box center [617, 449] width 453 height 55
click at [702, 449] on textarea "Thank you for sharing this with me. I understand how disruptive it must be to d…" at bounding box center [617, 449] width 453 height 55
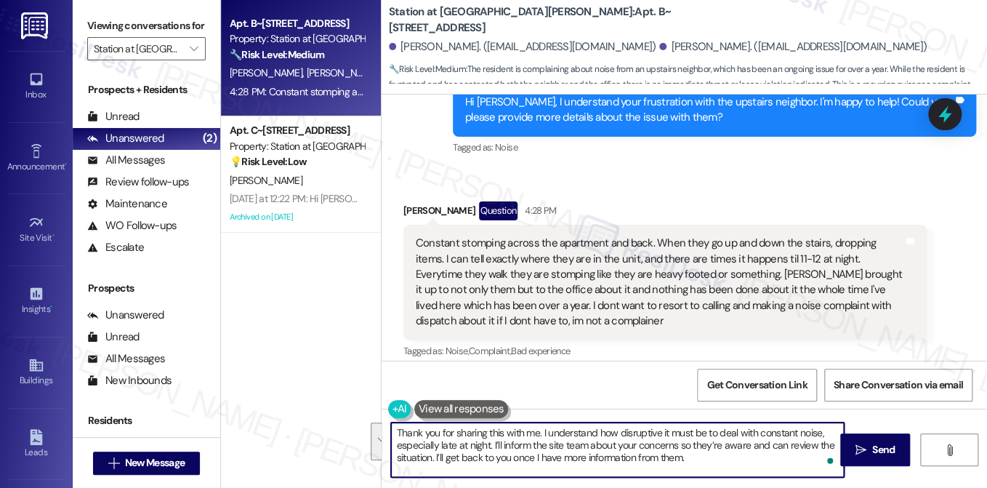
click at [702, 449] on textarea "Thank you for sharing this with me. I understand how disruptive it must be to d…" at bounding box center [617, 449] width 453 height 55
click at [772, 460] on textarea "Thank you for sharing this with me. I understand how disruptive it must be to d…" at bounding box center [617, 449] width 453 height 55
click at [751, 472] on textarea "Thank you for sharing this with me. I understand how disruptive it must be to d…" at bounding box center [617, 449] width 453 height 55
type textarea "Thank you for sharing this with me. I understand how disruptive it must be to d…"
click at [872, 447] on span "Send" at bounding box center [883, 449] width 23 height 15
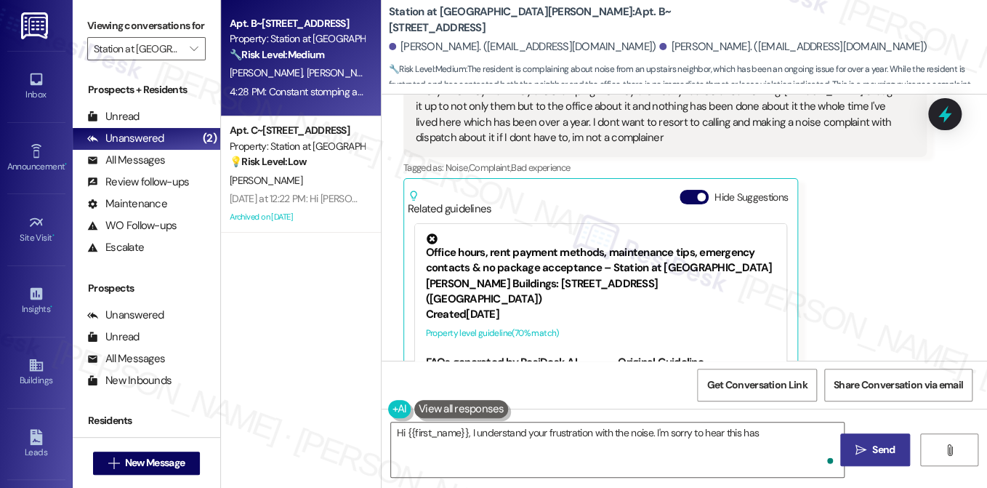
scroll to position [1933, 0]
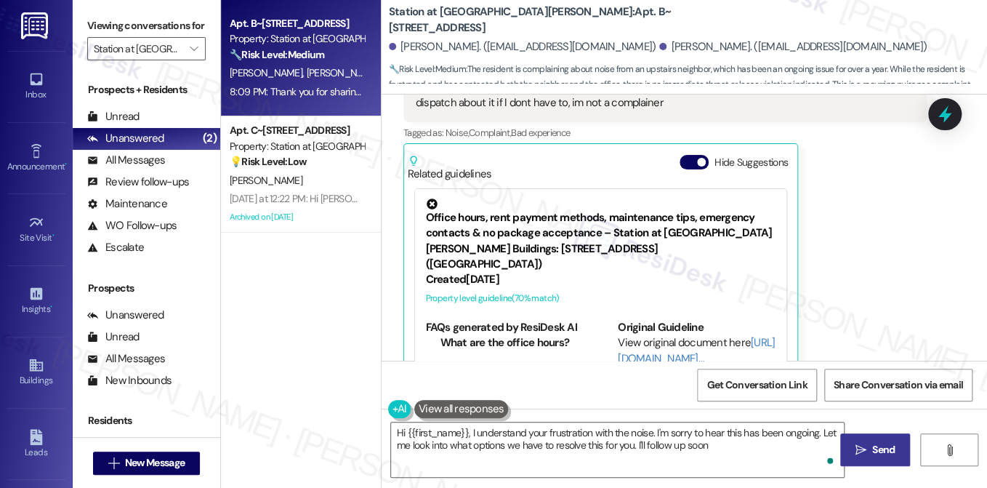
type textarea "Hi {{first_name}}, I understand your frustration with the noise. I'm sorry to h…"
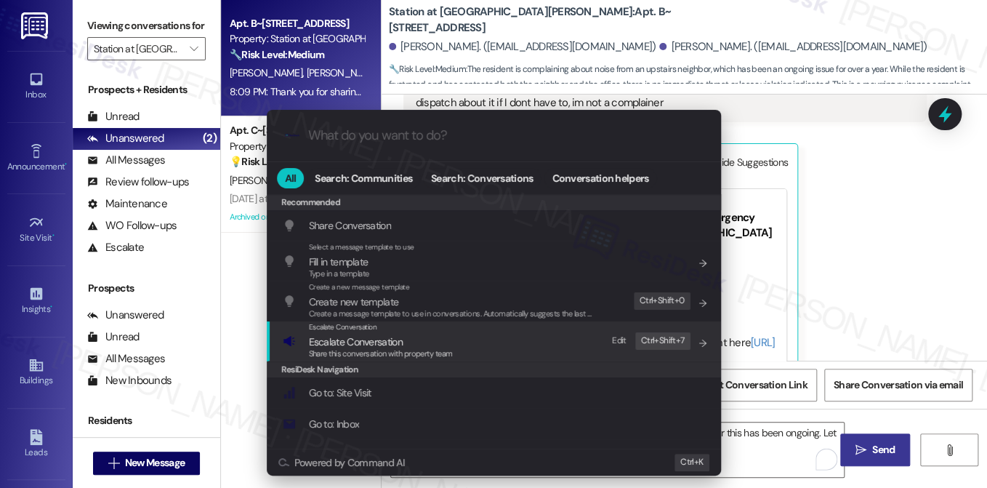
click at [456, 342] on div "Escalate Conversation Escalate Conversation Share this conversation with proper…" at bounding box center [495, 340] width 425 height 39
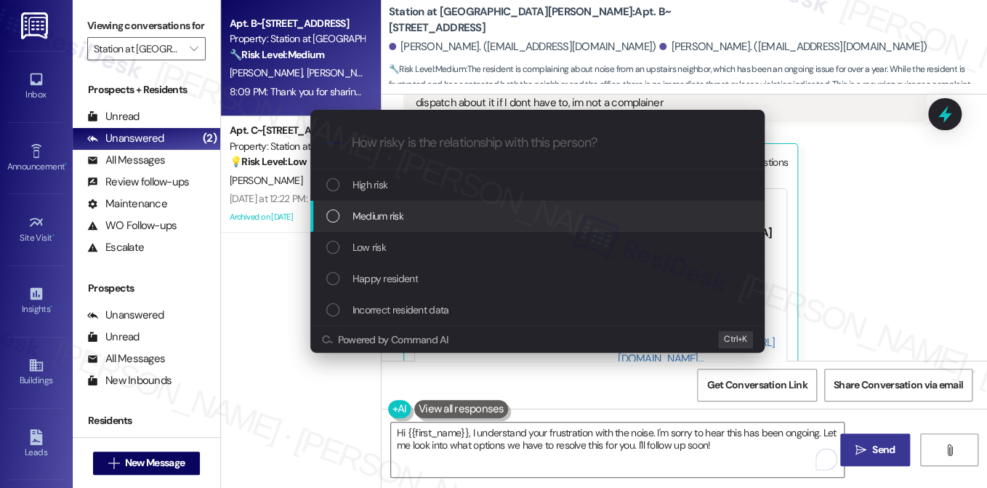
click at [418, 212] on div "Medium risk" at bounding box center [538, 216] width 425 height 16
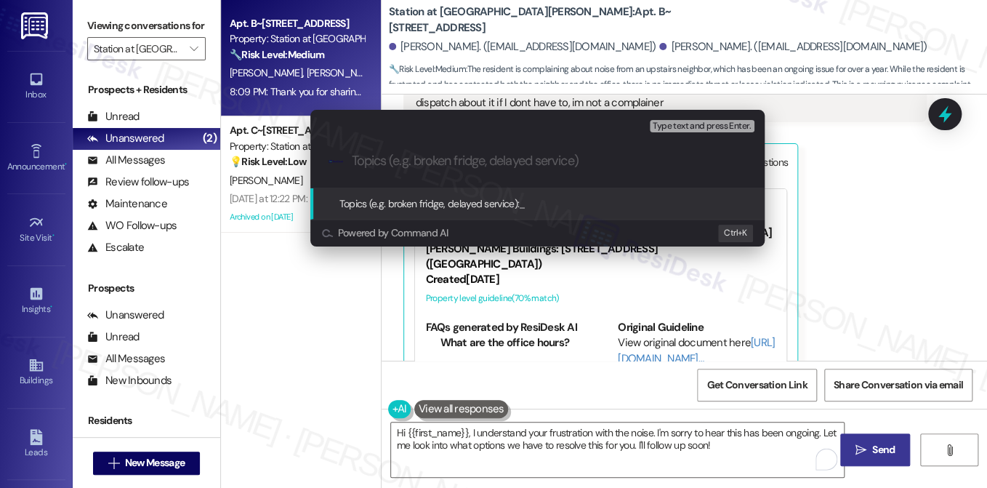
paste input "Ongoing Noise Concern in Unit Above"
type input "Ongoing Noise Concern in Unit Above"
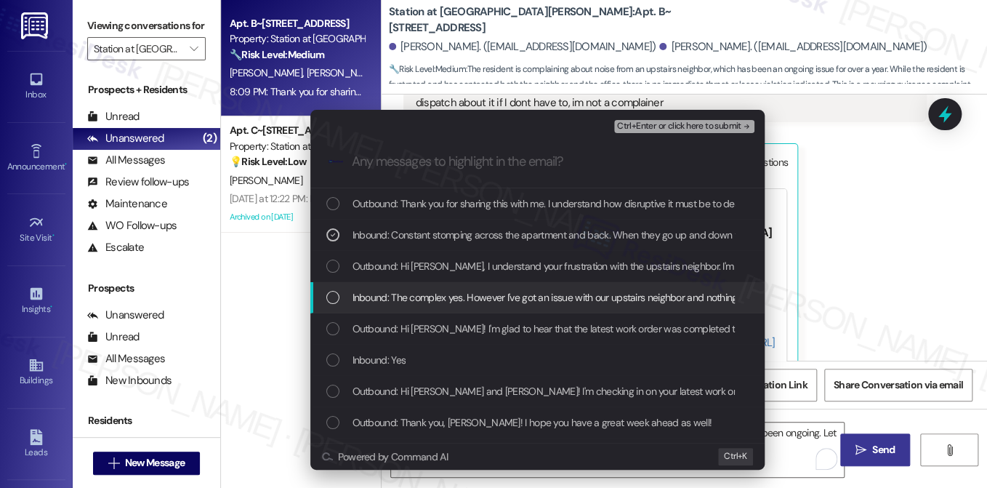
click at [571, 286] on div "Inbound: The complex yes. However I've got an issue with our upstairs neighbor …" at bounding box center [537, 297] width 454 height 31
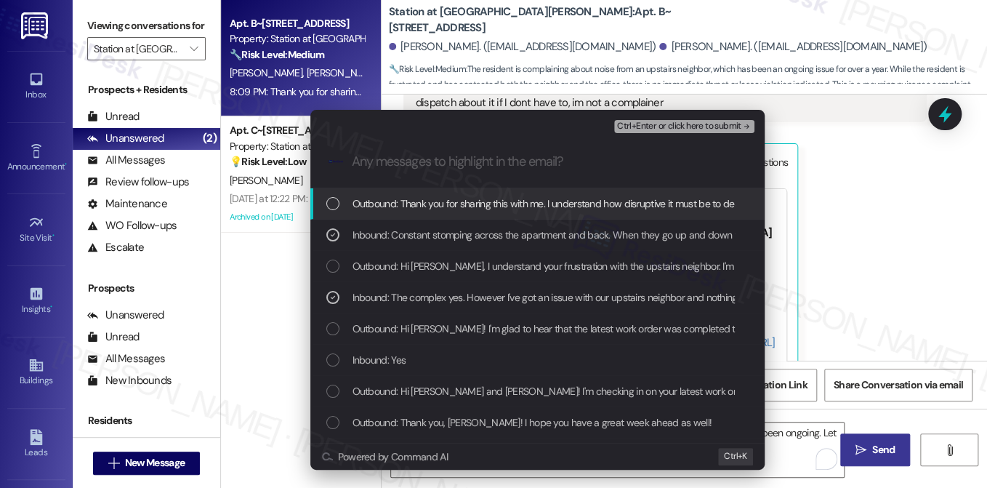
click at [651, 126] on span "Ctrl+Enter or click here to submit" at bounding box center [679, 126] width 124 height 10
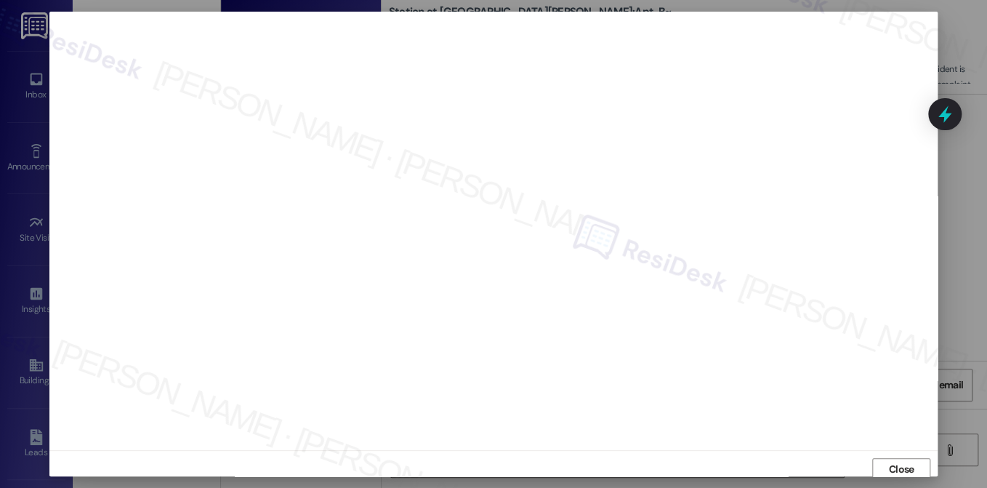
scroll to position [0, 0]
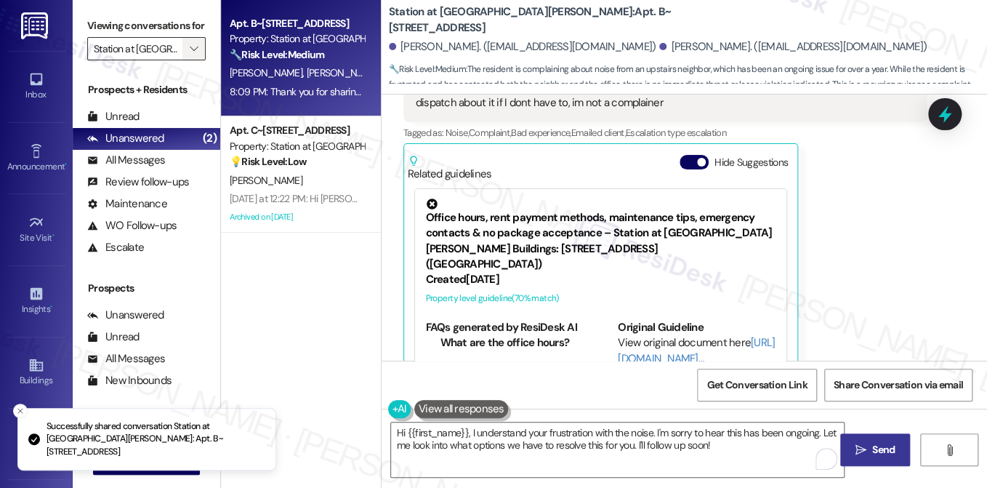
click at [194, 55] on icon "" at bounding box center [194, 49] width 8 height 12
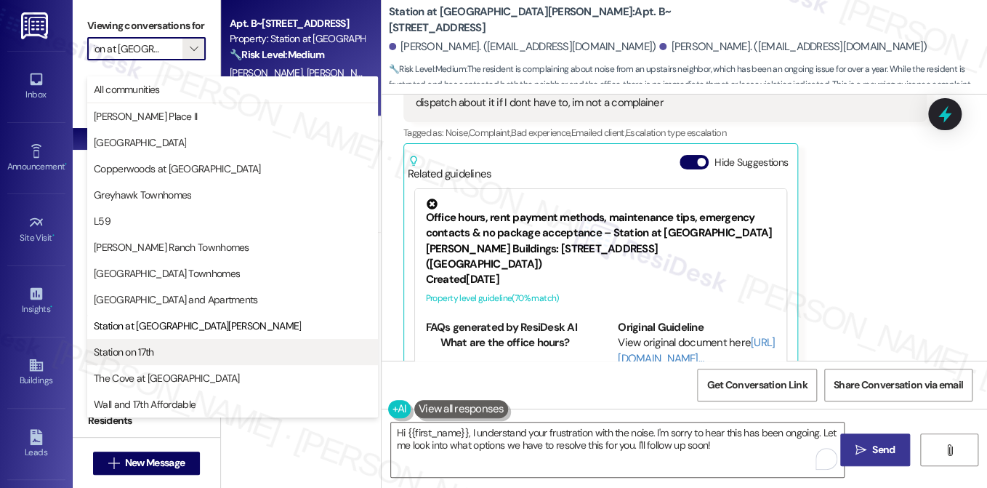
click at [233, 354] on span "Station on 17th" at bounding box center [233, 352] width 278 height 15
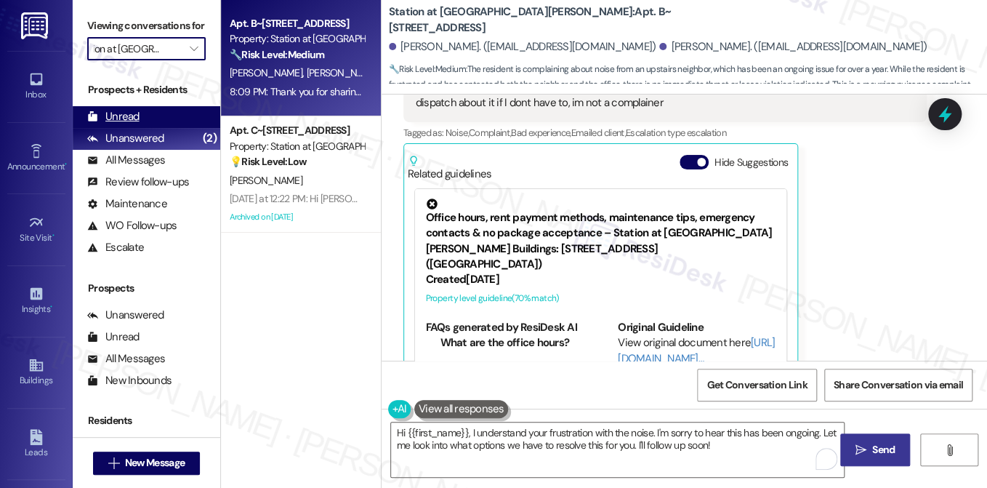
type input "Station on 17th"
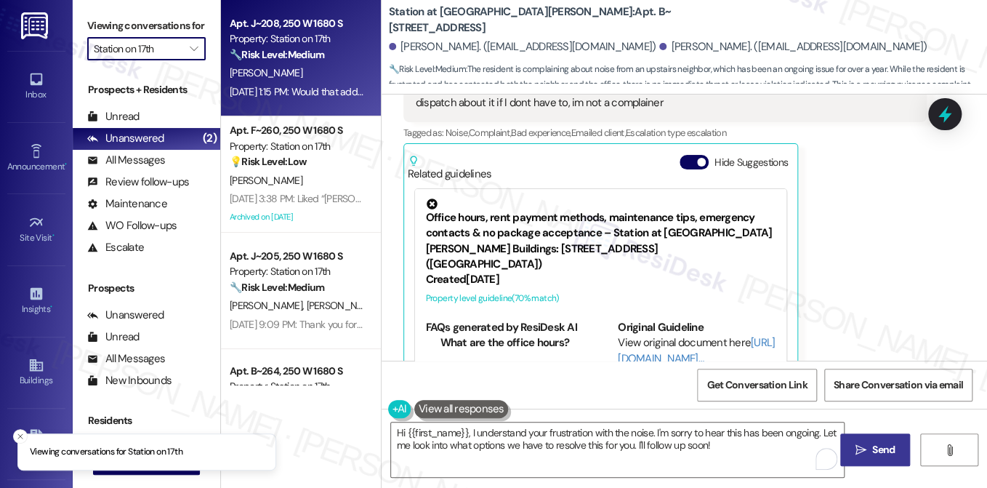
click at [357, 87] on div "Aug 13, 2025 at 1:15 PM: Would that additional price be per month? Or just a on…" at bounding box center [574, 91] width 688 height 13
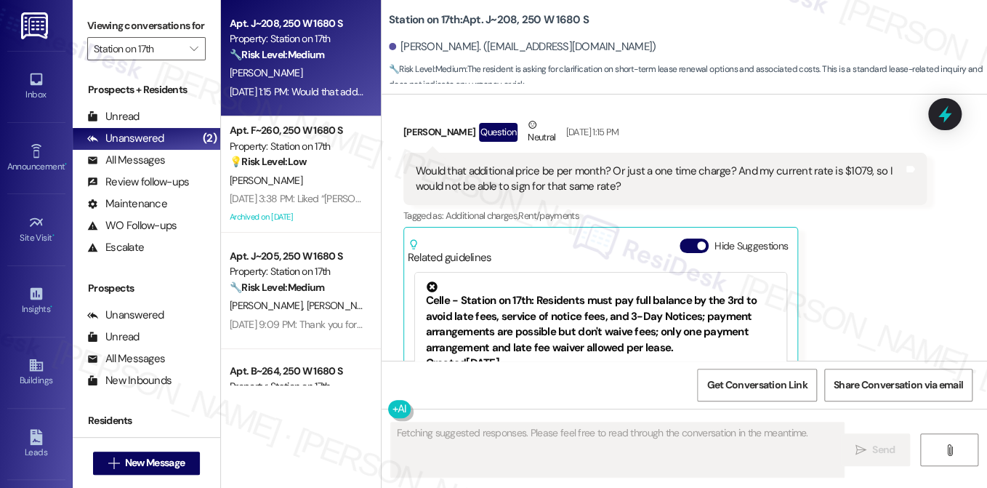
scroll to position [2498, 0]
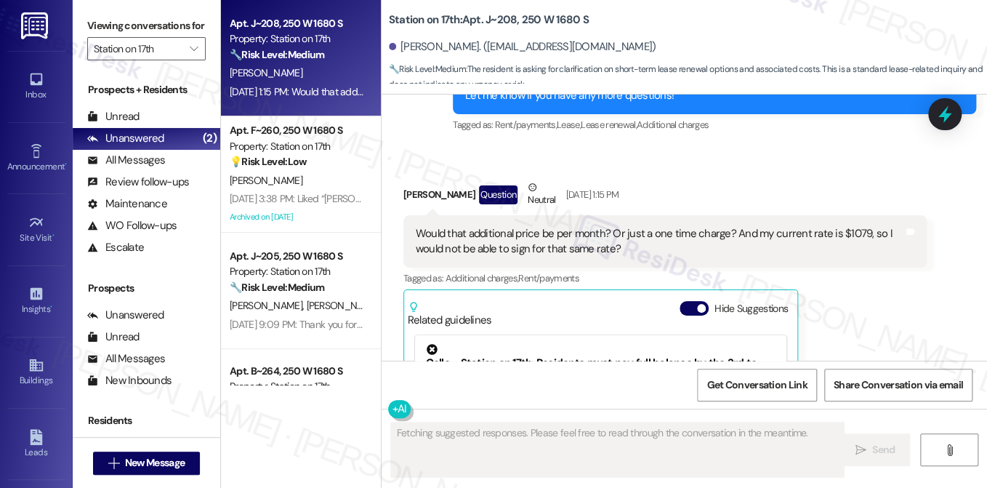
click at [500, 226] on div "Would that additional price be per month? Or just a one time charge? And my cur…" at bounding box center [660, 241] width 488 height 31
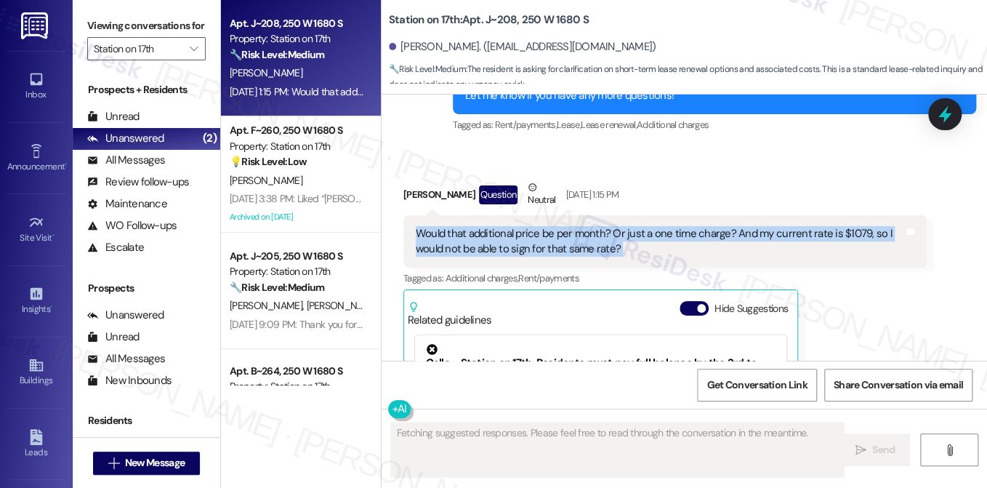
click at [500, 226] on div "Would that additional price be per month? Or just a one time charge? And my cur…" at bounding box center [660, 241] width 488 height 31
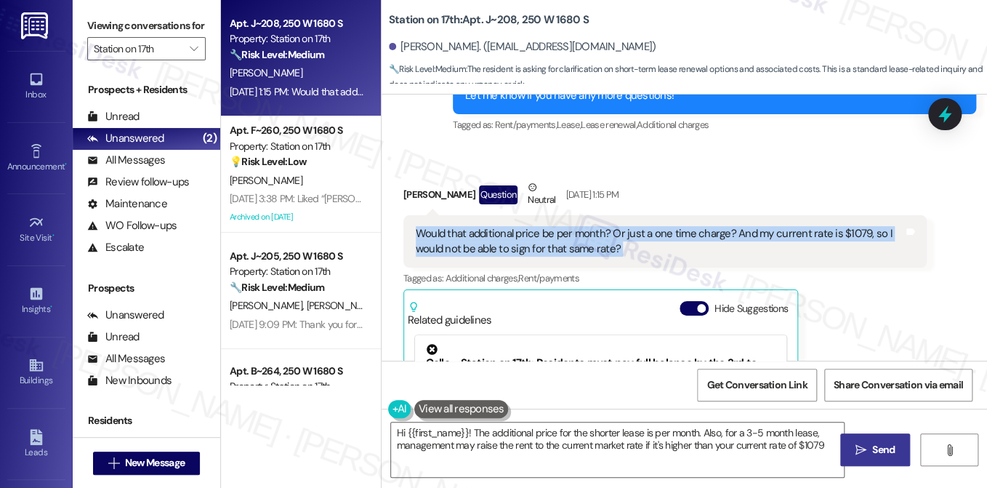
type textarea "Hi {{first_name}}! The additional price for the shorter lease is per month. Als…"
click at [593, 226] on div "Would that additional price be per month? Or just a one time charge? And my cur…" at bounding box center [660, 241] width 488 height 31
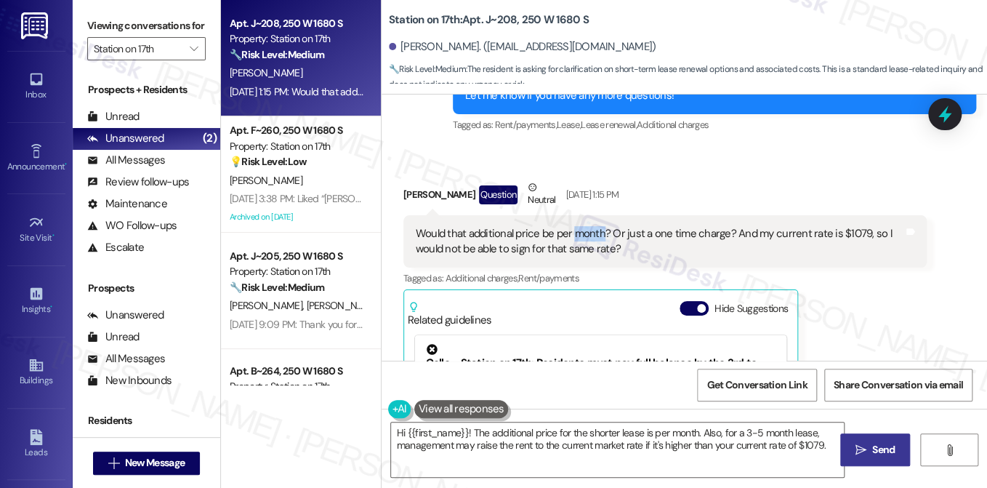
click at [593, 226] on div "Would that additional price be per month? Or just a one time charge? And my cur…" at bounding box center [660, 241] width 488 height 31
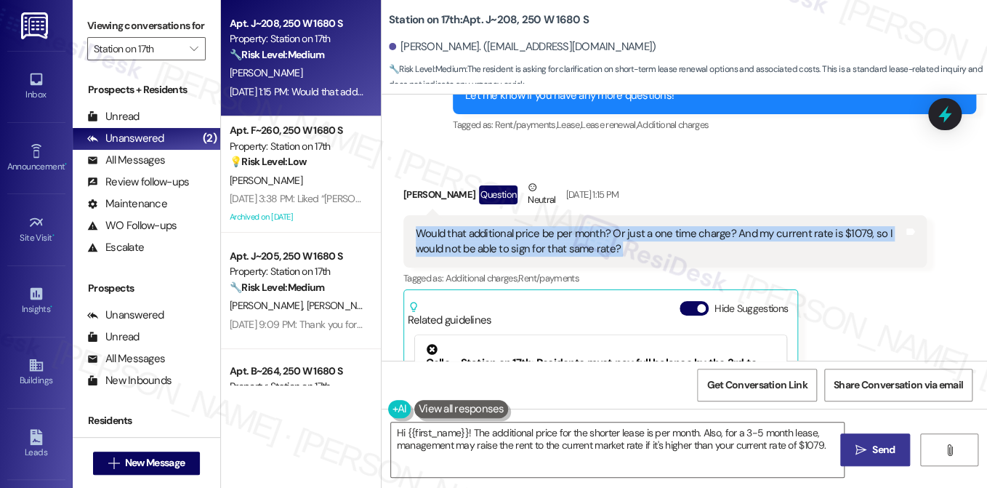
click at [593, 226] on div "Would that additional price be per month? Or just a one time charge? And my cur…" at bounding box center [660, 241] width 488 height 31
click at [600, 226] on div "Would that additional price be per month? Or just a one time charge? And my cur…" at bounding box center [660, 241] width 488 height 31
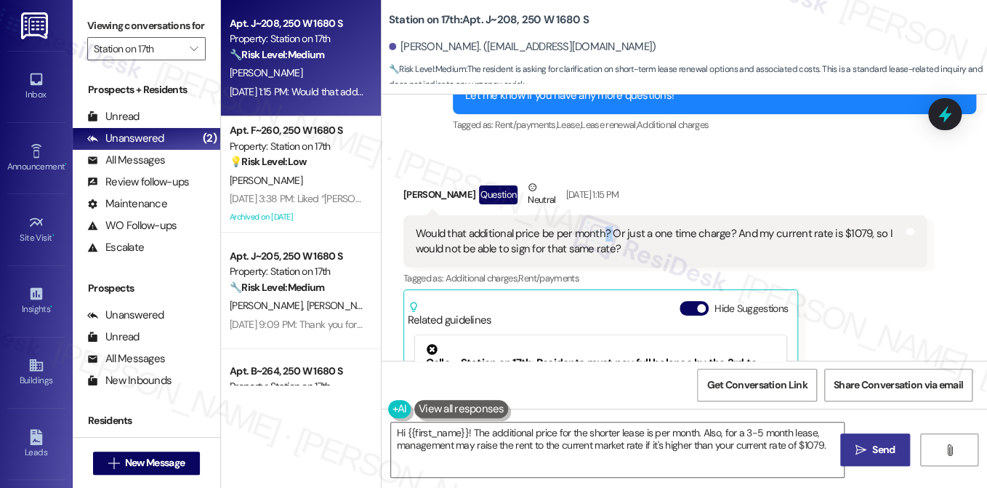
click at [600, 226] on div "Would that additional price be per month? Or just a one time charge? And my cur…" at bounding box center [660, 241] width 488 height 31
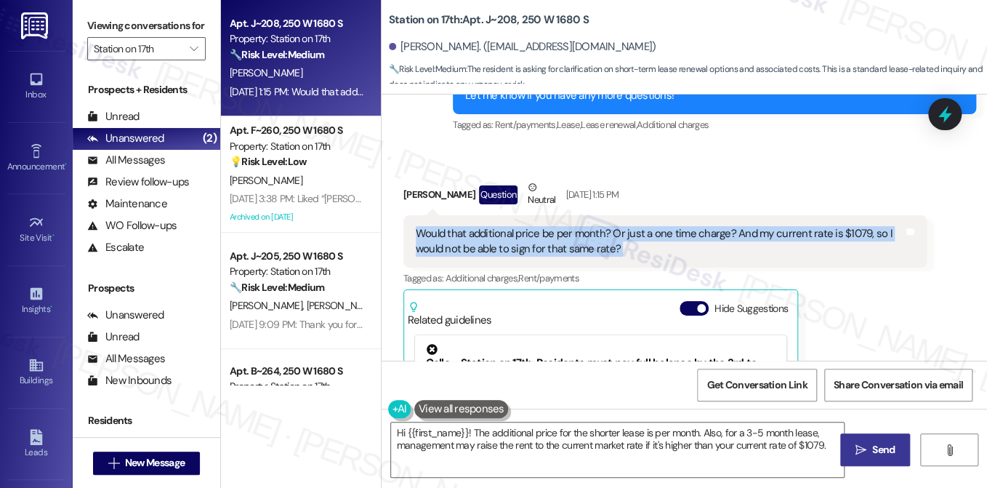
click at [600, 226] on div "Would that additional price be per month? Or just a one time charge? And my cur…" at bounding box center [660, 241] width 488 height 31
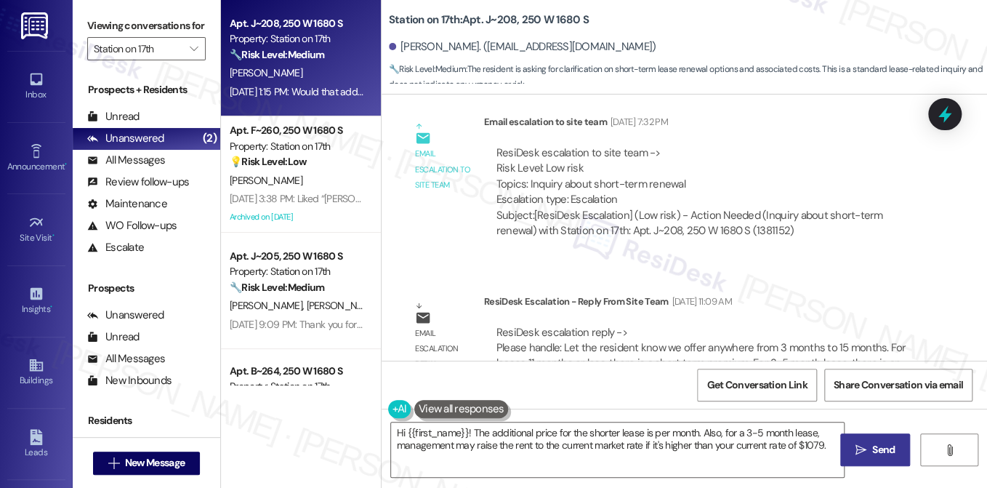
scroll to position [1916, 0]
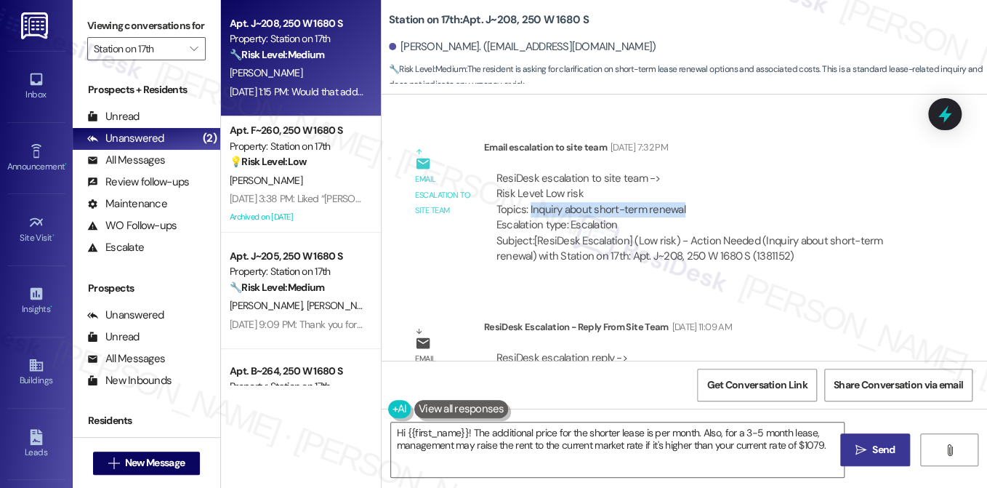
drag, startPoint x: 526, startPoint y: 177, endPoint x: 678, endPoint y: 171, distance: 152.1
click at [678, 171] on div "ResiDesk escalation to site team -> Risk Level: Low risk Topics: Inquiry about …" at bounding box center [706, 202] width 418 height 63
copy div "Inquiry about short-term renewal"
click at [124, 16] on label "Viewing conversations for" at bounding box center [146, 26] width 118 height 23
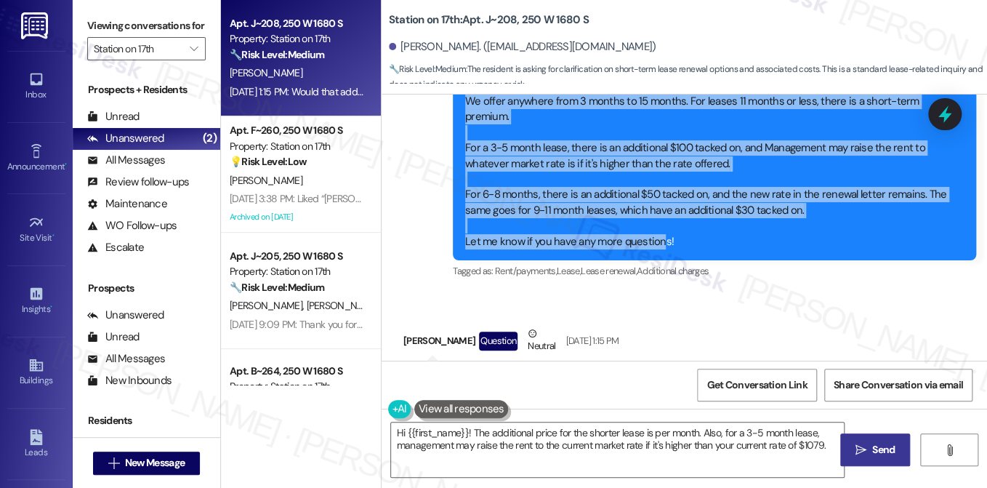
scroll to position [2353, 0]
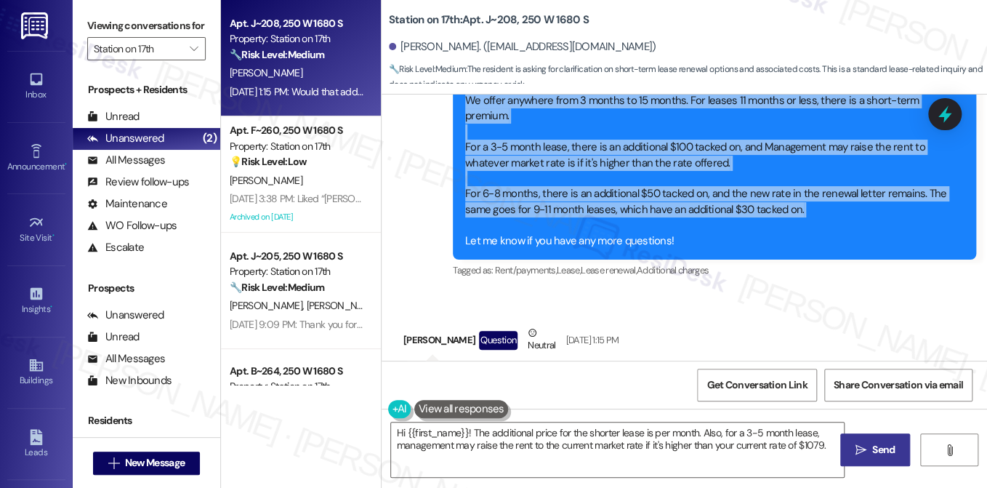
drag, startPoint x: 460, startPoint y: 209, endPoint x: 805, endPoint y: 194, distance: 344.9
click at [805, 194] on div "Hi Jacob, I just wanted to give you an update regarding your inquiry. We offer …" at bounding box center [709, 155] width 491 height 187
copy div "We offer anywhere from 3 months to 15 months. For leases 11 months or less, the…"
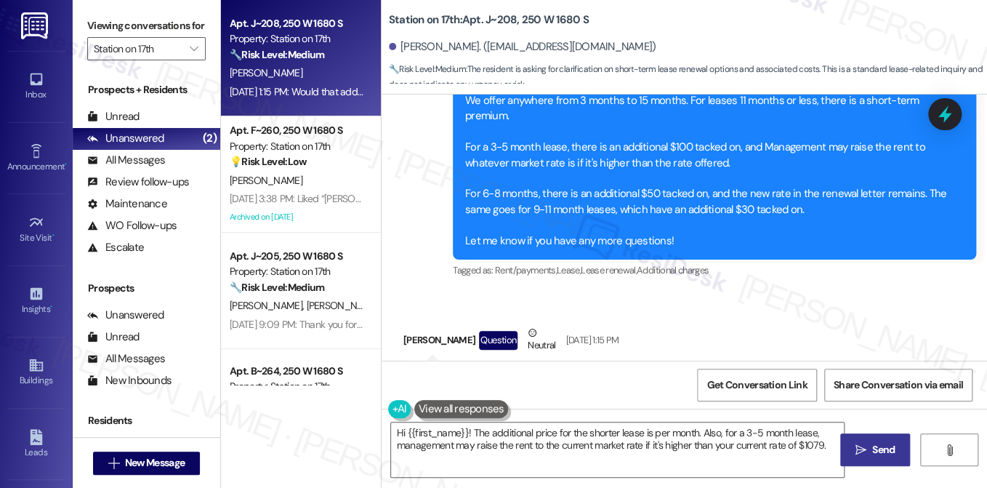
click at [131, 20] on label "Viewing conversations for" at bounding box center [146, 26] width 118 height 23
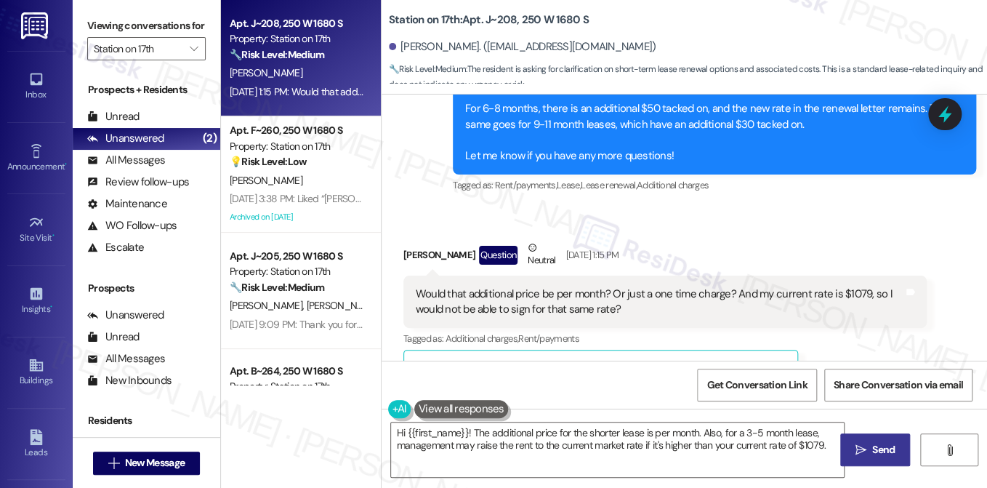
scroll to position [2571, 0]
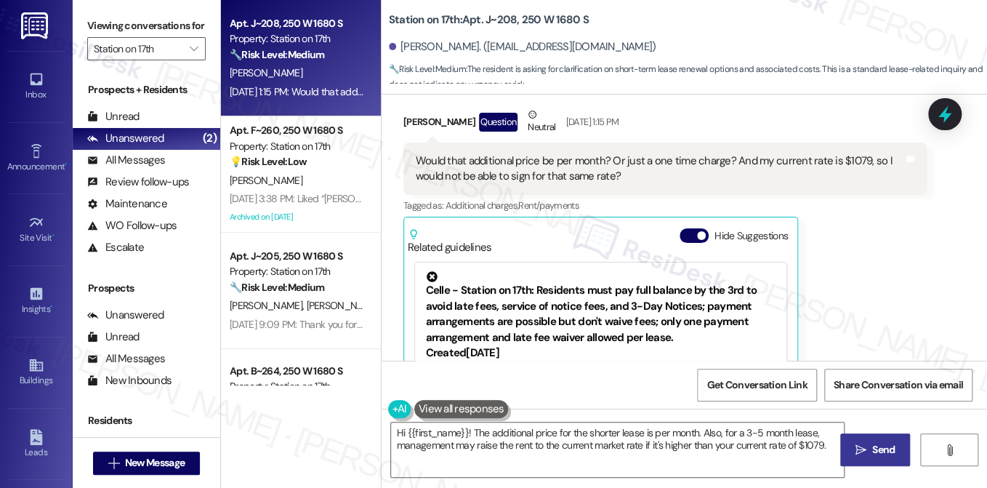
click at [543, 153] on div "Would that additional price be per month? Or just a one time charge? And my cur…" at bounding box center [660, 168] width 488 height 31
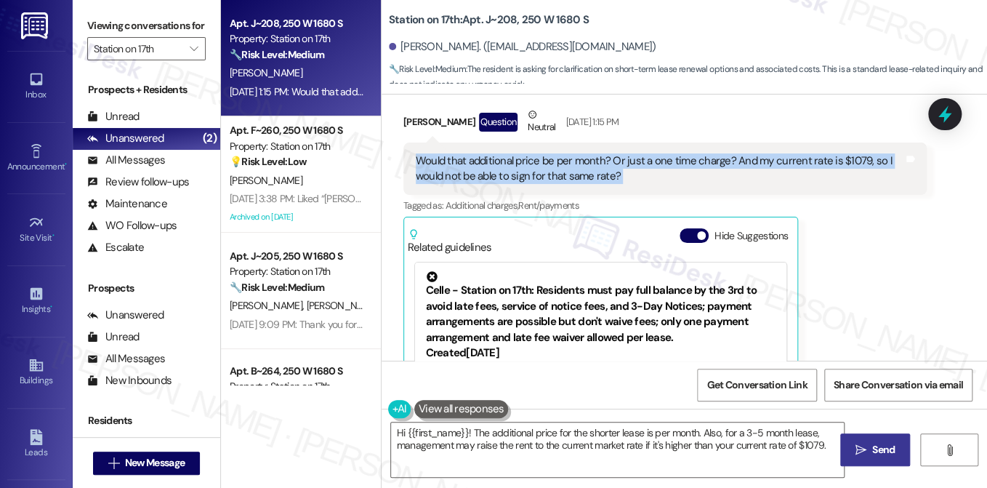
click at [543, 153] on div "Would that additional price be per month? Or just a one time charge? And my cur…" at bounding box center [660, 168] width 488 height 31
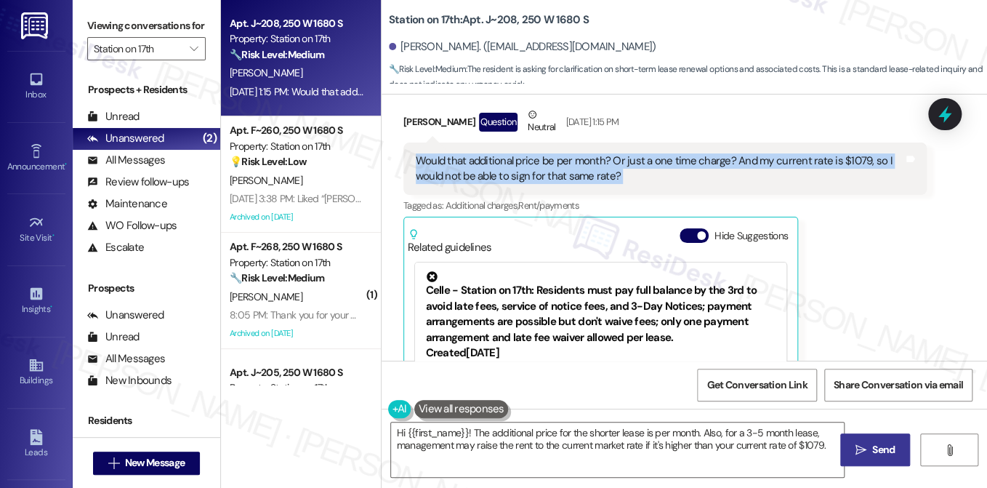
click at [134, 30] on label "Viewing conversations for" at bounding box center [146, 26] width 118 height 23
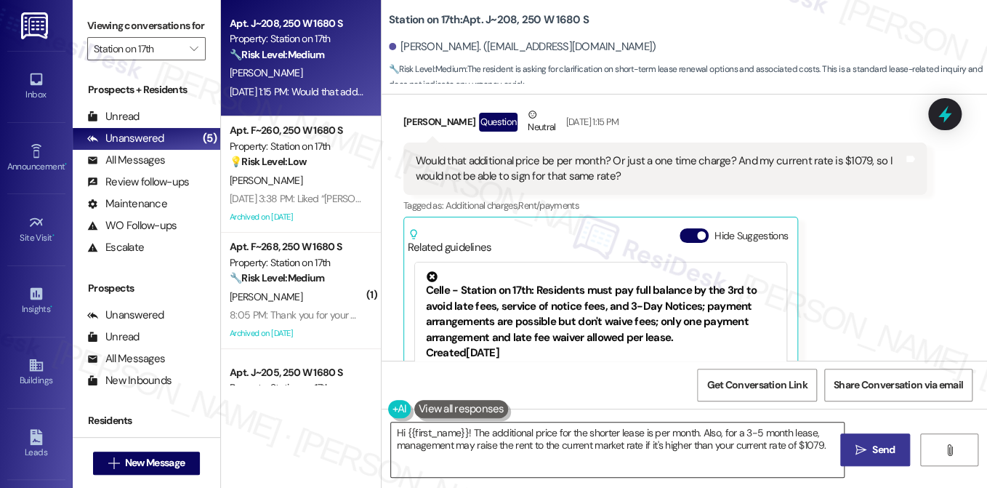
click at [521, 447] on textarea "Hi {{first_name}}! The additional price for the shorter lease is per month. Als…" at bounding box center [617, 449] width 453 height 55
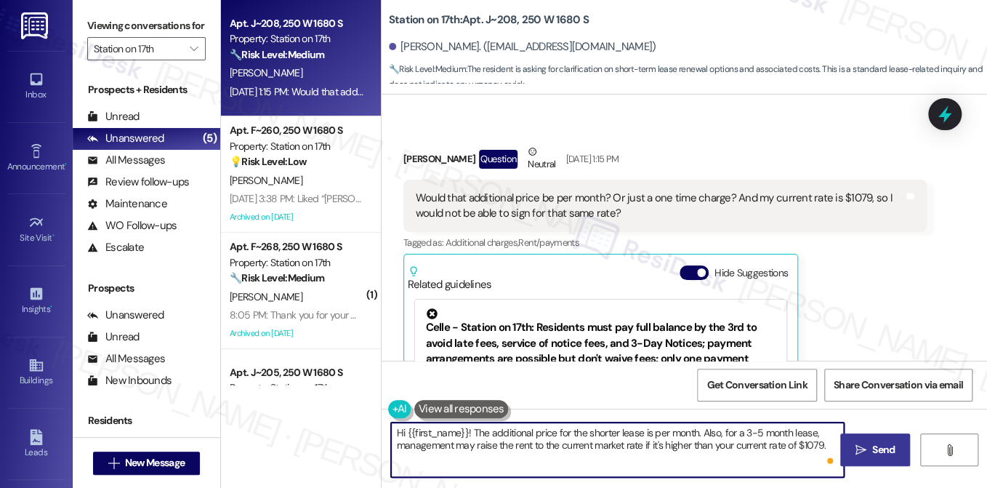
scroll to position [2498, 0]
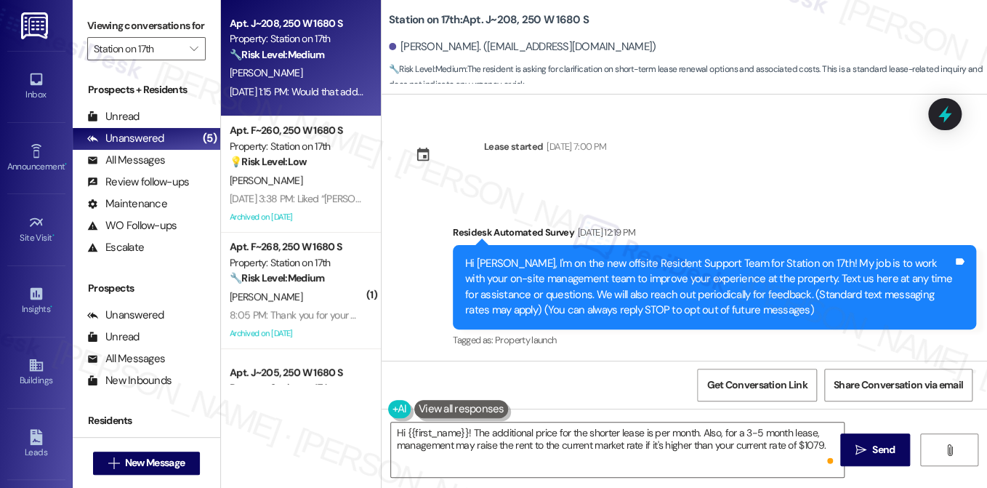
scroll to position [2498, 0]
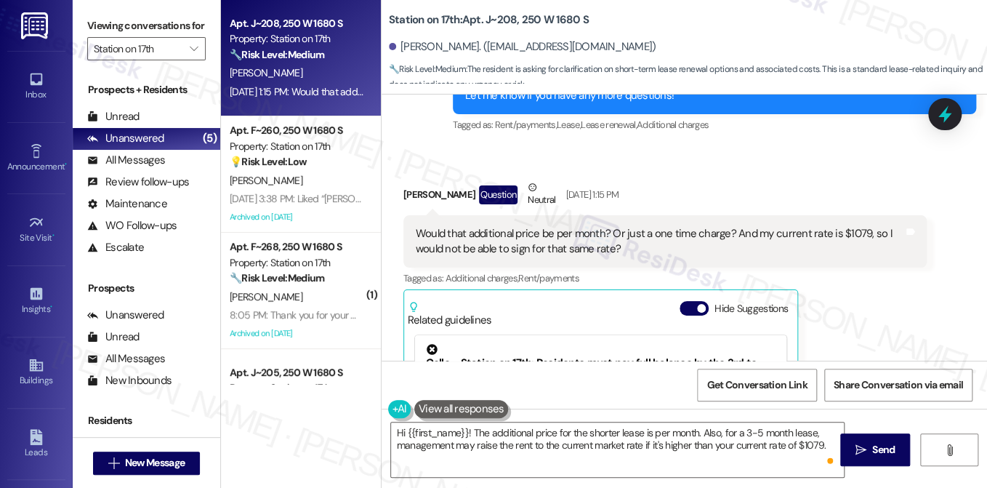
click at [113, 20] on label "Viewing conversations for" at bounding box center [146, 26] width 118 height 23
drag, startPoint x: 151, startPoint y: 25, endPoint x: 206, endPoint y: 83, distance: 79.7
click at [151, 25] on label "Viewing conversations for" at bounding box center [146, 26] width 118 height 23
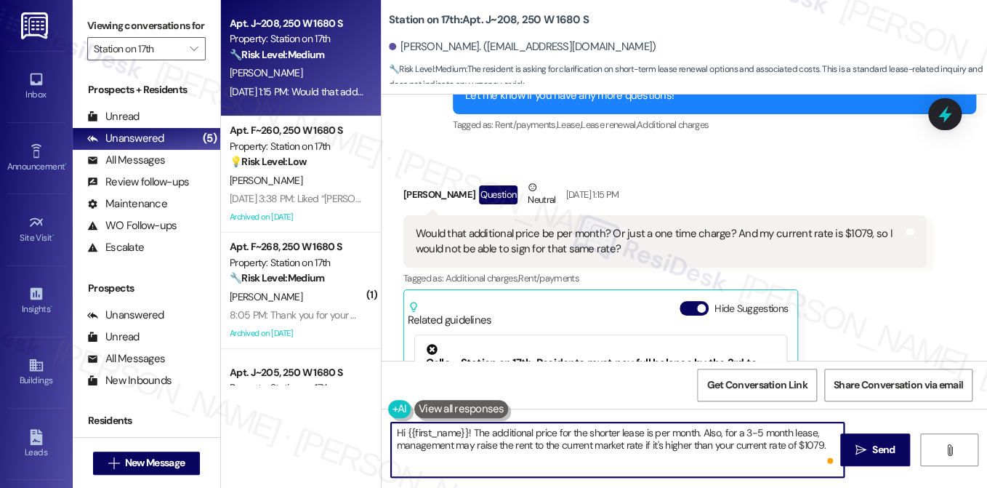
click at [506, 450] on textarea "Hi {{first_name}}! The additional price for the shorter lease is per month. Als…" at bounding box center [617, 449] width 453 height 55
click at [596, 428] on textarea "Hi {{first_name}}! The additional price for the shorter lease is per month. Als…" at bounding box center [617, 449] width 453 height 55
click at [646, 442] on textarea "Hi {{first_name}}! The additional price for the shorter lease is per month. Als…" at bounding box center [617, 449] width 453 height 55
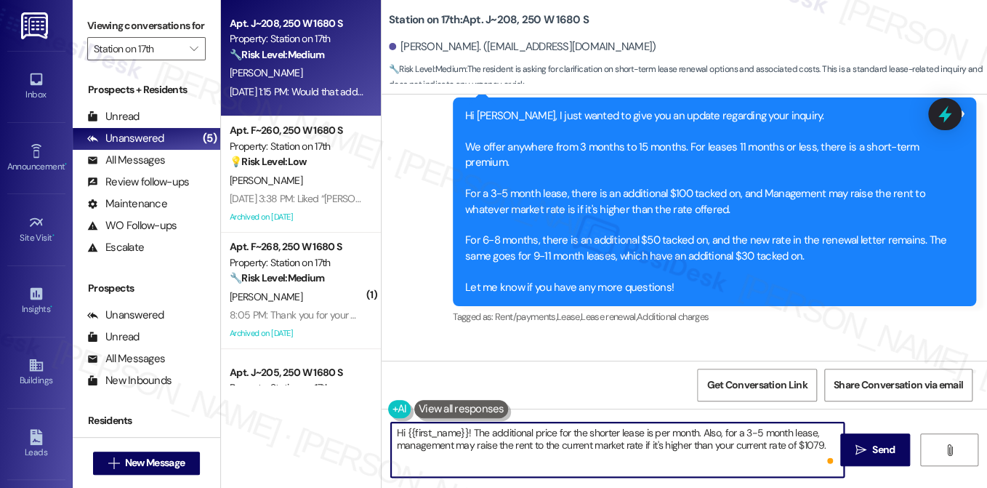
scroll to position [2280, 0]
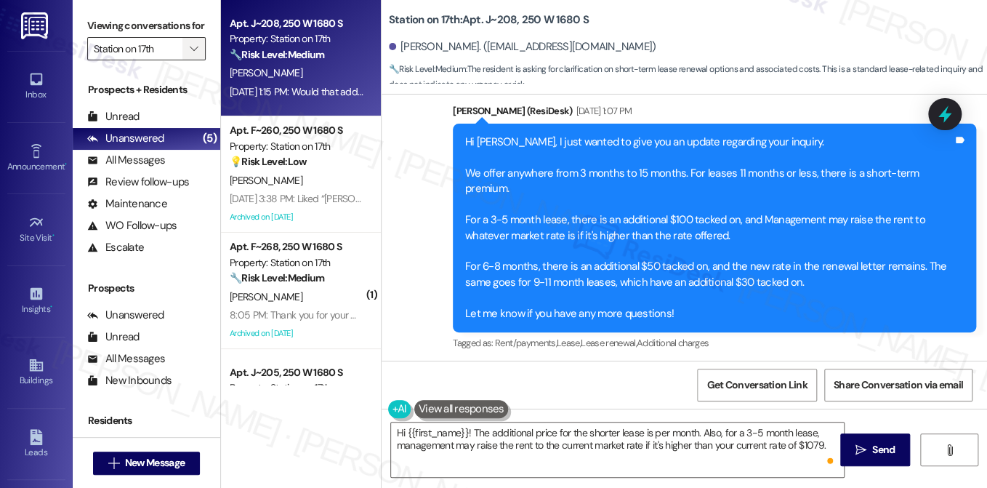
drag, startPoint x: 141, startPoint y: 40, endPoint x: 188, endPoint y: 63, distance: 51.7
click at [141, 37] on label "Viewing conversations for" at bounding box center [146, 26] width 118 height 23
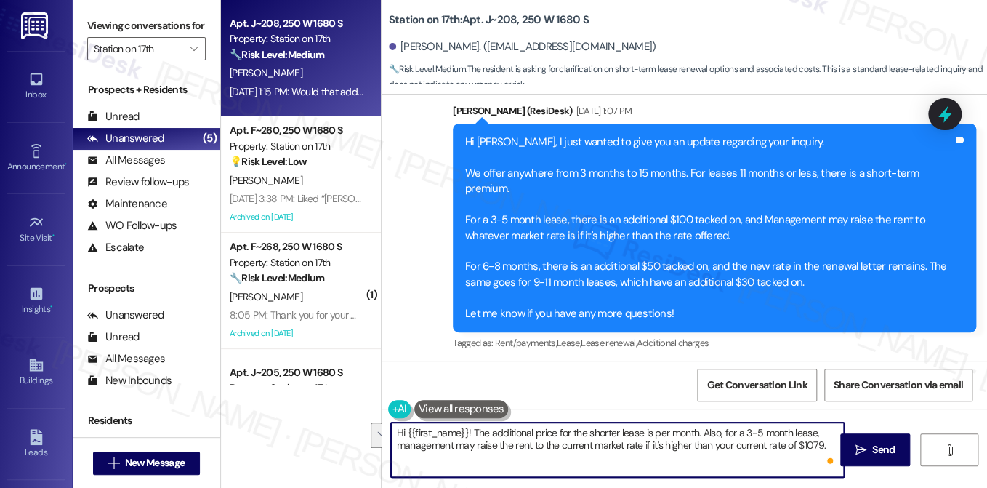
drag, startPoint x: 470, startPoint y: 430, endPoint x: 797, endPoint y: 465, distance: 328.2
click at [837, 465] on textarea "Hi {{first_name}}! The additional price for the shorter lease is per month. Als…" at bounding box center [617, 449] width 453 height 55
paste textarea "Yes, the extra amount would be added to your rent each month for the whole leas…"
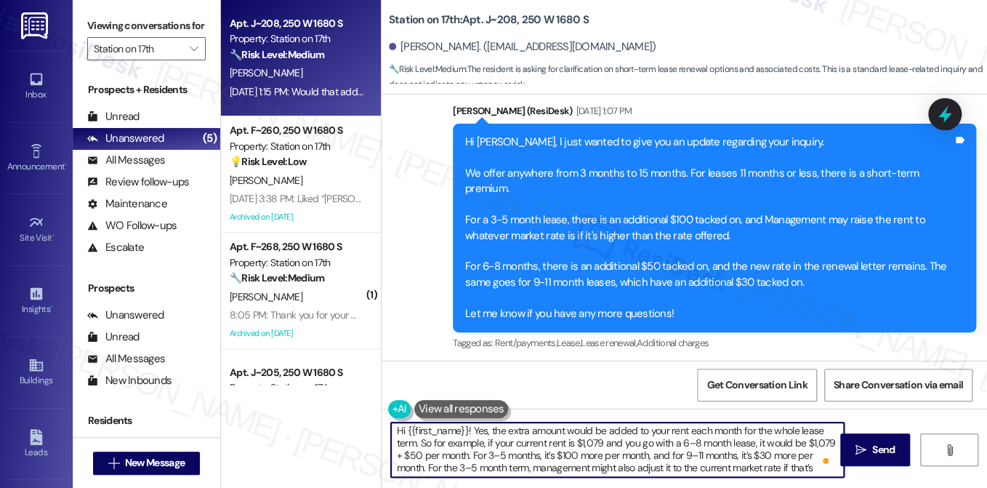
scroll to position [0, 0]
click at [471, 433] on textarea "Hi {{first_name}}! Yes, the extra amount would be added to your rent each month…" at bounding box center [617, 449] width 453 height 55
click at [534, 433] on textarea "Hi {{first_name}}! Yes, the extra amount would be added to your rent each month…" at bounding box center [617, 449] width 453 height 55
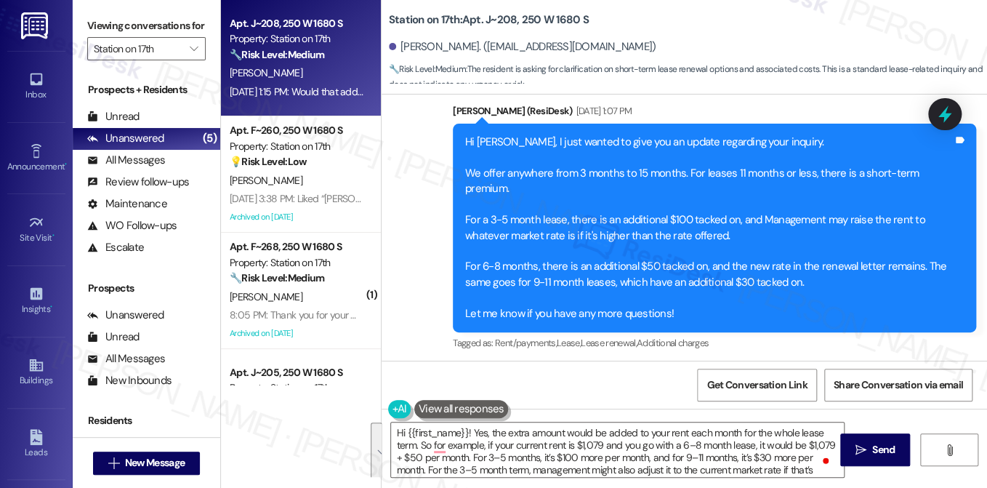
click at [636, 371] on div "Get Conversation Link Share Conversation via email" at bounding box center [685, 385] width 606 height 48
click at [153, 32] on label "Viewing conversations for" at bounding box center [146, 26] width 118 height 23
click at [680, 450] on textarea "Hi {{first_name}}! Yes, the extra amount would be added to your rent each month…" at bounding box center [617, 449] width 453 height 55
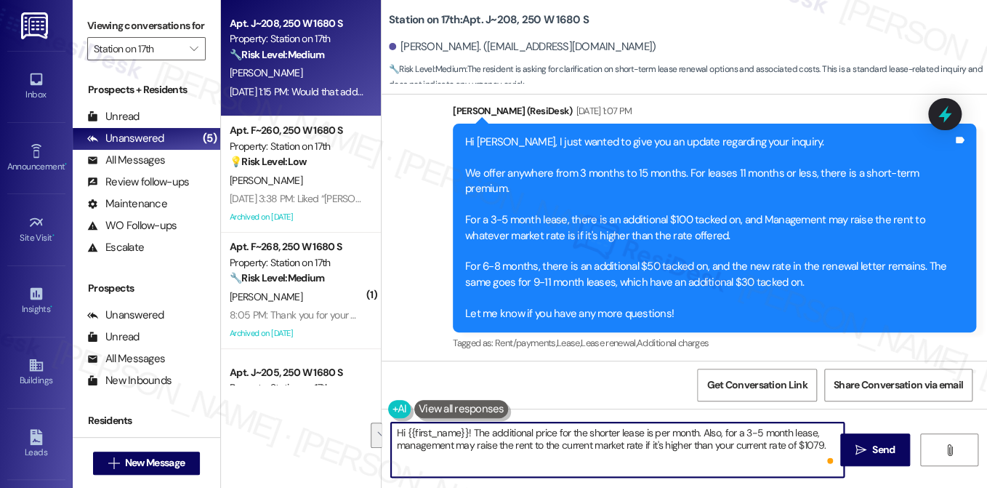
click at [521, 425] on textarea "Hi {{first_name}}! The additional price for the shorter lease is per month. Als…" at bounding box center [617, 449] width 453 height 55
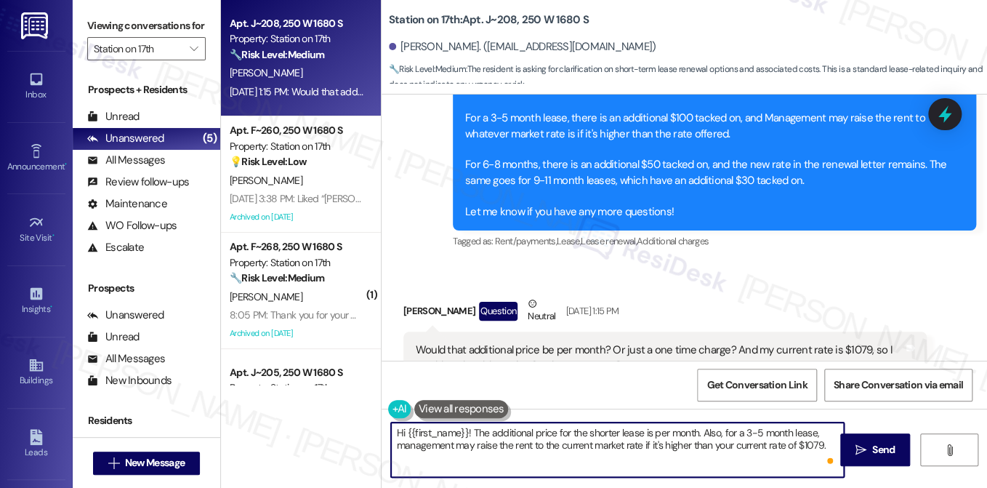
scroll to position [2571, 0]
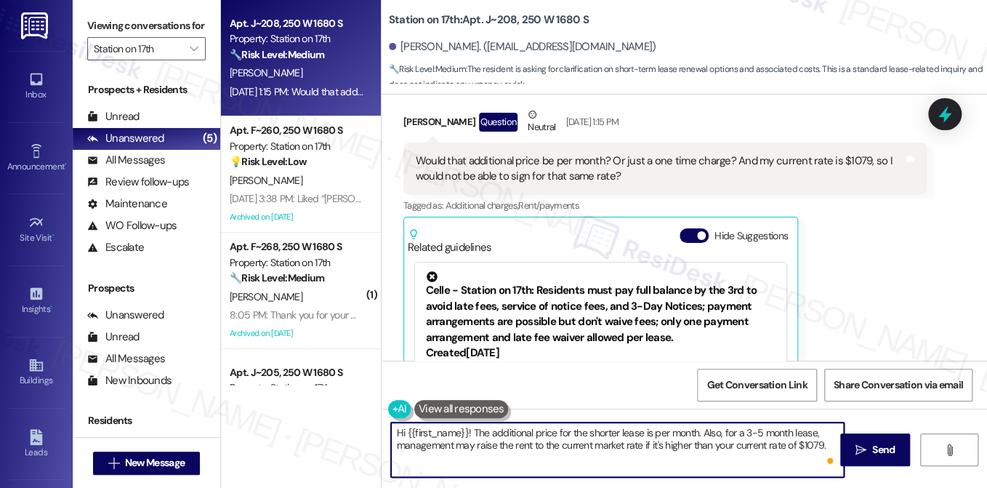
click at [471, 429] on textarea "Hi {{first_name}}! The additional price for the shorter lease is per month. Als…" at bounding box center [617, 449] width 453 height 55
click at [469, 434] on textarea "Hi {{first_name}}, yes the additional price for the shorter lease is per month.…" at bounding box center [617, 449] width 453 height 55
click at [616, 462] on textarea "Hi {{first_name}}, good evening! To answer your question, yes, the additional p…" at bounding box center [617, 449] width 453 height 55
type textarea "Hi {{first_name}}, good evening! To answer your question, yes, the additional p…"
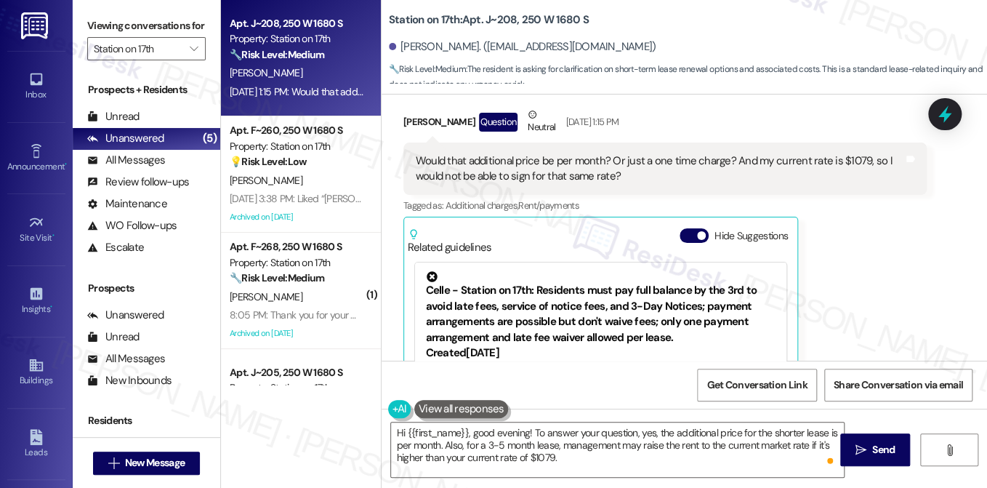
click at [113, 20] on label "Viewing conversations for" at bounding box center [146, 26] width 118 height 23
click at [861, 444] on icon "" at bounding box center [861, 450] width 11 height 12
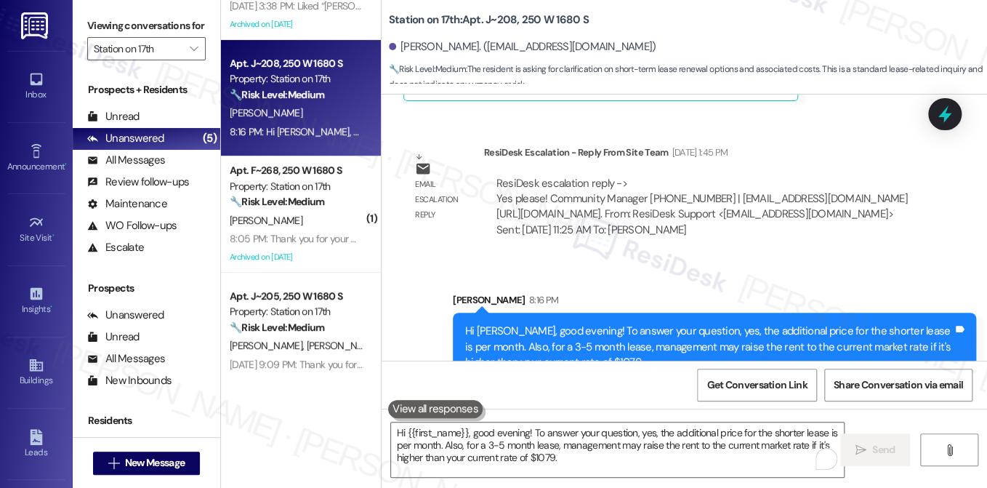
scroll to position [197, 0]
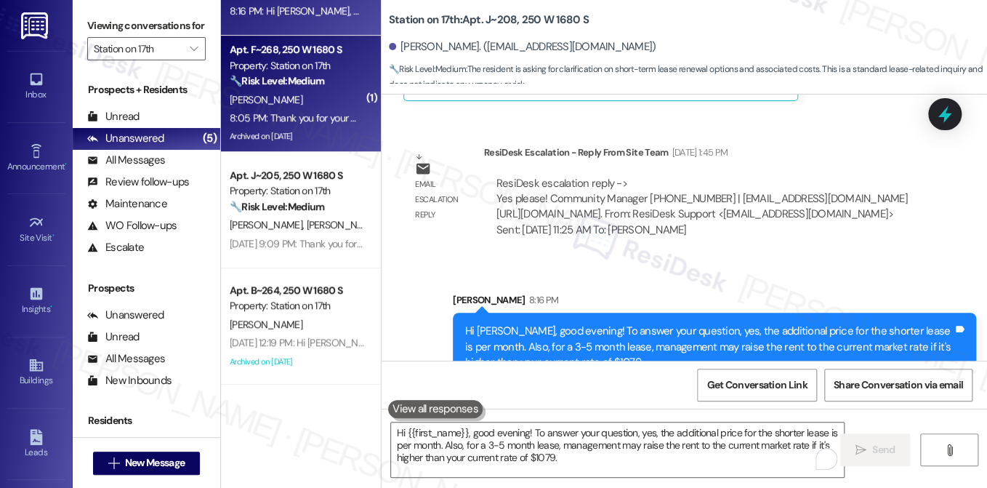
click at [314, 98] on div "[PERSON_NAME]" at bounding box center [296, 100] width 137 height 18
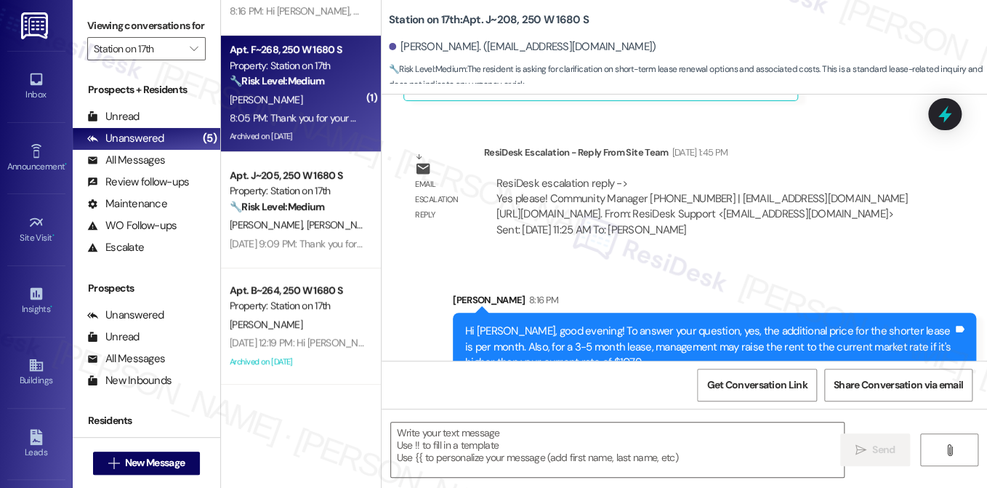
type textarea "Fetching suggested responses. Please feel free to read through the conversation…"
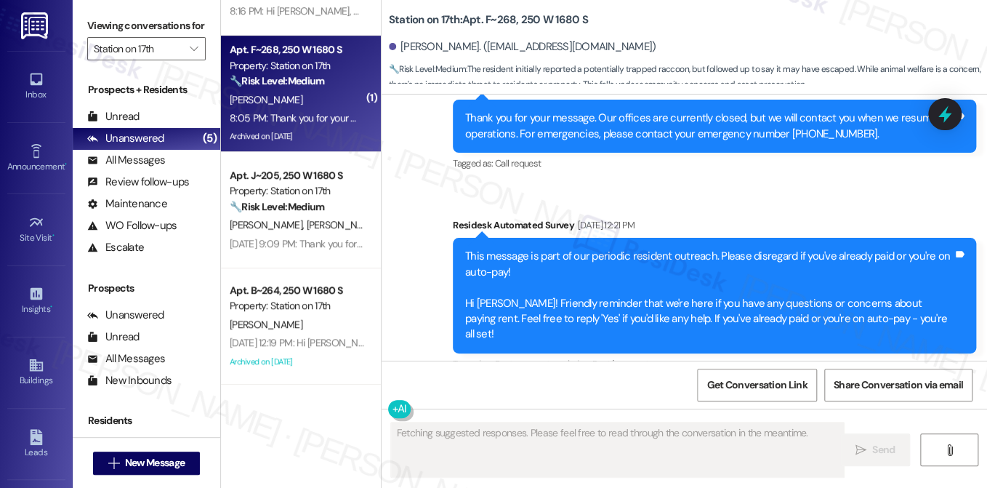
scroll to position [3876, 0]
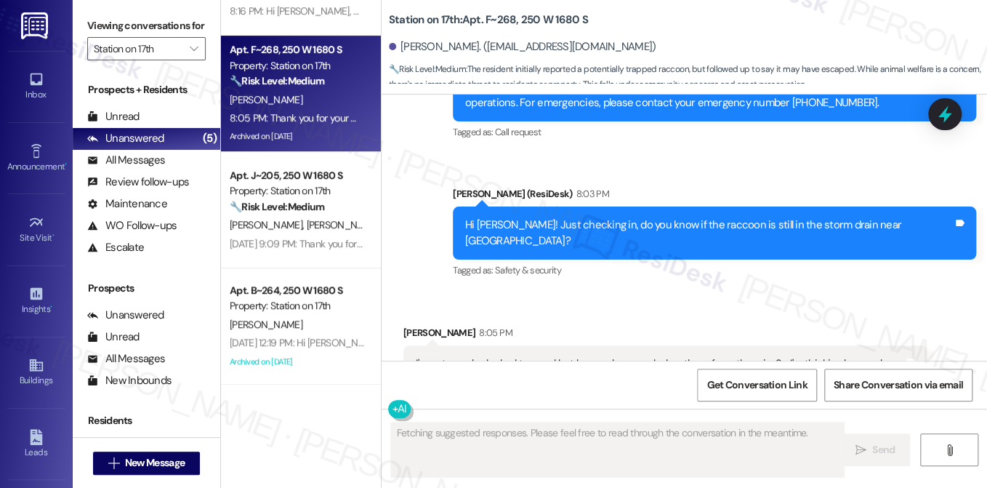
click at [558, 356] on div "I'm not sure he looked trapped but he may have ended up there from the rain. So…" at bounding box center [660, 371] width 488 height 31
click at [556, 356] on div "I'm not sure he looked trapped but he may have ended up there from the rain. So…" at bounding box center [660, 371] width 488 height 31
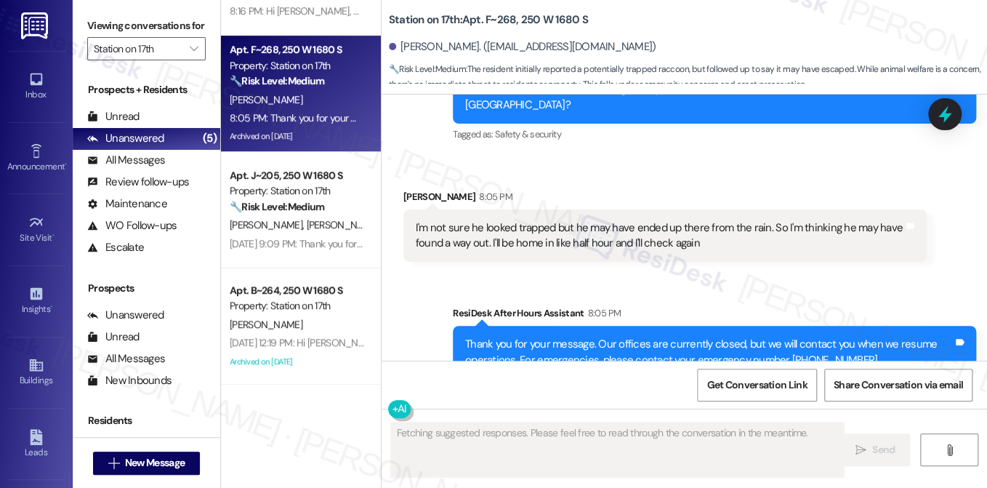
scroll to position [4014, 0]
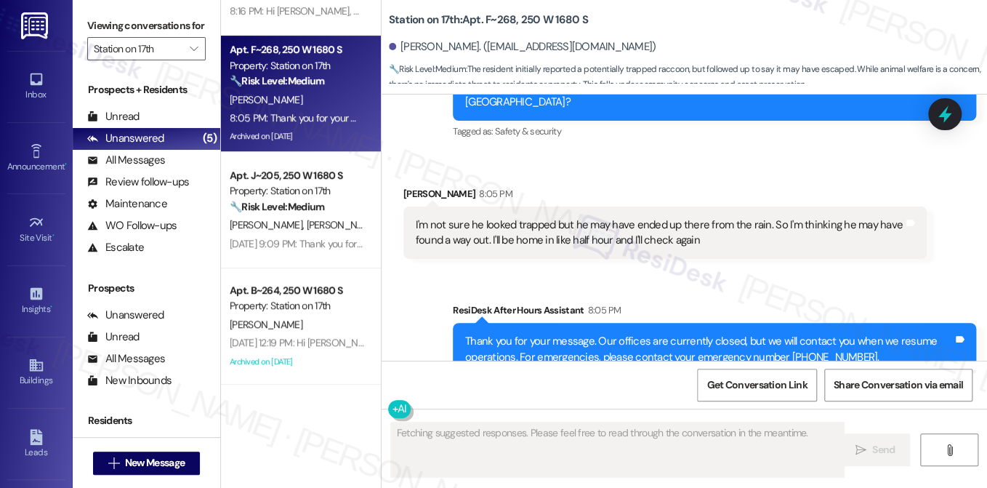
click at [646, 217] on div "I'm not sure he looked trapped but he may have ended up there from the rain. So…" at bounding box center [660, 232] width 488 height 31
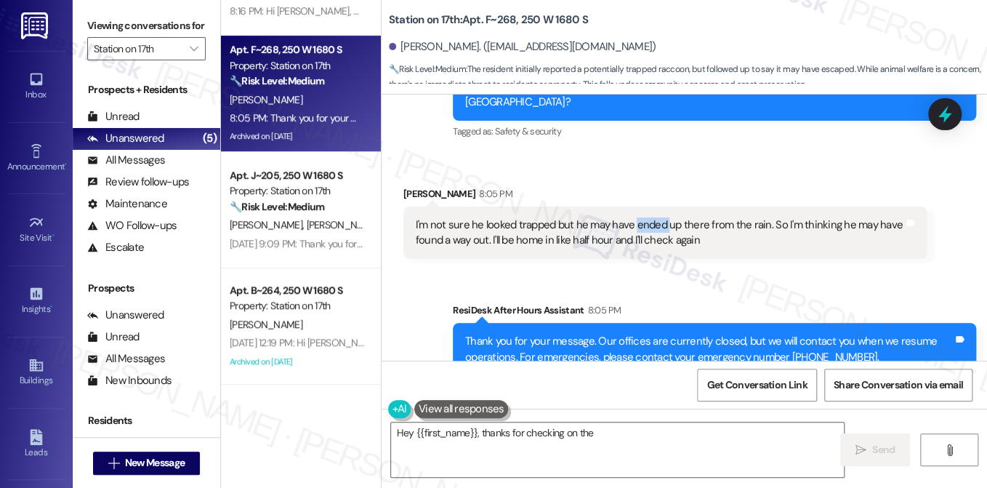
click at [646, 217] on div "I'm not sure he looked trapped but he may have ended up there from the rain. So…" at bounding box center [660, 232] width 488 height 31
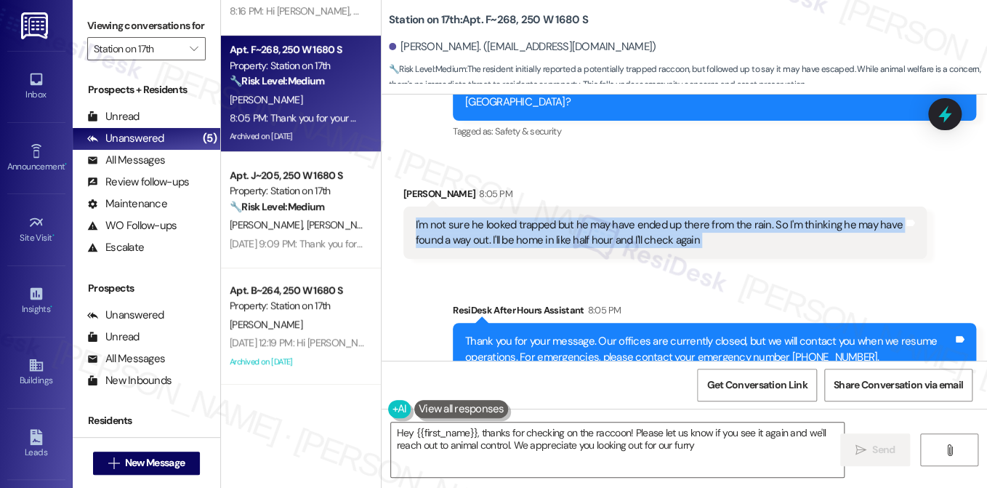
click at [646, 217] on div "I'm not sure he looked trapped but he may have ended up there from the rain. So…" at bounding box center [660, 232] width 488 height 31
click at [524, 217] on div "I'm not sure he looked trapped but he may have ended up there from the rain. So…" at bounding box center [660, 232] width 488 height 31
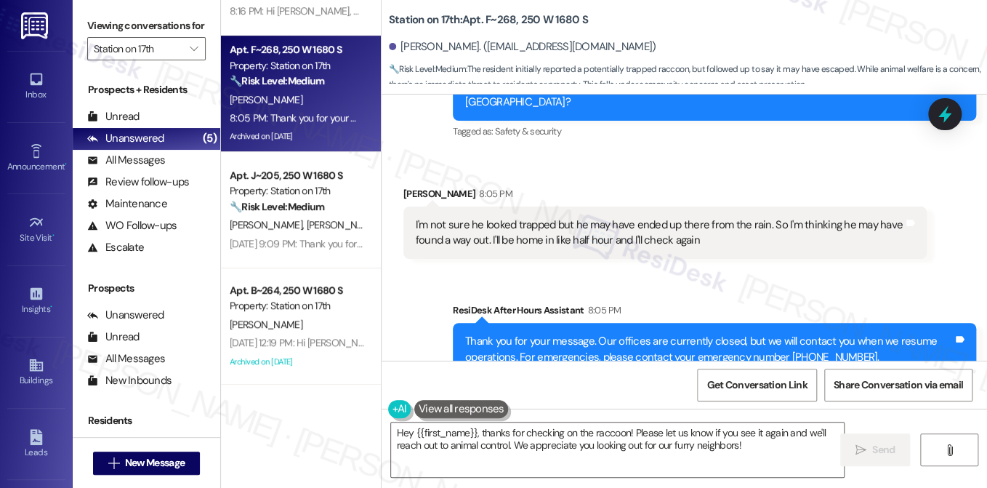
click at [541, 217] on div "I'm not sure he looked trapped but he may have ended up there from the rain. So…" at bounding box center [660, 232] width 488 height 31
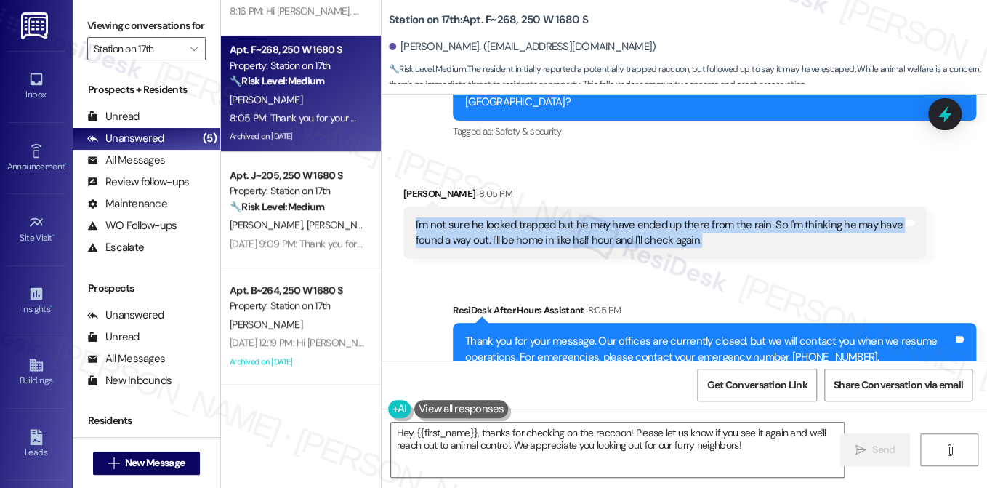
click at [541, 217] on div "I'm not sure he looked trapped but he may have ended up there from the rain. So…" at bounding box center [660, 232] width 488 height 31
click at [668, 208] on div "I'm not sure he looked trapped but he may have ended up there from the rain. So…" at bounding box center [664, 232] width 523 height 53
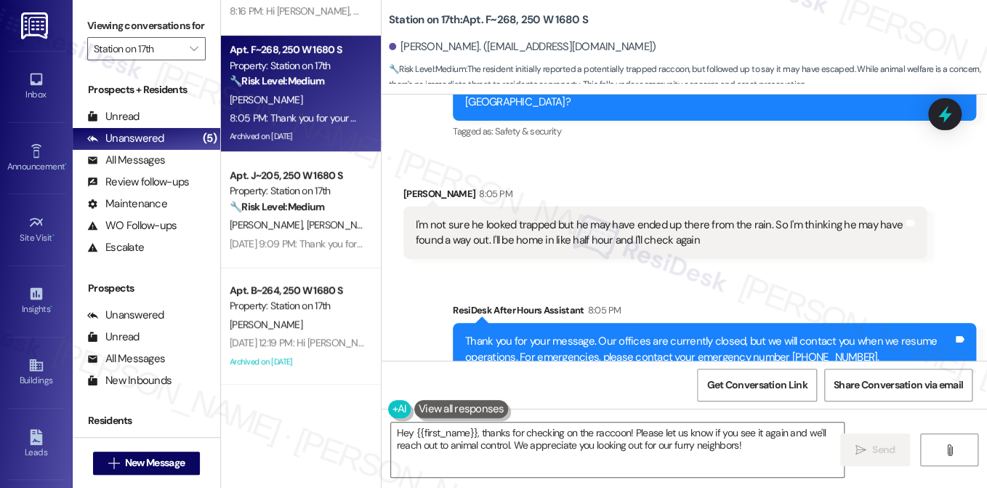
click at [658, 217] on div "I'm not sure he looked trapped but he may have ended up there from the rain. So…" at bounding box center [660, 232] width 488 height 31
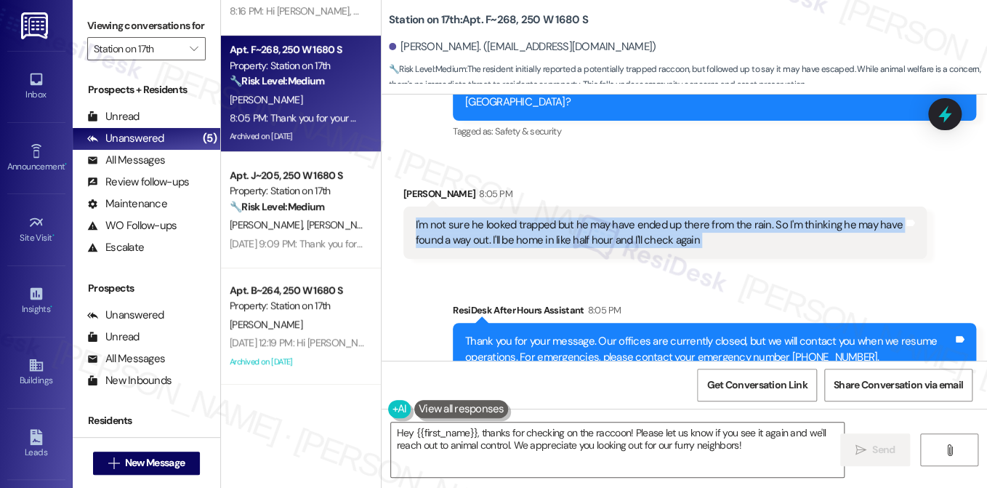
click at [658, 217] on div "I'm not sure he looked trapped but he may have ended up there from the rain. So…" at bounding box center [660, 232] width 488 height 31
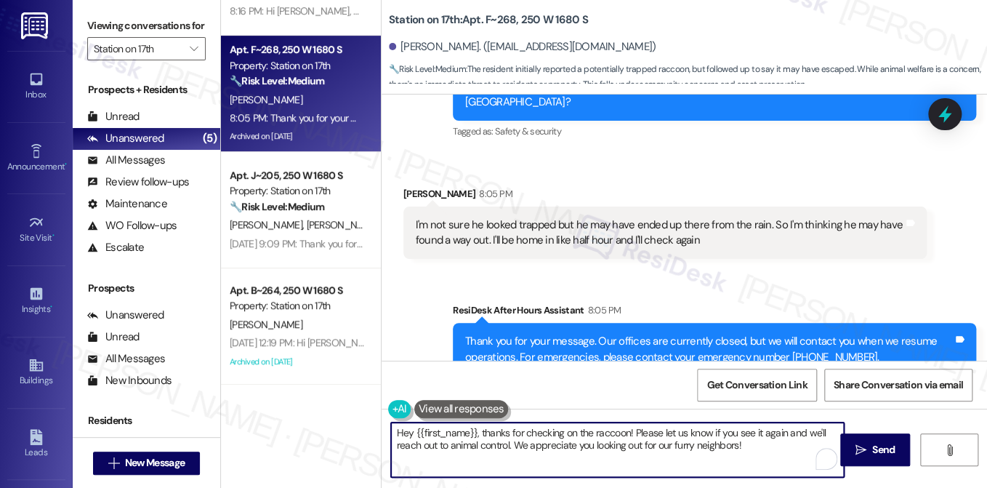
drag, startPoint x: 483, startPoint y: 430, endPoint x: 345, endPoint y: 430, distance: 138.1
click at [345, 430] on div "Apt. F~260, 250 W 1680 S Property: Station on 17th 💡 Risk Level: Low The reside…" at bounding box center [604, 244] width 766 height 488
drag, startPoint x: 723, startPoint y: 433, endPoint x: 424, endPoint y: 456, distance: 299.7
click at [424, 456] on textarea "Thanks for checking on the raccoon! Please let us know if you see it again, and…" at bounding box center [617, 449] width 453 height 55
click at [526, 217] on div "I'm not sure he looked trapped but he may have ended up there from the rain. So…" at bounding box center [660, 232] width 488 height 31
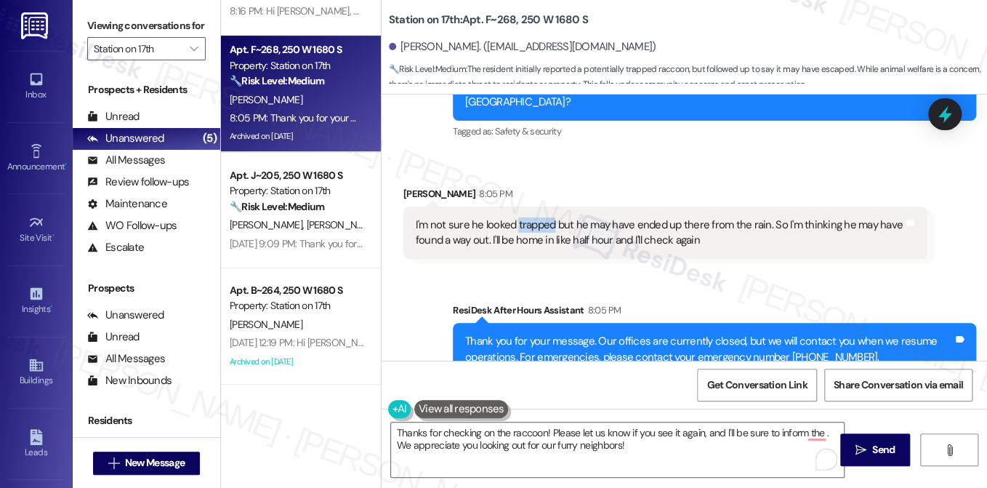
click at [526, 217] on div "I'm not sure he looked trapped but he may have ended up there from the rain. So…" at bounding box center [660, 232] width 488 height 31
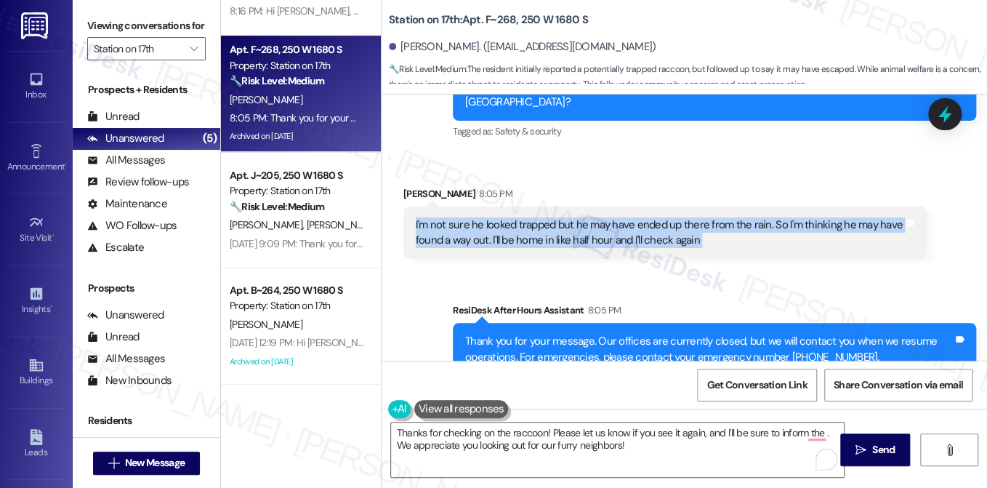
click at [526, 217] on div "I'm not sure he looked trapped but he may have ended up there from the rain. So…" at bounding box center [660, 232] width 488 height 31
copy div "I'm not sure he looked trapped but he may have ended up there from the rain. So…"
click at [142, 22] on label "Viewing conversations for" at bounding box center [146, 26] width 118 height 23
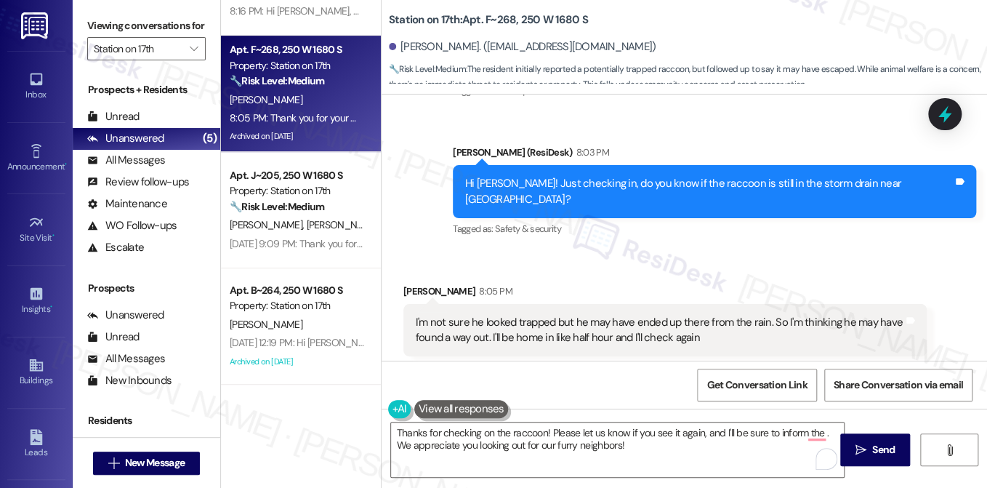
scroll to position [3796, 0]
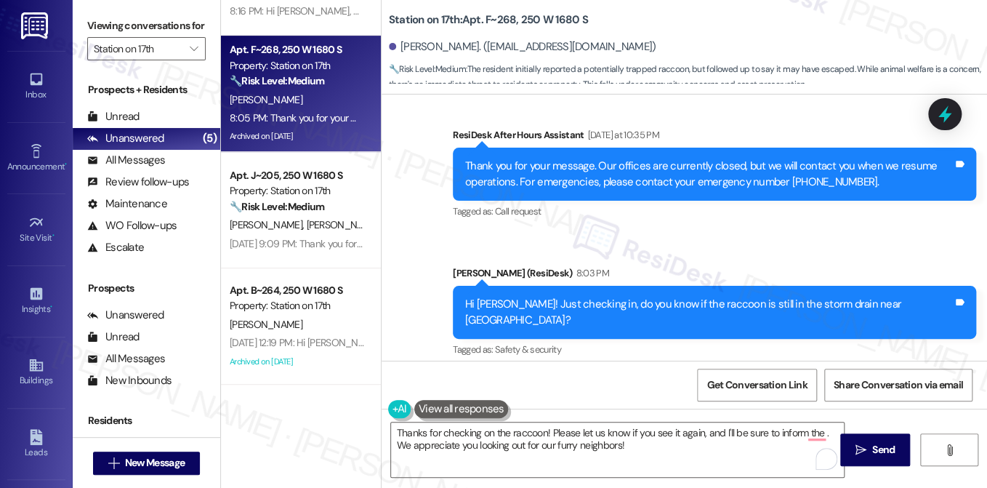
click at [614, 297] on div "Hi [PERSON_NAME]! Just checking in, do you know if the raccoon is still in the …" at bounding box center [709, 312] width 488 height 31
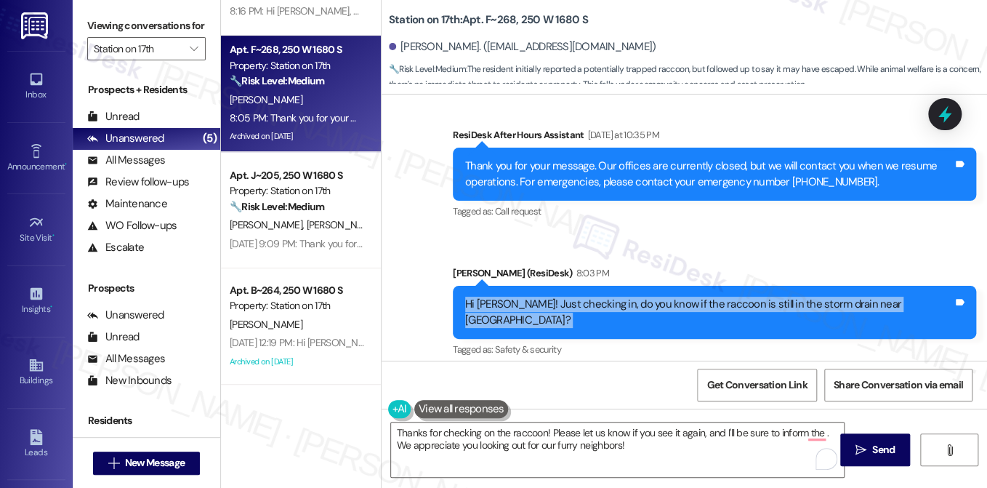
click at [614, 297] on div "Hi [PERSON_NAME]! Just checking in, do you know if the raccoon is still in the …" at bounding box center [709, 312] width 488 height 31
copy div "Hi [PERSON_NAME]! Just checking in, do you know if the raccoon is still in the …"
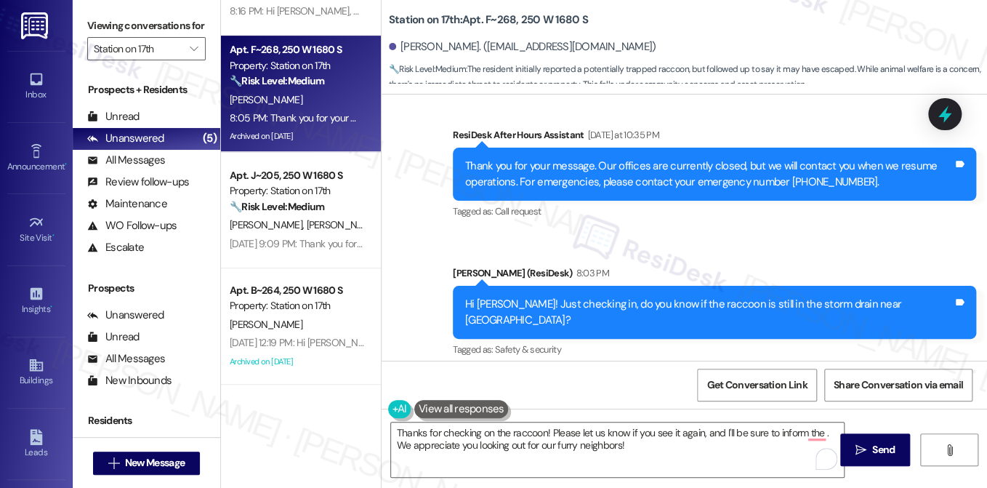
drag, startPoint x: 132, startPoint y: 31, endPoint x: 150, endPoint y: 33, distance: 19.0
click at [132, 31] on label "Viewing conversations for" at bounding box center [146, 26] width 118 height 23
click at [105, 26] on label "Viewing conversations for" at bounding box center [146, 26] width 118 height 23
click at [555, 443] on textarea "Thanks for checking on the raccoon! Please let us know if you see it again, and…" at bounding box center [617, 449] width 453 height 55
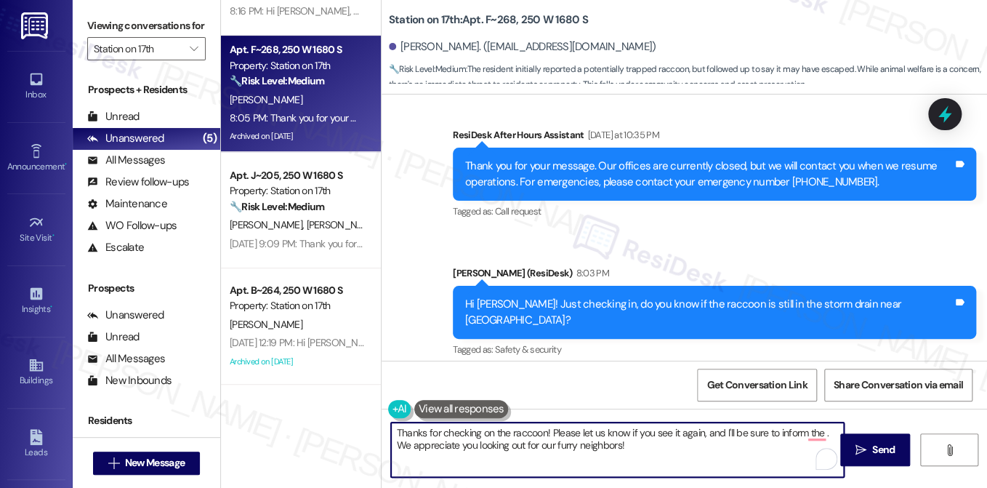
click at [555, 443] on textarea "Thanks for checking on the raccoon! Please let us know if you see it again, and…" at bounding box center [617, 449] width 453 height 55
click at [668, 449] on textarea "Thanks for checking on the raccoon! Please let us know if you see it again, and…" at bounding box center [617, 449] width 453 height 55
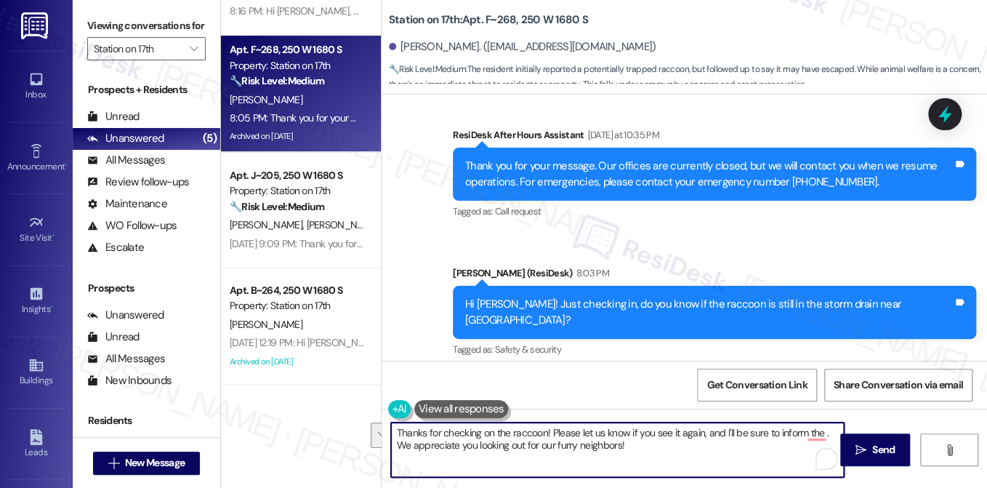
click at [668, 449] on textarea "Thanks for checking on the raccoon! Please let us know if you see it again, and…" at bounding box center [617, 449] width 453 height 55
paste textarea "No worries, [PERSON_NAME]! I’ll let the team know about it so they’re aware."
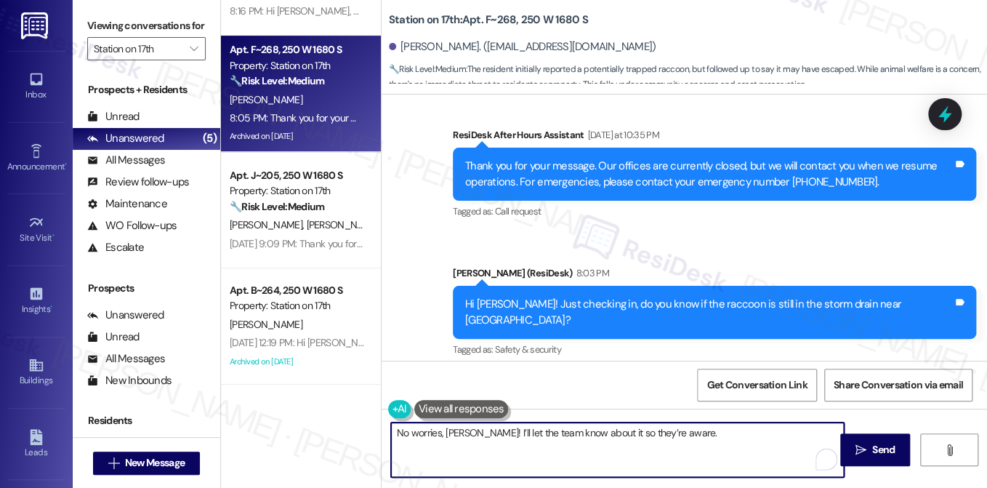
scroll to position [4014, 0]
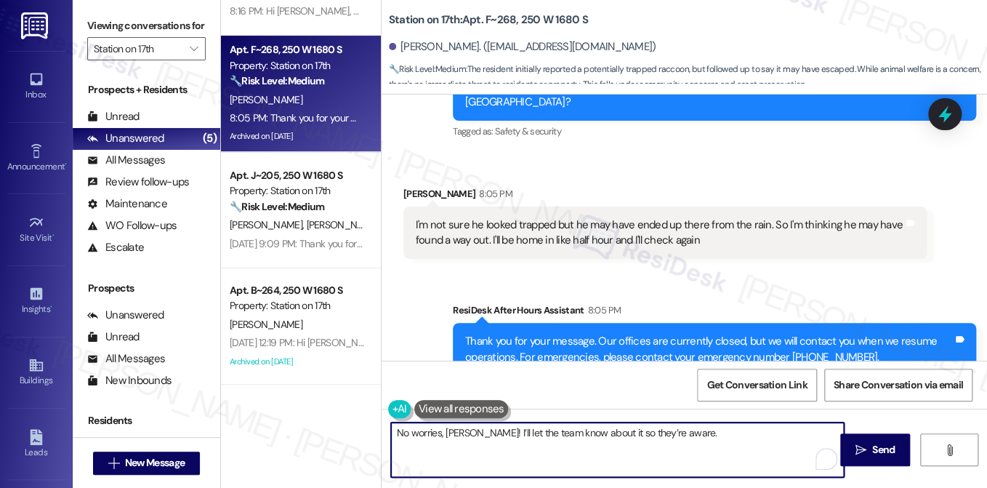
click at [692, 435] on textarea "No worries, [PERSON_NAME]! I’ll let the team know about it so they’re aware." at bounding box center [617, 449] width 453 height 55
click at [651, 449] on textarea "No worries, [PERSON_NAME]! I’ll let the team know about it so they’re aware. If…" at bounding box center [617, 449] width 453 height 55
click at [651, 439] on textarea "No worries, [PERSON_NAME]! I’ll let the team know about it so they’re aware. If…" at bounding box center [617, 449] width 453 height 55
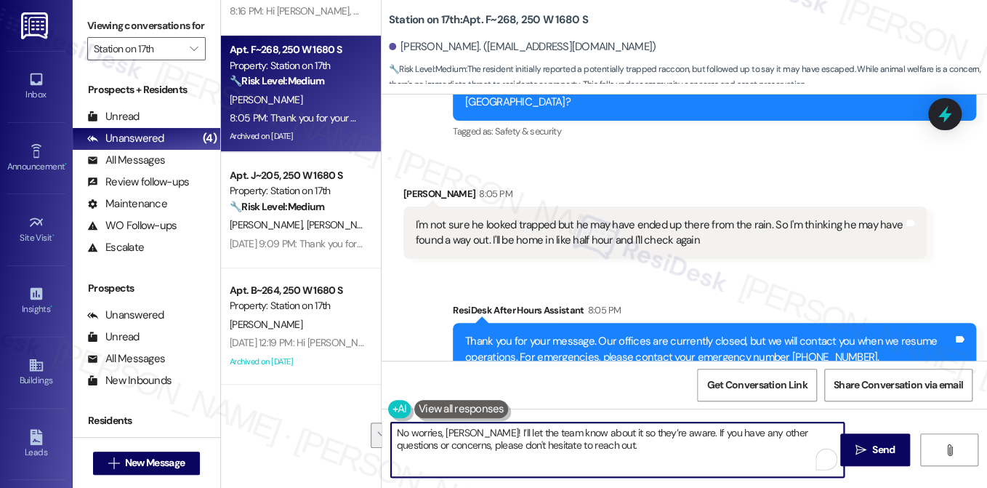
click at [651, 439] on textarea "No worries, [PERSON_NAME]! I’ll let the team know about it so they’re aware. If…" at bounding box center [617, 449] width 453 height 55
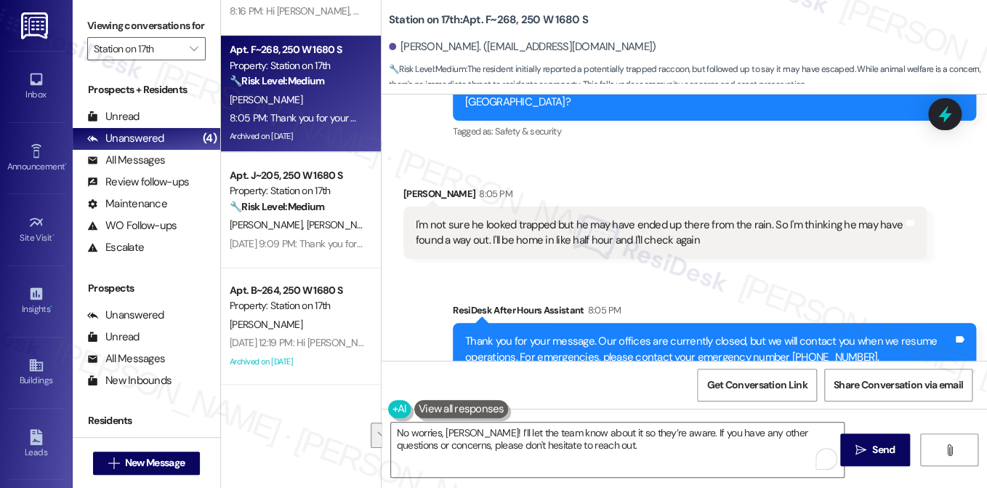
drag, startPoint x: 866, startPoint y: 438, endPoint x: 660, endPoint y: 246, distance: 281.4
click at [660, 246] on div "Lease started [DATE] 7:00 PM Survey, sent via SMS Residesk Automated Survey [DA…" at bounding box center [685, 339] width 606 height 488
click at [669, 217] on div "I'm not sure he looked trapped but he may have ended up there from the rain. So…" at bounding box center [660, 232] width 488 height 31
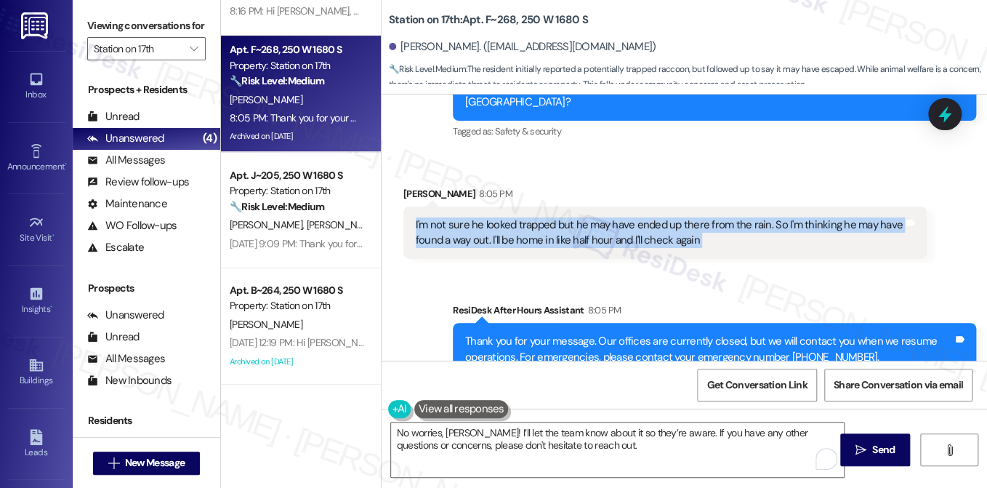
click at [669, 217] on div "I'm not sure he looked trapped but he may have ended up there from the rain. So…" at bounding box center [660, 232] width 488 height 31
click at [679, 217] on div "I'm not sure he looked trapped but he may have ended up there from the rain. So…" at bounding box center [660, 232] width 488 height 31
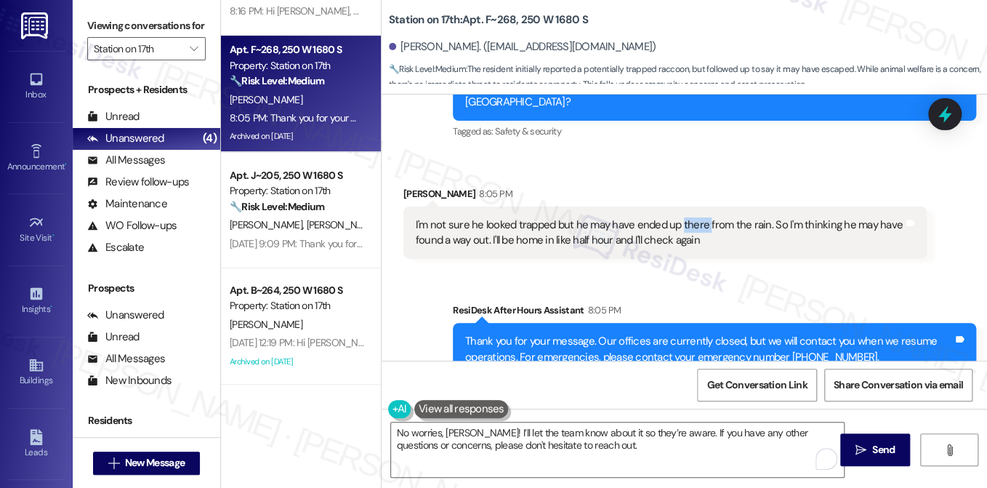
click at [679, 217] on div "I'm not sure he looked trapped but he may have ended up there from the rain. So…" at bounding box center [660, 232] width 488 height 31
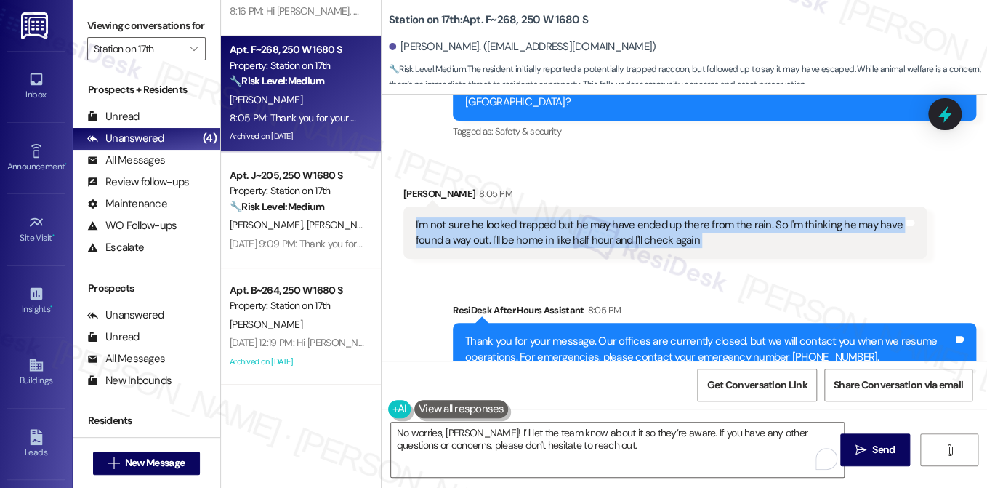
click at [679, 217] on div "I'm not sure he looked trapped but he may have ended up there from the rain. So…" at bounding box center [660, 232] width 488 height 31
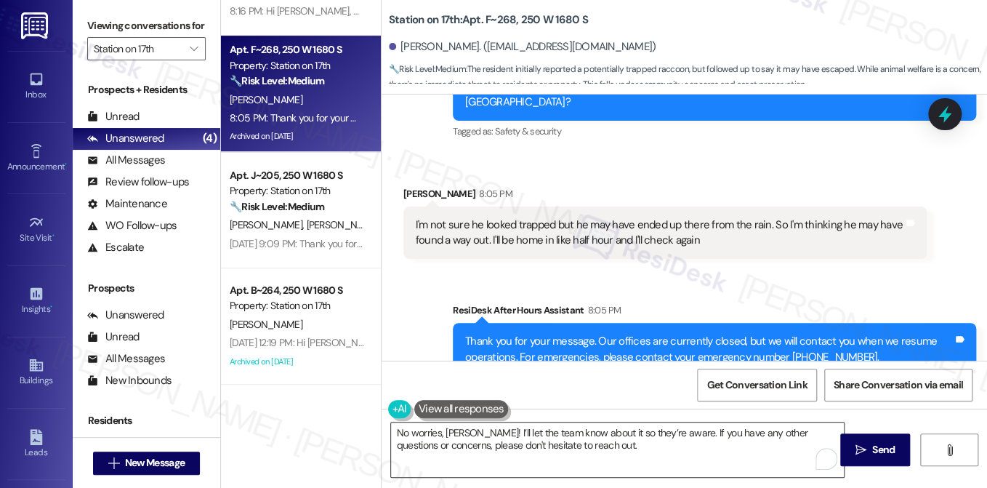
click at [528, 443] on textarea "No worries, [PERSON_NAME]! I’ll let the team know about it so they’re aware. If…" at bounding box center [617, 449] width 453 height 55
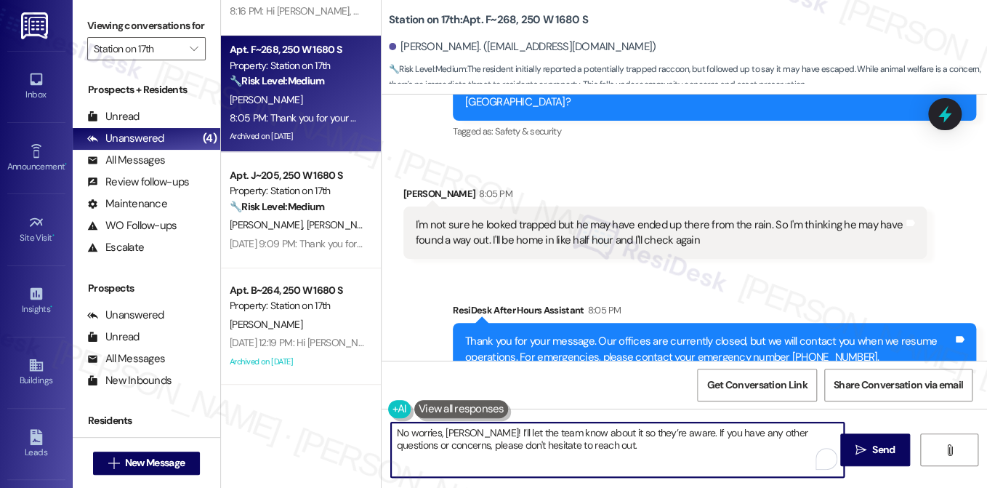
click at [528, 443] on textarea "No worries, [PERSON_NAME]! I’ll let the team know about it so they’re aware. If…" at bounding box center [617, 449] width 453 height 55
click at [632, 439] on textarea "No worries, [PERSON_NAME]! I’ll let the team know about it so they’re aware. If…" at bounding box center [617, 449] width 453 height 55
drag, startPoint x: 591, startPoint y: 431, endPoint x: 599, endPoint y: 430, distance: 8.1
click at [591, 431] on textarea "No worries, [PERSON_NAME]! I’ll let the team know about it so they’re aware. If…" at bounding box center [617, 449] width 453 height 55
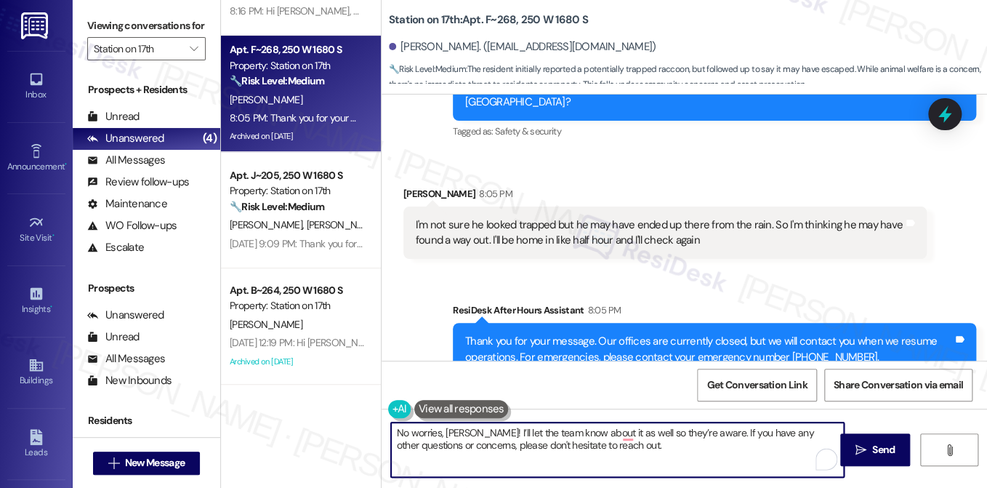
click at [675, 441] on textarea "No worries, [PERSON_NAME]! I’ll let the team know about it as well so they’re a…" at bounding box center [617, 449] width 453 height 55
click at [633, 450] on textarea "No worries, [PERSON_NAME]! I’ll let the team know about it as well so they’re a…" at bounding box center [617, 449] width 453 height 55
type textarea "No worries, [PERSON_NAME]! I’ll let the team know about it as well, so they’re …"
click at [856, 447] on icon "" at bounding box center [861, 450] width 11 height 12
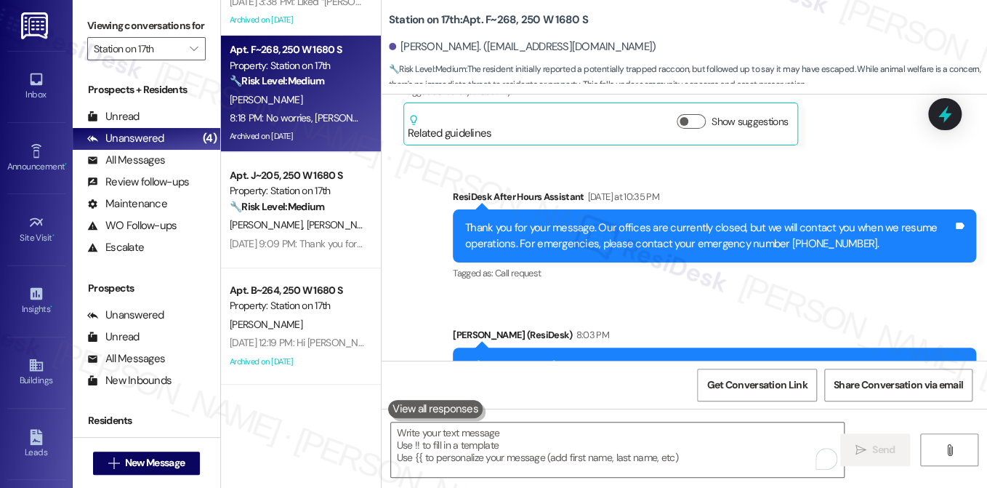
scroll to position [3585, 0]
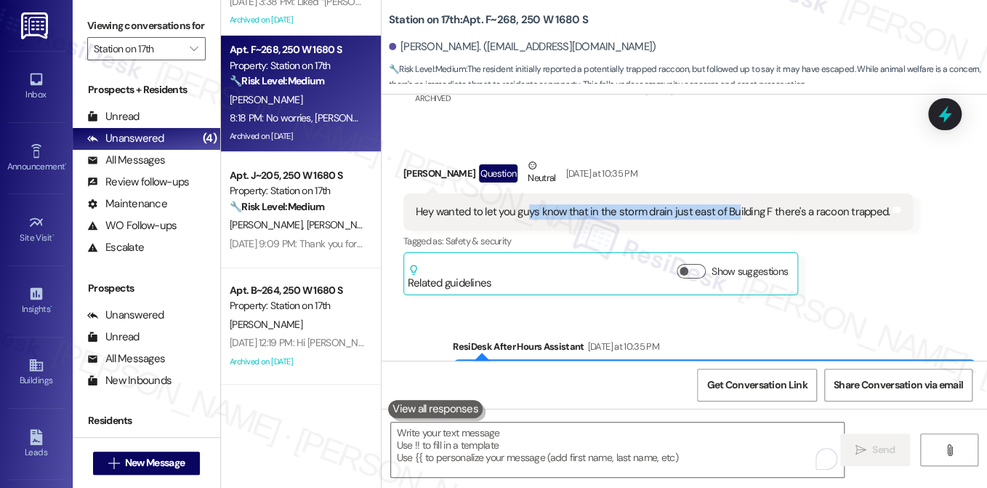
drag, startPoint x: 523, startPoint y: 171, endPoint x: 758, endPoint y: 172, distance: 234.8
click at [758, 193] on div "Hey wanted to let you guys know that in the storm drain just east of Building F…" at bounding box center [658, 211] width 510 height 37
click at [758, 204] on div "Hey wanted to let you guys know that in the storm drain just east of Building F…" at bounding box center [653, 211] width 474 height 15
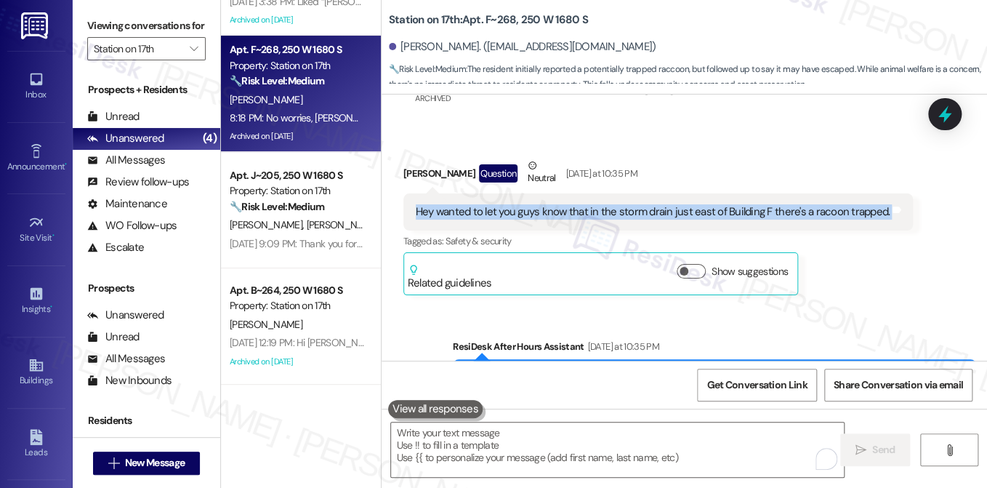
click at [758, 204] on div "Hey wanted to let you guys know that in the storm drain just east of Building F…" at bounding box center [653, 211] width 474 height 15
click at [685, 204] on div "Hey wanted to let you guys know that in the storm drain just east of Building F…" at bounding box center [653, 211] width 474 height 15
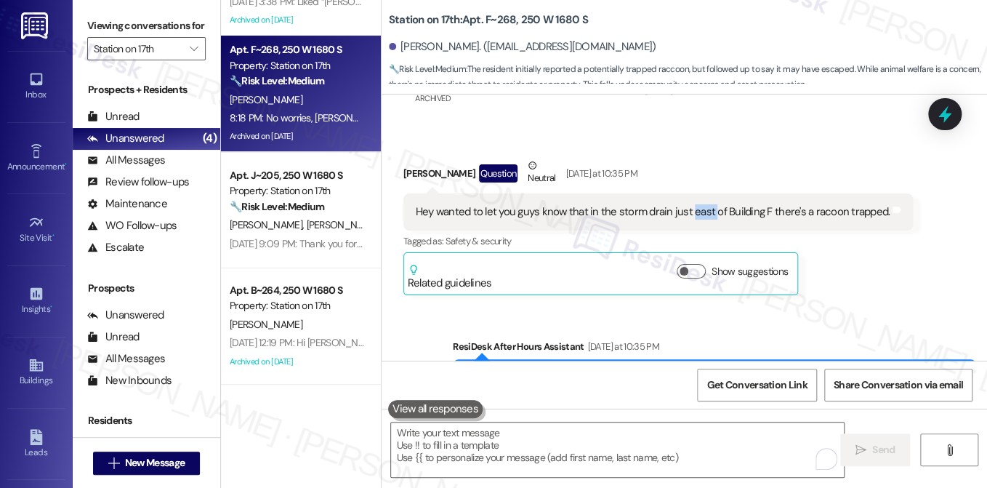
click at [685, 204] on div "Hey wanted to let you guys know that in the storm drain just east of Building F…" at bounding box center [653, 211] width 474 height 15
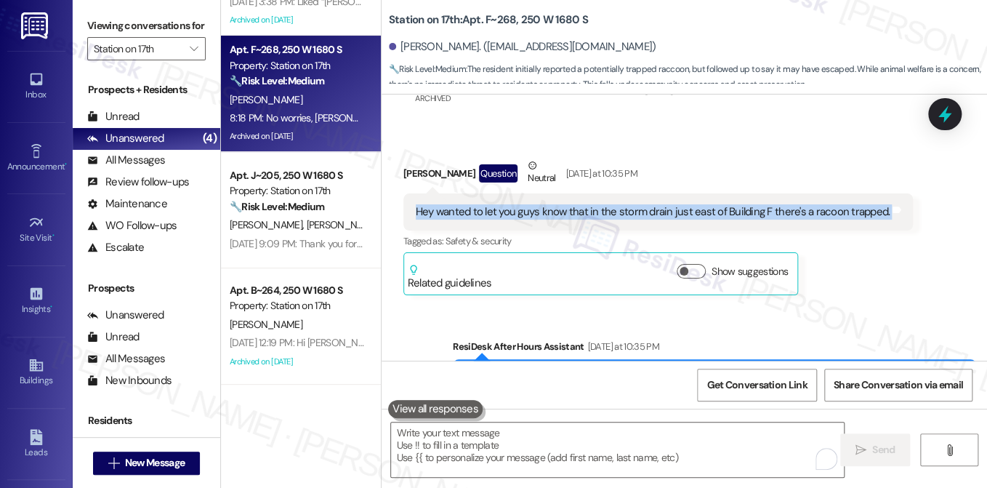
click at [685, 204] on div "Hey wanted to let you guys know that in the storm drain just east of Building F…" at bounding box center [653, 211] width 474 height 15
click at [780, 204] on div "Hey wanted to let you guys know that in the storm drain just east of Building F…" at bounding box center [653, 211] width 474 height 15
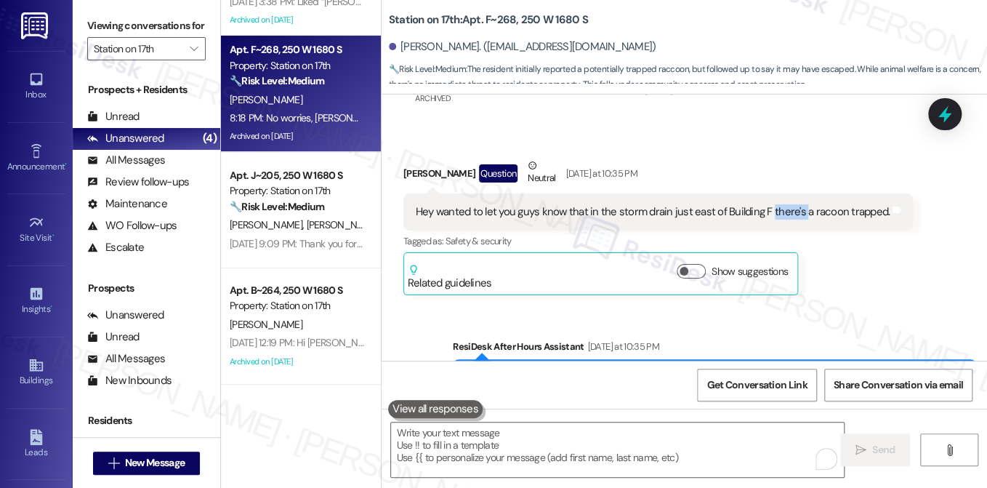
click at [780, 204] on div "Hey wanted to let you guys know that in the storm drain just east of Building F…" at bounding box center [653, 211] width 474 height 15
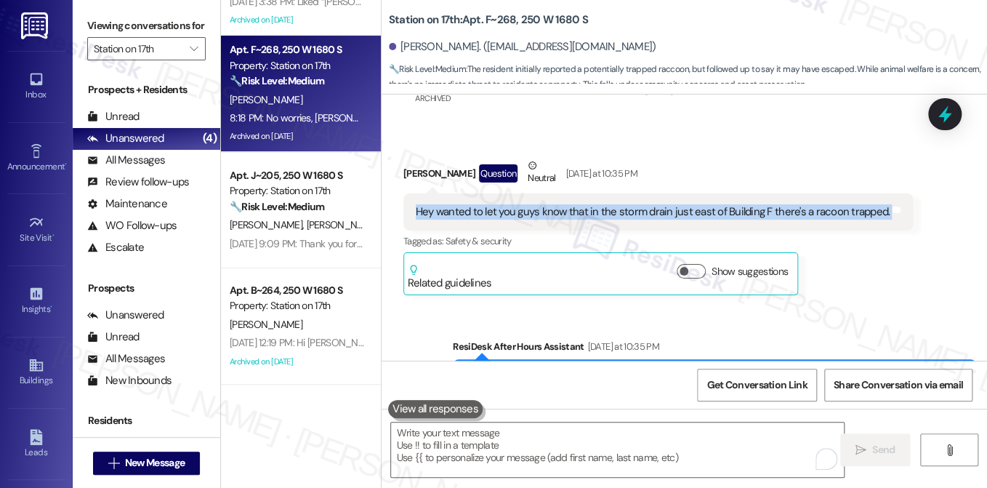
click at [780, 204] on div "Hey wanted to let you guys know that in the storm drain just east of Building F…" at bounding box center [653, 211] width 474 height 15
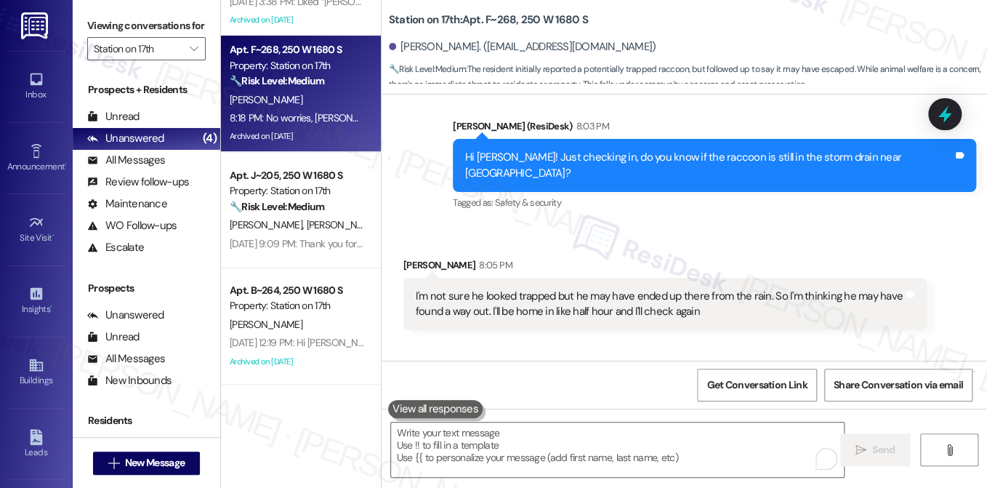
scroll to position [4131, 0]
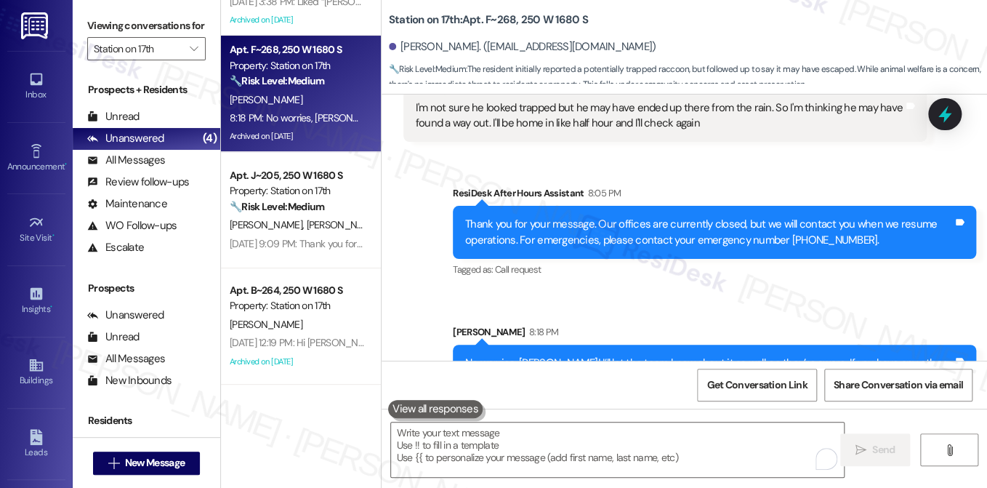
click at [560, 355] on div "No worries, [PERSON_NAME]! I’ll let the team know about it as well, so they’re …" at bounding box center [709, 370] width 488 height 31
click at [646, 324] on div "[PERSON_NAME] 8:18 PM" at bounding box center [714, 334] width 523 height 20
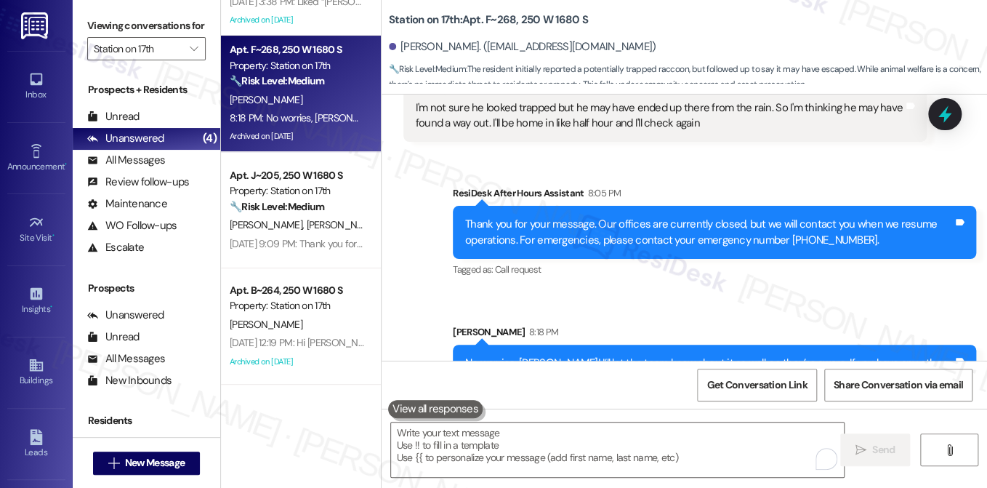
click at [636, 355] on div "No worries, [PERSON_NAME]! I’ll let the team know about it as well, so they’re …" at bounding box center [709, 370] width 488 height 31
click at [707, 261] on div "Sent via SMS ResiDesk After Hours Assistant 8:05 PM Thank you for your message.…" at bounding box center [685, 280] width 606 height 255
click at [643, 355] on div "No worries, [PERSON_NAME]! I’ll let the team know about it as well, so they’re …" at bounding box center [709, 370] width 488 height 31
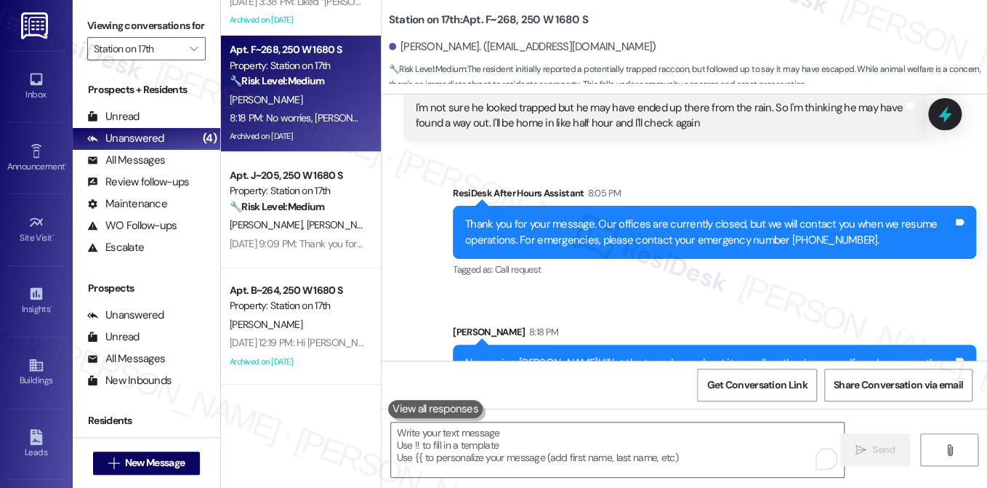
click at [643, 355] on div "No worries, [PERSON_NAME]! I’ll let the team know about it as well, so they’re …" at bounding box center [709, 370] width 488 height 31
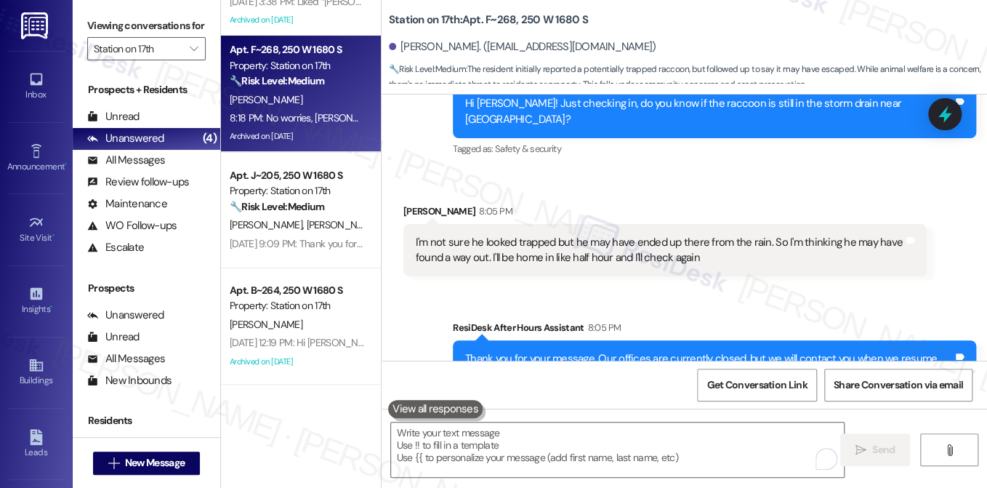
scroll to position [3913, 0]
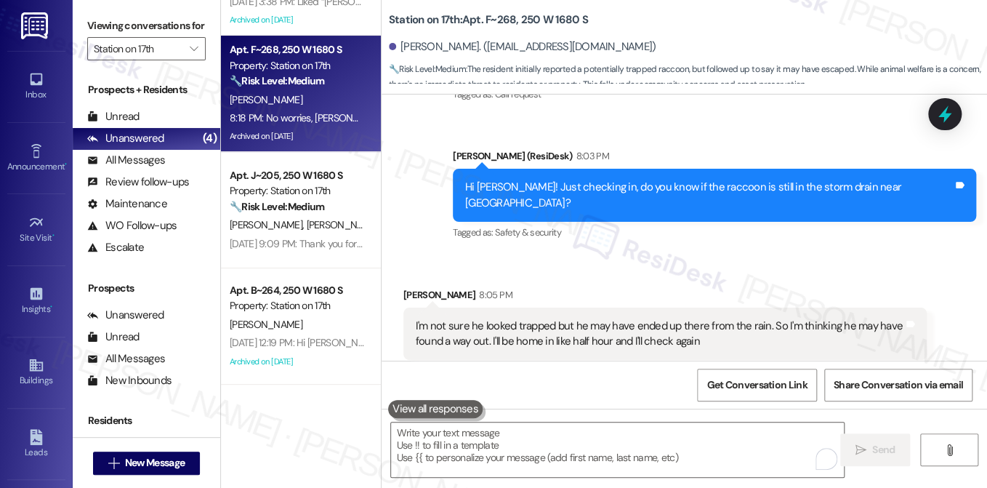
click at [948, 254] on div "Received via SMS [PERSON_NAME] 8:05 PM I'm not sure he looked trapped but he ma…" at bounding box center [685, 312] width 606 height 117
drag, startPoint x: 481, startPoint y: 20, endPoint x: 509, endPoint y: 17, distance: 28.5
click at [509, 17] on b "Station on 17th: Apt. F~268, 250 W 1680 S" at bounding box center [488, 19] width 199 height 15
copy b "F~268"
click at [99, 17] on label "Viewing conversations for" at bounding box center [146, 26] width 118 height 23
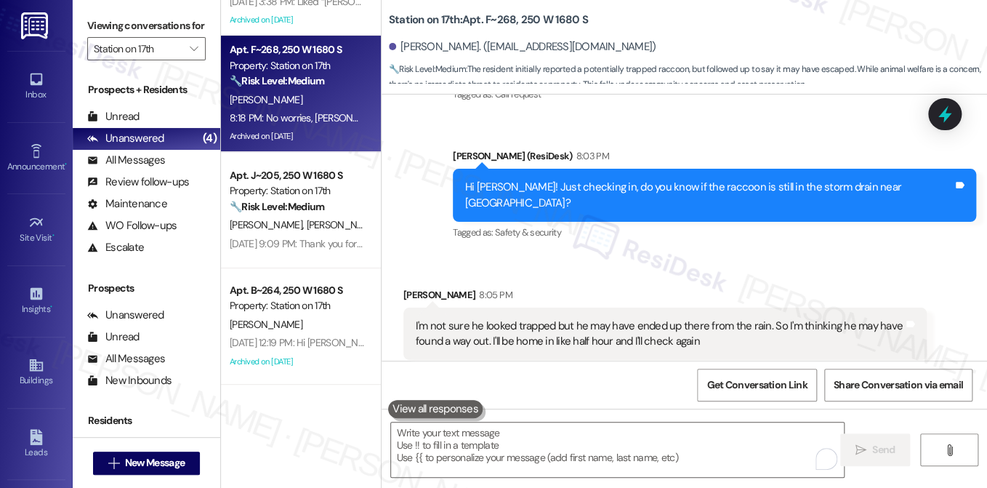
click at [423, 20] on b "Station on 17th: Apt. F~268, 250 W 1680 S" at bounding box center [488, 19] width 199 height 15
click at [150, 37] on label "Viewing conversations for" at bounding box center [146, 26] width 118 height 23
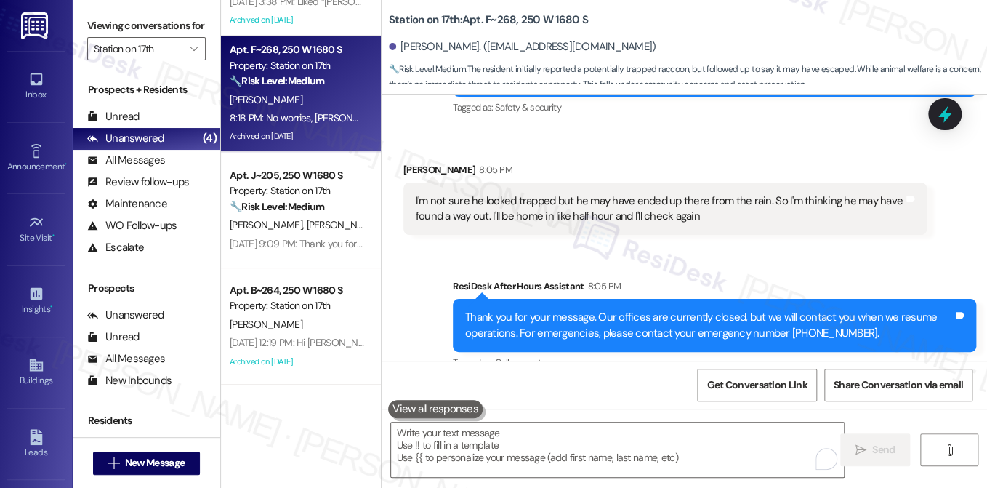
scroll to position [3986, 0]
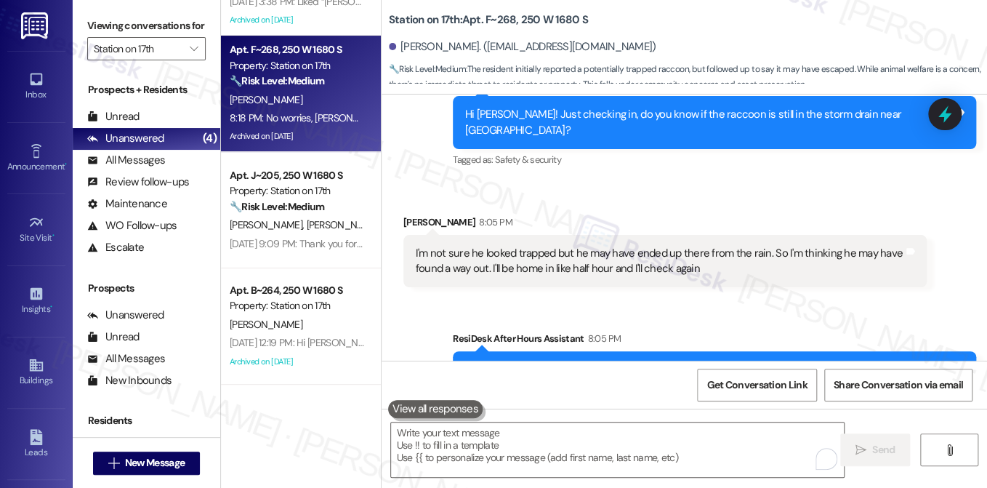
click at [635, 214] on div "[PERSON_NAME] 8:05 PM" at bounding box center [664, 224] width 523 height 20
drag, startPoint x: 478, startPoint y: 17, endPoint x: 507, endPoint y: 17, distance: 28.4
click at [507, 17] on b "Station on 17th: Apt. F~268, 250 W 1680 S" at bounding box center [488, 19] width 199 height 15
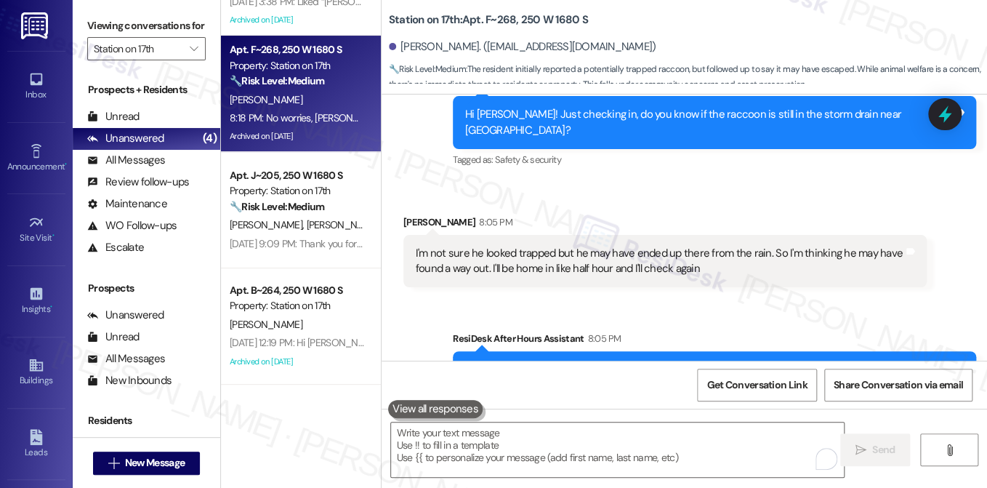
click at [512, 18] on b "Station on 17th: Apt. F~268, 250 W 1680 S" at bounding box center [488, 19] width 199 height 15
drag, startPoint x: 512, startPoint y: 18, endPoint x: 483, endPoint y: 23, distance: 29.5
click at [483, 23] on b "Station on 17th: Apt. F~268, 250 W 1680 S" at bounding box center [488, 19] width 199 height 15
copy b "F~268,"
click at [134, 33] on label "Viewing conversations for" at bounding box center [146, 26] width 118 height 23
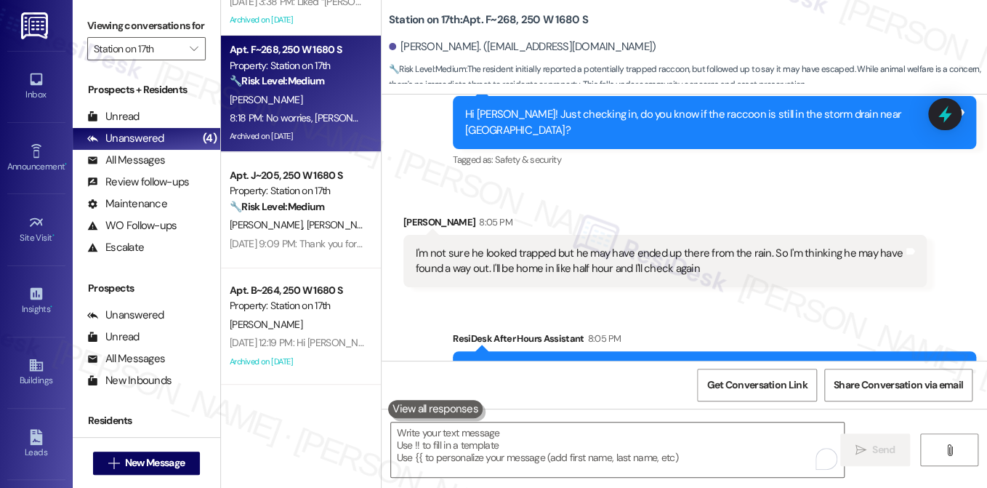
click at [148, 23] on label "Viewing conversations for" at bounding box center [146, 26] width 118 height 23
click at [134, 33] on label "Viewing conversations for" at bounding box center [146, 26] width 118 height 23
drag, startPoint x: 482, startPoint y: 17, endPoint x: 509, endPoint y: 15, distance: 27.1
click at [509, 15] on b "Station on 17th: Apt. F~268, 250 W 1680 S" at bounding box center [488, 19] width 199 height 15
drag, startPoint x: 510, startPoint y: 15, endPoint x: 483, endPoint y: 19, distance: 27.9
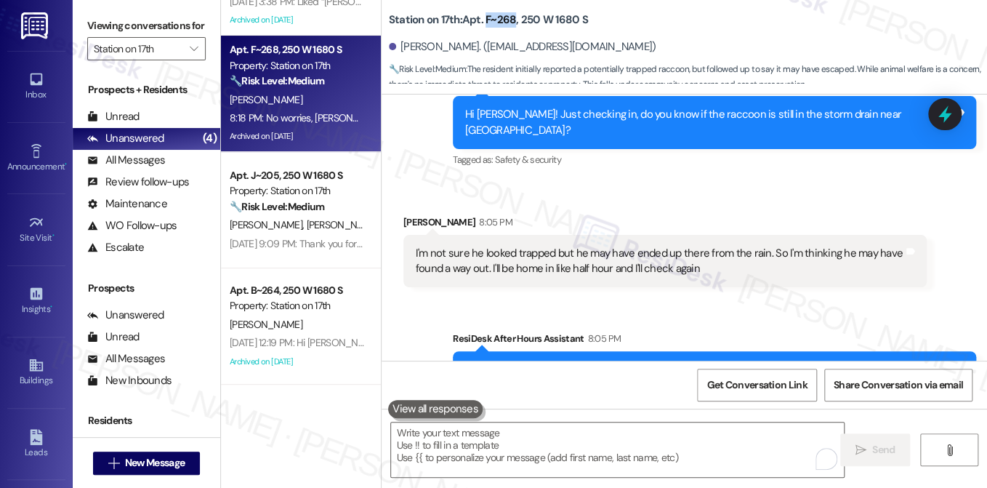
click at [483, 19] on b "Station on 17th: Apt. F~268, 250 W 1680 S" at bounding box center [488, 19] width 199 height 15
copy b "F~268"
click at [149, 18] on label "Viewing conversations for" at bounding box center [146, 26] width 118 height 23
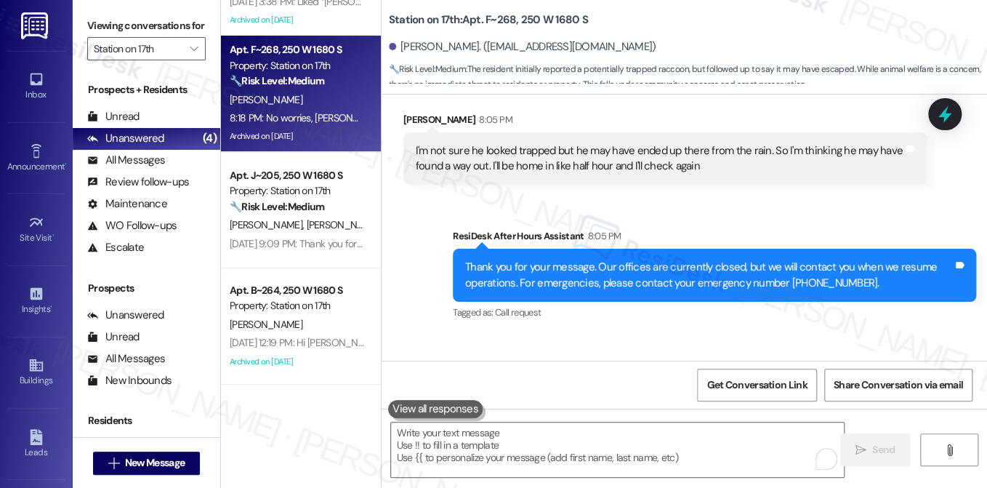
scroll to position [4131, 0]
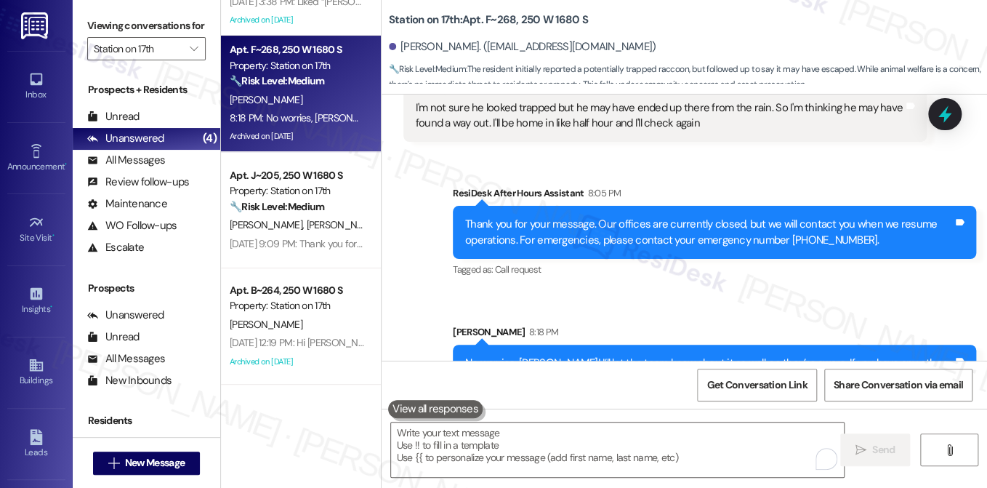
click at [608, 345] on div "No worries, [PERSON_NAME]! I’ll let the team know about it as well, so they’re …" at bounding box center [714, 371] width 523 height 53
click at [732, 324] on div "[PERSON_NAME] 8:18 PM" at bounding box center [714, 334] width 523 height 20
click at [611, 355] on div "No worries, [PERSON_NAME]! I’ll let the team know about it as well, so they’re …" at bounding box center [709, 370] width 488 height 31
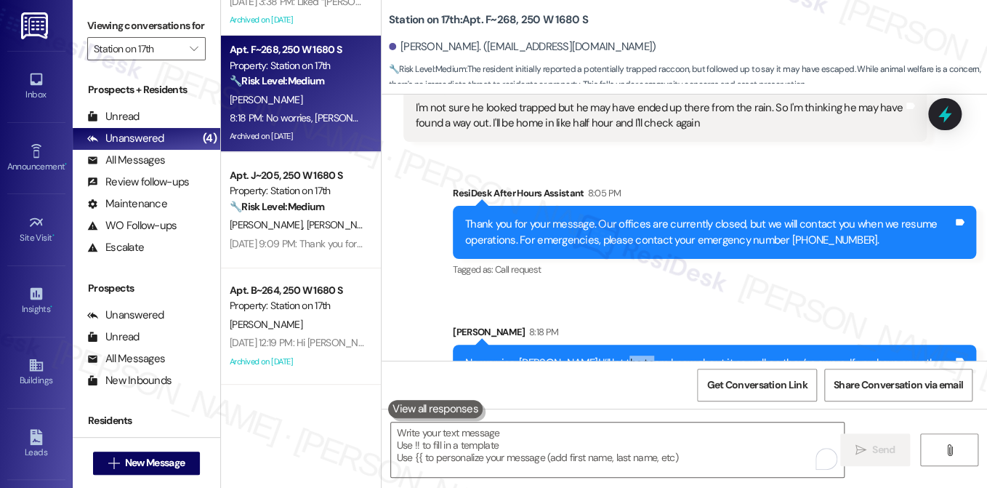
click at [611, 355] on div "No worries, [PERSON_NAME]! I’ll let the team know about it as well, so they’re …" at bounding box center [709, 370] width 488 height 31
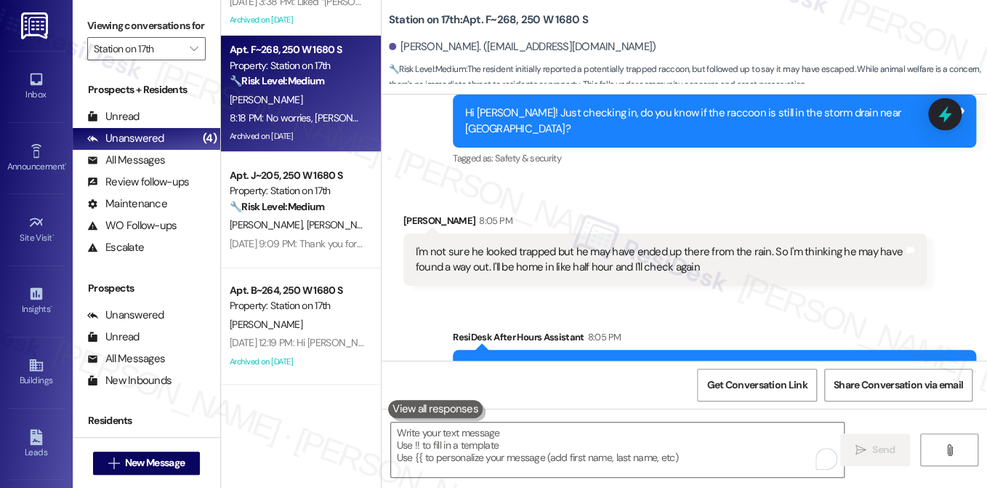
scroll to position [3986, 0]
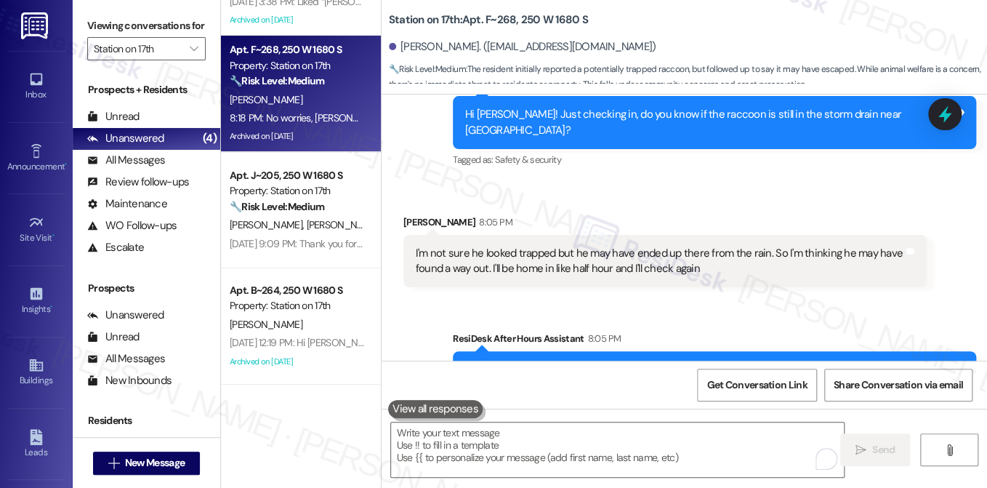
click at [509, 246] on div "I'm not sure he looked trapped but he may have ended up there from the rain. So…" at bounding box center [660, 261] width 488 height 31
drag, startPoint x: 478, startPoint y: 17, endPoint x: 512, endPoint y: 20, distance: 33.6
click at [512, 20] on b "Station on 17th: Apt. F~268, 250 W 1680 S" at bounding box center [488, 19] width 199 height 15
copy b ". F~268"
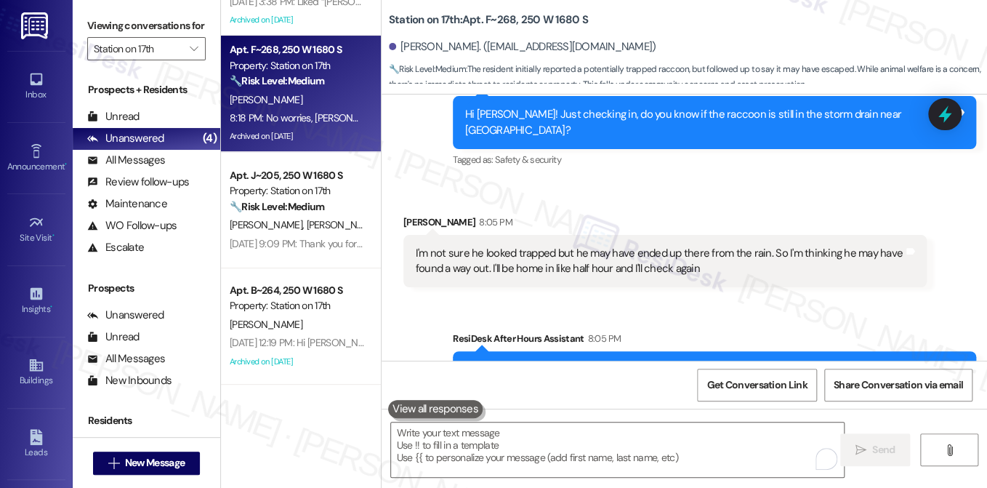
click at [155, 23] on label "Viewing conversations for" at bounding box center [146, 26] width 118 height 23
drag, startPoint x: 398, startPoint y: 40, endPoint x: 465, endPoint y: 40, distance: 67.6
click at [465, 40] on div "[PERSON_NAME]. ([EMAIL_ADDRESS][DOMAIN_NAME])" at bounding box center [523, 46] width 268 height 15
click at [119, 25] on label "Viewing conversations for" at bounding box center [146, 26] width 118 height 23
click at [498, 246] on div "I'm not sure he looked trapped but he may have ended up there from the rain. So…" at bounding box center [660, 261] width 488 height 31
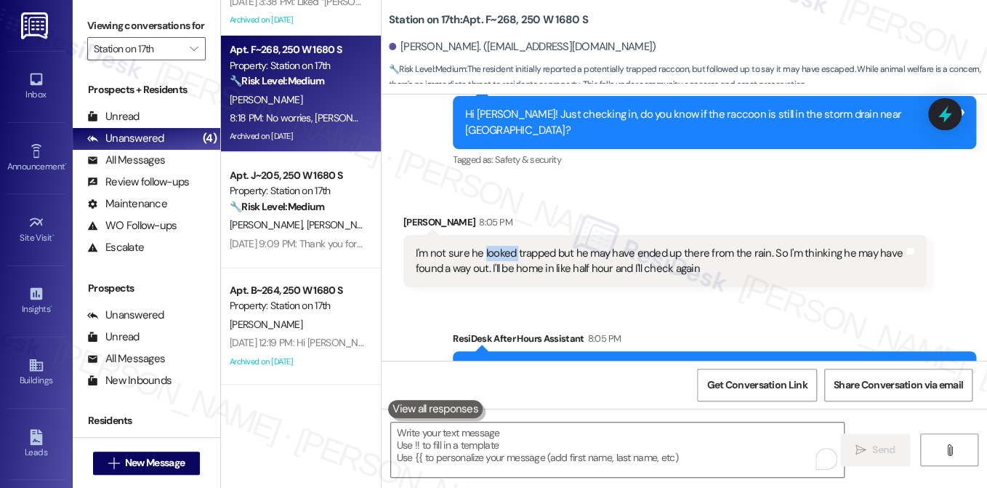
click at [498, 246] on div "I'm not sure he looked trapped but he may have ended up there from the rain. So…" at bounding box center [660, 261] width 488 height 31
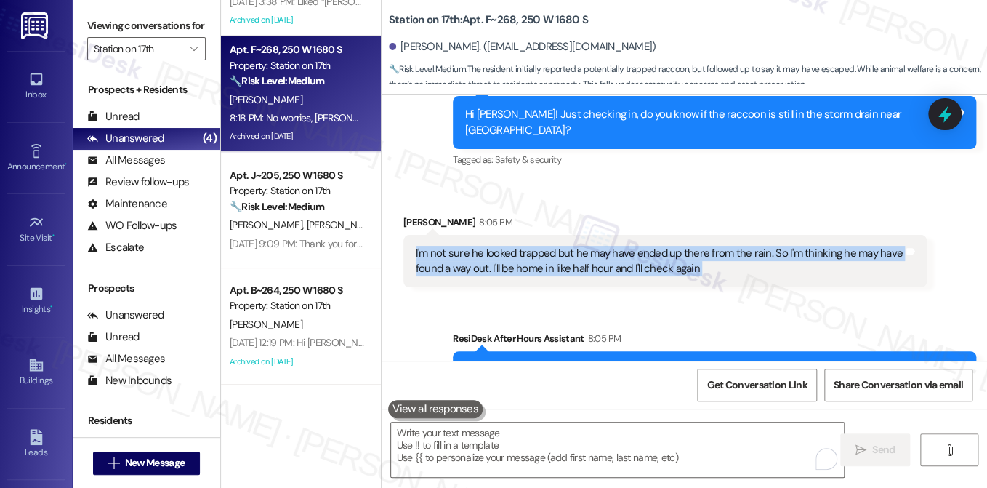
click at [498, 246] on div "I'm not sure he looked trapped but he may have ended up there from the rain. So…" at bounding box center [660, 261] width 488 height 31
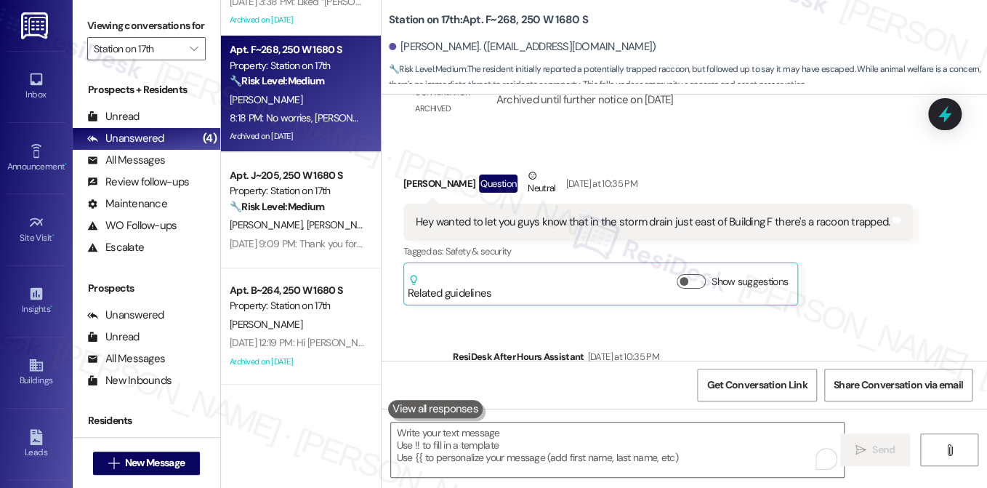
scroll to position [3550, 0]
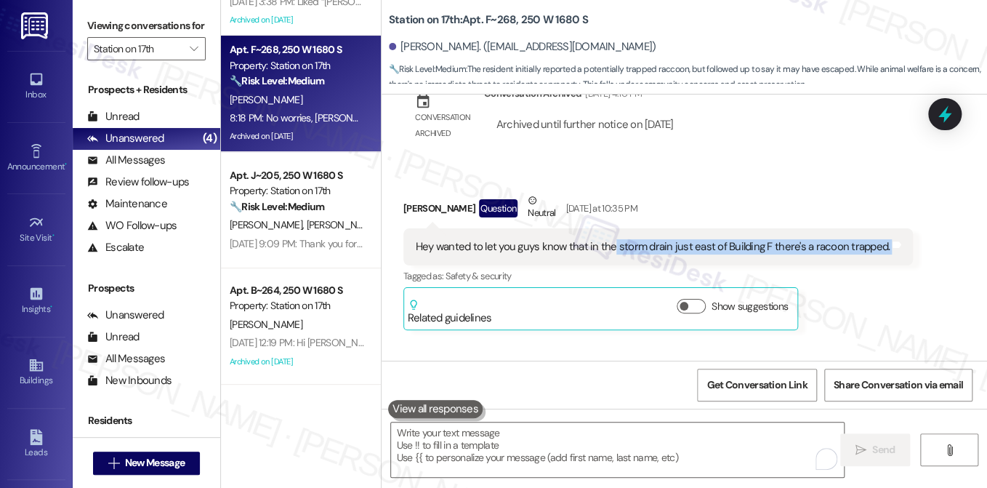
drag, startPoint x: 608, startPoint y: 213, endPoint x: 900, endPoint y: 215, distance: 292.3
click at [900, 228] on div "Hey wanted to let you guys know that in the storm drain just east of Building F…" at bounding box center [658, 246] width 510 height 37
copy div "storm drain just east of Building F there's a racoon trapped. Tags and notes"
drag, startPoint x: 137, startPoint y: 22, endPoint x: 282, endPoint y: 57, distance: 149.7
click at [137, 22] on label "Viewing conversations for" at bounding box center [146, 26] width 118 height 23
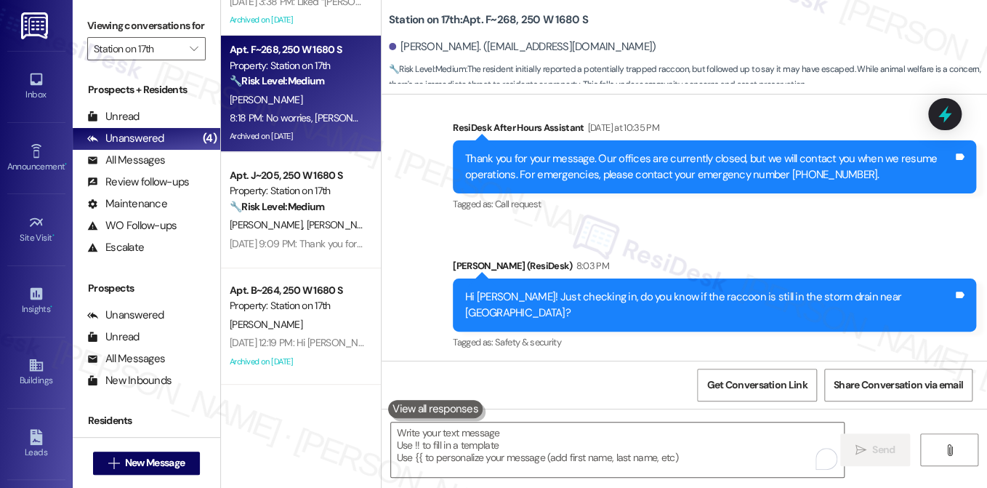
scroll to position [3986, 0]
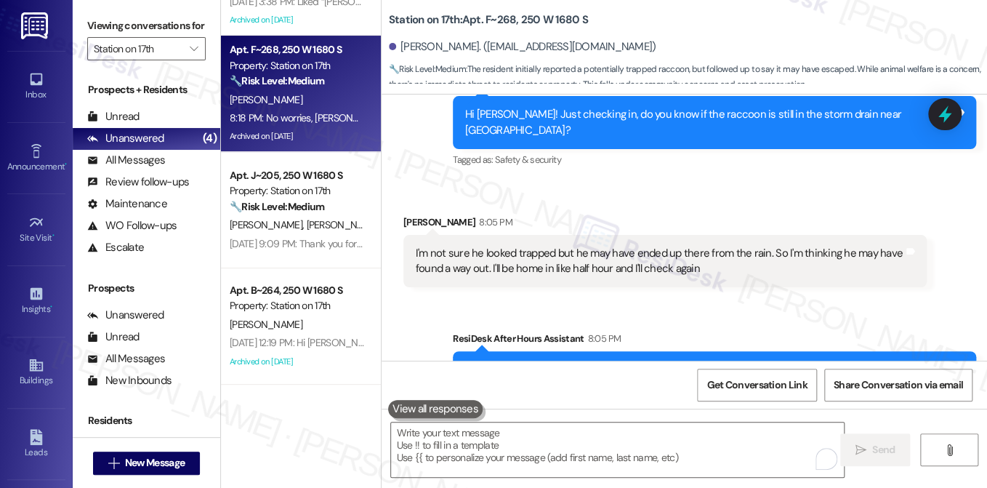
click at [523, 246] on div "I'm not sure he looked trapped but he may have ended up there from the rain. So…" at bounding box center [660, 261] width 488 height 31
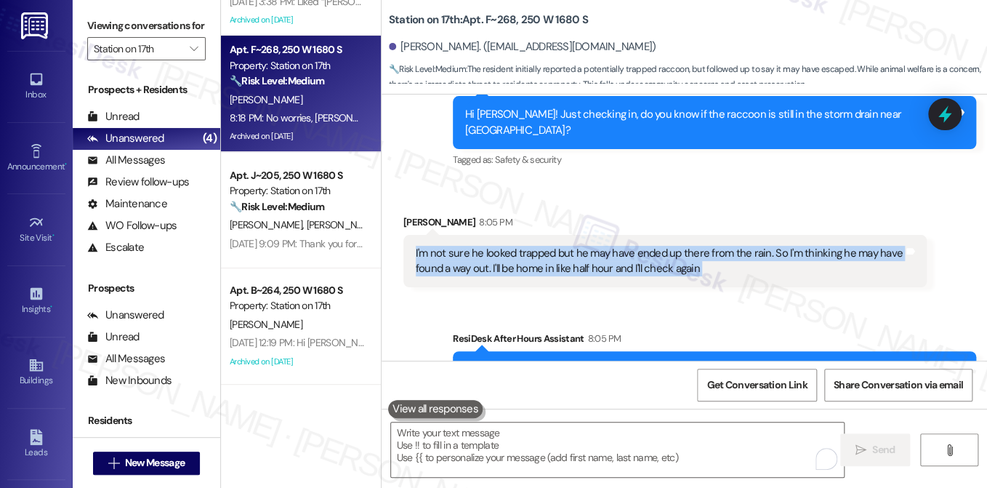
click at [523, 246] on div "I'm not sure he looked trapped but he may have ended up there from the rain. So…" at bounding box center [660, 261] width 488 height 31
click at [674, 246] on div "I'm not sure he looked trapped but he may have ended up there from the rain. So…" at bounding box center [660, 261] width 488 height 31
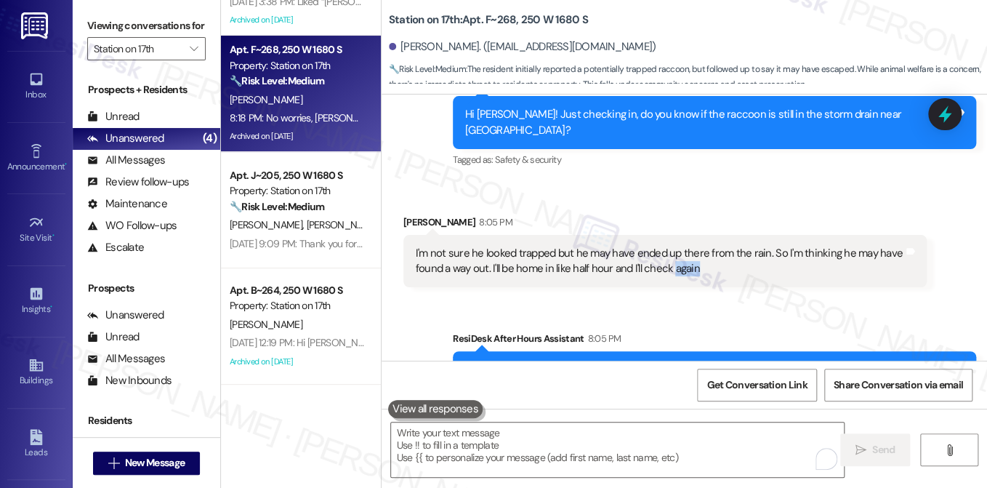
click at [674, 246] on div "I'm not sure he looked trapped but he may have ended up there from the rain. So…" at bounding box center [660, 261] width 488 height 31
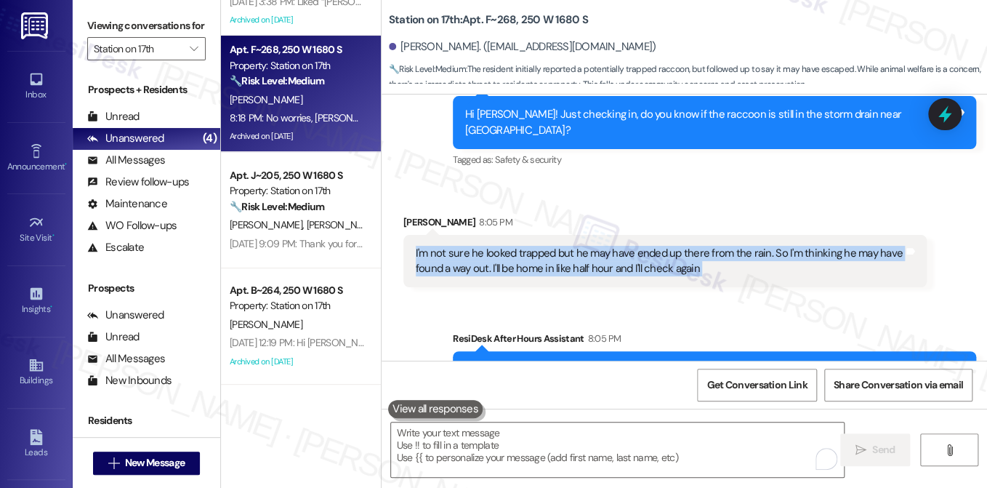
click at [674, 246] on div "I'm not sure he looked trapped but he may have ended up there from the rain. So…" at bounding box center [660, 261] width 488 height 31
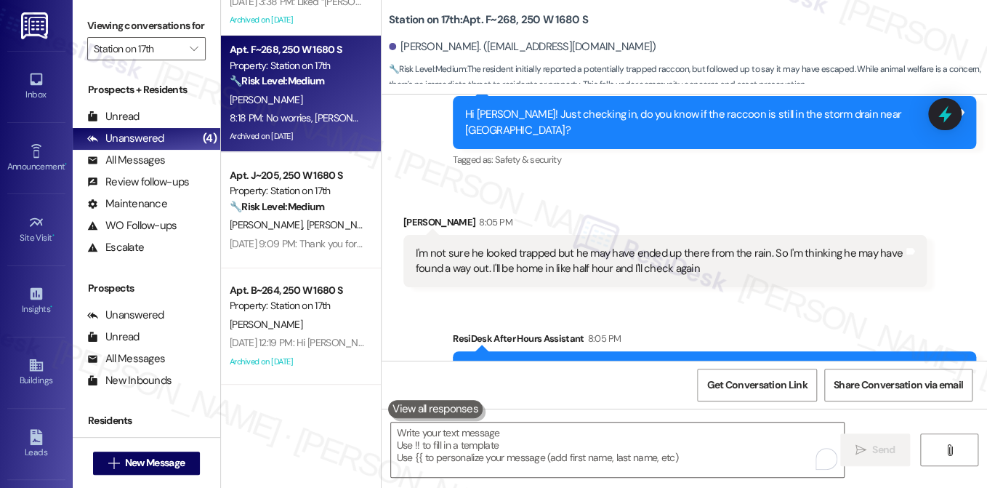
click at [157, 19] on label "Viewing conversations for" at bounding box center [146, 26] width 118 height 23
click at [133, 9] on div "Viewing conversations for Station on 17th " at bounding box center [147, 37] width 148 height 75
click at [724, 298] on div "Sent via SMS ResiDesk After Hours Assistant 8:05 PM Thank you for your message.…" at bounding box center [685, 425] width 606 height 255
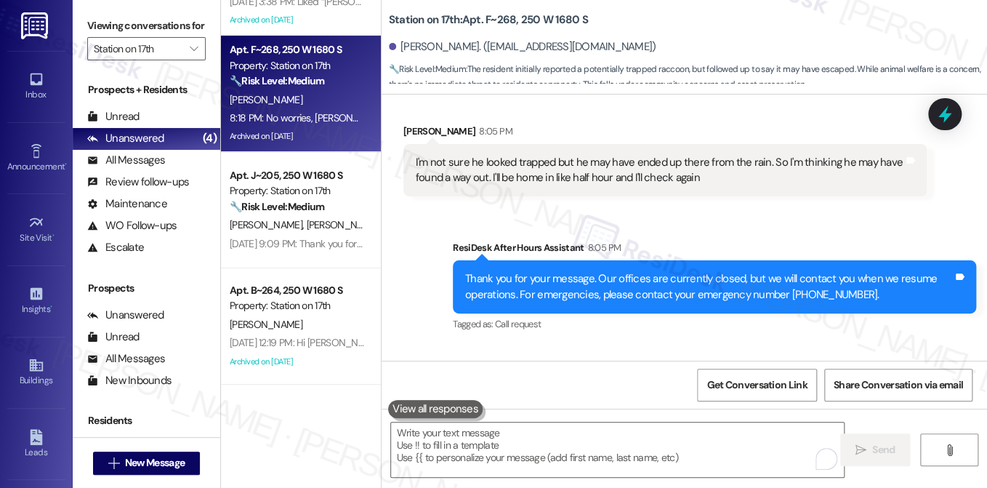
scroll to position [4131, 0]
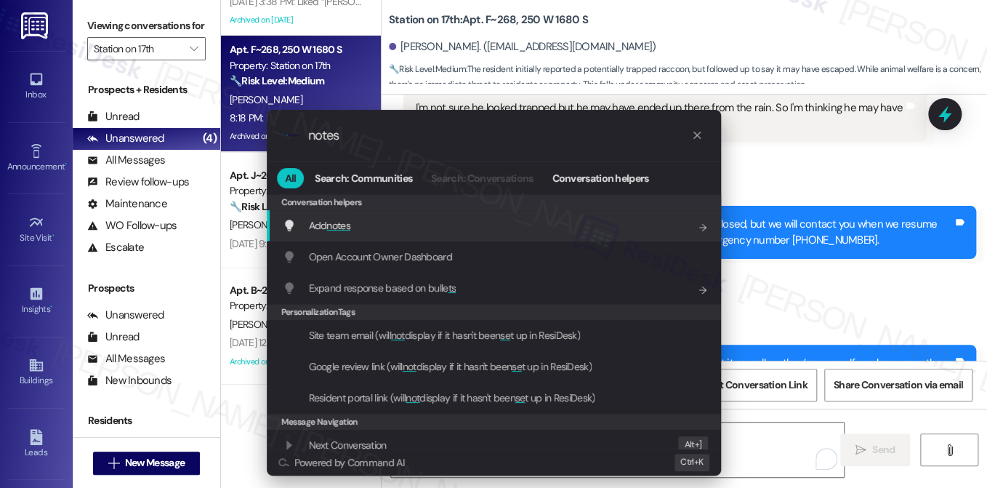
type input "notes"
click at [329, 220] on span "notes" at bounding box center [338, 225] width 24 height 13
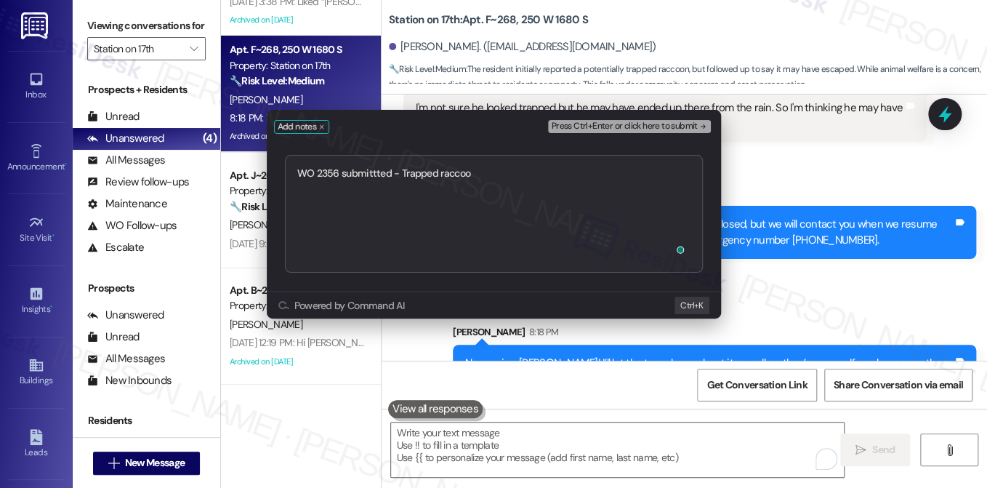
type textarea "WO 2356 submittted - Trapped raccoon"
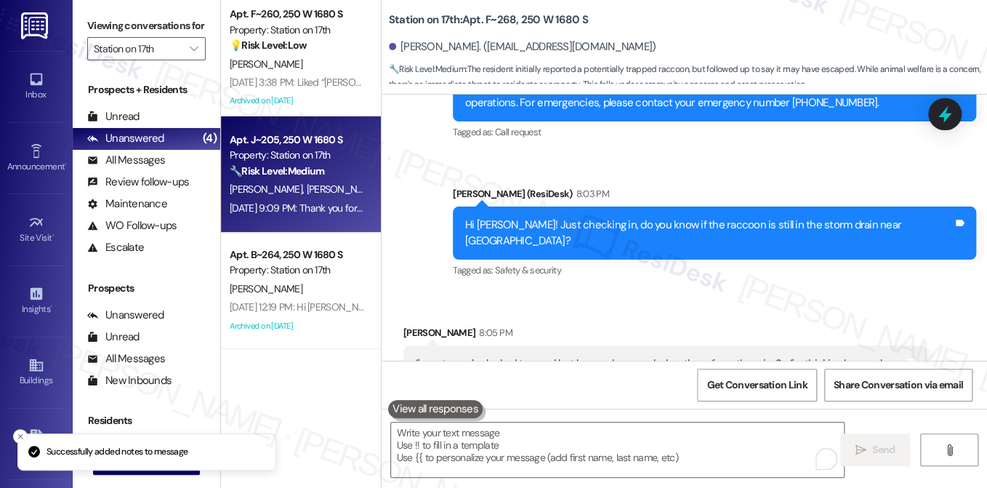
scroll to position [0, 0]
click at [300, 172] on strong "🔧 Risk Level: Medium" at bounding box center [277, 170] width 95 height 13
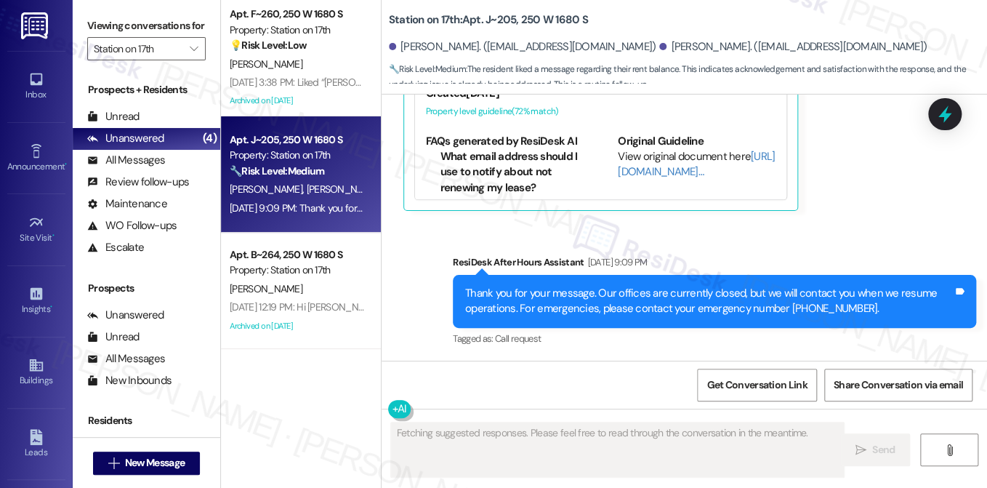
click at [531, 284] on div "Thank you for your message. Our offices are currently closed, but we will conta…" at bounding box center [714, 301] width 523 height 53
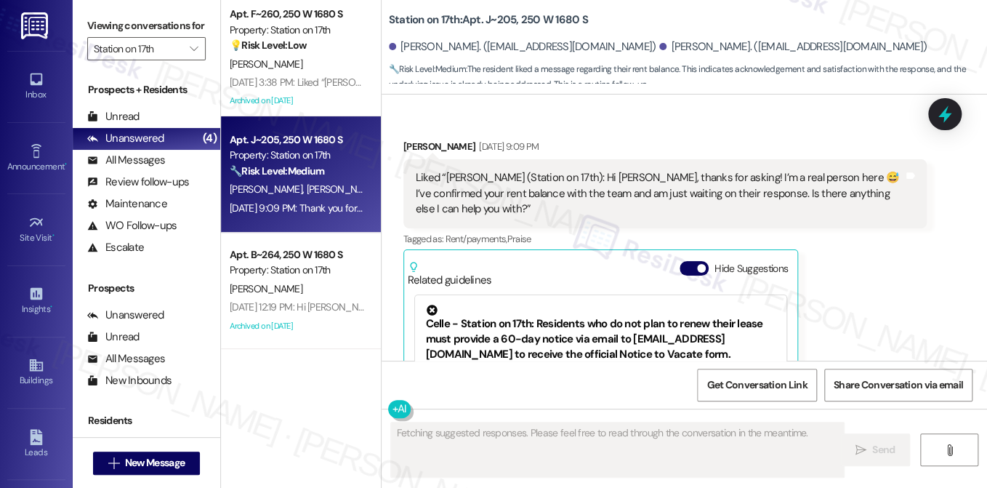
click at [541, 185] on div "Liked “[PERSON_NAME] (Station on 17th): Hi [PERSON_NAME], thanks for asking! I’…" at bounding box center [660, 193] width 488 height 47
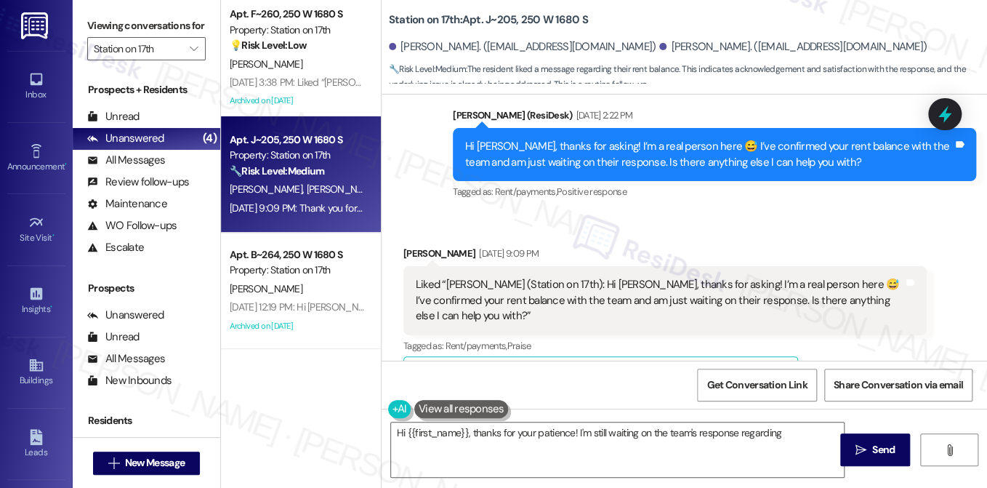
scroll to position [3123, 0]
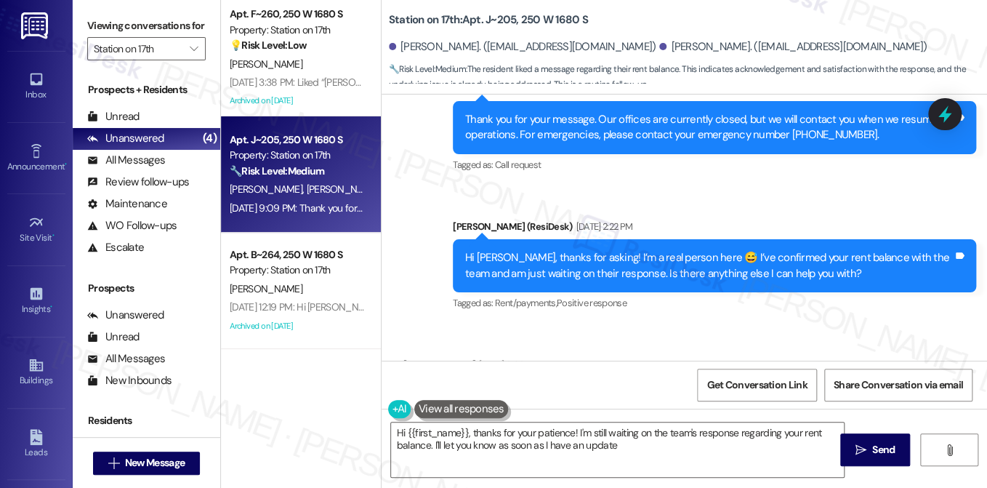
type textarea "Hi {{first_name}}, thanks for your patience! I'm still waiting on the team's re…"
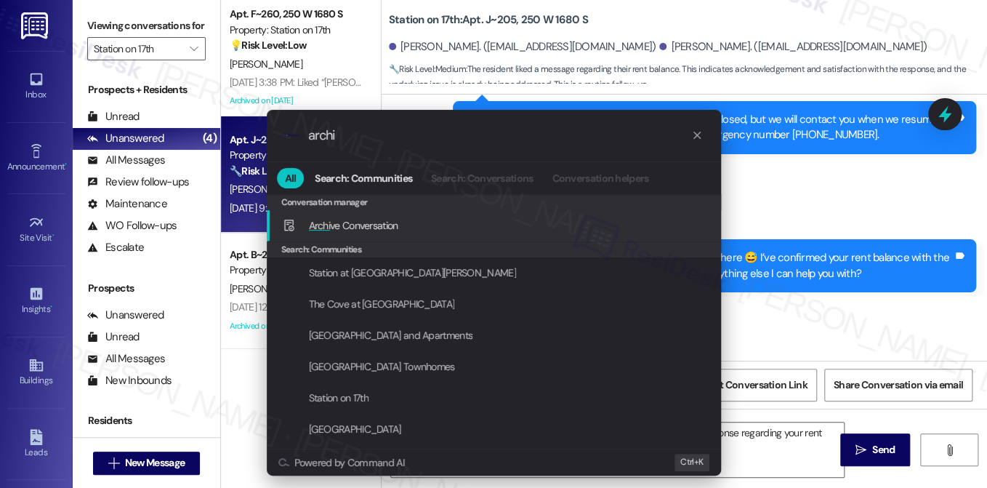
type input "archi"
click at [558, 221] on div "Archi ve Conversation Add shortcut" at bounding box center [495, 225] width 425 height 16
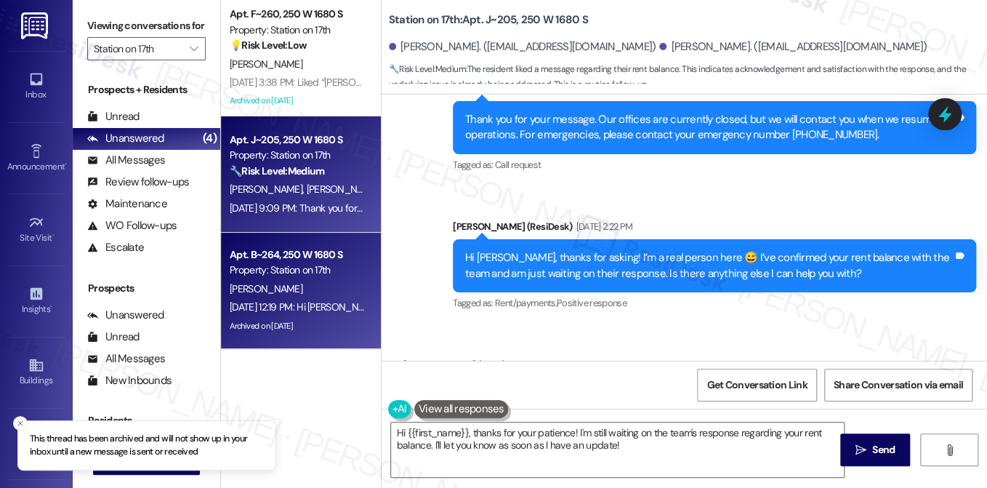
click at [342, 305] on div "[DATE] 12:19 PM: Hi [PERSON_NAME]! We're so glad you chose Station on 17th! We …" at bounding box center [707, 306] width 955 height 13
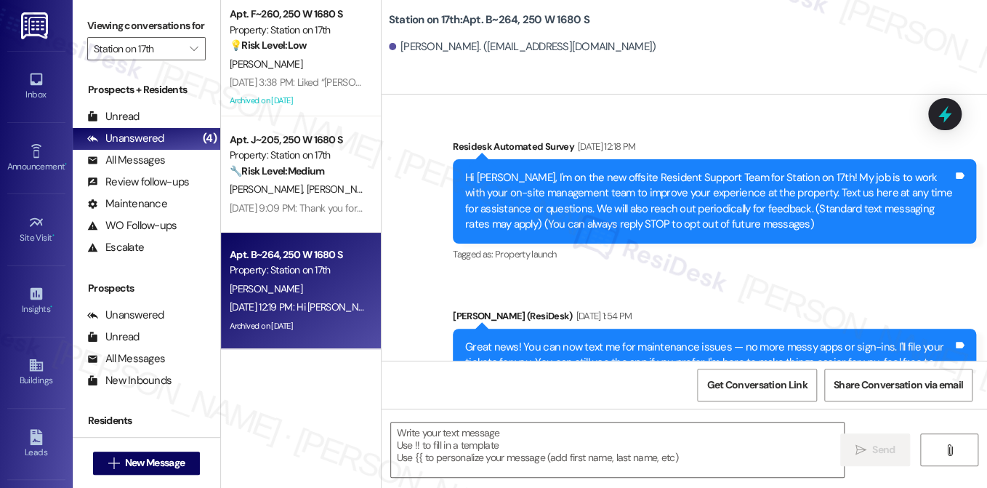
scroll to position [2728, 0]
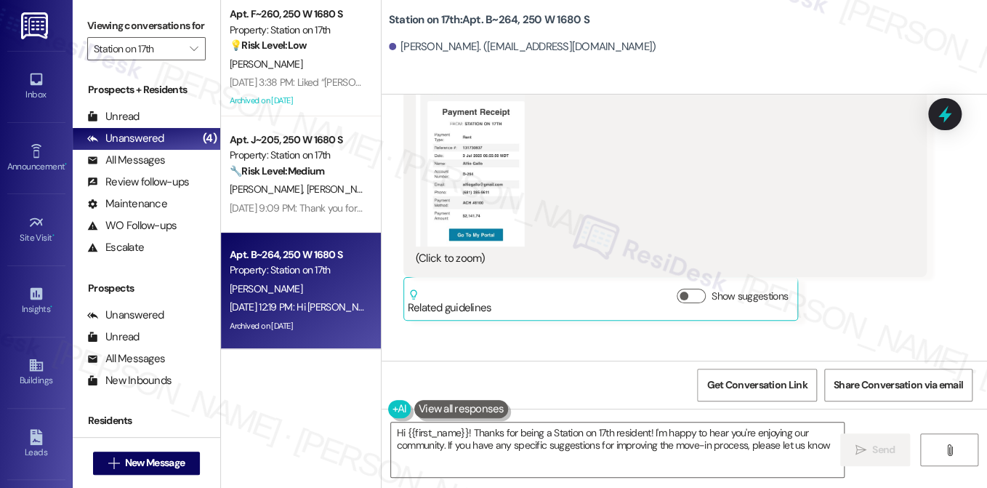
type textarea "Hi {{first_name}}! Thanks for being a Station on 17th resident! I'm happy to he…"
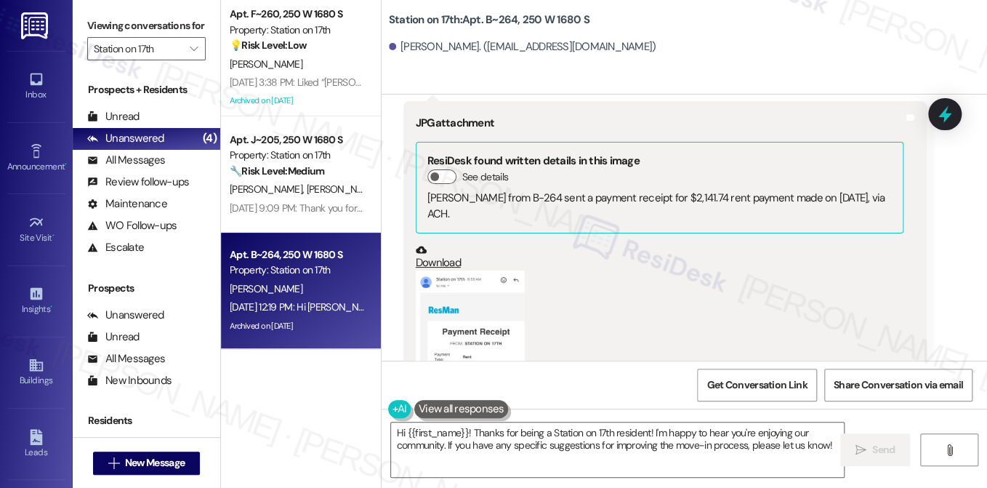
scroll to position [1638, 0]
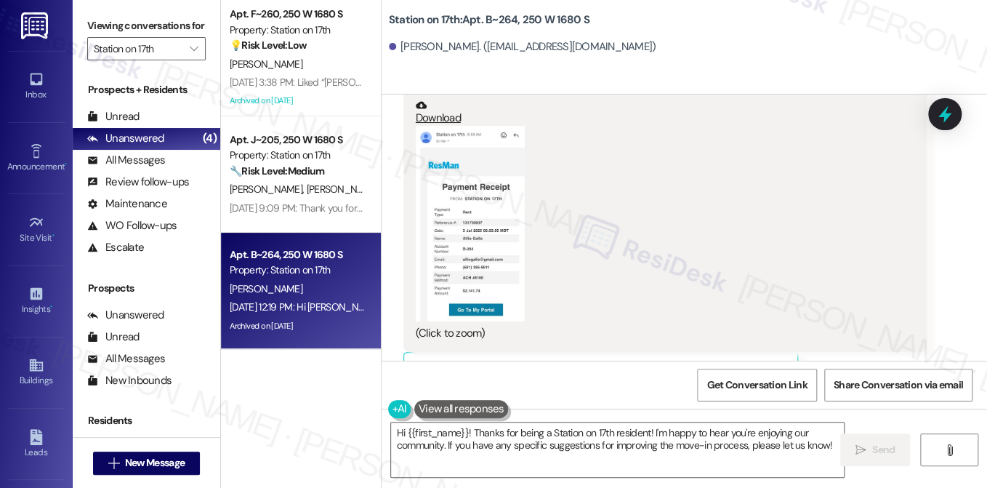
click at [473, 255] on button "Zoom image" at bounding box center [470, 223] width 109 height 195
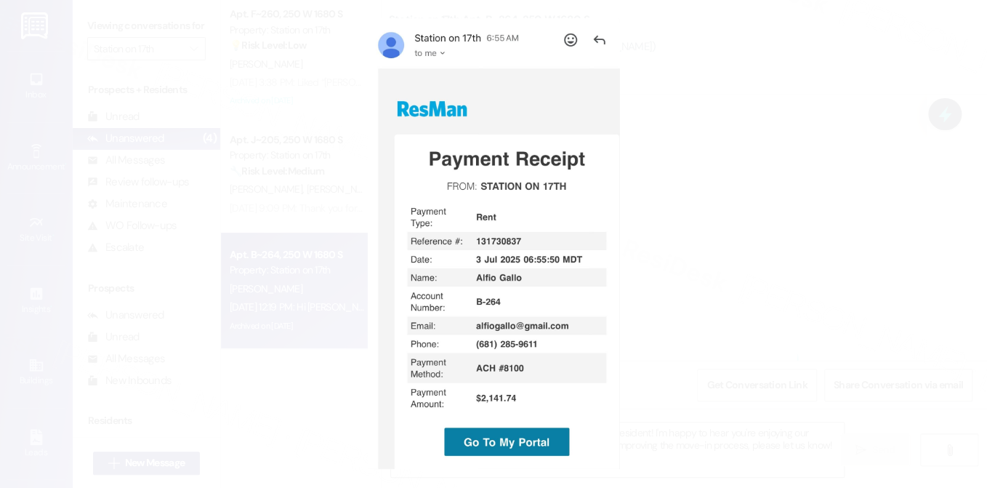
click at [716, 258] on button "Unzoom image" at bounding box center [493, 244] width 987 height 488
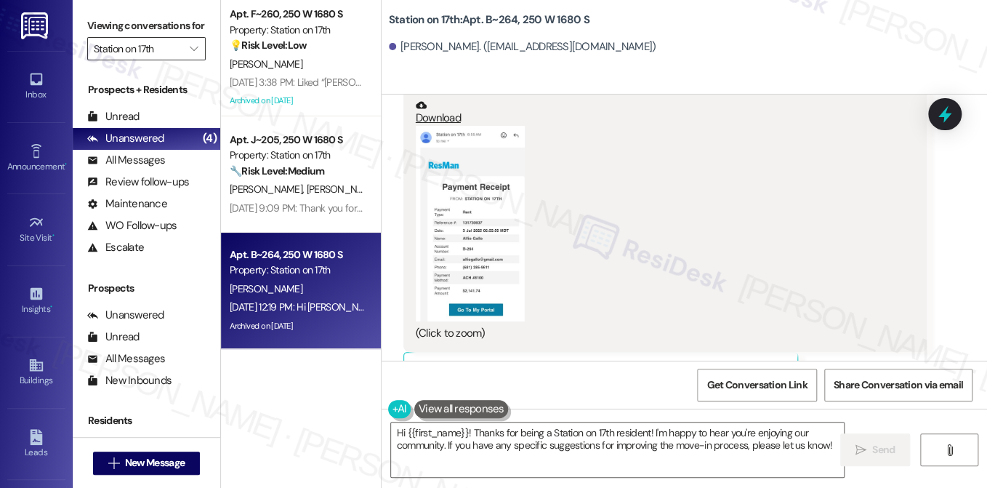
click at [169, 60] on input "Station on 17th" at bounding box center [138, 48] width 89 height 23
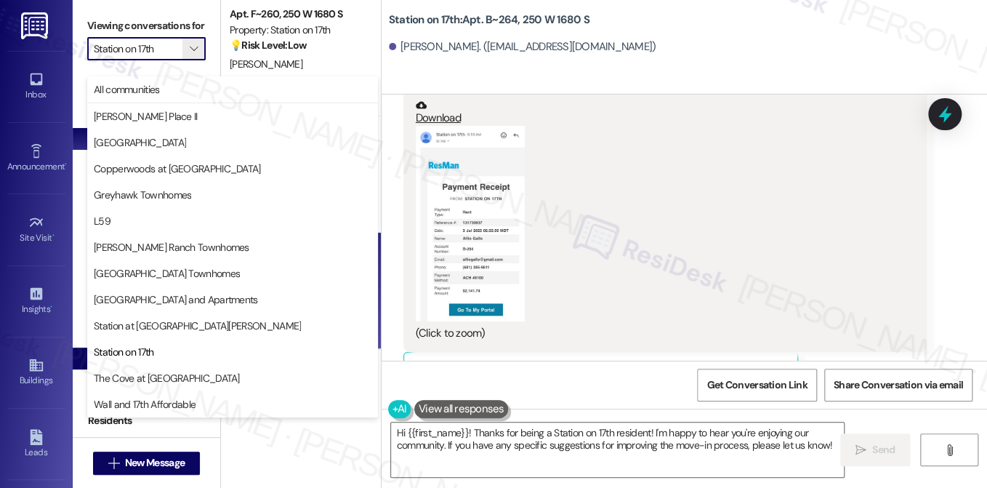
click at [201, 377] on span "The Cove at [GEOGRAPHIC_DATA]" at bounding box center [167, 378] width 146 height 15
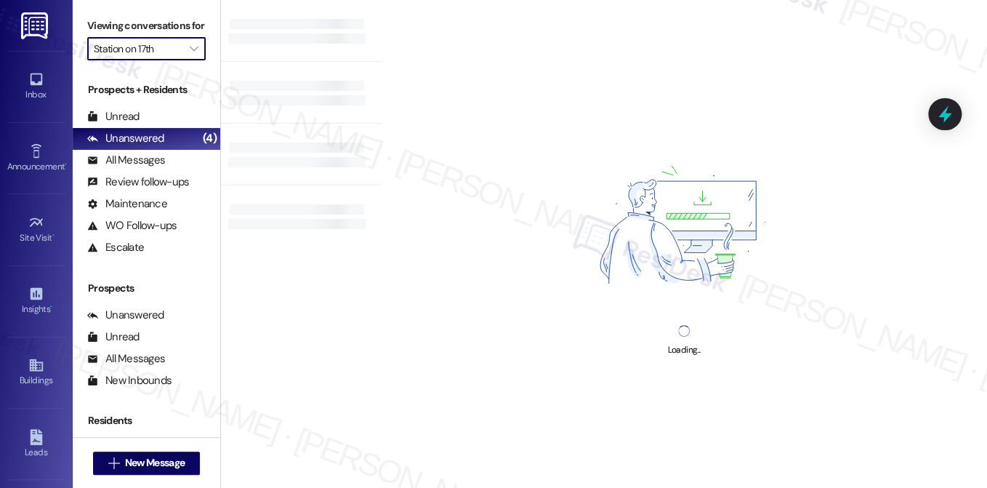
type input "The Cove at [GEOGRAPHIC_DATA]"
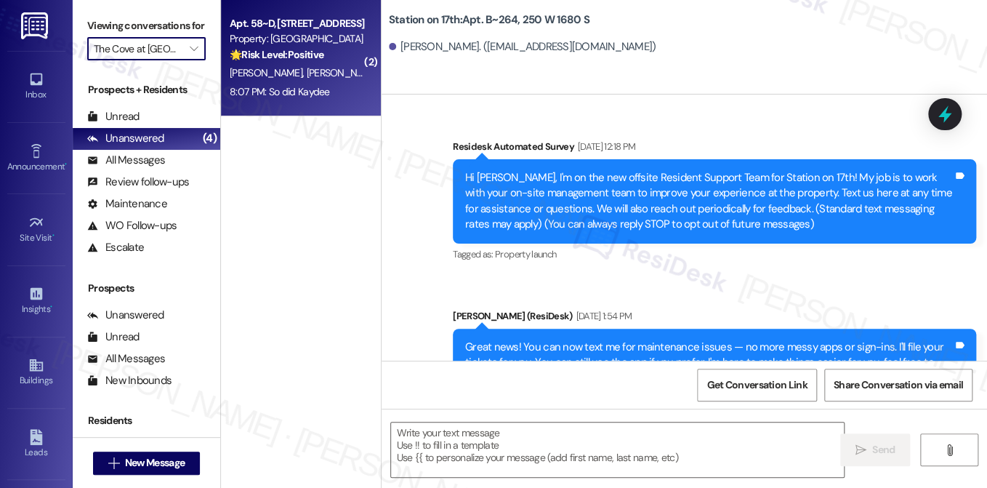
click at [323, 89] on div "8:07 PM: So did Kaydee 8:07 PM: So did Kaydee" at bounding box center [280, 91] width 100 height 13
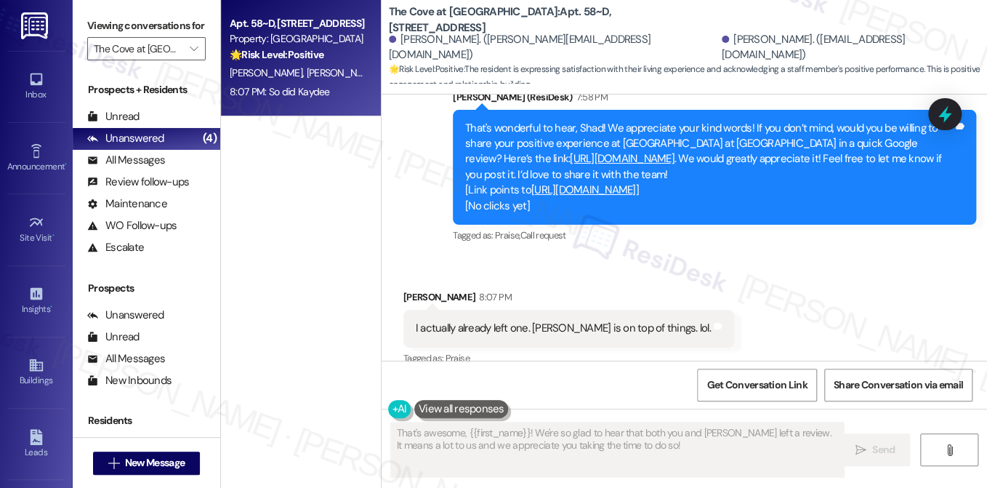
scroll to position [680, 0]
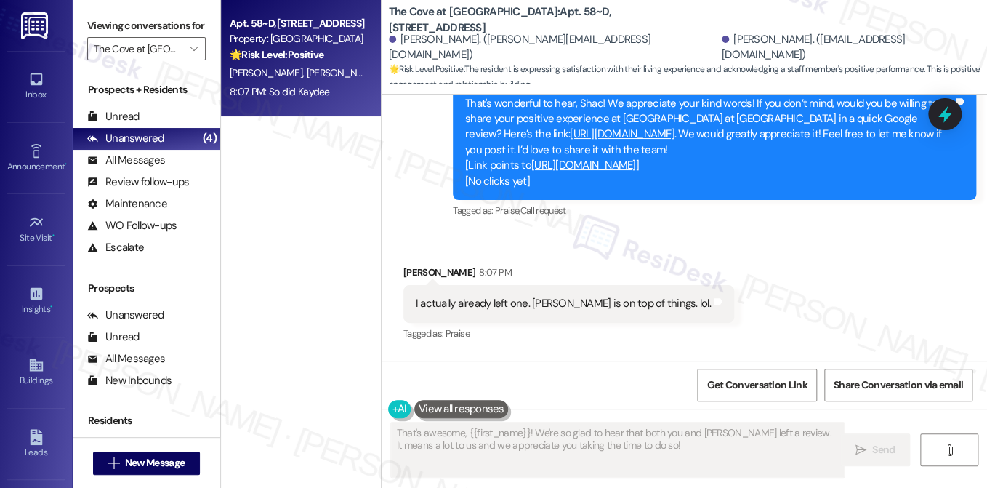
click at [462, 296] on div "I actually already left one. [PERSON_NAME] is on top of things. lol." at bounding box center [563, 303] width 295 height 15
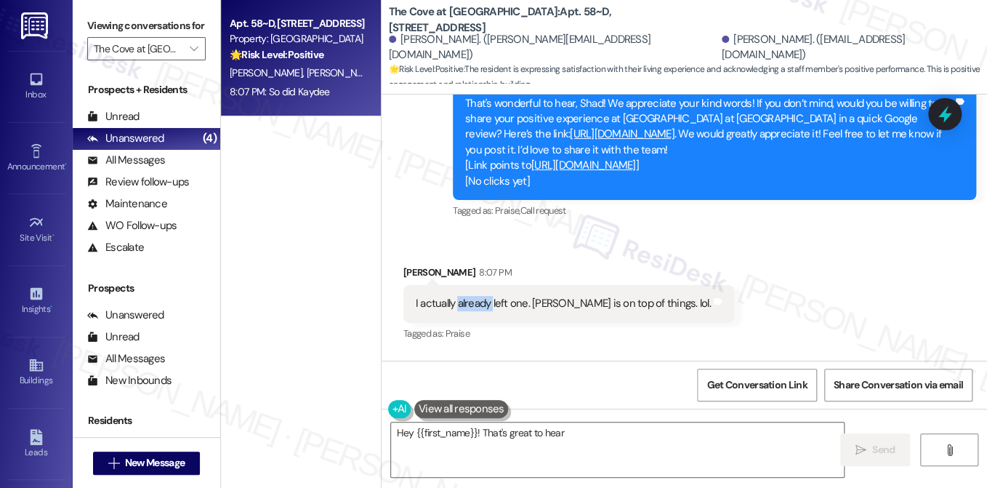
click at [462, 296] on div "I actually already left one. [PERSON_NAME] is on top of things. lol." at bounding box center [563, 303] width 295 height 15
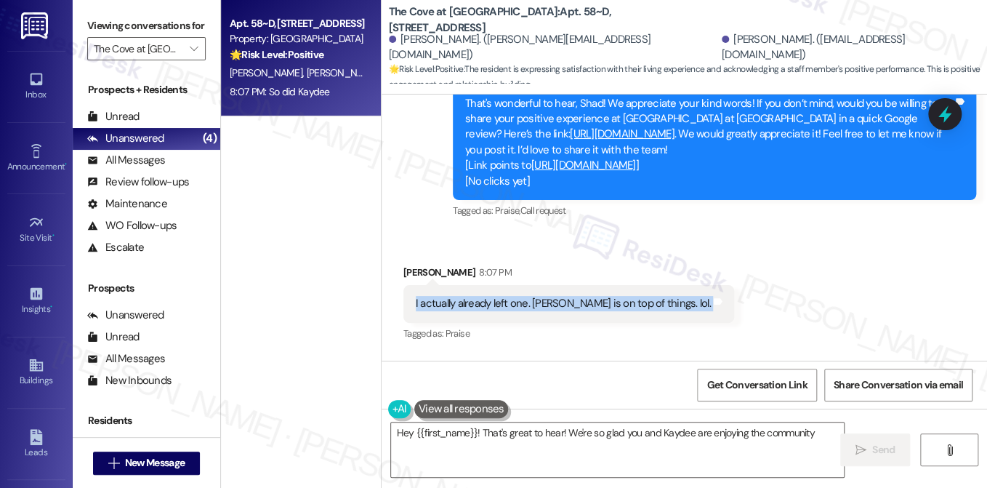
click at [462, 296] on div "I actually already left one. [PERSON_NAME] is on top of things. lol." at bounding box center [563, 303] width 295 height 15
click at [564, 296] on div "I actually already left one. [PERSON_NAME] is on top of things. lol." at bounding box center [563, 303] width 295 height 15
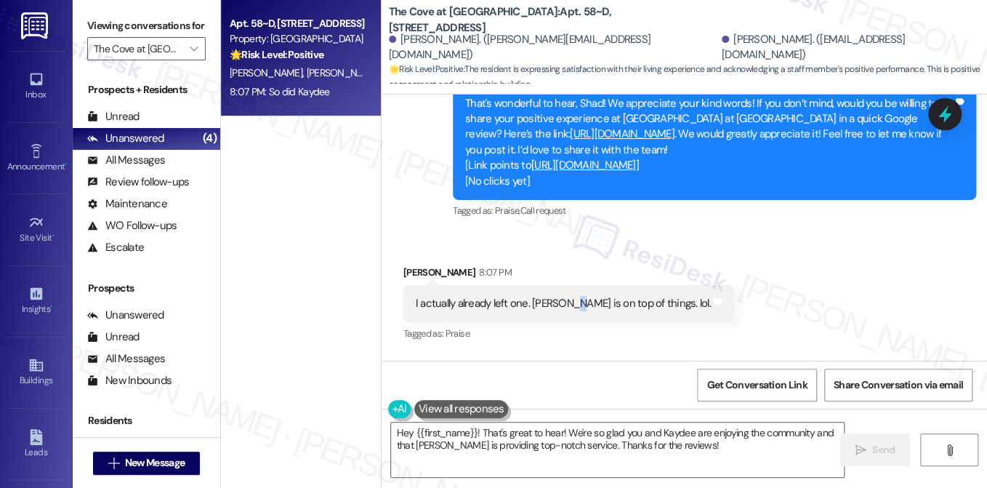
click at [564, 296] on div "I actually already left one. [PERSON_NAME] is on top of things. lol." at bounding box center [563, 303] width 295 height 15
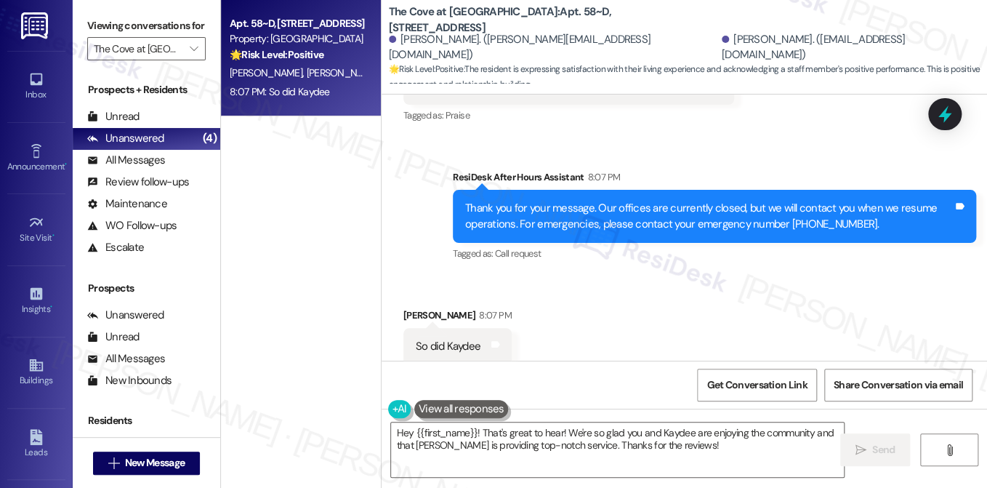
scroll to position [899, 0]
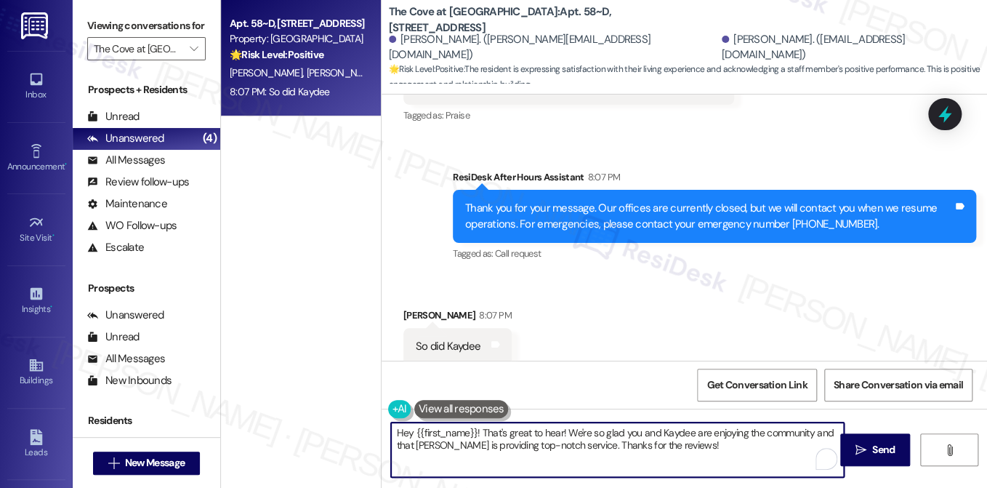
drag, startPoint x: 561, startPoint y: 430, endPoint x: 405, endPoint y: 424, distance: 155.7
click at [401, 426] on textarea "Hey {{first_name}}! That's great to hear! We're so glad you and Kaydee are enjo…" at bounding box center [617, 449] width 453 height 55
click at [462, 425] on textarea "Hey {{first_name}}! That's great to hear! We're so glad you and Kaydee are enjo…" at bounding box center [617, 449] width 453 height 55
drag, startPoint x: 480, startPoint y: 433, endPoint x: 336, endPoint y: 428, distance: 144.0
click at [336, 428] on div "Apt. 58~D, [STREET_ADDRESS] Property: The Cove at [GEOGRAPHIC_DATA] 🌟 Risk Leve…" at bounding box center [604, 244] width 766 height 488
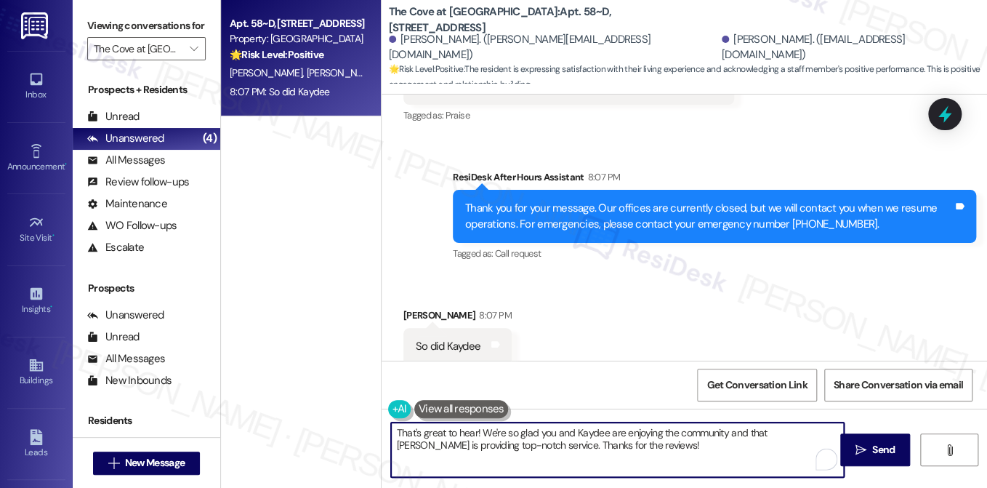
scroll to position [680, 0]
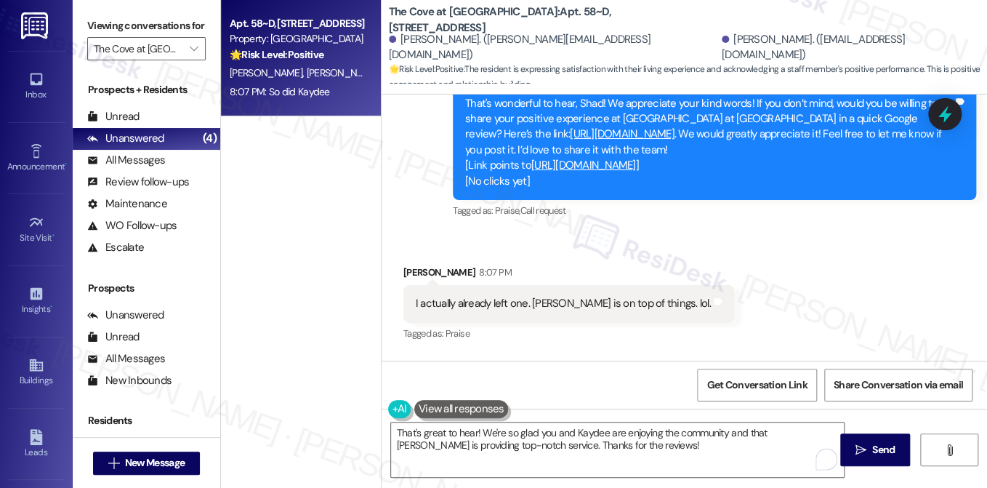
click at [521, 296] on div "I actually already left one. [PERSON_NAME] is on top of things. lol." at bounding box center [563, 303] width 295 height 15
click at [591, 296] on div "I actually already left one. [PERSON_NAME] is on top of things. lol." at bounding box center [563, 303] width 295 height 15
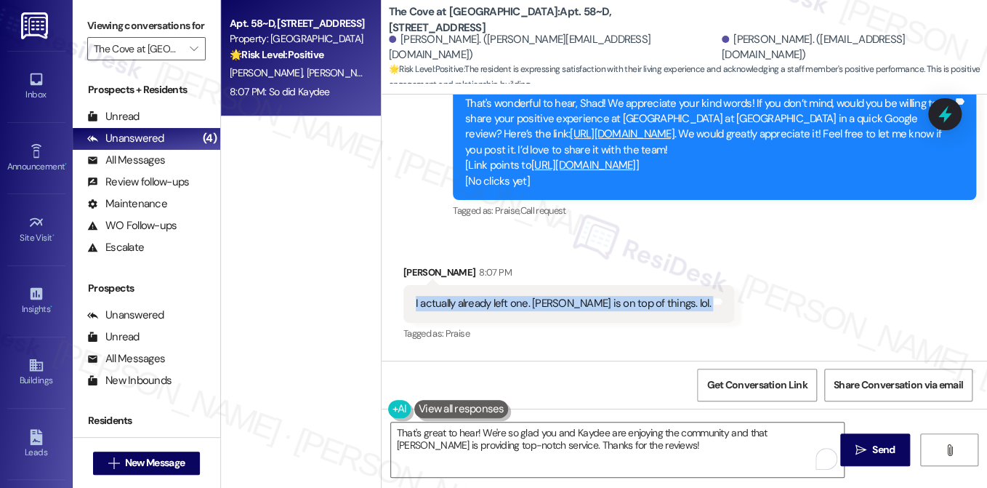
click at [591, 296] on div "I actually already left one. [PERSON_NAME] is on top of things. lol." at bounding box center [563, 303] width 295 height 15
click at [633, 296] on div "I actually already left one. [PERSON_NAME] is on top of things. lol." at bounding box center [563, 303] width 295 height 15
click at [680, 310] on div "Received via SMS [PERSON_NAME] 8:07 PM I actually already left one. [PERSON_NAM…" at bounding box center [569, 304] width 353 height 101
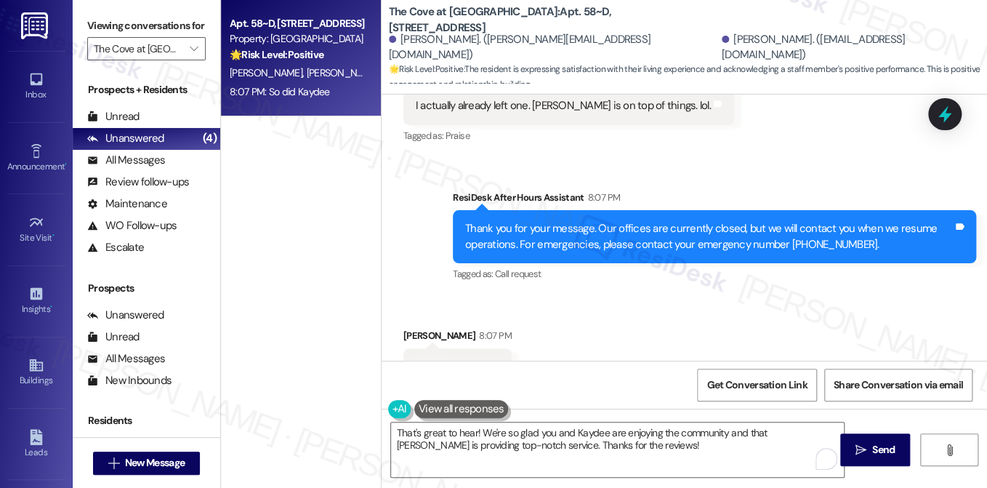
scroll to position [899, 0]
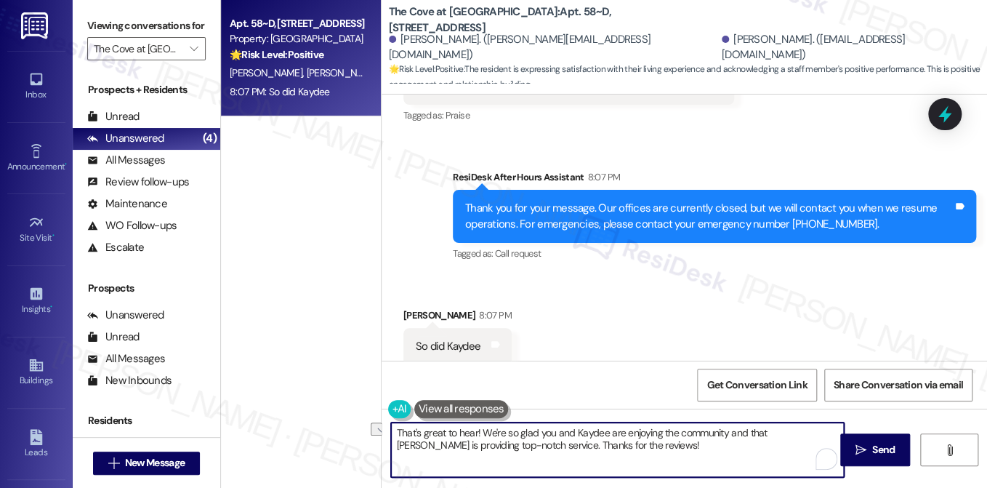
drag, startPoint x: 558, startPoint y: 435, endPoint x: 737, endPoint y: 441, distance: 178.9
click at [737, 441] on textarea "That's great to hear! We're so glad you and Kaydee are enjoying the community a…" at bounding box center [617, 449] width 453 height 55
click at [699, 454] on textarea "That's great to hear! We're so glad you and Kaydee are enjoying the community a…" at bounding box center [617, 449] width 453 height 55
drag, startPoint x: 563, startPoint y: 443, endPoint x: 516, endPoint y: 444, distance: 46.5
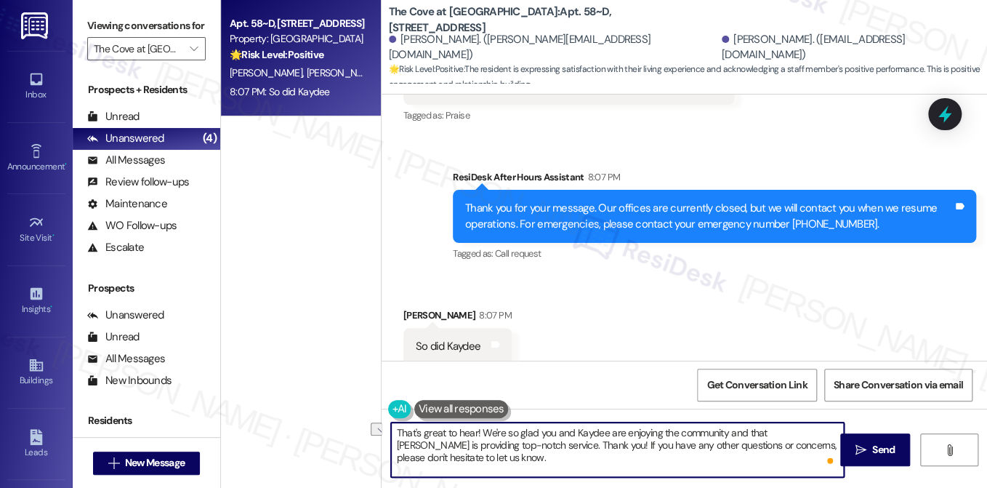
click at [516, 444] on textarea "That's great to hear! We're so glad you and Kaydee are enjoying the community a…" at bounding box center [617, 449] width 453 height 55
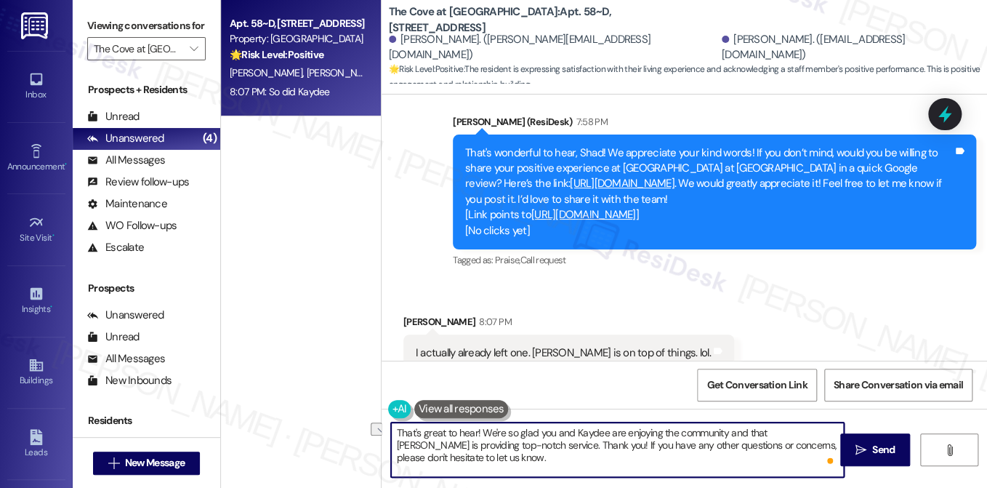
scroll to position [608, 0]
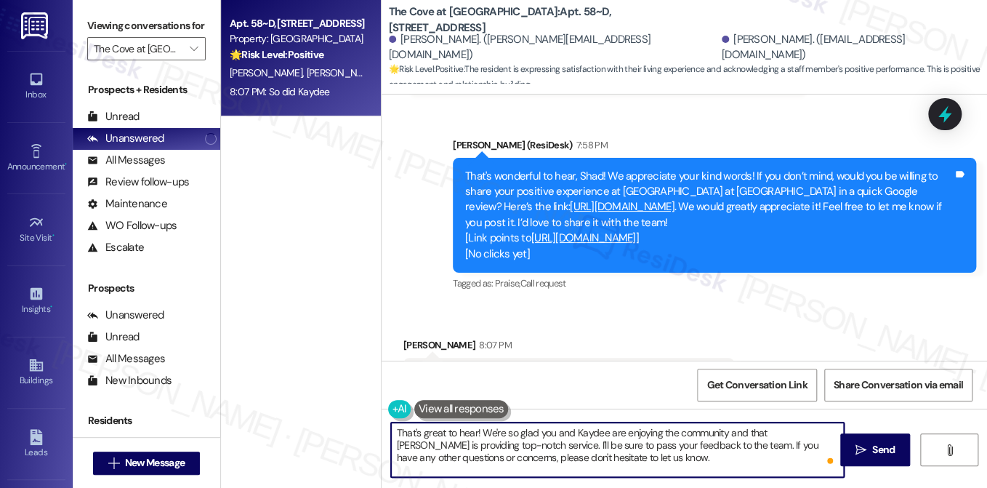
click at [634, 435] on textarea "That's great to hear! We're so glad you and Kaydee are enjoying the community a…" at bounding box center [617, 449] width 453 height 55
click at [622, 428] on textarea "That's great to hear! We're so glad you and Kaydee are enjoying the community a…" at bounding box center [617, 449] width 453 height 55
click at [614, 433] on textarea "That's great to hear! We're so glad you and Kaydee are enjoying the community a…" at bounding box center [617, 449] width 453 height 55
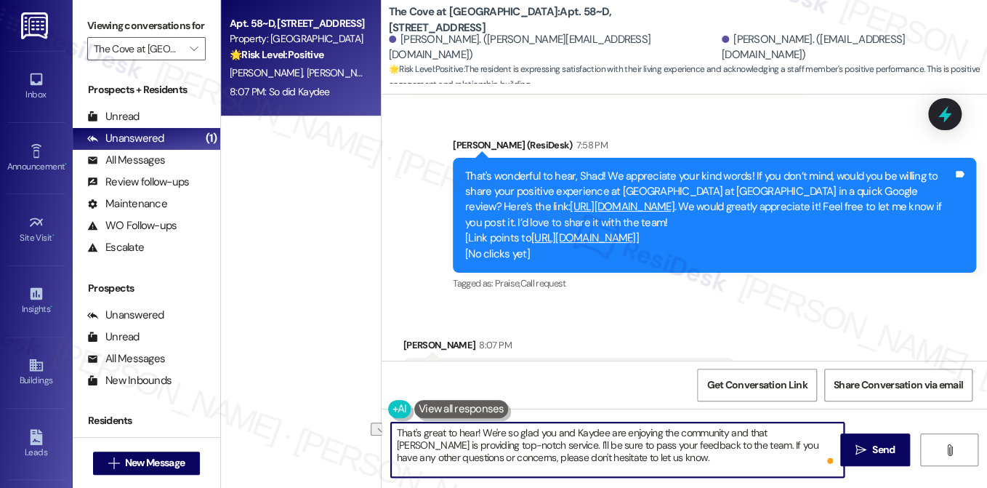
drag, startPoint x: 760, startPoint y: 430, endPoint x: 492, endPoint y: 430, distance: 268.3
click at [492, 430] on textarea "That's great to hear! We're so glad you and Kaydee are enjoying the community a…" at bounding box center [617, 449] width 453 height 55
click at [495, 447] on textarea "That's great to hear! We're so glad you and Kaydee are enjoying the community a…" at bounding box center [617, 449] width 453 height 55
drag, startPoint x: 514, startPoint y: 448, endPoint x: 374, endPoint y: 406, distance: 146.3
click at [374, 406] on div "Apt. 58~D, [STREET_ADDRESS] Property: The Cove at [GEOGRAPHIC_DATA] 🌟 Risk Leve…" at bounding box center [604, 244] width 766 height 488
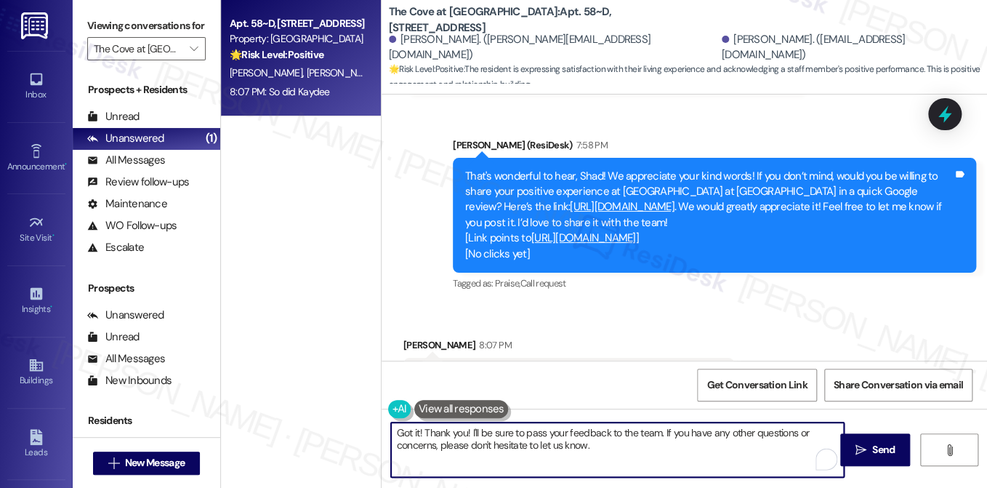
drag, startPoint x: 680, startPoint y: 438, endPoint x: 678, endPoint y: 424, distance: 14.8
click at [680, 438] on textarea "Got it! Thank you! I'll be sure to pass your feedback to the team. If you have …" at bounding box center [617, 449] width 453 height 55
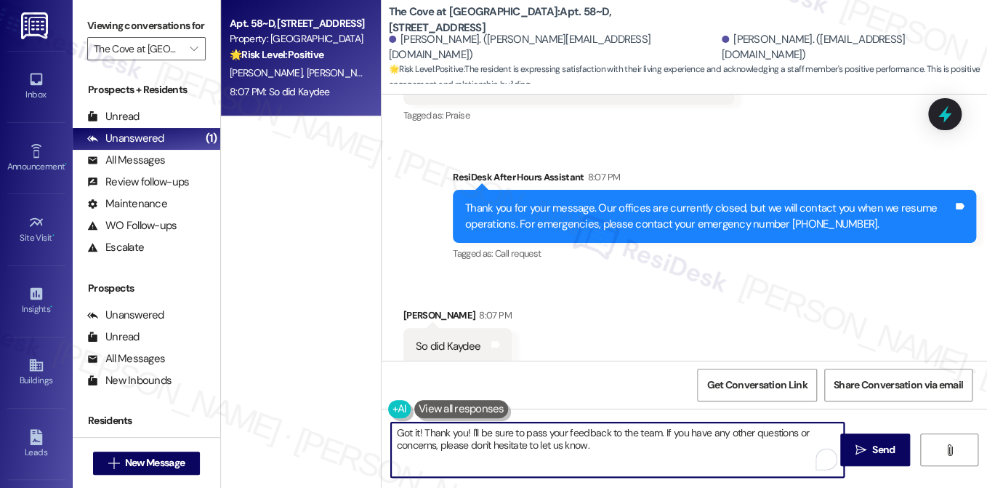
click at [619, 446] on textarea "Got it! Thank you! I'll be sure to pass your feedback to the team. If you have …" at bounding box center [617, 449] width 453 height 55
click at [718, 444] on textarea "Got it! Thank you! I'll be sure to pass your feedback to the team. If you have …" at bounding box center [617, 449] width 453 height 55
type textarea "Got it! Thank you! I'll be sure to pass your feedback to the team. If you have …"
click at [875, 444] on span "Send" at bounding box center [883, 449] width 23 height 15
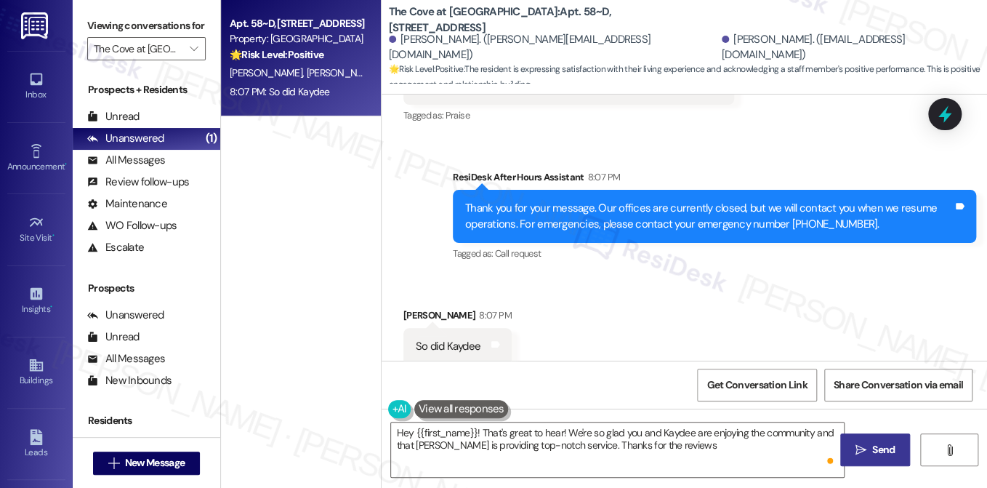
type textarea "Hey {{first_name}}! That's great to hear! We're so glad you and Kaydee are enjo…"
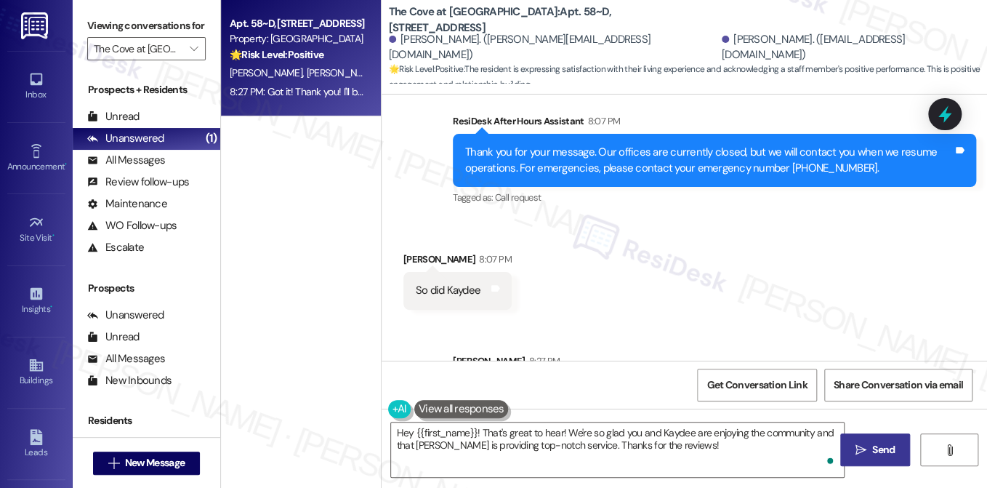
scroll to position [1016, 0]
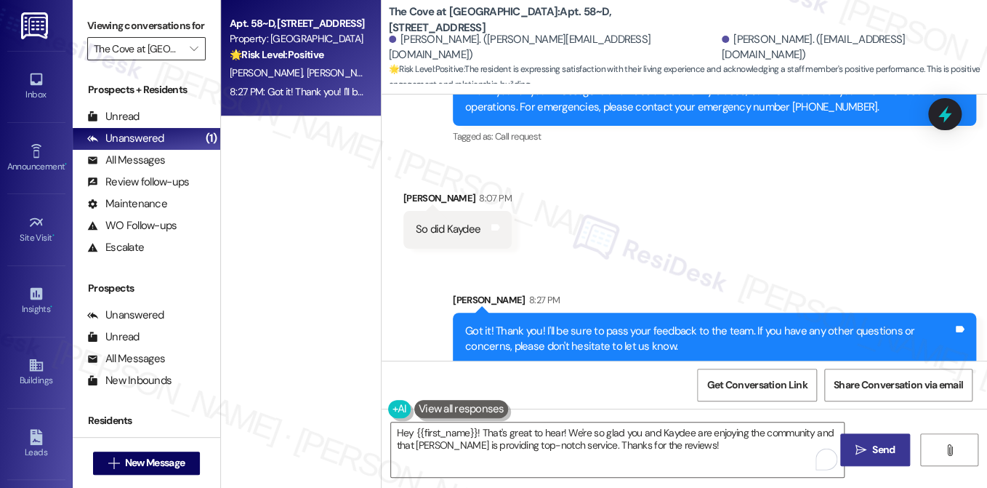
click at [173, 60] on input "The Cove at [GEOGRAPHIC_DATA]" at bounding box center [138, 48] width 89 height 23
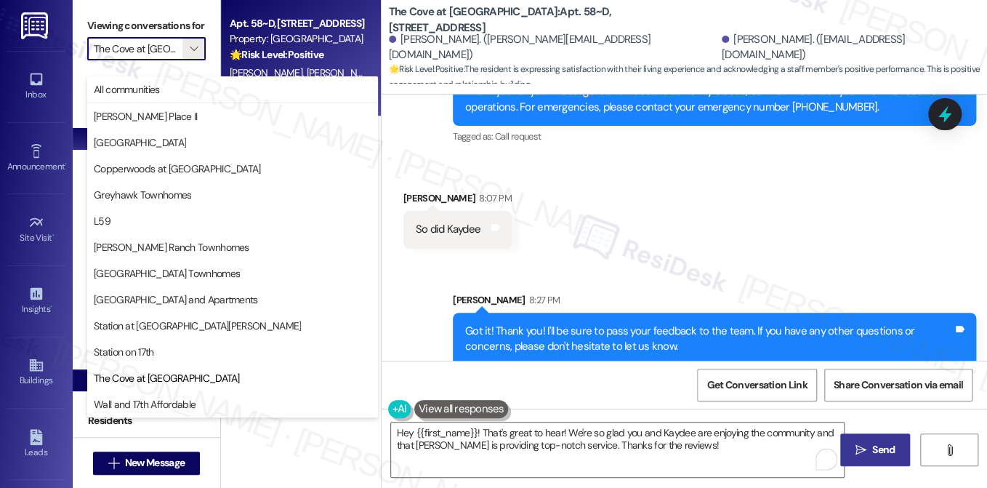
click at [172, 403] on span "Wall and 17th Affordable" at bounding box center [145, 404] width 102 height 15
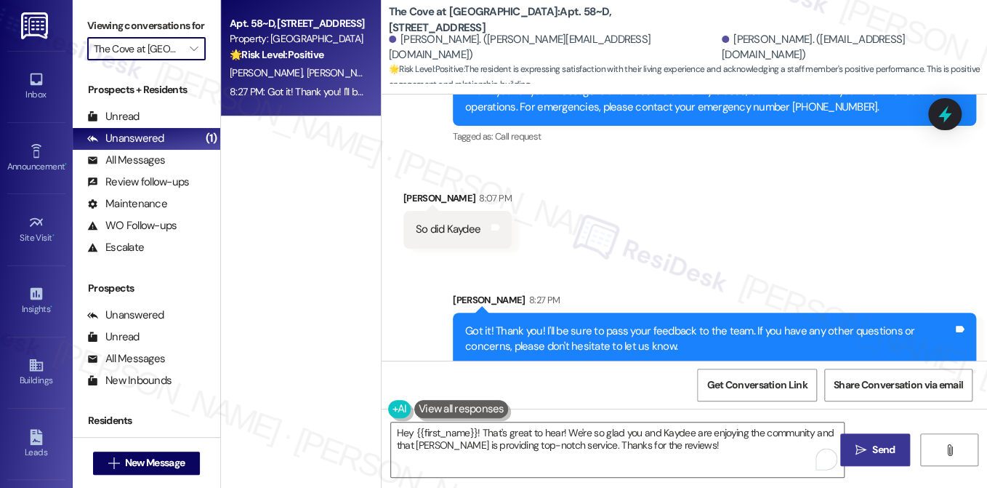
type input "Wall and 17th Affordable"
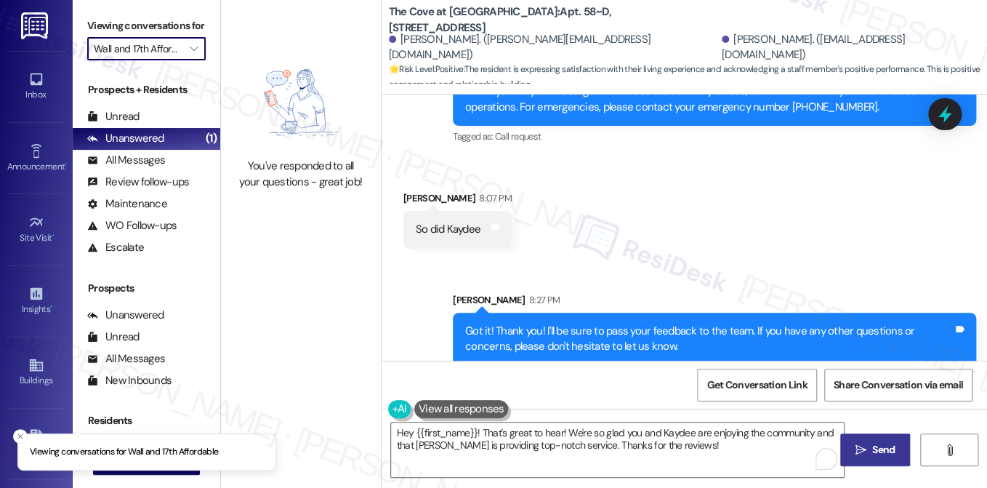
click at [165, 60] on input "Wall and 17th Affordable" at bounding box center [138, 48] width 89 height 23
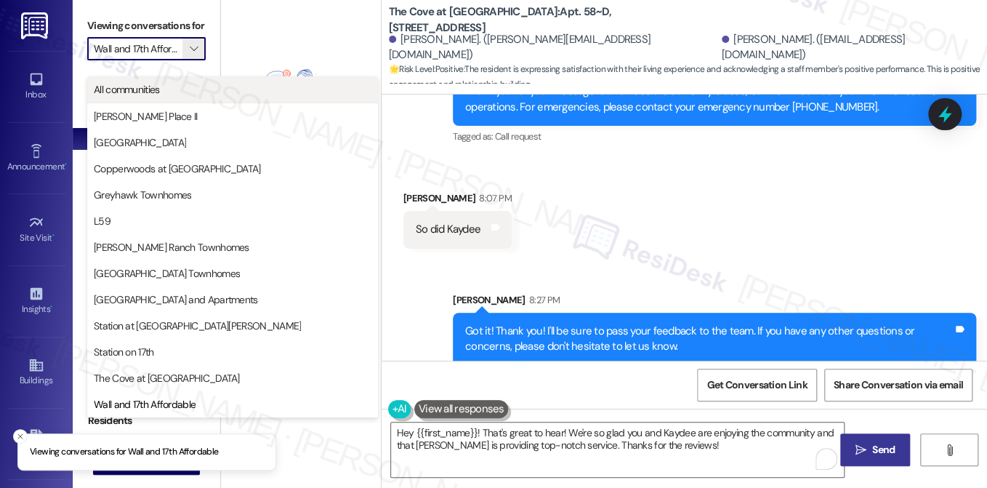
click at [153, 87] on span "All communities" at bounding box center [127, 89] width 66 height 15
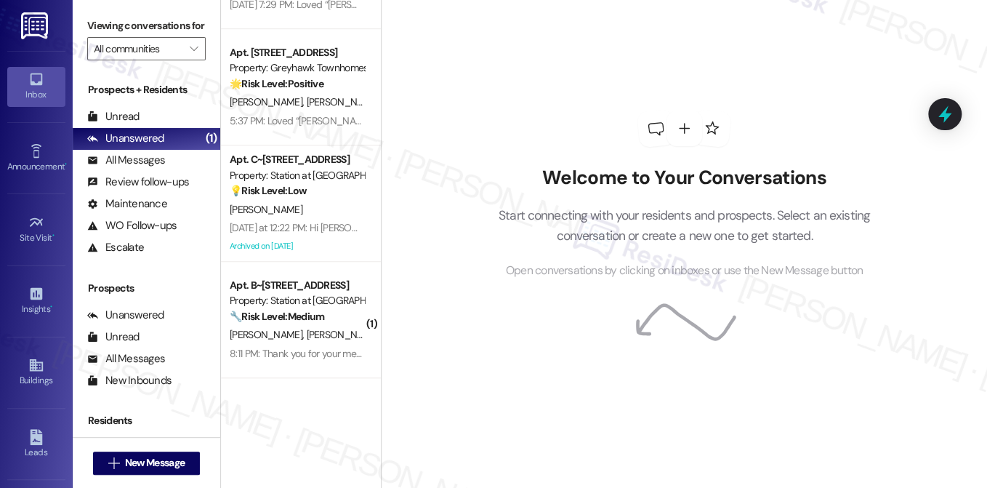
scroll to position [895, 0]
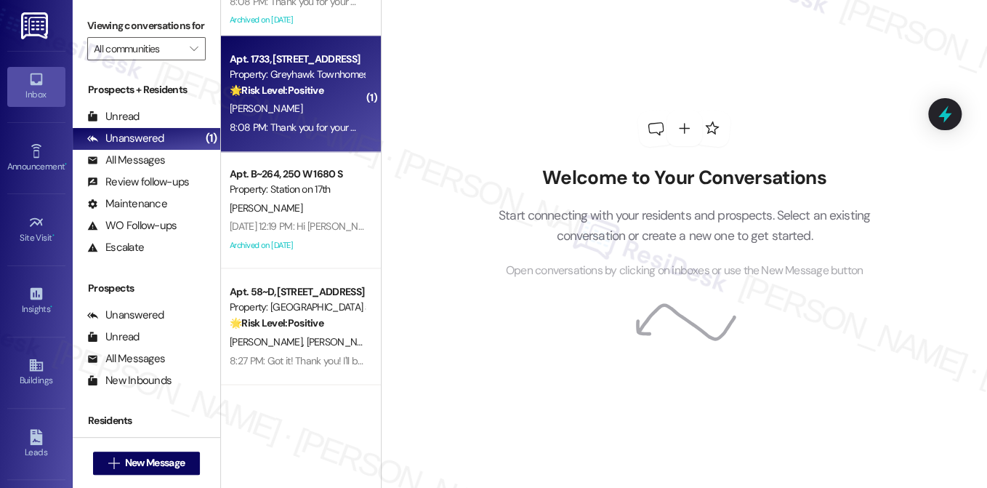
click at [316, 139] on div "Apt. 1733, [STREET_ADDRESS] Property: Greyhawk Townhomes 🌟 Risk Level: Positive…" at bounding box center [301, 94] width 160 height 116
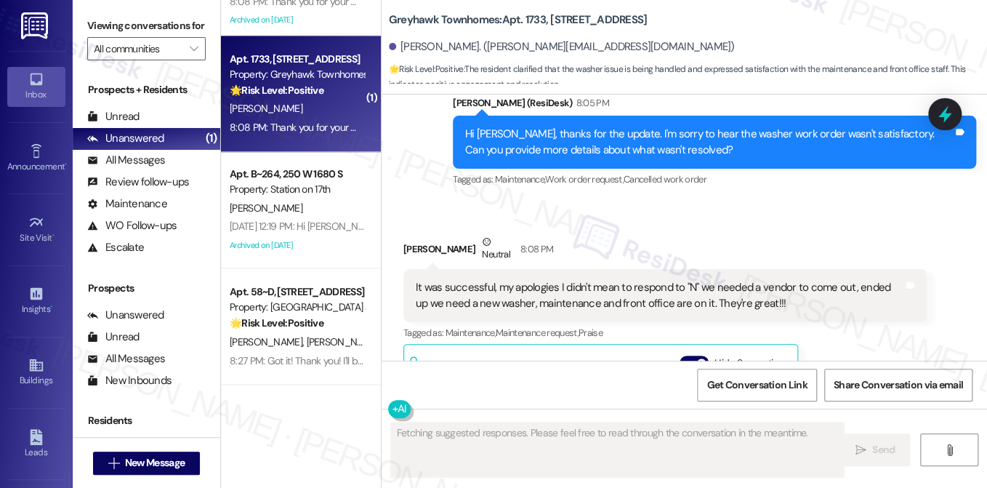
scroll to position [573, 0]
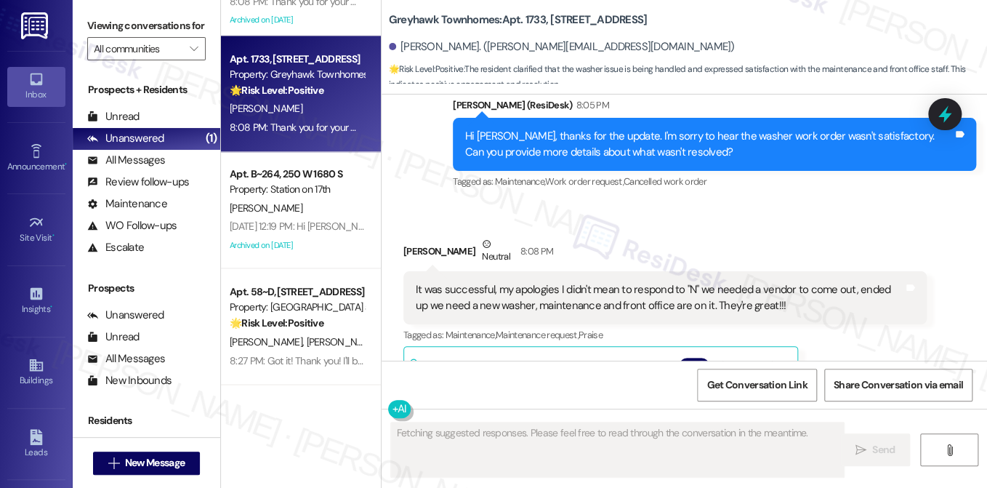
click at [474, 282] on div "It was successful, my apologies I didn't mean to respond to "N" we needed a ven…" at bounding box center [660, 297] width 488 height 31
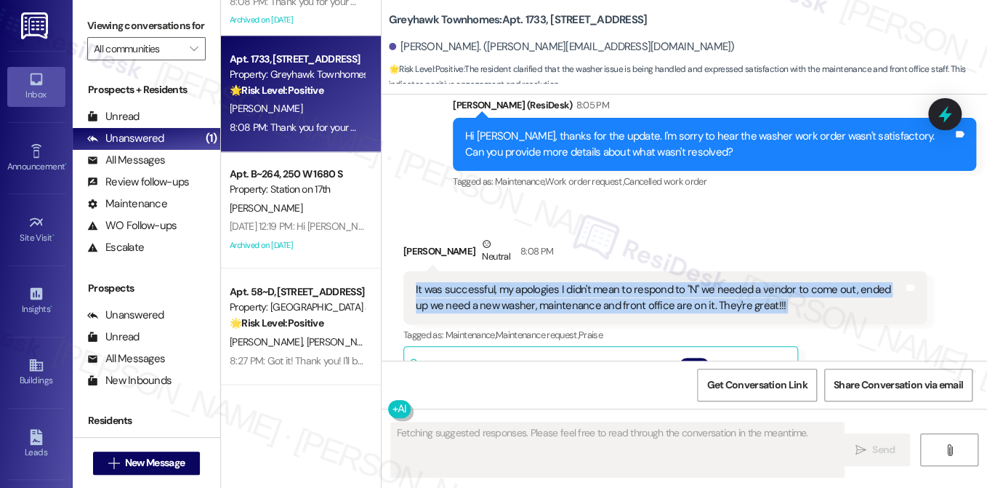
click at [474, 282] on div "It was successful, my apologies I didn't mean to respond to "N" we needed a ven…" at bounding box center [660, 297] width 488 height 31
click at [648, 271] on div "It was successful, my apologies I didn't mean to respond to "N" we needed a ven…" at bounding box center [664, 297] width 523 height 53
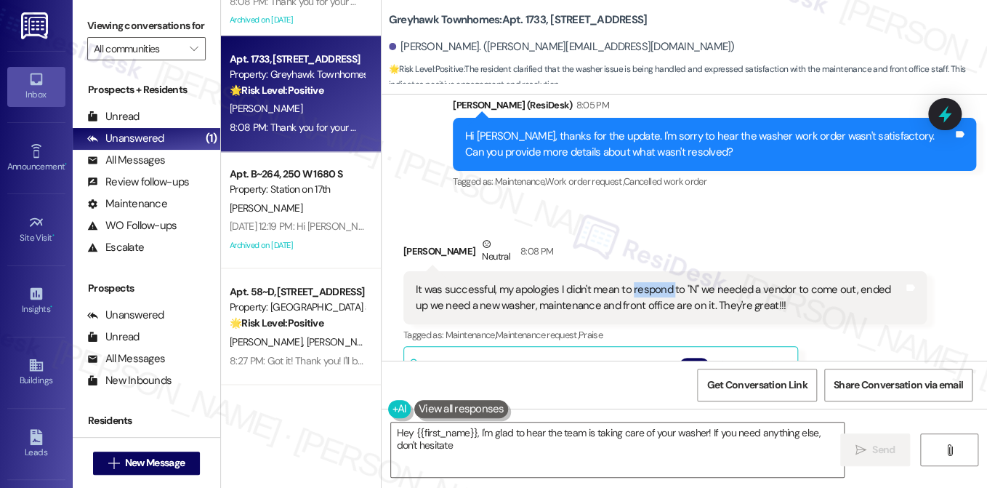
click at [648, 271] on div "It was successful, my apologies I didn't mean to respond to "N" we needed a ven…" at bounding box center [664, 297] width 523 height 53
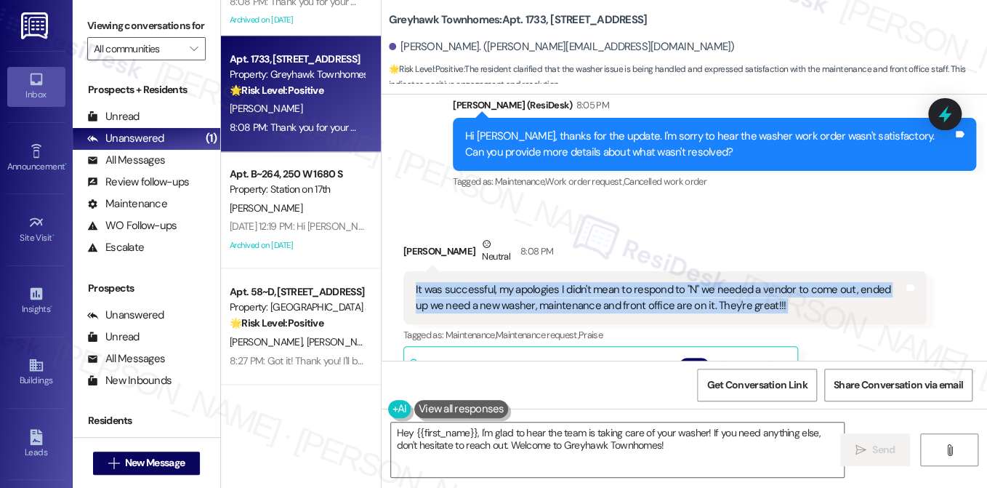
click at [648, 271] on div "It was successful, my apologies I didn't mean to respond to "N" we needed a ven…" at bounding box center [664, 297] width 523 height 53
click at [525, 282] on div "It was successful, my apologies I didn't mean to respond to "N" we needed a ven…" at bounding box center [660, 297] width 488 height 31
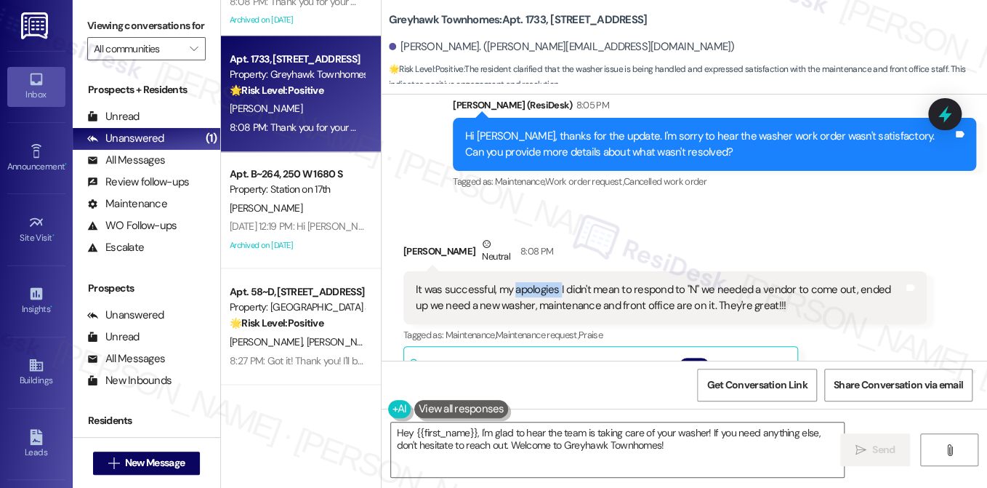
click at [525, 282] on div "It was successful, my apologies I didn't mean to respond to "N" we needed a ven…" at bounding box center [660, 297] width 488 height 31
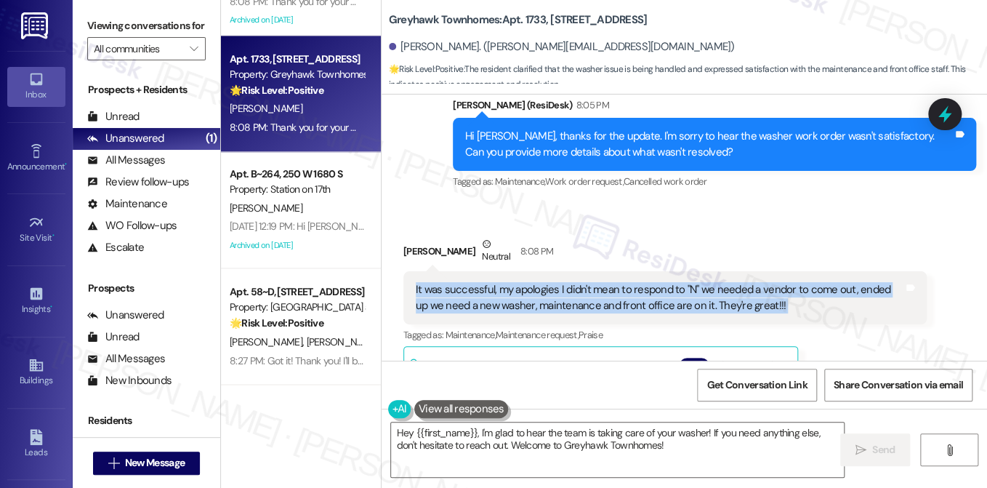
click at [525, 282] on div "It was successful, my apologies I didn't mean to respond to "N" we needed a ven…" at bounding box center [660, 297] width 488 height 31
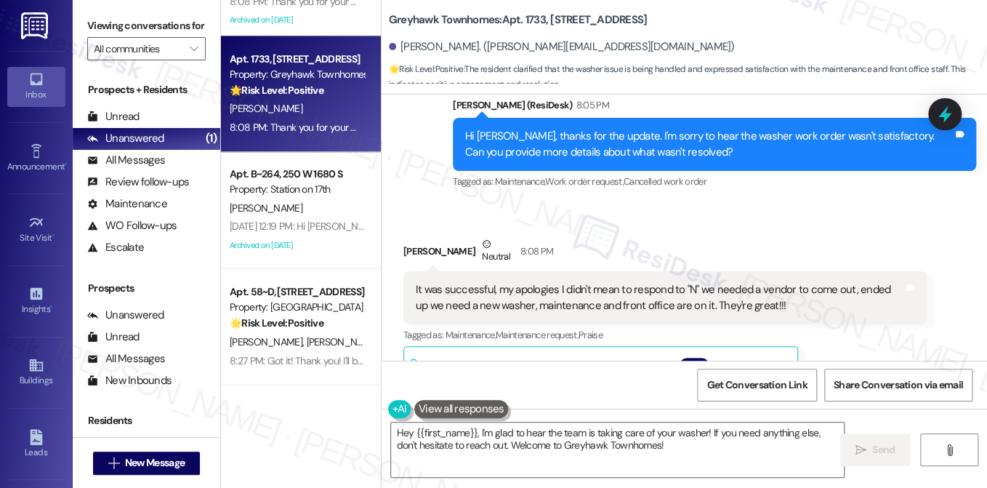
click at [697, 225] on div "Received via SMS [PERSON_NAME] Neutral 8:08 PM It was successful, my apologies …" at bounding box center [665, 410] width 545 height 370
click at [685, 282] on div "It was successful, my apologies I didn't mean to respond to "N" we needed a ven…" at bounding box center [660, 297] width 488 height 31
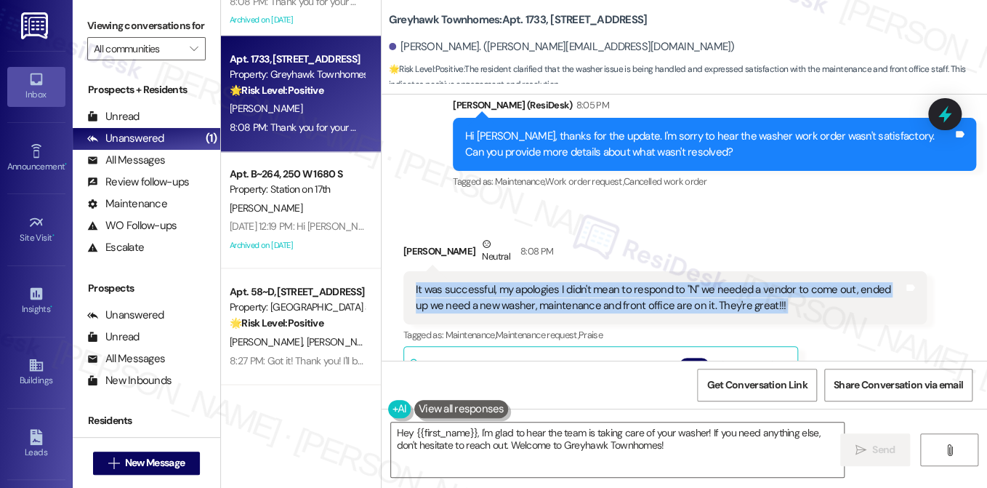
click at [685, 282] on div "It was successful, my apologies I didn't mean to respond to "N" we needed a ven…" at bounding box center [660, 297] width 488 height 31
click at [729, 282] on div "It was successful, my apologies I didn't mean to respond to "N" we needed a ven…" at bounding box center [660, 297] width 488 height 31
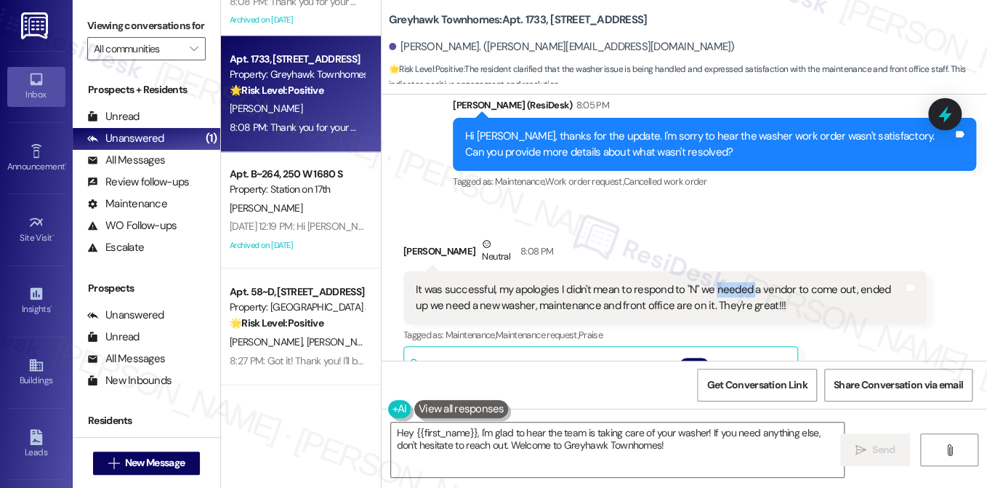
click at [729, 282] on div "It was successful, my apologies I didn't mean to respond to "N" we needed a ven…" at bounding box center [660, 297] width 488 height 31
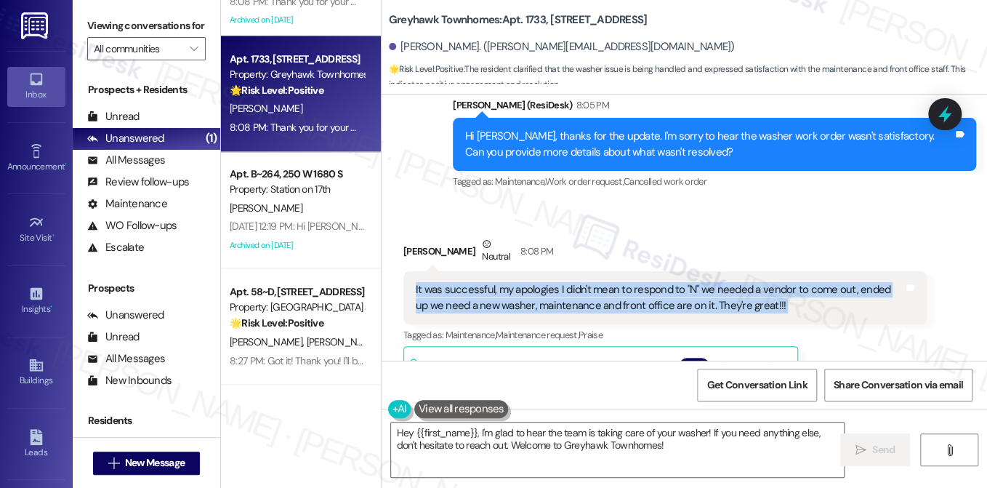
click at [729, 282] on div "It was successful, my apologies I didn't mean to respond to "N" we needed a ven…" at bounding box center [660, 297] width 488 height 31
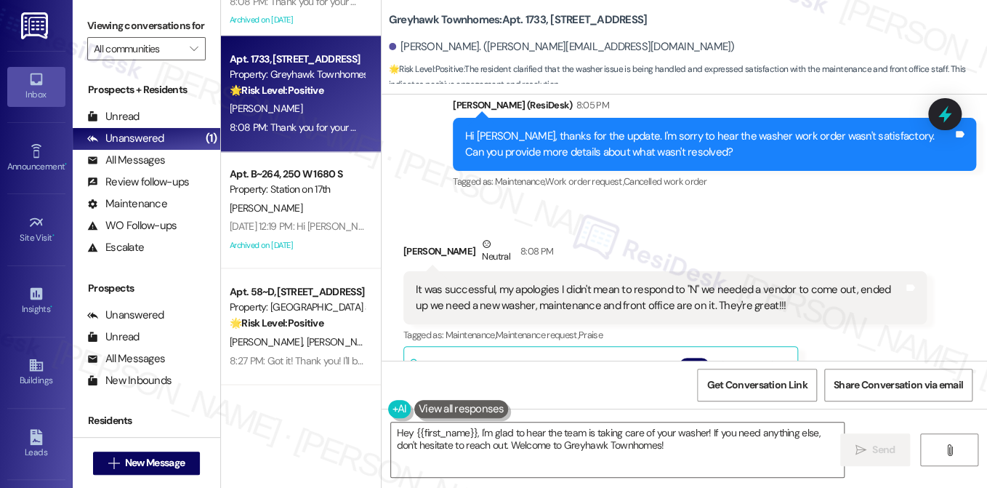
click at [778, 236] on div "[PERSON_NAME] Neutral 8:08 PM" at bounding box center [664, 254] width 523 height 36
click at [515, 282] on div "It was successful, my apologies I didn't mean to respond to "N" we needed a ven…" at bounding box center [660, 297] width 488 height 31
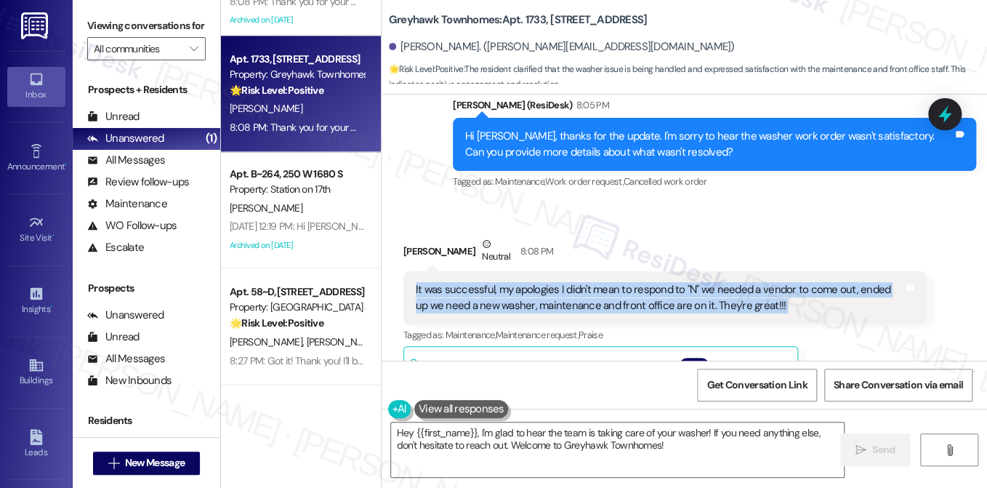
click at [515, 282] on div "It was successful, my apologies I didn't mean to respond to "N" we needed a ven…" at bounding box center [660, 297] width 488 height 31
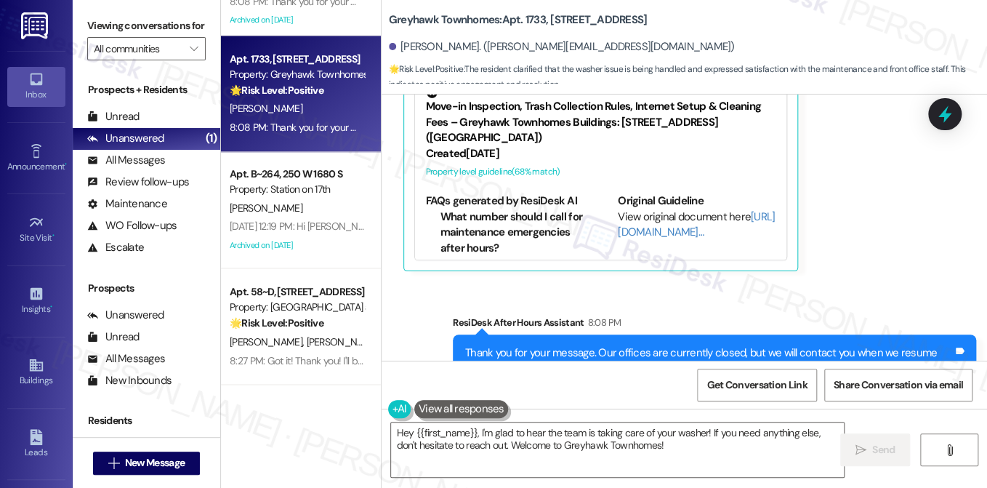
scroll to position [931, 0]
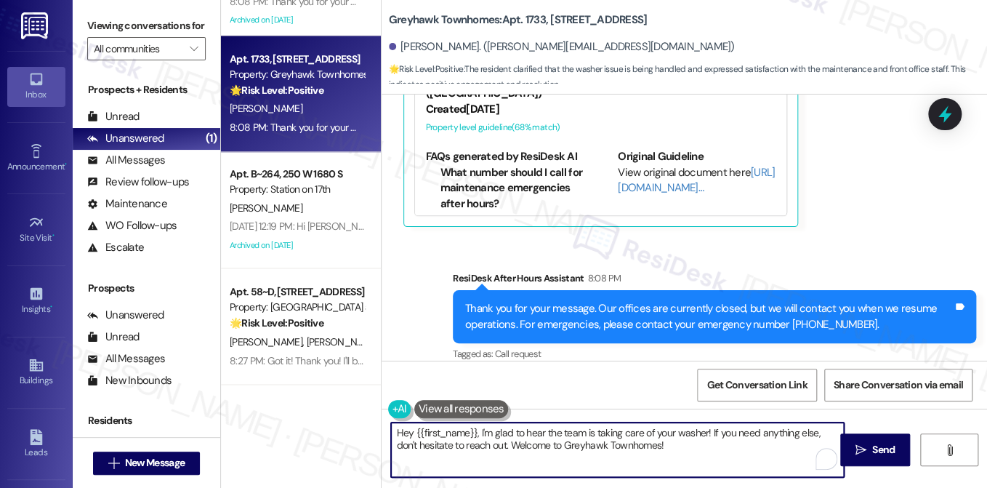
drag, startPoint x: 705, startPoint y: 434, endPoint x: 339, endPoint y: 428, distance: 366.4
click at [339, 428] on div "Apt. C~307, [STREET_ADDRESS] Property: Station at [GEOGRAPHIC_DATA][PERSON_NAME…" at bounding box center [604, 244] width 766 height 488
click at [498, 427] on textarea "Hey {{first_name}}, I'm glad to hear the team is taking care of your washer! If…" at bounding box center [617, 449] width 453 height 55
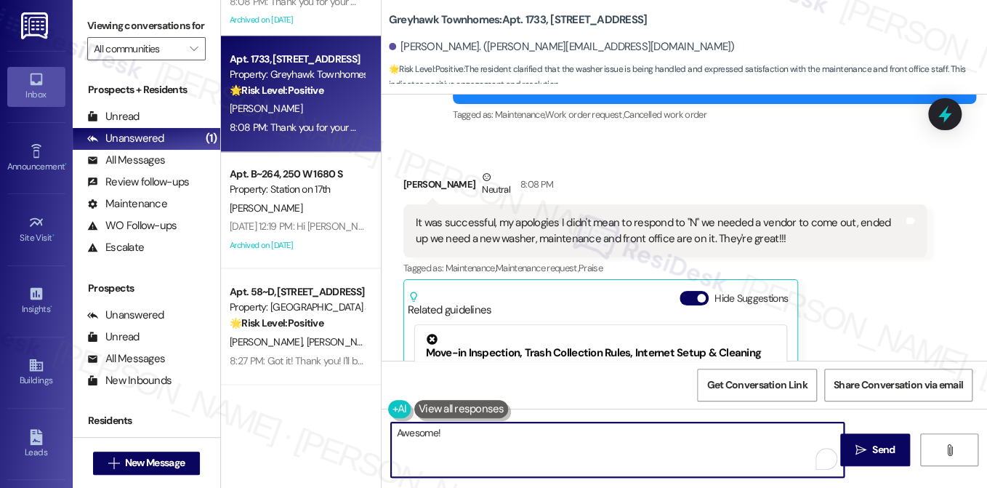
click at [587, 217] on div "It was successful, my apologies I didn't mean to respond to "N" we needed a ven…" at bounding box center [660, 230] width 488 height 31
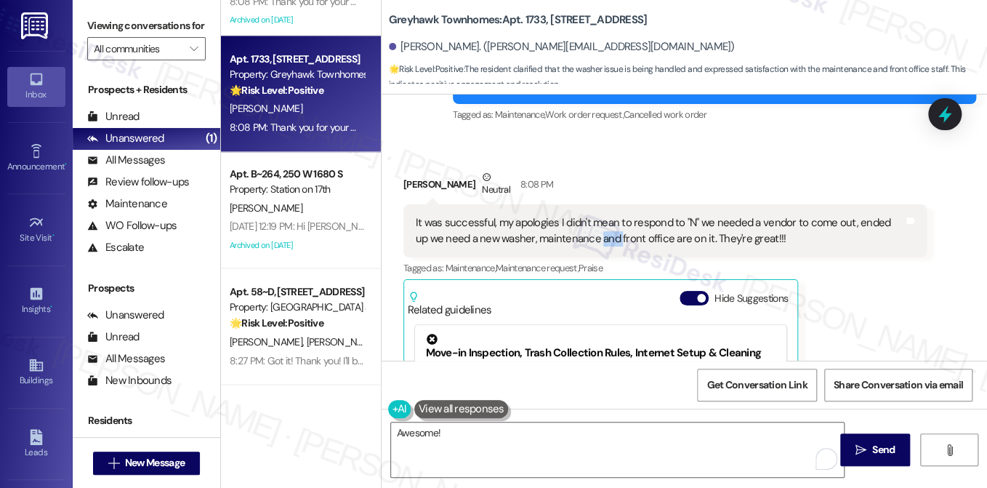
click at [587, 217] on div "It was successful, my apologies I didn't mean to respond to "N" we needed a ven…" at bounding box center [660, 230] width 488 height 31
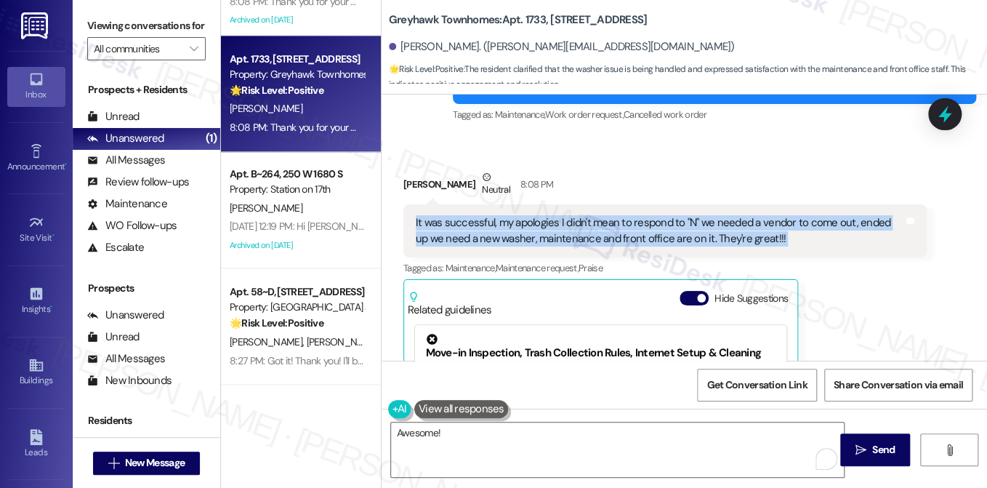
click at [587, 217] on div "It was successful, my apologies I didn't mean to respond to "N" we needed a ven…" at bounding box center [660, 230] width 488 height 31
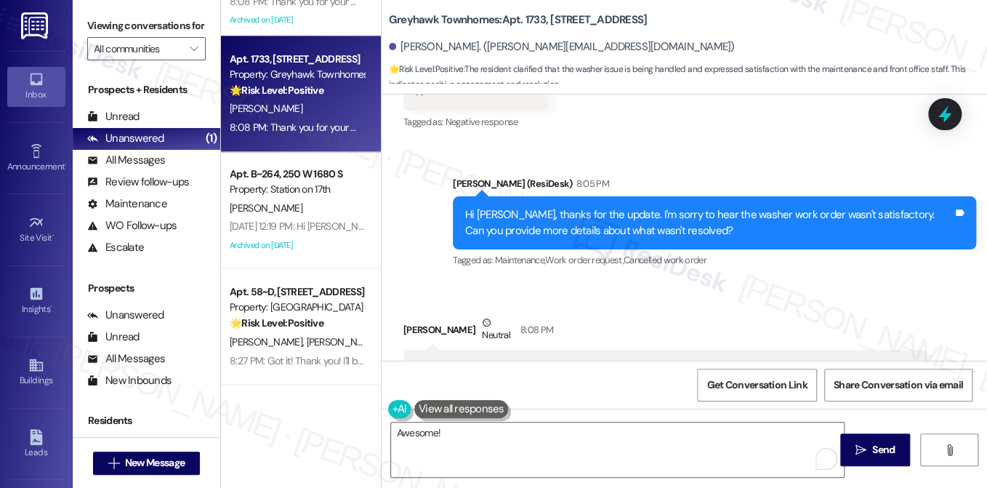
click at [590, 217] on div "Hi [PERSON_NAME], thanks for the update. I'm sorry to hear the washer work orde…" at bounding box center [709, 222] width 488 height 31
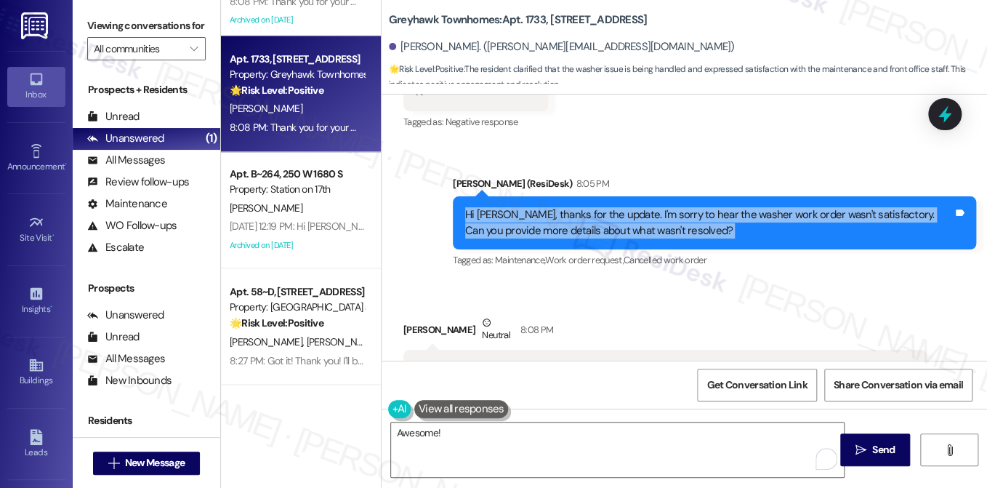
click at [590, 217] on div "Hi [PERSON_NAME], thanks for the update. I'm sorry to hear the washer work orde…" at bounding box center [709, 222] width 488 height 31
click at [591, 218] on div "Hi [PERSON_NAME], thanks for the update. I'm sorry to hear the washer work orde…" at bounding box center [709, 222] width 488 height 31
copy div "Hi [PERSON_NAME], thanks for the update. I'm sorry to hear the washer work orde…"
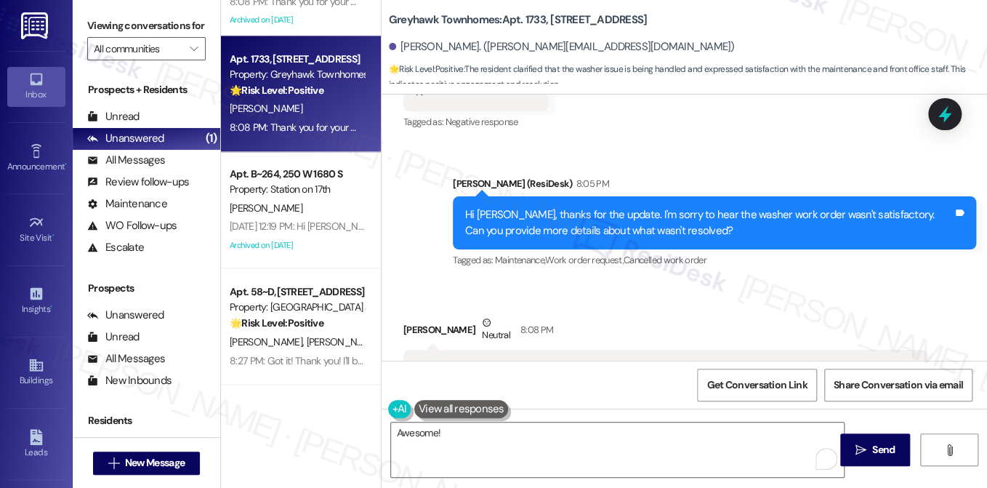
click at [111, 31] on label "Viewing conversations for" at bounding box center [146, 26] width 118 height 23
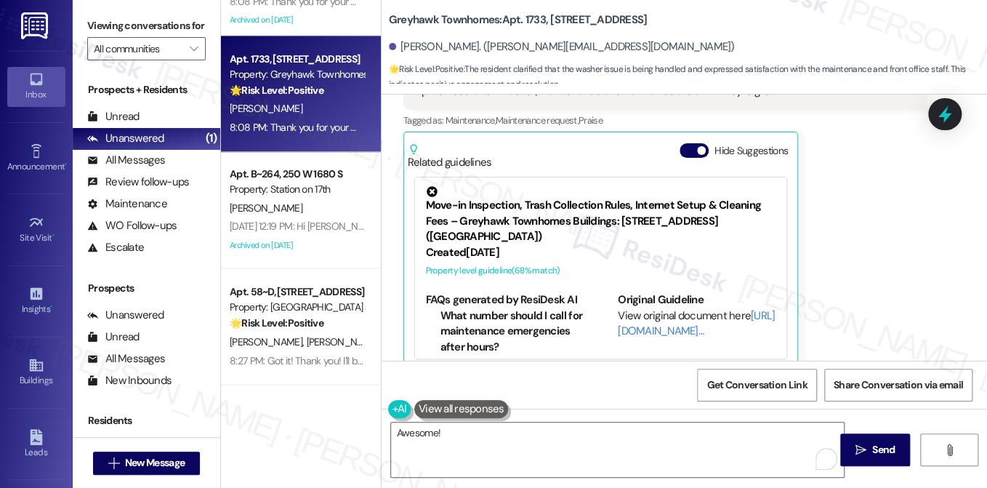
scroll to position [712, 0]
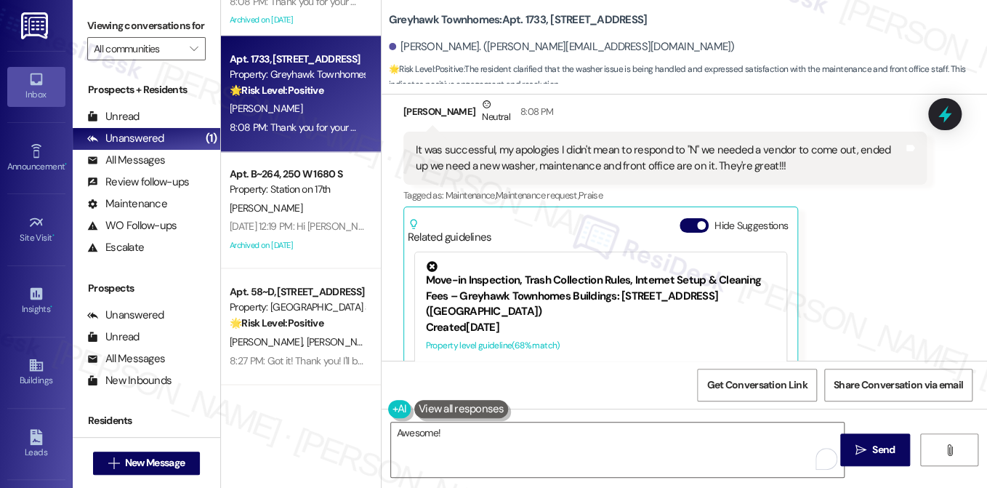
click at [552, 153] on div "It was successful, my apologies I didn't mean to respond to "N" we needed a ven…" at bounding box center [660, 157] width 488 height 31
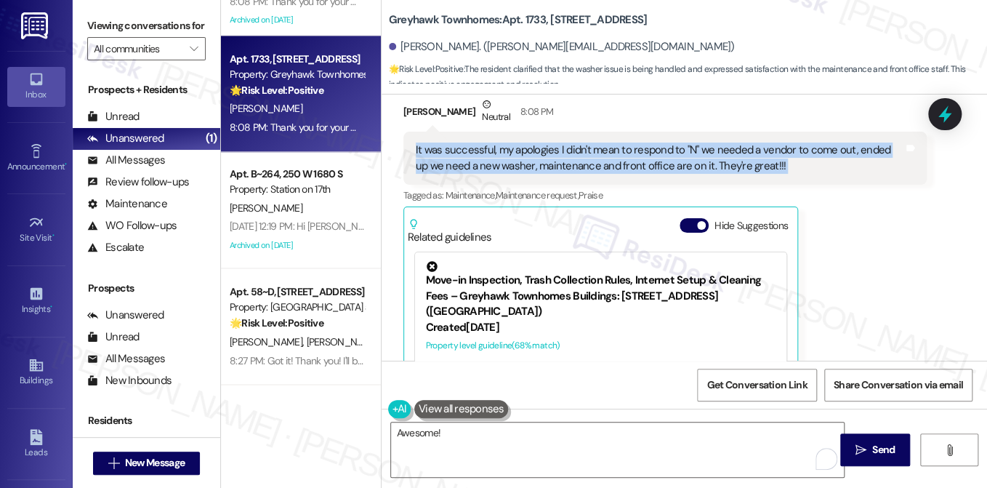
click at [552, 153] on div "It was successful, my apologies I didn't mean to respond to "N" we needed a ven…" at bounding box center [660, 157] width 488 height 31
copy div "It was successful, my apologies I didn't mean to respond to "N" we needed a ven…"
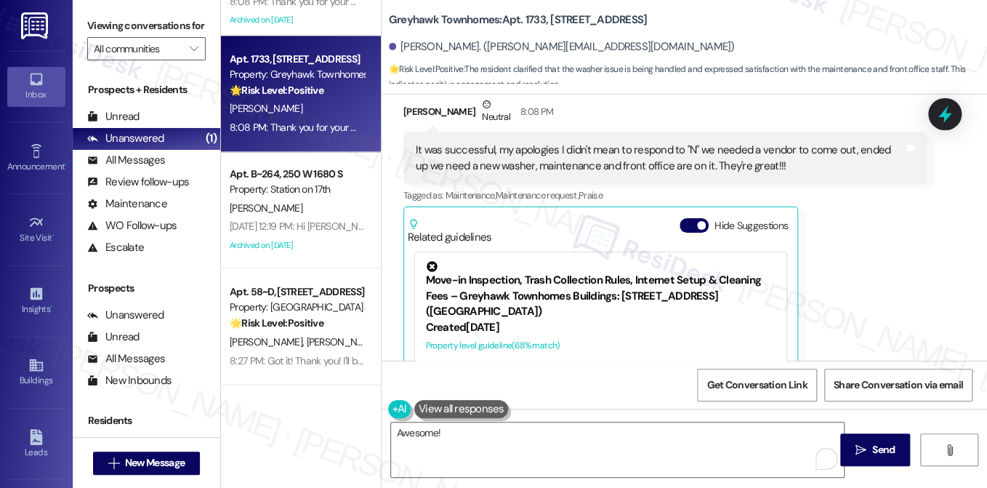
click at [173, 33] on label "Viewing conversations for" at bounding box center [146, 26] width 118 height 23
click at [141, 37] on label "Viewing conversations for" at bounding box center [146, 26] width 118 height 23
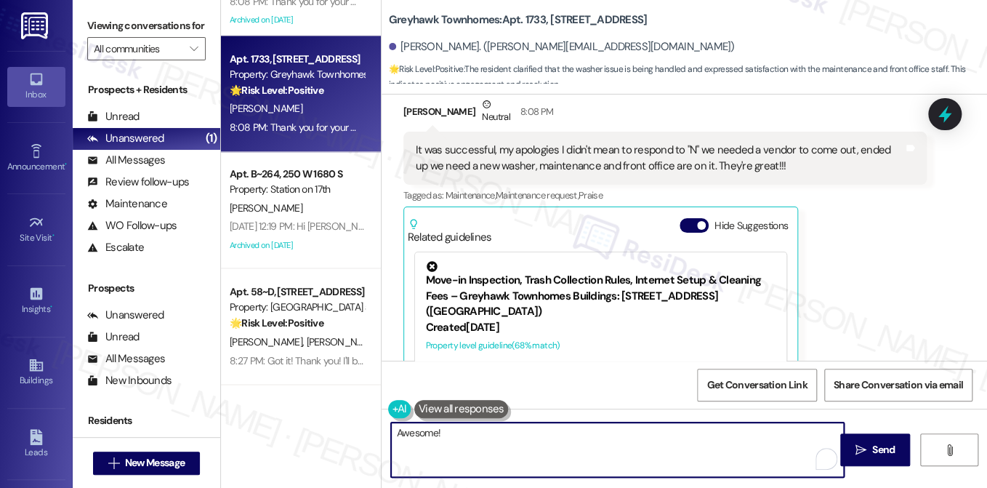
click at [564, 454] on textarea "Awesome!" at bounding box center [617, 449] width 453 height 55
paste textarea "That’s awesome to hear, [PERSON_NAME]! Thank you! If you don’t mind, would you …"
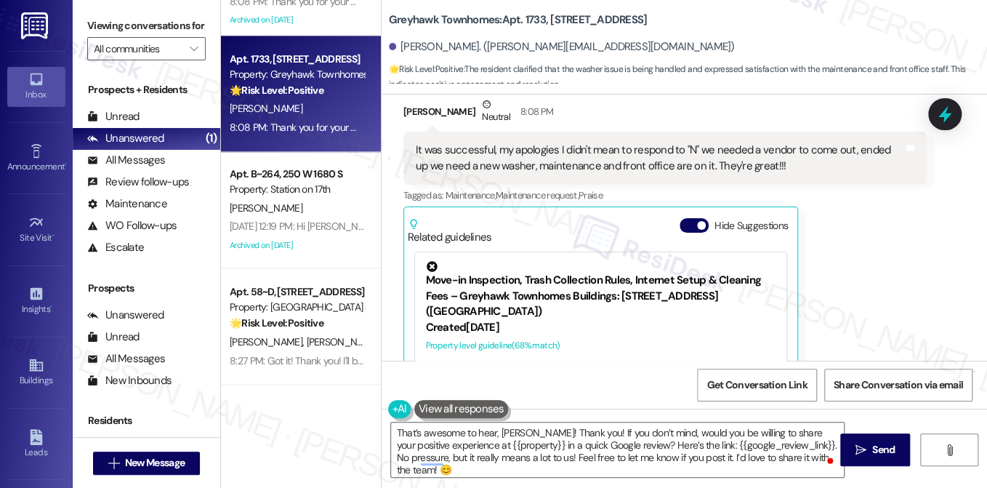
click at [142, 21] on label "Viewing conversations for" at bounding box center [146, 26] width 118 height 23
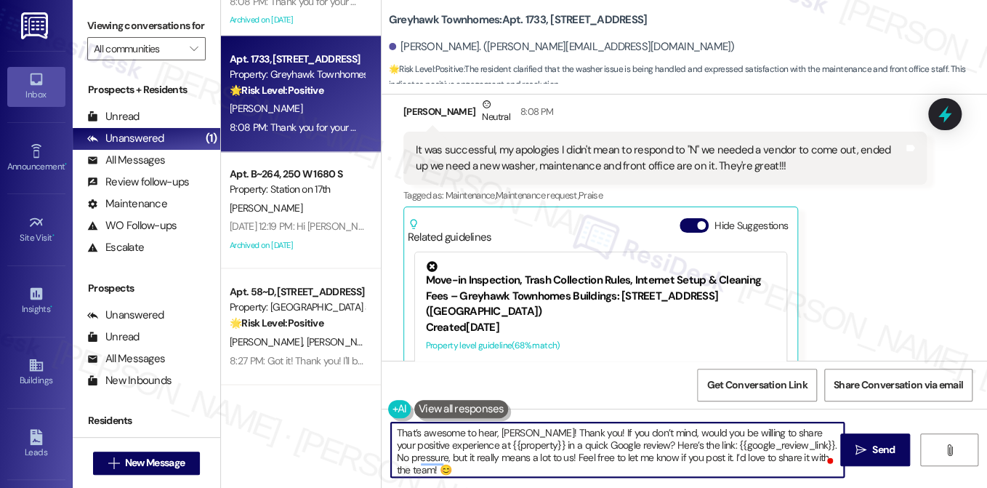
click at [395, 432] on textarea "That’s awesome to hear, [PERSON_NAME]! Thank you! If you don’t mind, would you …" at bounding box center [617, 449] width 453 height 55
paste textarea "No problem at all, [PERSON_NAME]! 😊 I’m glad to hear the team’s on it and that …"
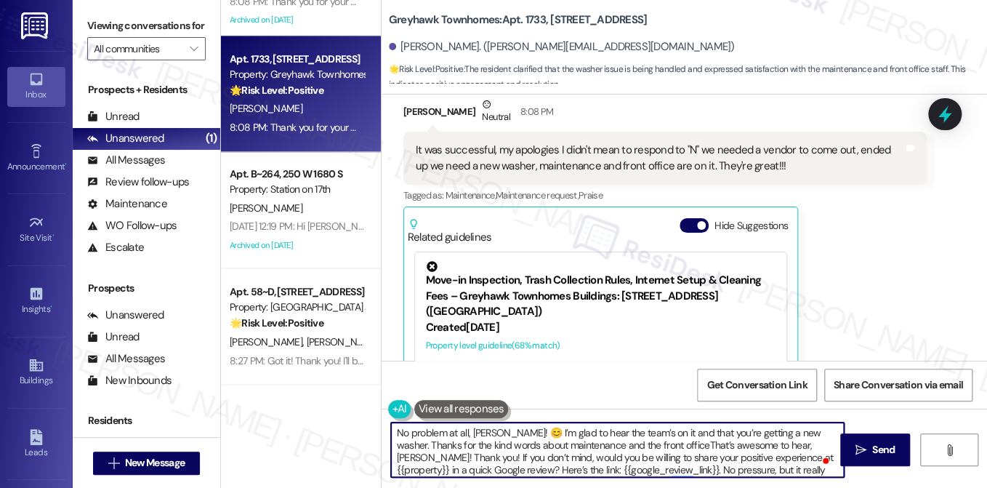
scroll to position [640, 0]
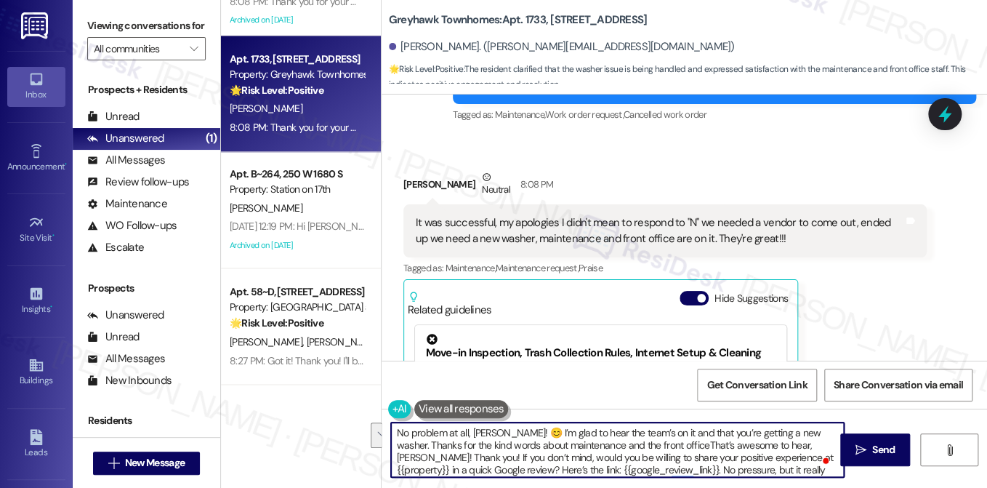
drag, startPoint x: 817, startPoint y: 443, endPoint x: 798, endPoint y: 425, distance: 26.2
click at [798, 426] on textarea "No problem at all, [PERSON_NAME]! 😊 I’m glad to hear the team’s on it and that …" at bounding box center [617, 449] width 453 height 55
click at [587, 452] on textarea "No problem at all, [PERSON_NAME]! 😊 I’m glad to hear the team’s on it and that …" at bounding box center [617, 449] width 453 height 55
drag, startPoint x: 640, startPoint y: 444, endPoint x: 820, endPoint y: 441, distance: 179.6
click at [820, 441] on textarea "No problem at all, [PERSON_NAME]! 😊 I’m glad to hear the team’s on it and that …" at bounding box center [617, 449] width 453 height 55
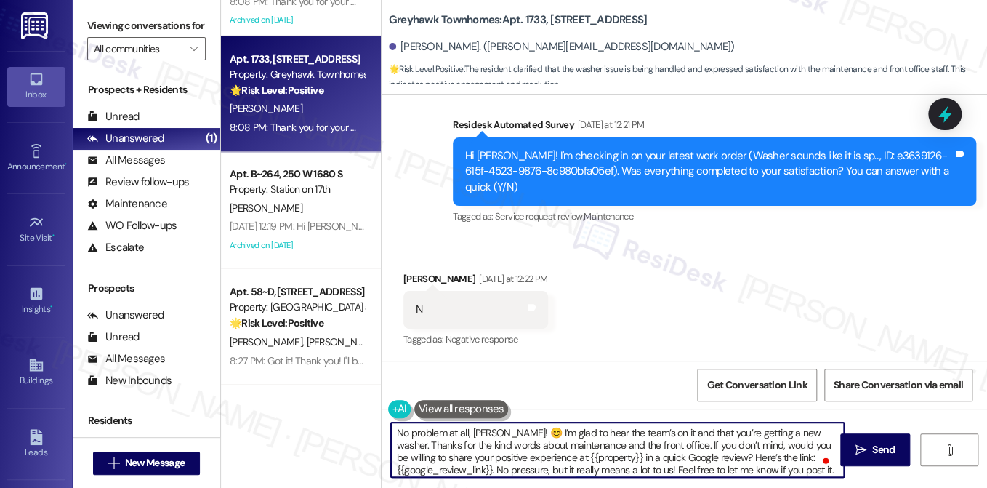
scroll to position [276, 0]
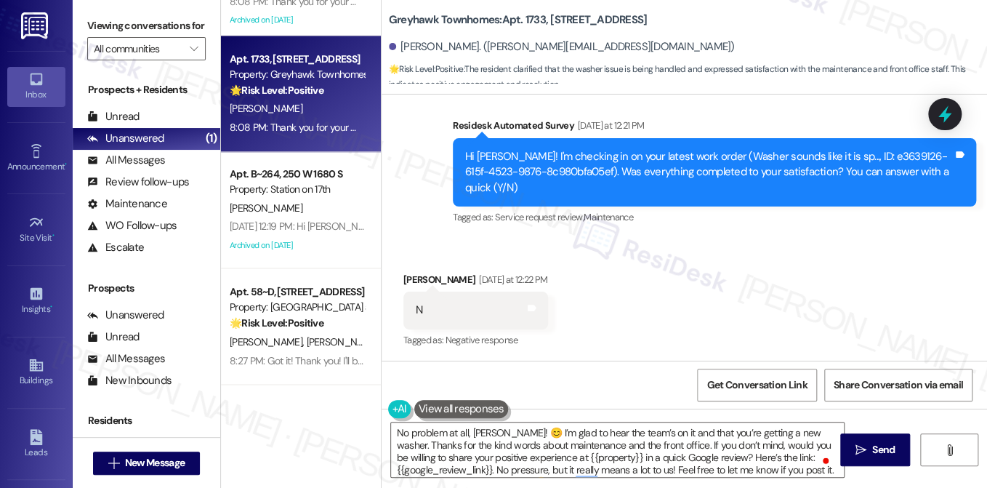
drag, startPoint x: 105, startPoint y: 16, endPoint x: 113, endPoint y: 16, distance: 8.7
click at [105, 16] on label "Viewing conversations for" at bounding box center [146, 26] width 118 height 23
click at [762, 437] on textarea "No problem at all, [PERSON_NAME]! 😊 I’m glad to hear the team’s on it and that …" at bounding box center [617, 449] width 453 height 55
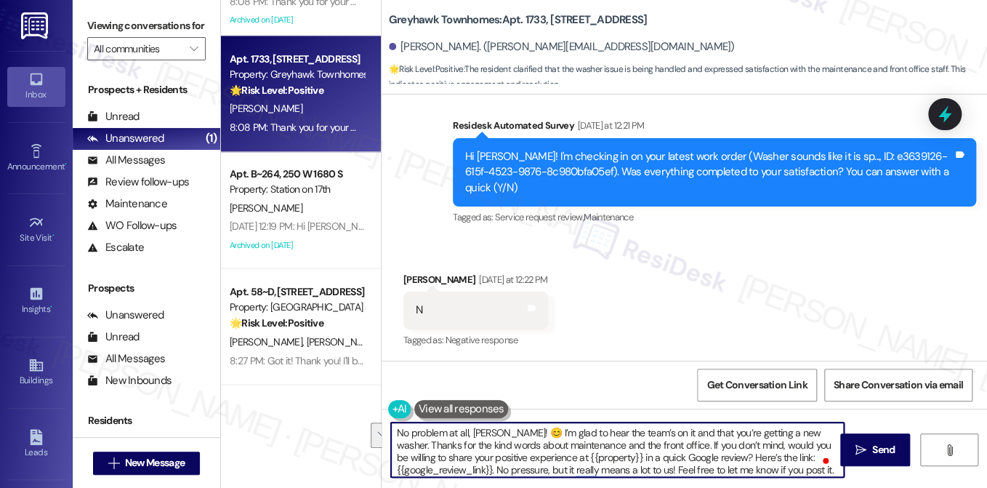
drag, startPoint x: 798, startPoint y: 431, endPoint x: 800, endPoint y: 450, distance: 19.0
click at [800, 450] on textarea "No problem at all, [PERSON_NAME]! 😊 I’m glad to hear the team’s on it and that …" at bounding box center [617, 449] width 453 height 55
click at [776, 455] on textarea "No problem at all, [PERSON_NAME]! 😊 I’m glad to hear the team’s on it and that …" at bounding box center [617, 449] width 453 height 55
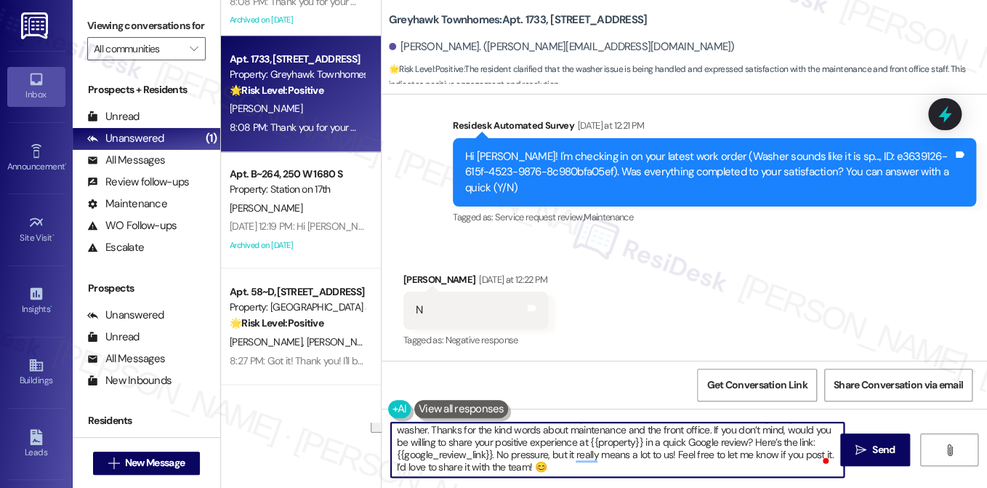
scroll to position [0, 0]
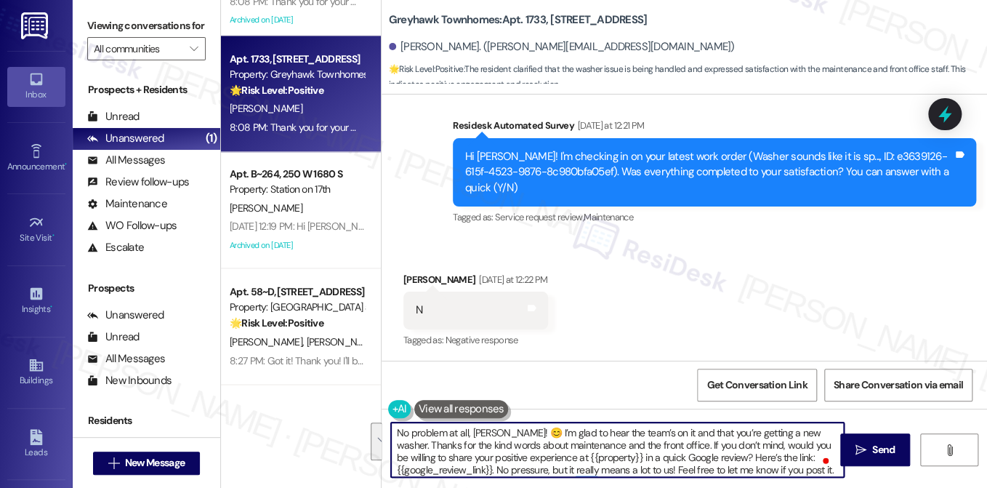
drag, startPoint x: 833, startPoint y: 470, endPoint x: 642, endPoint y: 443, distance: 193.1
click at [642, 443] on textarea "No problem at all, [PERSON_NAME]! 😊 I’m glad to hear the team’s on it and that …" at bounding box center [617, 449] width 453 height 55
paste textarea "I may also ask....has {{property}} been living up to your expectations so far?"
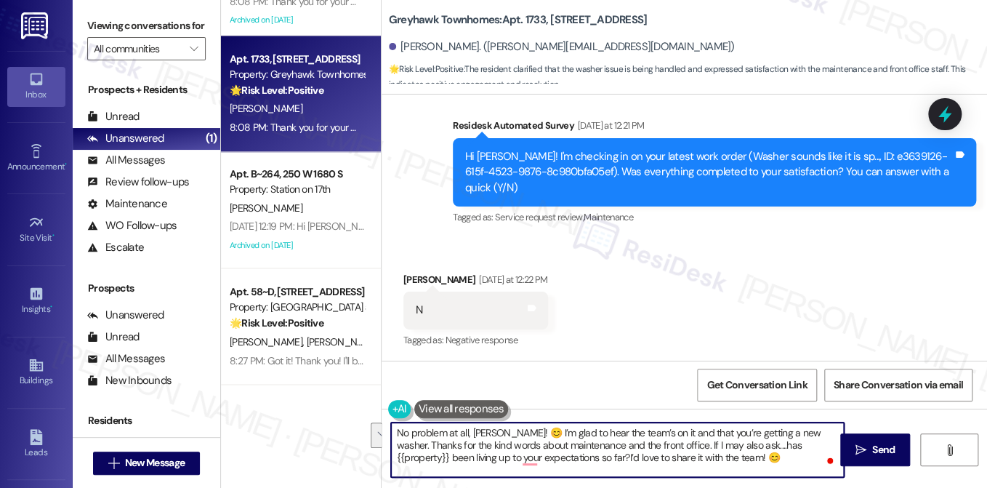
drag, startPoint x: 639, startPoint y: 447, endPoint x: 795, endPoint y: 430, distance: 156.5
click at [795, 430] on textarea "No problem at all, [PERSON_NAME]! 😊 I’m glad to hear the team’s on it and that …" at bounding box center [617, 449] width 453 height 55
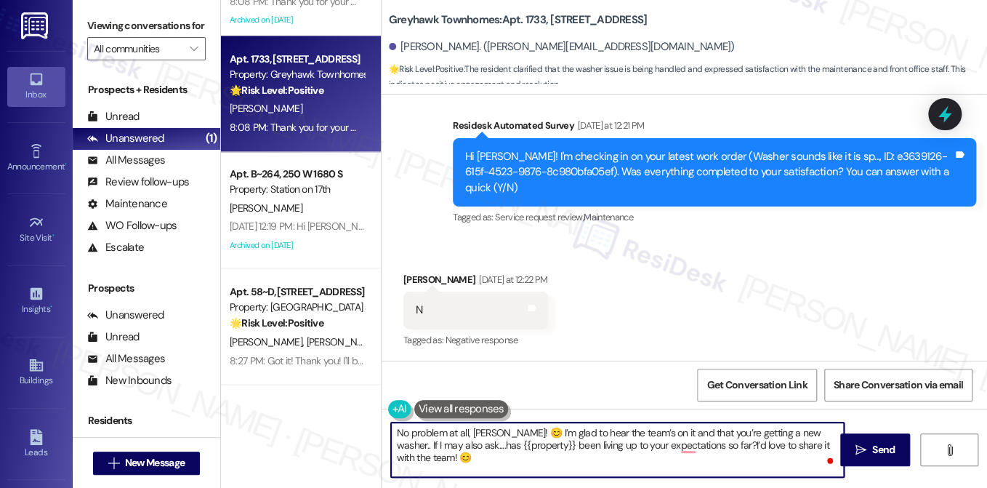
drag, startPoint x: 501, startPoint y: 427, endPoint x: 509, endPoint y: 427, distance: 8.0
click at [501, 427] on textarea "No problem at all, [PERSON_NAME]! 😊 I’m glad to hear the team’s on it and that …" at bounding box center [617, 449] width 453 height 55
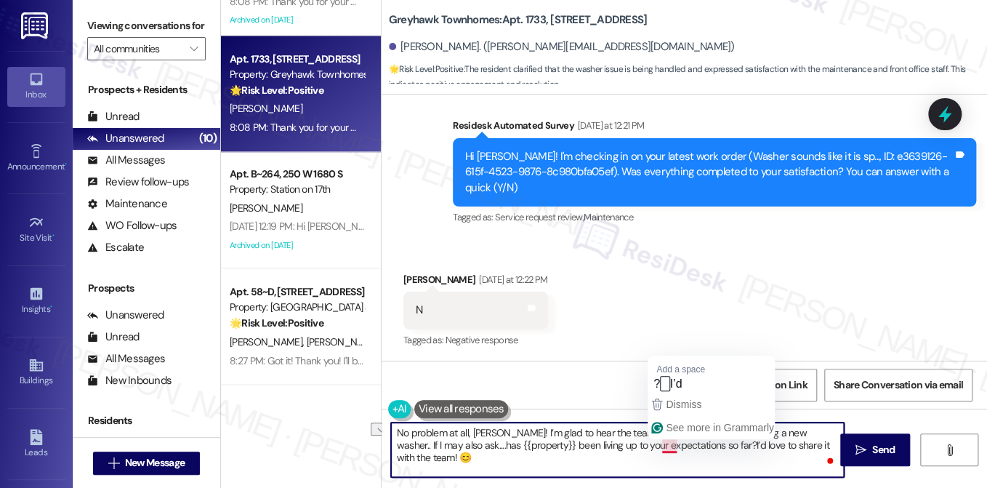
drag, startPoint x: 802, startPoint y: 447, endPoint x: 669, endPoint y: 446, distance: 133.0
click at [666, 447] on textarea "No problem at all, [PERSON_NAME]! I’m glad to hear the team’s on it and that yo…" at bounding box center [617, 449] width 453 height 55
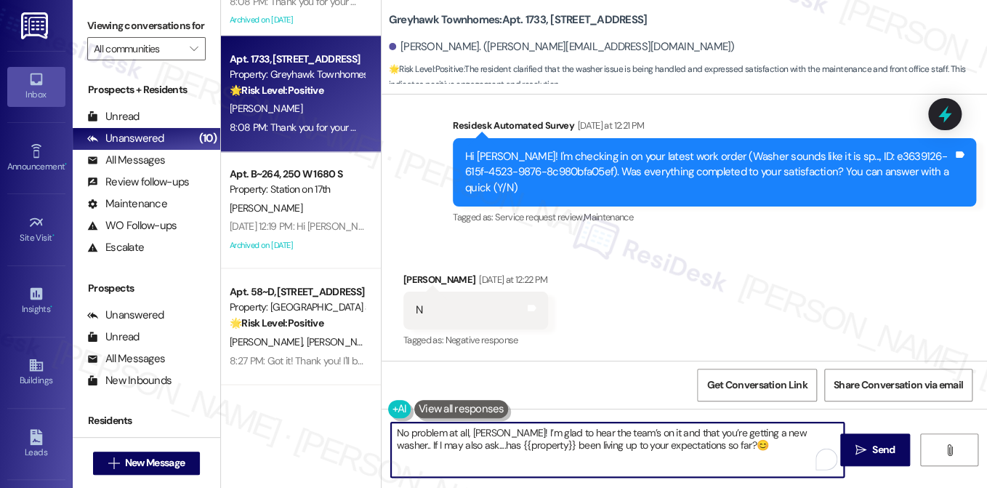
click at [689, 447] on textarea "No problem at all, [PERSON_NAME]! I’m glad to hear the team’s on it and that yo…" at bounding box center [617, 449] width 453 height 55
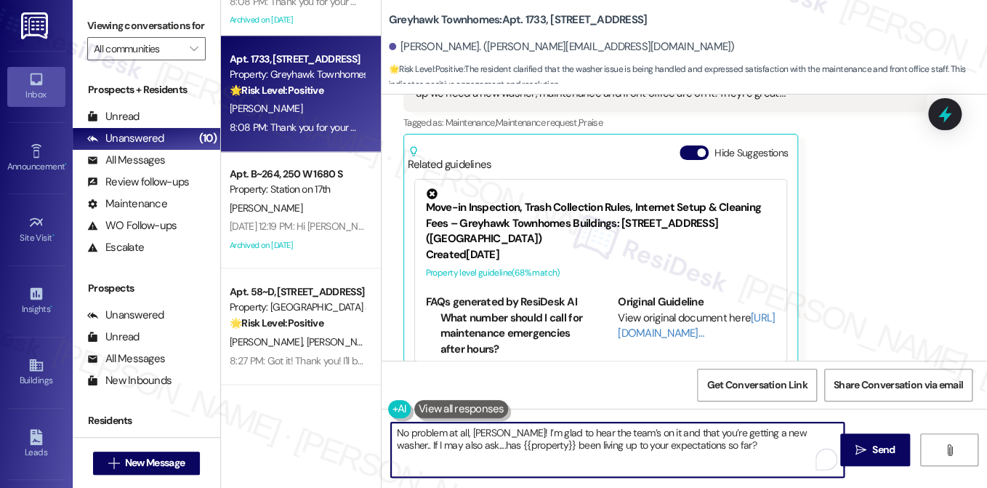
scroll to position [931, 0]
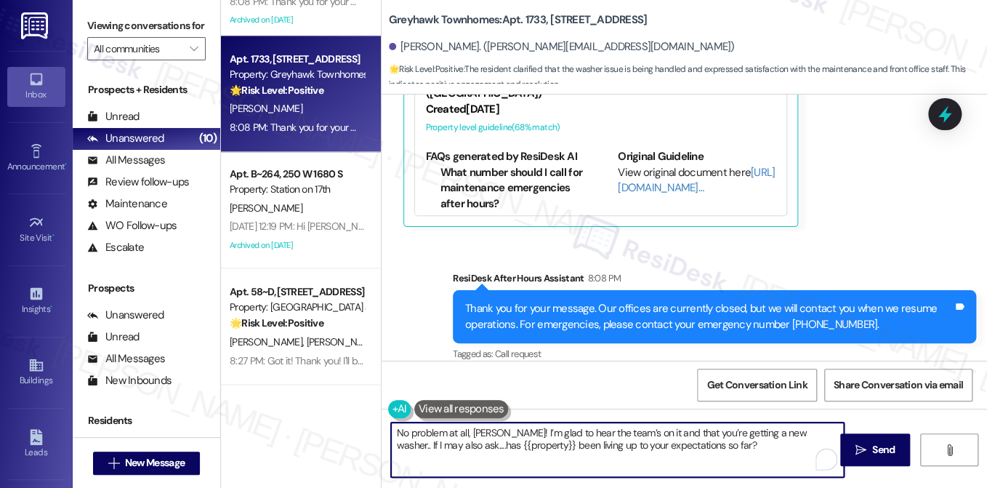
click at [780, 433] on textarea "No problem at all, [PERSON_NAME]! I’m glad to hear the team’s on it and that yo…" at bounding box center [617, 449] width 453 height 55
click at [681, 433] on textarea "No problem at all, [PERSON_NAME]! I’m glad to hear the team’s on it and that yo…" at bounding box center [617, 449] width 453 height 55
click at [680, 446] on textarea "No problem at all, [PERSON_NAME]! I’m glad to hear the team’s on it and that yo…" at bounding box center [617, 449] width 453 height 55
type textarea "No problem at all, [PERSON_NAME]! I’m glad to hear the team’s on it and that yo…"
click at [875, 442] on span "Send" at bounding box center [883, 449] width 23 height 15
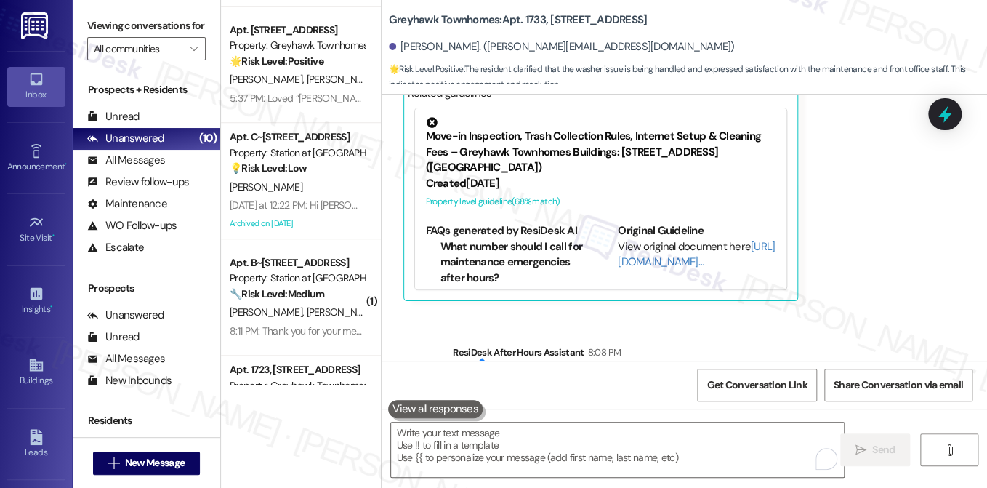
scroll to position [791, 0]
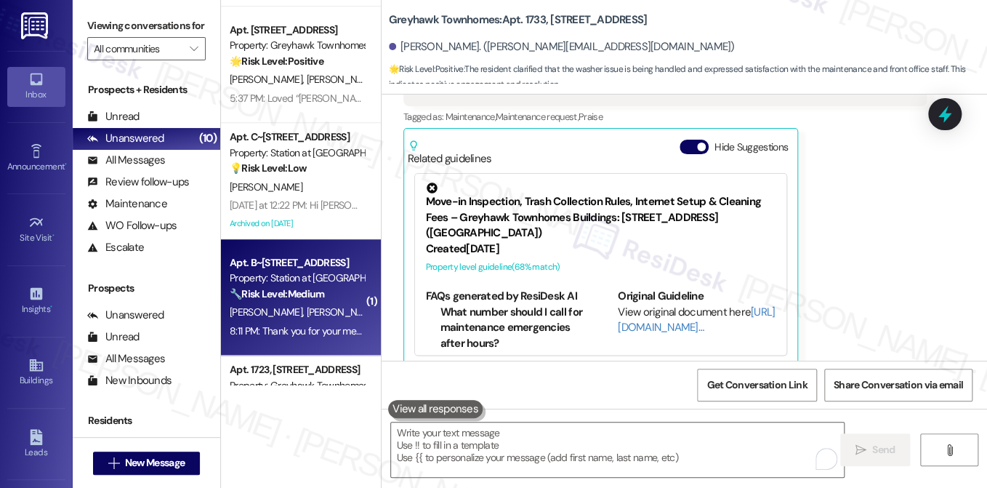
click at [338, 278] on div "Property: Station at [GEOGRAPHIC_DATA][PERSON_NAME]" at bounding box center [297, 277] width 134 height 15
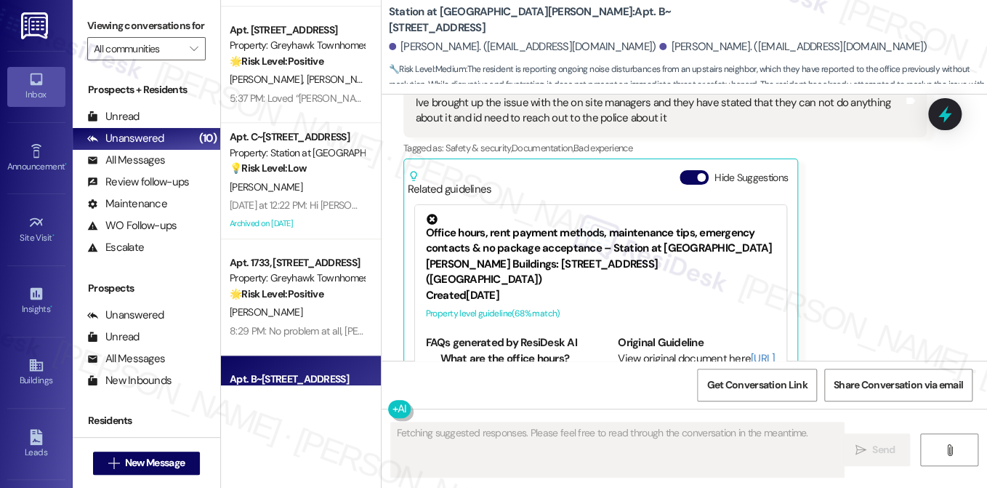
scroll to position [2245, 0]
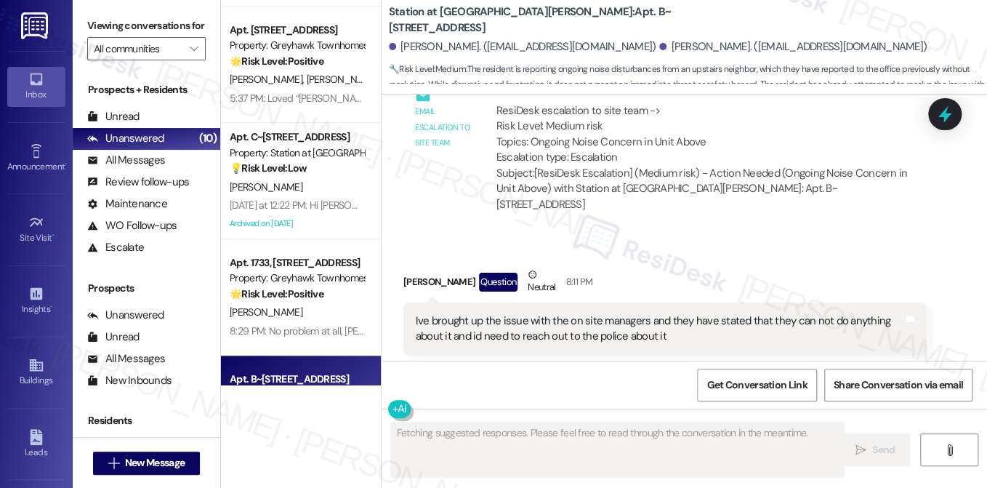
click at [537, 313] on div "Ive brought up the issue with the on site managers and they have stated that th…" at bounding box center [660, 328] width 488 height 31
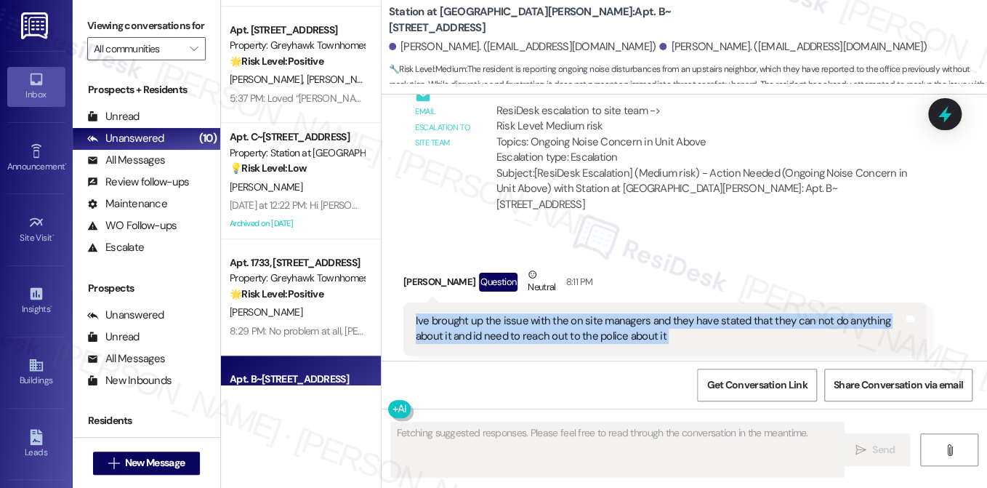
click at [537, 313] on div "Ive brought up the issue with the on site managers and they have stated that th…" at bounding box center [660, 328] width 488 height 31
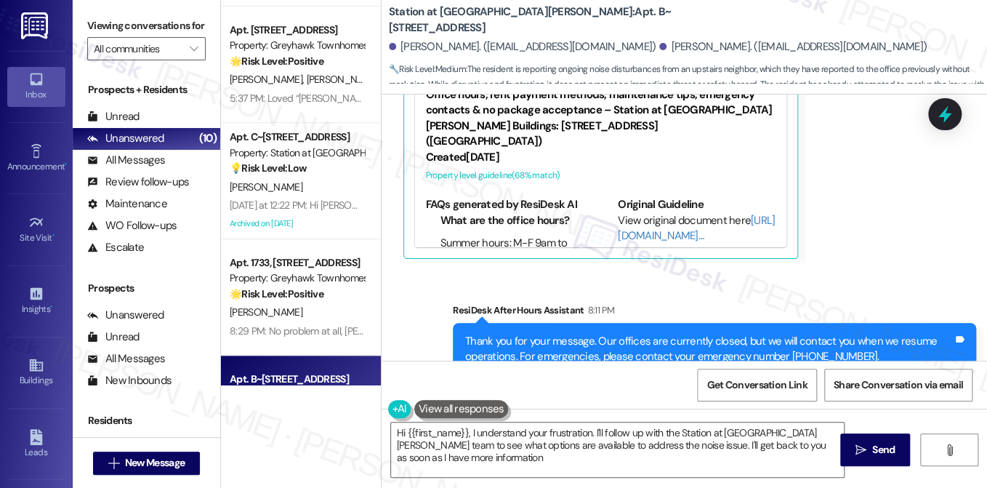
type textarea "Hi {{first_name}}, I understand your frustration. I'll follow up with the Stati…"
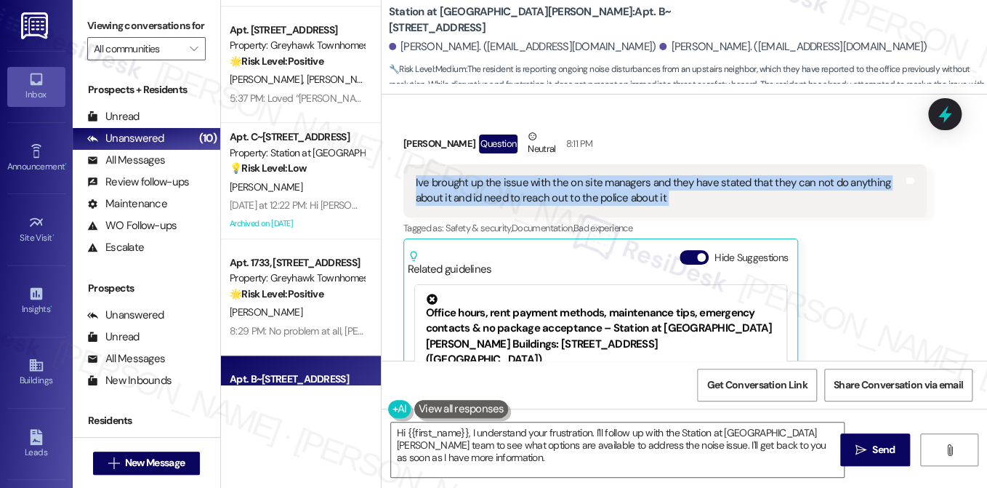
scroll to position [2238, 0]
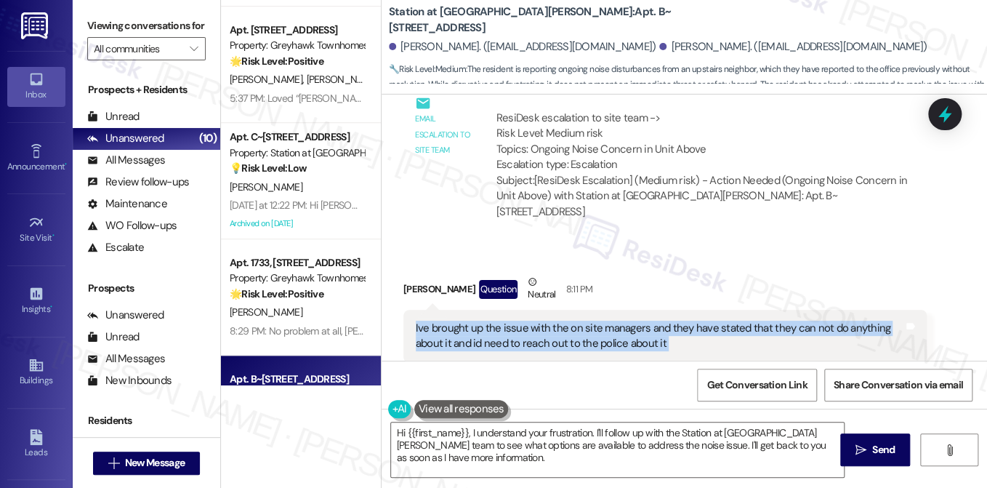
click at [688, 321] on div "Ive brought up the issue with the on site managers and they have stated that th…" at bounding box center [660, 336] width 488 height 31
click at [546, 321] on div "Ive brought up the issue with the on site managers and they have stated that th…" at bounding box center [660, 336] width 488 height 31
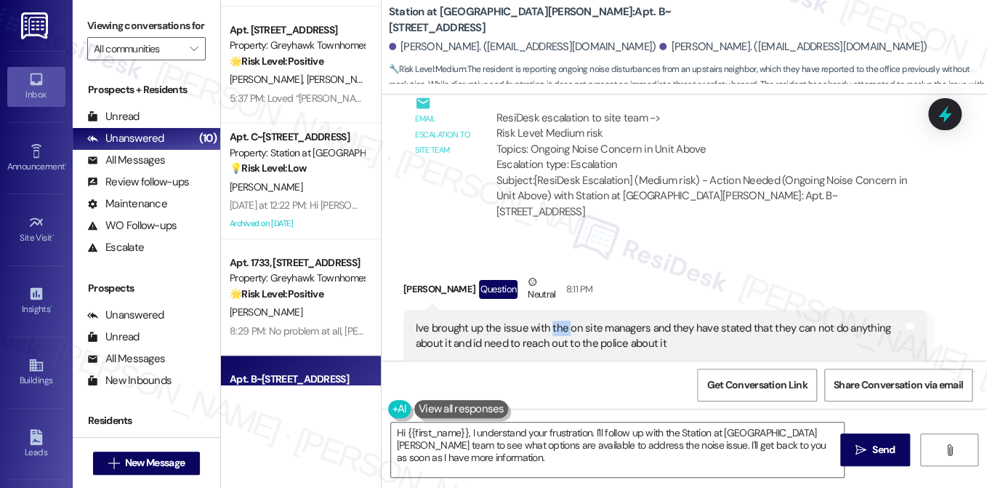
click at [546, 321] on div "Ive brought up the issue with the on site managers and they have stated that th…" at bounding box center [660, 336] width 488 height 31
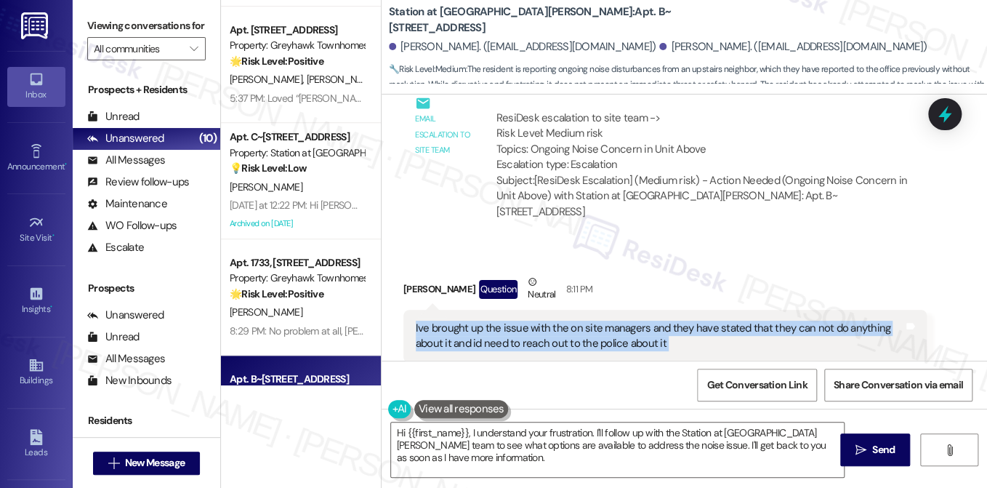
click at [546, 321] on div "Ive brought up the issue with the on site managers and they have stated that th…" at bounding box center [660, 336] width 488 height 31
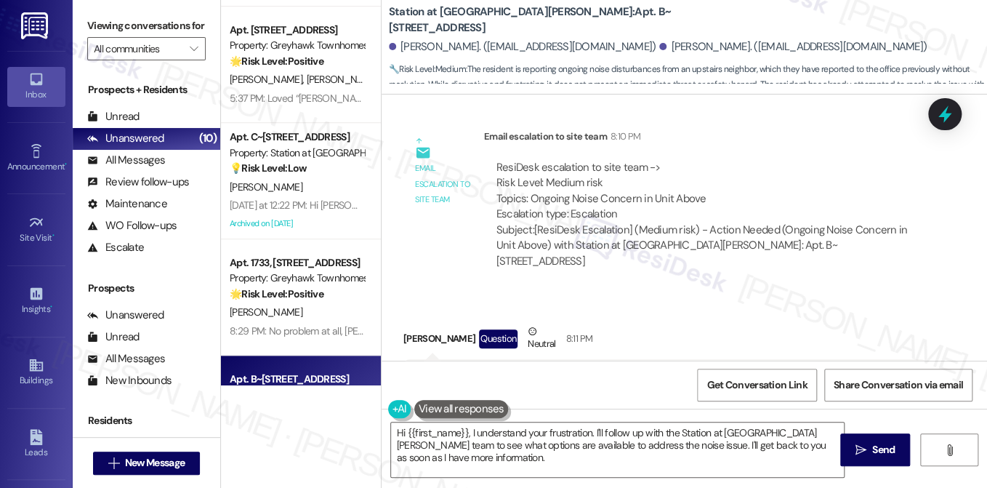
scroll to position [2165, 0]
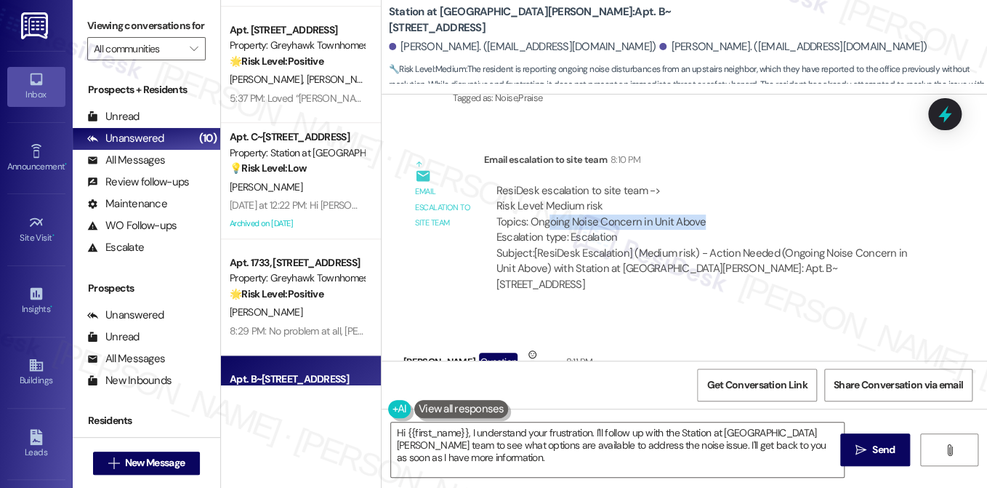
drag, startPoint x: 546, startPoint y: 192, endPoint x: 695, endPoint y: 190, distance: 149.0
click at [695, 190] on div "ResiDesk escalation to site team -> Risk Level: Medium risk Topics: Ongoing Noi…" at bounding box center [706, 214] width 418 height 63
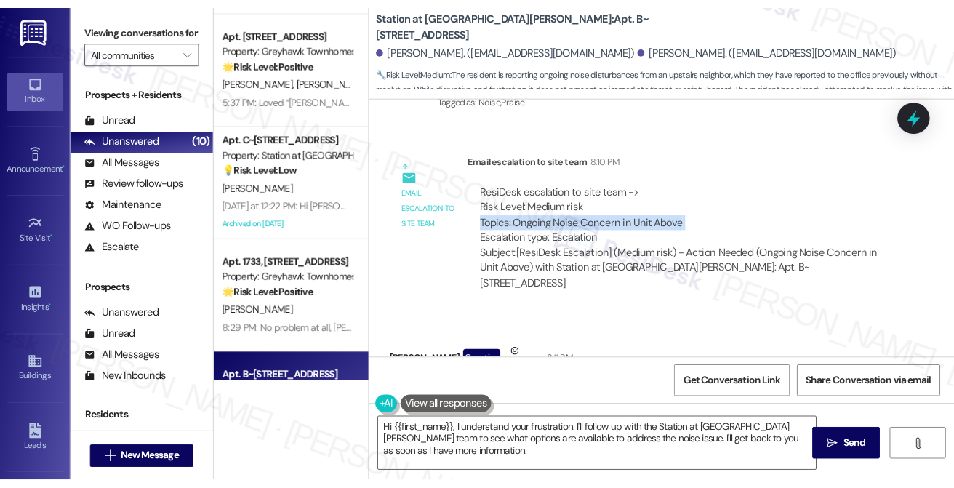
scroll to position [2310, 0]
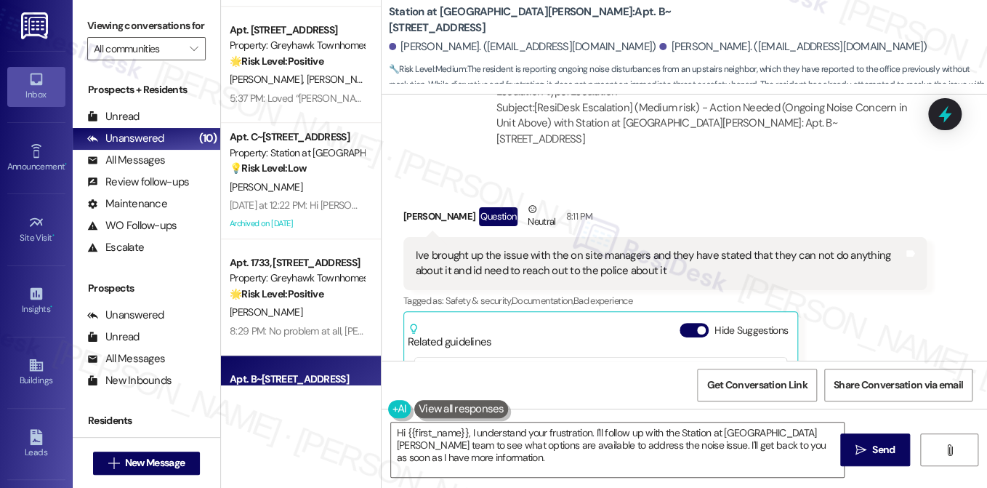
click at [467, 237] on div "Ive brought up the issue with the on site managers and they have stated that th…" at bounding box center [664, 263] width 523 height 53
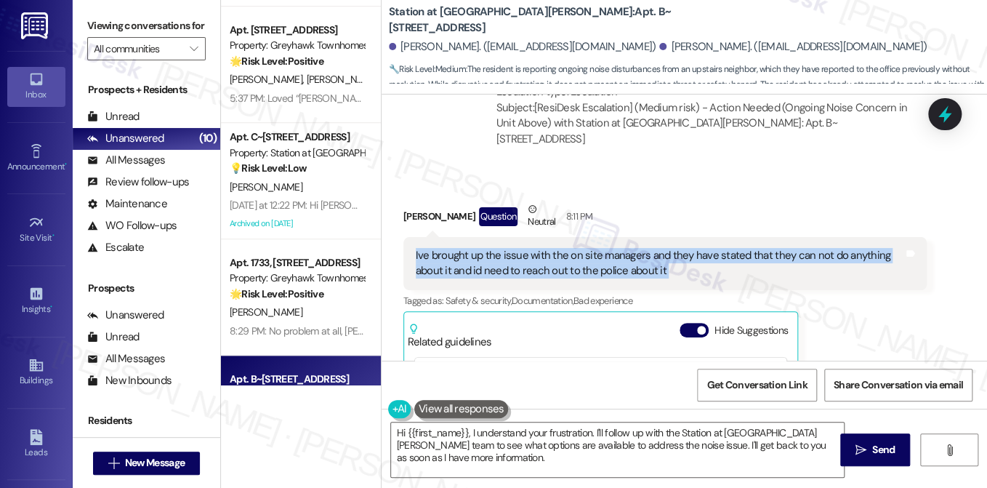
click at [467, 237] on div "Ive brought up the issue with the on site managers and they have stated that th…" at bounding box center [664, 263] width 523 height 53
click at [666, 237] on div "Ive brought up the issue with the on site managers and they have stated that th…" at bounding box center [664, 263] width 523 height 53
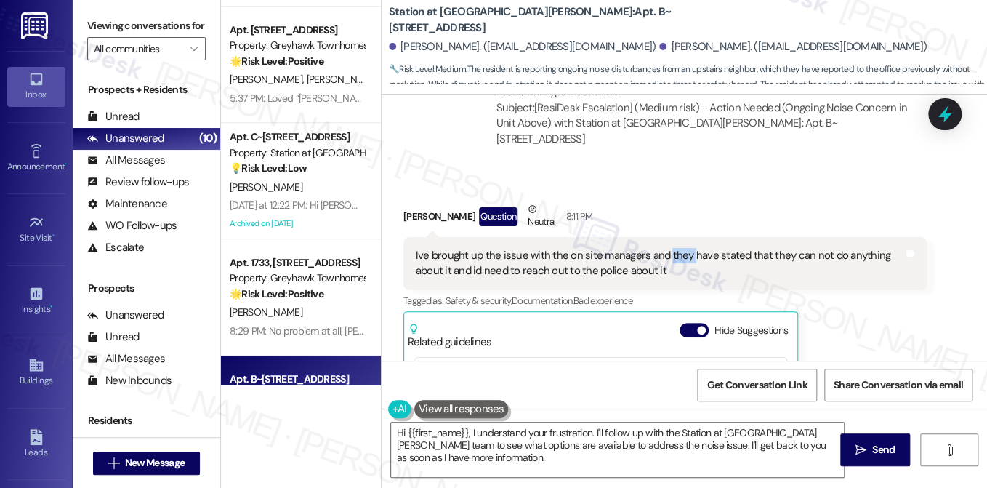
click at [666, 237] on div "Ive brought up the issue with the on site managers and they have stated that th…" at bounding box center [664, 263] width 523 height 53
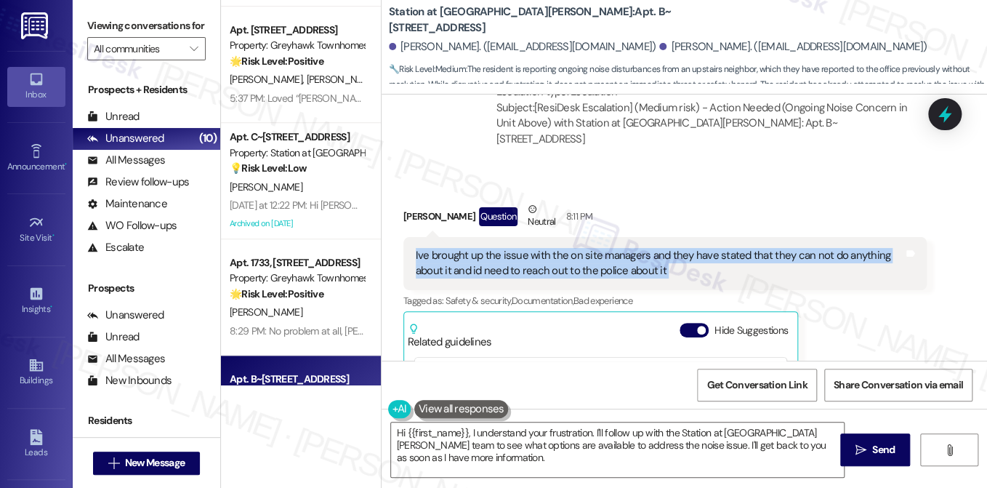
click at [666, 237] on div "Ive brought up the issue with the on site managers and they have stated that th…" at bounding box center [664, 263] width 523 height 53
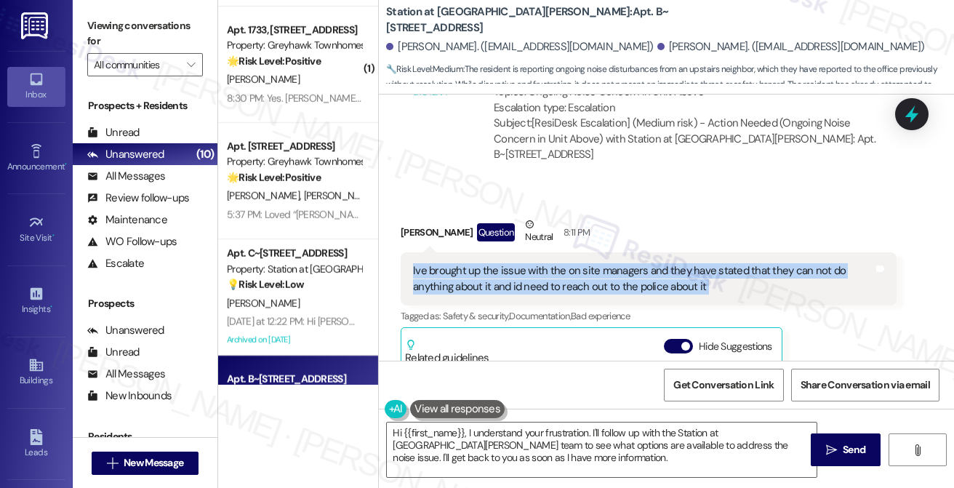
scroll to position [2341, 0]
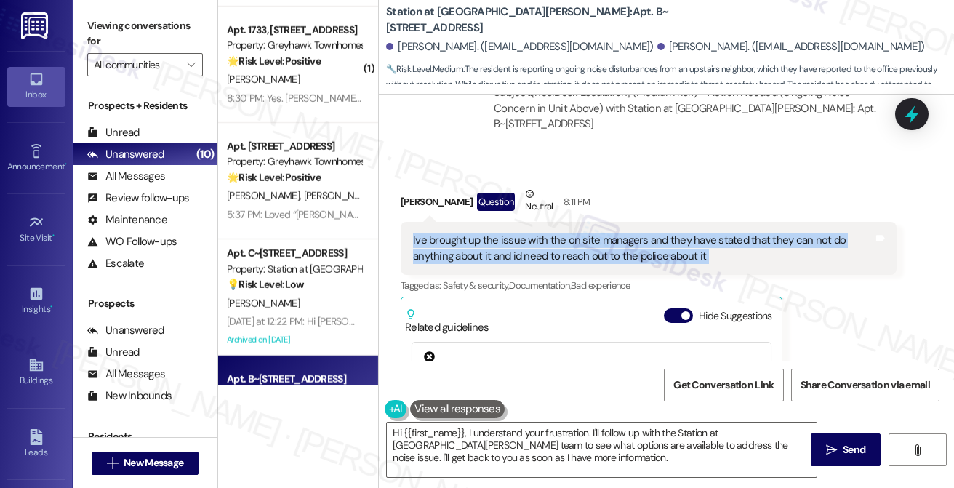
click at [547, 238] on div "Ive brought up the issue with the on site managers and they have stated that th…" at bounding box center [643, 248] width 460 height 31
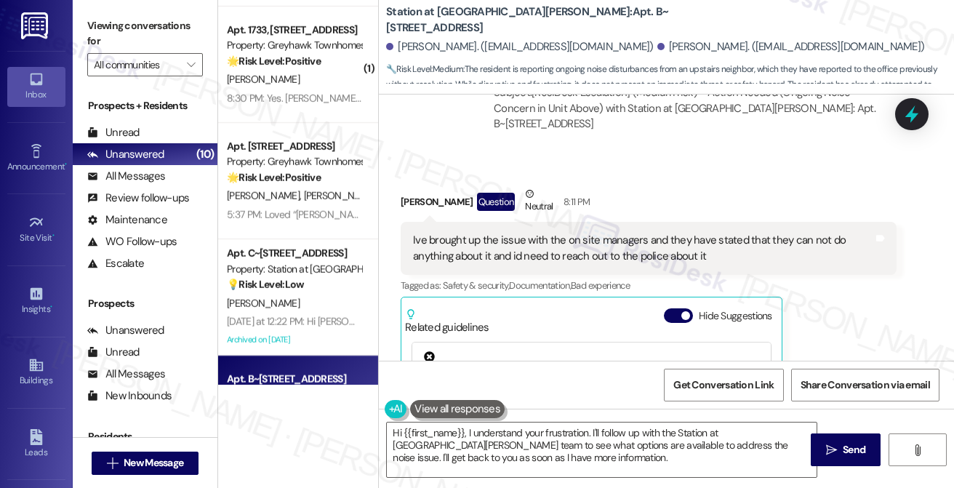
click at [547, 238] on div "Ive brought up the issue with the on site managers and they have stated that th…" at bounding box center [643, 248] width 460 height 31
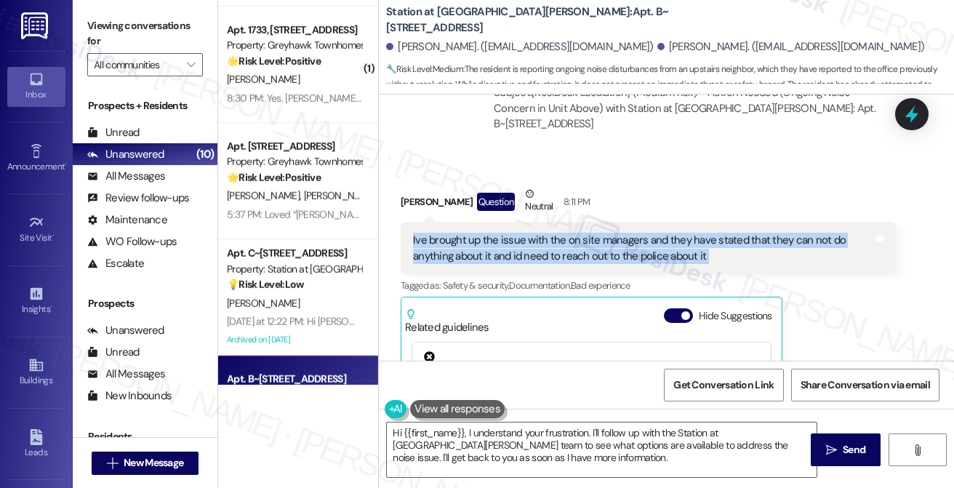
click at [547, 238] on div "Ive brought up the issue with the on site managers and they have stated that th…" at bounding box center [643, 248] width 460 height 31
